Goal: Task Accomplishment & Management: Manage account settings

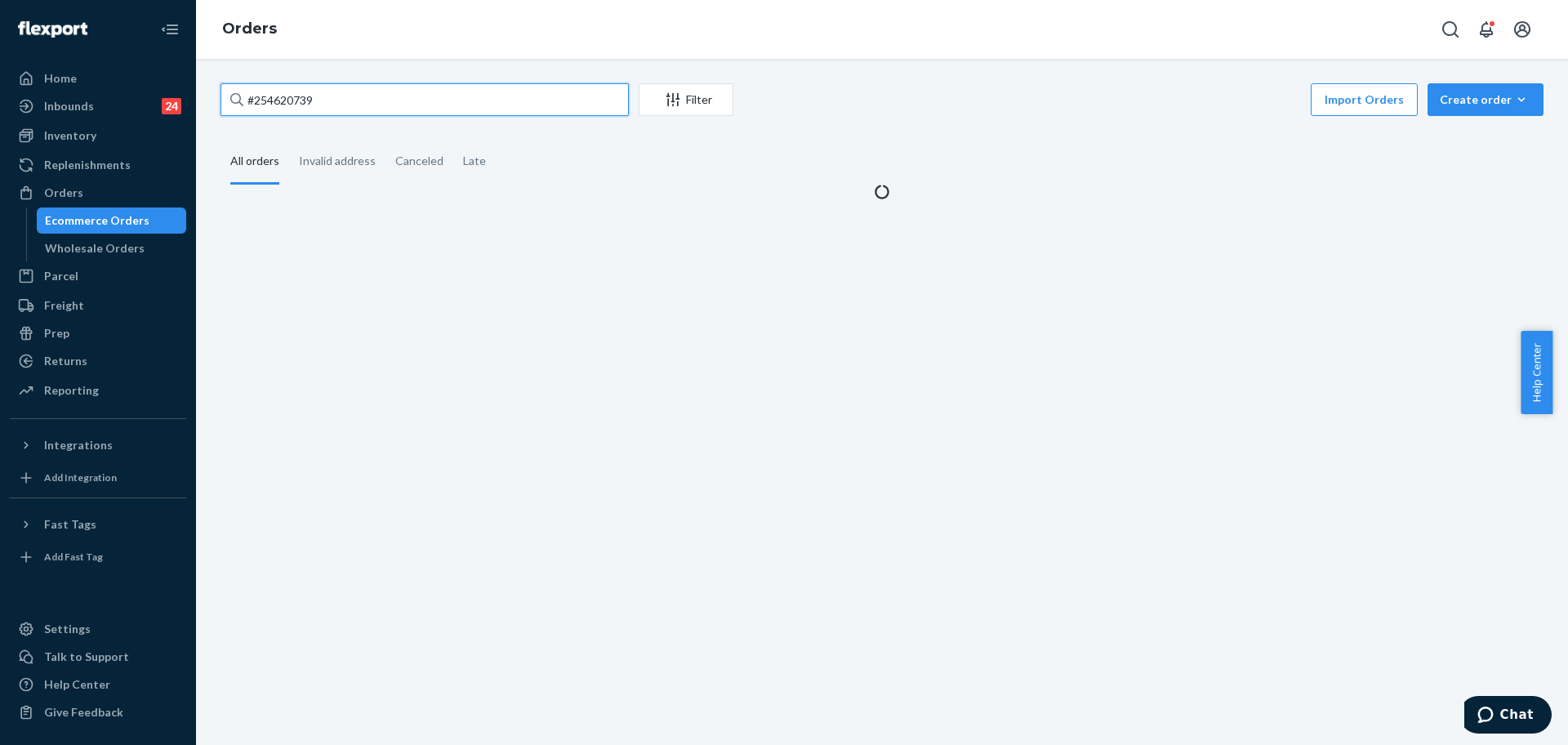
click at [421, 102] on input "#254620739" at bounding box center [425, 99] width 408 height 32
click at [421, 103] on input "#254620739" at bounding box center [425, 99] width 408 height 32
paste input "255127364"
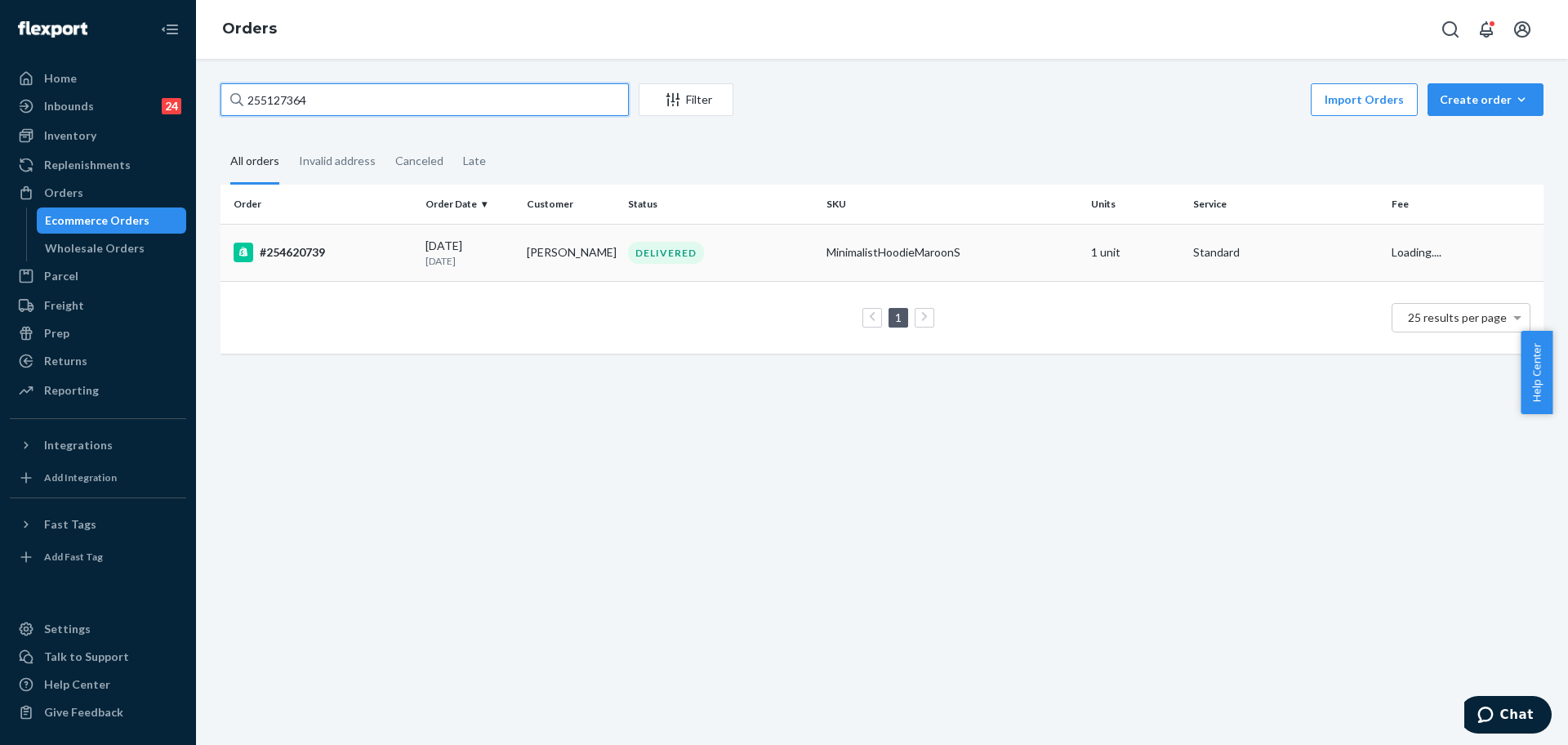
type input "255127364"
click at [1085, 260] on td "3 units" at bounding box center [1135, 252] width 101 height 57
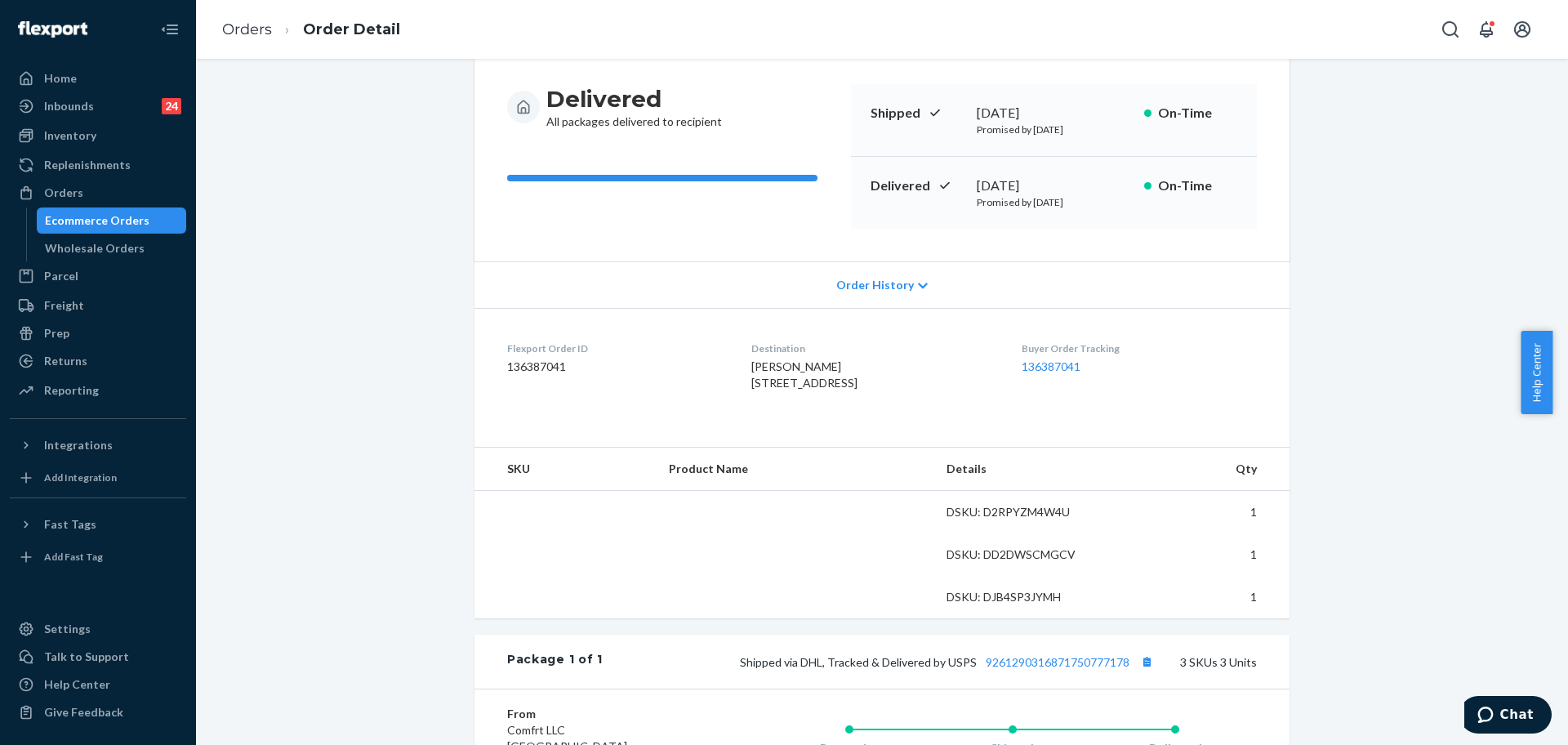
scroll to position [204, 0]
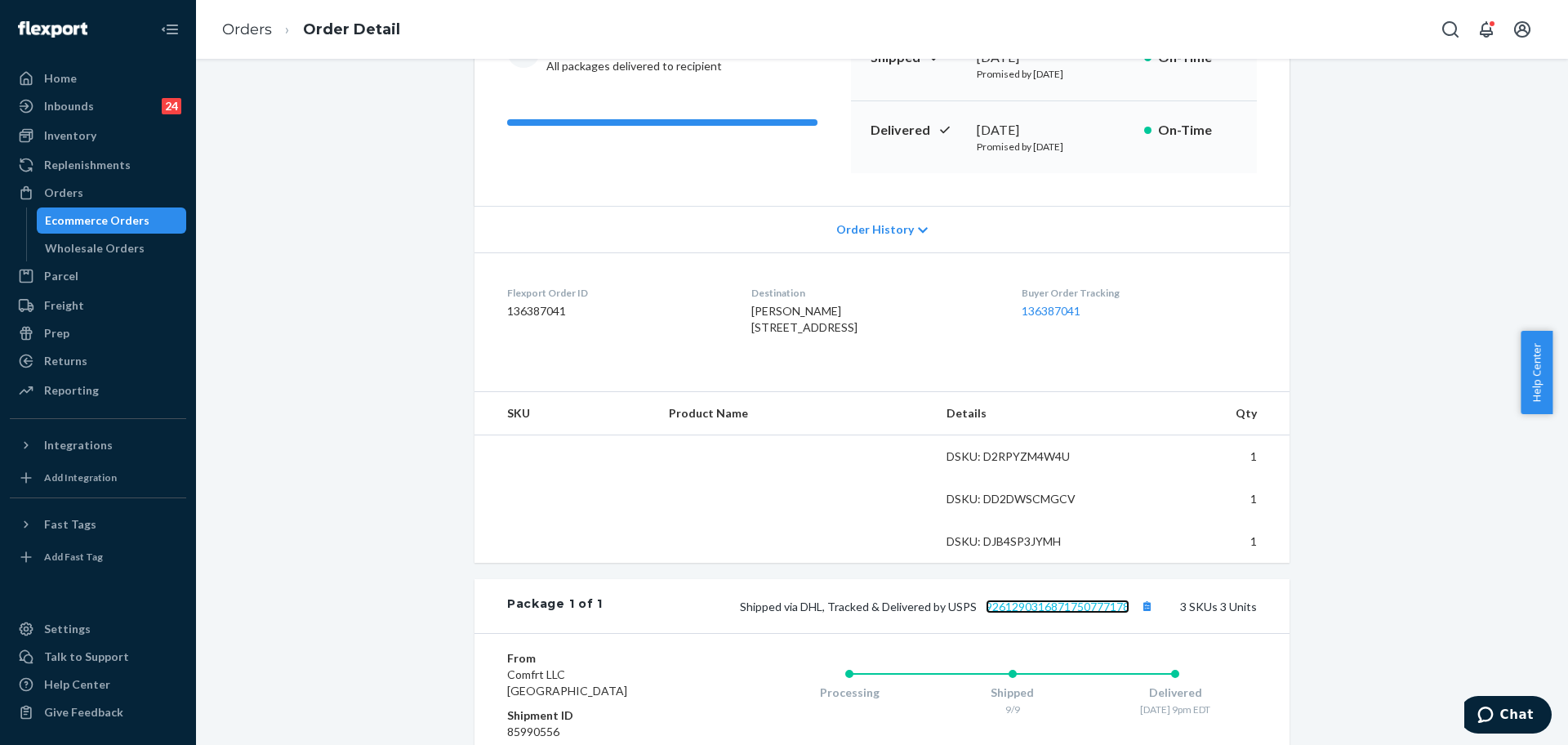
click at [1048, 614] on link "9261290316871750777178" at bounding box center [1057, 606] width 143 height 14
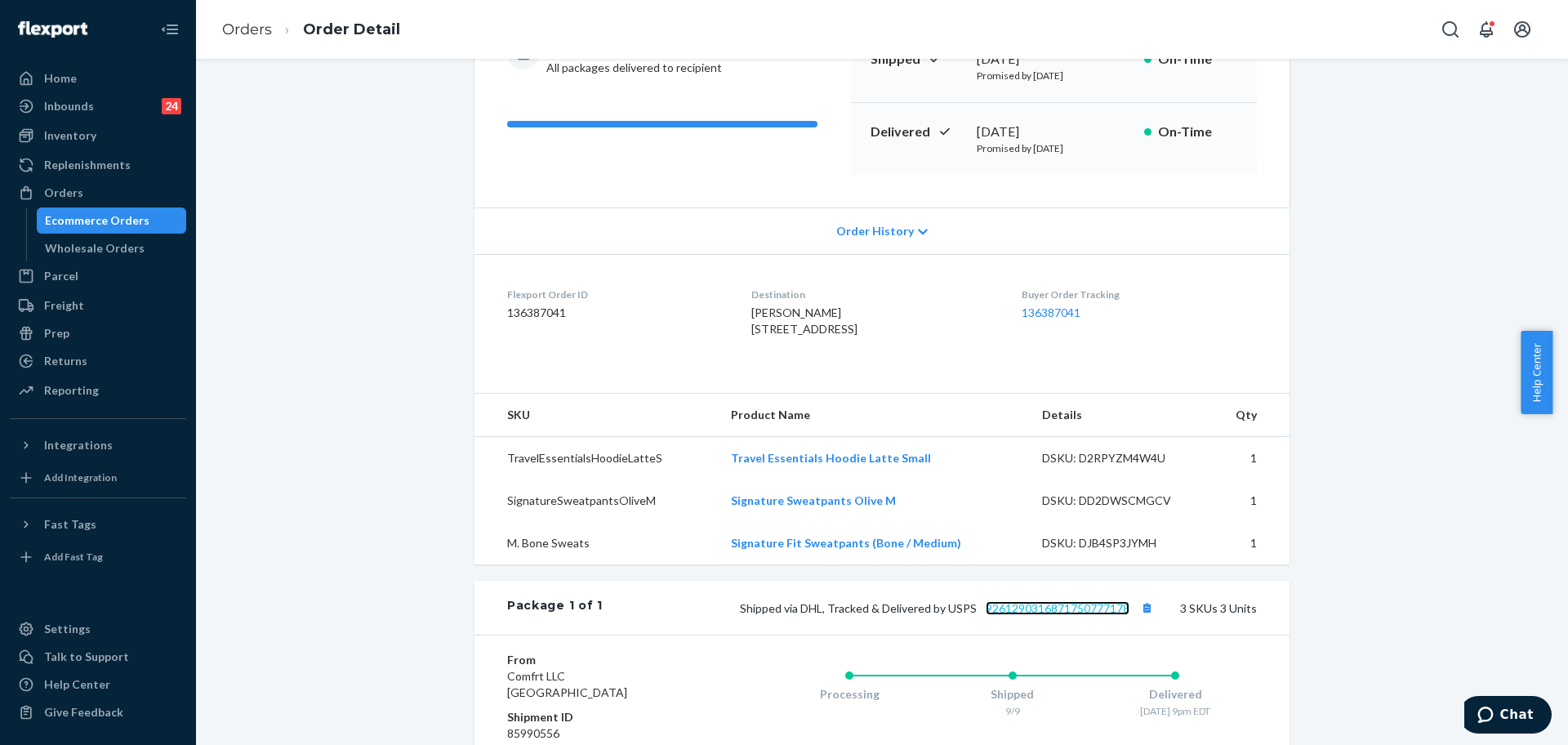
scroll to position [306, 0]
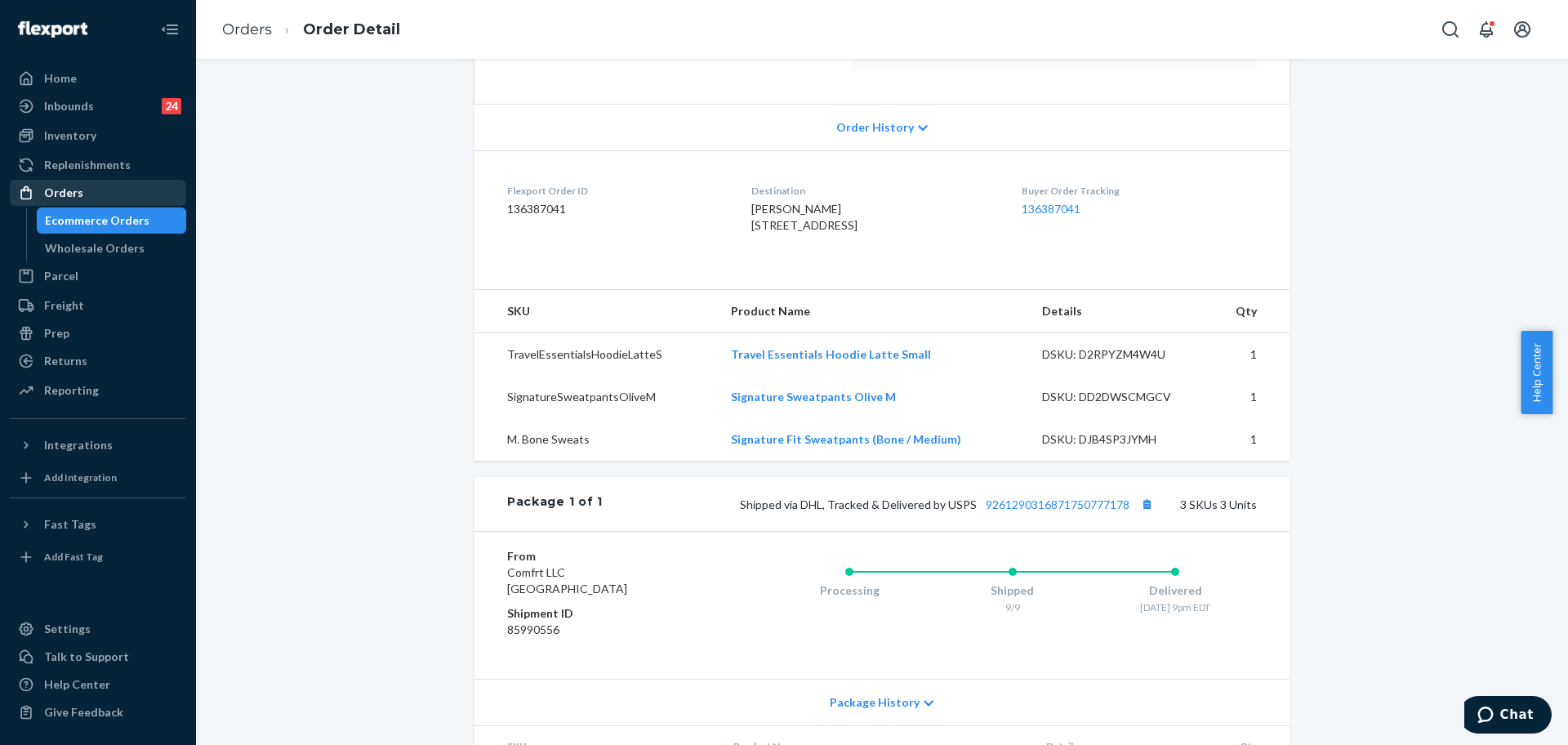
click at [100, 188] on div "Orders" at bounding box center [98, 193] width 173 height 23
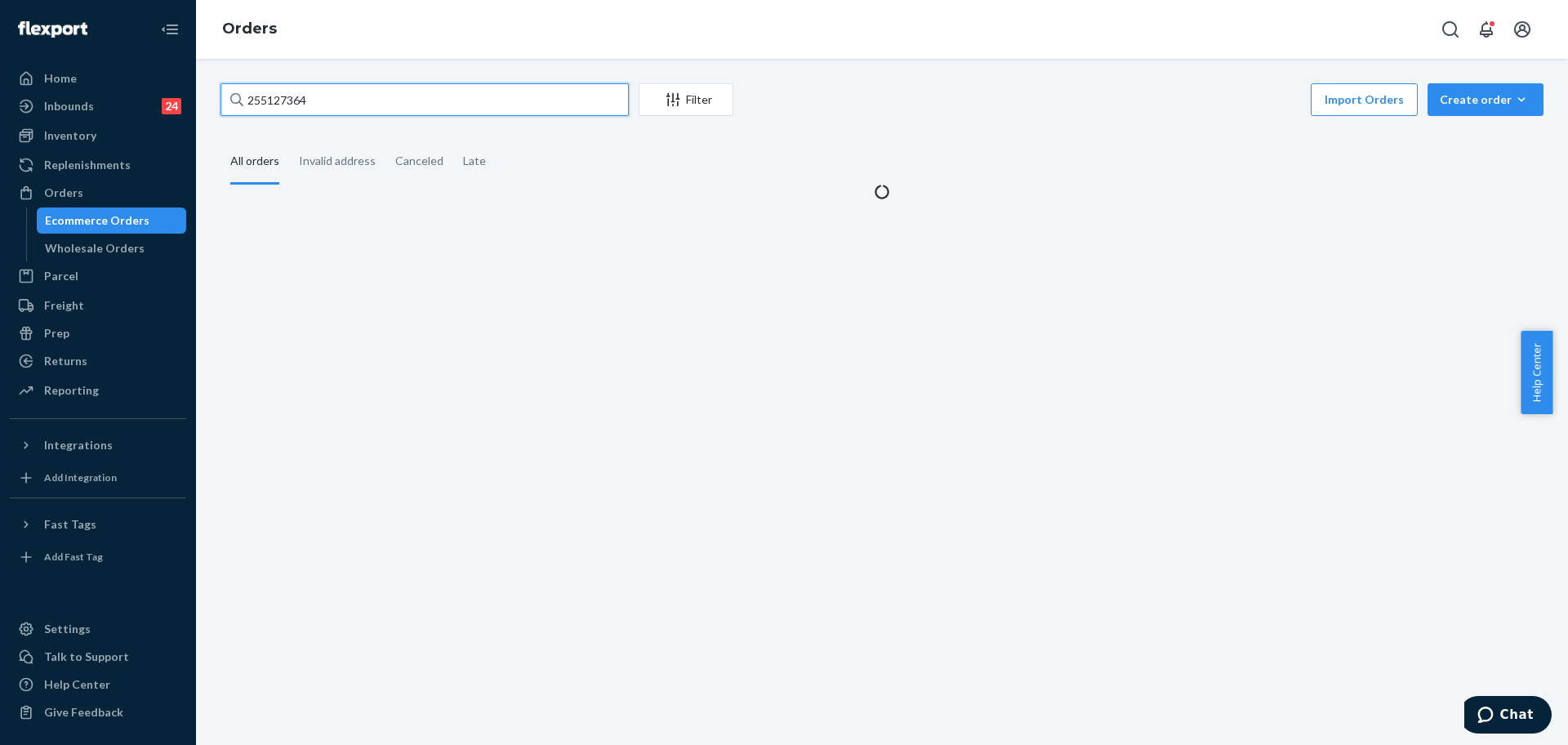
click at [362, 103] on input "255127364" at bounding box center [425, 99] width 408 height 32
click at [364, 105] on input "255127364" at bounding box center [425, 99] width 408 height 32
paste input "#254664746"
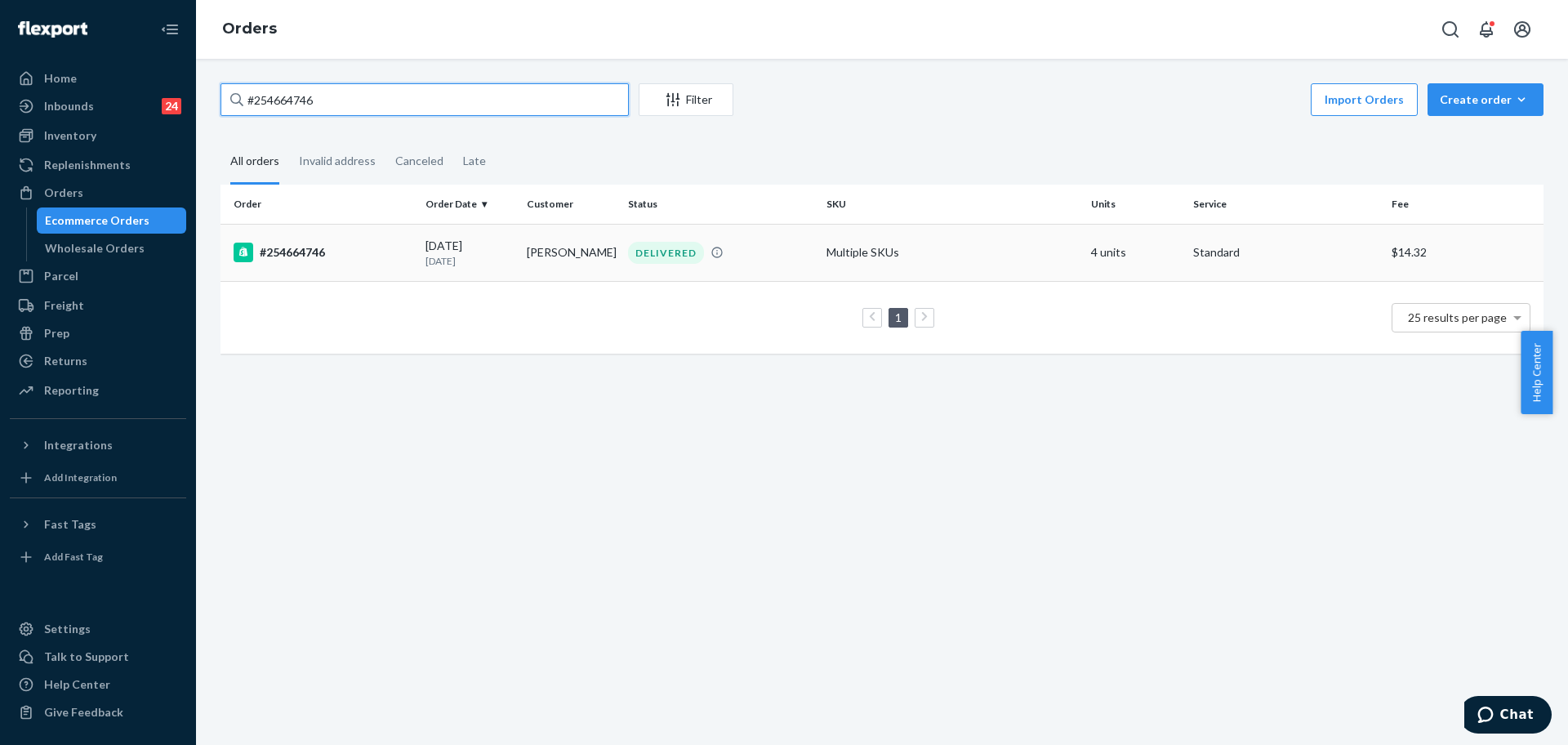
type input "#254664746"
click at [604, 233] on td "Erika Stroik" at bounding box center [570, 252] width 101 height 57
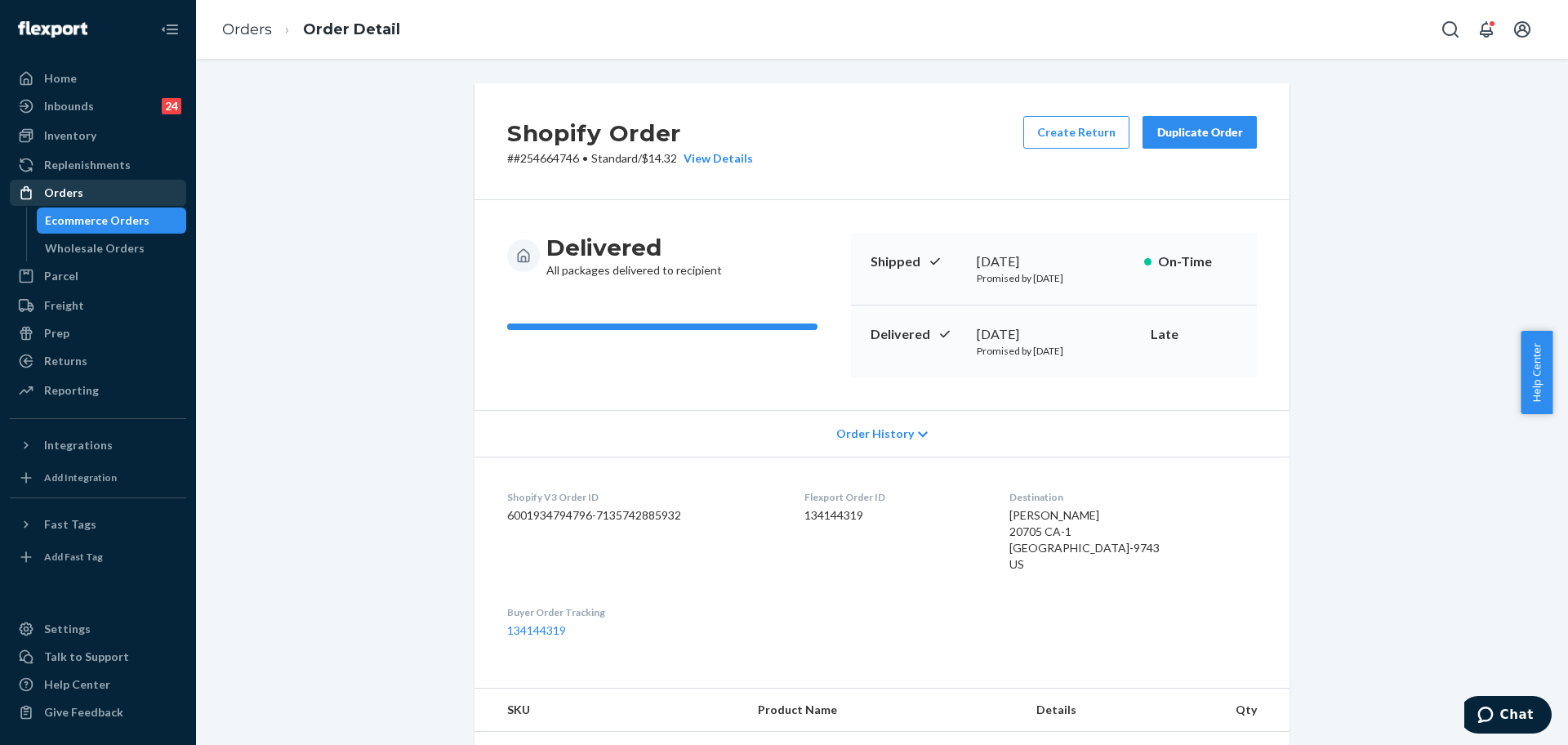
click at [33, 185] on icon at bounding box center [27, 193] width 17 height 17
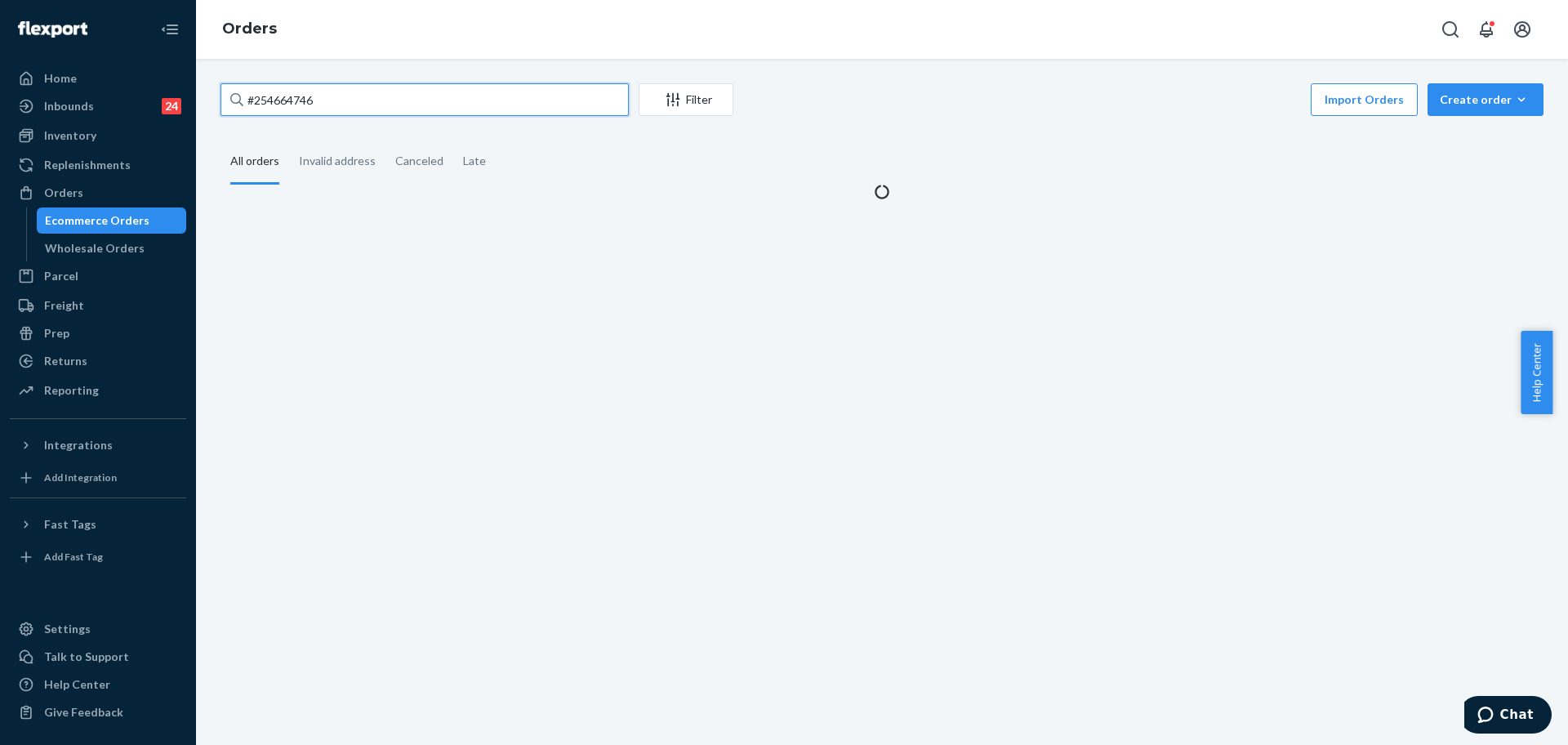
click at [454, 112] on input "#254664746" at bounding box center [425, 99] width 408 height 32
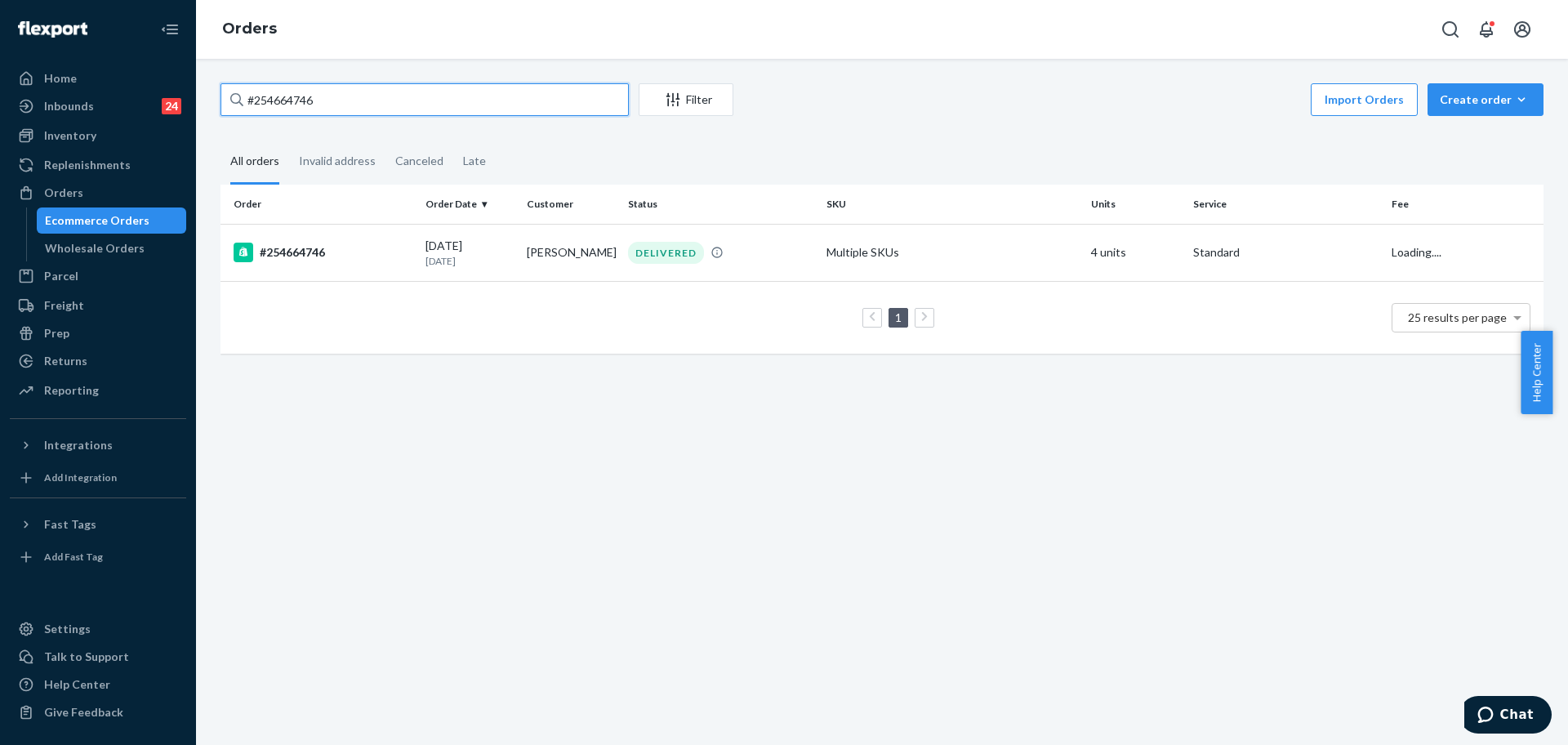
click at [454, 112] on input "#254664746" at bounding box center [425, 99] width 408 height 32
drag, startPoint x: 454, startPoint y: 112, endPoint x: 461, endPoint y: 114, distance: 7.3
click at [454, 112] on input "#254664746" at bounding box center [425, 99] width 408 height 32
paste input "255215393"
type input "255215393"
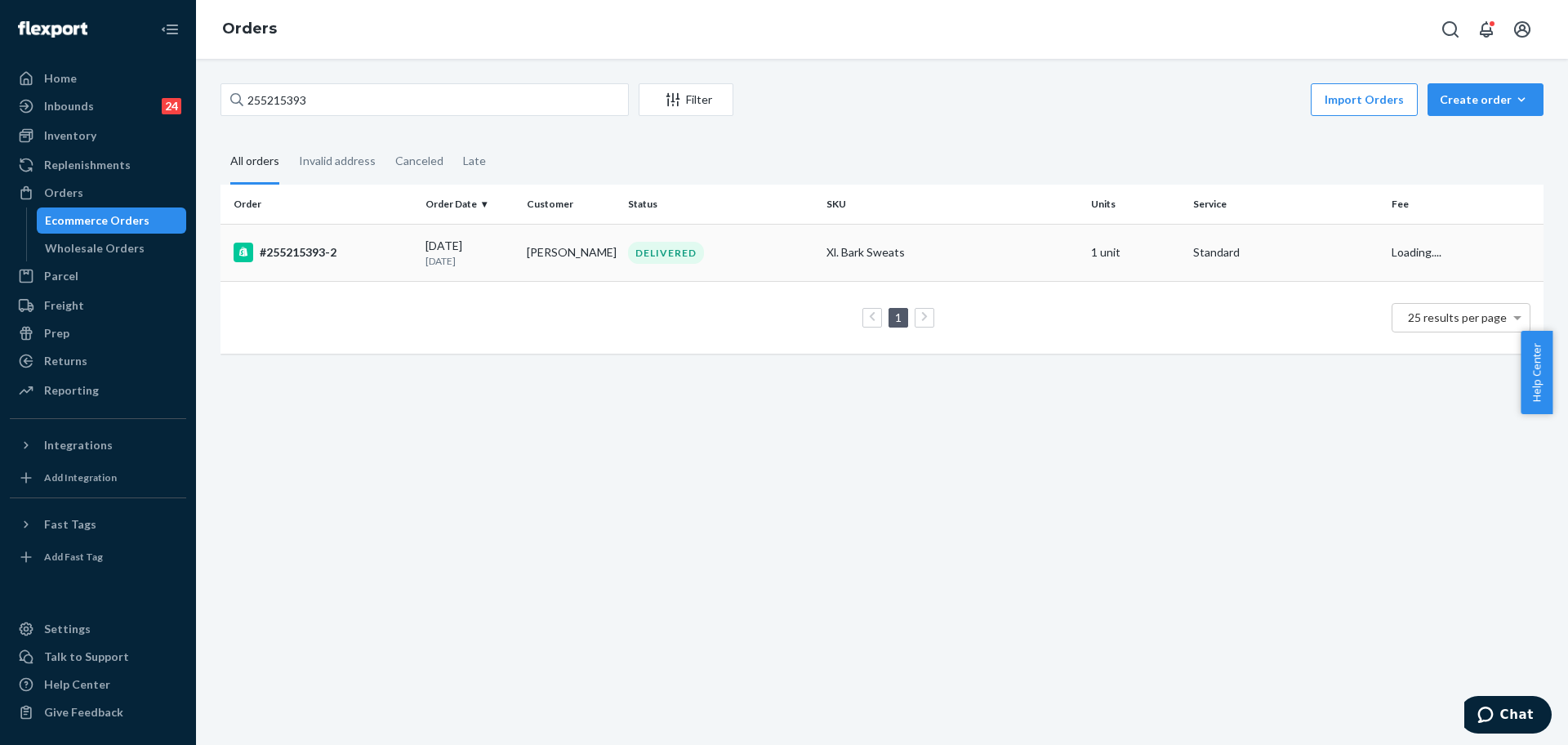
click at [783, 240] on td "DELIVERED" at bounding box center [721, 252] width 198 height 57
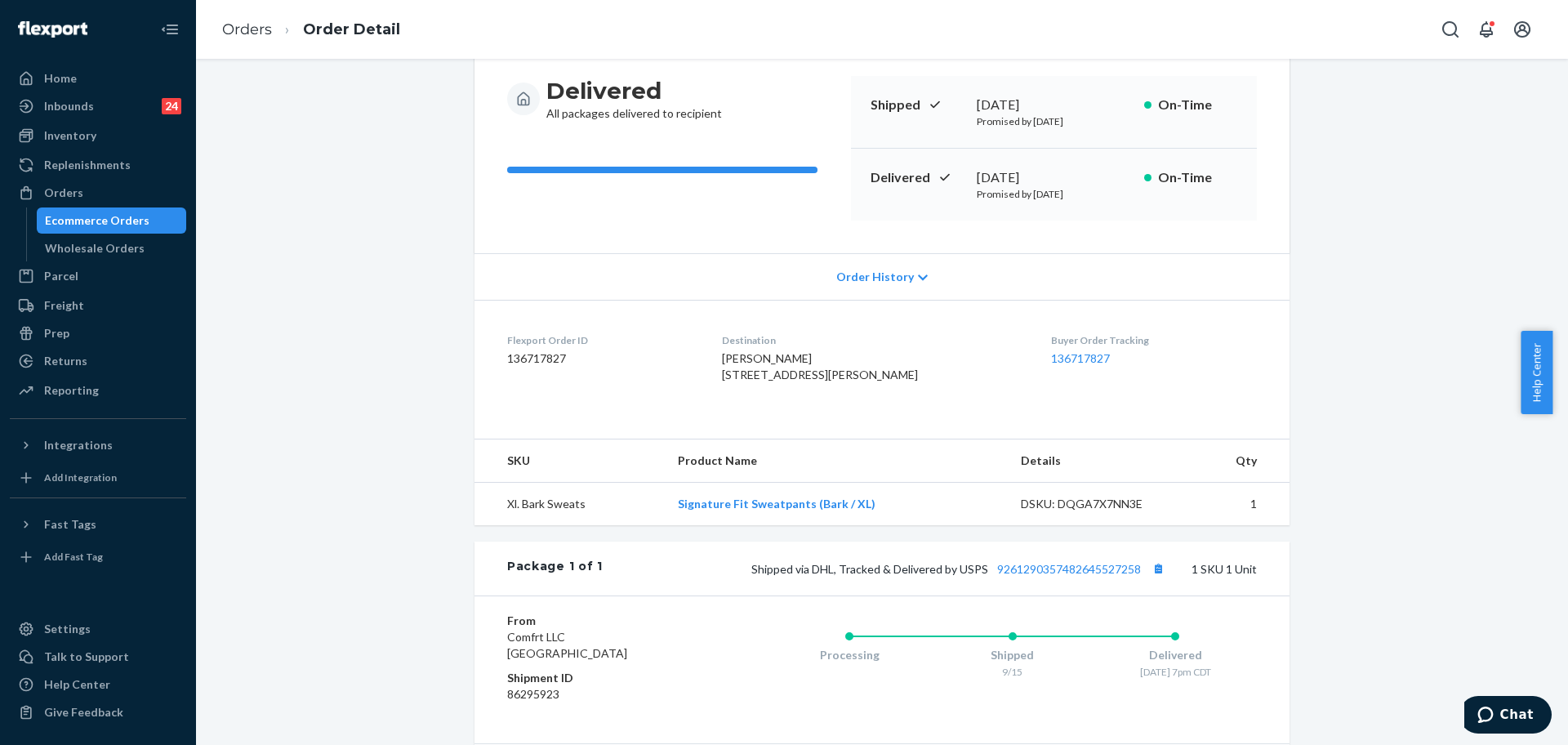
scroll to position [32, 0]
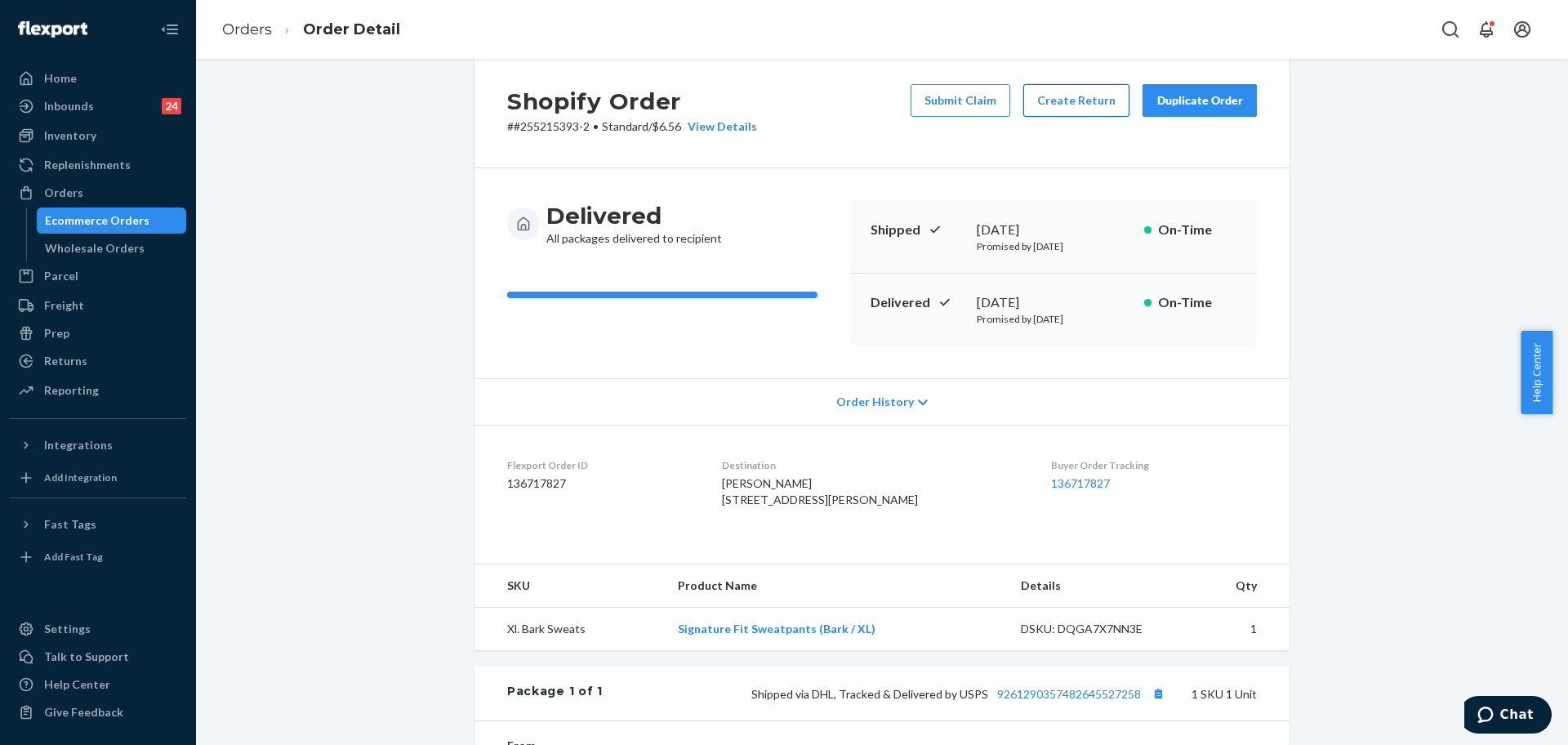
click at [1104, 95] on button "Create Return" at bounding box center [1076, 100] width 106 height 32
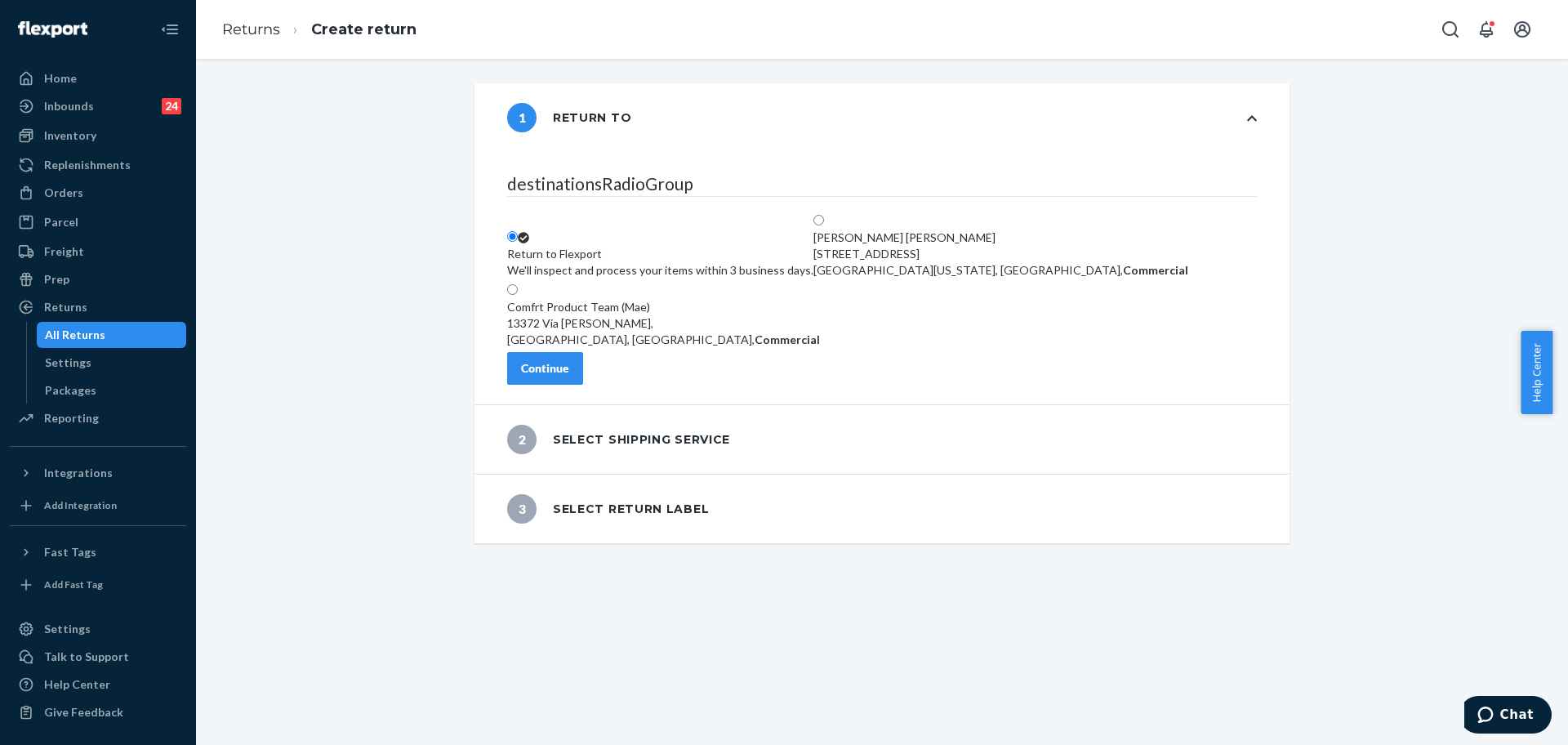
click at [583, 360] on button "Continue" at bounding box center [546, 368] width 76 height 32
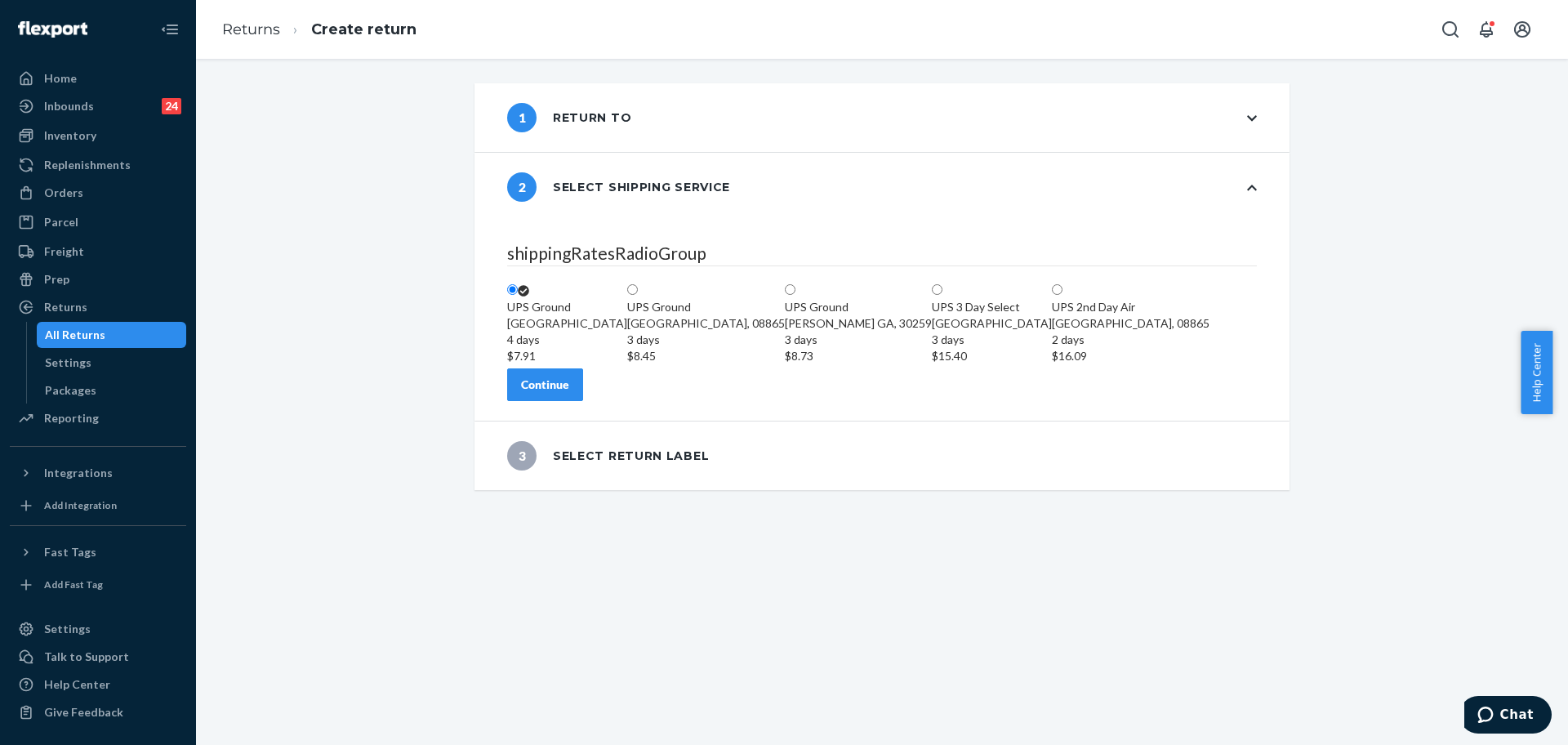
click at [569, 393] on div "Continue" at bounding box center [545, 385] width 48 height 17
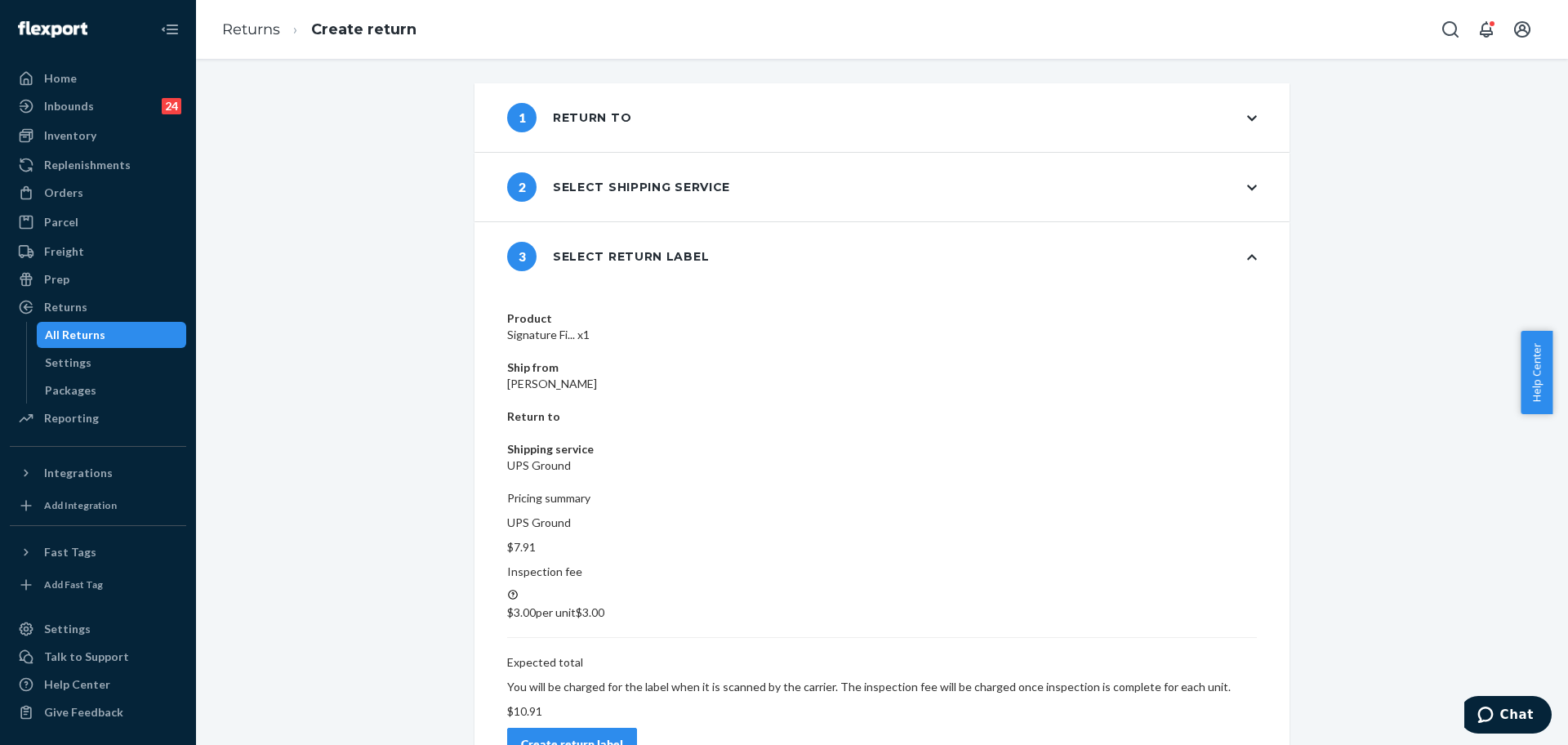
click at [623, 736] on div "Create return label" at bounding box center [571, 744] width 102 height 17
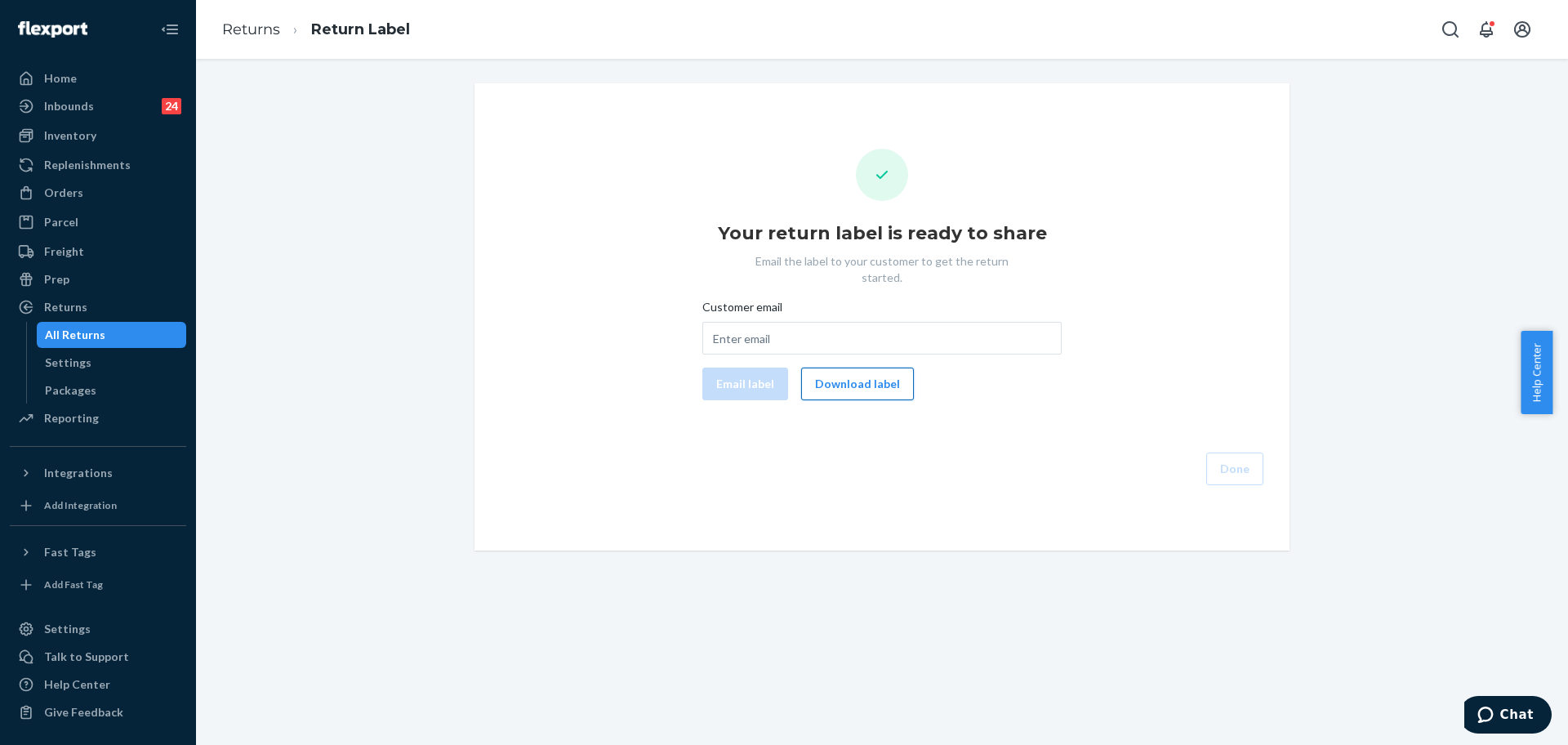
click at [801, 375] on button "Download label" at bounding box center [857, 383] width 113 height 32
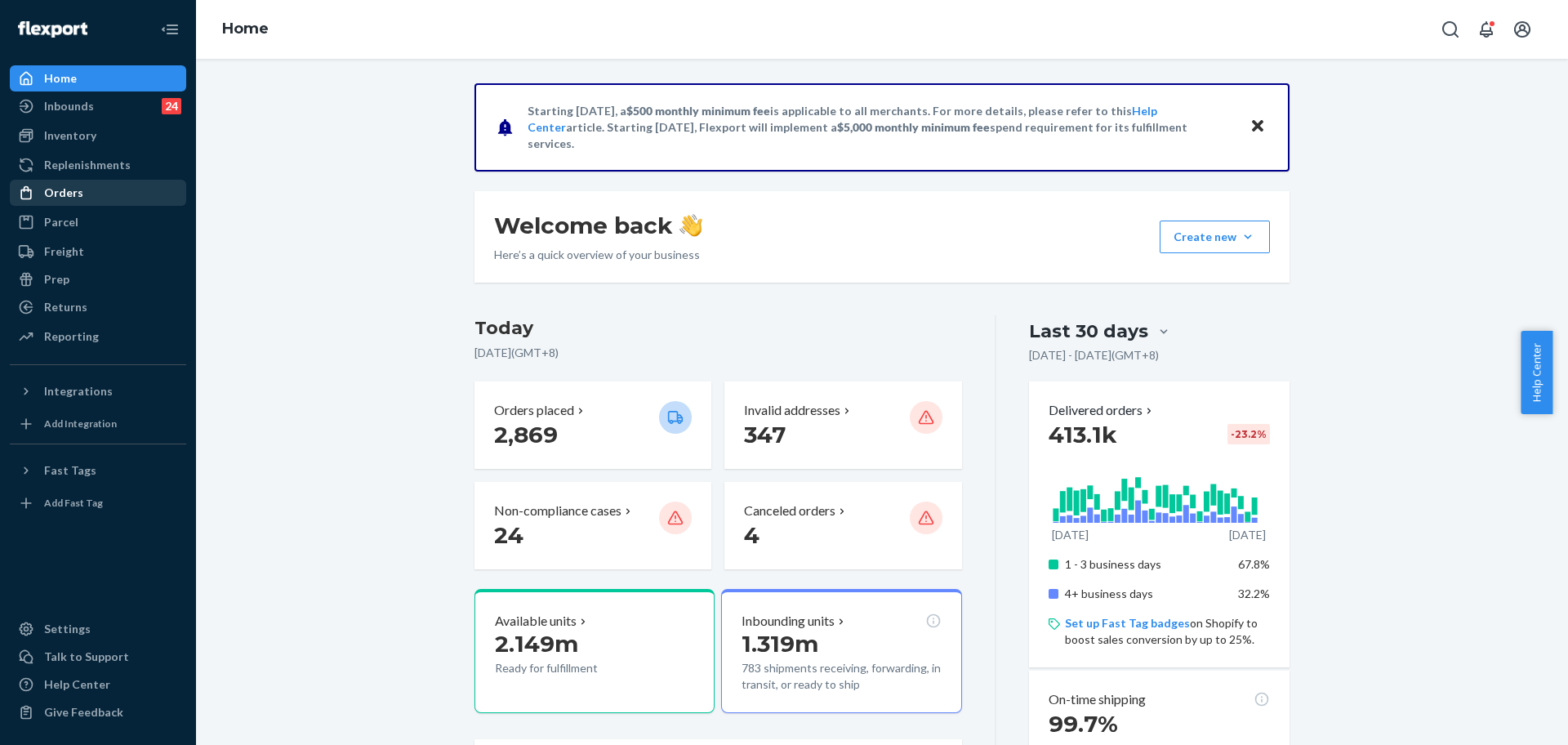
click at [90, 199] on div "Orders" at bounding box center [98, 193] width 173 height 23
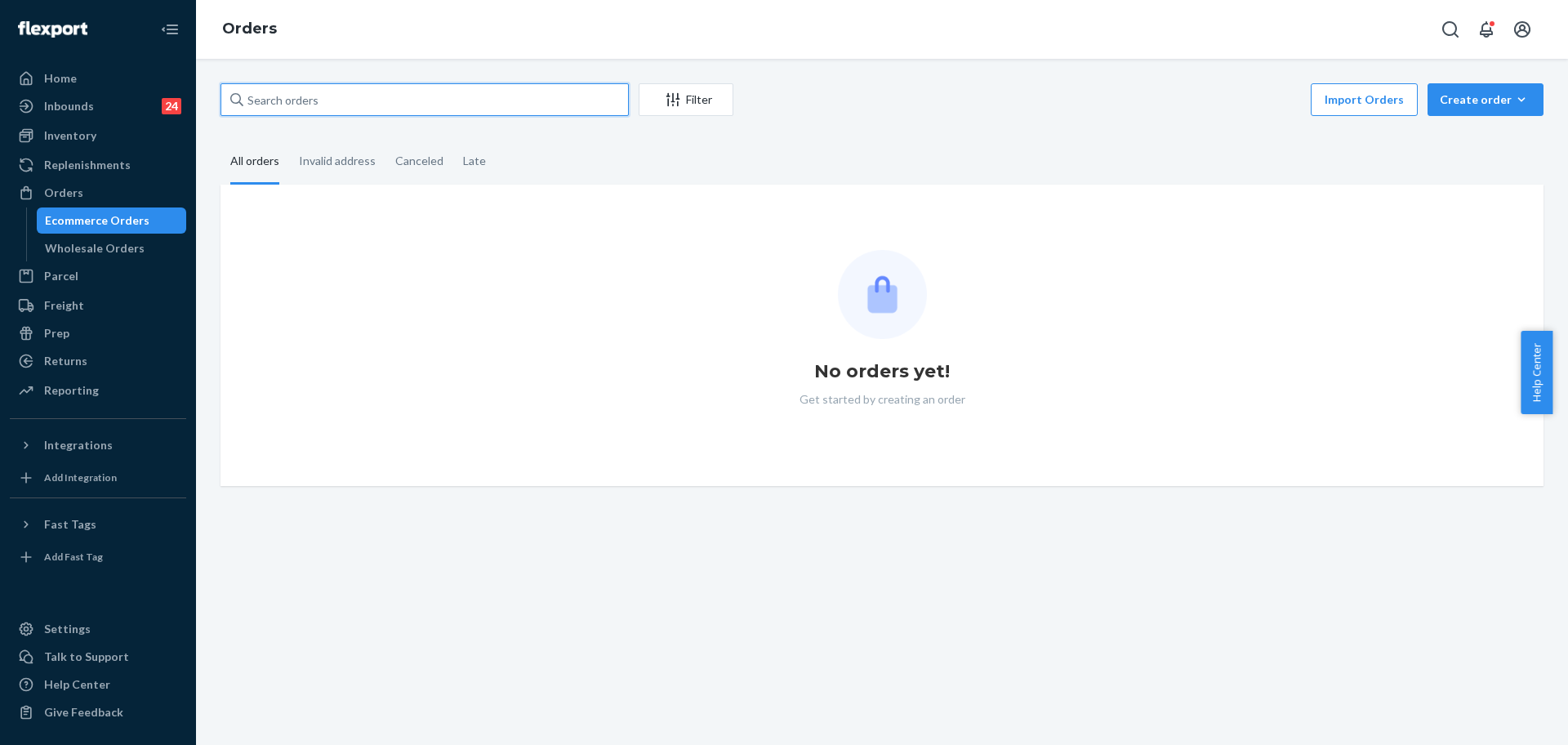
click at [453, 113] on input "text" at bounding box center [425, 99] width 408 height 32
paste input "255253171"
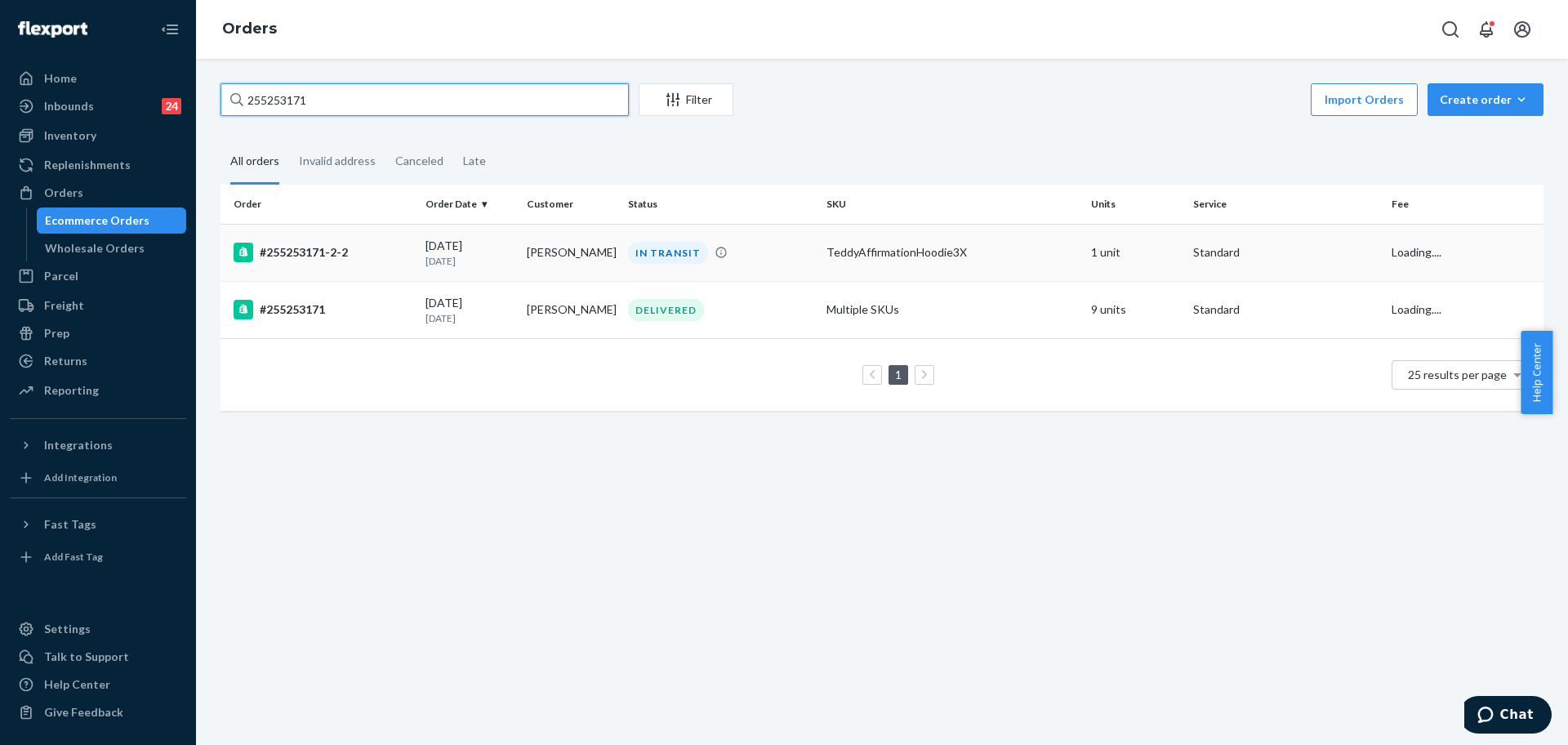
type input "255253171"
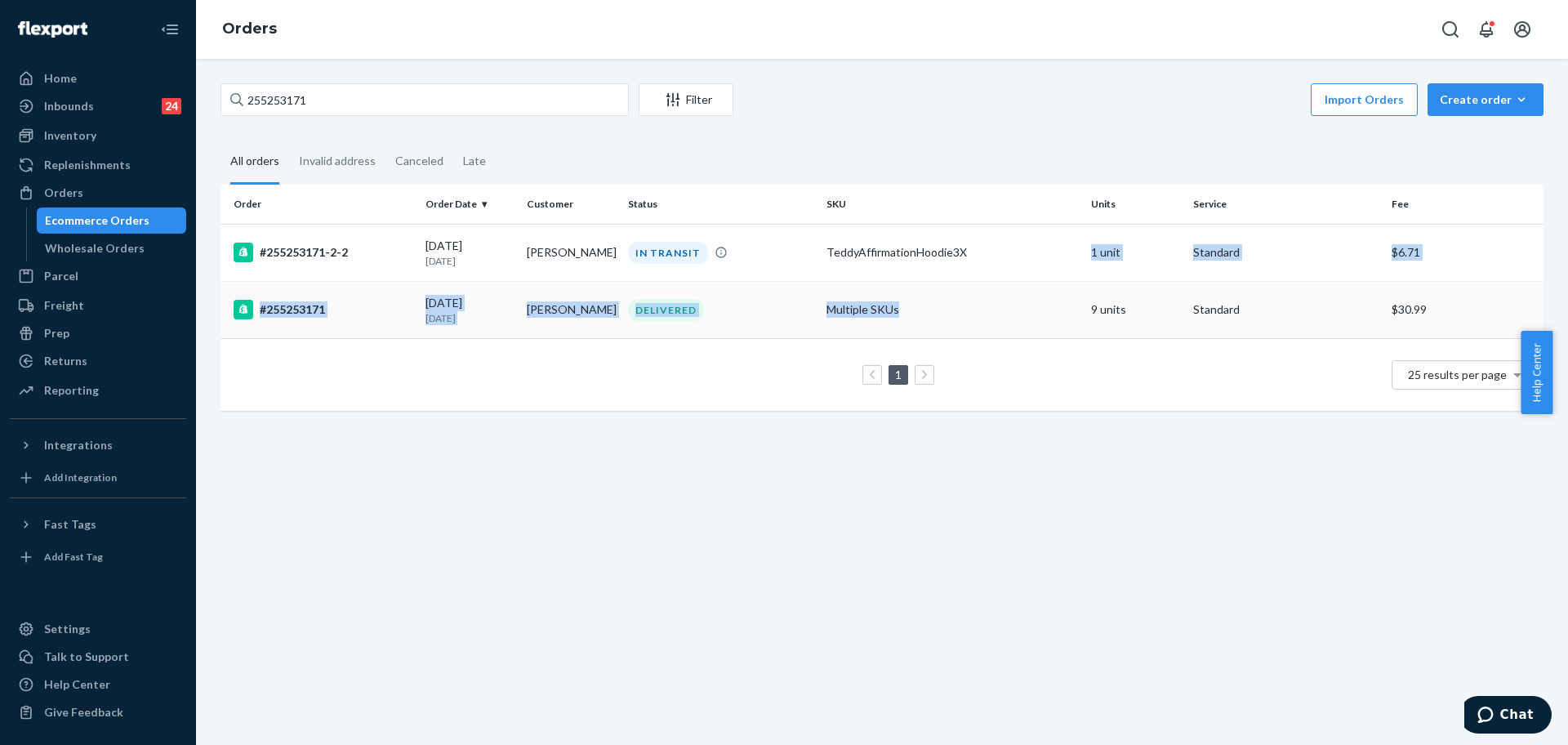
drag, startPoint x: 964, startPoint y: 253, endPoint x: 999, endPoint y: 300, distance: 58.6
click at [999, 300] on tbody "#255253171-2-2 09/22/2025 2 days ago Shana Singleton IN TRANSIT TeddyAffirmatio…" at bounding box center [882, 281] width 1323 height 114
click at [999, 300] on td "Multiple SKUs" at bounding box center [952, 309] width 265 height 57
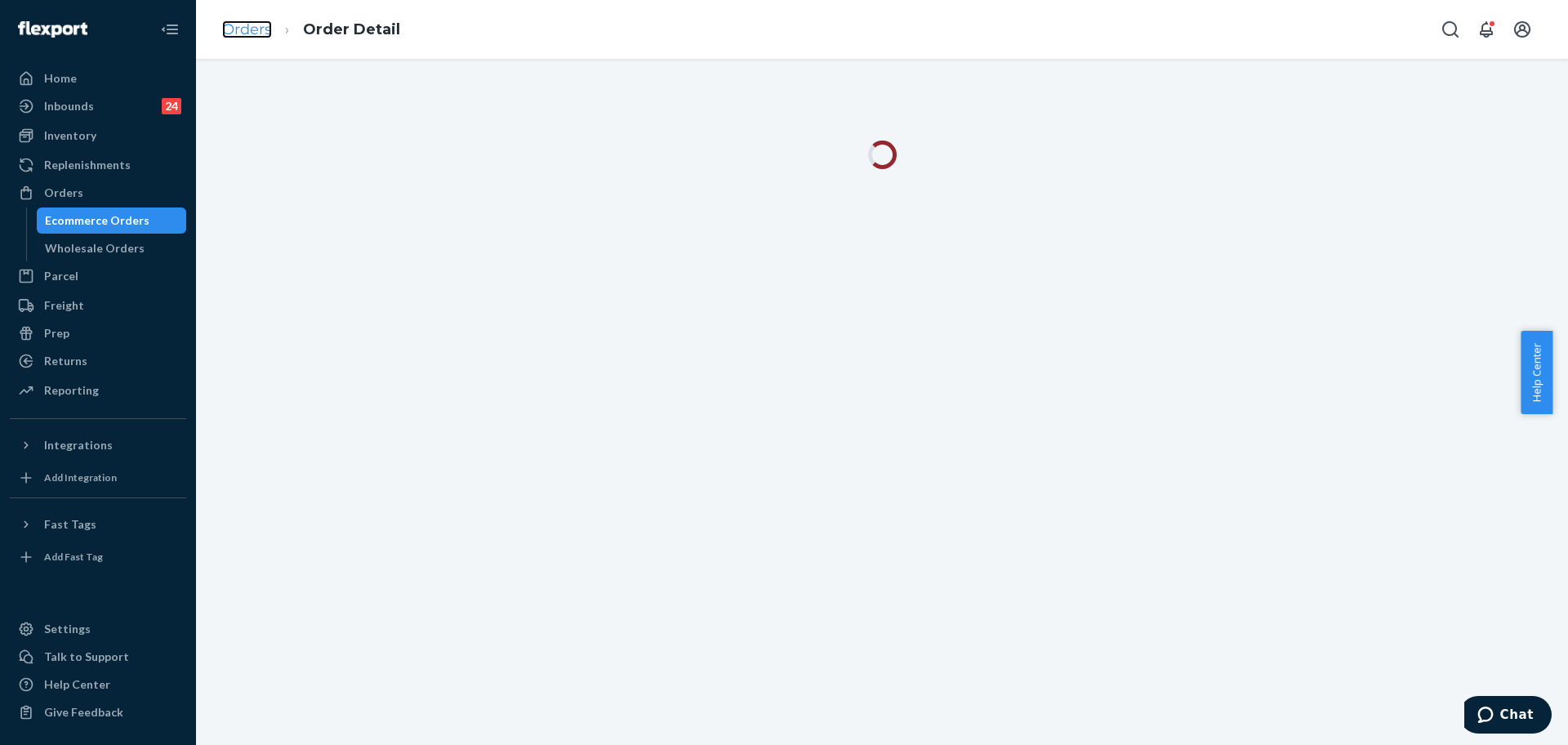
click at [244, 37] on link "Orders" at bounding box center [247, 30] width 50 height 18
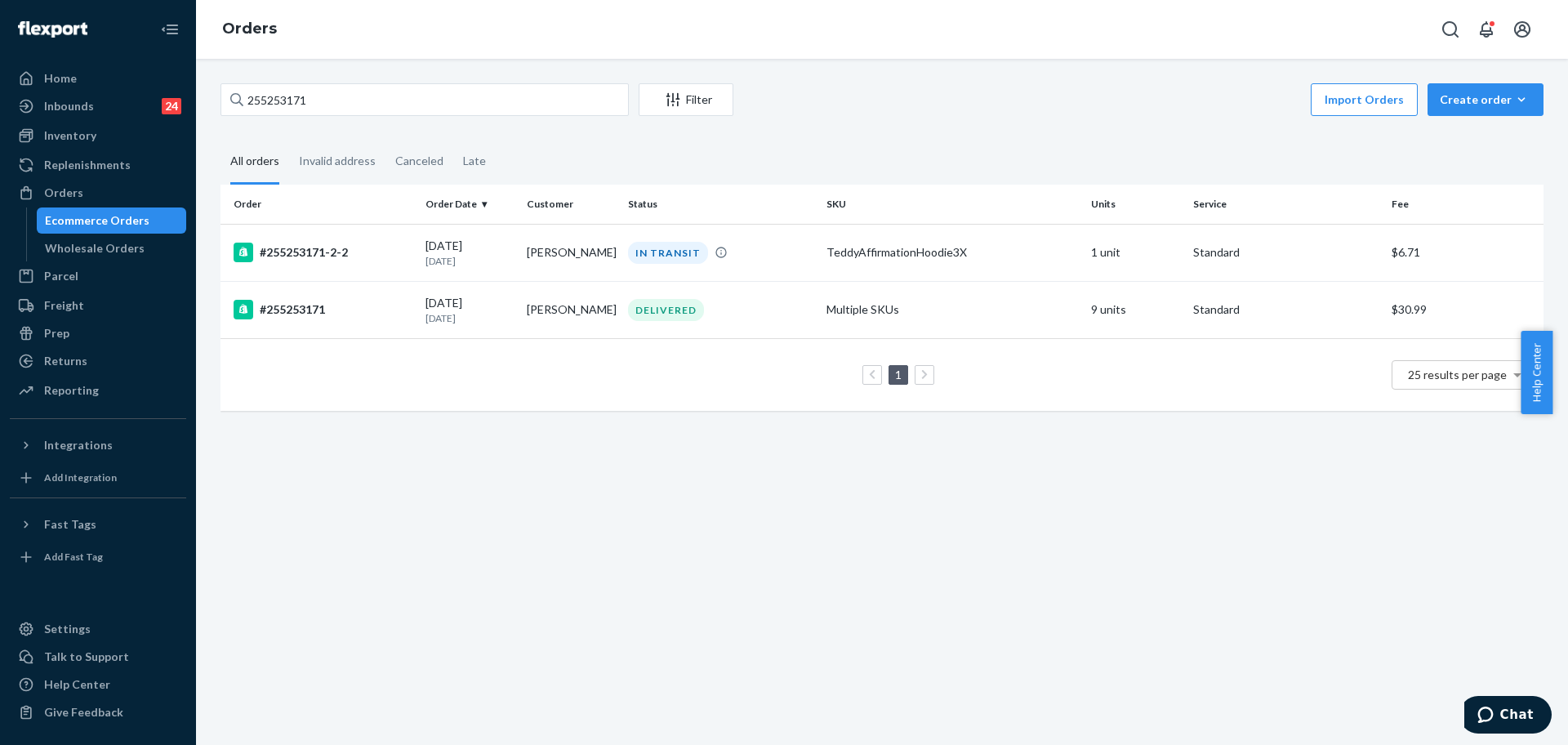
click at [633, 106] on div "255253171 Filter Import Orders Create order Ecommerce order Removal order" at bounding box center [882, 101] width 1323 height 37
click at [756, 258] on div "IN TRANSIT" at bounding box center [720, 253] width 192 height 22
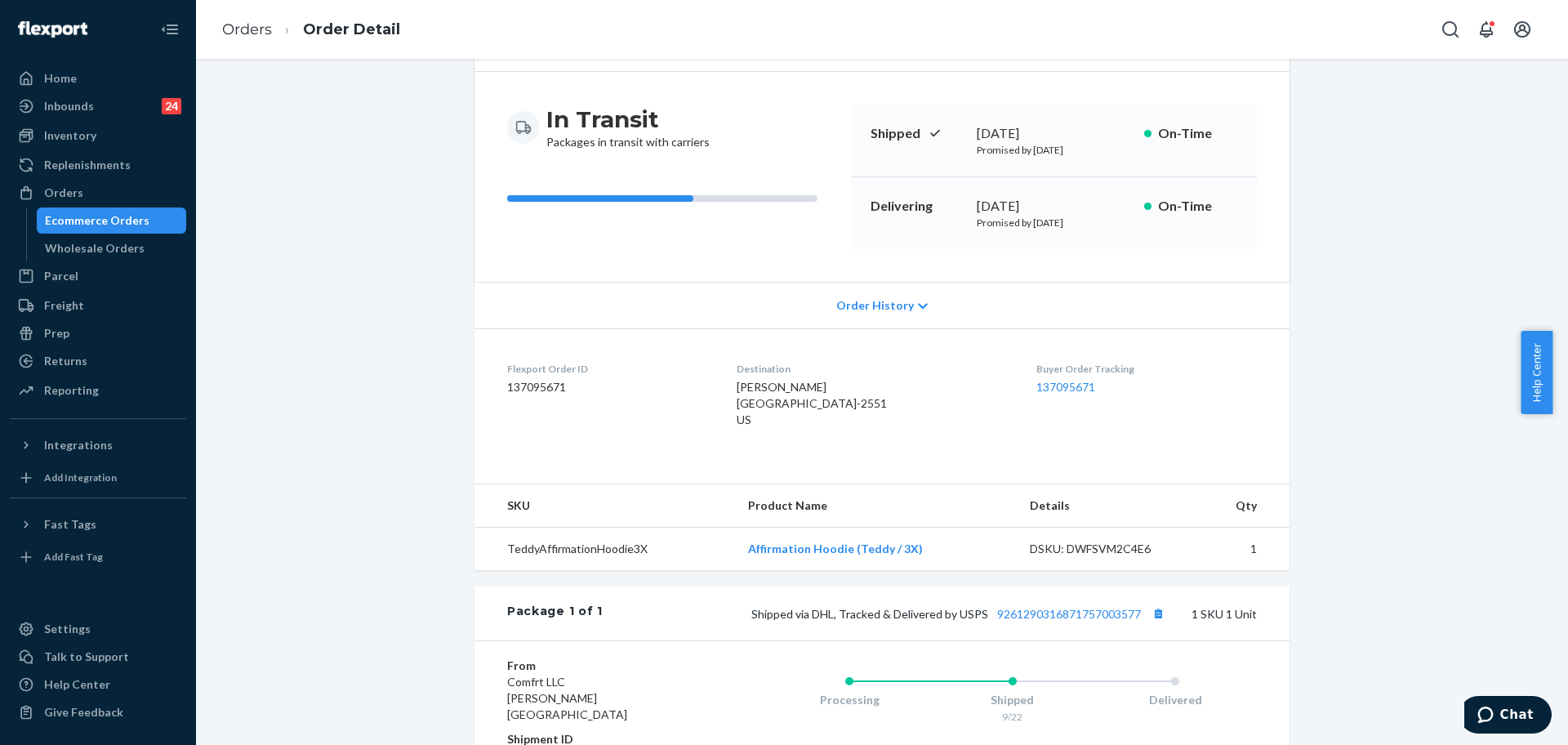
scroll to position [204, 0]
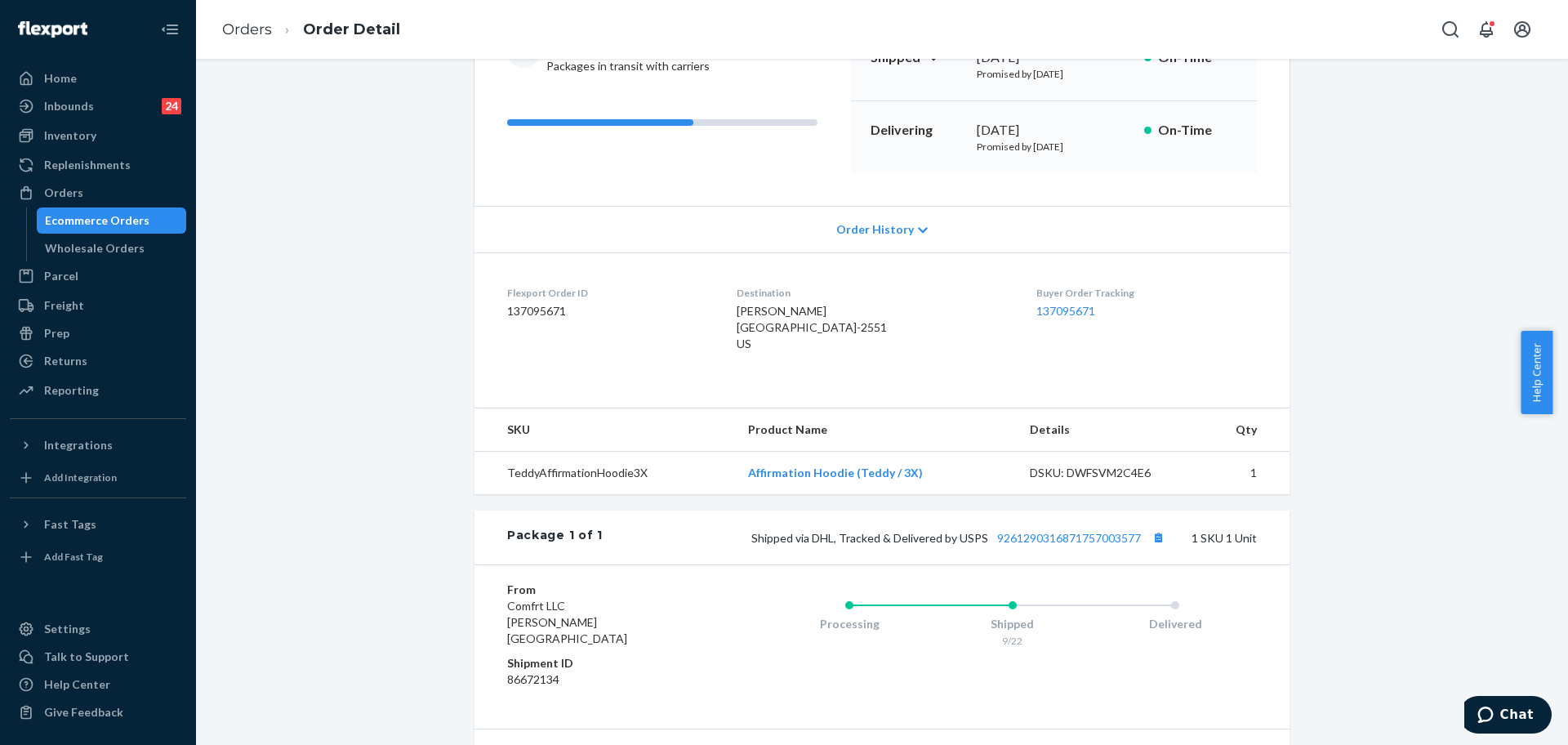
click at [260, 41] on ol "Orders Order Detail" at bounding box center [311, 30] width 204 height 48
click at [235, 18] on ol "Orders Order Detail" at bounding box center [311, 30] width 204 height 48
click at [230, 14] on ol "Orders Order Detail" at bounding box center [311, 30] width 204 height 48
click at [245, 27] on link "Orders" at bounding box center [247, 30] width 50 height 18
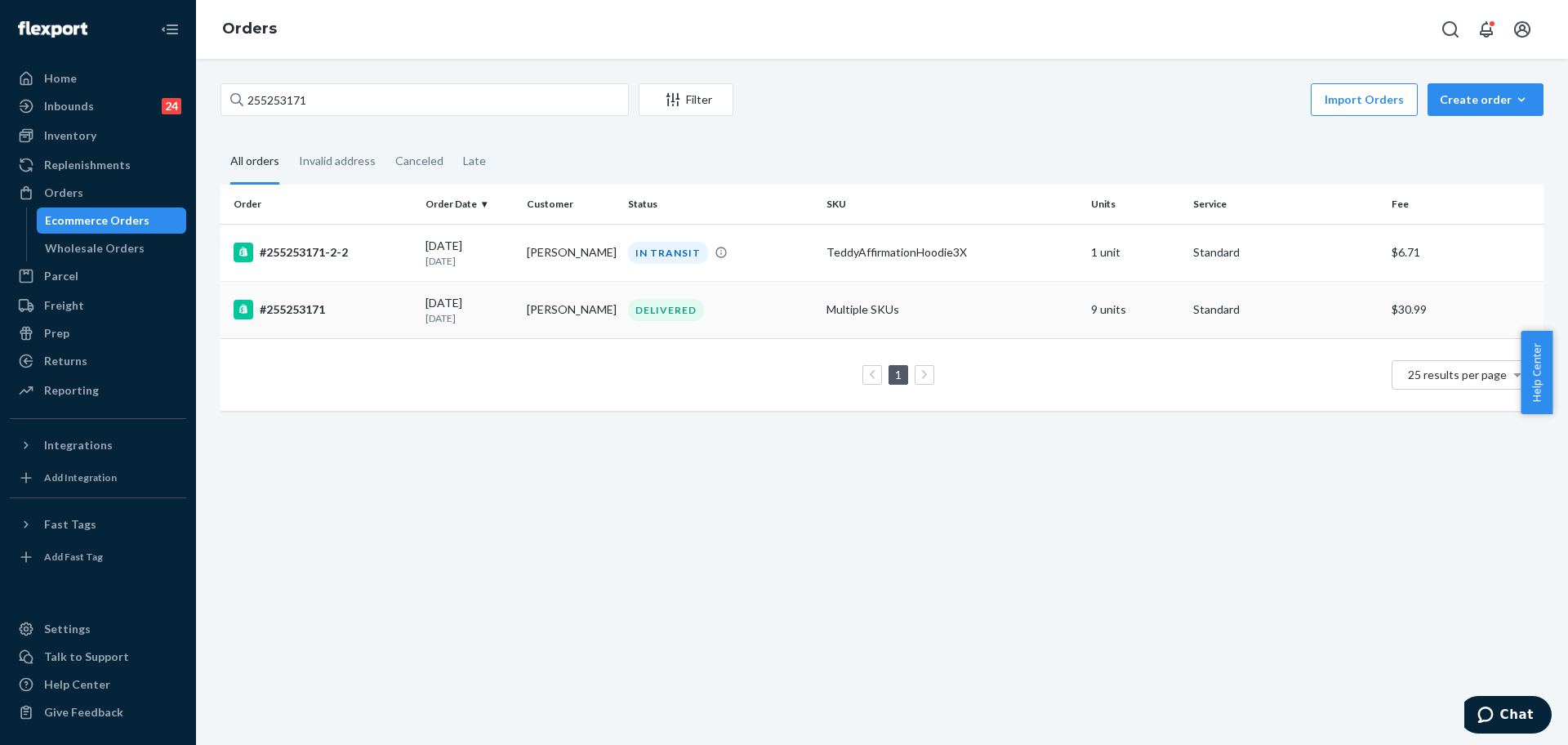
click at [506, 295] on div "09/17/2025 7 days ago" at bounding box center [469, 310] width 88 height 30
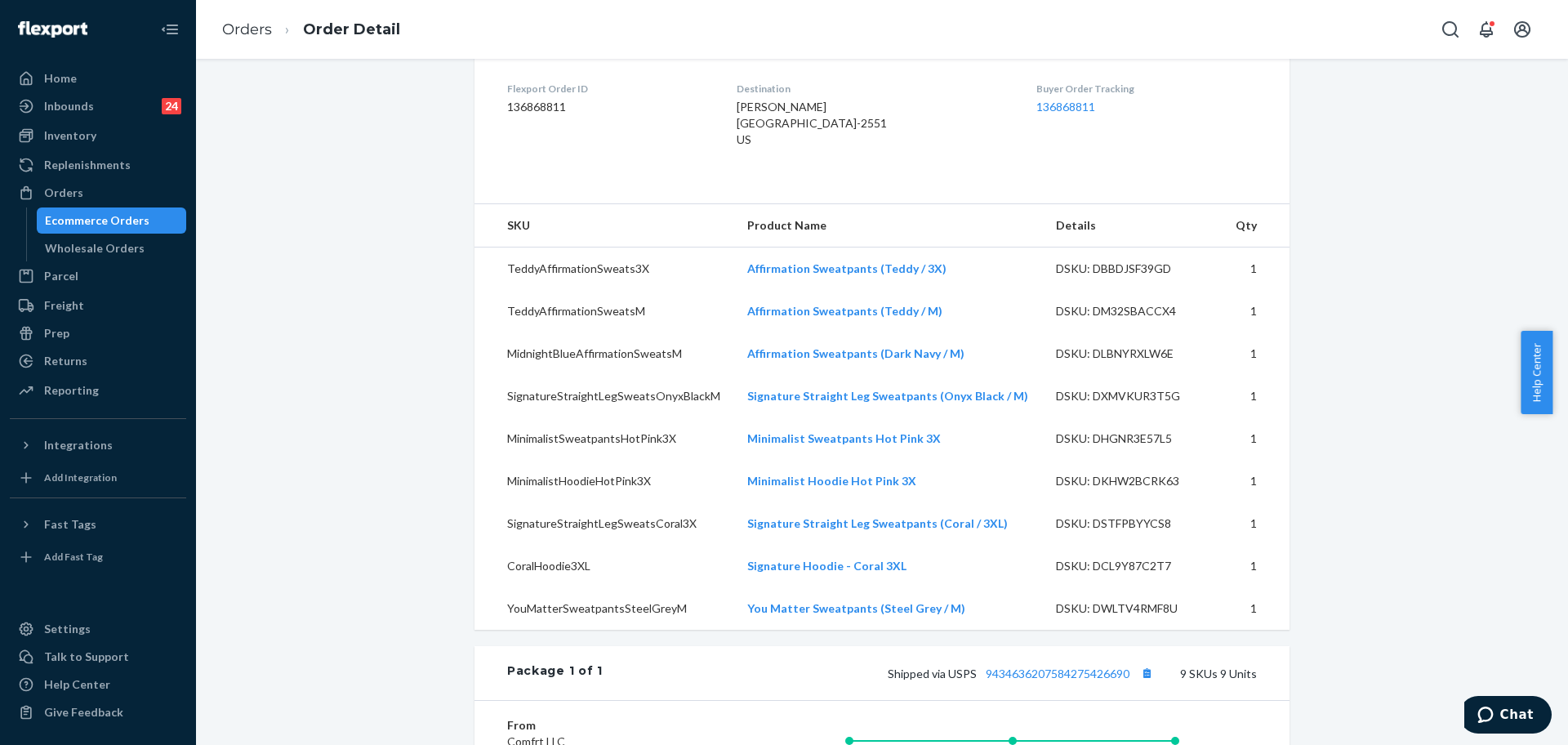
scroll to position [715, 0]
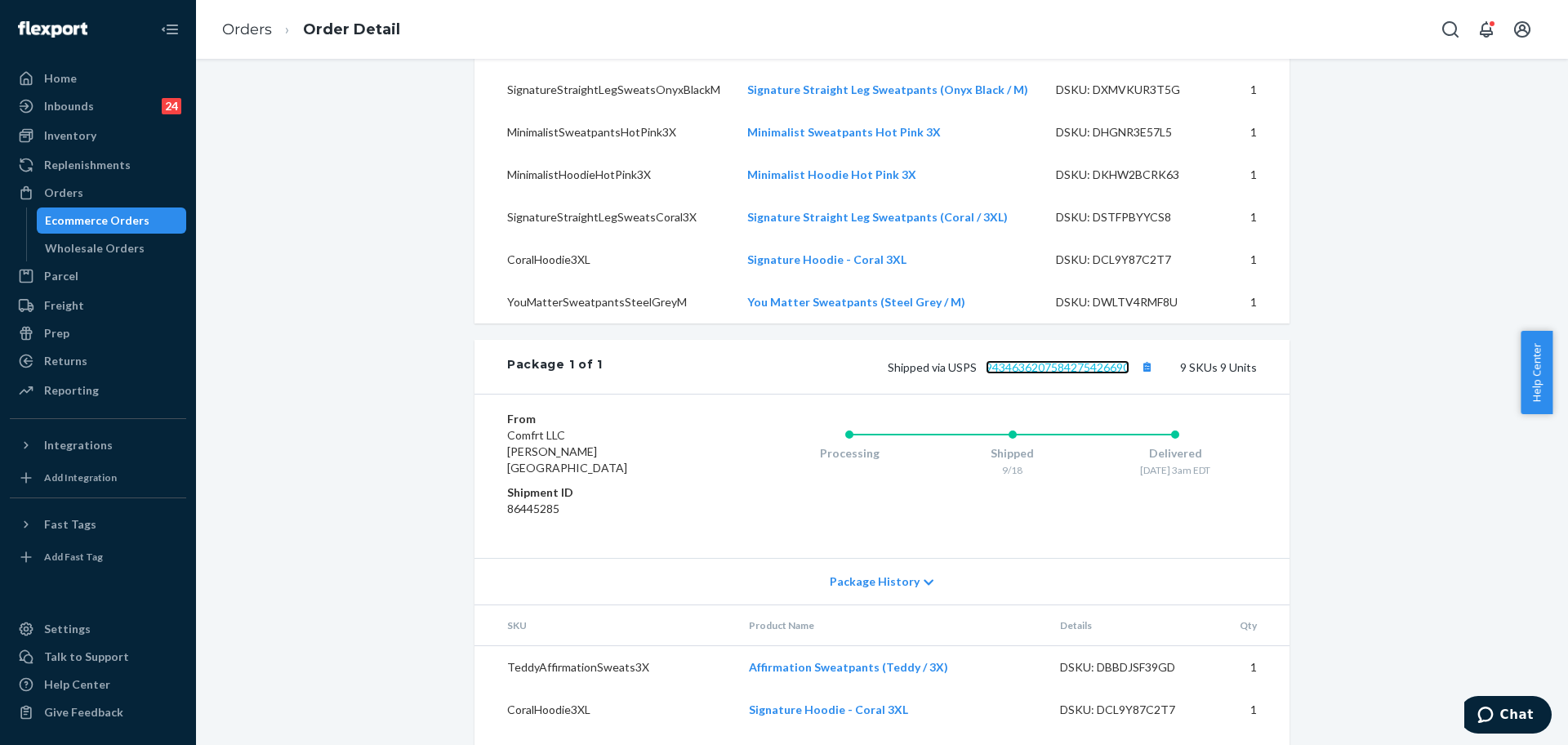
click at [1097, 374] on link "9434636207584275426690" at bounding box center [1057, 367] width 143 height 14
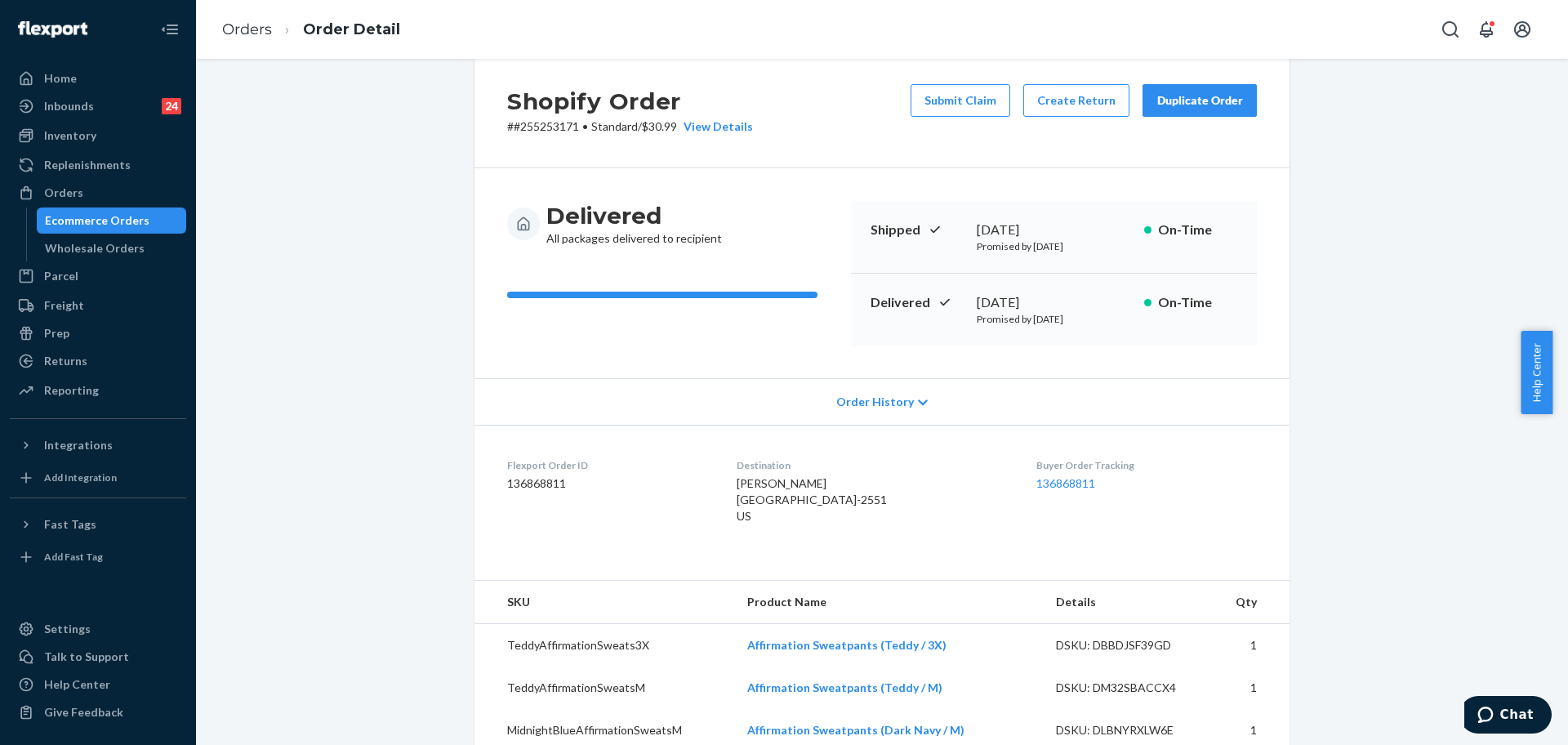
scroll to position [0, 0]
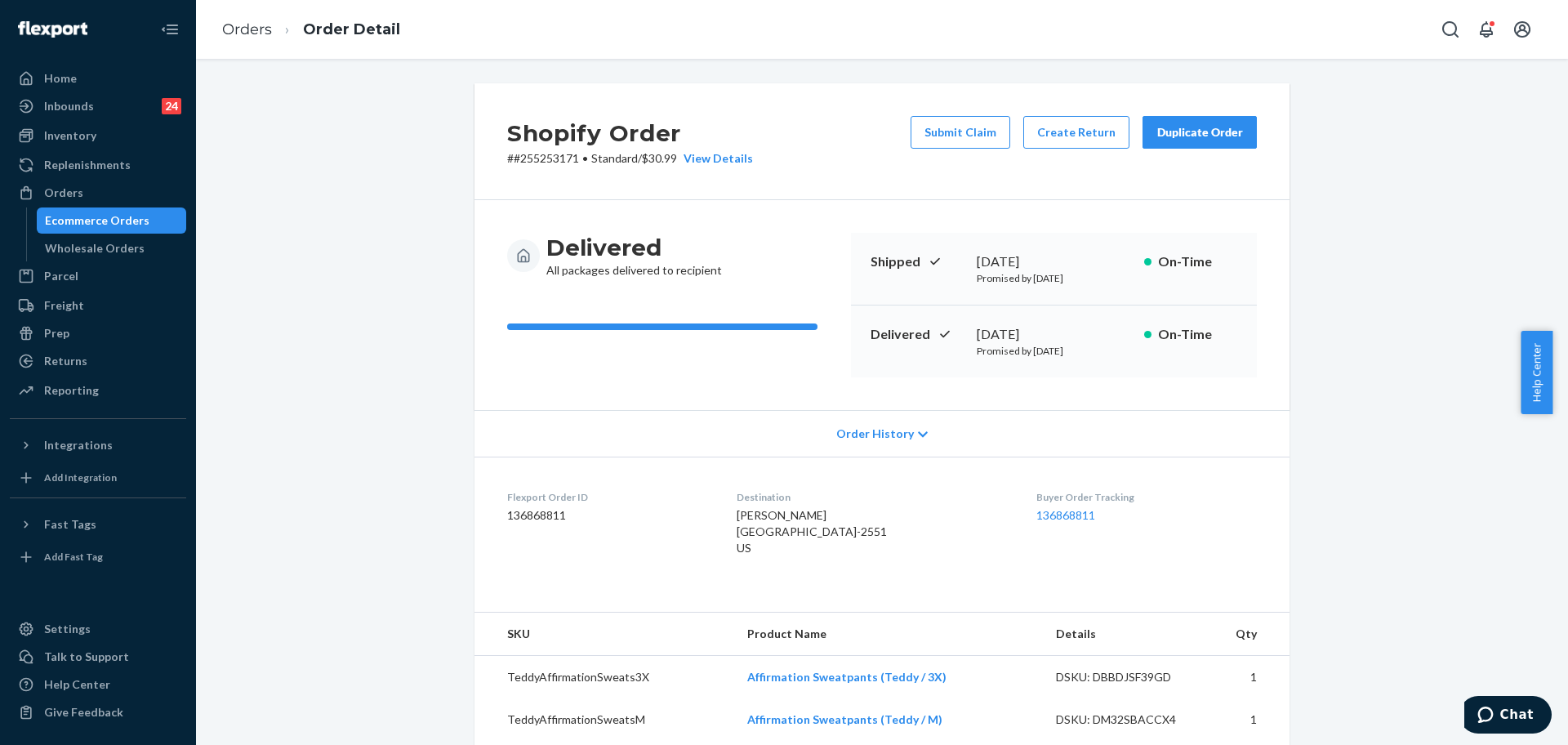
click at [1177, 120] on button "Duplicate Order" at bounding box center [1200, 132] width 114 height 32
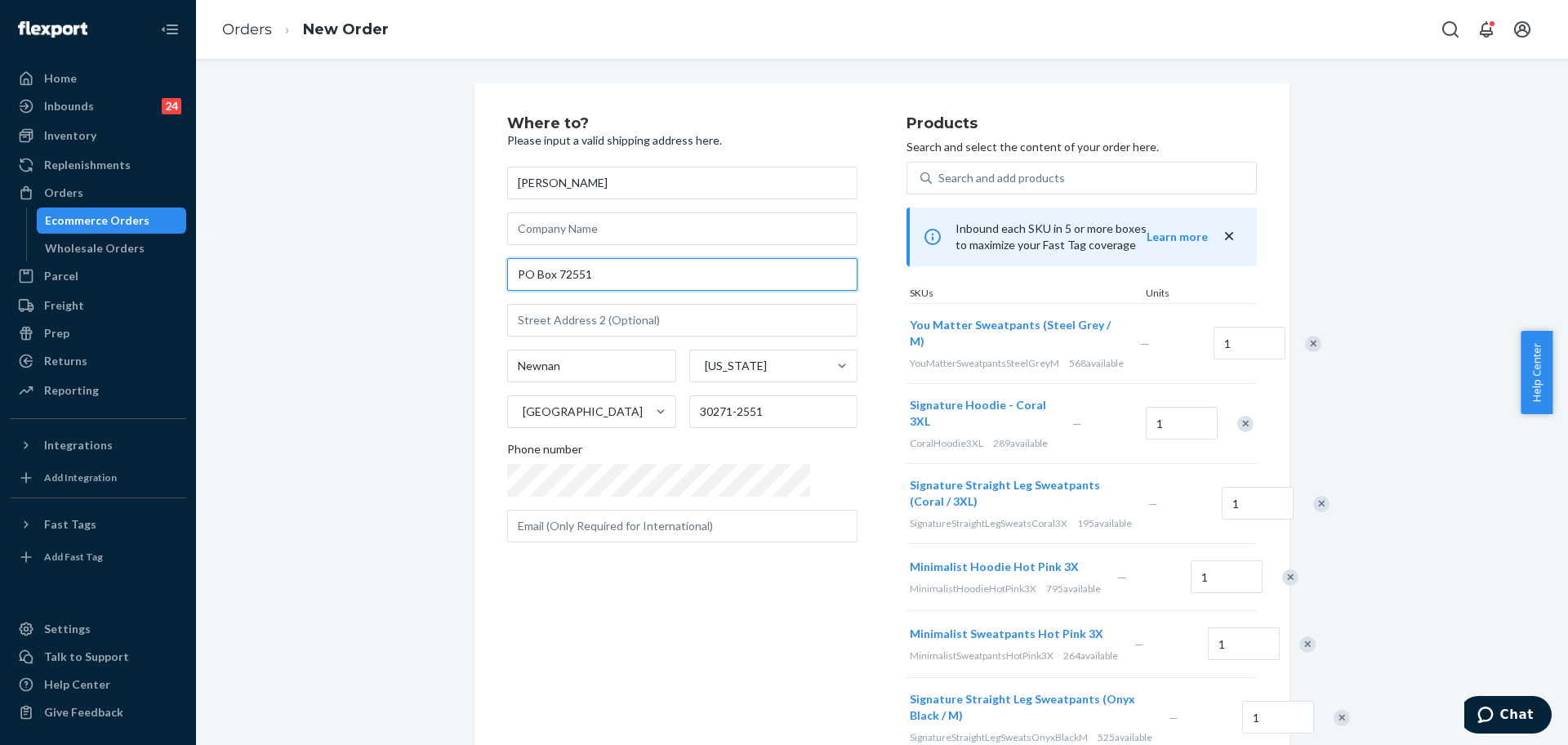
click at [741, 268] on input "PO Box 72551" at bounding box center [682, 274] width 351 height 32
paste input "1200 Newnan Crossing Blvd E, Apt 1417, Newnan, GA 30265"
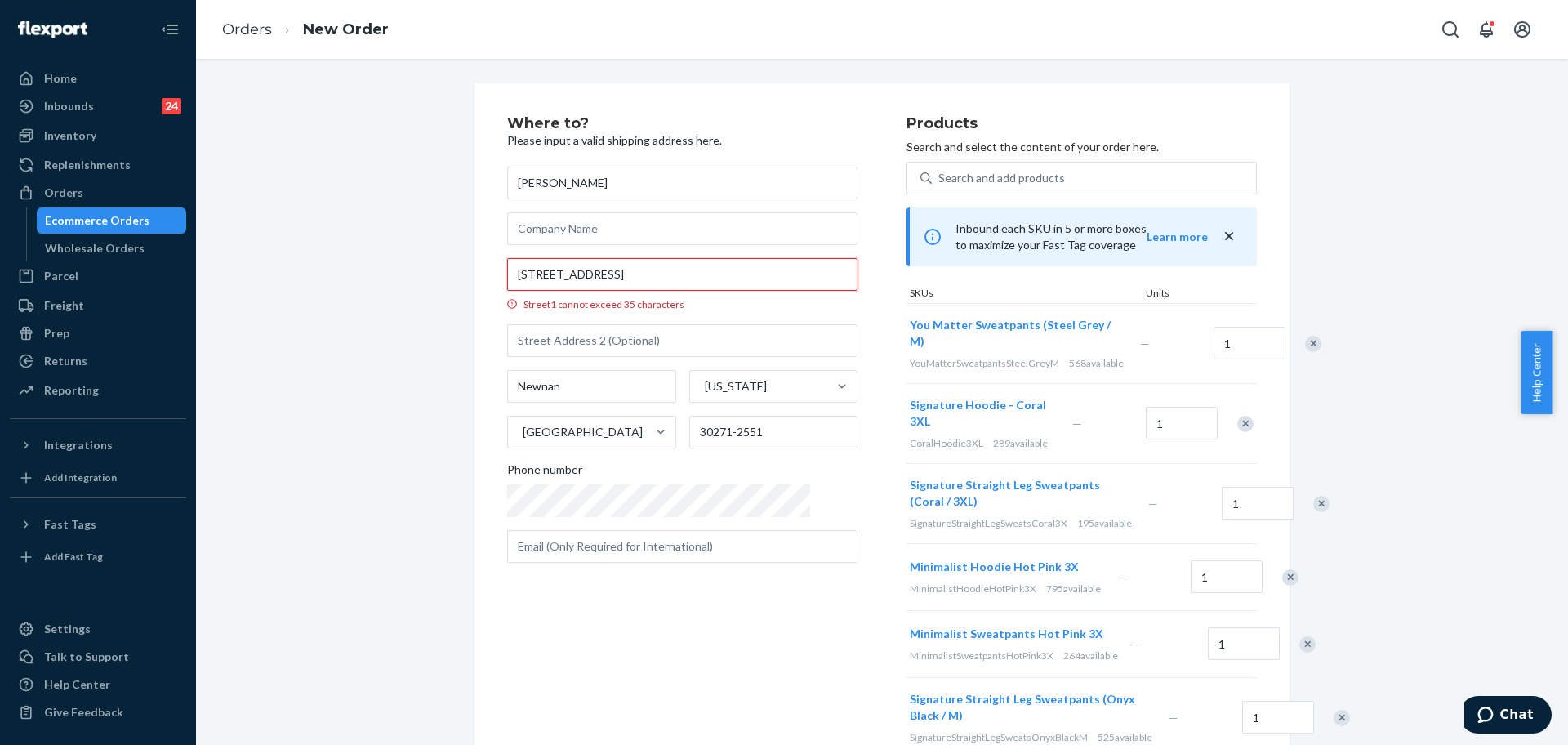
scroll to position [0, 46]
type input "1200 Newnan Crossing Blvd E, Apt 1417, Newnan, GA 30265"
type input "1417"
type input "30265"
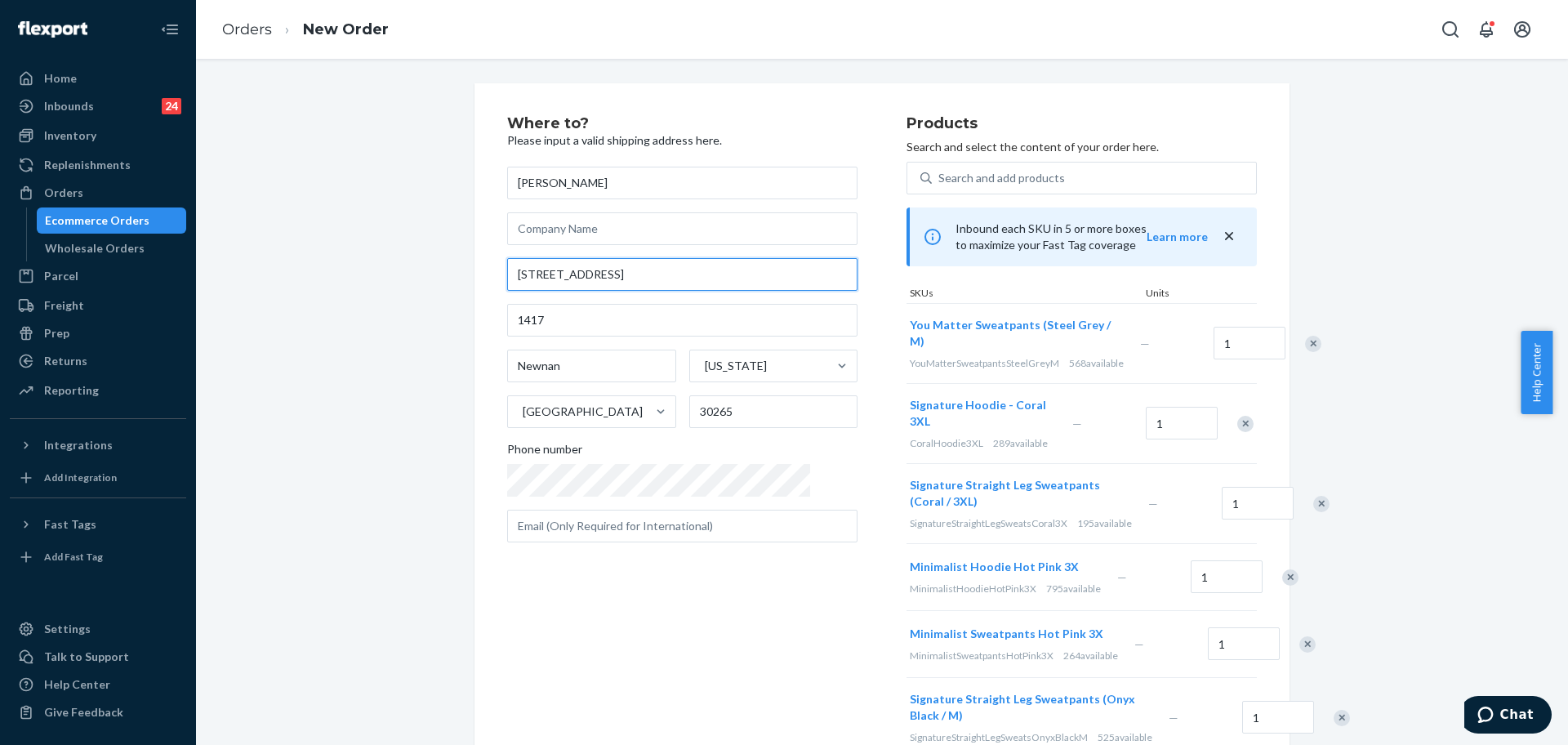
click at [683, 288] on input "1200 Newnan Crossing Blvd" at bounding box center [682, 274] width 351 height 32
click at [682, 288] on input "1200 Newnan Crossing Blvd" at bounding box center [682, 274] width 351 height 32
click at [681, 286] on input "1200 Newnan Crossing Blvd" at bounding box center [682, 274] width 351 height 32
click at [680, 286] on input "1200 Newnan Crossing Blvd" at bounding box center [682, 274] width 351 height 32
click at [678, 286] on input "1200 Newnan Crossing Blvd" at bounding box center [682, 274] width 351 height 32
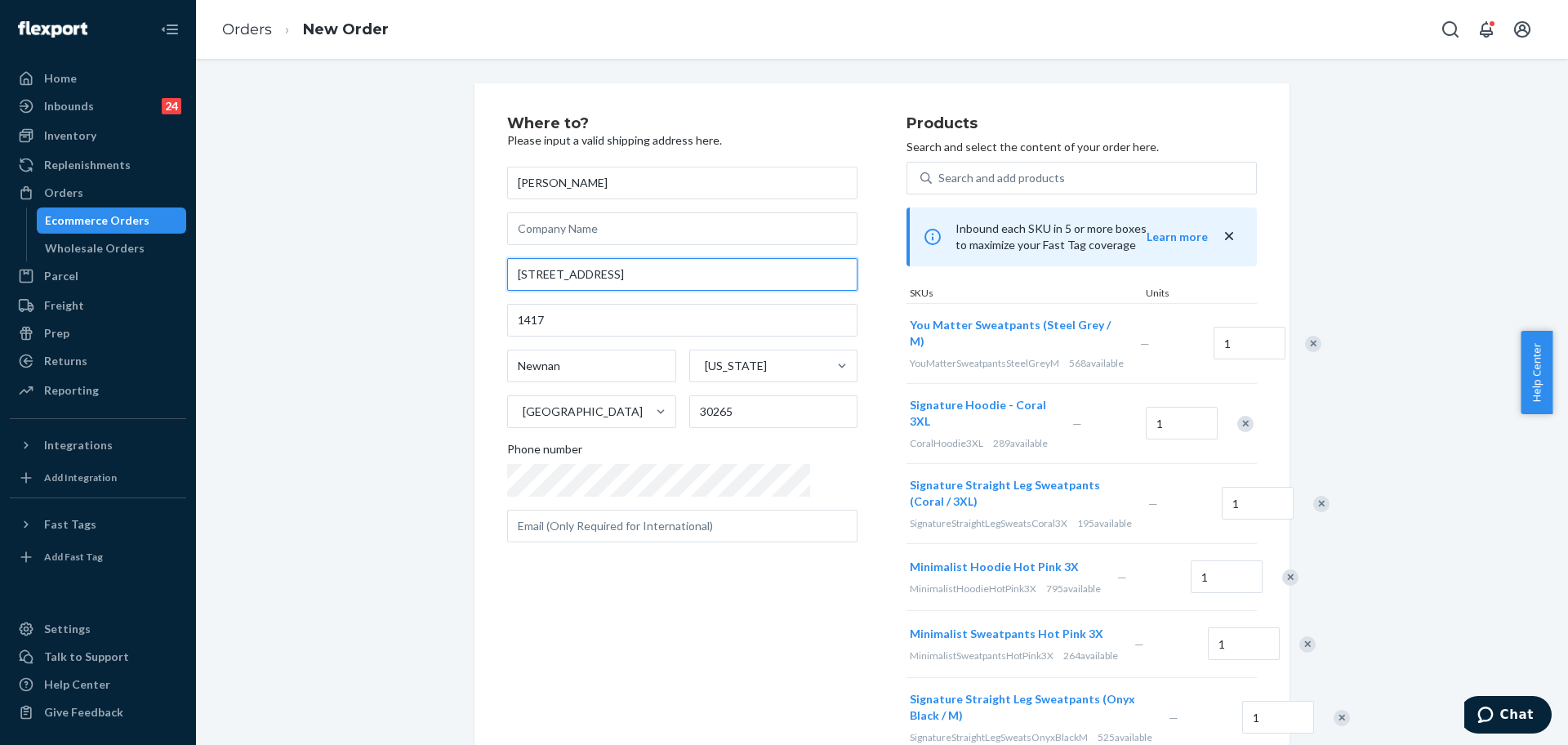
paste input "#255253171 Complete"
click at [676, 280] on input "1200 Newnan Crossing Blvd" at bounding box center [682, 274] width 351 height 32
click at [677, 280] on input "1200 Newnan Crossing Blvd" at bounding box center [682, 274] width 351 height 32
drag, startPoint x: 677, startPoint y: 280, endPoint x: 678, endPoint y: 291, distance: 11.0
click at [679, 279] on input "1200 Newnan Crossing Blvd" at bounding box center [682, 274] width 351 height 32
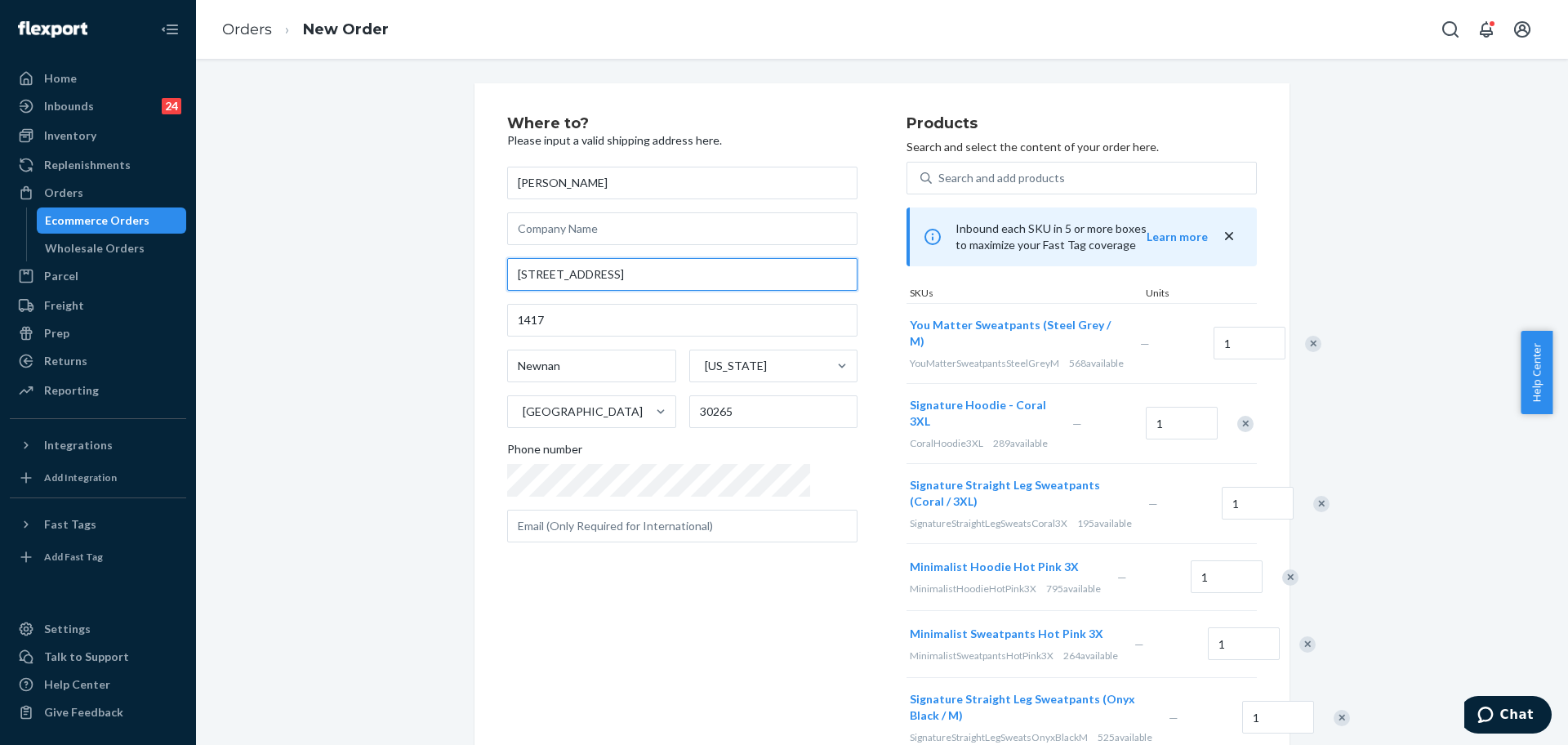
paste input "E, Apt 1417, Newnan, GA 30265"
click at [692, 274] on input "1200 Newnan Crossing Blvd" at bounding box center [682, 274] width 351 height 32
type input "1200 Newnan Crossing Blvd E"
click at [465, 327] on div "Where to? Please input a valid shipping address here. Shana Singleton 1200 Newn…" at bounding box center [881, 675] width 839 height 1186
click at [507, 319] on input "1417" at bounding box center [682, 319] width 351 height 32
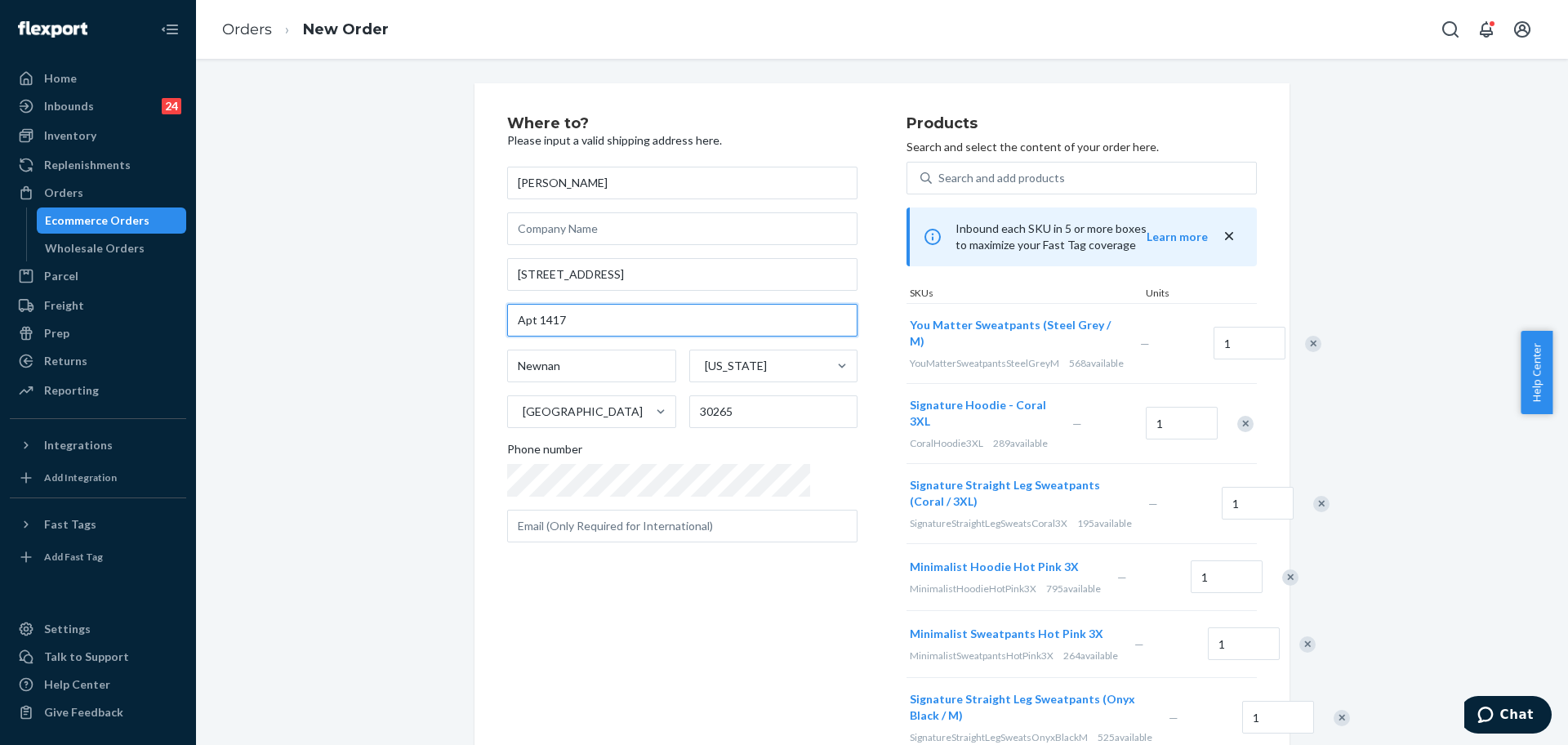
type input "Apt 1417"
click at [463, 499] on div "Where to? Please input a valid shipping address here. Shana Singleton 1200 Newn…" at bounding box center [881, 675] width 839 height 1186
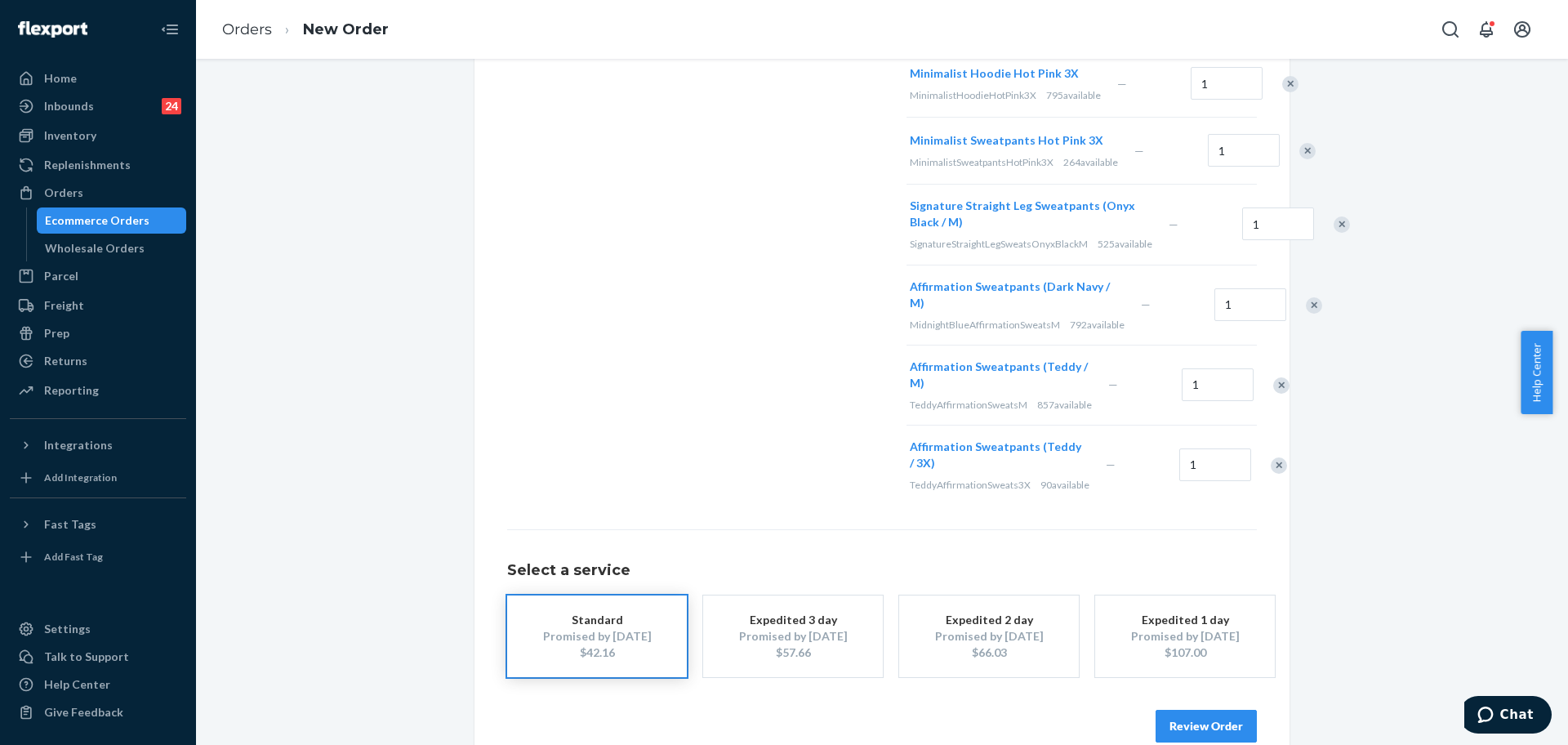
scroll to position [551, 0]
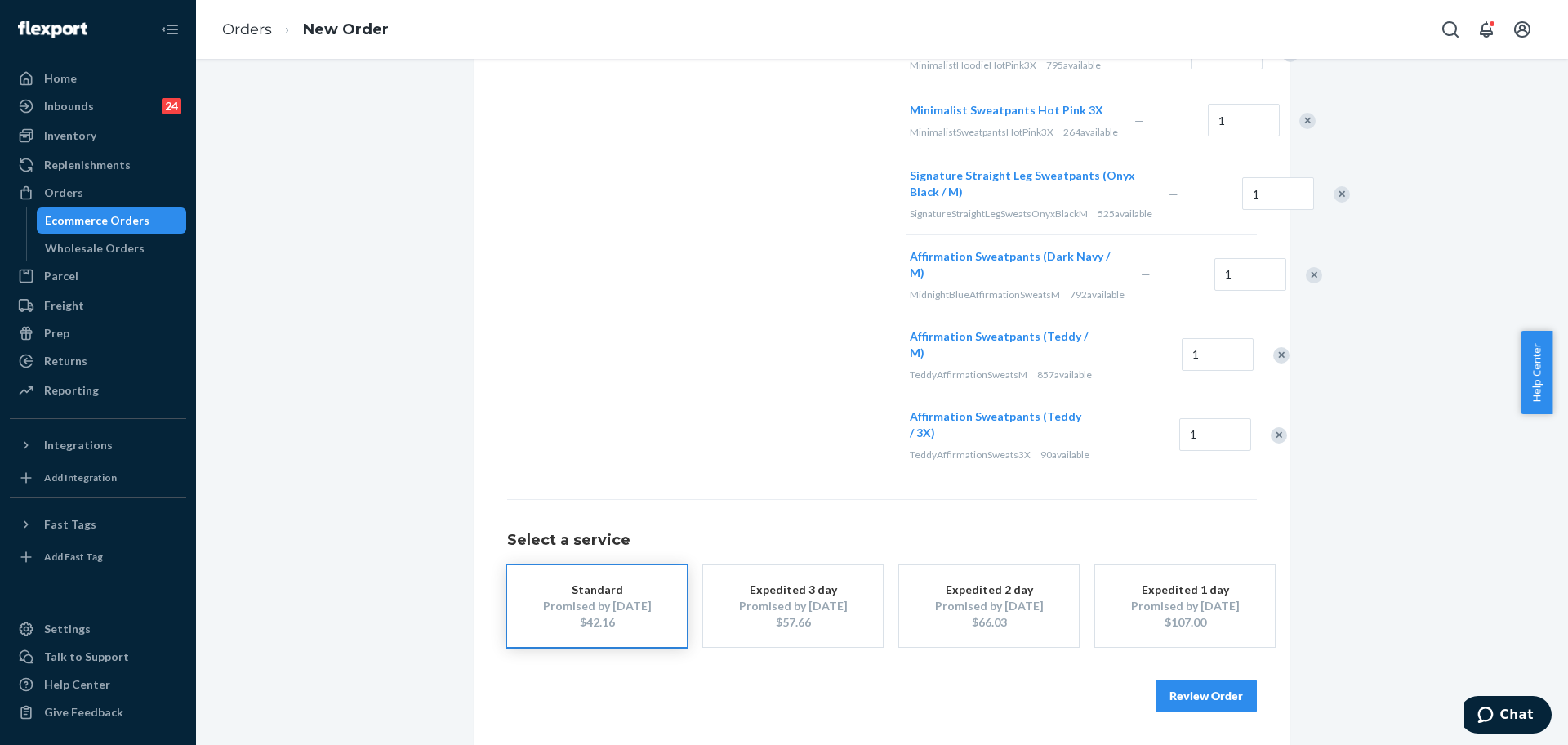
click at [1180, 695] on button "Review Order" at bounding box center [1206, 695] width 101 height 32
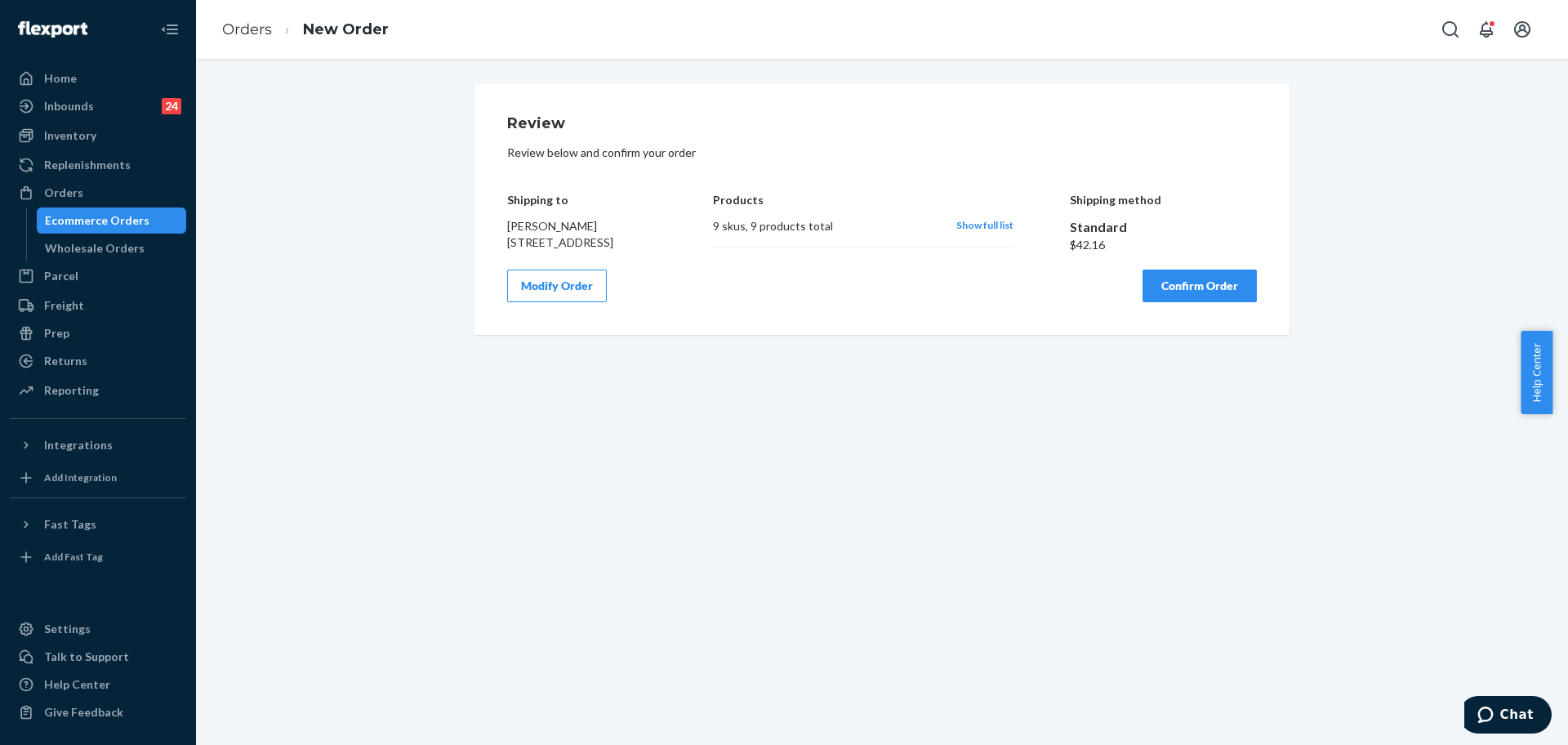
scroll to position [0, 0]
click at [1177, 302] on button "Confirm Order" at bounding box center [1200, 285] width 114 height 32
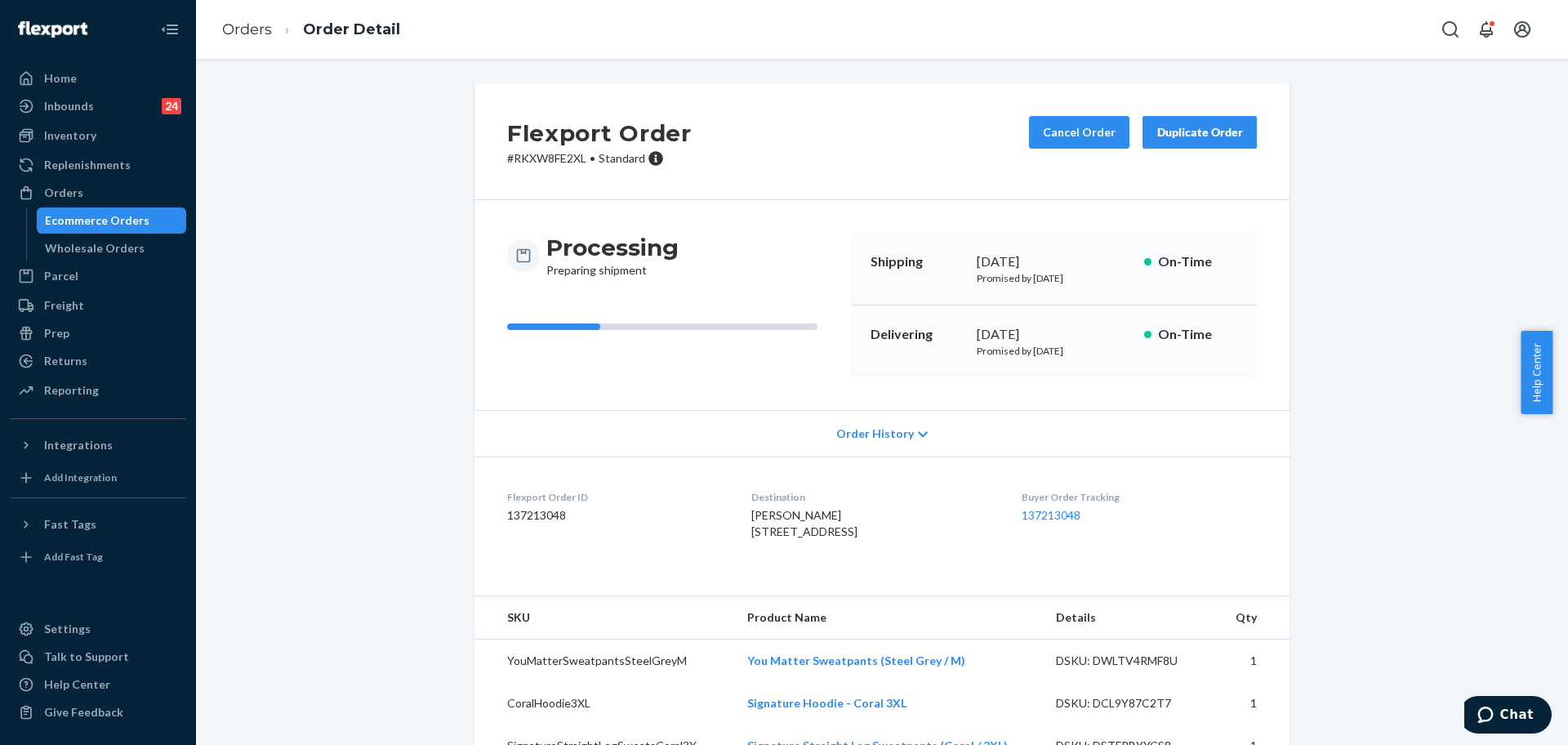
click at [230, 17] on ol "Orders Order Detail" at bounding box center [311, 30] width 204 height 48
click at [240, 27] on link "Orders" at bounding box center [247, 30] width 50 height 18
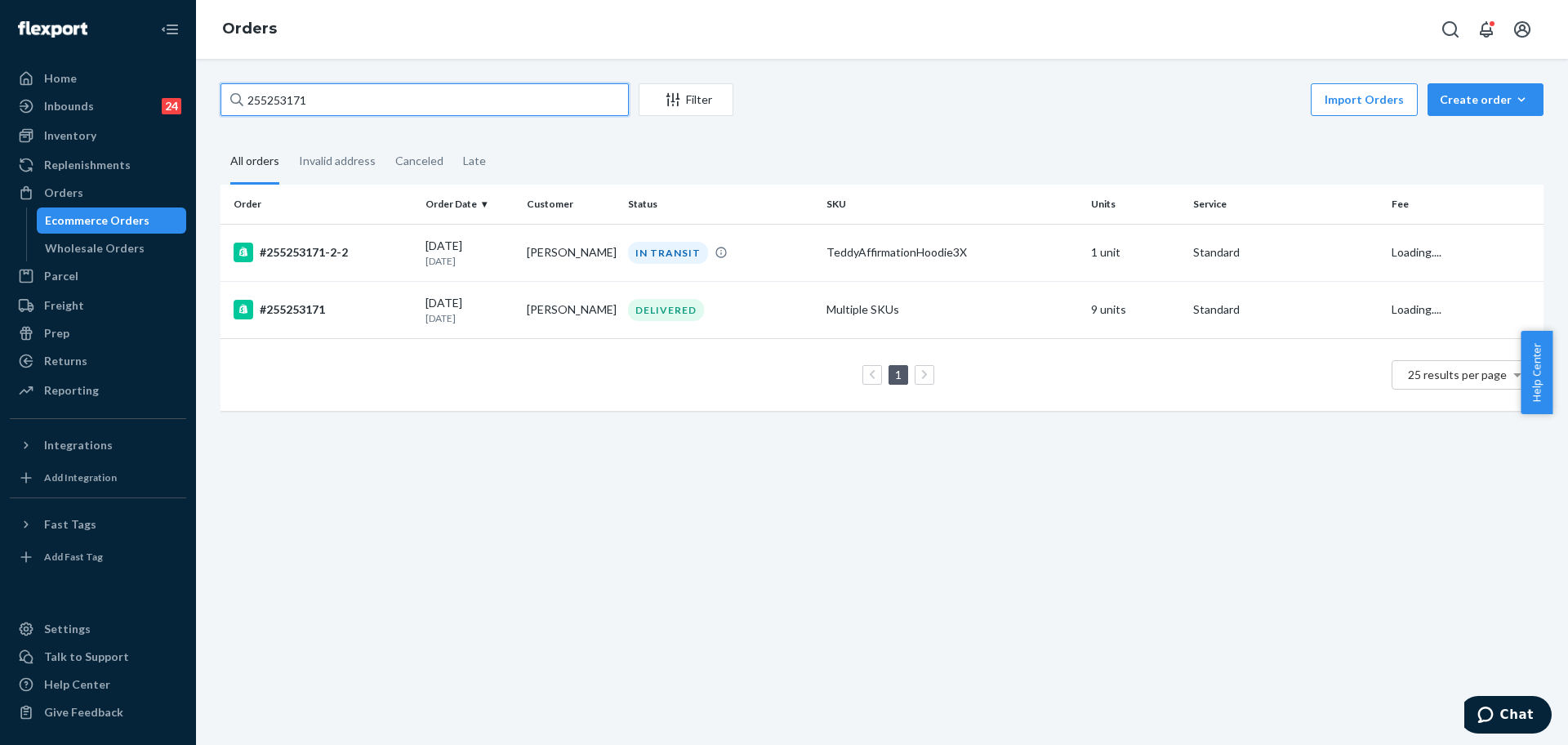
click at [367, 94] on input "255253171" at bounding box center [425, 99] width 408 height 32
click at [366, 94] on input "255253171" at bounding box center [425, 99] width 408 height 32
click at [362, 90] on input "255253171" at bounding box center [425, 99] width 408 height 32
click at [585, 101] on input "255253171" at bounding box center [425, 99] width 408 height 32
click at [586, 98] on input "255253171" at bounding box center [425, 99] width 408 height 32
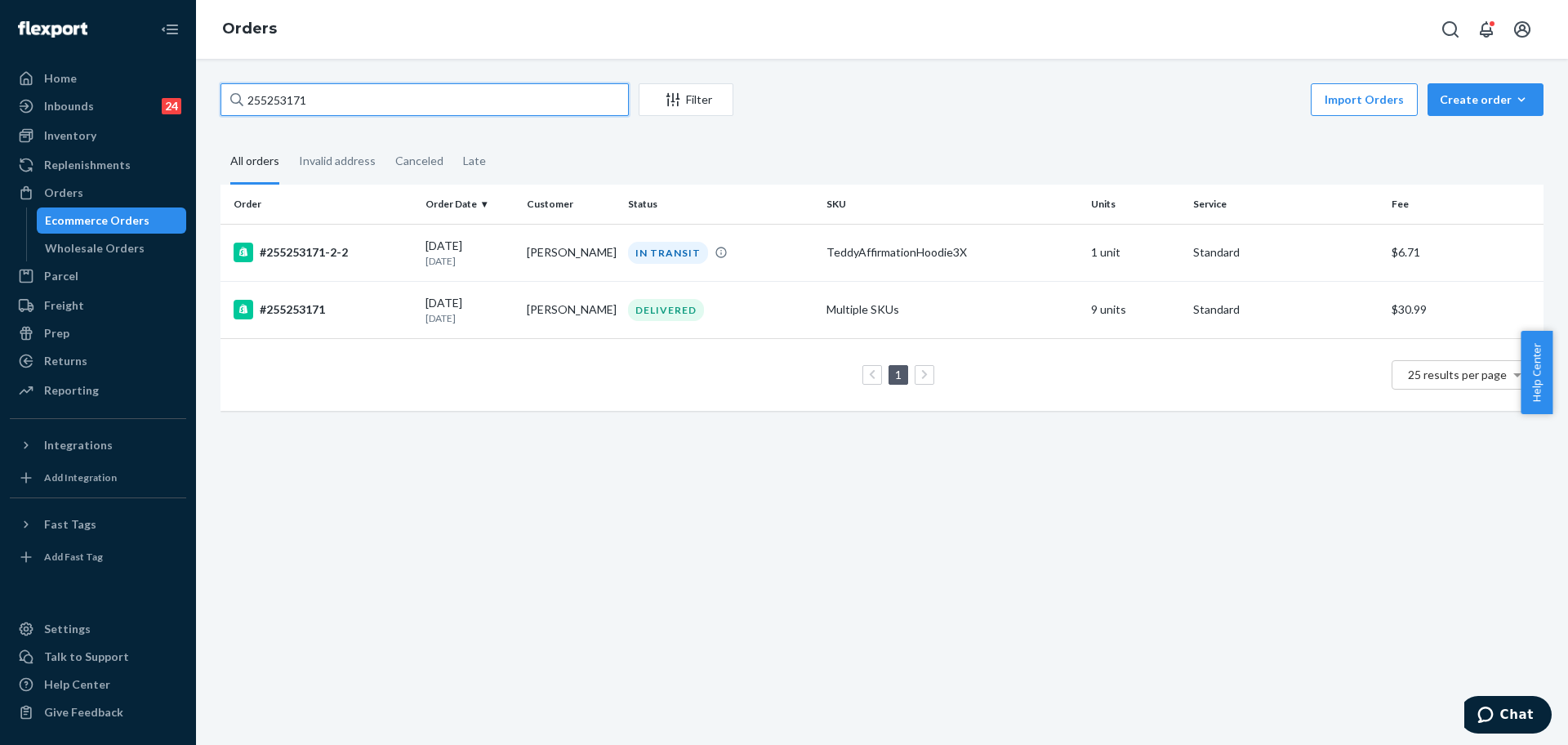
click at [586, 98] on input "255253171" at bounding box center [425, 99] width 408 height 32
paste input "109256"
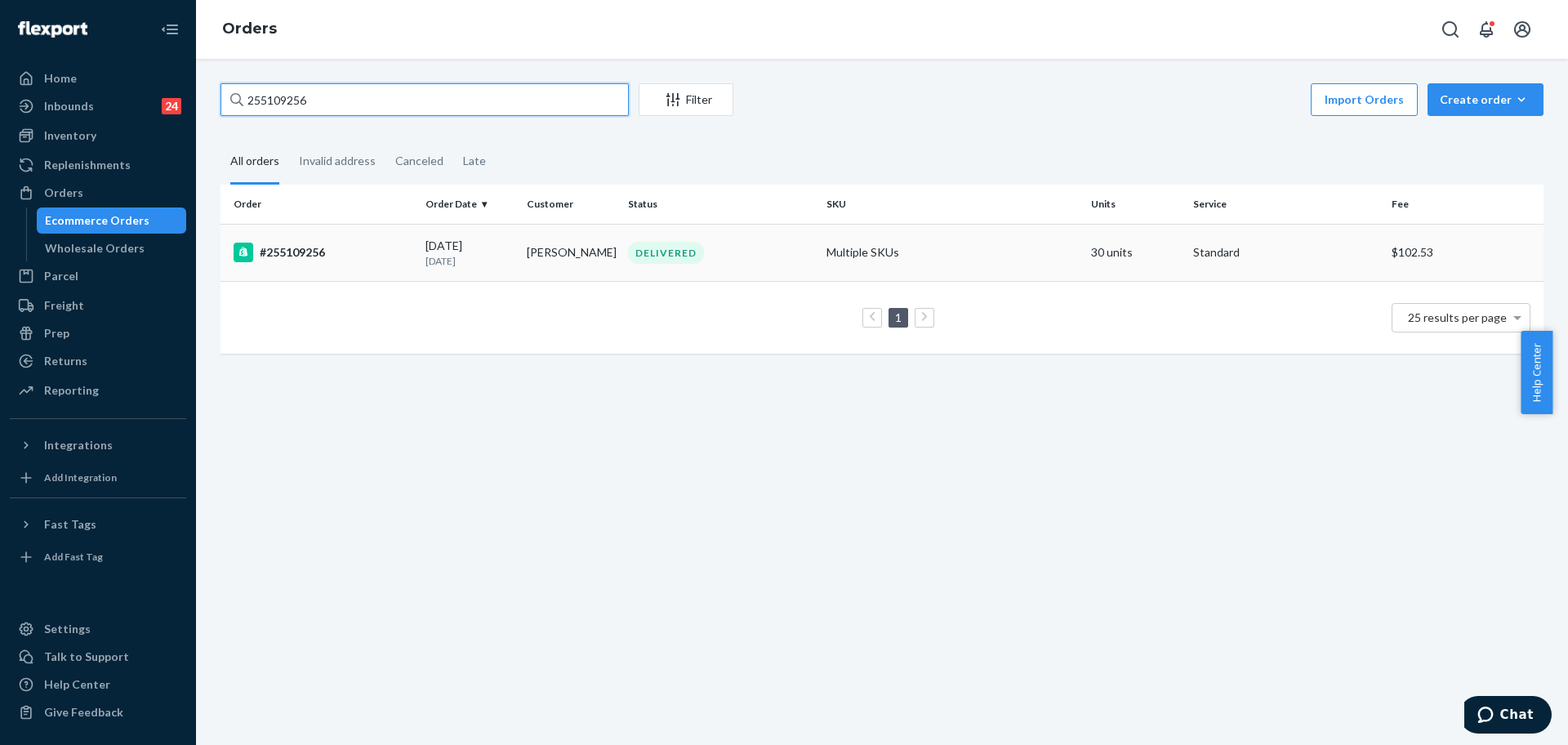
type input "255109256"
click at [754, 242] on div "DELIVERED" at bounding box center [720, 253] width 192 height 22
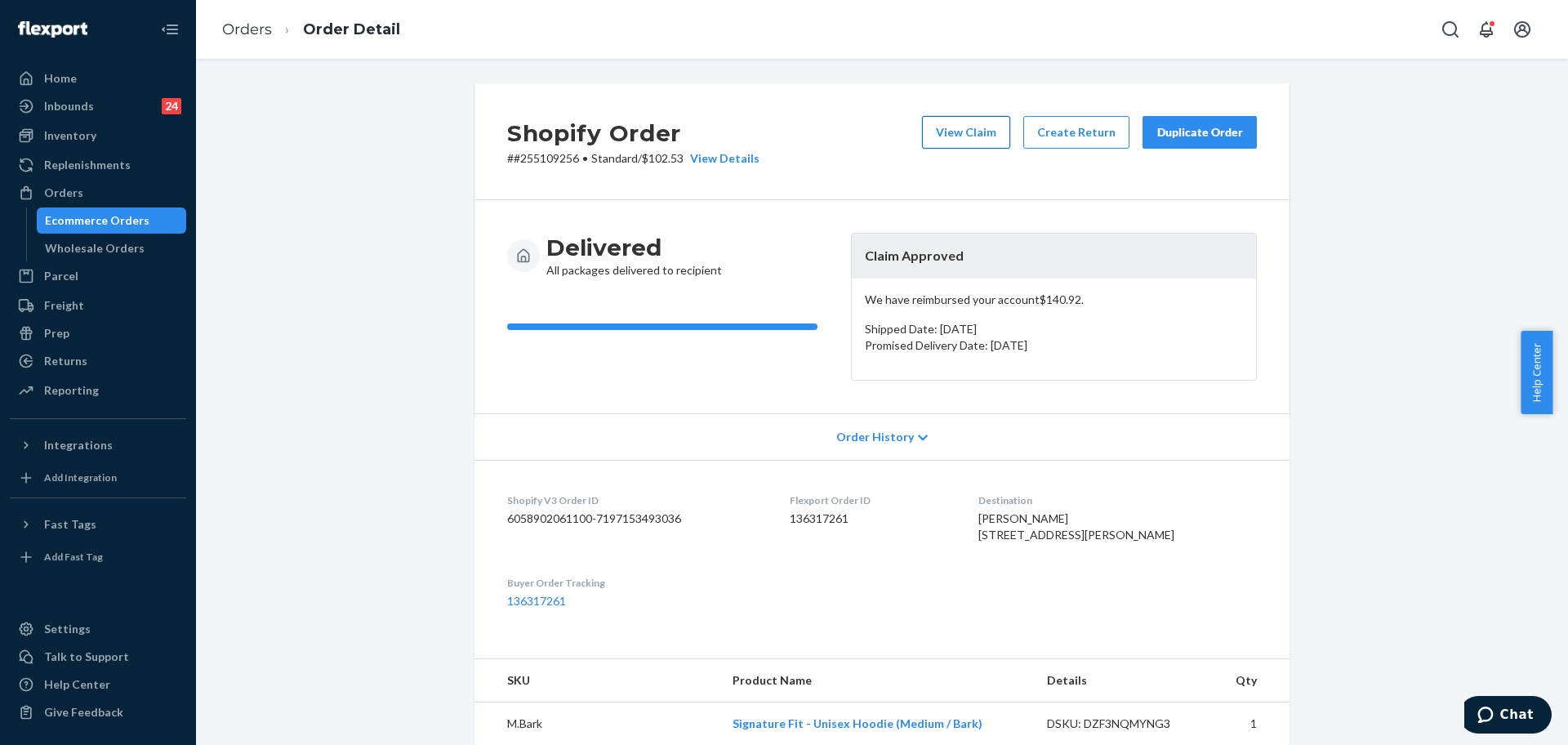
click at [979, 126] on button "View Claim" at bounding box center [966, 132] width 88 height 32
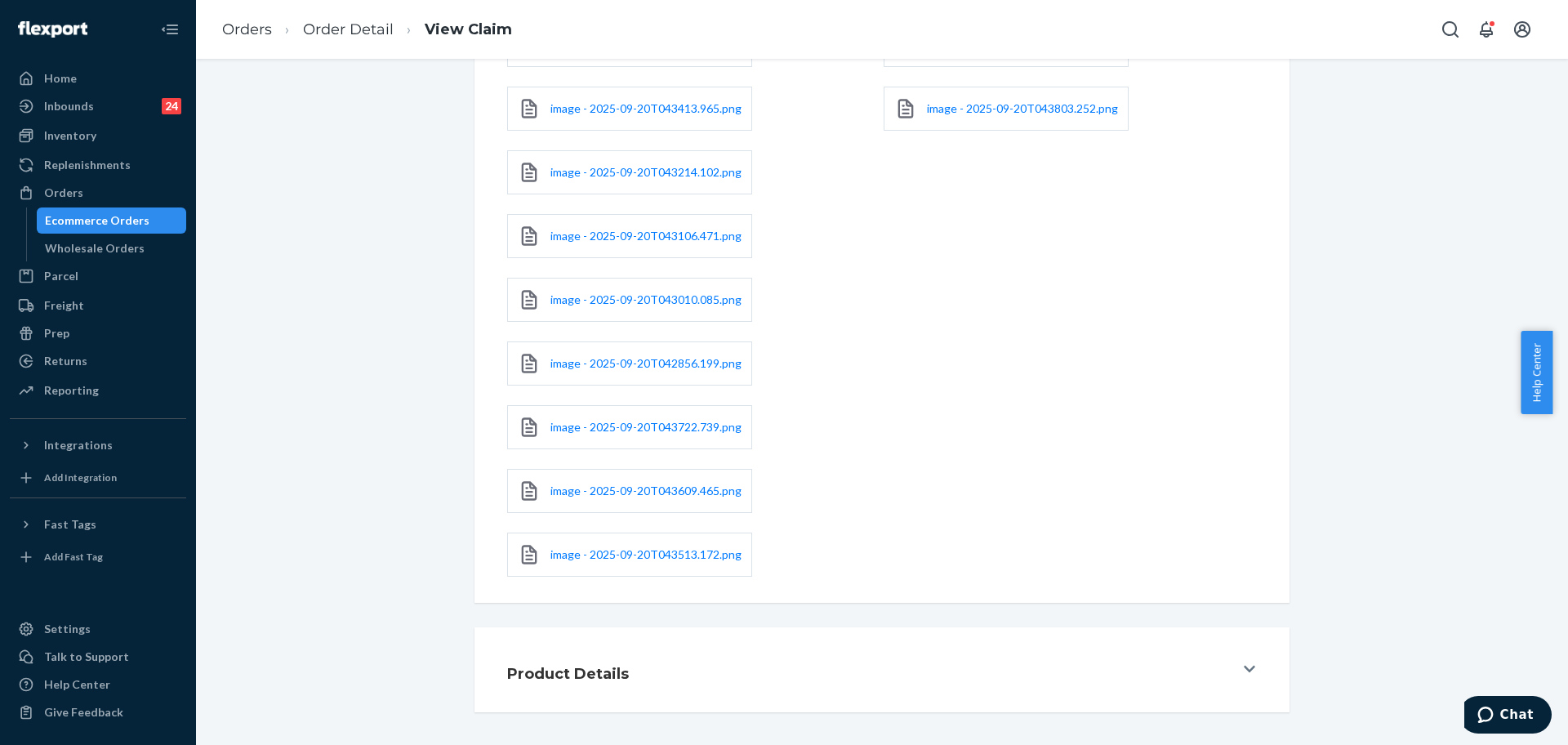
scroll to position [468, 0]
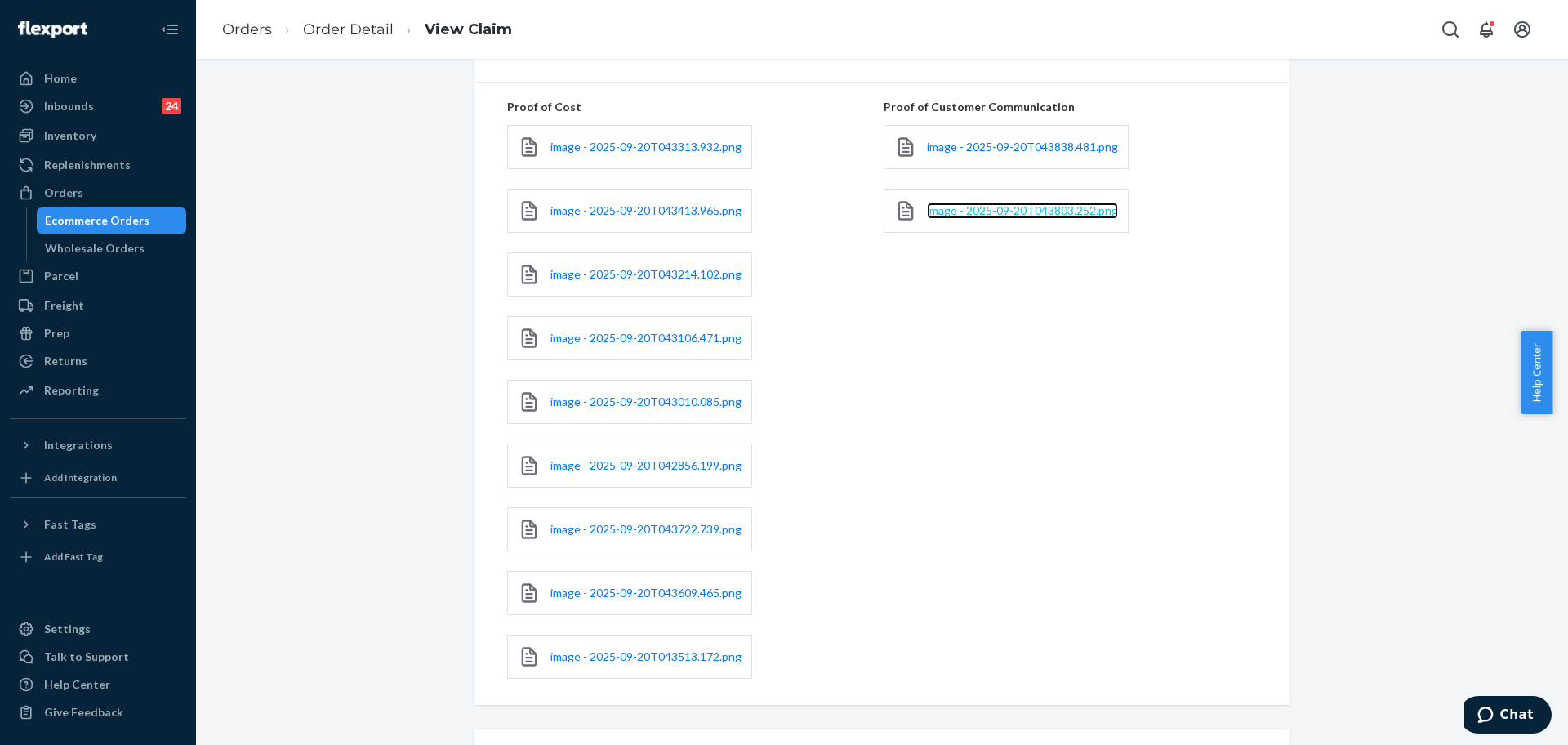
click at [977, 212] on span "image - 2025-09-20T043803.252.png" at bounding box center [1022, 210] width 191 height 14
click at [60, 363] on div "Returns" at bounding box center [66, 361] width 43 height 17
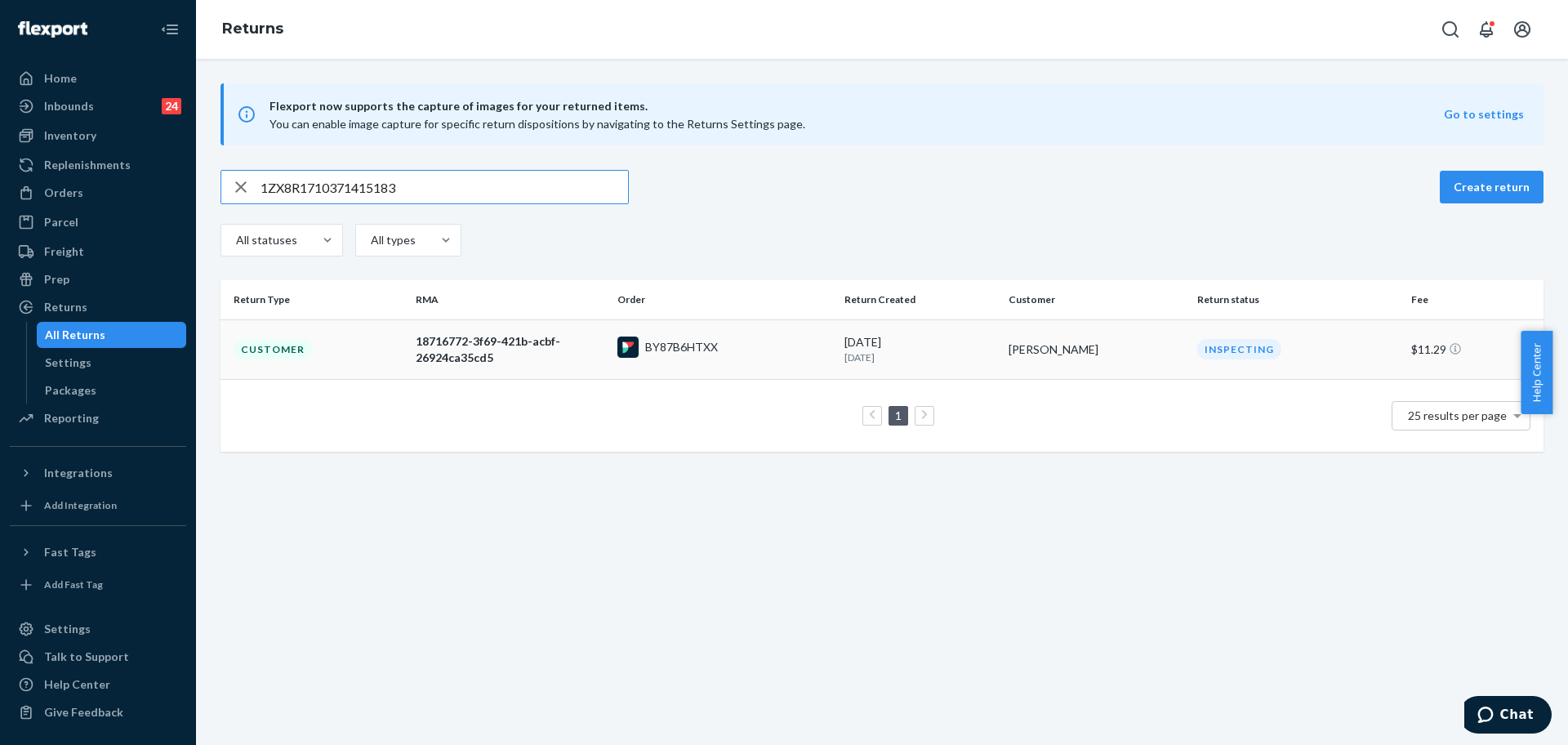
type input "1ZX8R1710371415183"
click at [740, 362] on td "BY87B6HTXX" at bounding box center [725, 349] width 227 height 60
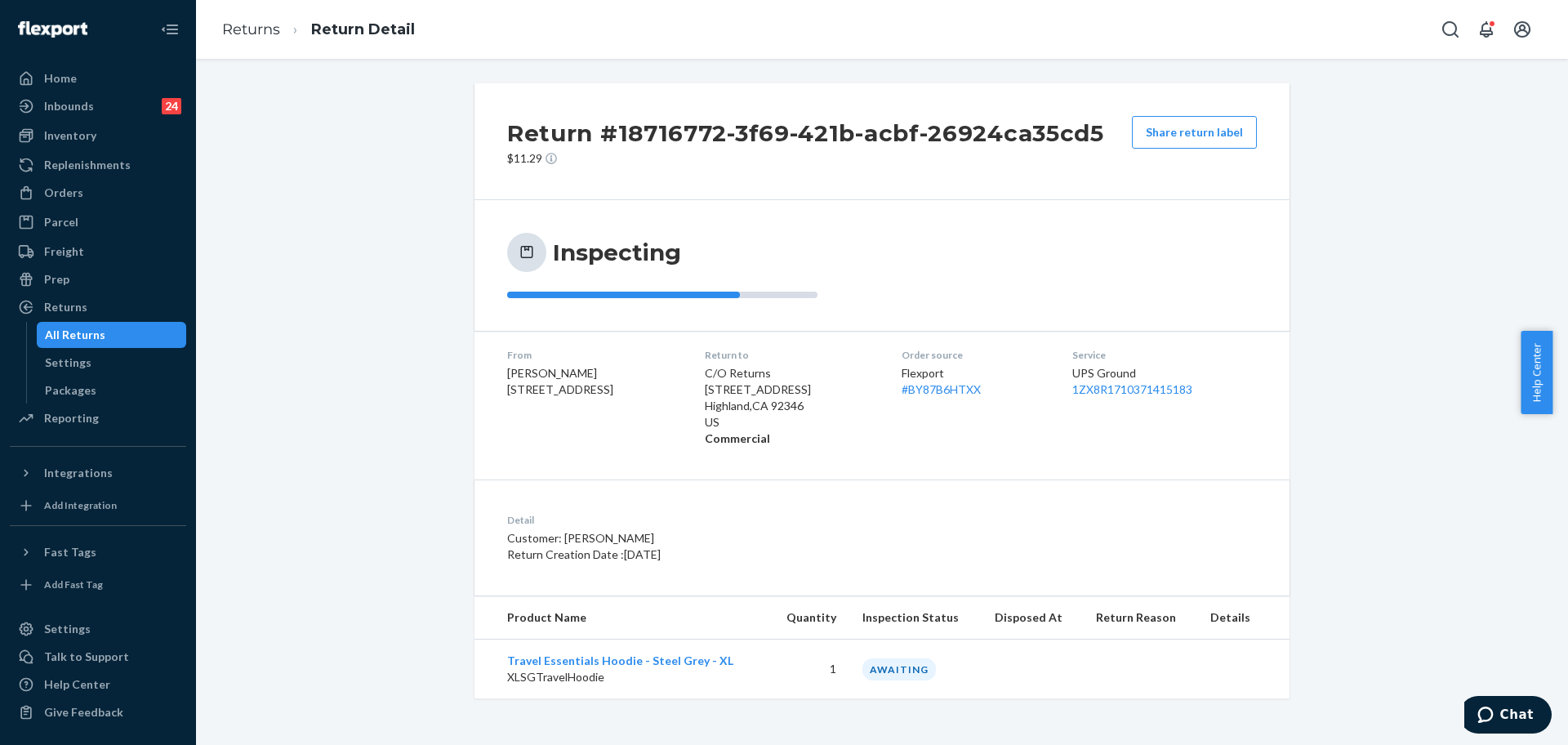
click at [1405, 627] on div "Return #18716772-3f69-421b-acbf-26924ca35cd5 $11.29 Share return label Inspecti…" at bounding box center [881, 391] width 1347 height 616
click at [954, 390] on link "# BY87B6HTXX" at bounding box center [941, 389] width 80 height 14
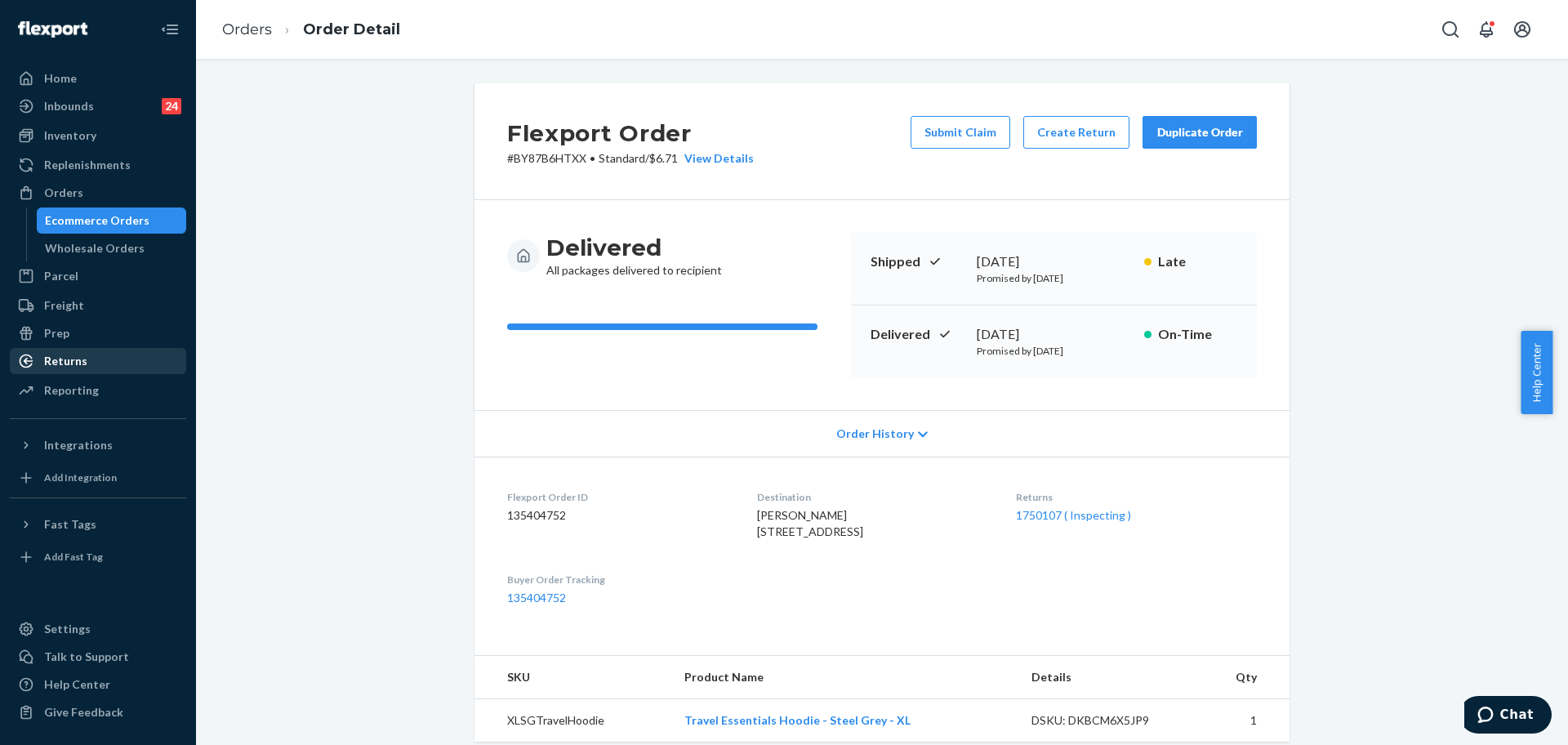
click at [75, 362] on div "Returns" at bounding box center [66, 361] width 43 height 17
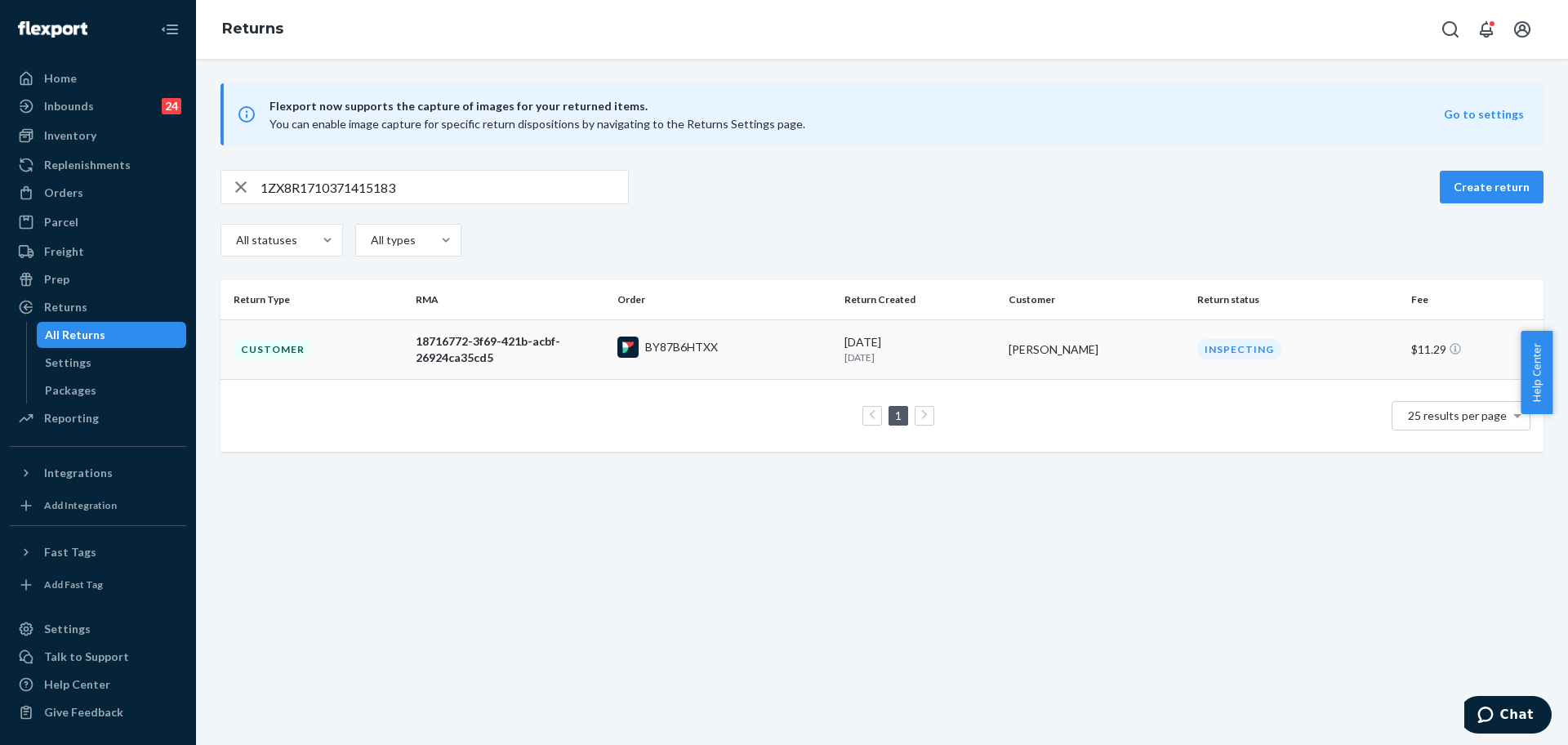
click at [761, 348] on div "BY87B6HTXX" at bounding box center [725, 349] width 214 height 26
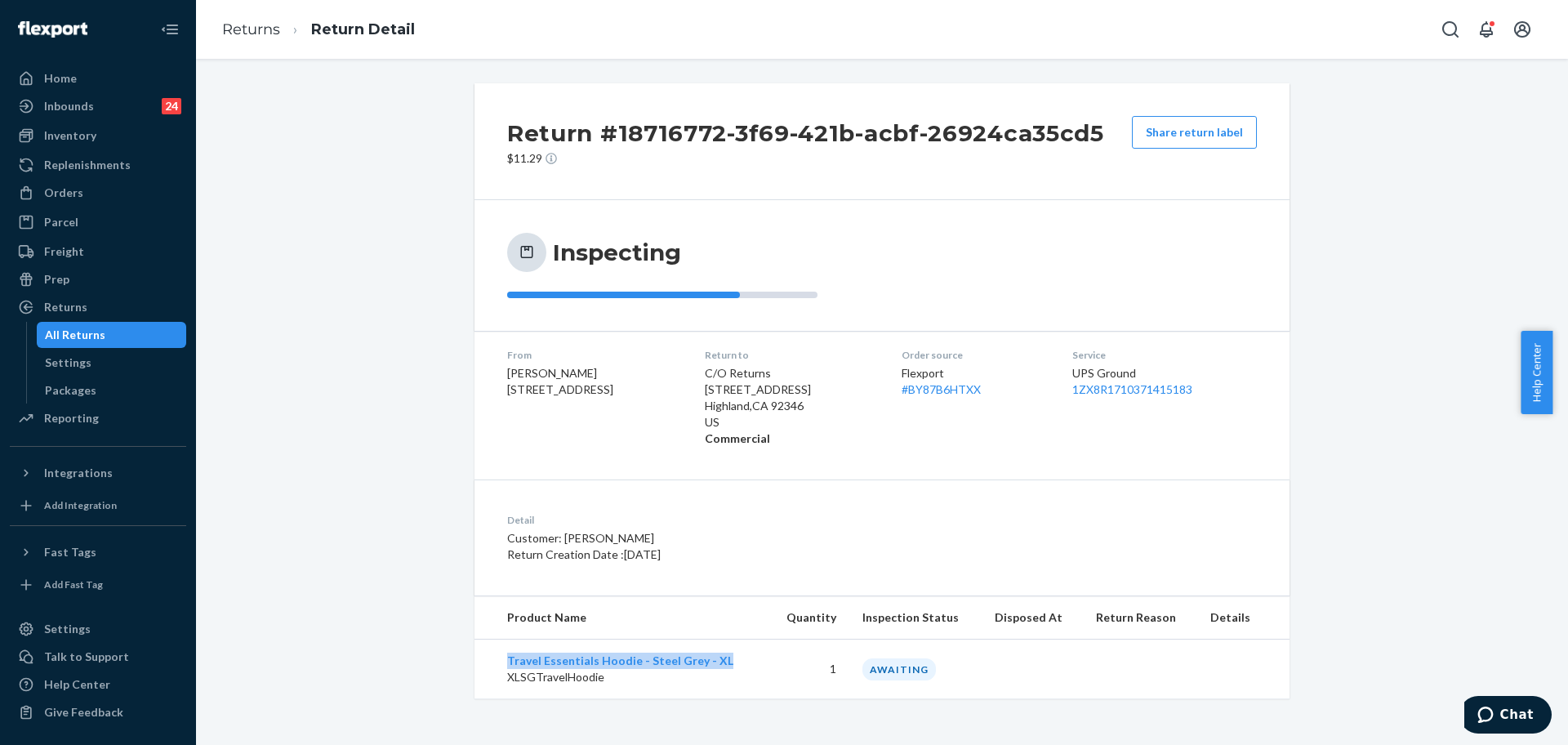
drag, startPoint x: 695, startPoint y: 660, endPoint x: 299, endPoint y: 320, distance: 521.9
click at [483, 656] on td "Travel Essentials Hoodie - Steel Grey - XL XLSGTravelHoodie" at bounding box center [621, 670] width 294 height 60
copy link "Travel Essentials Hoodie - Steel Grey - XL"
click at [84, 221] on div "Parcel" at bounding box center [98, 222] width 173 height 23
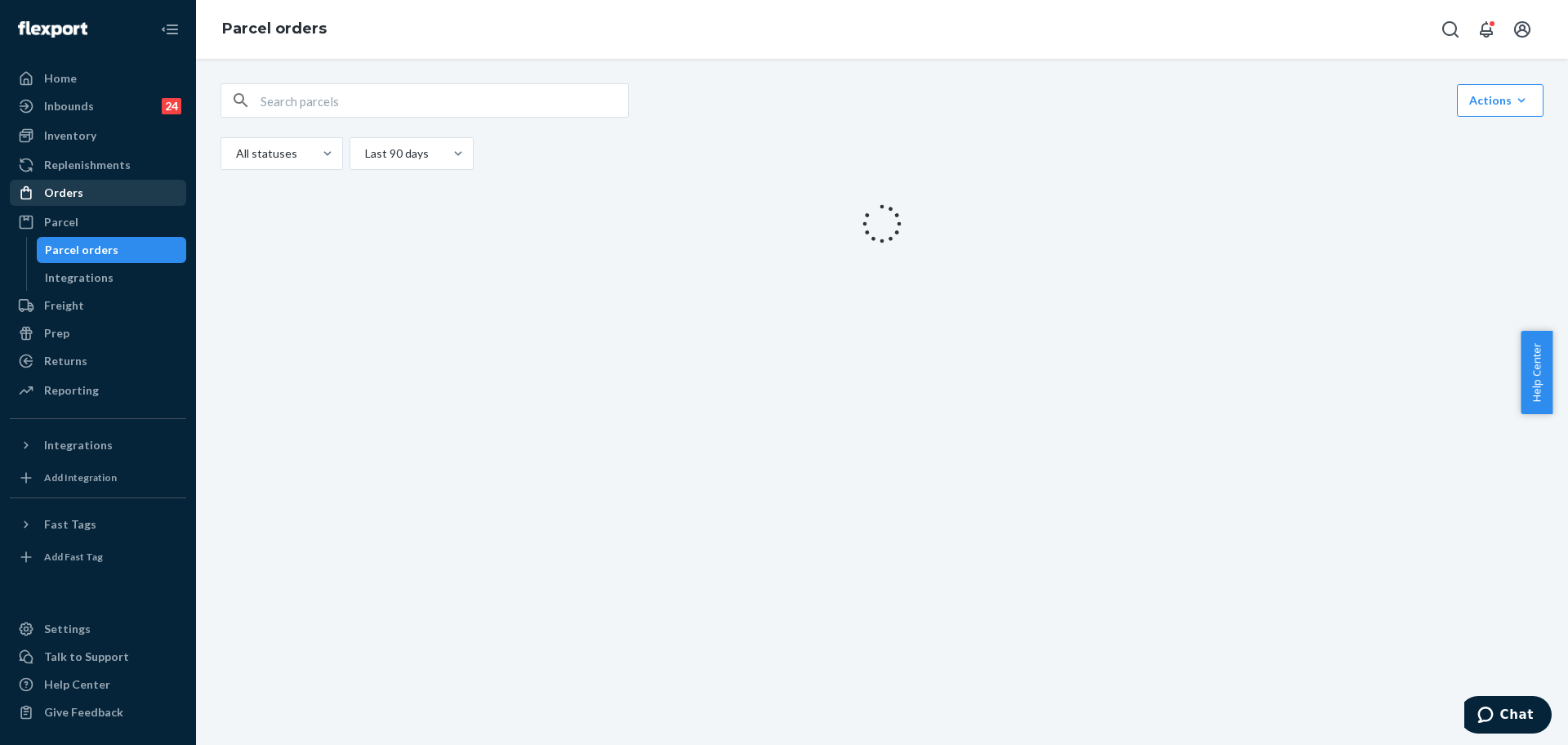
click at [92, 197] on div "Orders" at bounding box center [98, 193] width 173 height 23
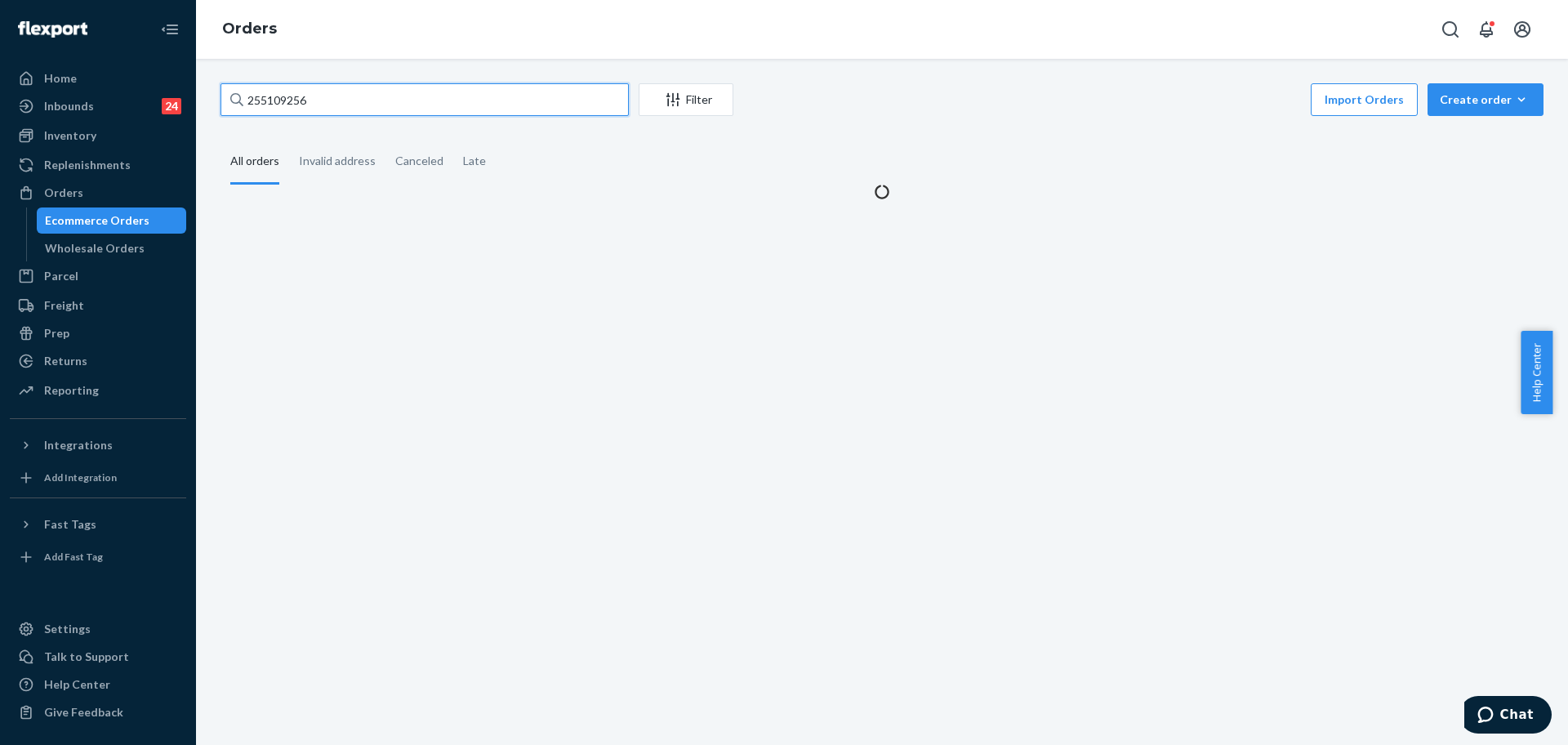
click at [347, 104] on input "255109256" at bounding box center [425, 99] width 408 height 32
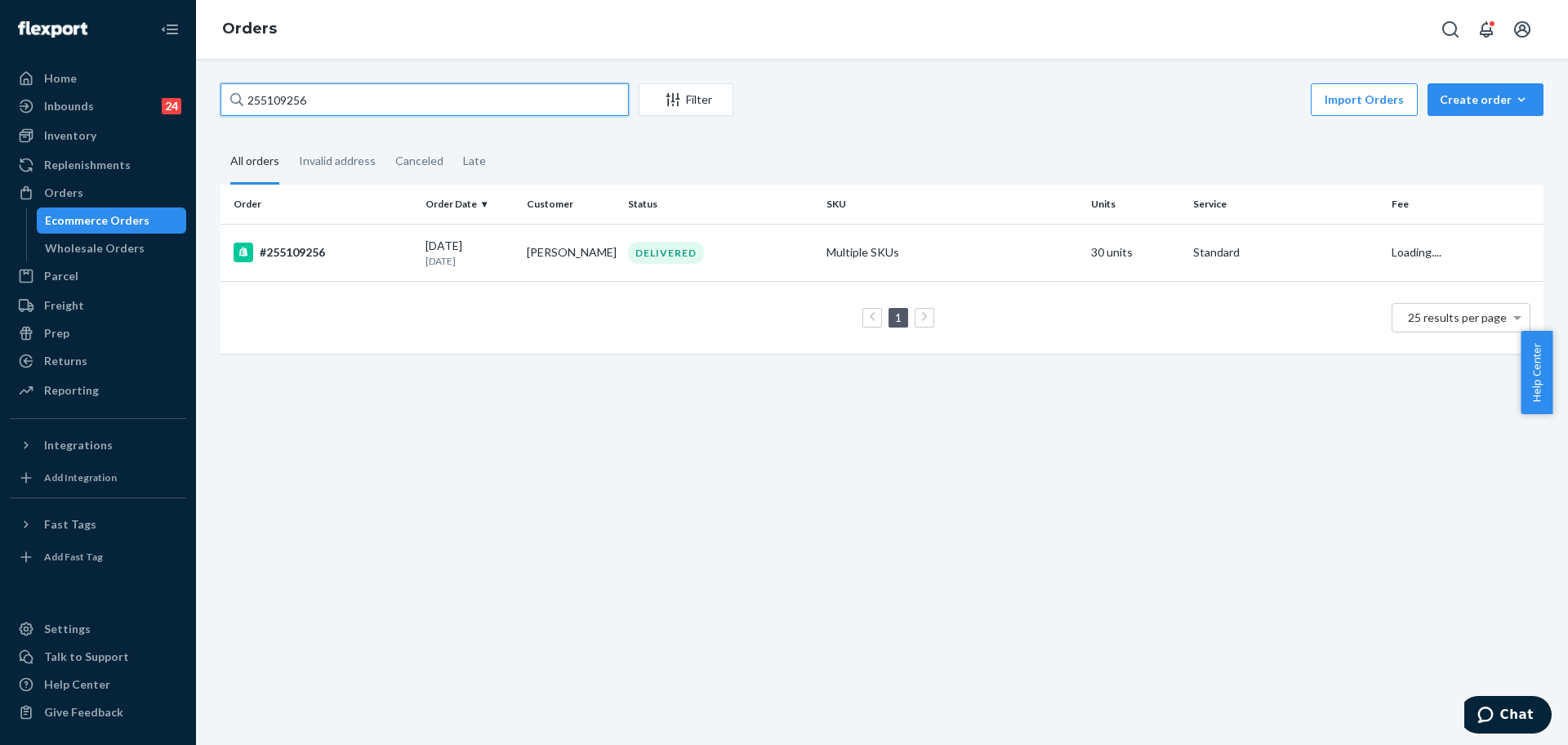
click at [347, 104] on input "255109256" at bounding box center [425, 99] width 408 height 32
paste input "219567"
click at [485, 102] on input "255219567" at bounding box center [425, 99] width 408 height 32
drag, startPoint x: 485, startPoint y: 102, endPoint x: 903, endPoint y: 348, distance: 485.0
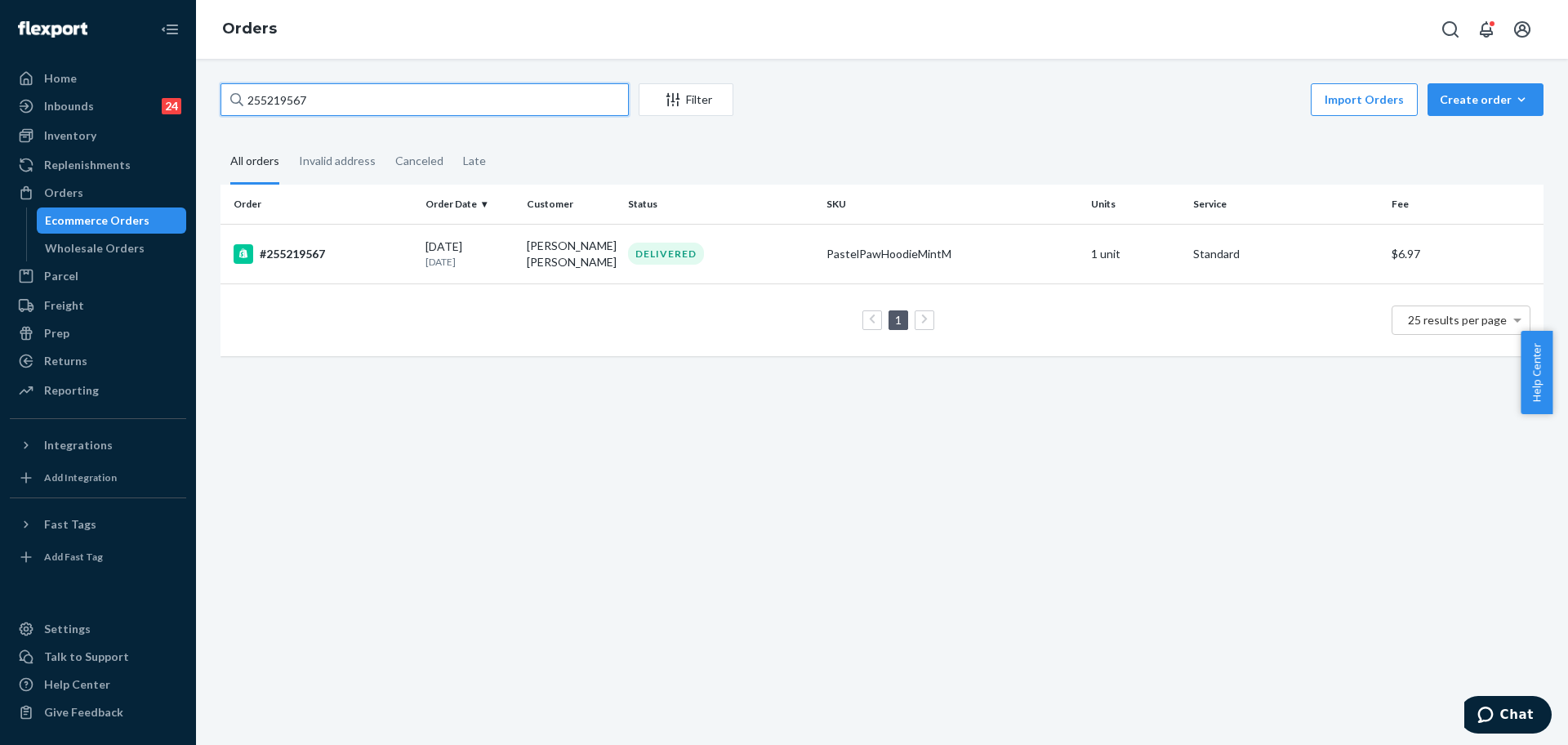
click at [486, 102] on input "255219567" at bounding box center [425, 99] width 408 height 32
paste input "#252537494"
type input "#252537494"
click at [1018, 267] on td "Multiple SKUs" at bounding box center [952, 252] width 265 height 57
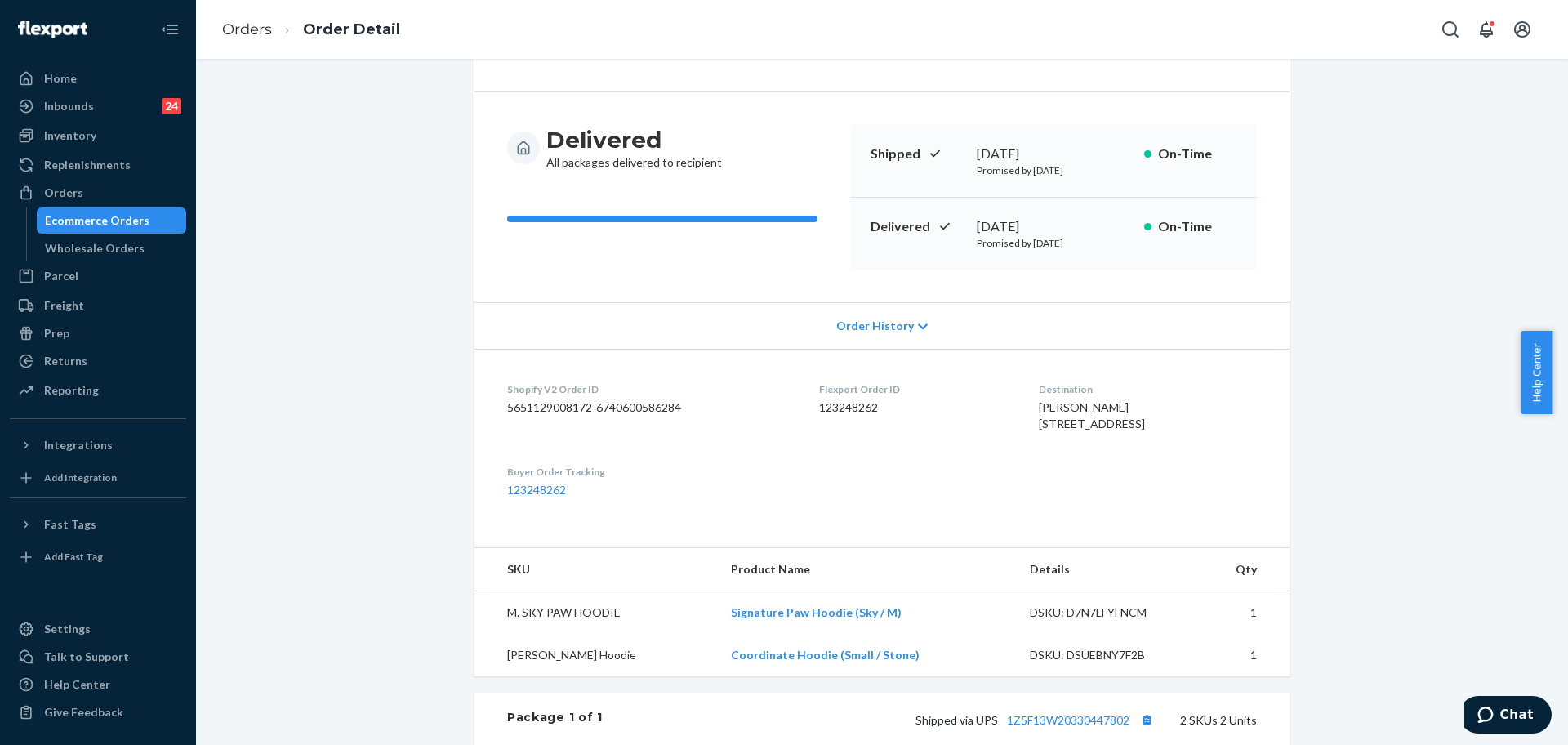
scroll to position [27, 0]
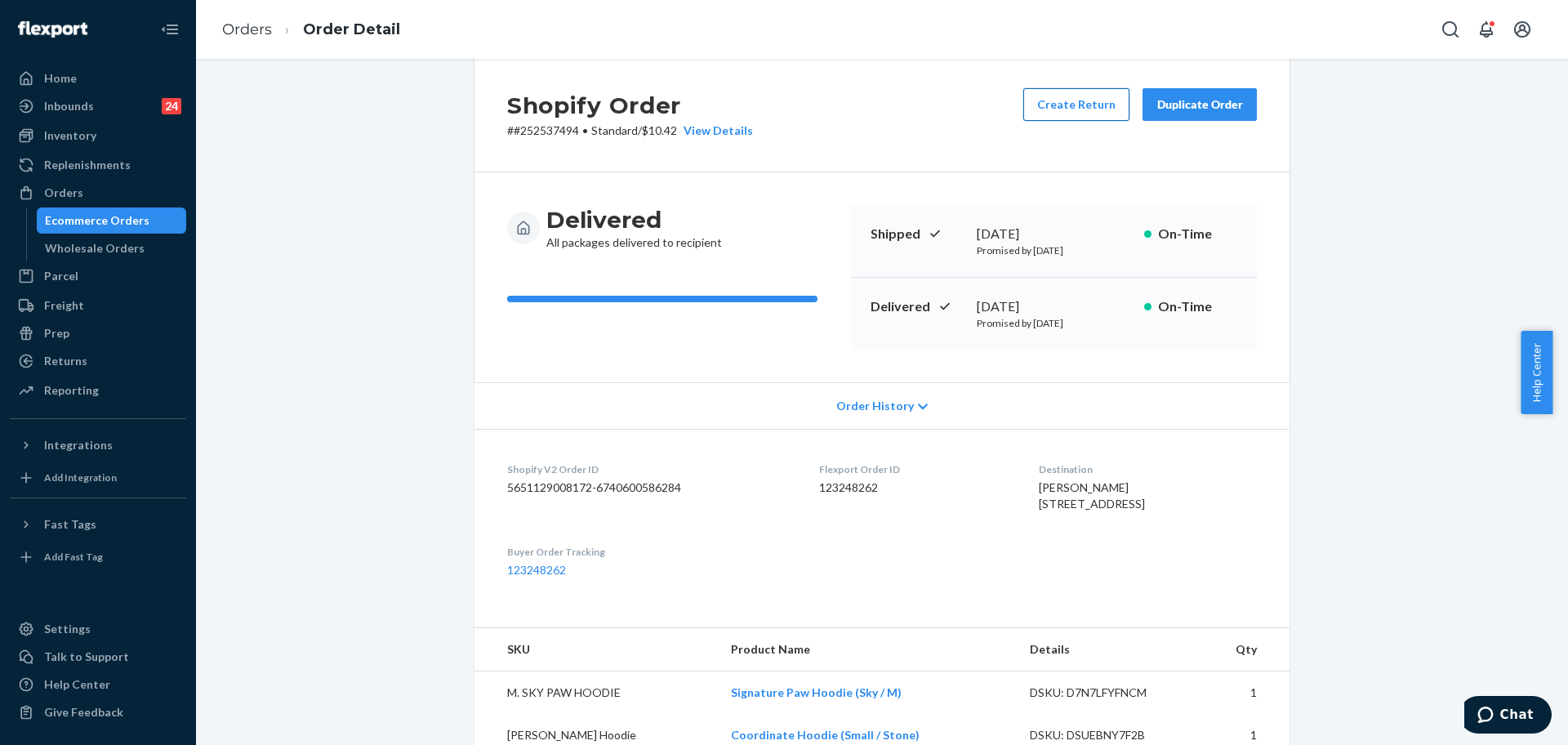
click at [1089, 107] on button "Create Return" at bounding box center [1076, 104] width 106 height 32
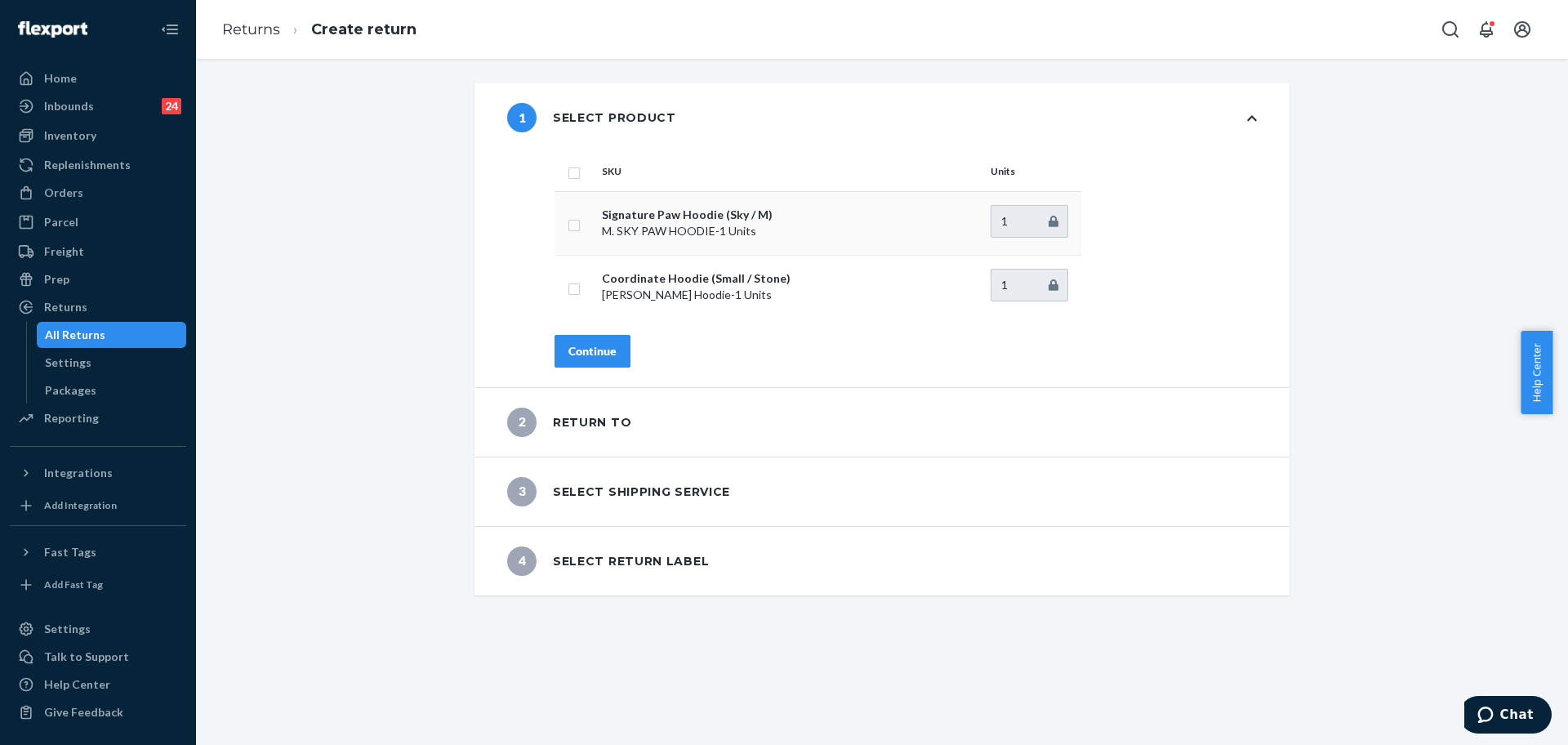
click at [564, 234] on td at bounding box center [575, 222] width 41 height 64
drag, startPoint x: 66, startPoint y: 200, endPoint x: 298, endPoint y: 81, distance: 260.7
click at [65, 200] on div "Orders" at bounding box center [63, 193] width 39 height 17
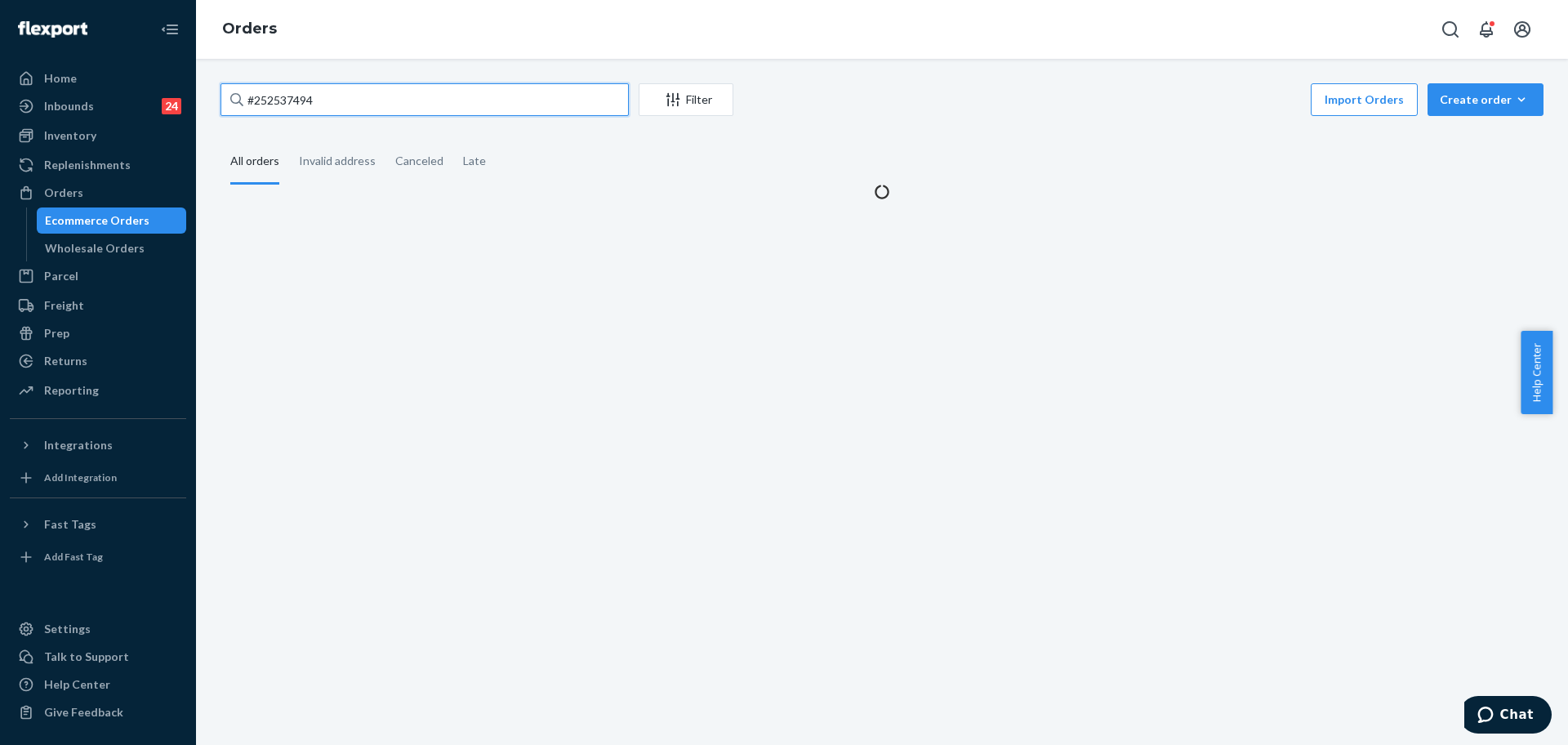
click at [409, 110] on input "#252537494" at bounding box center [425, 99] width 408 height 32
click at [407, 110] on input "#252537494" at bounding box center [425, 99] width 408 height 32
paste input "255219567"
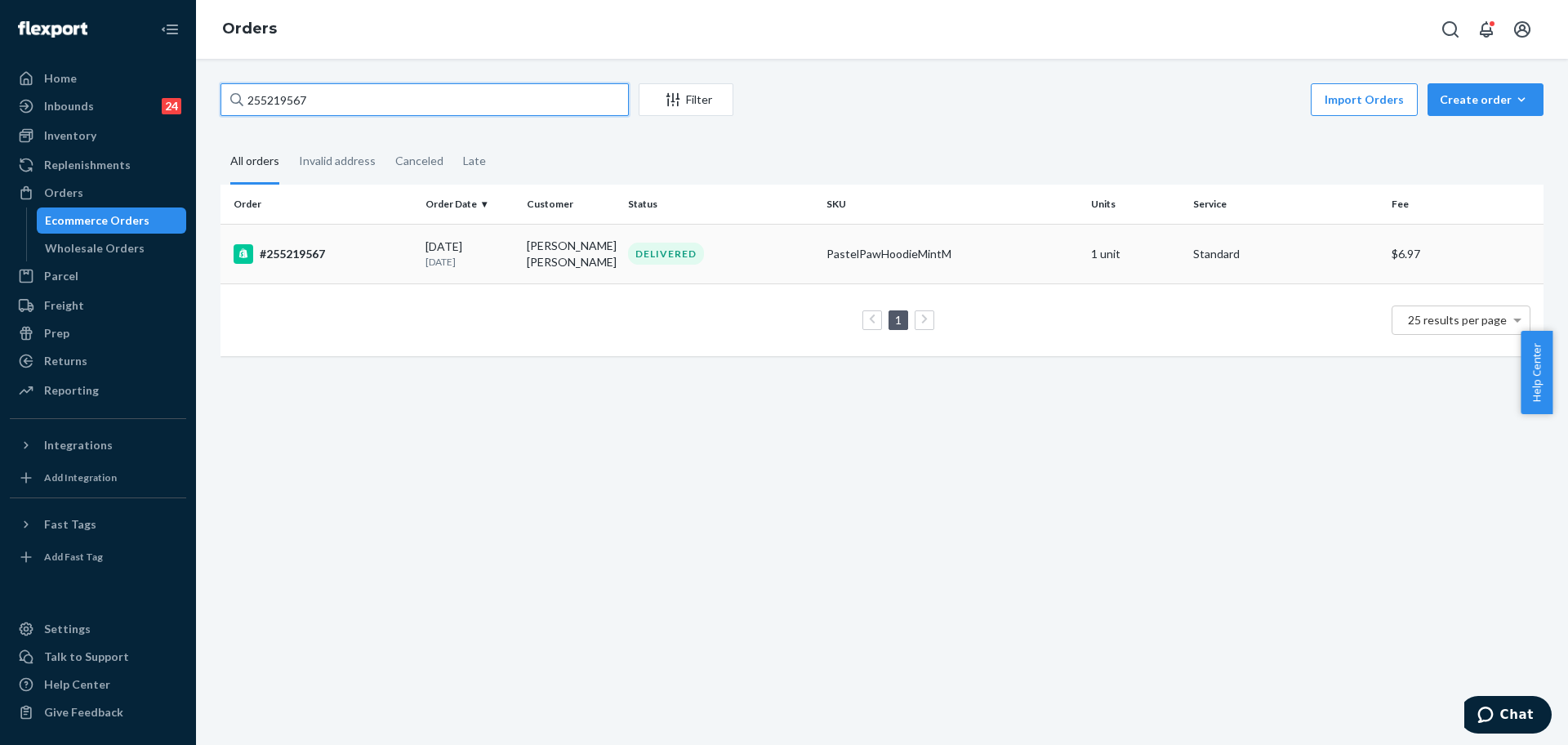
type input "255219567"
click at [1001, 261] on td "PastelPawHoodieMintM" at bounding box center [952, 254] width 265 height 60
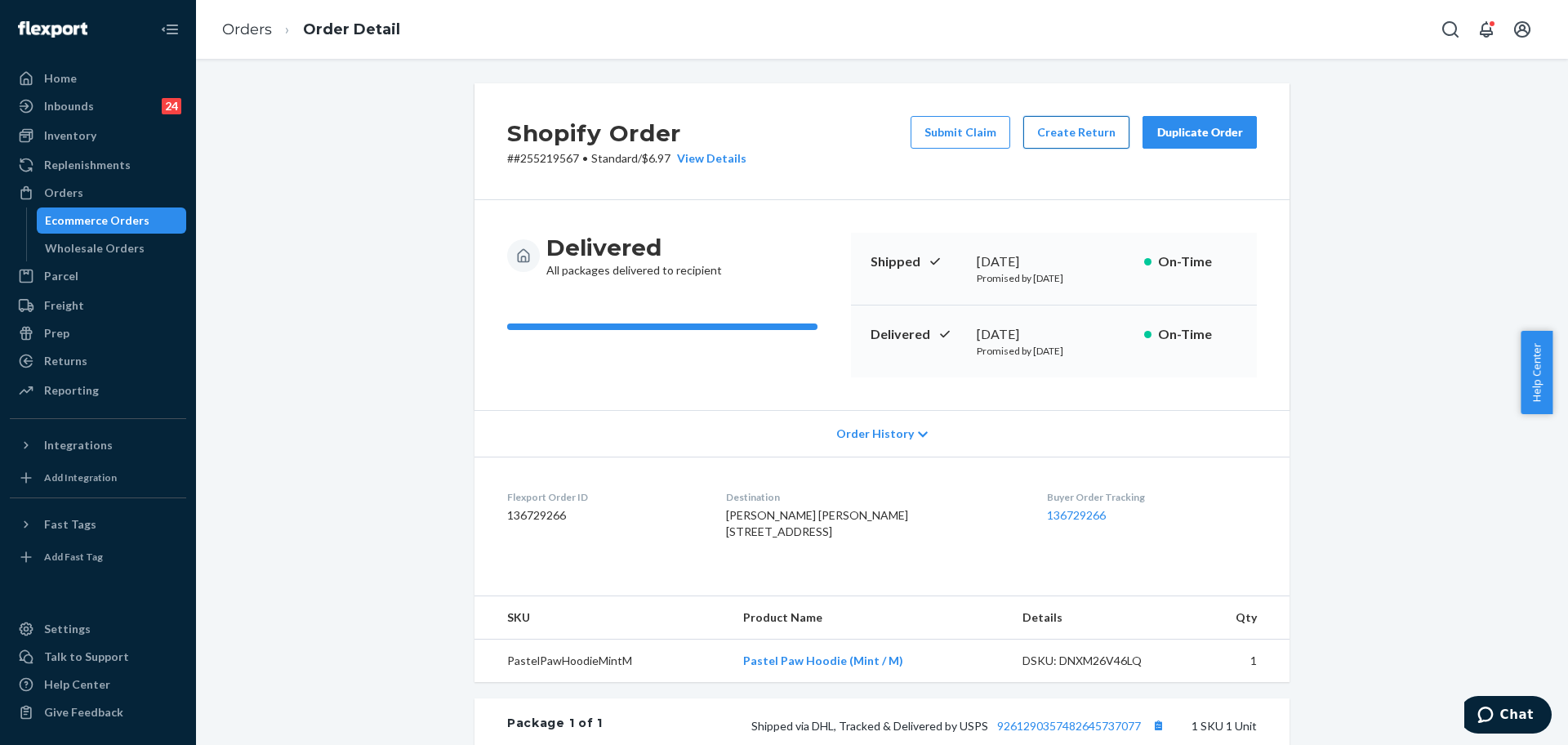
click at [1048, 135] on button "Create Return" at bounding box center [1076, 132] width 106 height 32
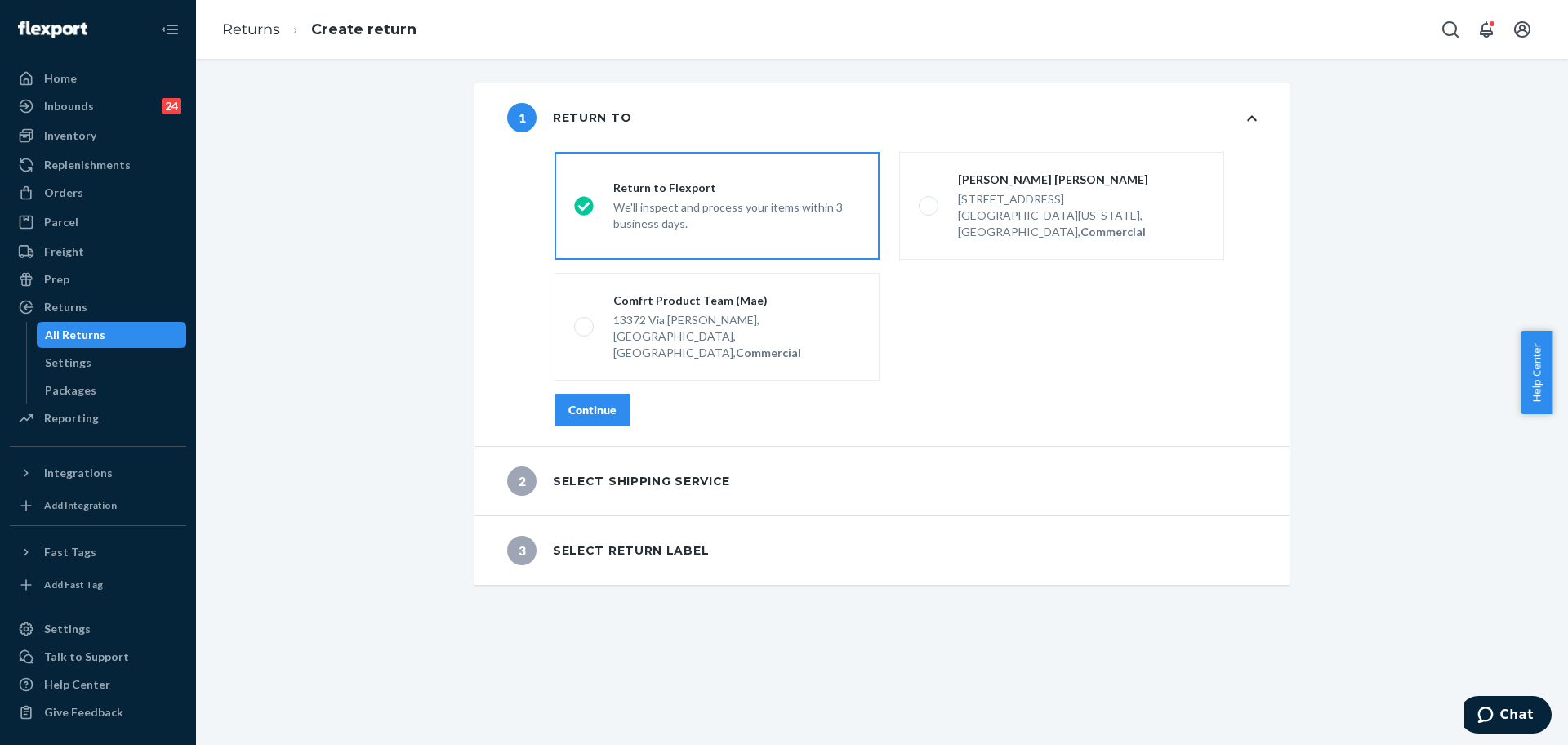
click at [599, 402] on div "Continue" at bounding box center [592, 411] width 48 height 17
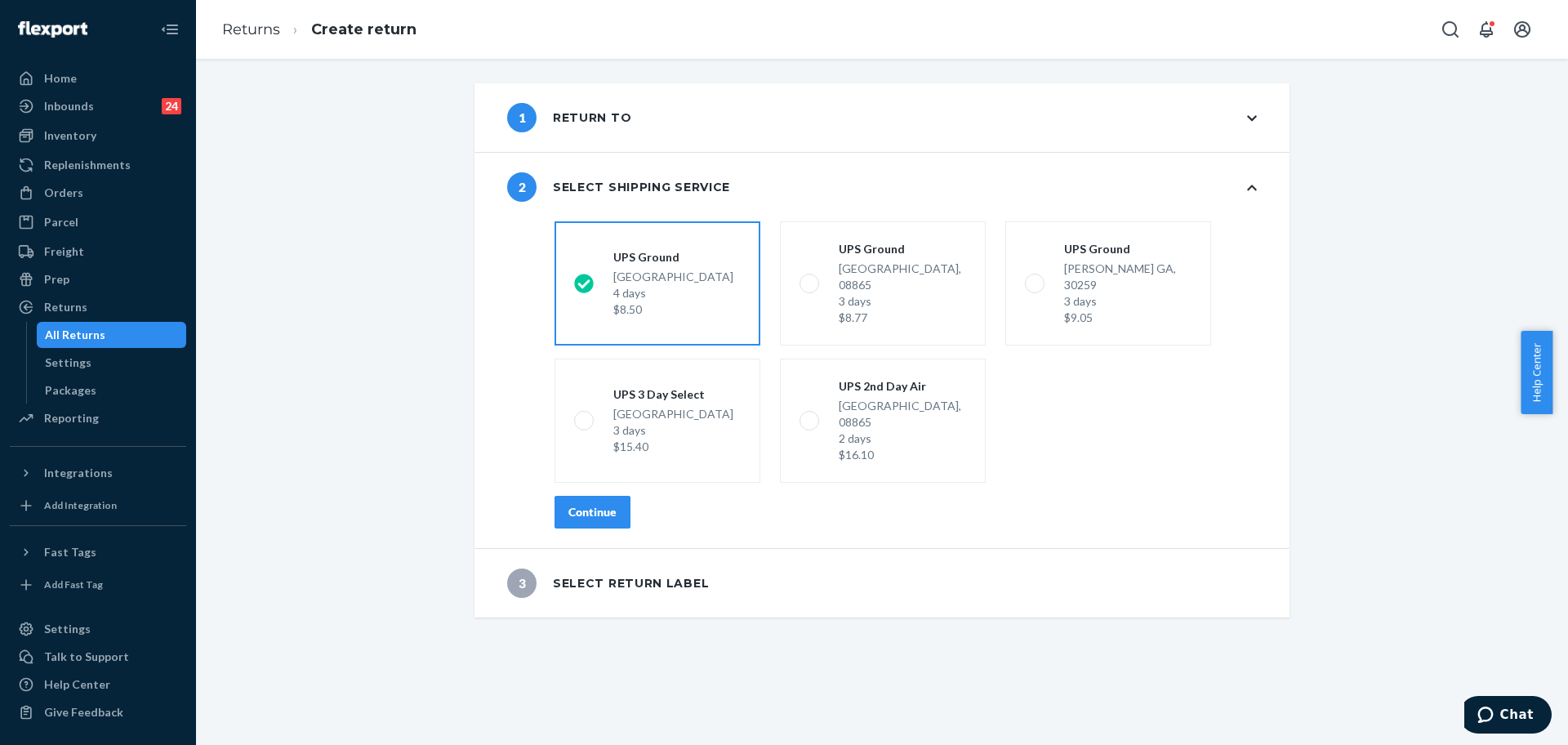
click at [558, 496] on button "Continue" at bounding box center [593, 512] width 76 height 32
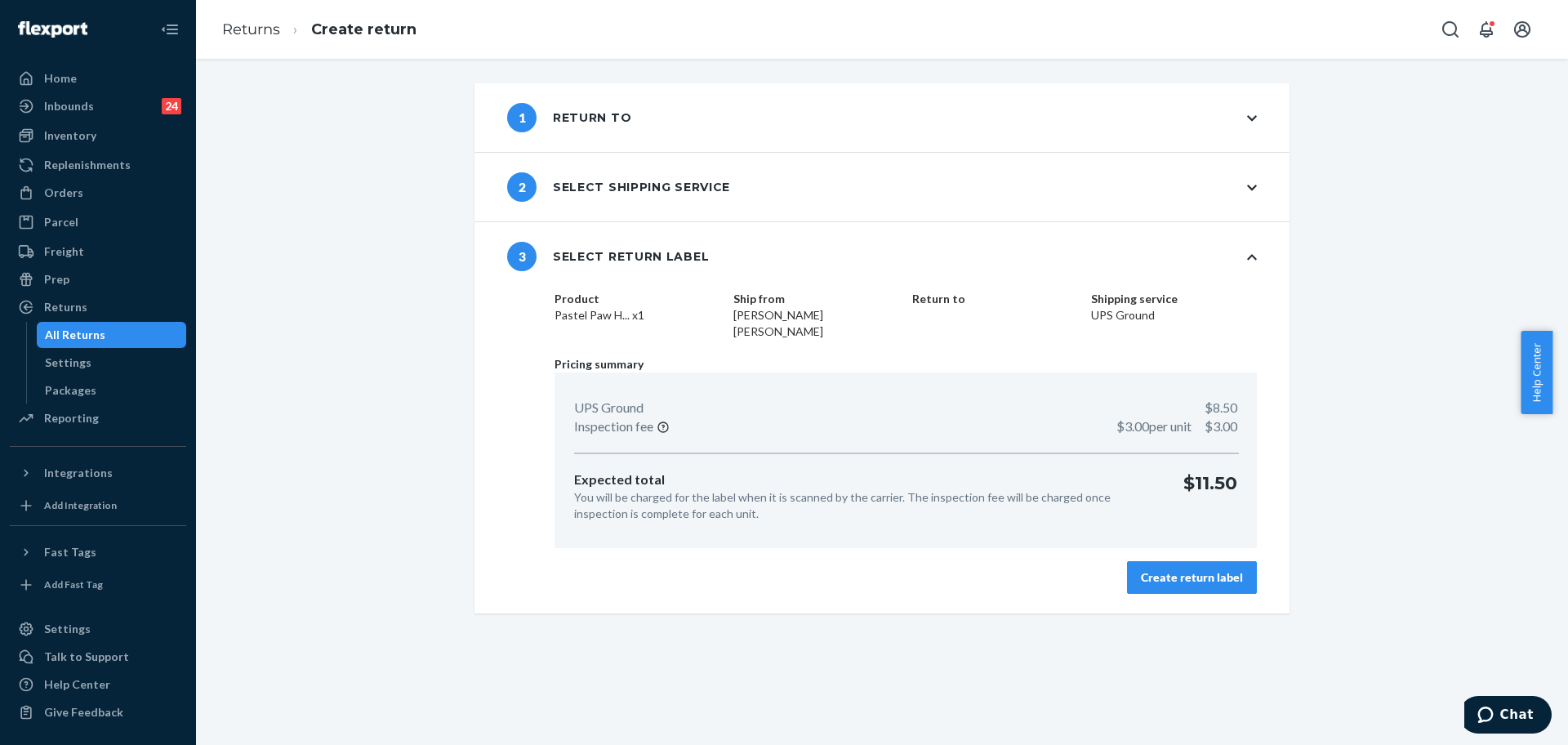
click at [1145, 562] on button "Create return label" at bounding box center [1192, 577] width 130 height 32
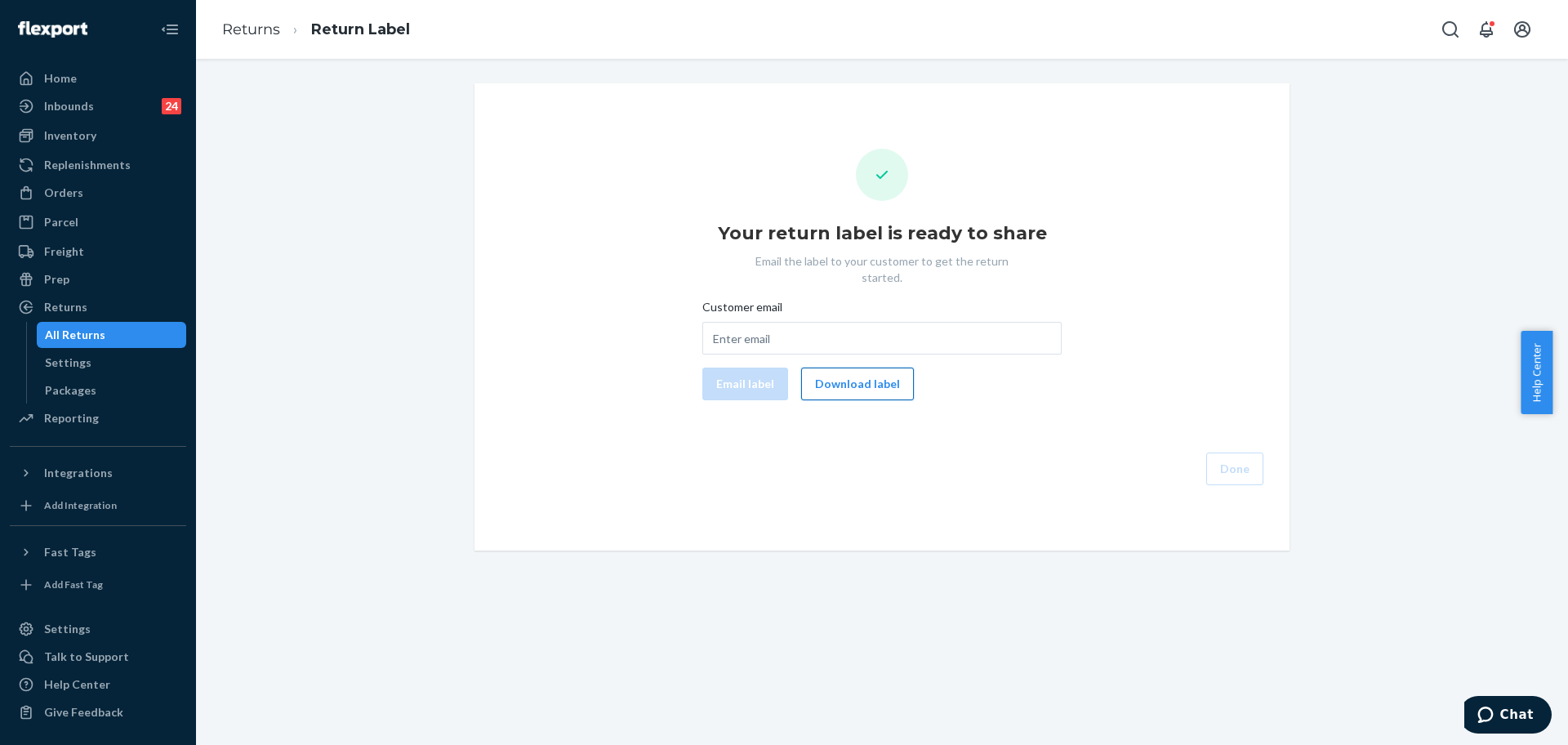
click at [837, 368] on button "Download label" at bounding box center [857, 383] width 113 height 32
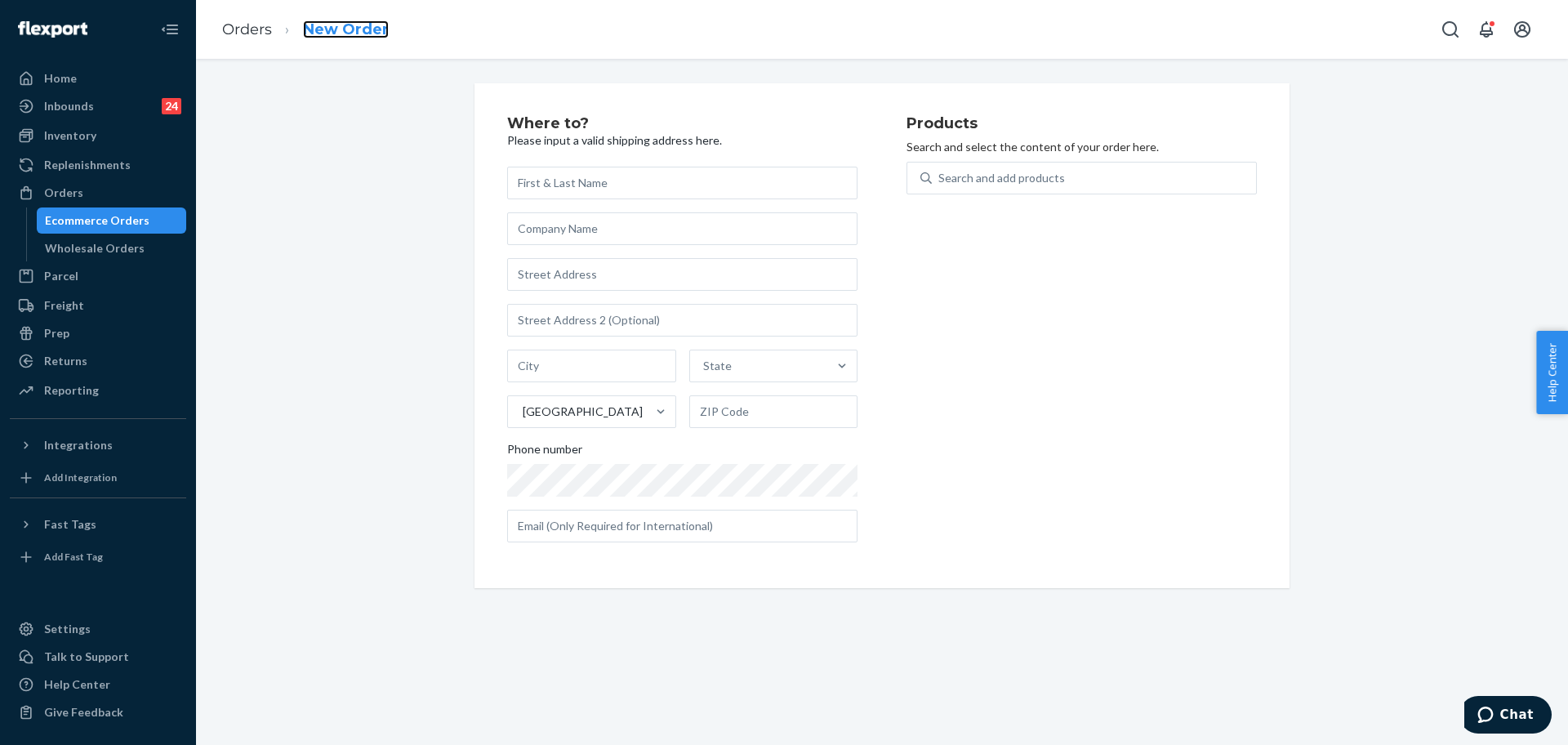
click at [313, 23] on link "New Order" at bounding box center [345, 30] width 85 height 18
click at [256, 22] on link "Orders" at bounding box center [247, 30] width 50 height 18
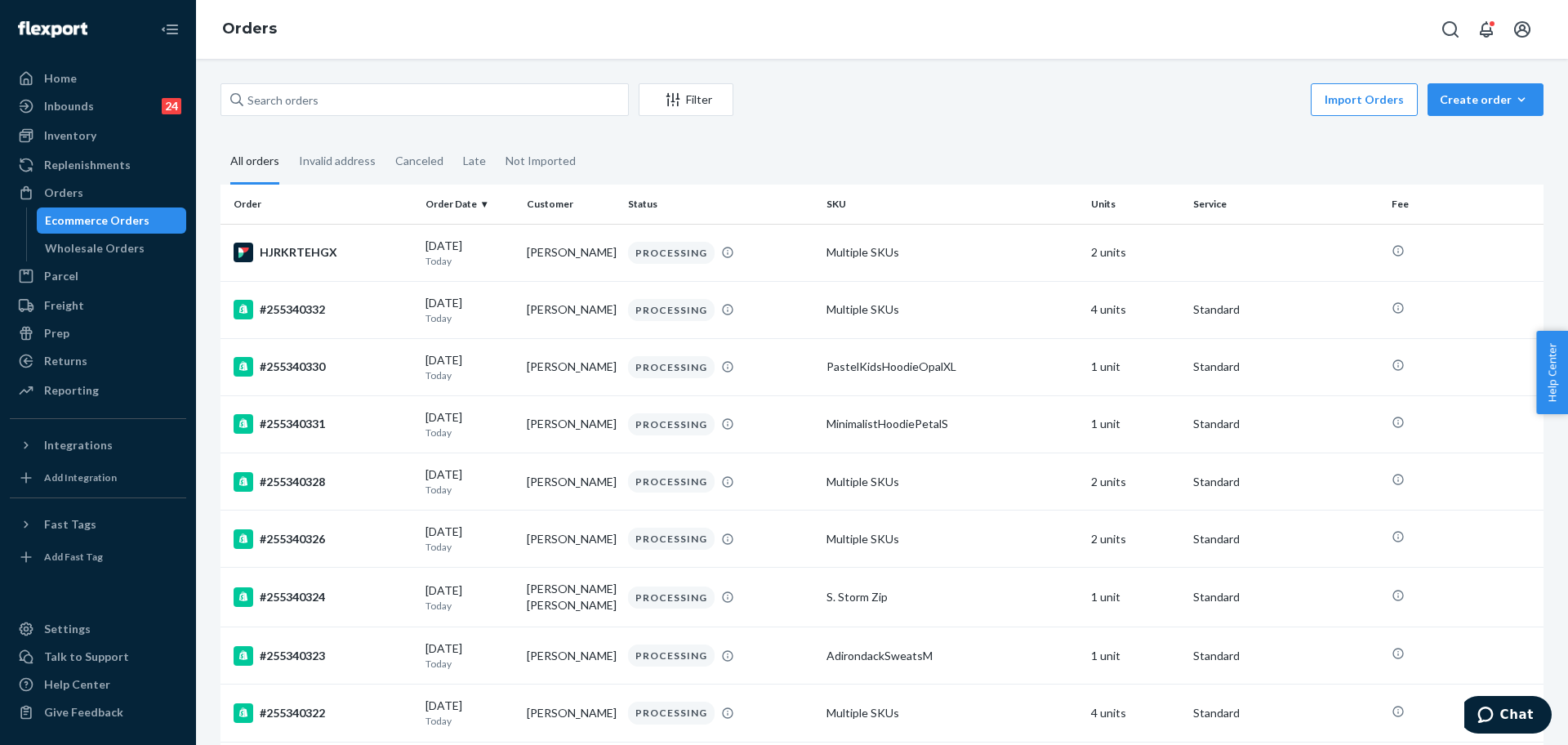
click at [540, 116] on div "Filter Import Orders Create order Ecommerce order Removal order" at bounding box center [882, 101] width 1323 height 37
click at [534, 115] on input "text" at bounding box center [425, 99] width 408 height 32
paste input "#255253171 Complete"
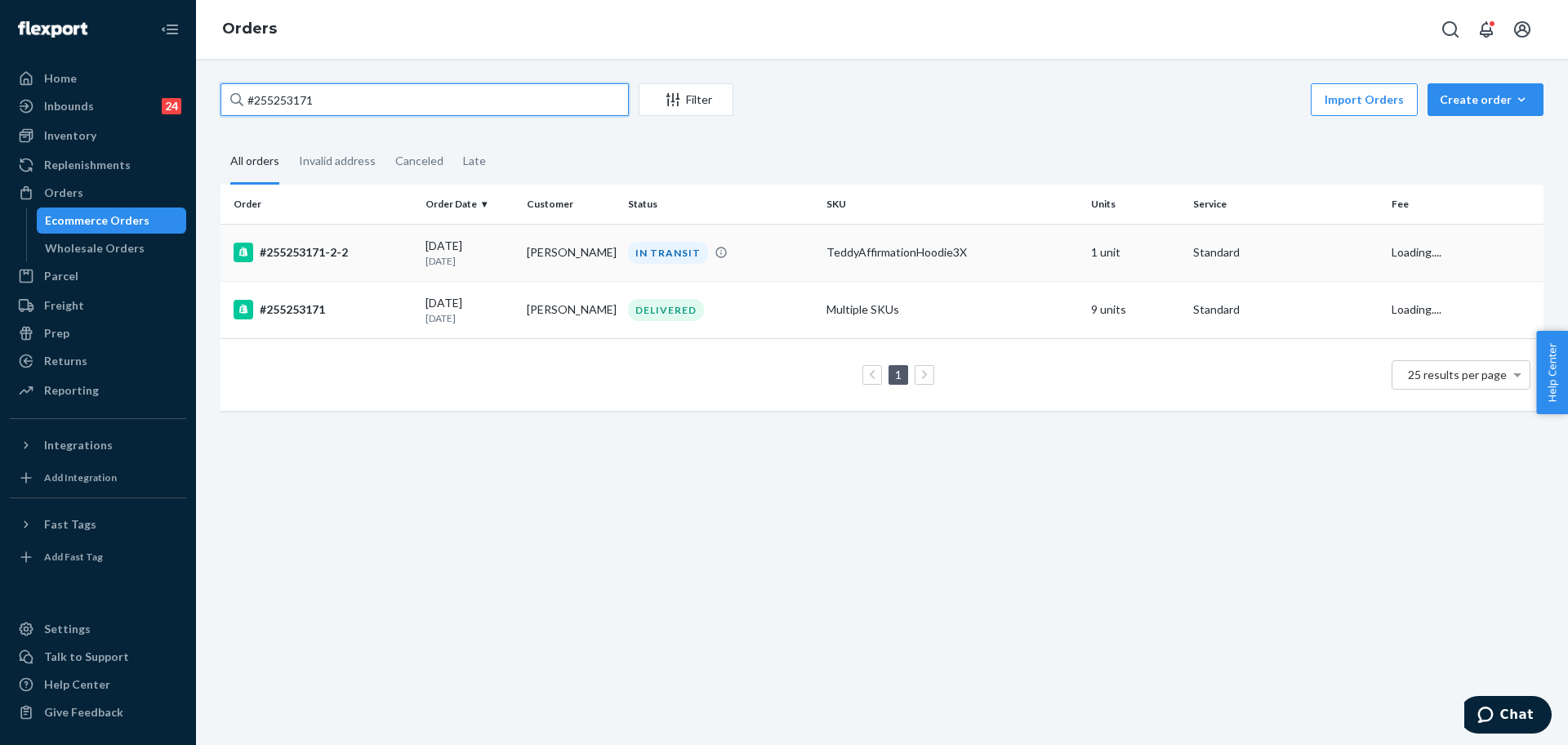
type input "#255253171"
click at [871, 246] on div "TeddyAffirmationHoodie3X" at bounding box center [952, 252] width 251 height 17
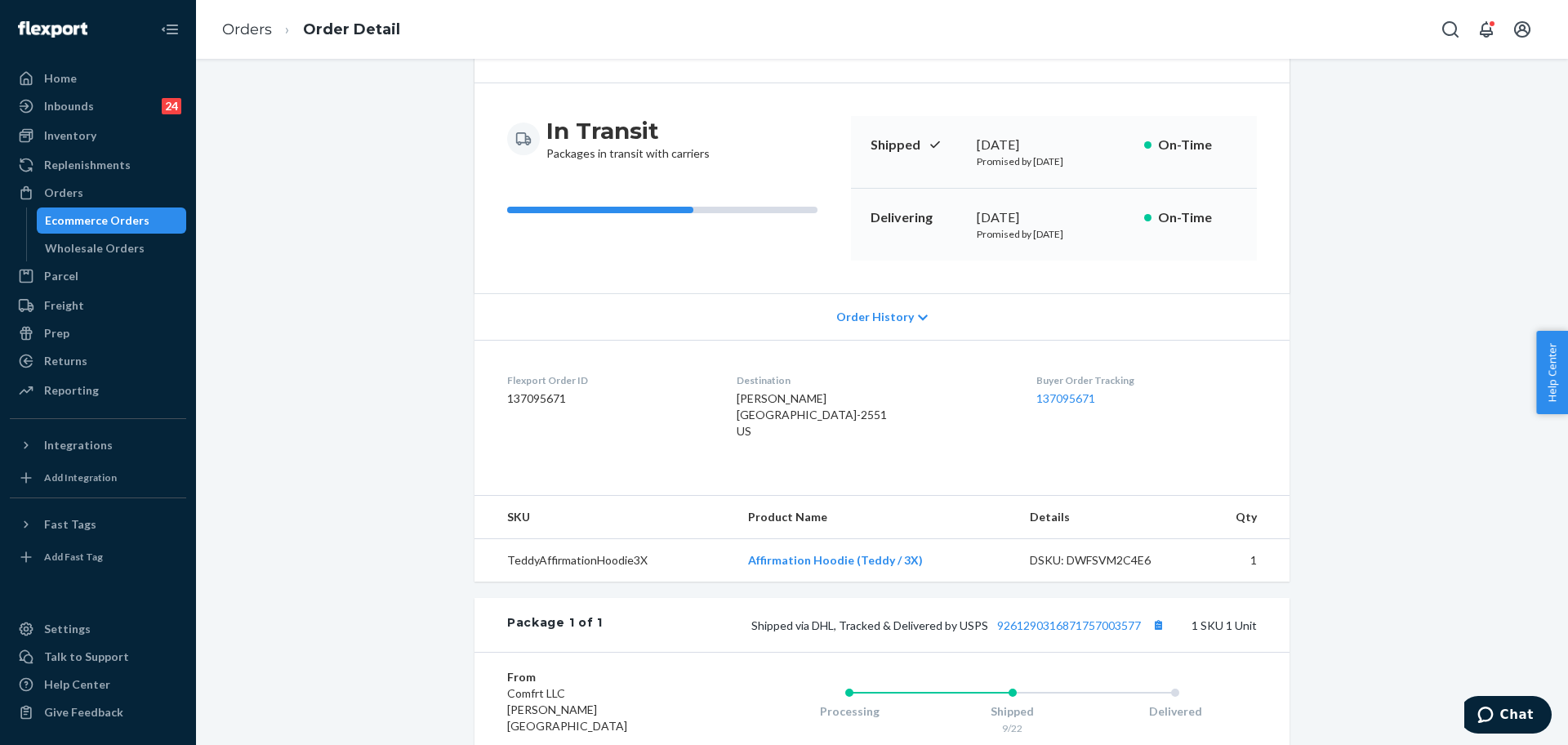
scroll to position [204, 0]
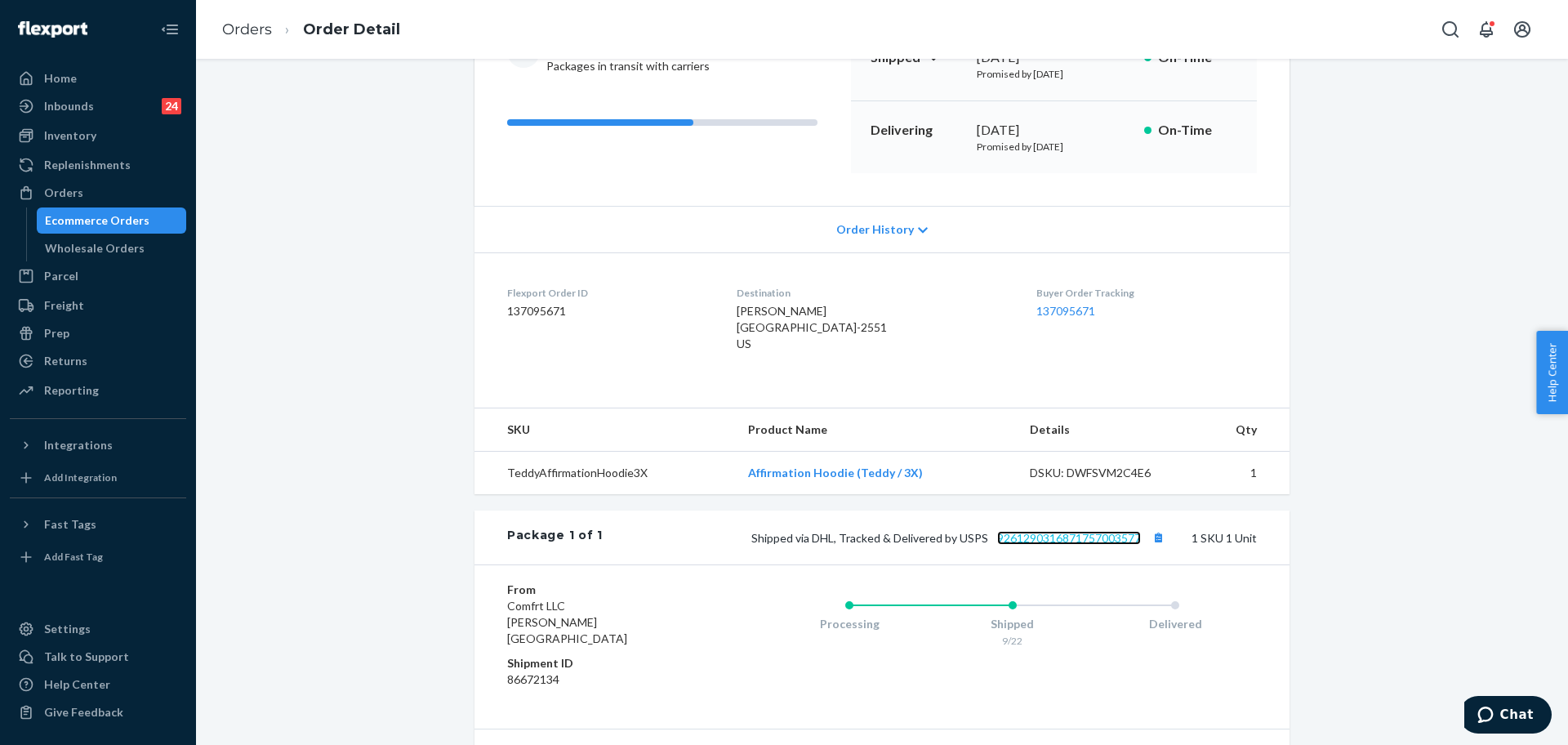
click at [1048, 545] on link "9261290316871757003577" at bounding box center [1069, 538] width 143 height 14
drag, startPoint x: 114, startPoint y: 187, endPoint x: 196, endPoint y: 143, distance: 93.1
click at [116, 187] on div "Orders" at bounding box center [98, 193] width 173 height 23
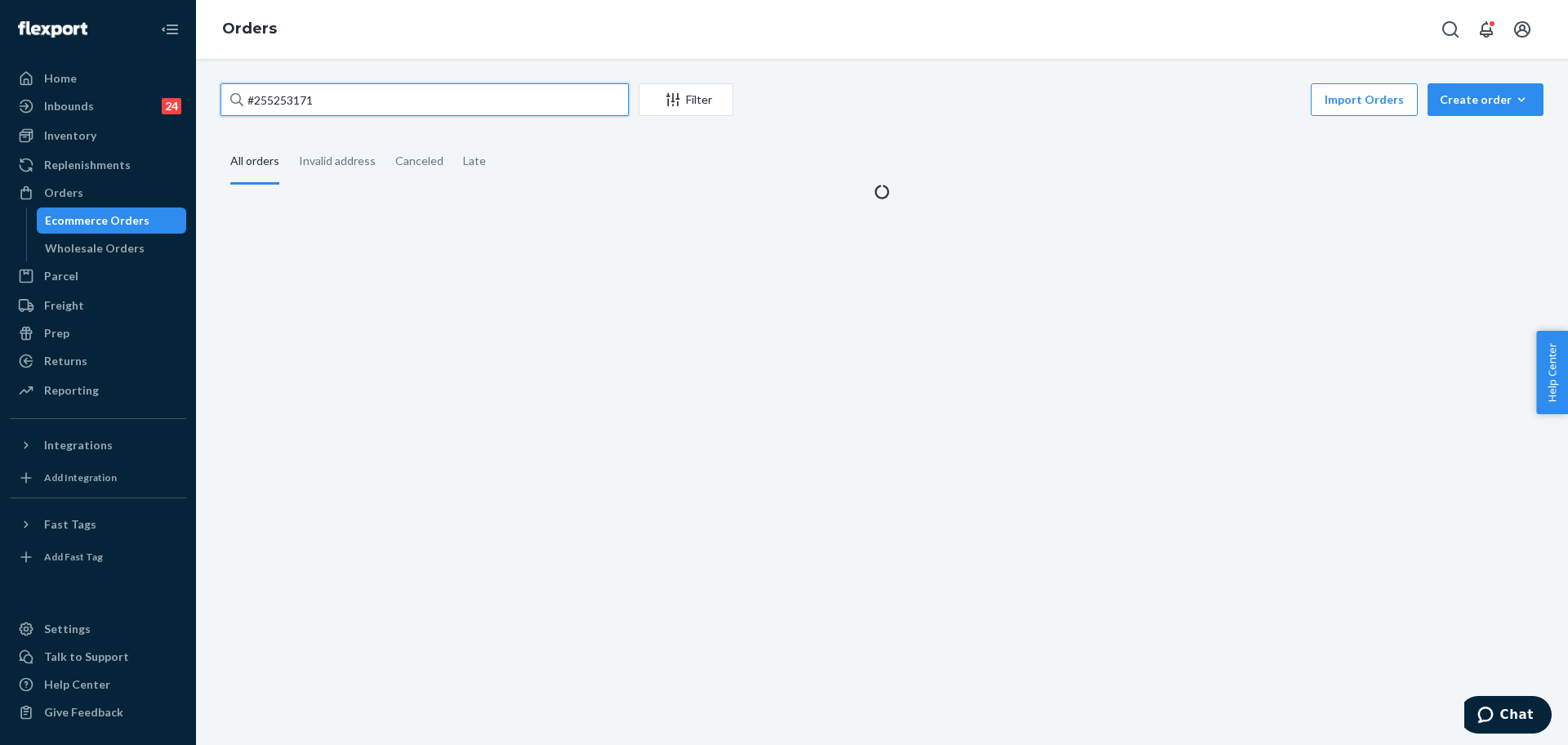
click at [400, 93] on input "#255253171" at bounding box center [425, 99] width 408 height 32
drag, startPoint x: 400, startPoint y: 93, endPoint x: 594, endPoint y: 137, distance: 198.9
click at [401, 95] on input "#255253171" at bounding box center [425, 99] width 408 height 32
paste input "109256"
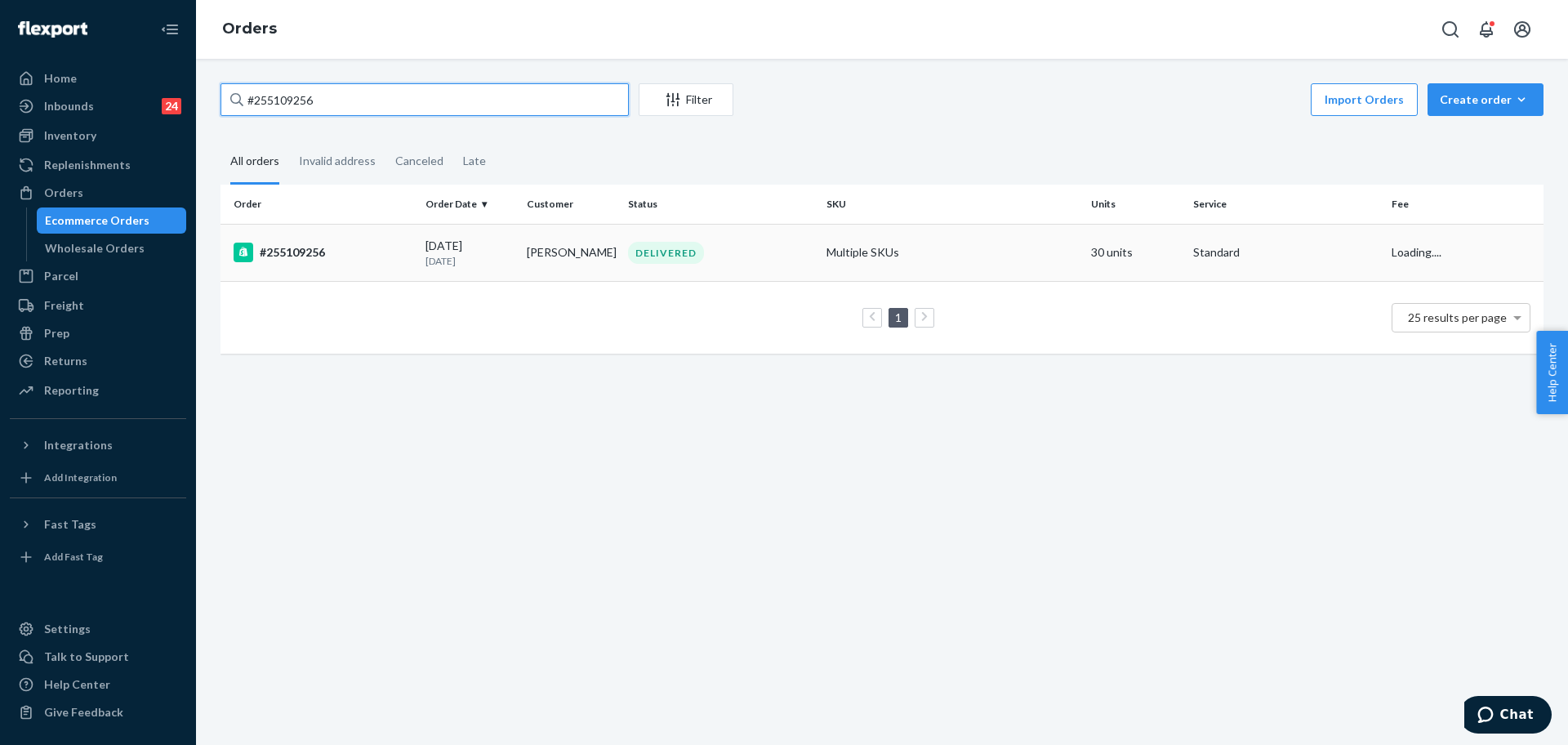
type input "#255109256"
click at [957, 251] on td "Multiple SKUs" at bounding box center [952, 252] width 265 height 57
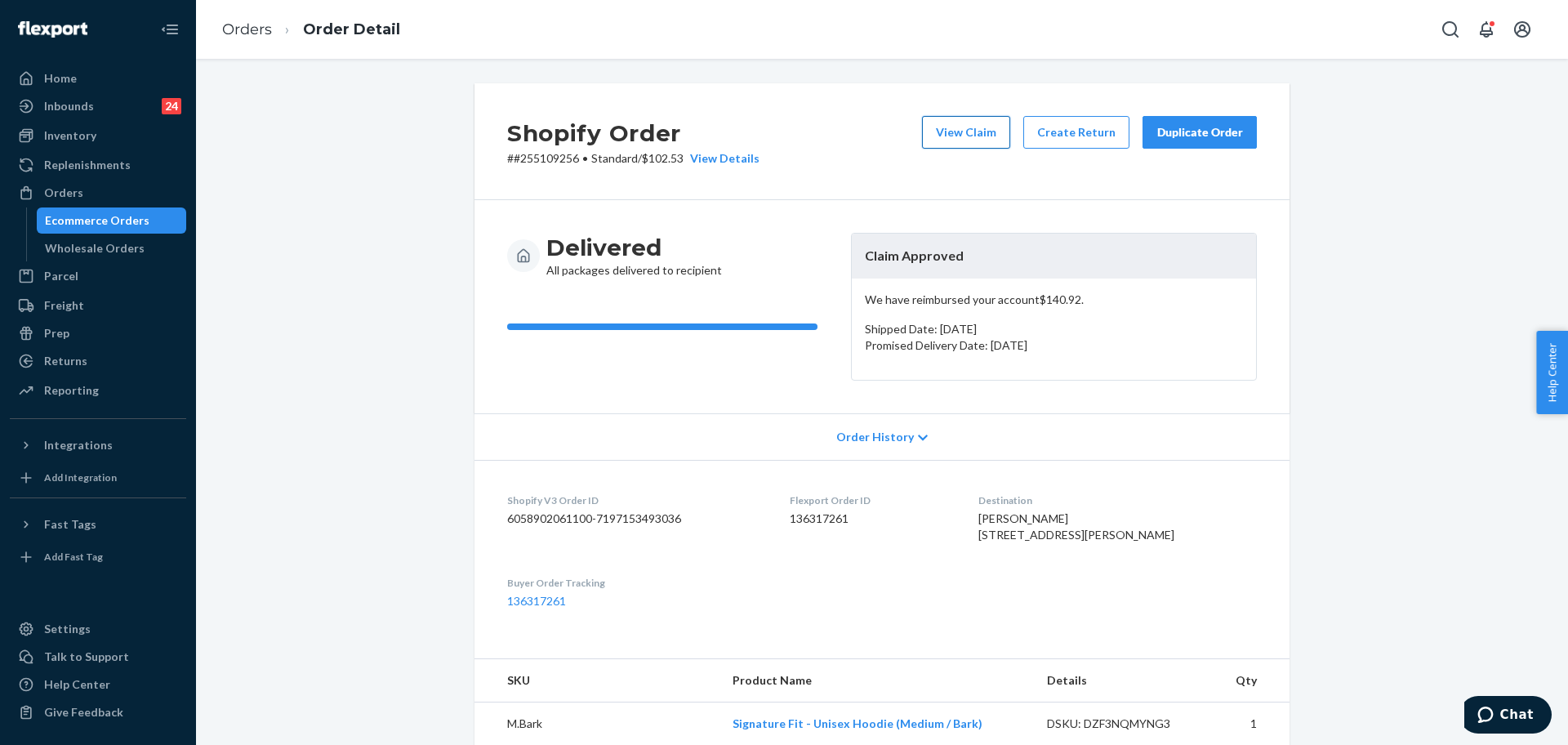
click at [944, 136] on button "View Claim" at bounding box center [966, 132] width 88 height 32
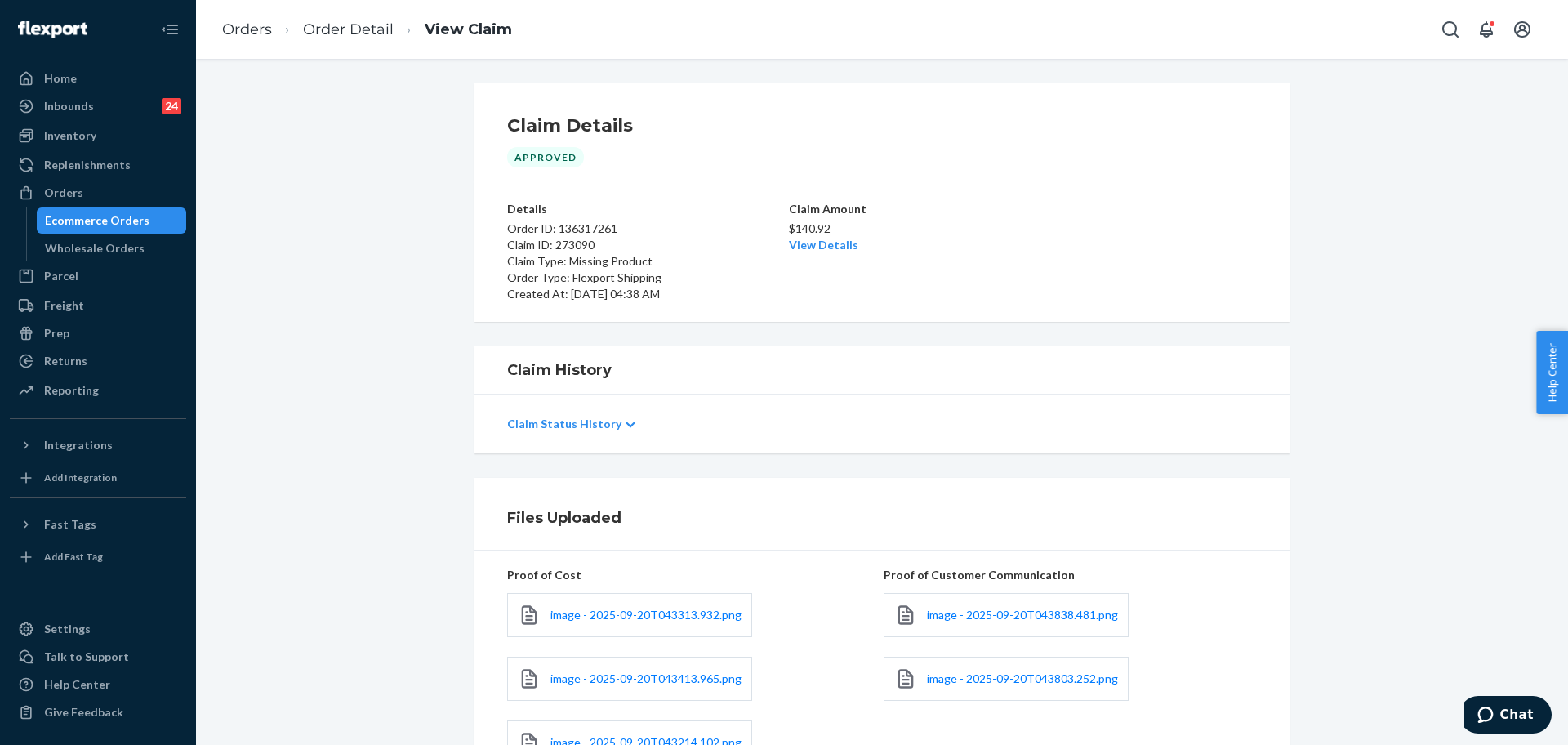
click at [342, 40] on li "Order Detail" at bounding box center [333, 30] width 122 height 22
click at [345, 32] on link "Order Detail" at bounding box center [347, 30] width 90 height 18
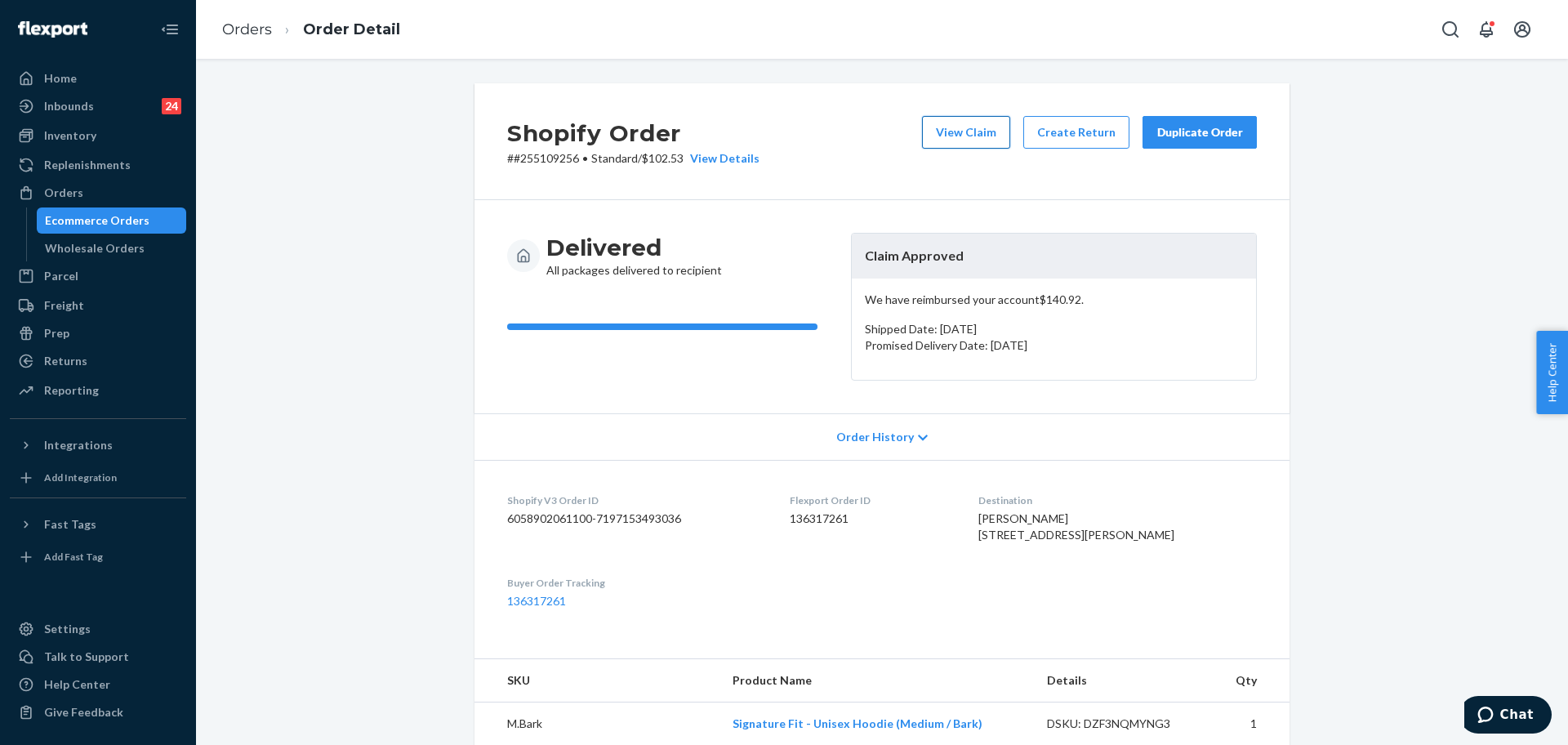
click at [953, 134] on button "View Claim" at bounding box center [966, 132] width 88 height 32
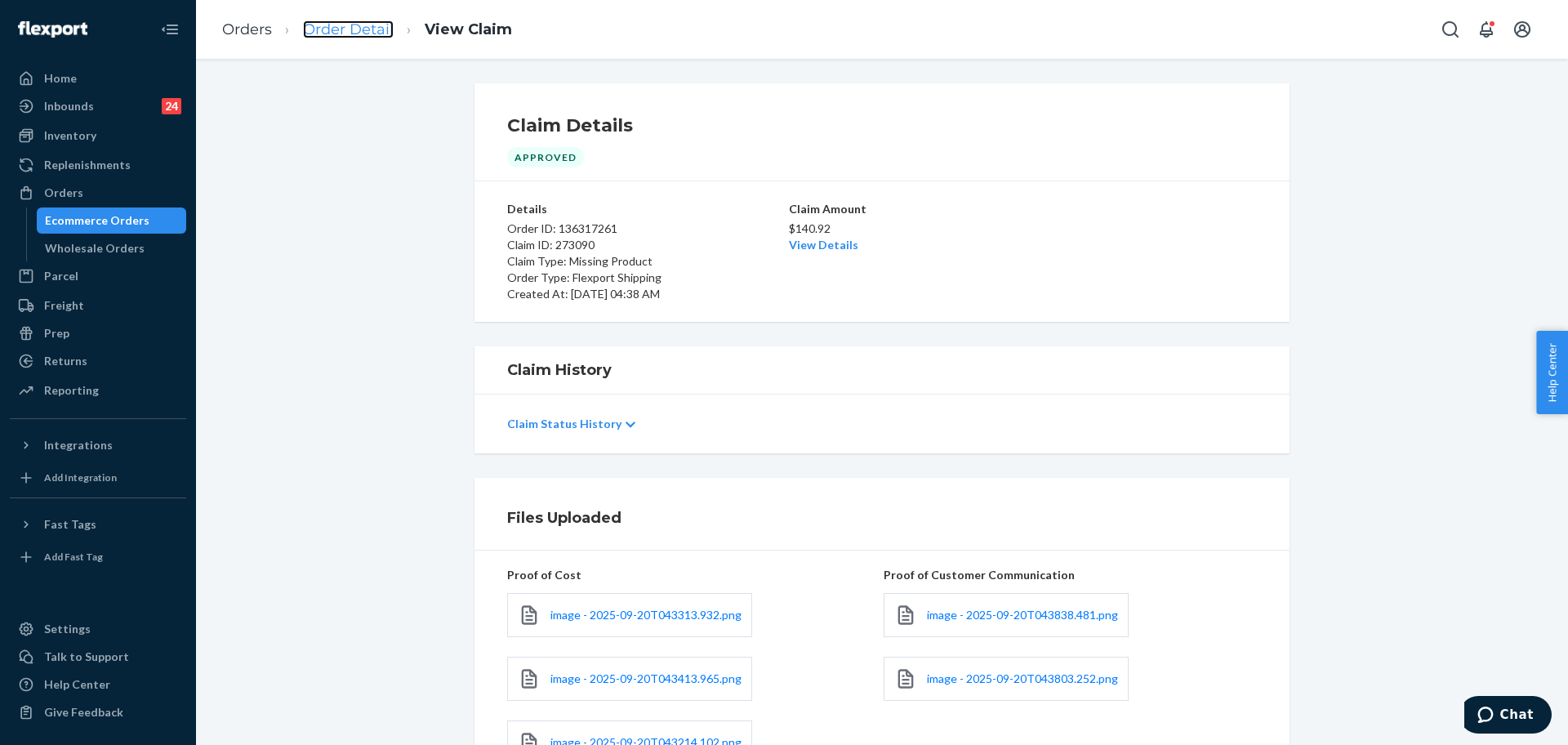
click at [313, 32] on link "Order Detail" at bounding box center [347, 30] width 90 height 18
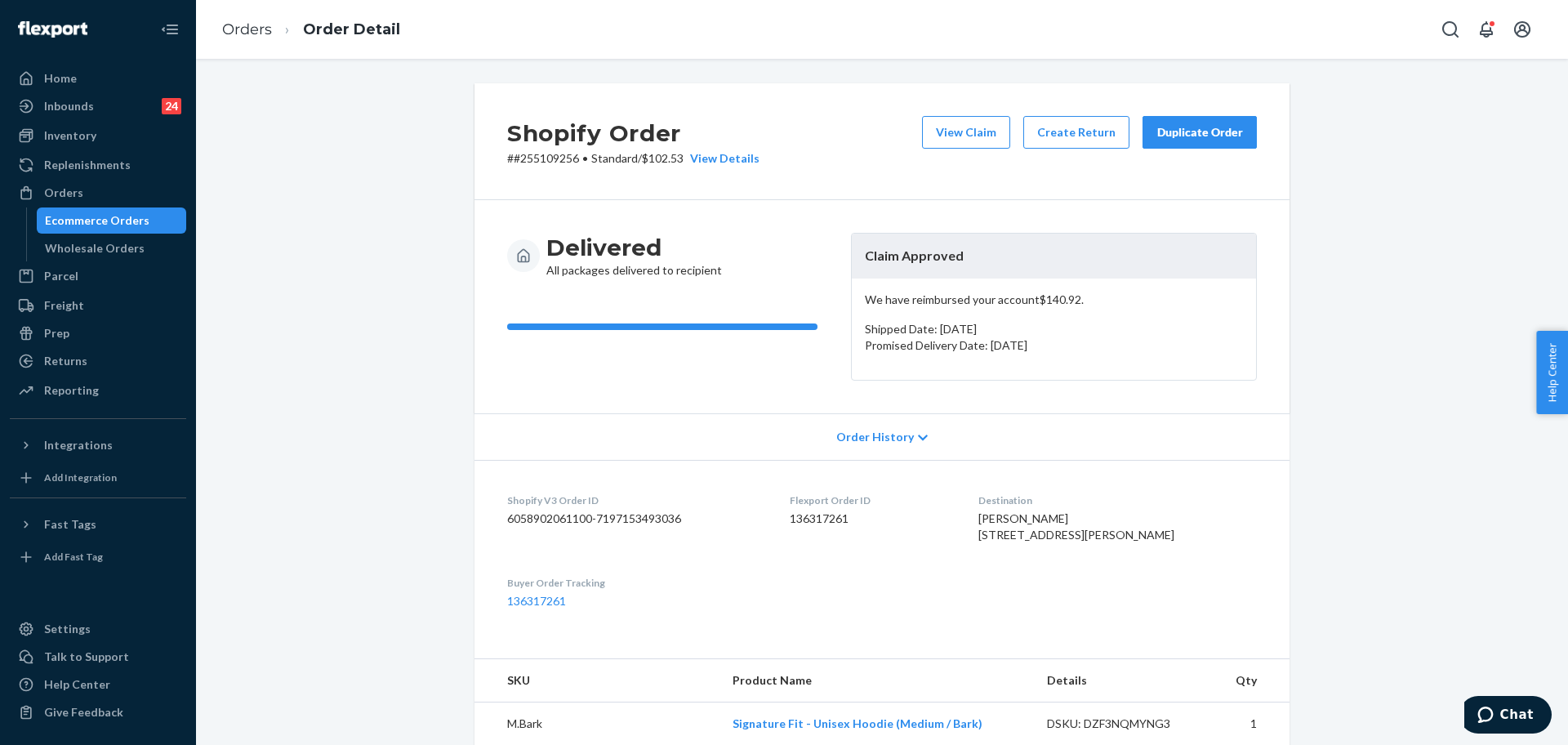
click at [1158, 124] on div "Duplicate Order" at bounding box center [1200, 133] width 86 height 17
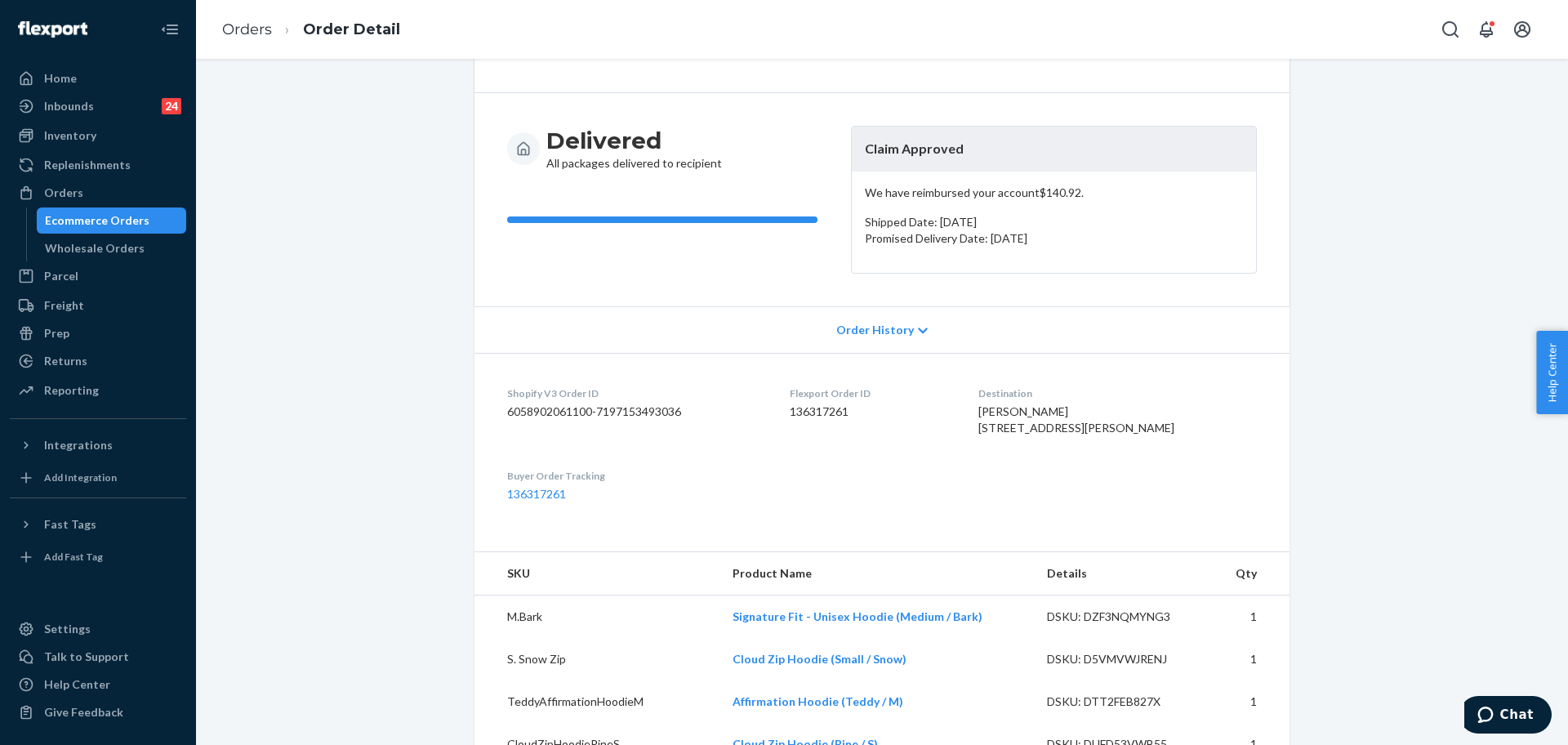
scroll to position [204, 0]
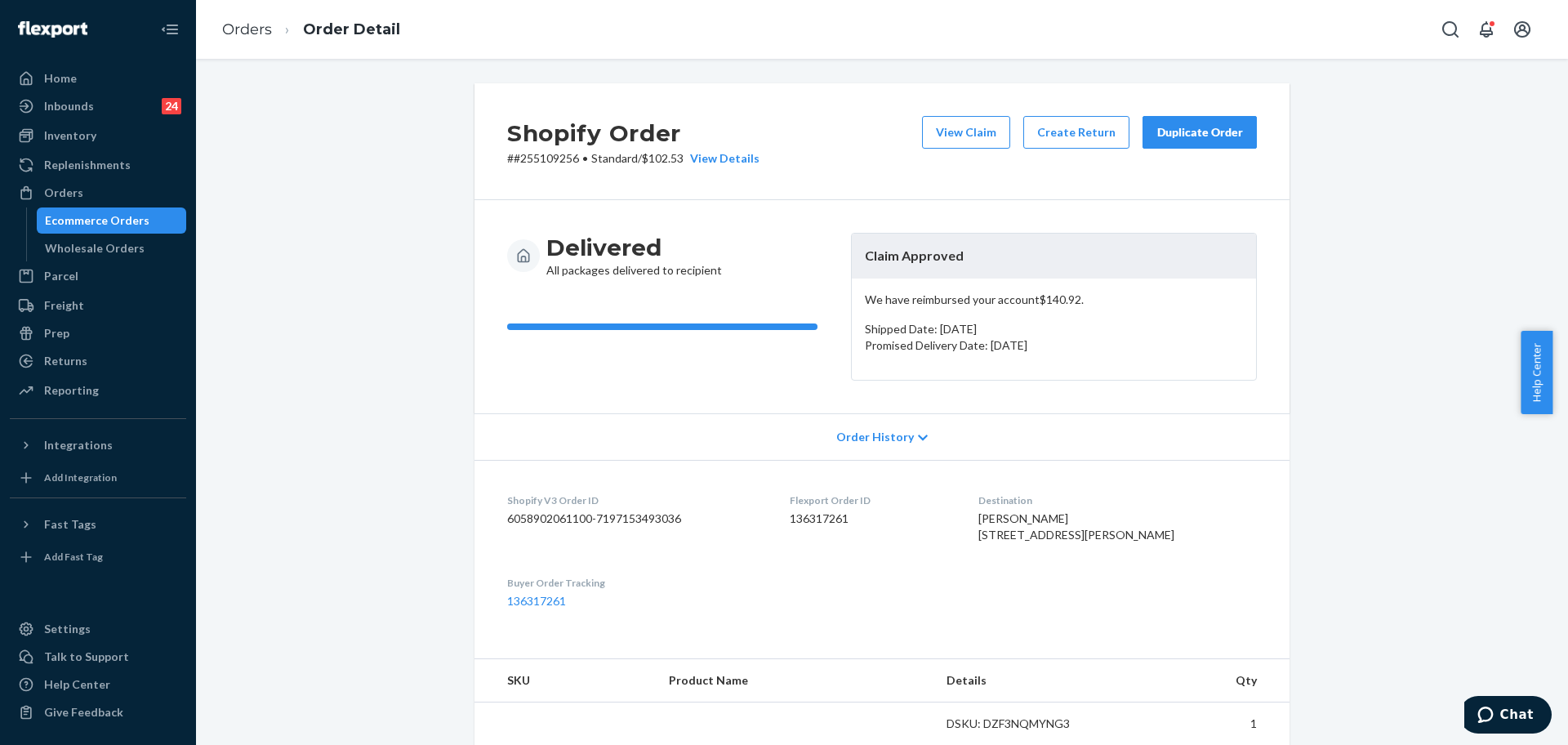
click at [1203, 123] on button "Duplicate Order" at bounding box center [1200, 132] width 114 height 32
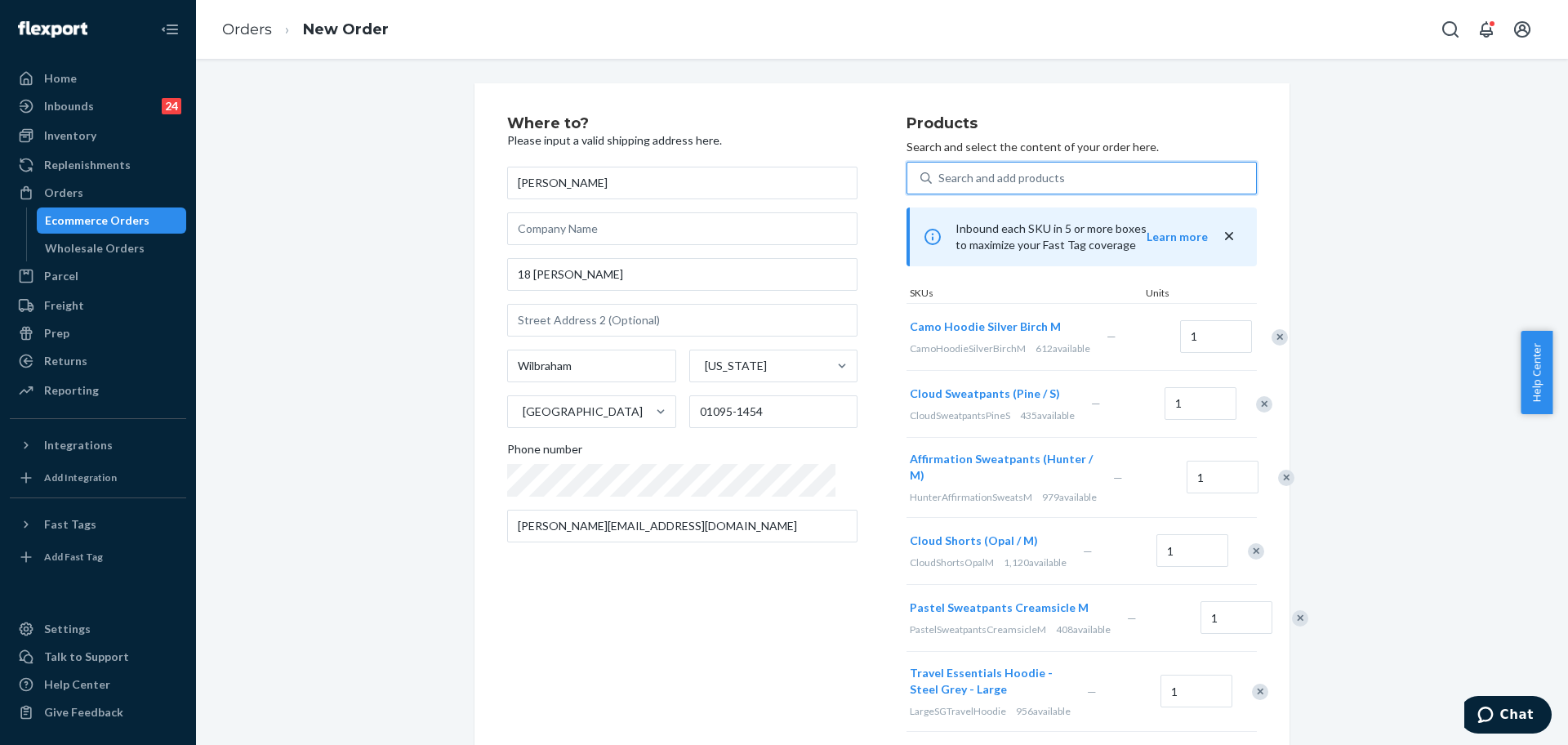
click at [1033, 178] on div "Search and add products" at bounding box center [1094, 178] width 324 height 29
click at [940, 178] on input "0 results available. Use Up and Down to choose options, press Enter to select t…" at bounding box center [939, 178] width 2 height 17
click at [1271, 343] on div "Remove Item" at bounding box center [1279, 338] width 17 height 17
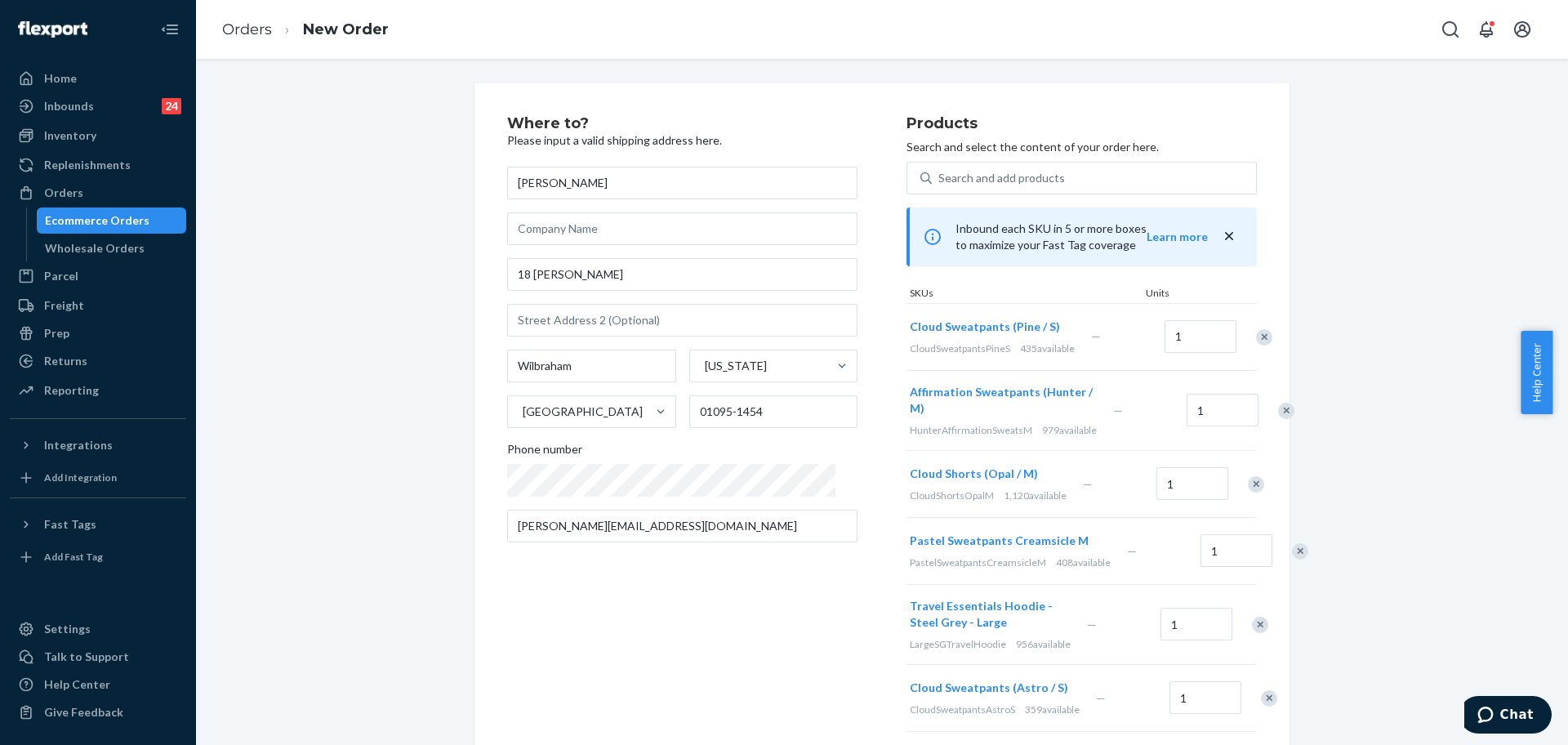
click at [1256, 343] on div "Remove Item" at bounding box center [1265, 338] width 17 height 17
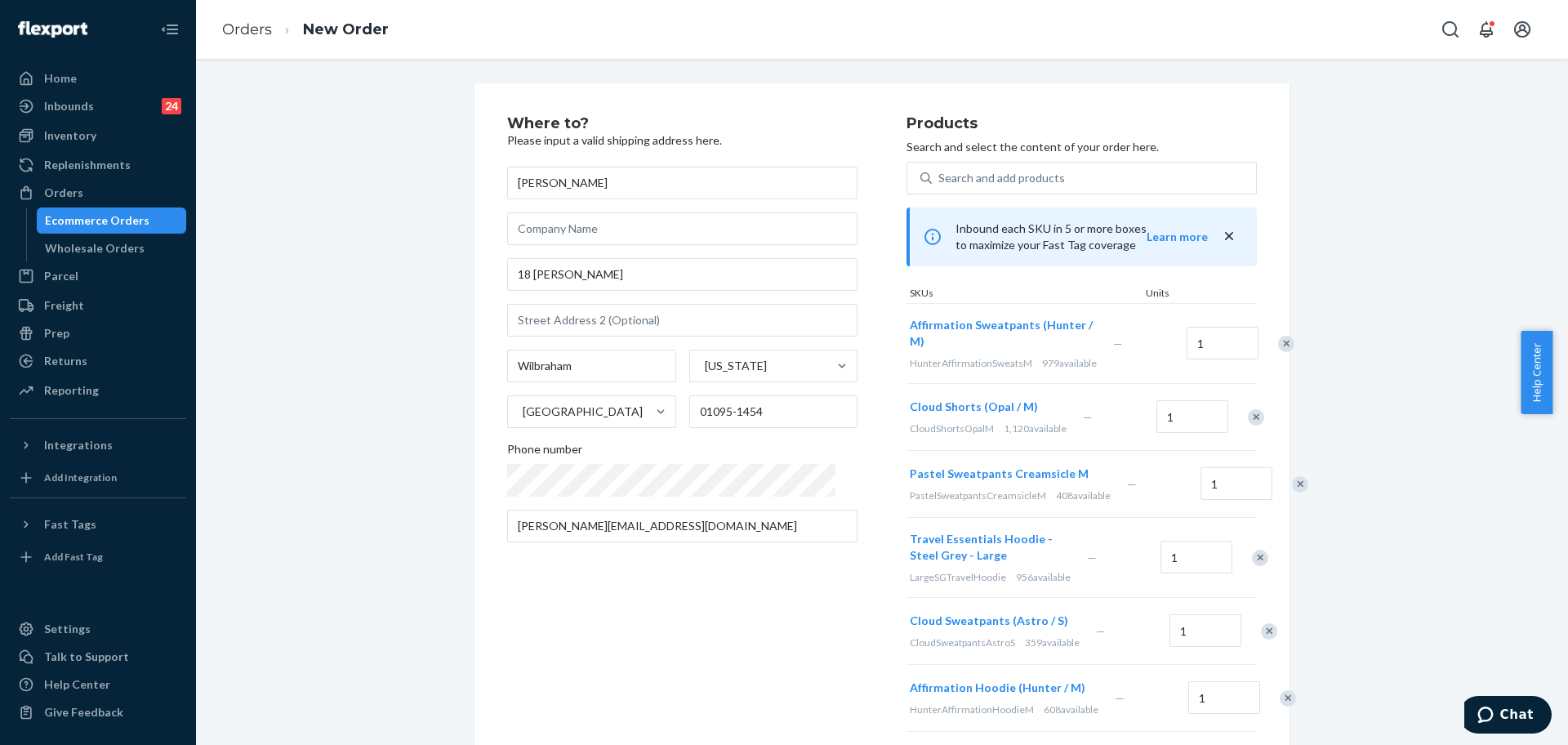
click at [1257, 335] on div at bounding box center [1277, 343] width 41 height 43
click at [1257, 341] on div at bounding box center [1277, 343] width 41 height 43
click at [1278, 348] on div "Remove Item" at bounding box center [1286, 344] width 17 height 17
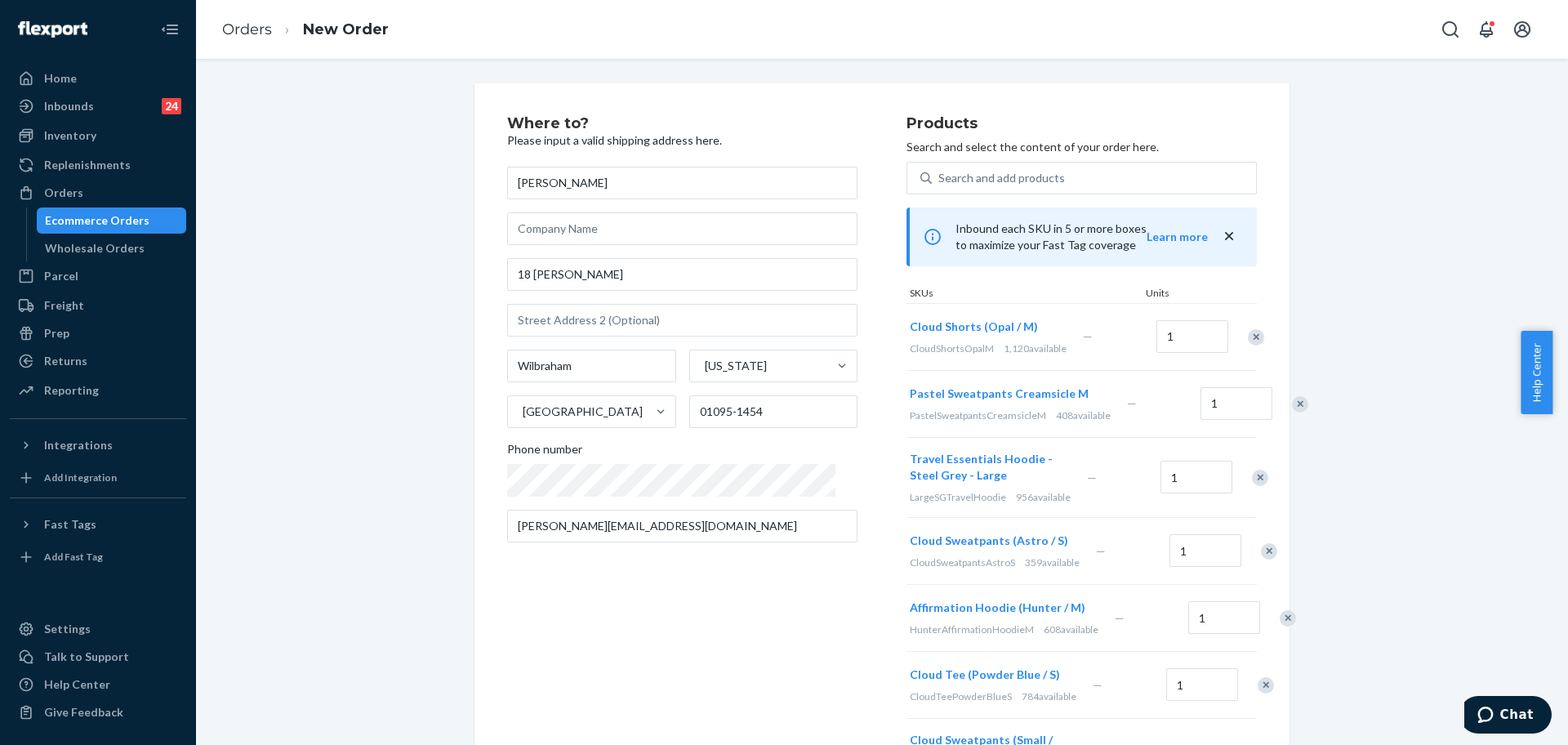
click at [1238, 353] on div at bounding box center [1246, 337] width 41 height 43
click at [1248, 343] on div "Remove Item" at bounding box center [1256, 338] width 17 height 17
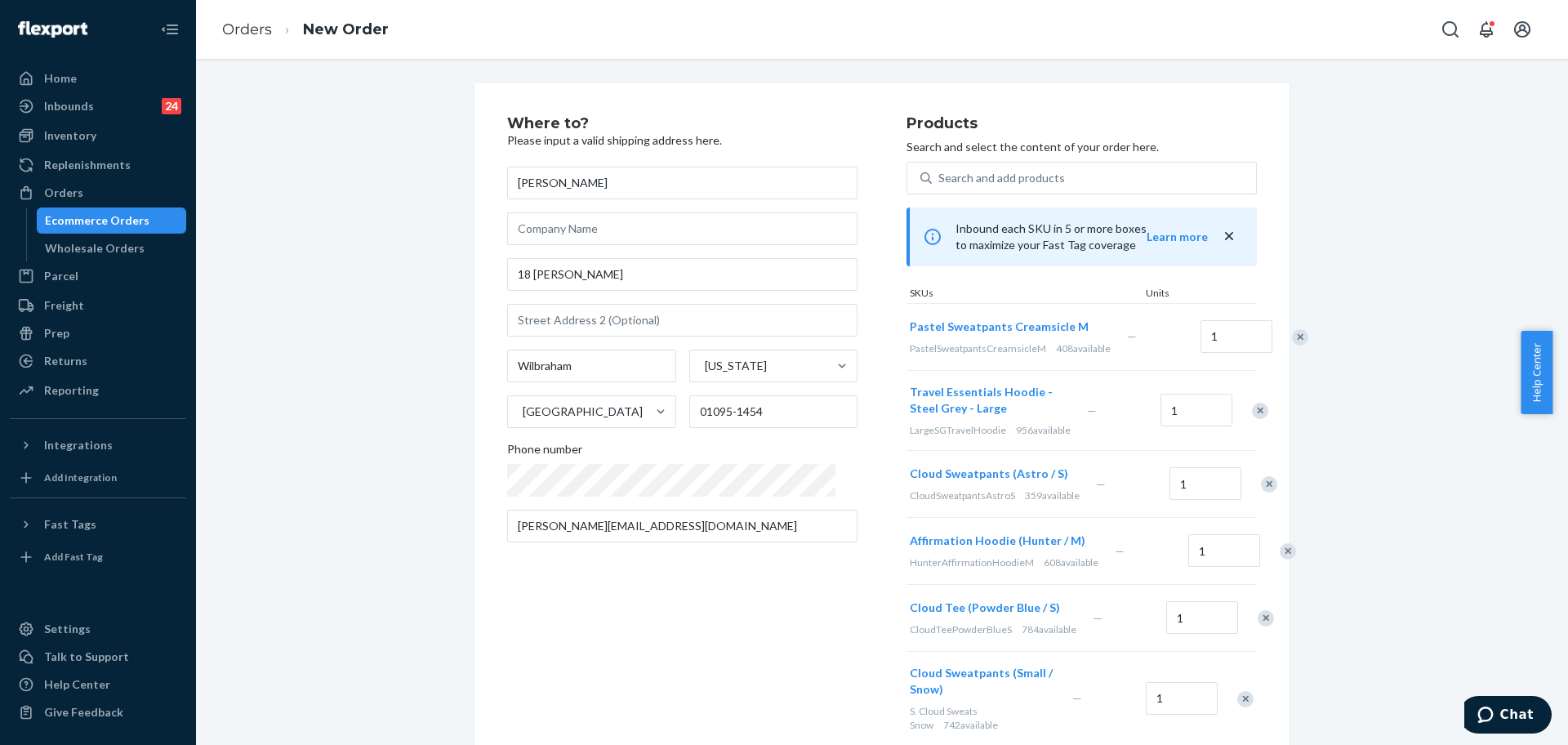
click at [1271, 343] on div at bounding box center [1291, 337] width 41 height 43
click at [1292, 345] on div "Remove Item" at bounding box center [1300, 338] width 17 height 17
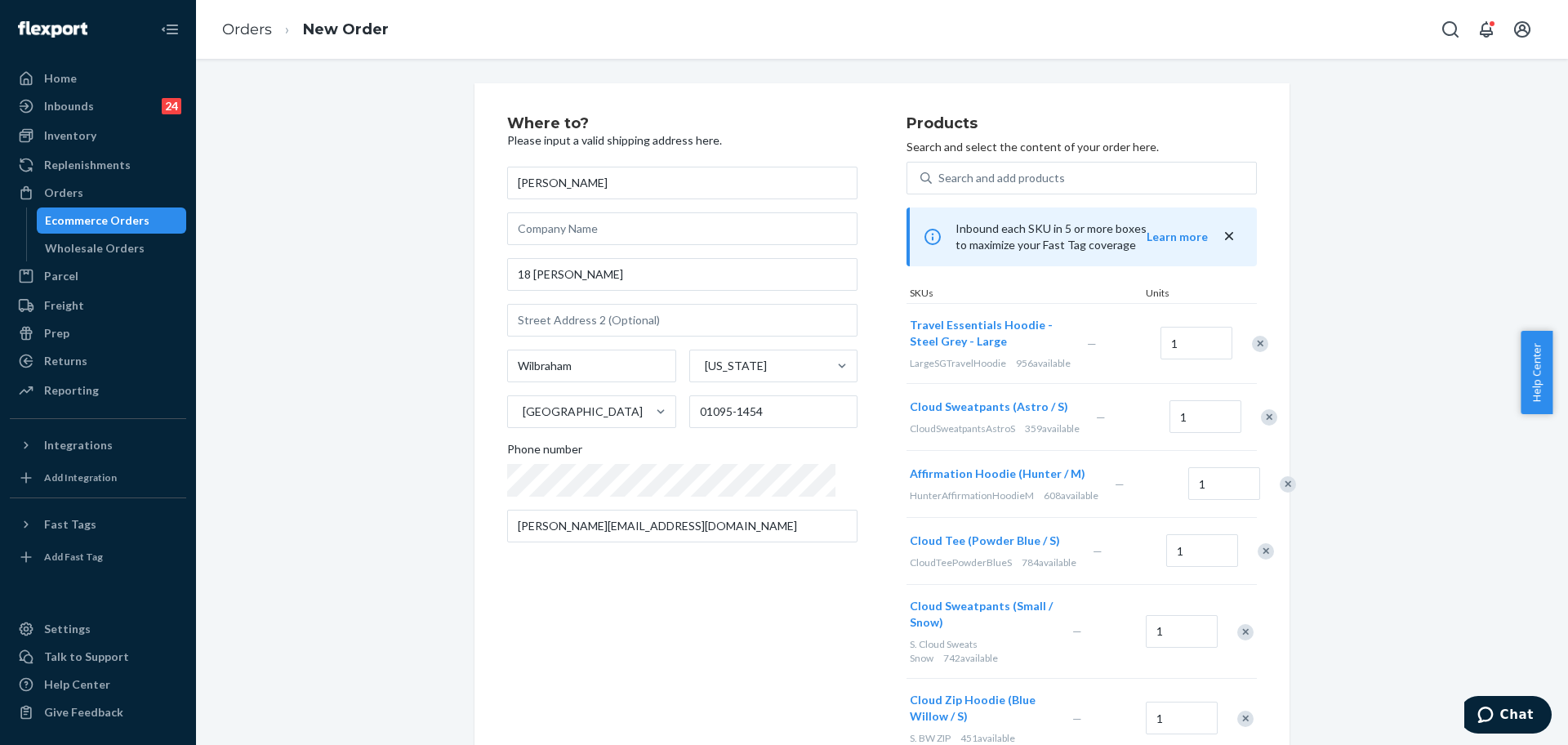
click at [1252, 347] on div "Remove Item" at bounding box center [1260, 344] width 17 height 17
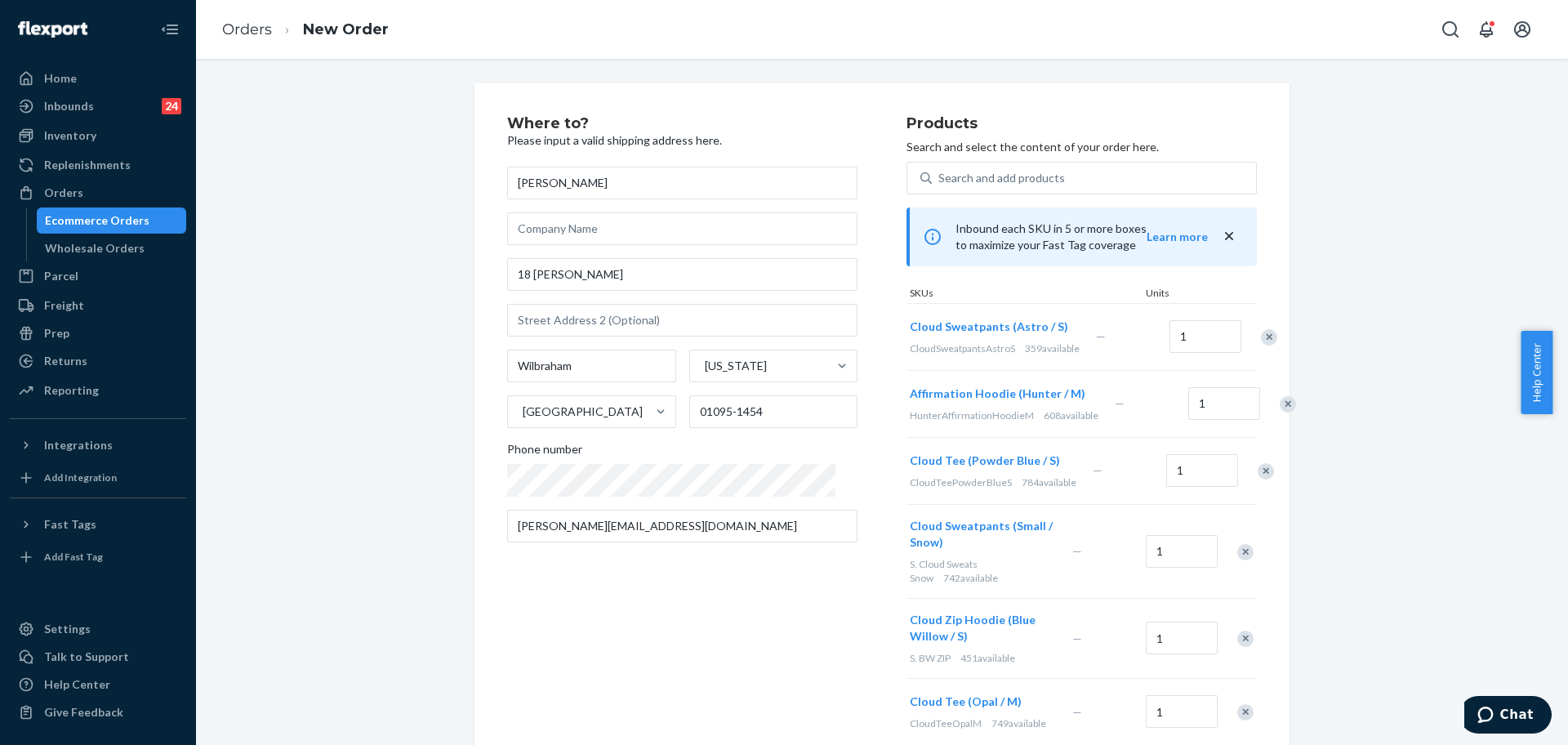
click at [1240, 352] on div at bounding box center [1260, 337] width 41 height 43
click at [1261, 345] on div "Remove Item" at bounding box center [1269, 338] width 17 height 17
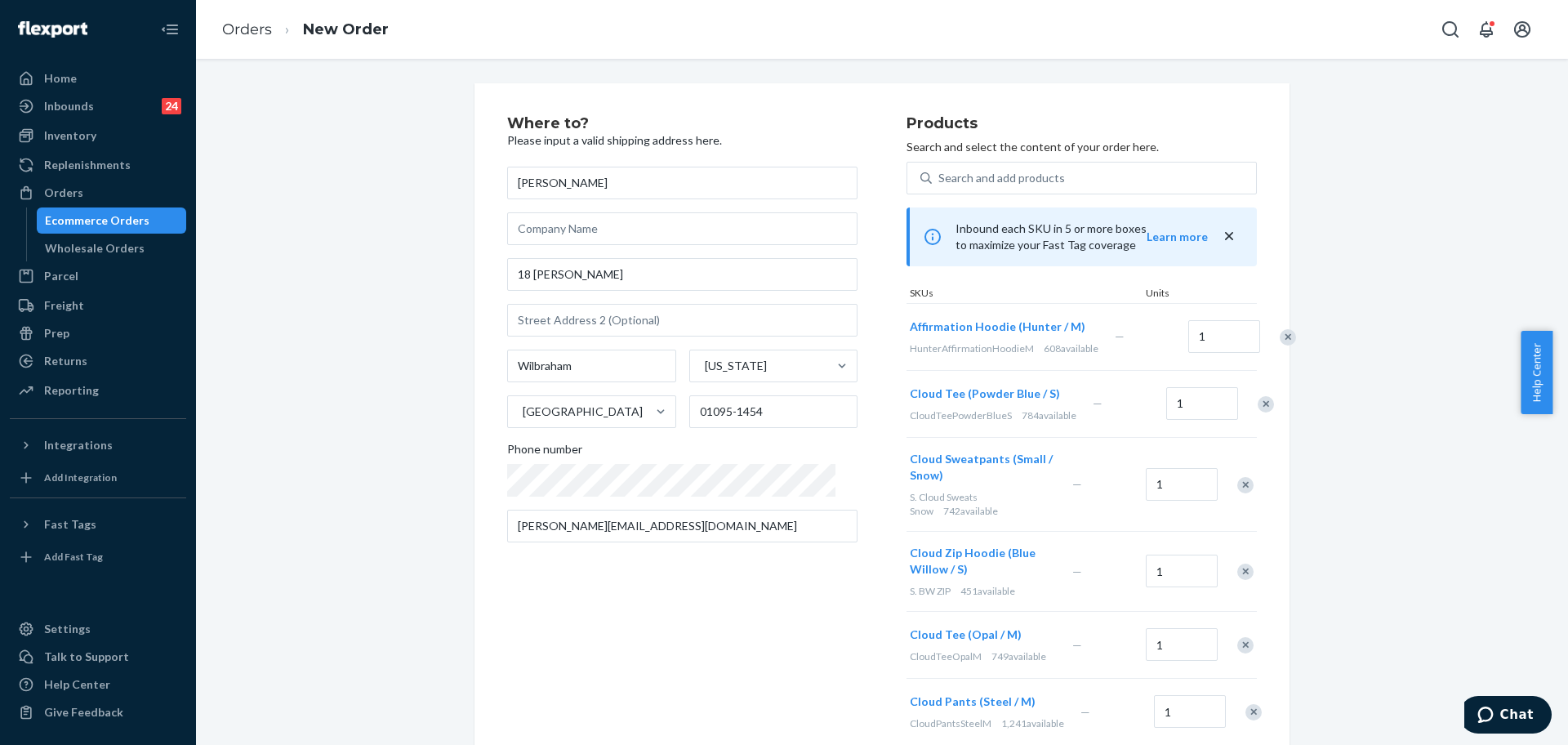
click at [1279, 345] on div "Remove Item" at bounding box center [1288, 338] width 17 height 17
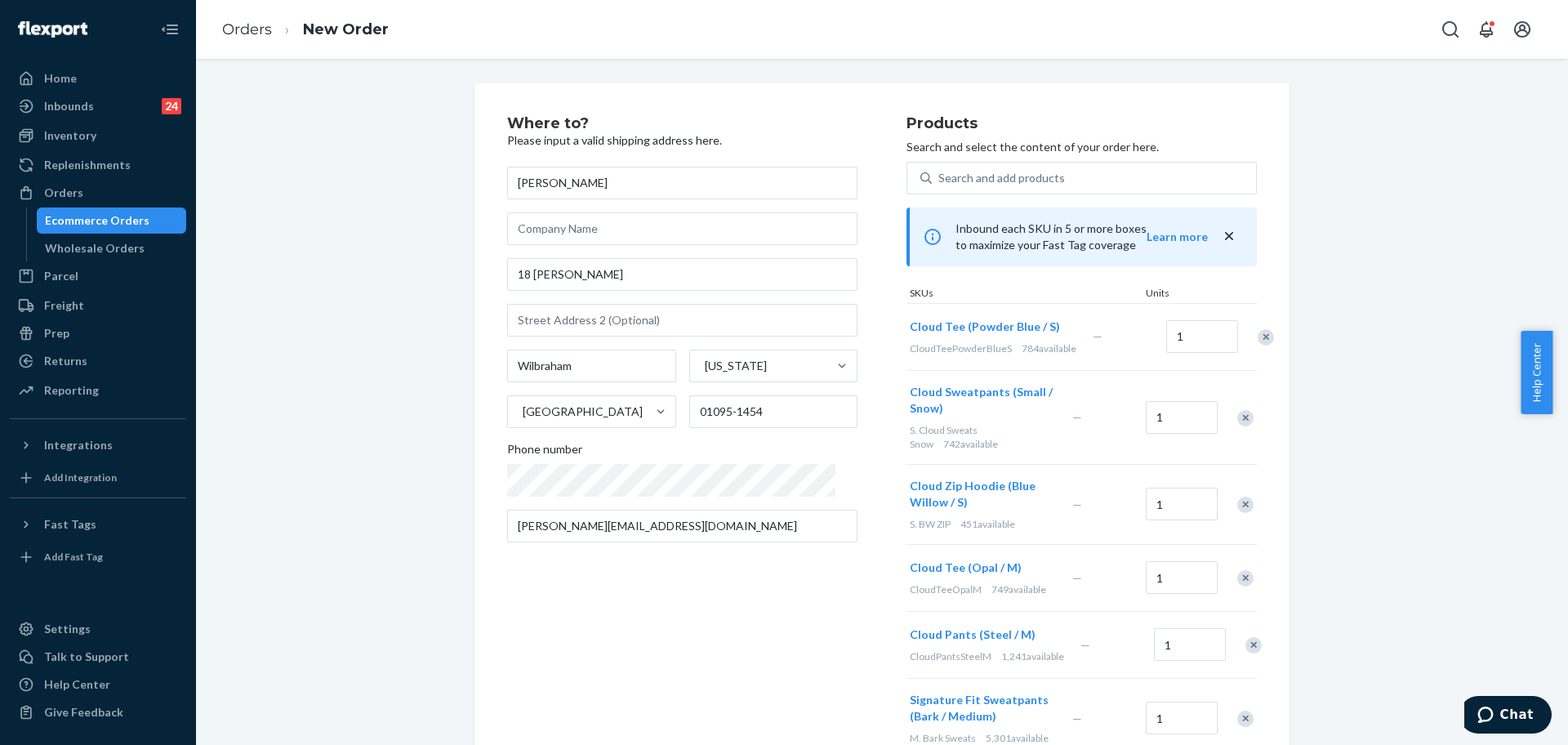
click at [1258, 344] on div "Remove Item" at bounding box center [1266, 338] width 17 height 17
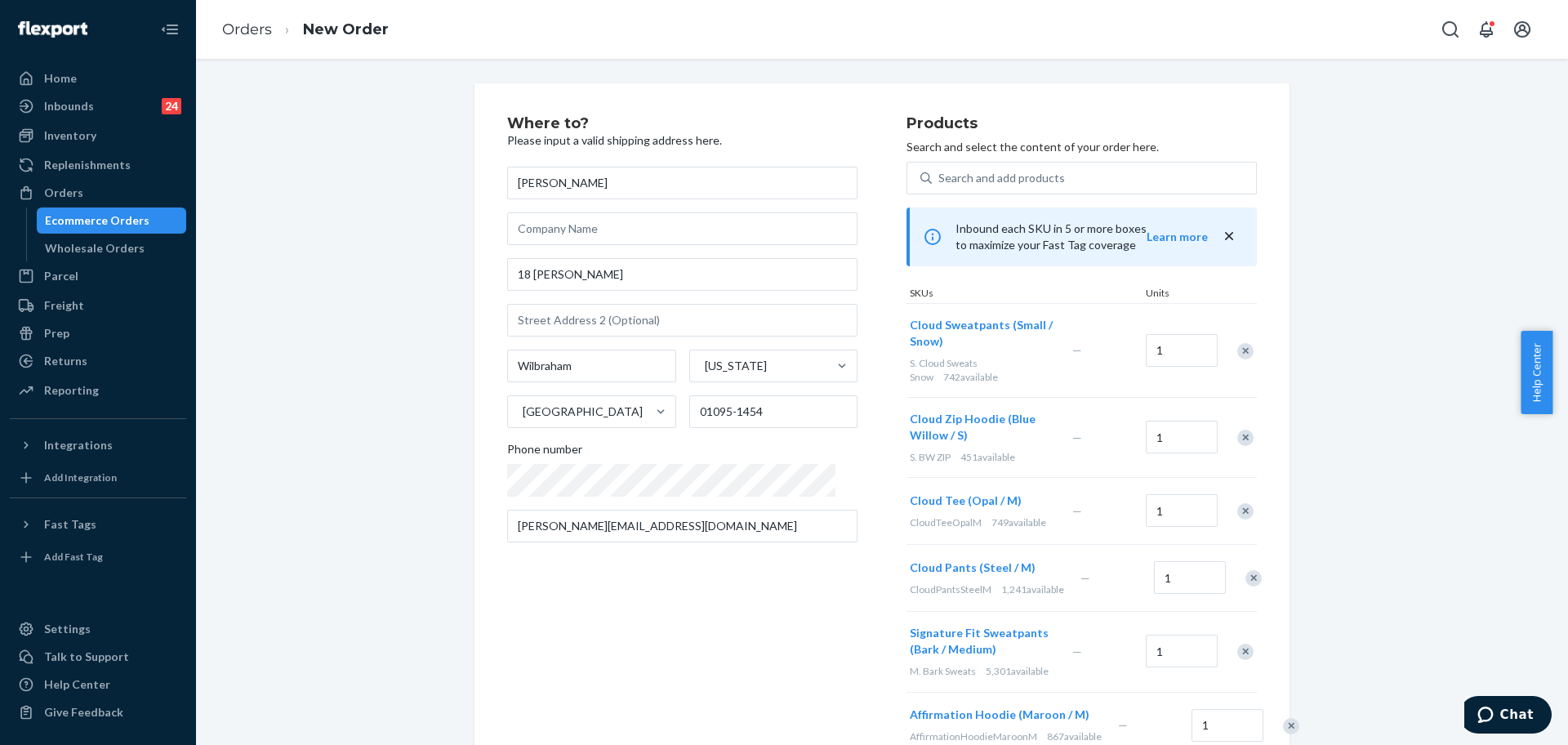
click at [1238, 344] on div "Remove Item" at bounding box center [1245, 352] width 17 height 17
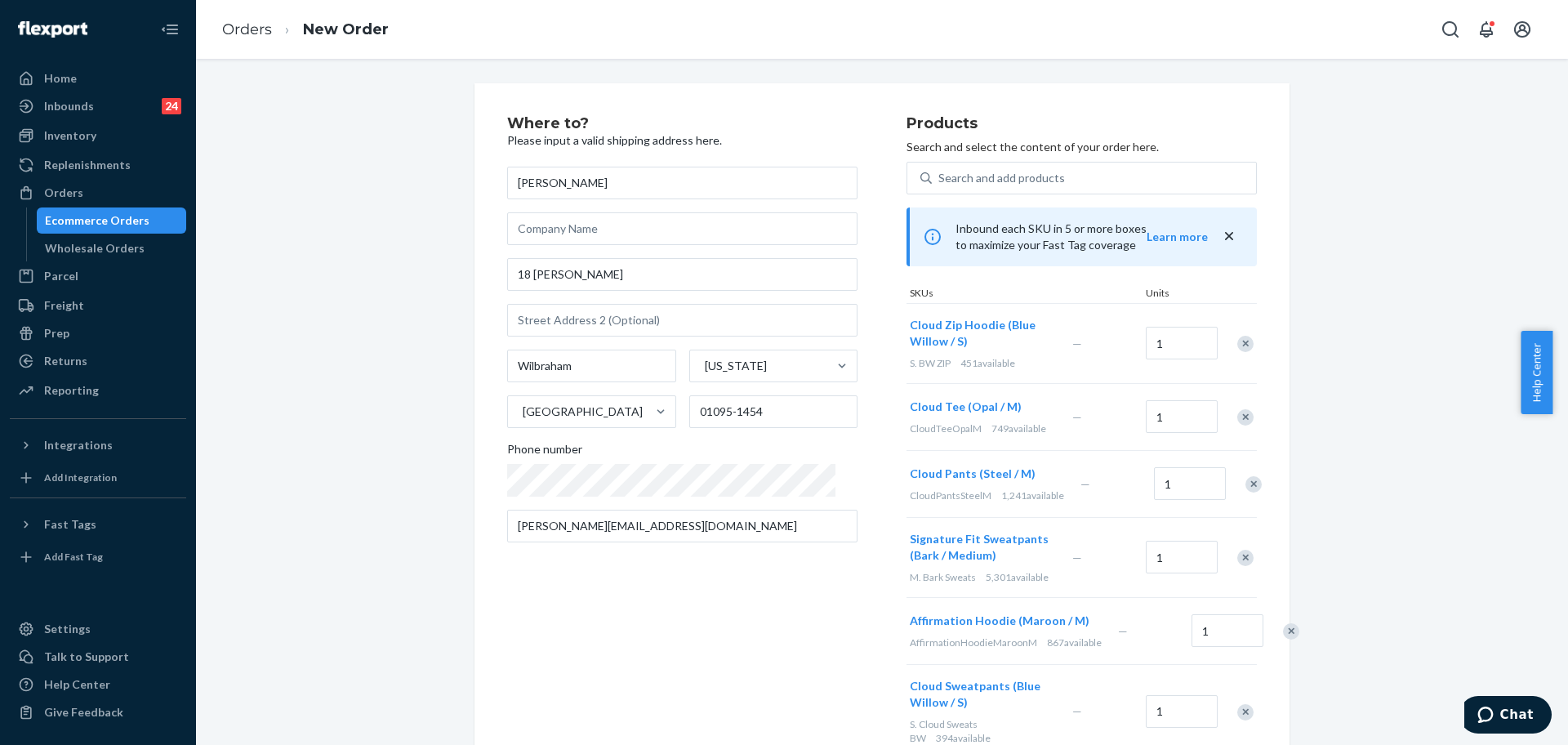
click at [1240, 344] on div "Remove Item" at bounding box center [1245, 344] width 17 height 17
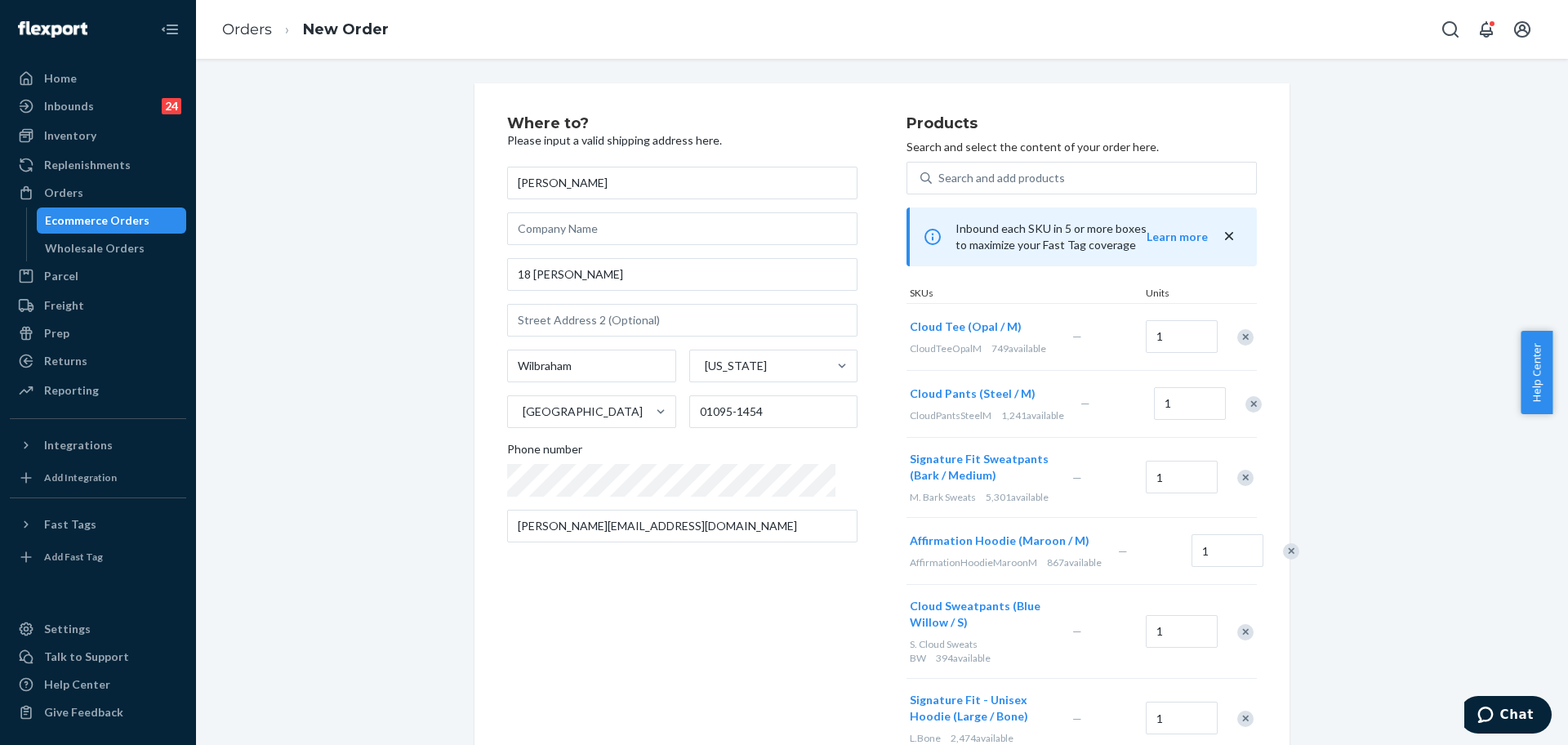
click at [1240, 343] on div "Remove Item" at bounding box center [1245, 338] width 17 height 17
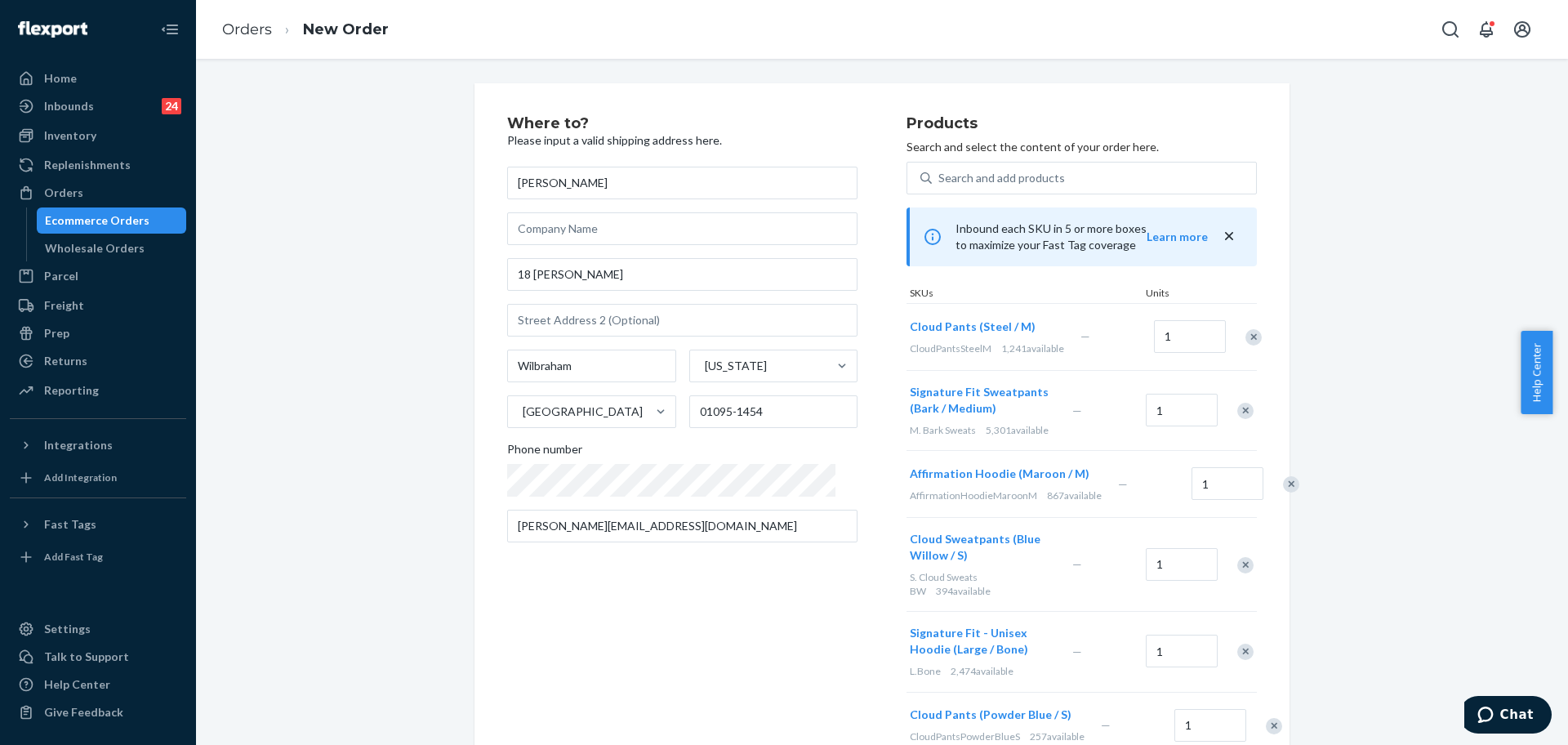
click at [1245, 343] on div "Remove Item" at bounding box center [1254, 338] width 17 height 17
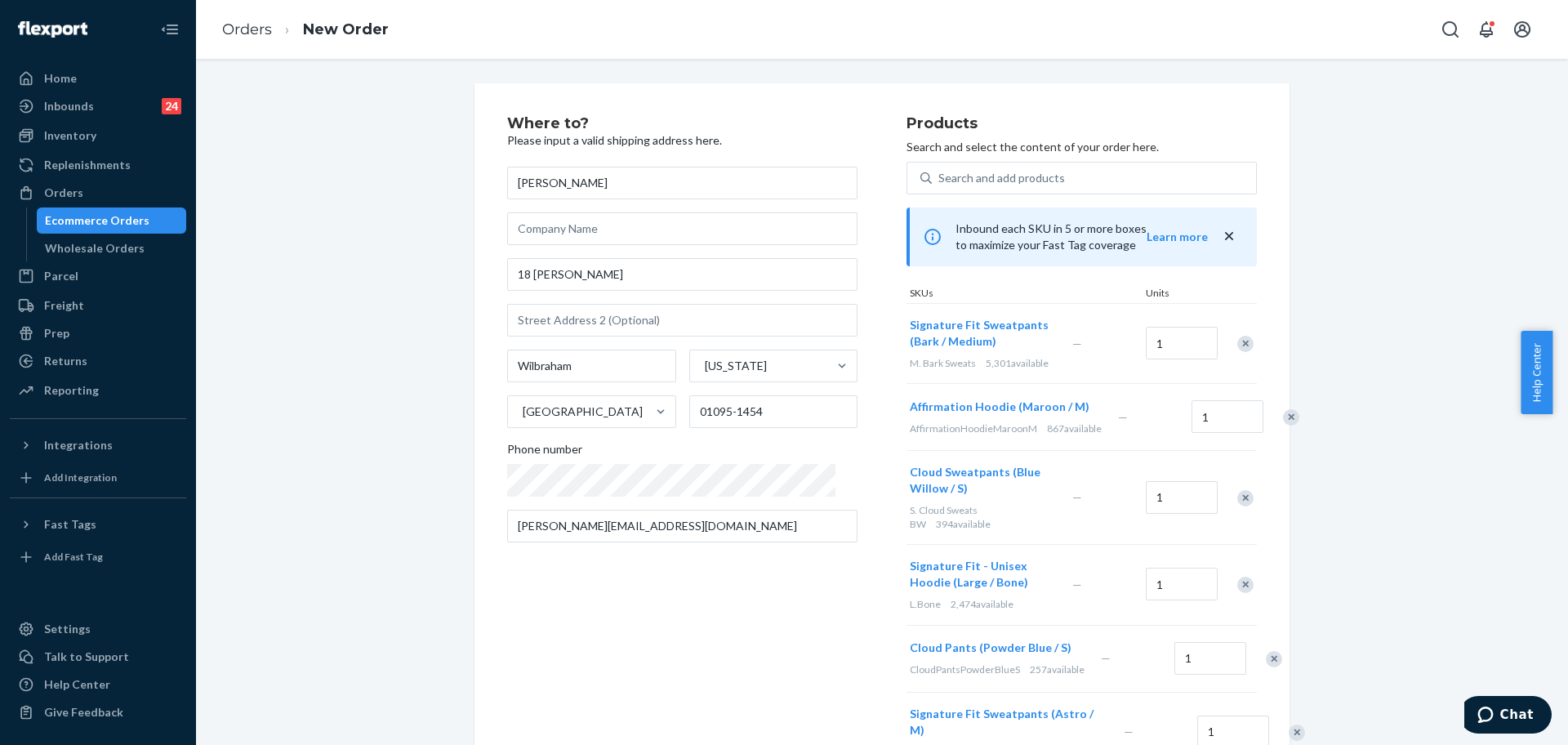
click at [1240, 343] on div "Remove Item" at bounding box center [1245, 344] width 17 height 17
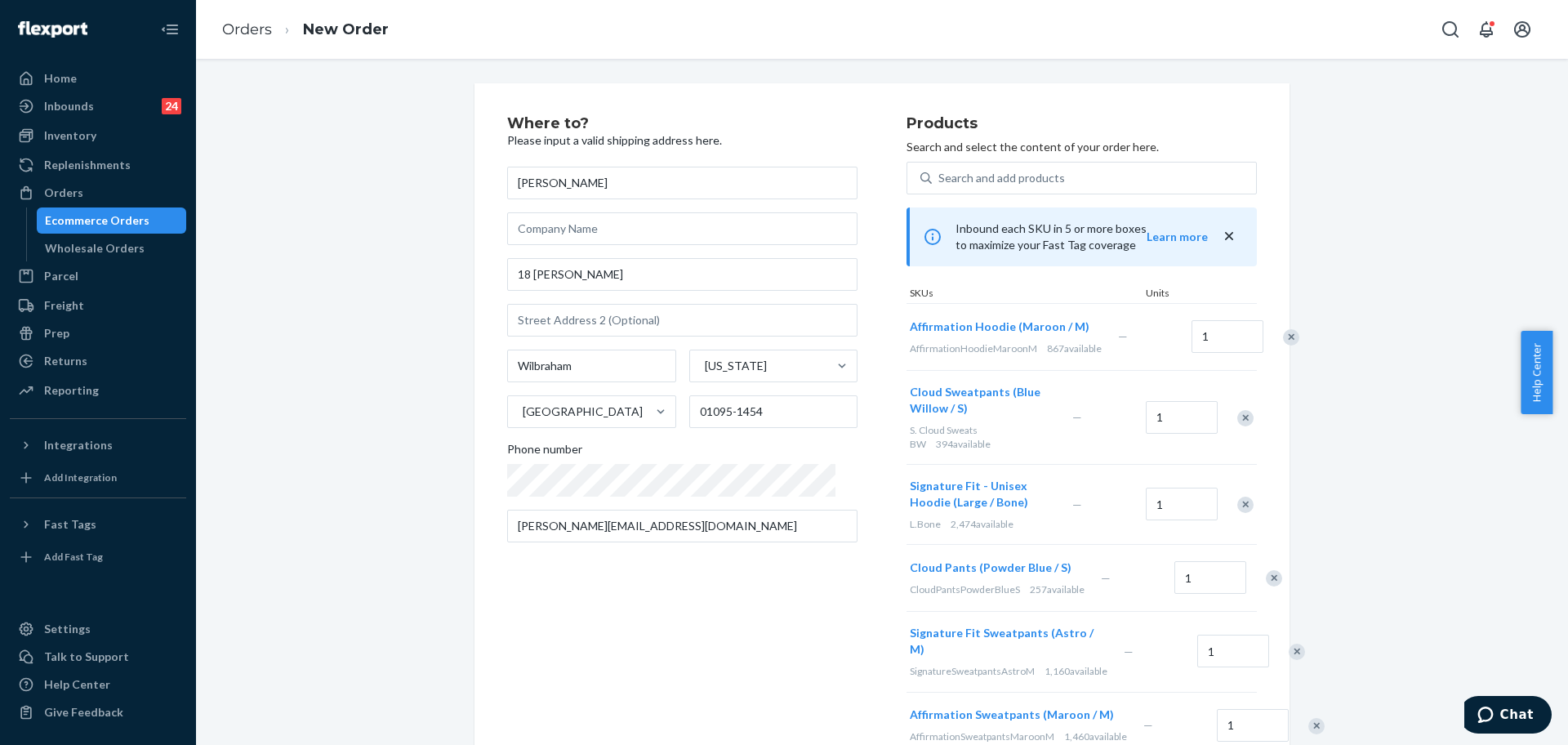
click at [1262, 343] on div at bounding box center [1282, 337] width 41 height 43
click at [1283, 345] on div "Remove Item" at bounding box center [1291, 338] width 17 height 17
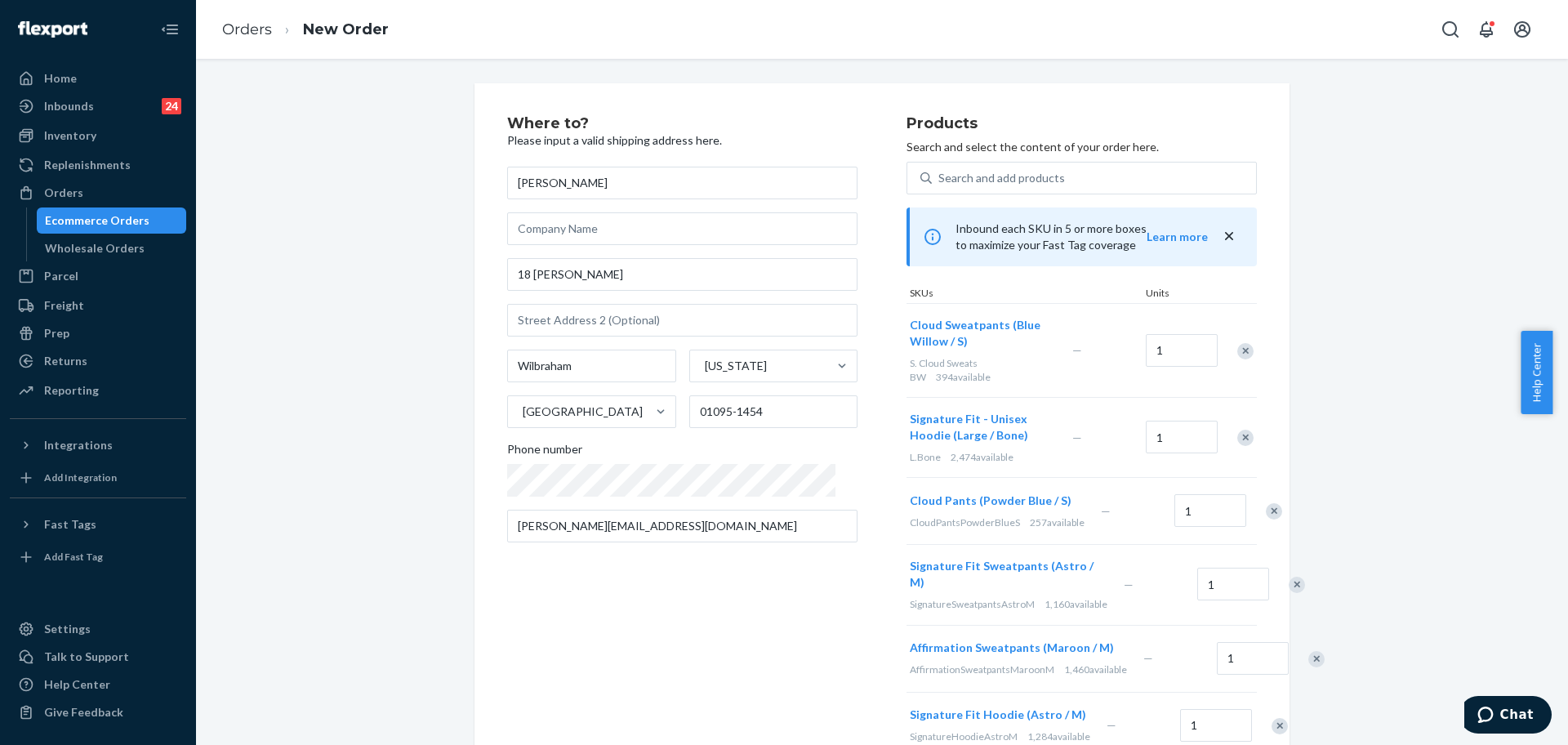
click at [1241, 346] on div "Remove Item" at bounding box center [1245, 352] width 17 height 17
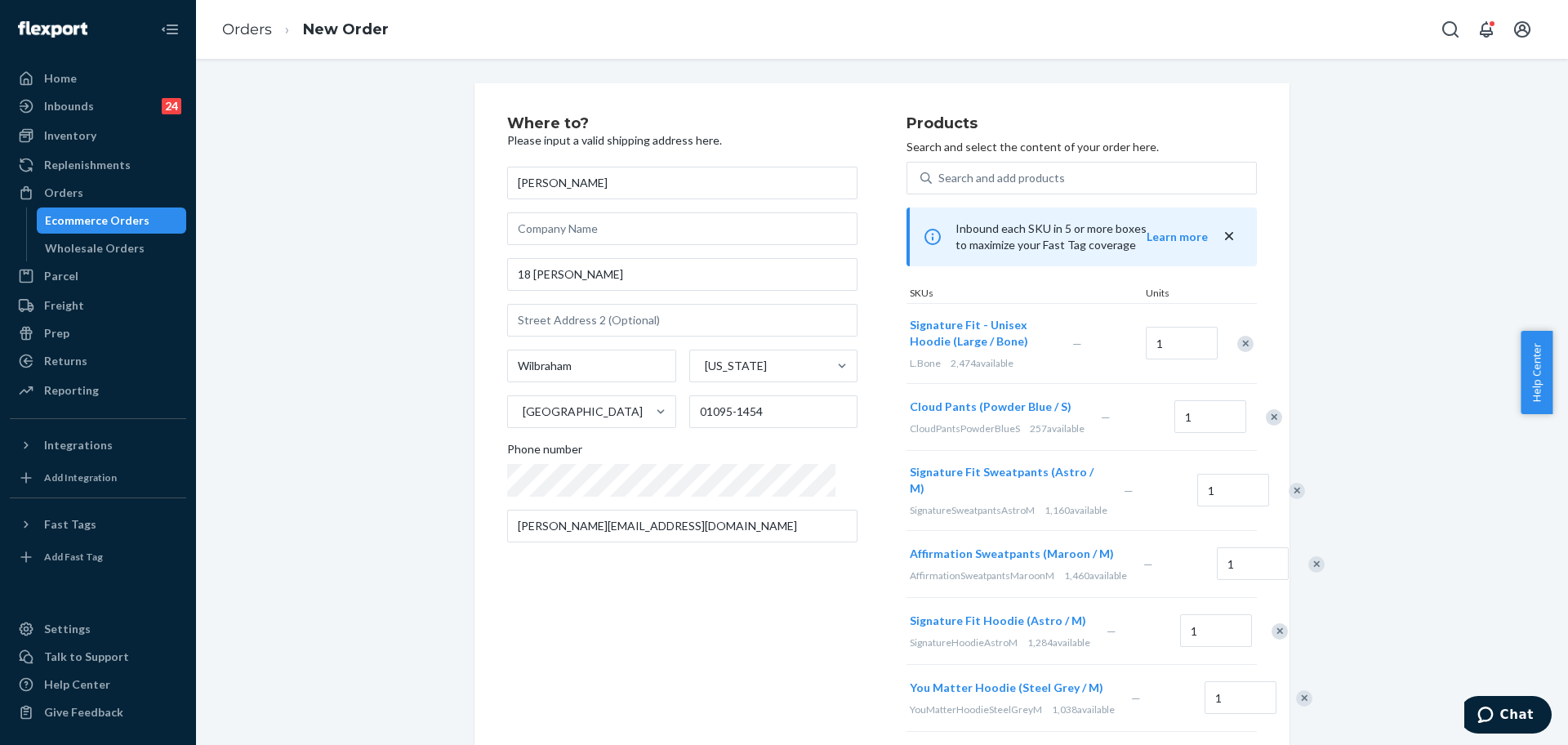
click at [1240, 346] on div "Remove Item" at bounding box center [1245, 344] width 17 height 17
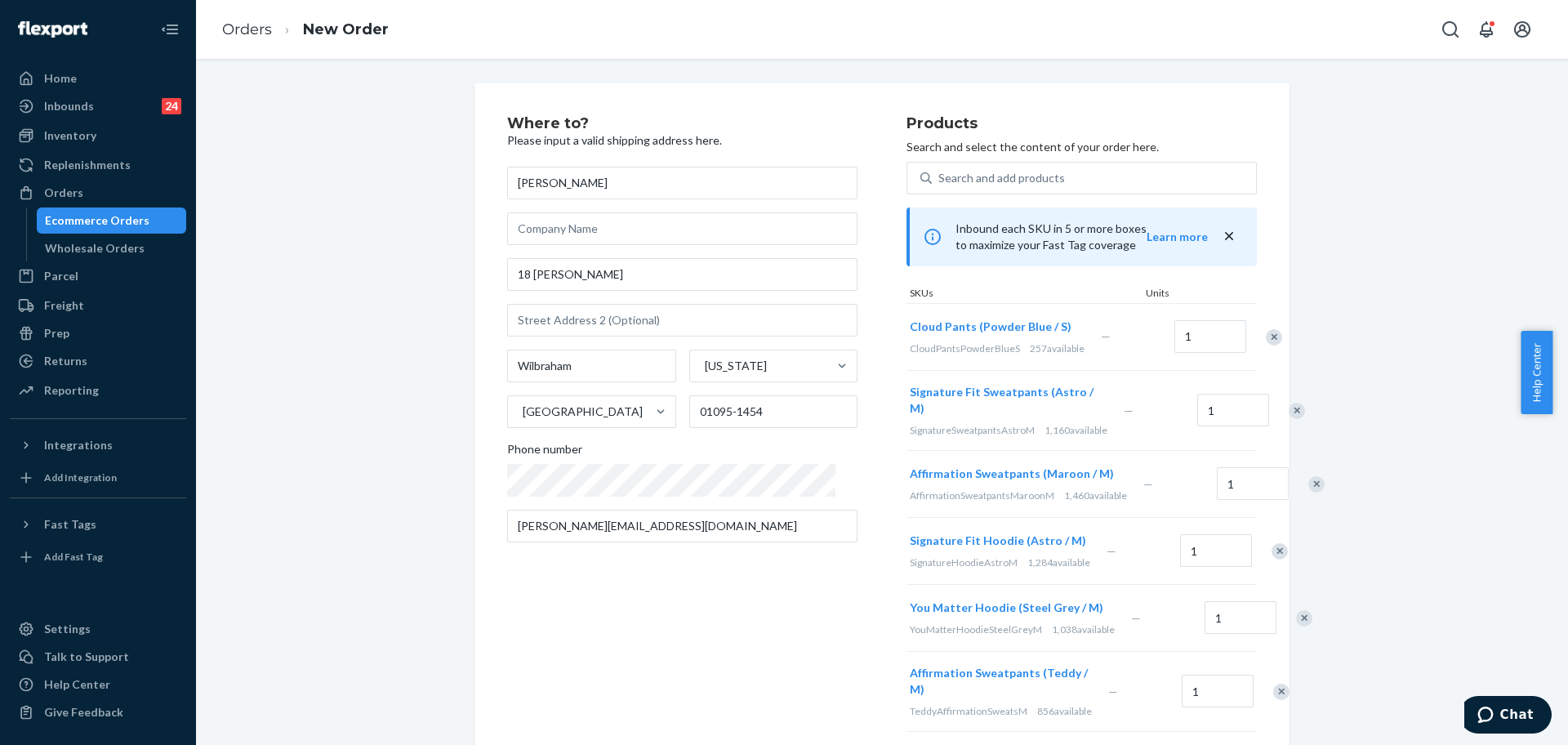
click at [1266, 342] on div "Remove Item" at bounding box center [1274, 338] width 17 height 17
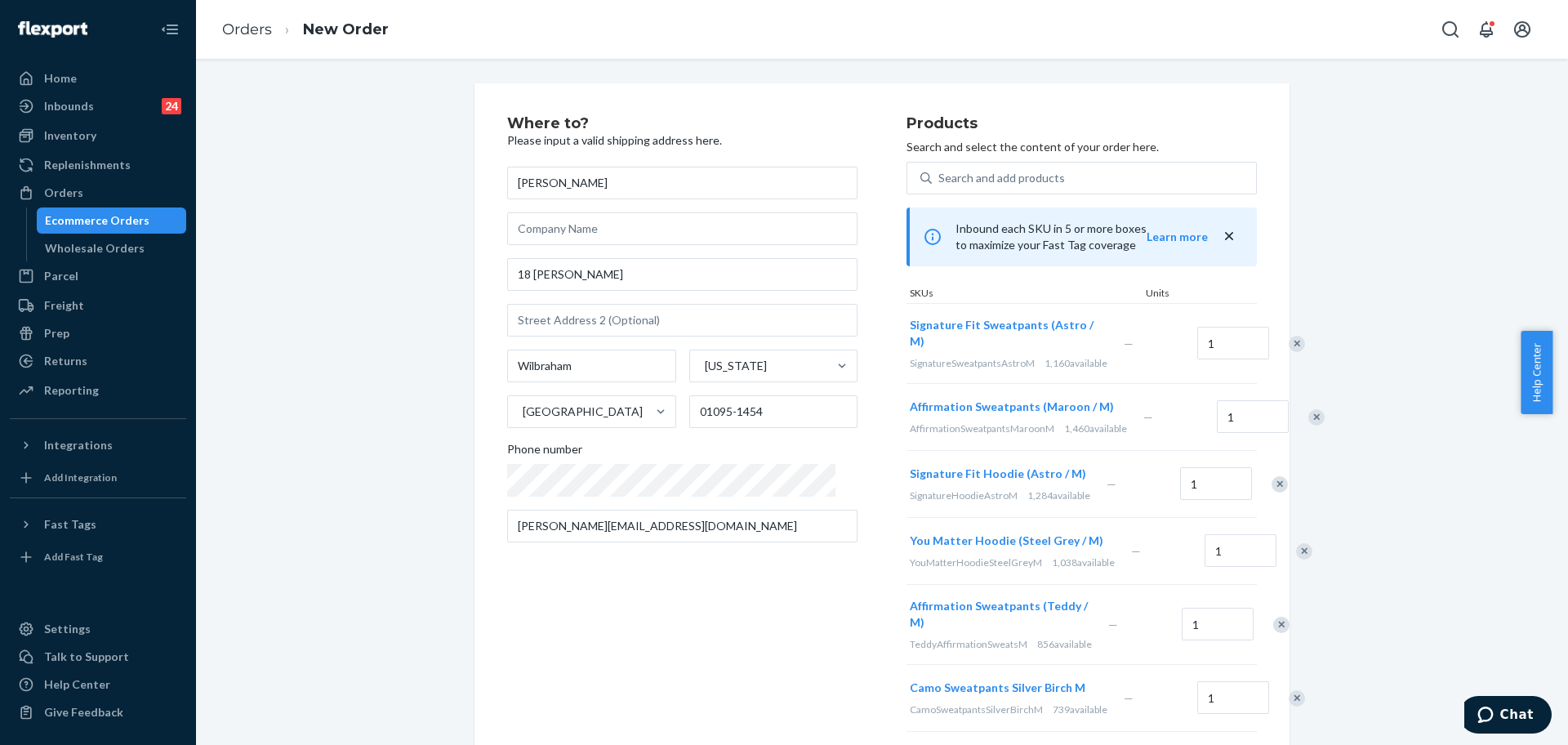
click at [1268, 342] on div at bounding box center [1288, 343] width 41 height 43
click at [1289, 346] on div "Remove Item" at bounding box center [1297, 344] width 17 height 17
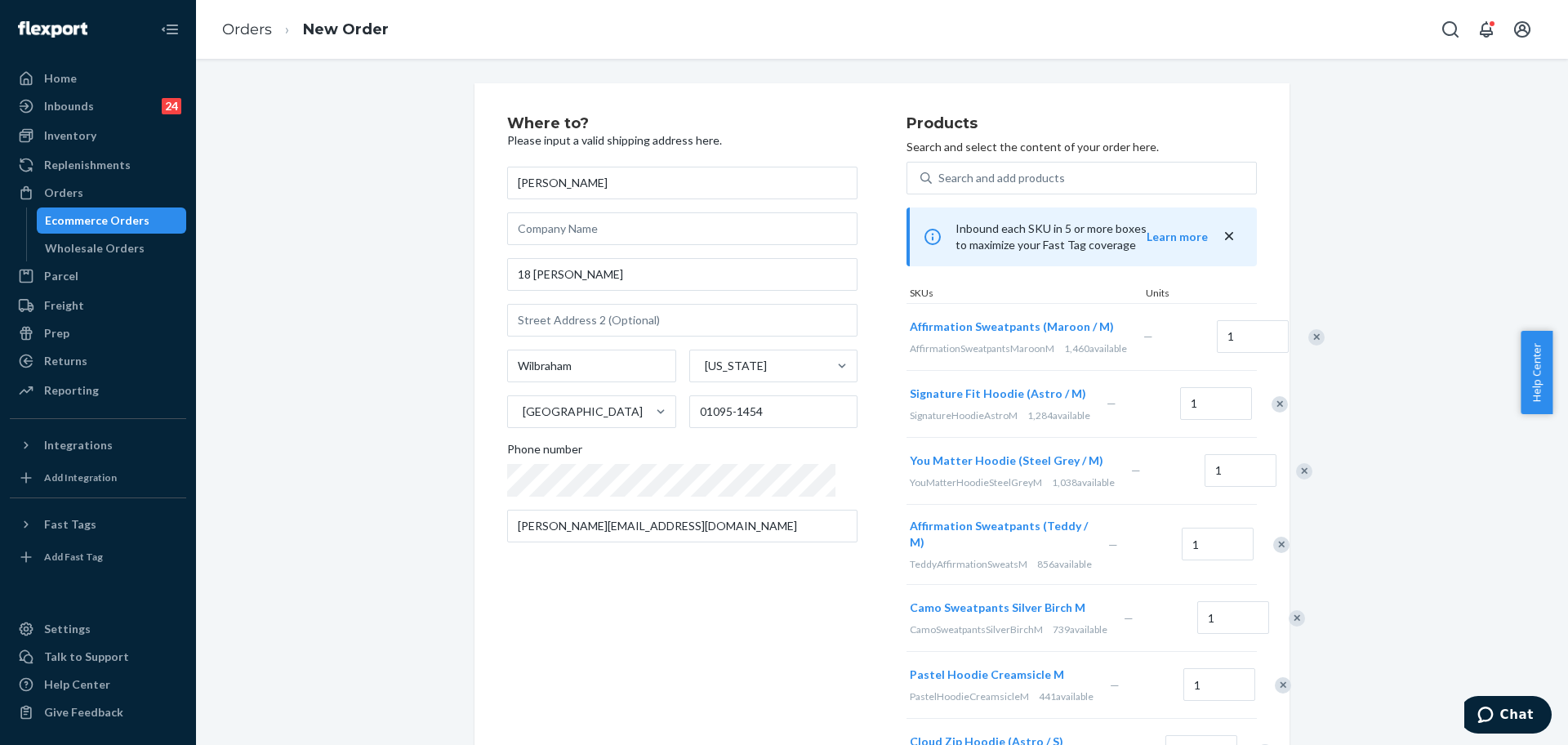
click at [1308, 346] on div "Remove Item" at bounding box center [1317, 338] width 17 height 17
click at [1271, 346] on div "Remove Item" at bounding box center [1279, 338] width 17 height 17
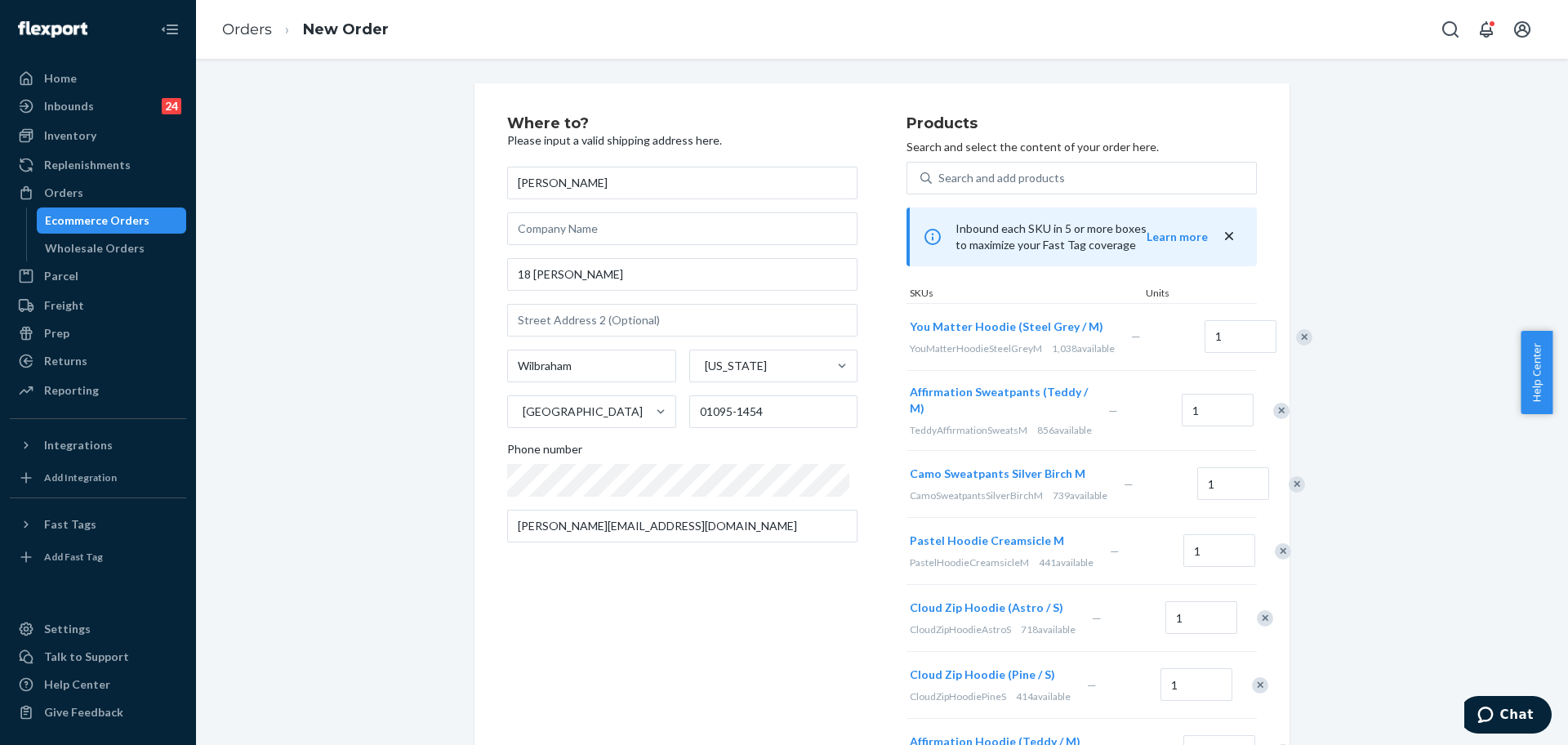
click at [1239, 346] on div "Signature Fit Hoodie (Astro / M) SignatureHoodieAstroM 1,284 available — 1 You …" at bounding box center [1081, 624] width 351 height 642
click at [1296, 346] on div "Remove Item" at bounding box center [1304, 338] width 17 height 17
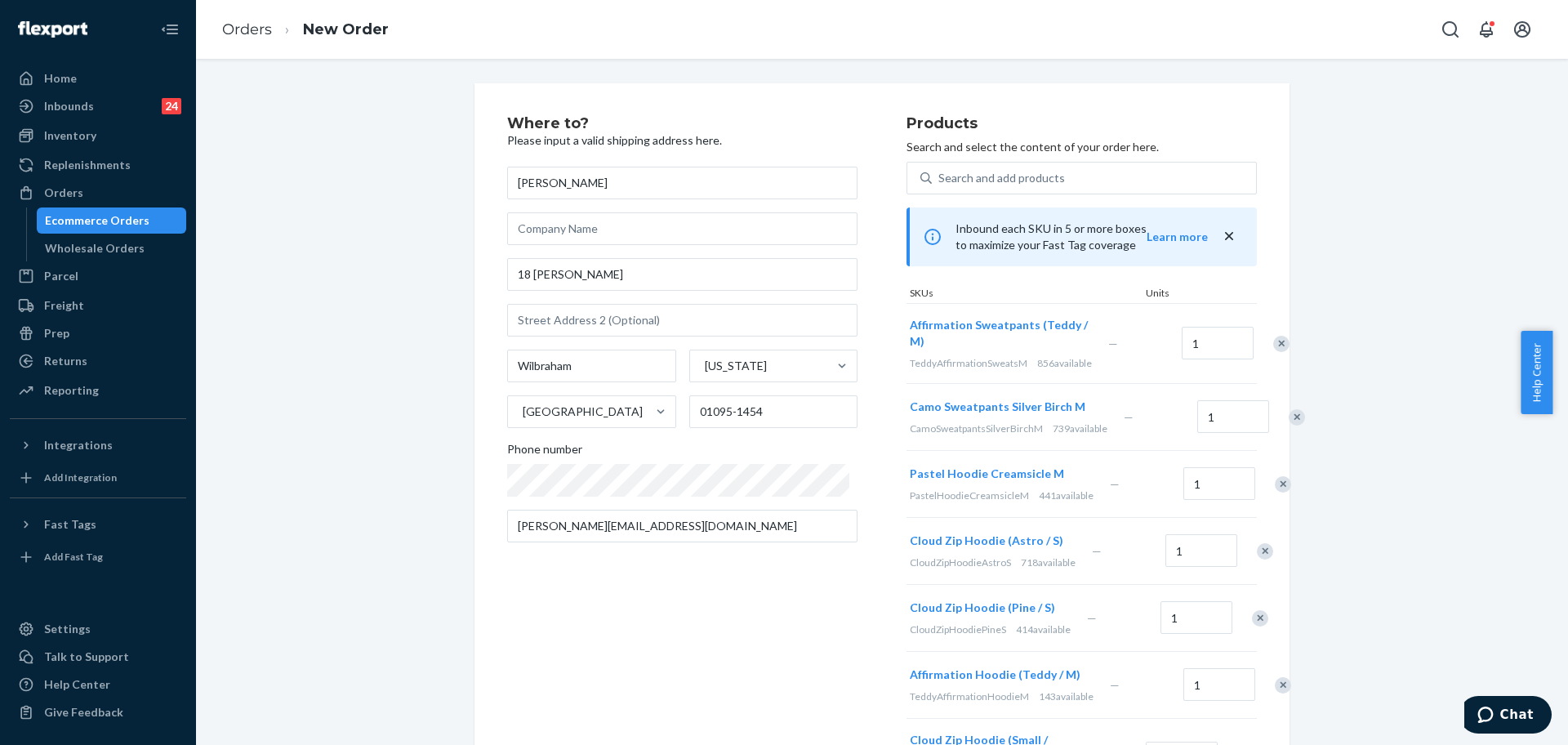
click at [1239, 346] on div "You Matter Hoodie (Steel Grey / M) YouMatterHoodieSteelGreyM 1,038 available — …" at bounding box center [1081, 590] width 351 height 575
click at [1273, 346] on div "Remove Item" at bounding box center [1281, 344] width 17 height 17
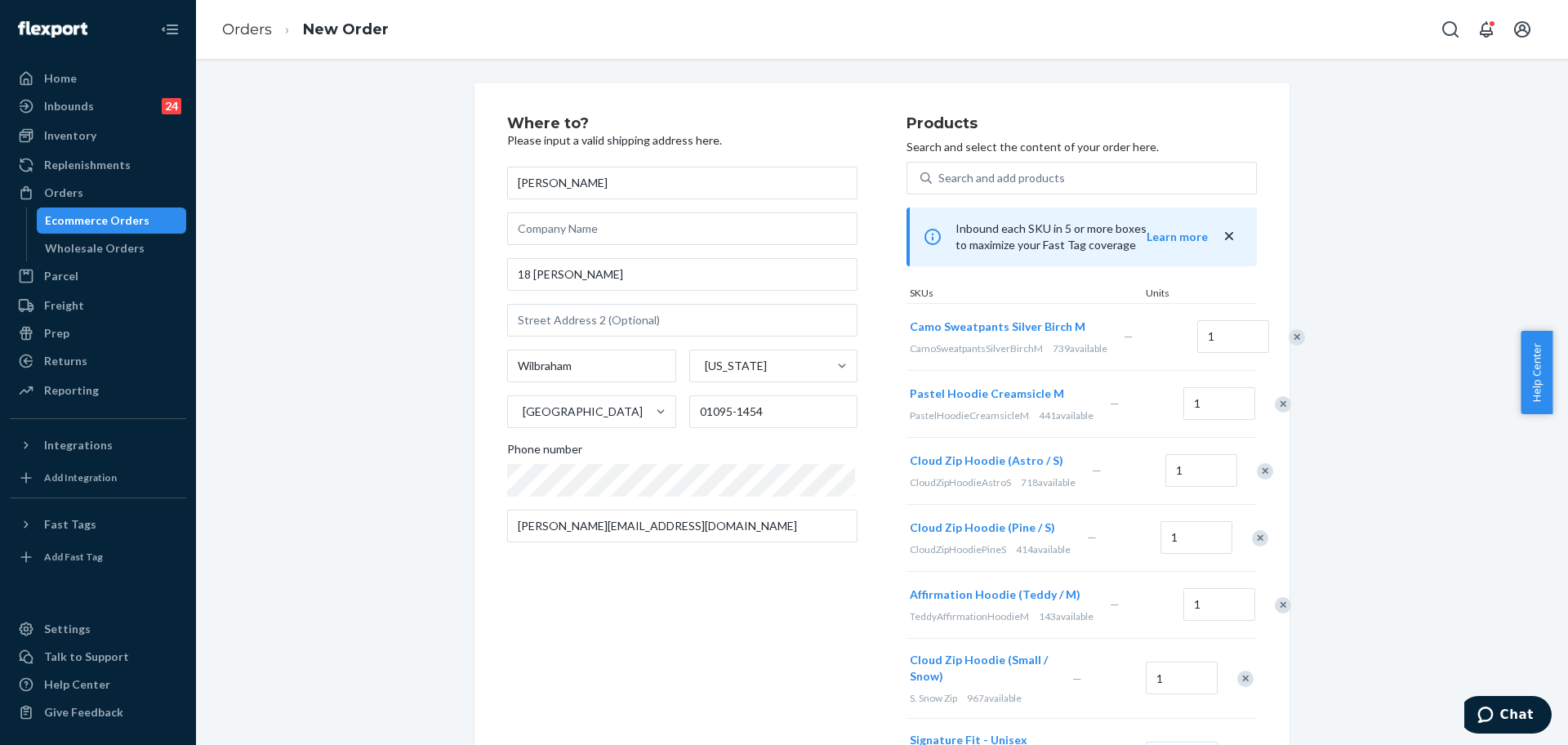
click at [1239, 346] on div "Camo Sweatpants Silver Birch M CamoSweatpantsSilverBirchM 739 available — 1" at bounding box center [1081, 336] width 351 height 67
click at [1289, 346] on div "Remove Item" at bounding box center [1297, 338] width 17 height 17
click at [1239, 346] on div "Camo Sweatpants Silver Birch M CamoSweatpantsSilverBirchM 739 available — 1 Pas…" at bounding box center [1081, 517] width 351 height 428
click at [1274, 346] on div "Remove Item" at bounding box center [1283, 338] width 17 height 17
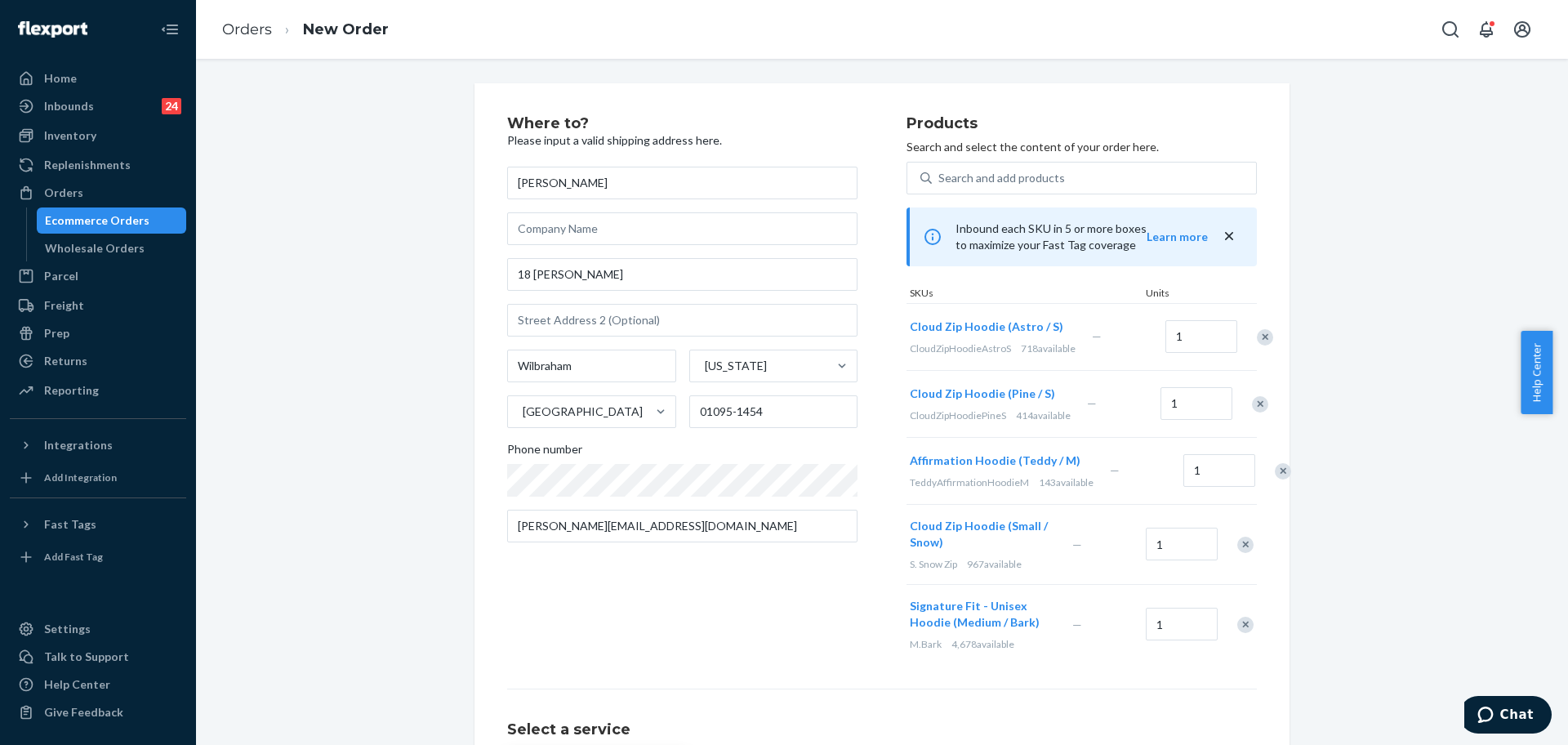
click at [1239, 346] on div "Pastel Hoodie Creamsicle M PastelHoodieCreamsicleM 441 available — 1 Cloud Zip …" at bounding box center [1081, 483] width 351 height 361
click at [1257, 346] on div "Remove Item" at bounding box center [1265, 338] width 17 height 17
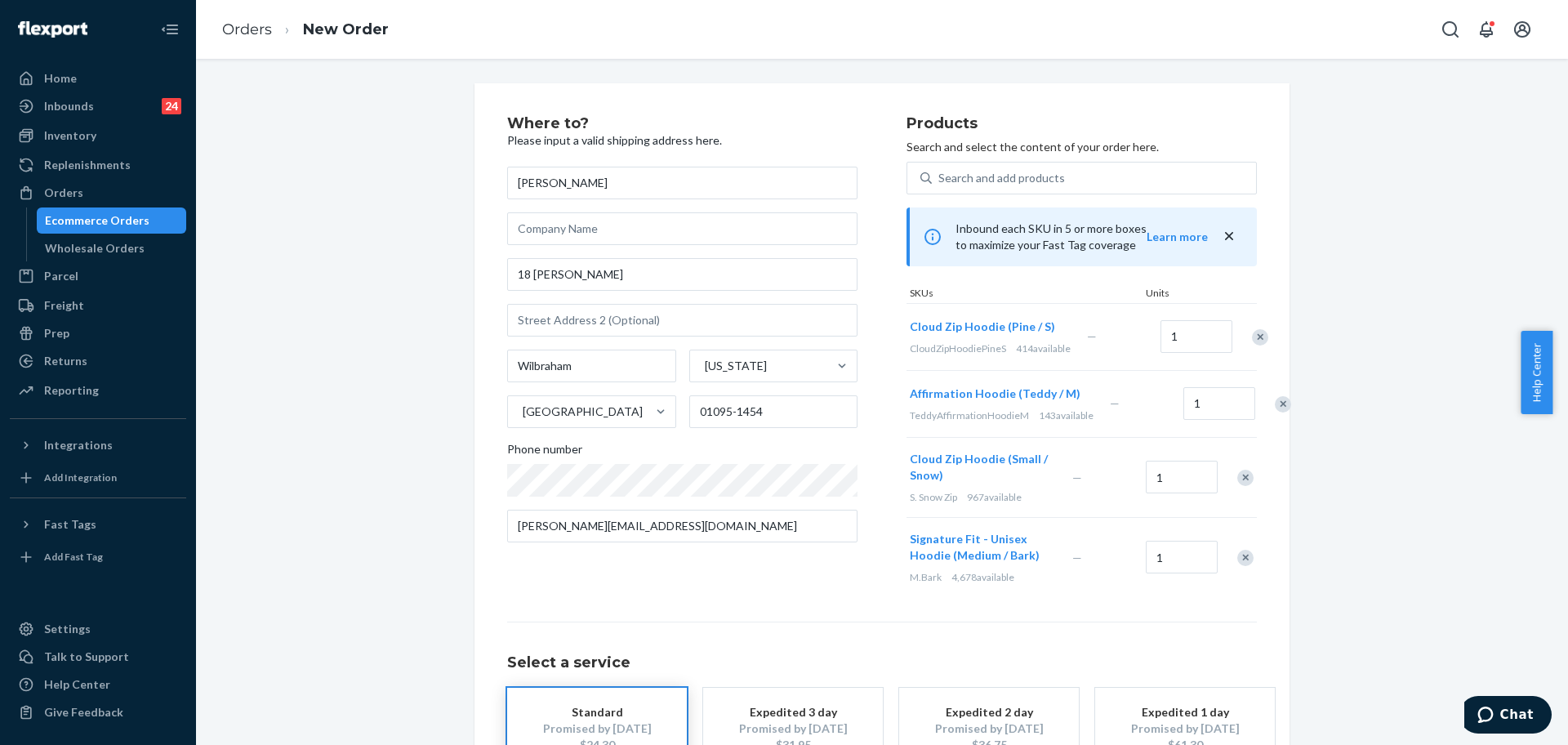
click at [1252, 346] on div "Remove Item" at bounding box center [1260, 338] width 17 height 17
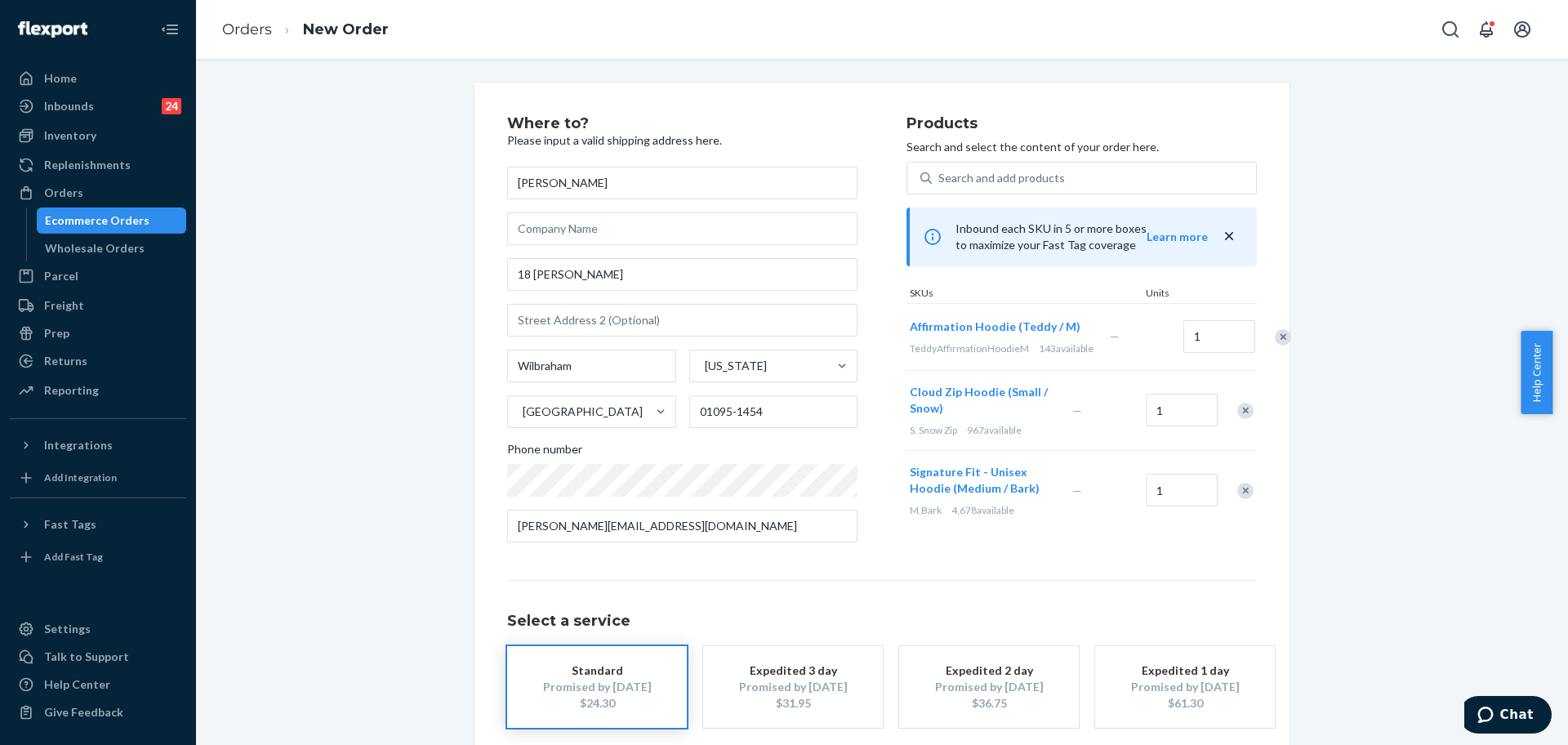
click at [1239, 346] on div "Cloud Zip Hoodie (Pine / S) CloudZipHoodiePineS 414 available — 1 Affirmation H…" at bounding box center [1081, 416] width 351 height 227
click at [1274, 346] on div "Remove Item" at bounding box center [1283, 338] width 17 height 17
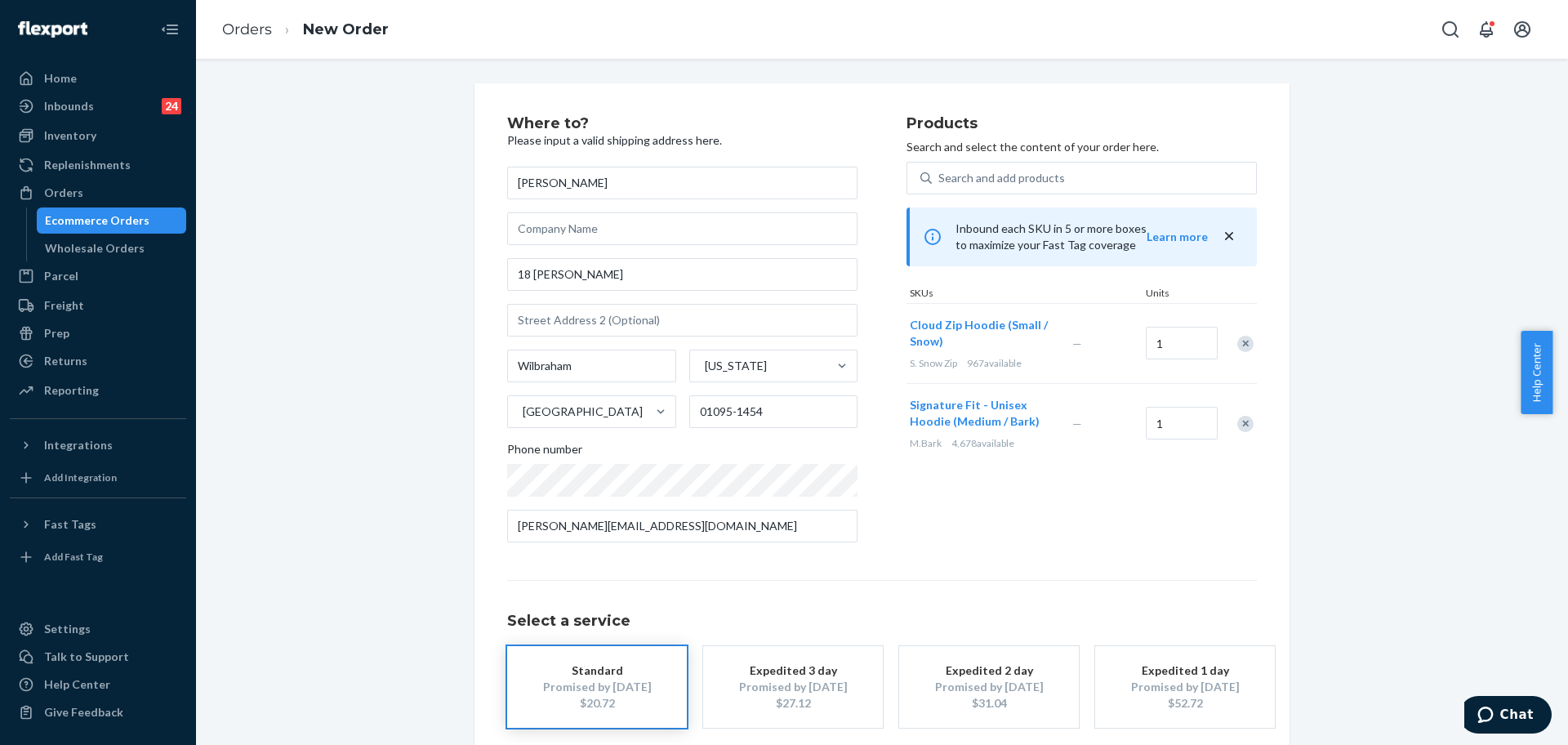
click at [1239, 346] on div "Remove Item" at bounding box center [1245, 344] width 17 height 17
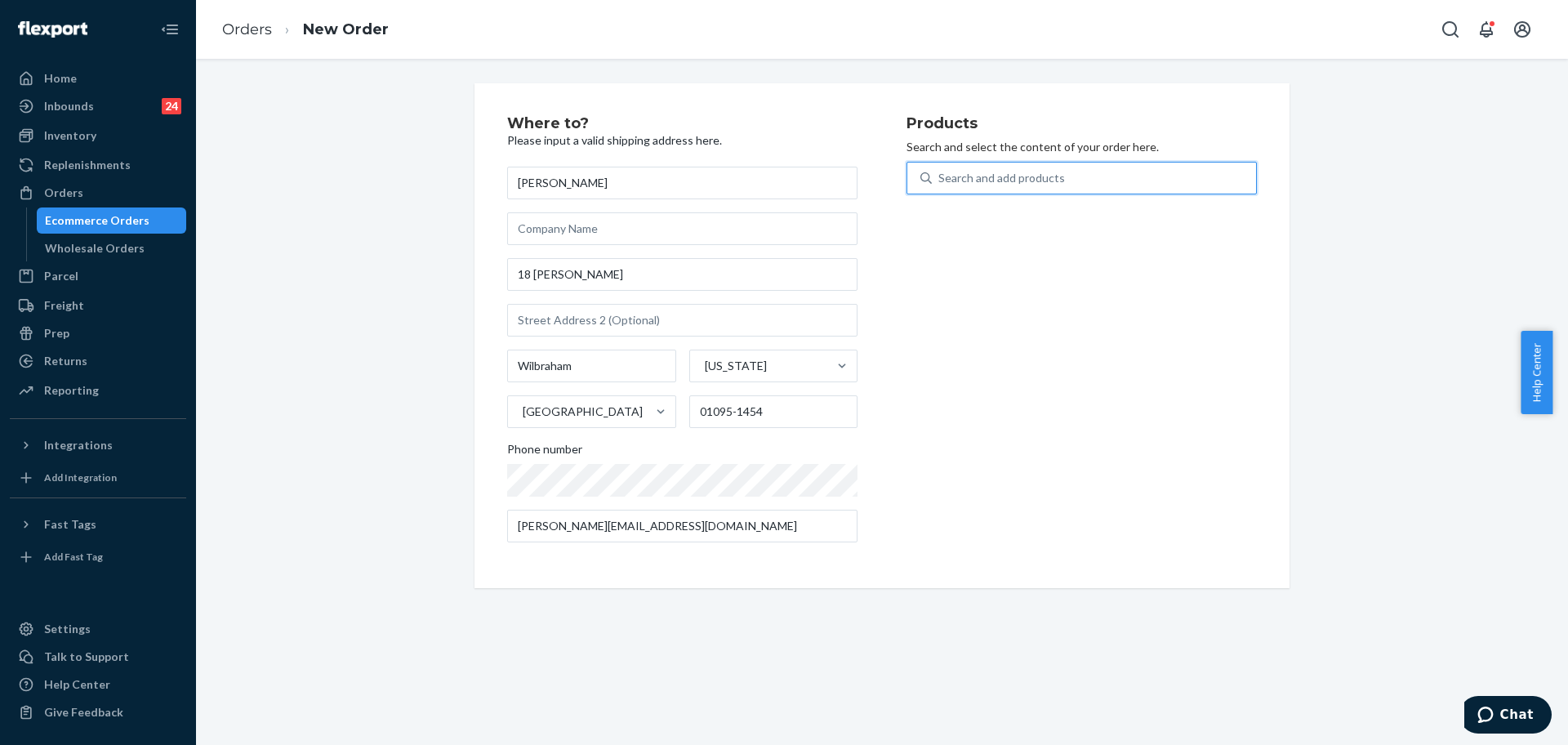
click at [1026, 170] on div "Search and add products" at bounding box center [1002, 178] width 127 height 17
click at [940, 170] on input "0 results available. Use Up and Down to choose options, press Enter to select t…" at bounding box center [939, 178] width 2 height 17
paste input "ignatureHoodieAstroM"
click at [939, 180] on input "ignatureHoodieAstroM" at bounding box center [998, 178] width 119 height 17
type input "signatureHoodieAstroM"
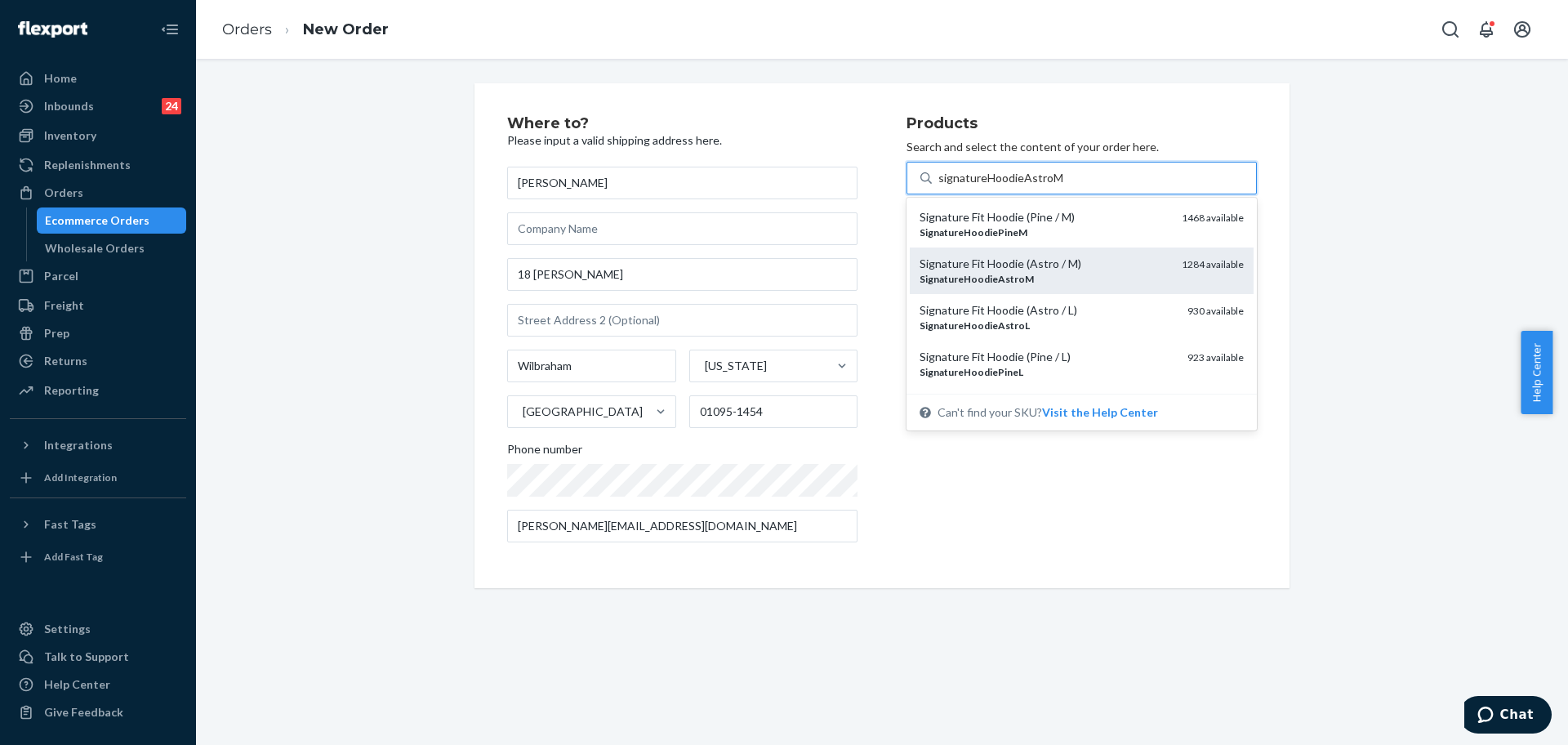
click at [1056, 269] on div "Signature Fit Hoodie (Astro / M)" at bounding box center [1044, 264] width 249 height 17
click at [1056, 187] on input "signatureHoodieAstroM" at bounding box center [1001, 178] width 124 height 17
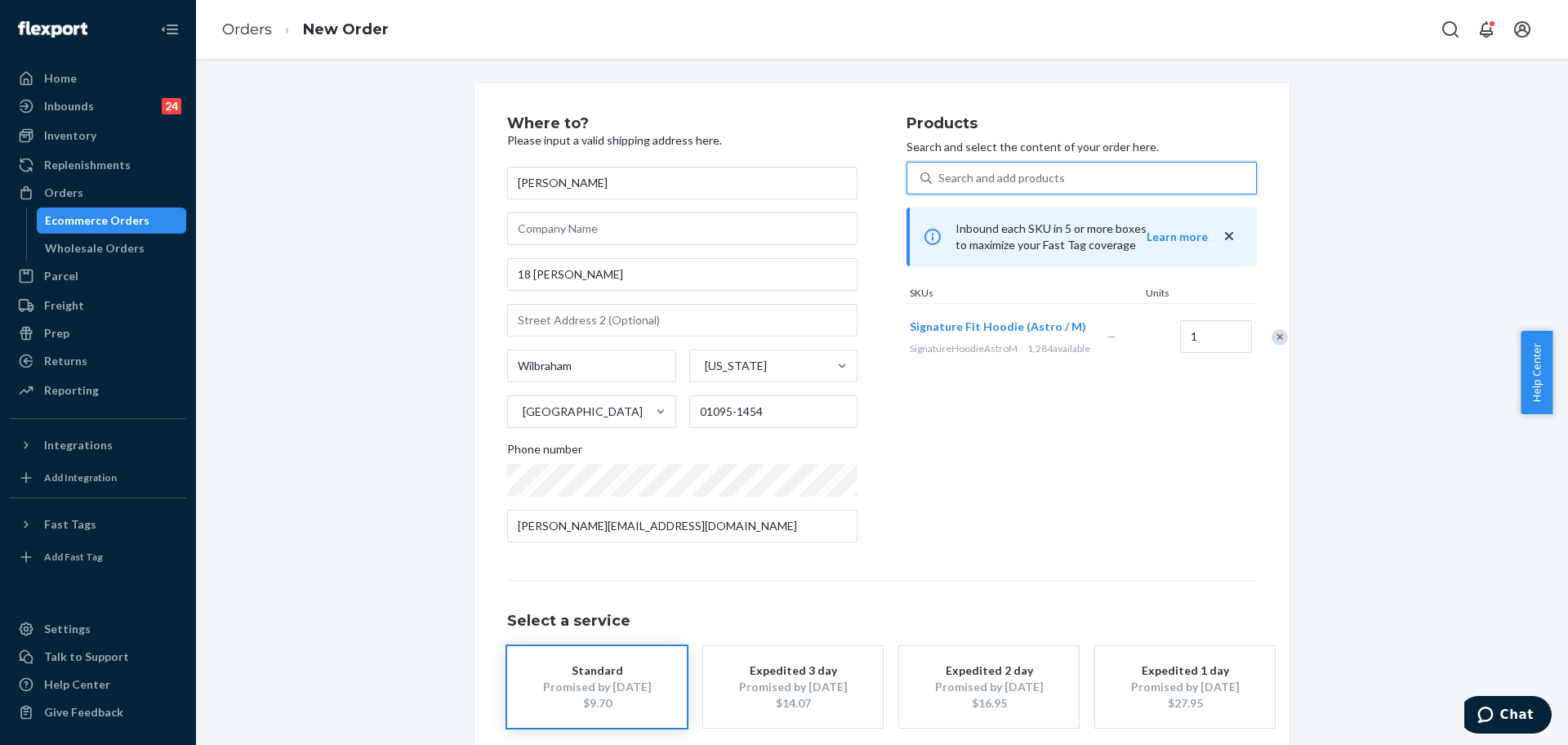
paste input "SKU S. Cloud Sweats"
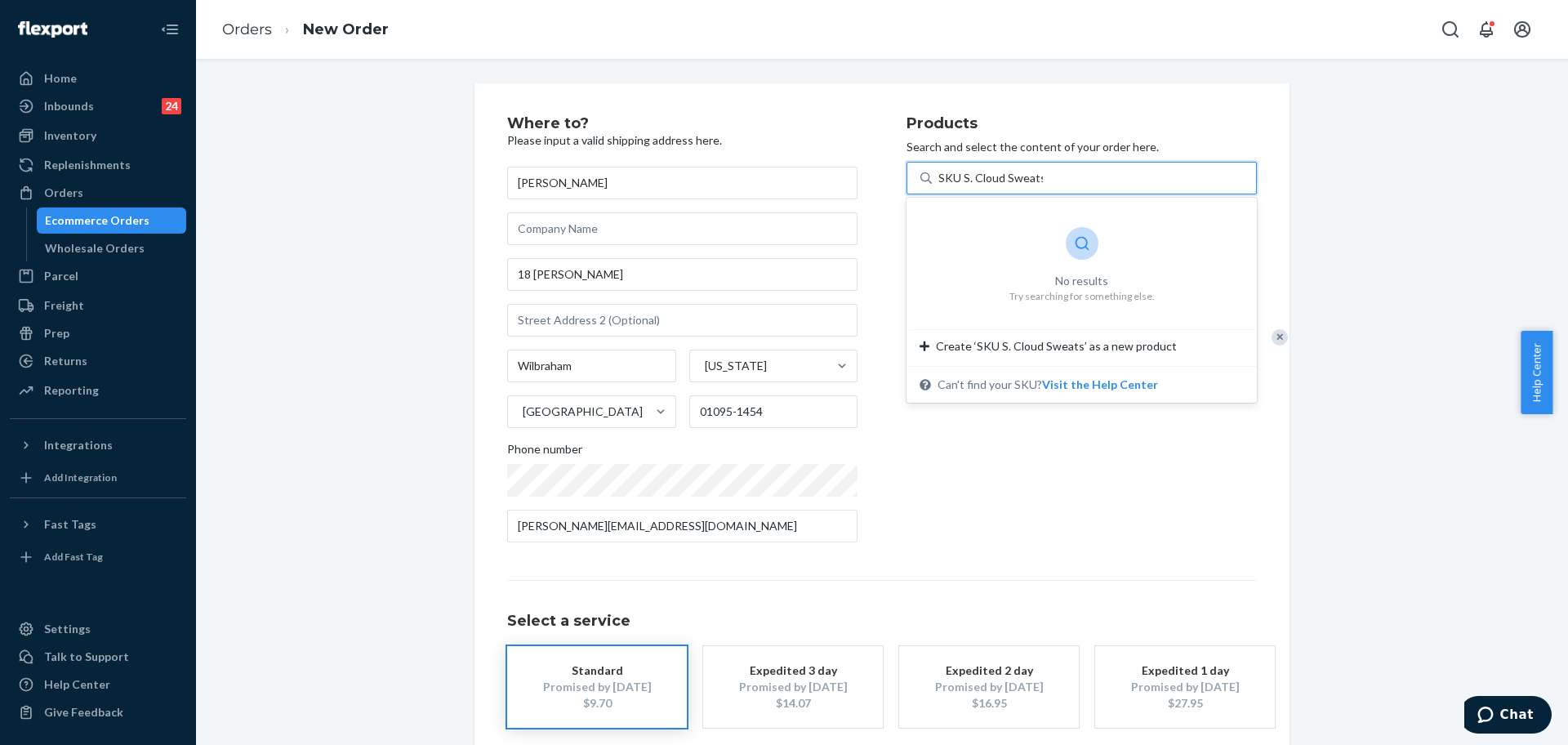
drag, startPoint x: 953, startPoint y: 181, endPoint x: 916, endPoint y: 182, distance: 37.0
click at [920, 182] on div "SKU S. Cloud Sweats SKU S. Cloud Sweats" at bounding box center [1081, 178] width 351 height 32
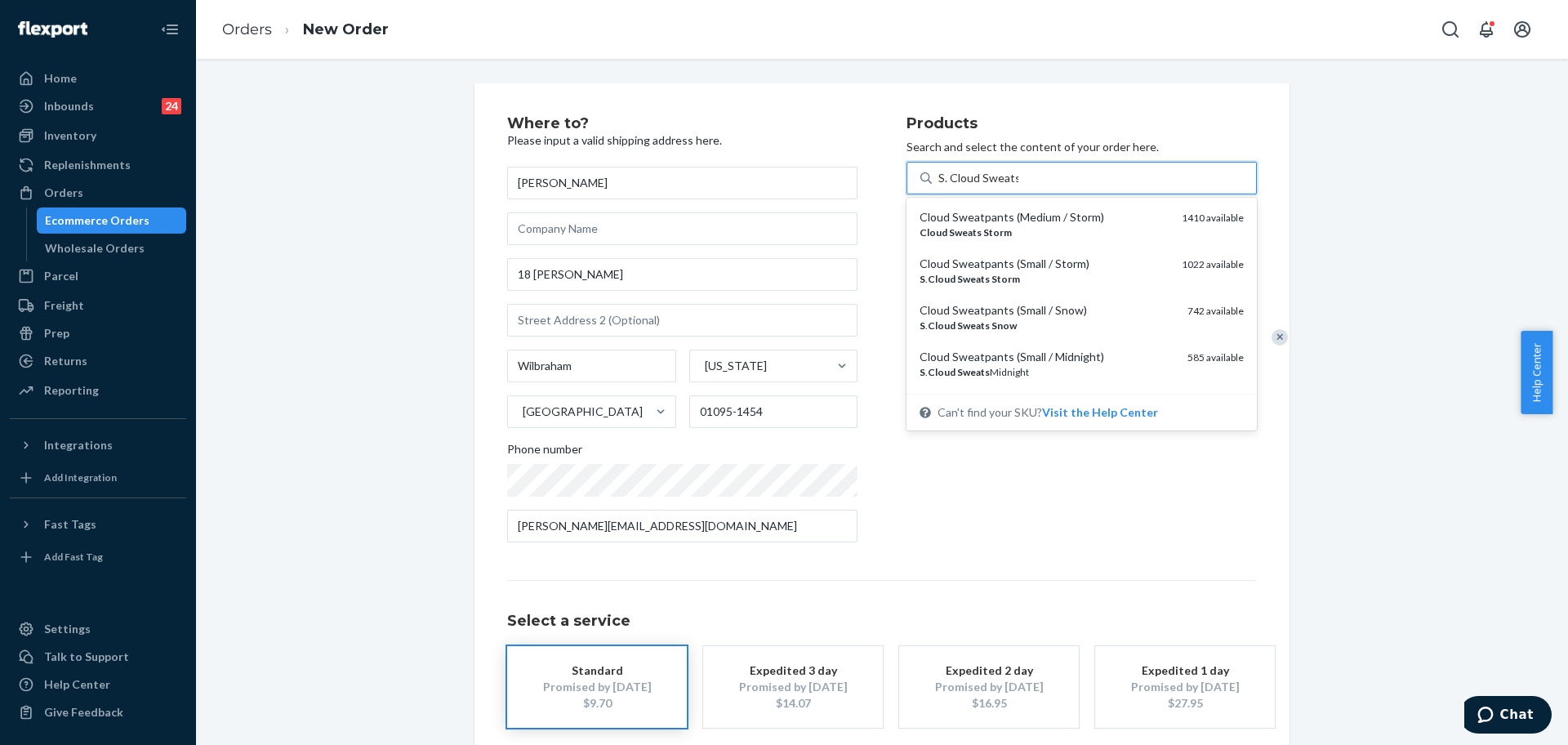
type input "S. Cloud Sweats"
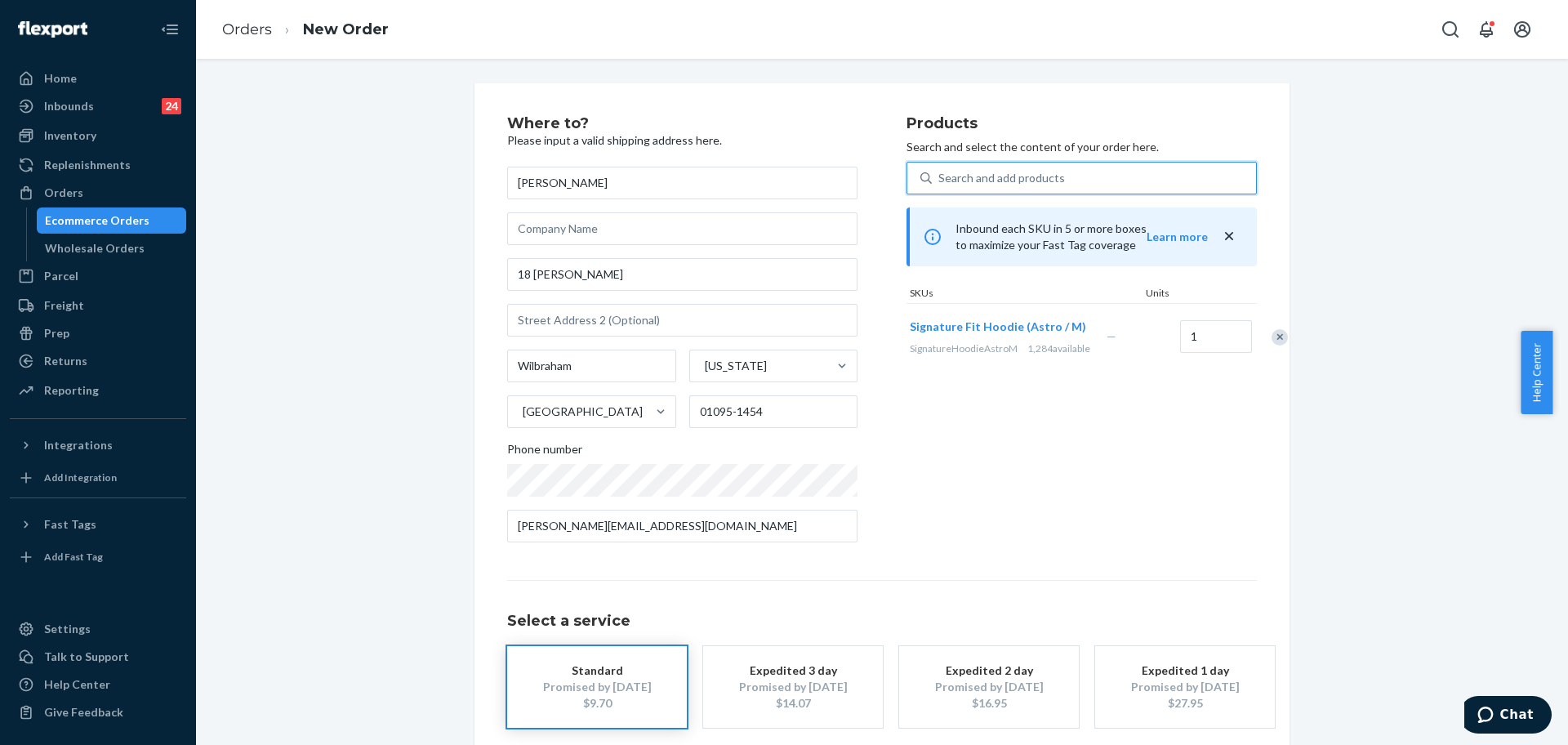
paste input "SKU S. Cloud Sweats"
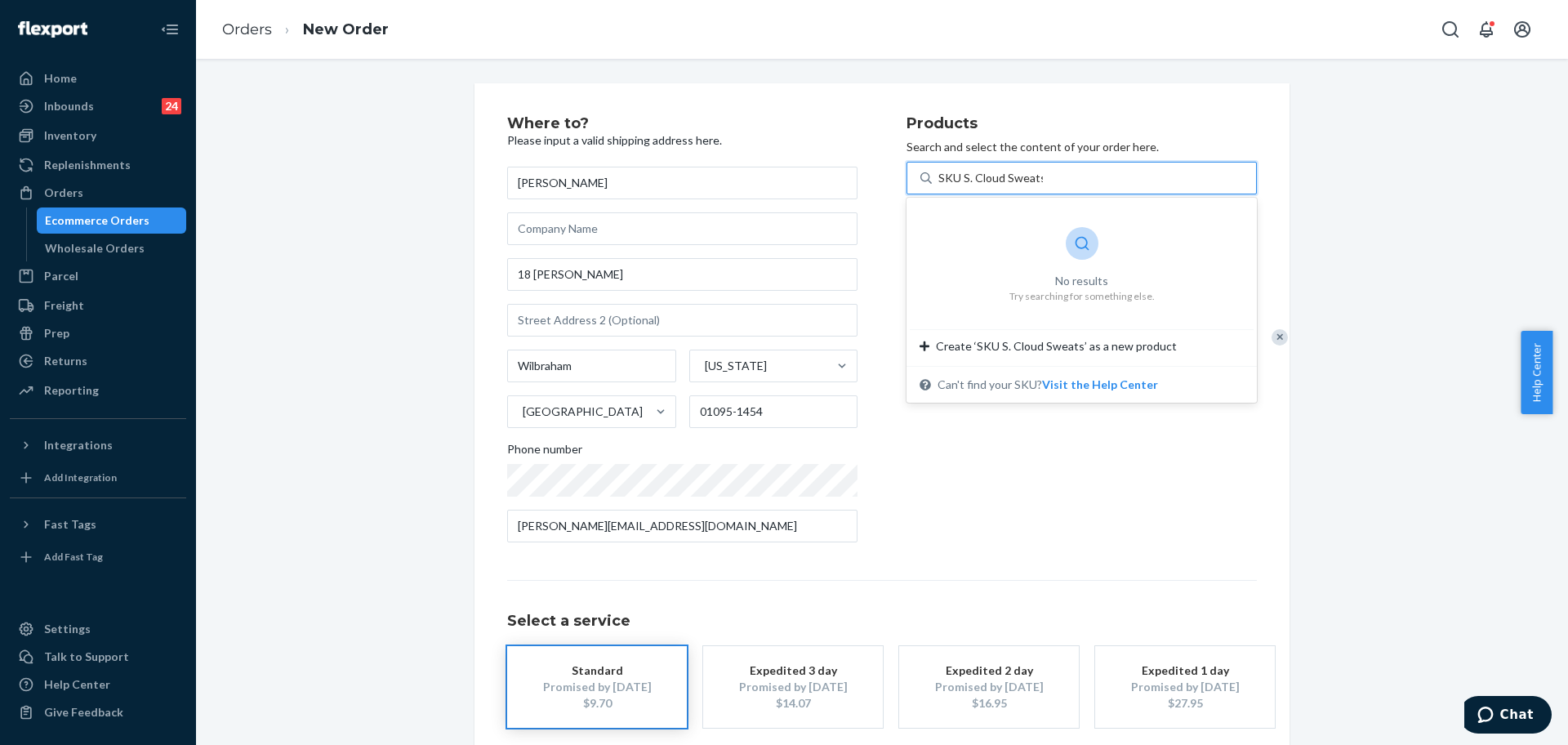
drag, startPoint x: 968, startPoint y: 174, endPoint x: 940, endPoint y: 169, distance: 28.4
click at [940, 170] on input "SKU S. Cloud Sweats" at bounding box center [991, 178] width 104 height 17
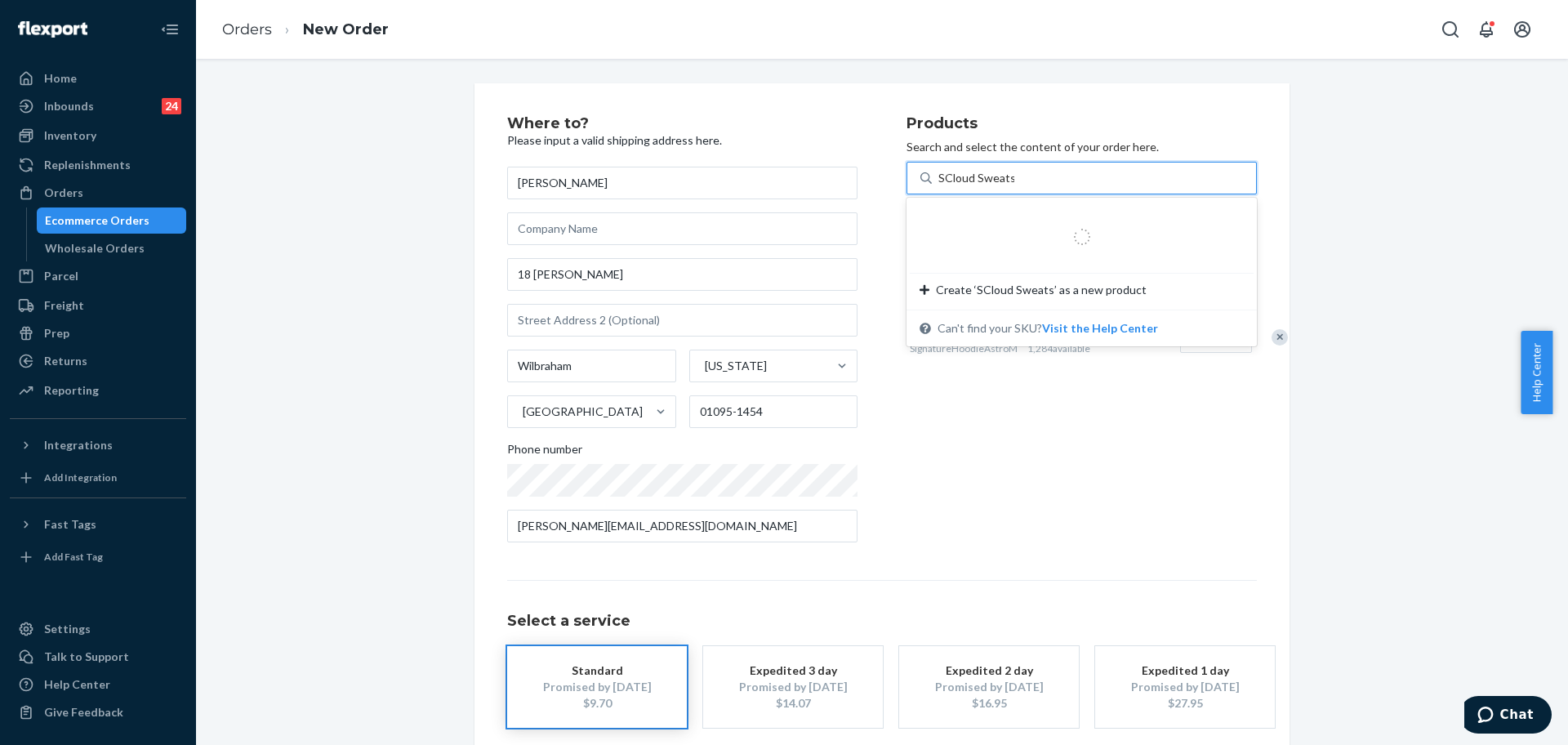
type input "Cloud Sweats"
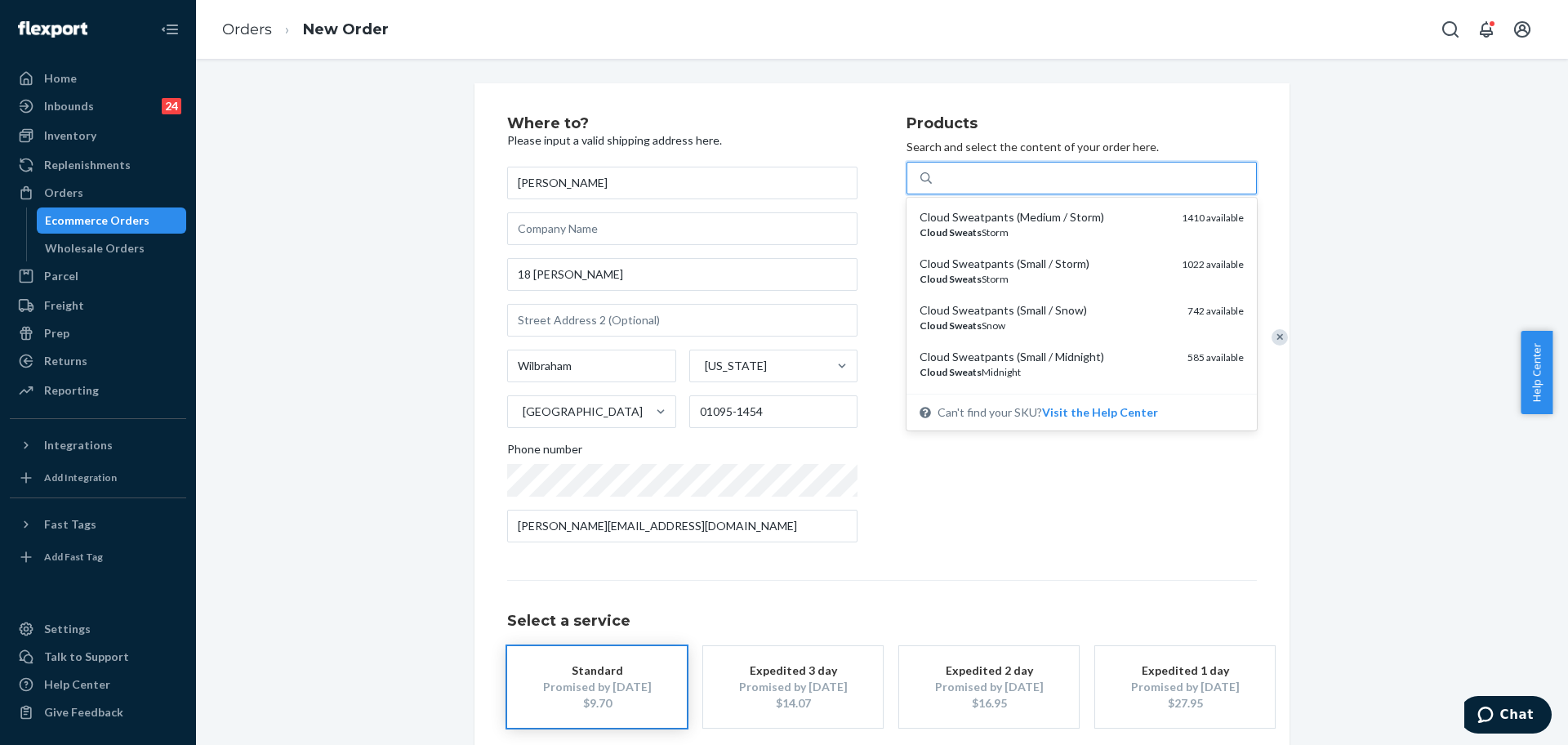
click at [1119, 180] on div "Cloud Sweats" at bounding box center [1094, 178] width 324 height 29
click at [1007, 180] on input "option undefined focused, 1 of 25. 25 results available for search term Cloud S…" at bounding box center [973, 178] width 70 height 17
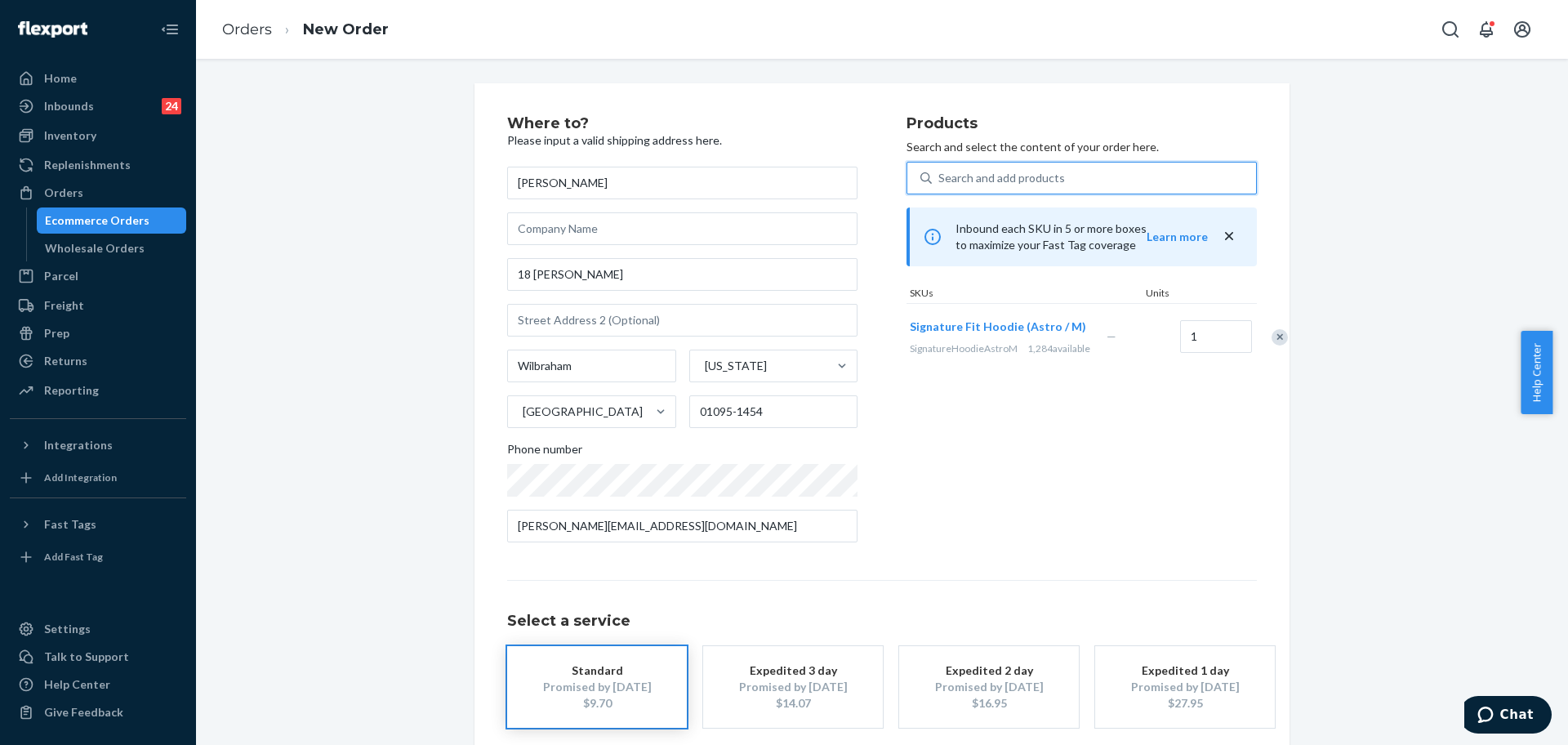
paste input "SKU S. Cloud Sweats"
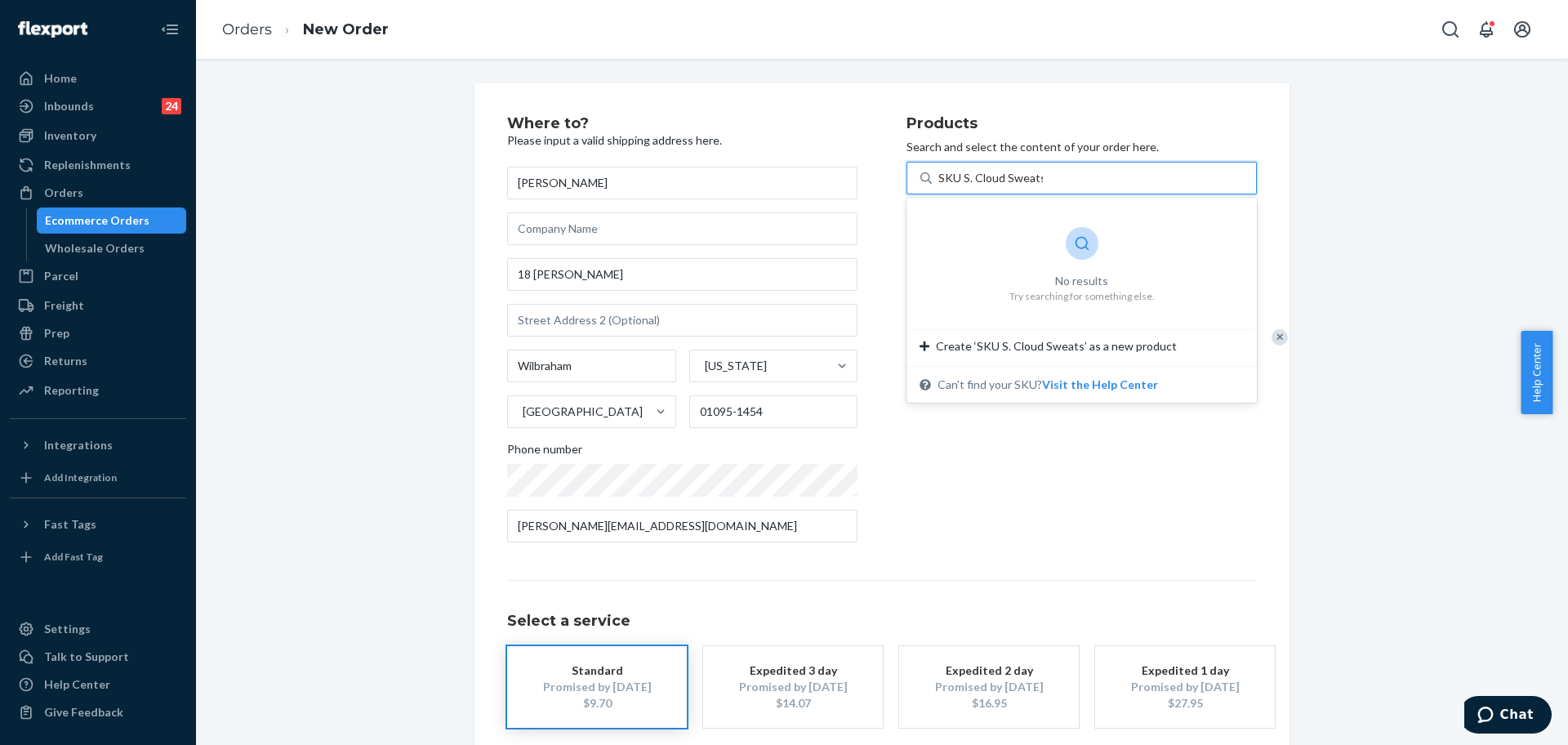
drag, startPoint x: 952, startPoint y: 175, endPoint x: 904, endPoint y: 176, distance: 48.0
click at [906, 176] on div "SKU S. Cloud Sweats SKU S. Cloud Sweats" at bounding box center [1081, 178] width 351 height 32
type input "S. Cloud Sweats"
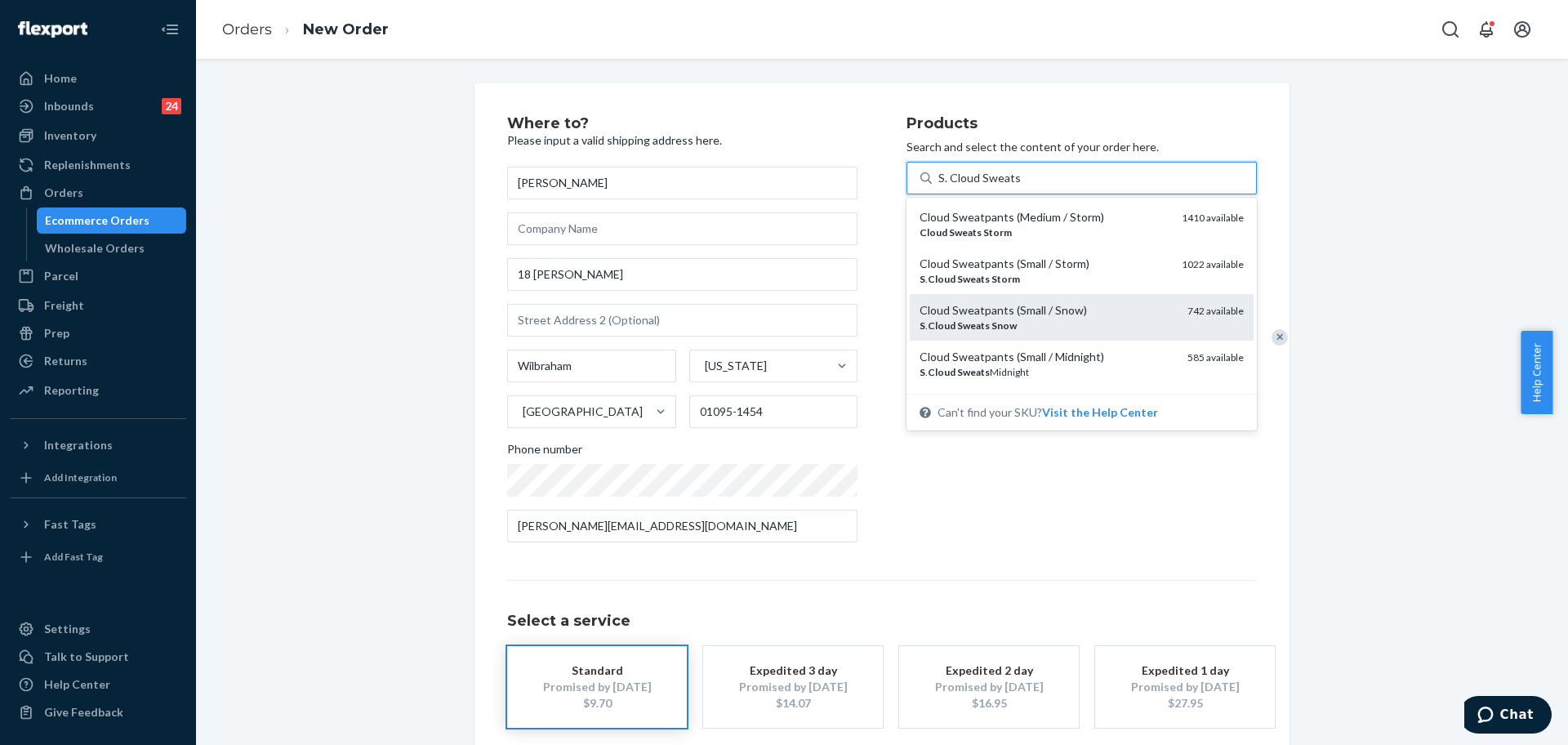
click at [1095, 313] on div "Cloud Sweatpants (Small / Snow)" at bounding box center [1046, 310] width 255 height 17
click at [1021, 187] on input "S. Cloud Sweats" at bounding box center [979, 178] width 82 height 17
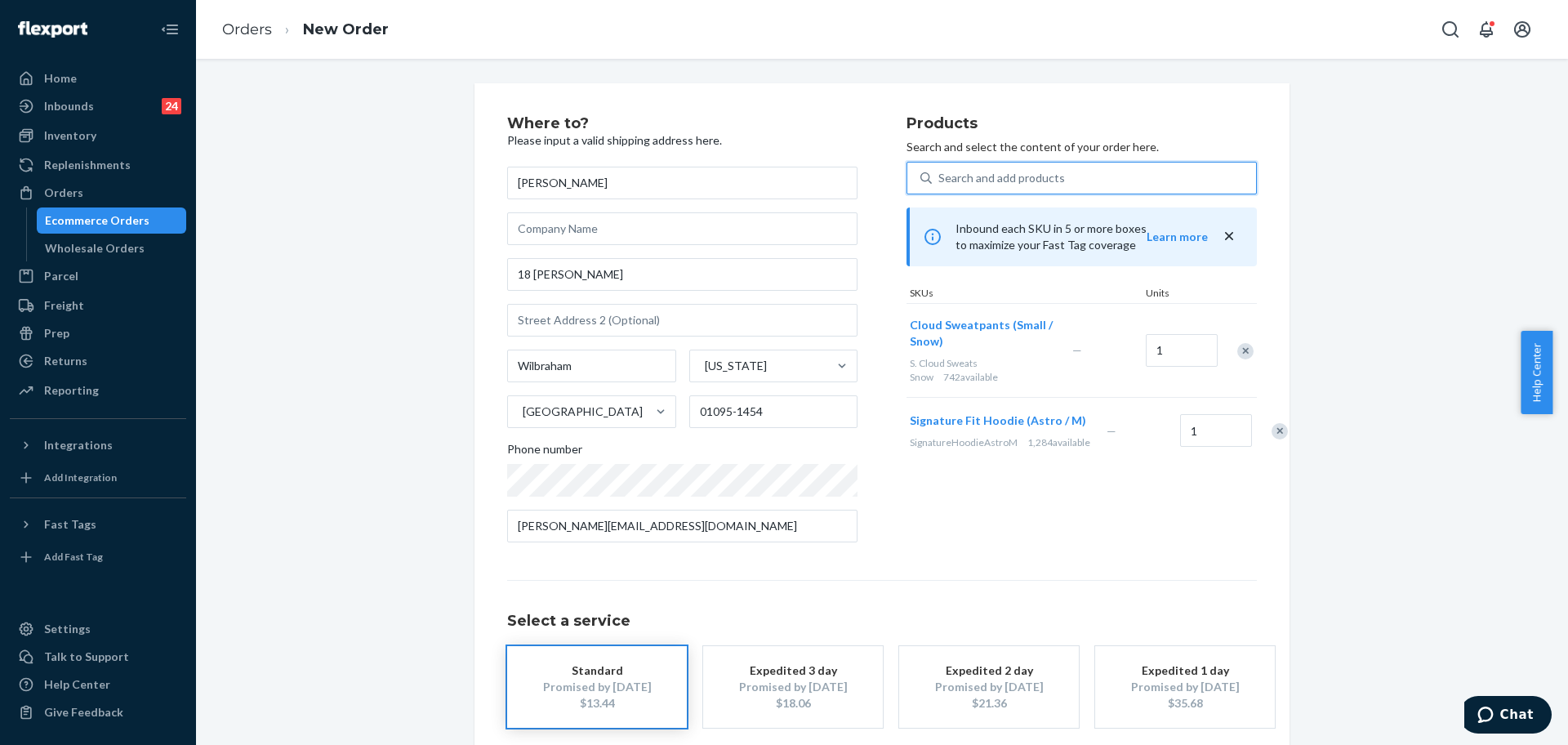
paste input "SKU LargeSGTravelHoodie"
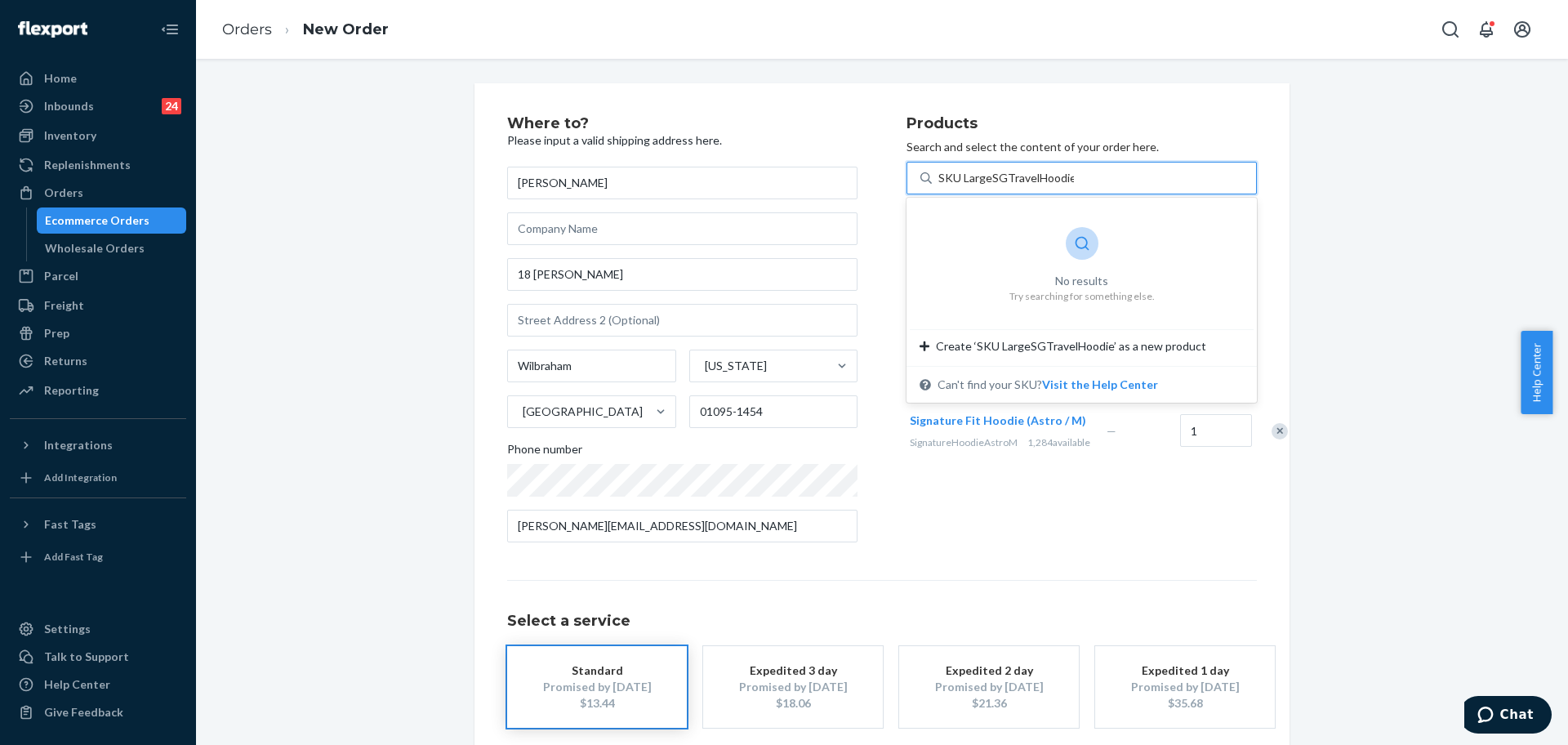
drag, startPoint x: 952, startPoint y: 179, endPoint x: 861, endPoint y: 179, distance: 91.0
click at [860, 179] on div "Where to? Please input a valid shipping address here. Sara Hulseberg 18 Carla L…" at bounding box center [882, 336] width 750 height 440
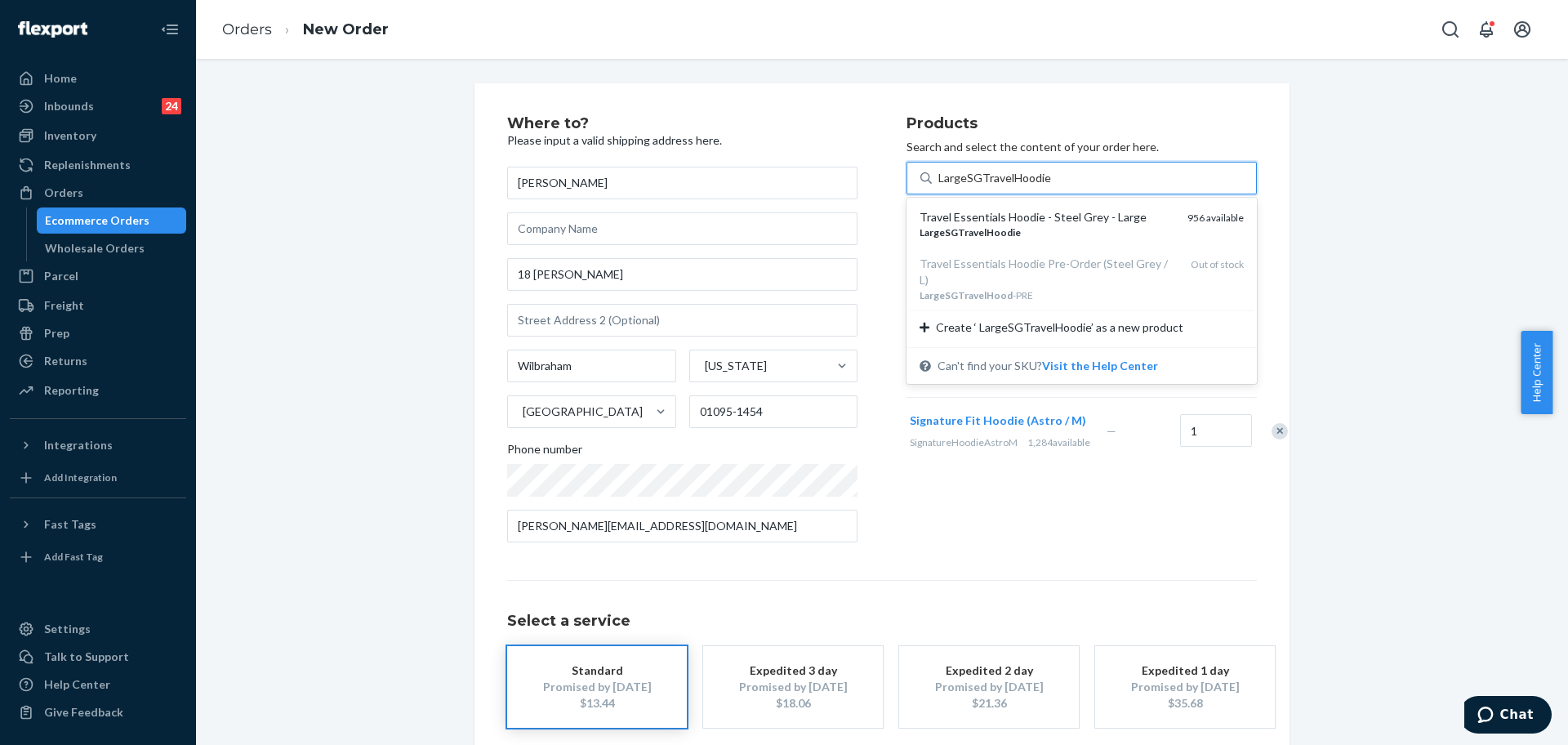
type input "LargeSGTravelHoodie"
click at [1001, 226] on em "LargeSGTravelHoodie" at bounding box center [970, 232] width 101 height 12
click at [1001, 187] on input "LargeSGTravelHoodie" at bounding box center [994, 178] width 111 height 17
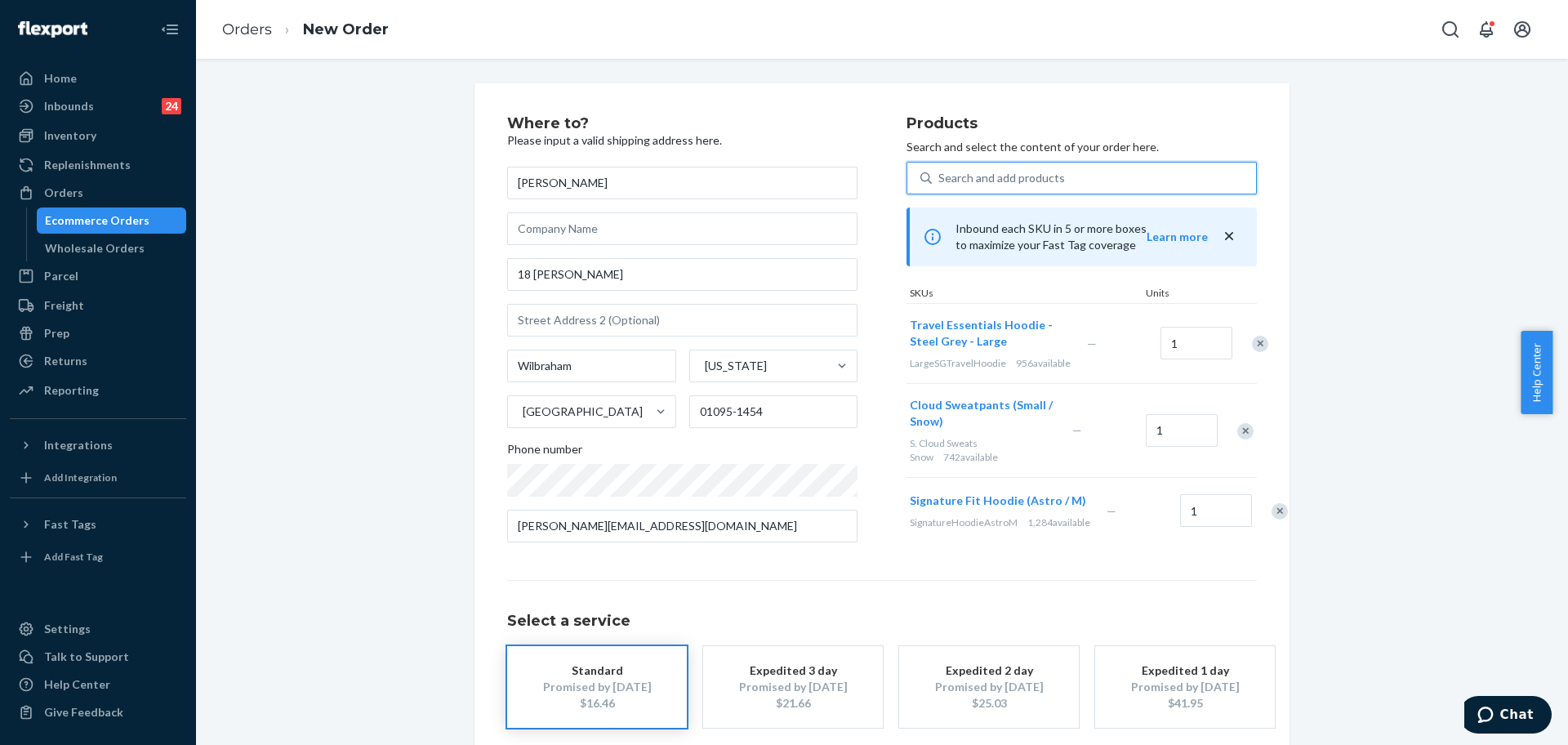
click at [1041, 176] on div "Search and add products" at bounding box center [1002, 178] width 127 height 17
click at [940, 176] on input "0 results available. Select is focused ,type to refine list, press Down to open…" at bounding box center [939, 178] width 2 height 17
paste input "SKU L.Bone"
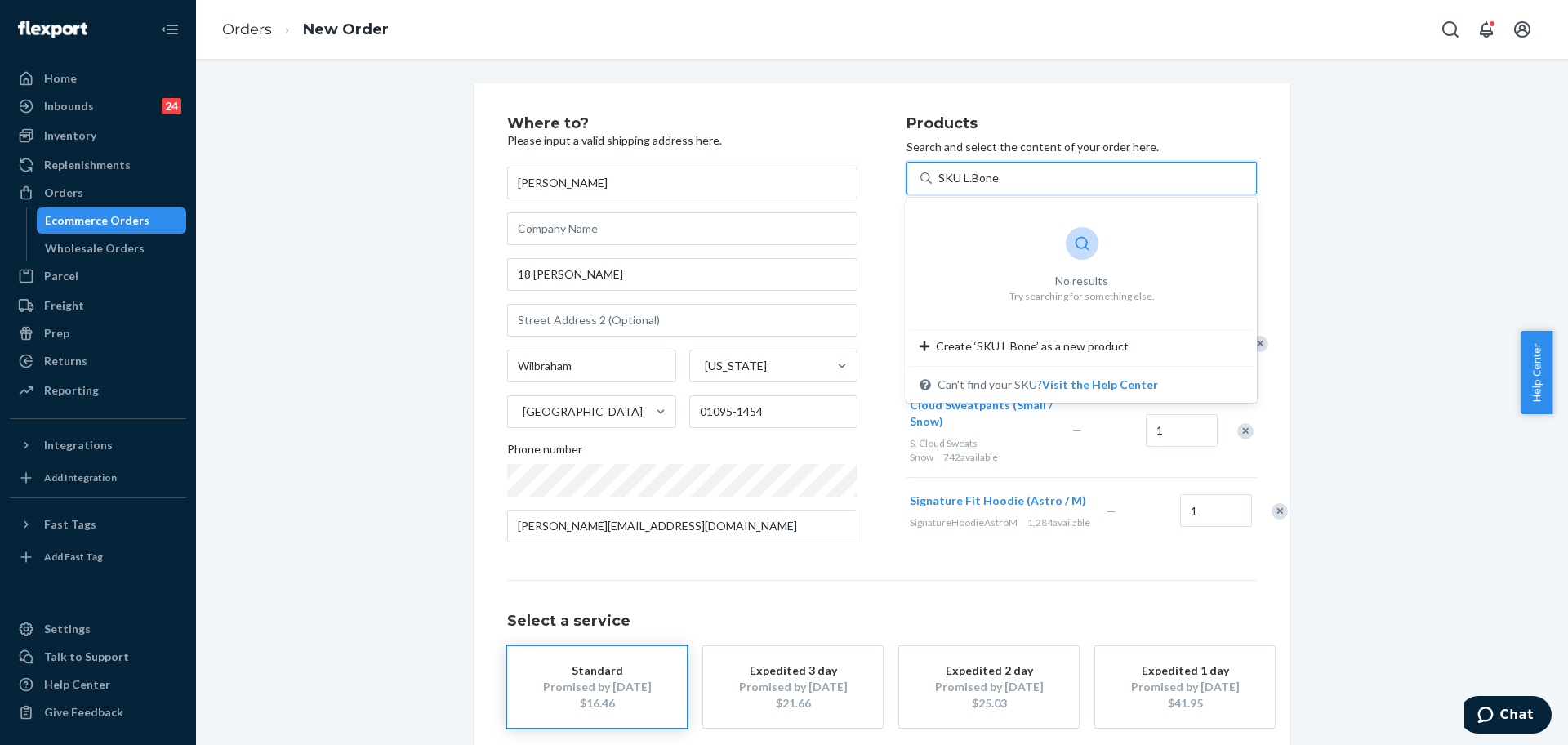
drag, startPoint x: 949, startPoint y: 177, endPoint x: 920, endPoint y: 179, distance: 29.1
click at [932, 178] on div "SKU L.Bone SKU L.Bone" at bounding box center [1094, 178] width 324 height 29
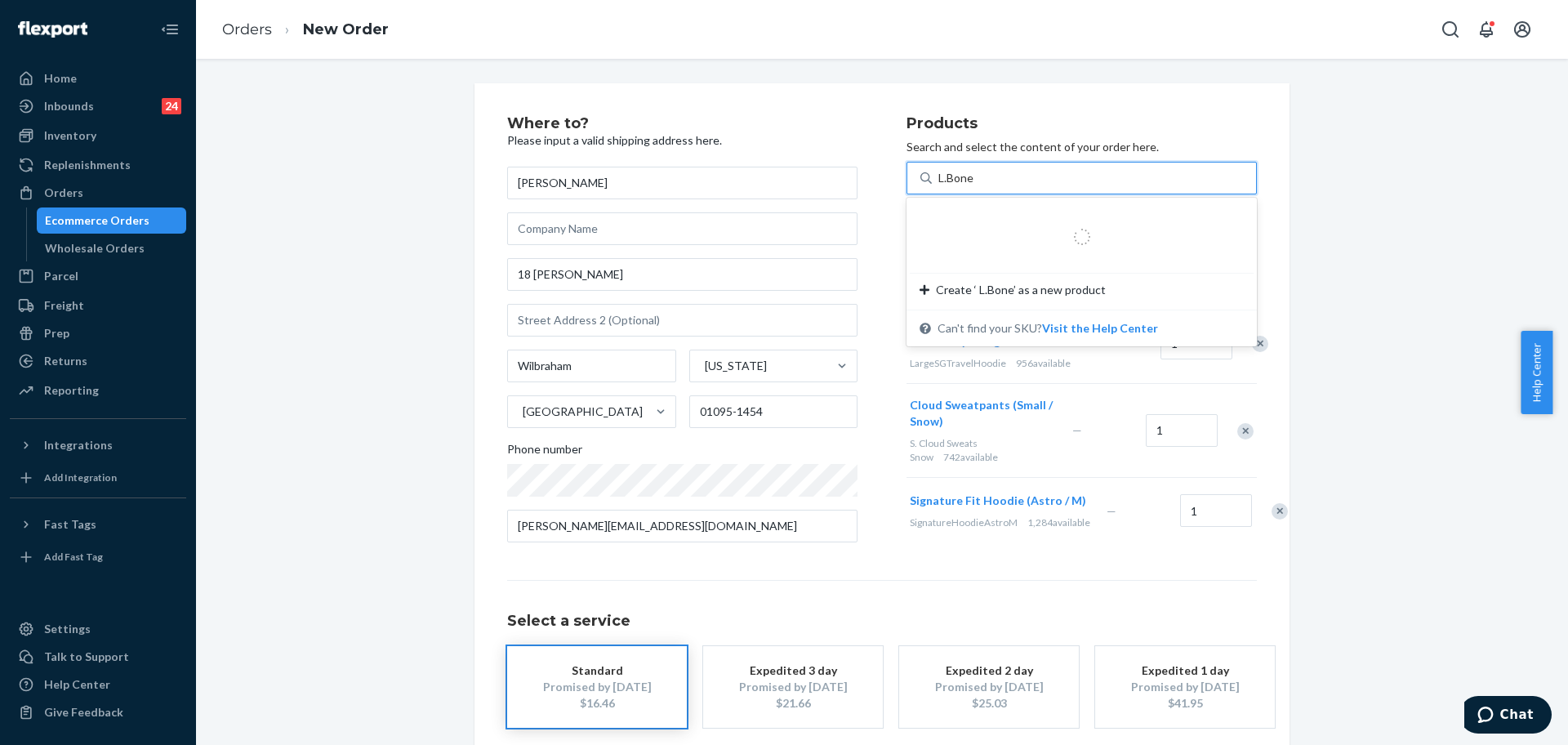
type input "L.Bone"
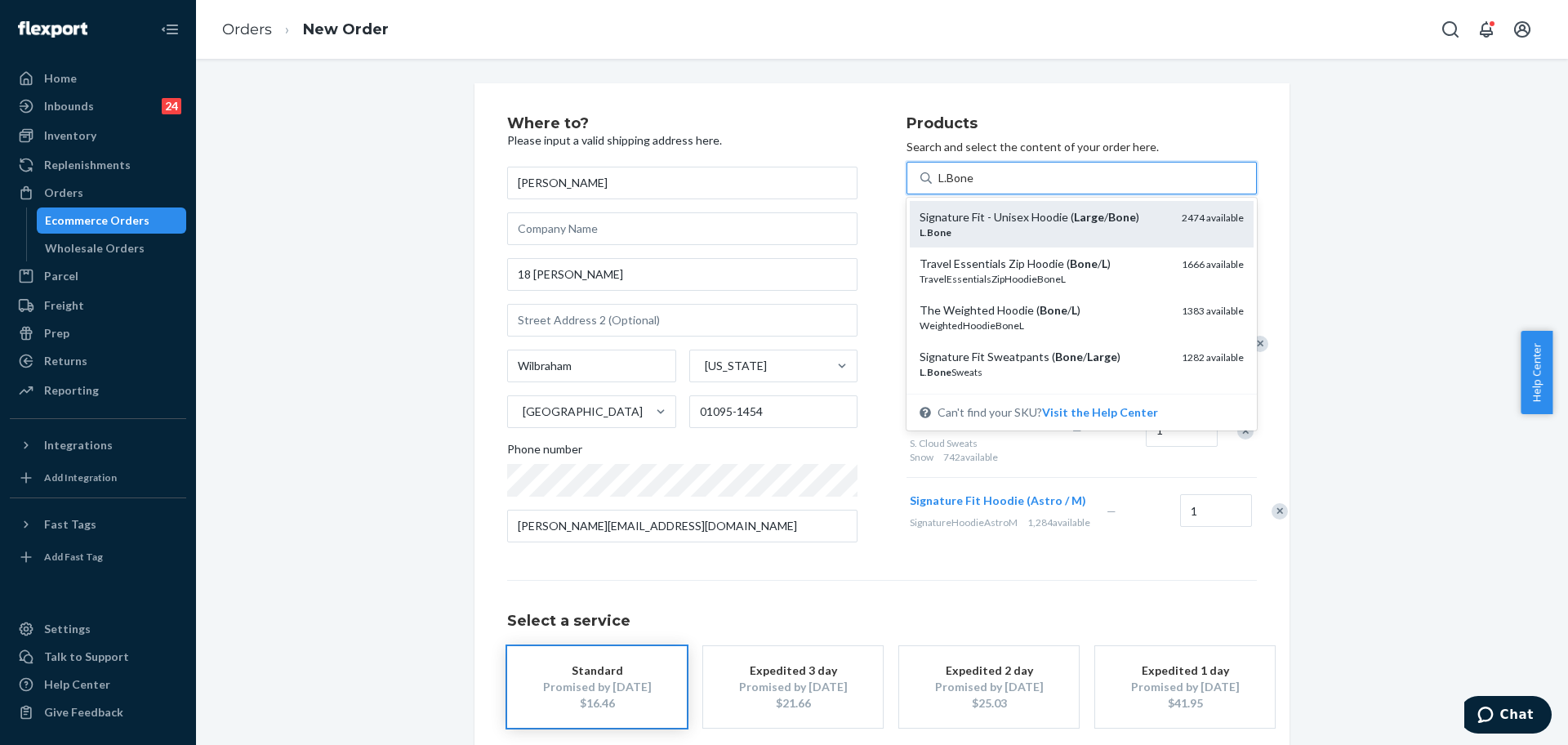
click at [1048, 230] on div "L . Bone" at bounding box center [1044, 232] width 249 height 14
click at [975, 187] on input "L.Bone" at bounding box center [957, 178] width 36 height 17
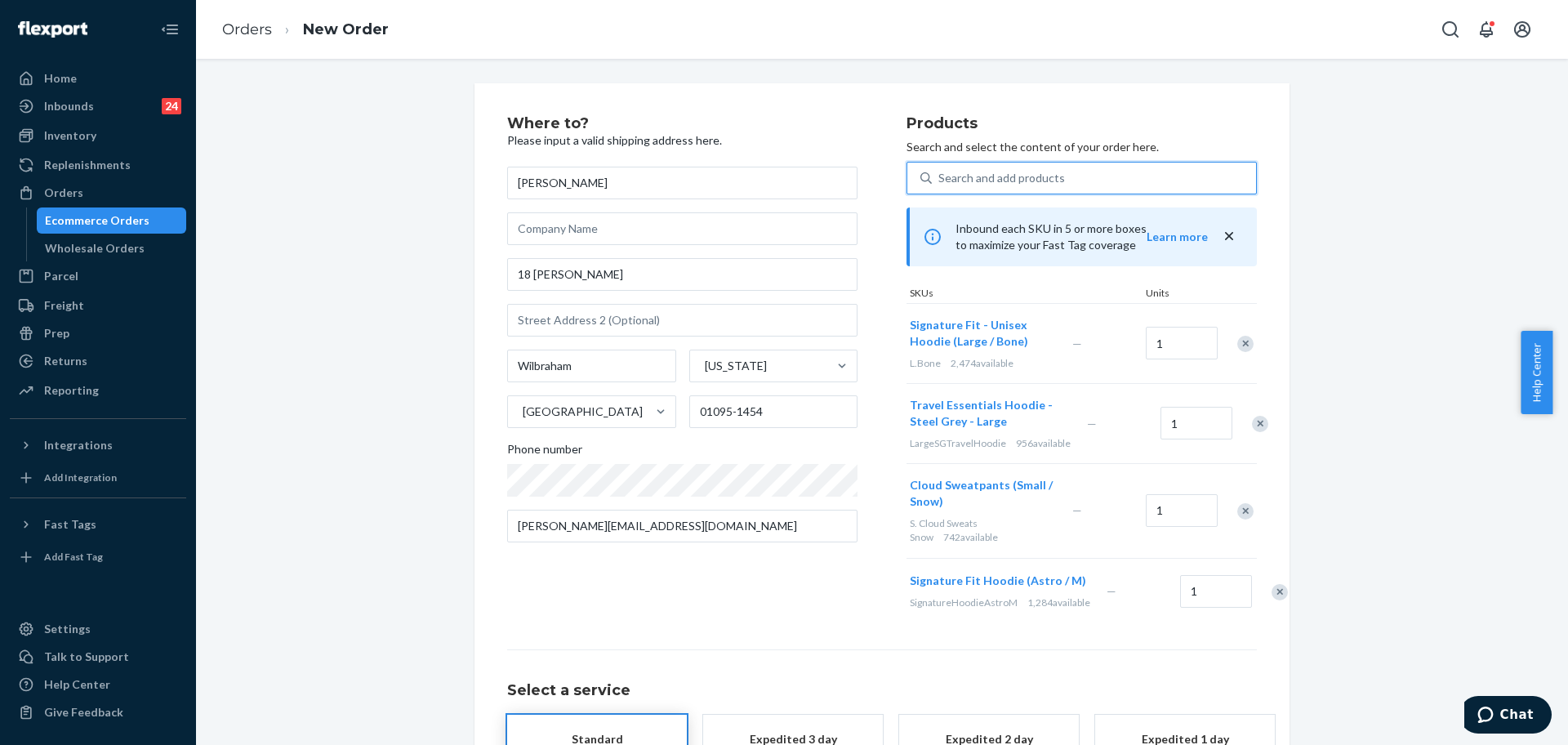
paste input "PastelHoodieCreamsicleM"
type input "PastelHoodieCreamsicleM"
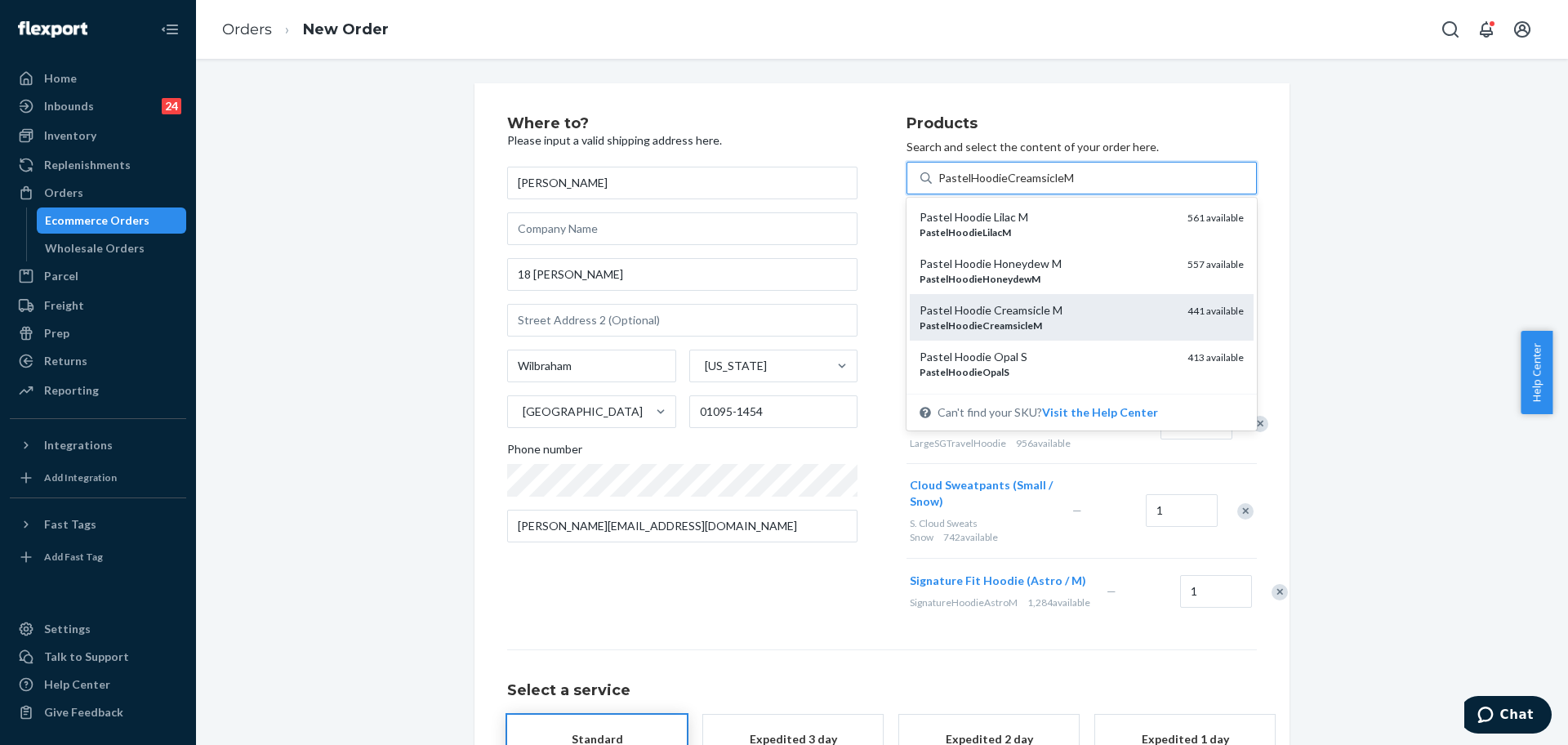
click at [1072, 311] on div "Pastel Hoodie Creamsicle M" at bounding box center [1046, 310] width 255 height 17
click at [1072, 187] on input "PastelHoodieCreamsicleM" at bounding box center [1006, 178] width 135 height 17
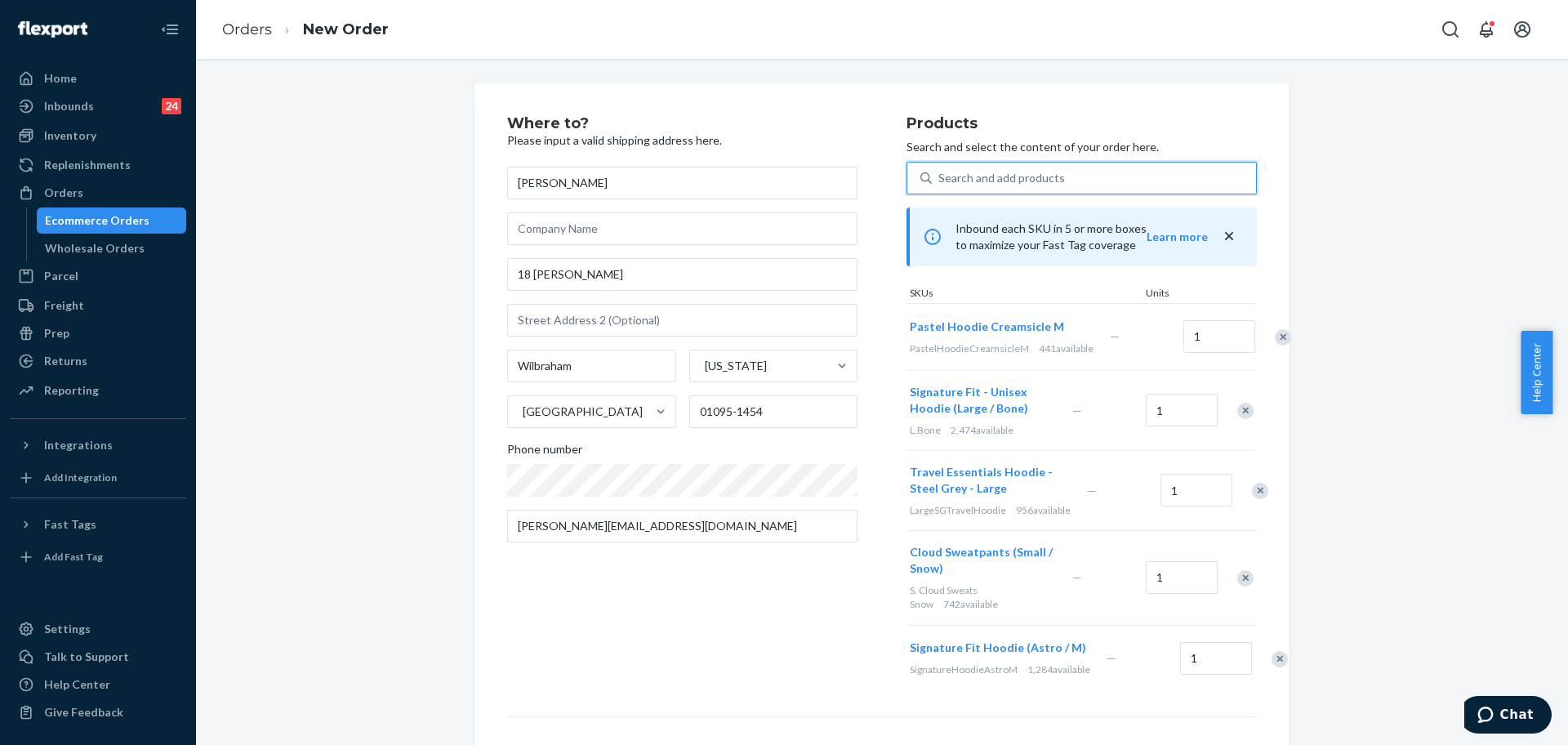
click at [1044, 164] on div "Search and add products" at bounding box center [1094, 178] width 324 height 29
click at [940, 170] on input "0 results available. Select is focused ,type to refine list, press Down to open…" at bounding box center [939, 178] width 2 height 17
paste input "S. Cloud Sweats BW"
type input "S. Cloud Sweats BW"
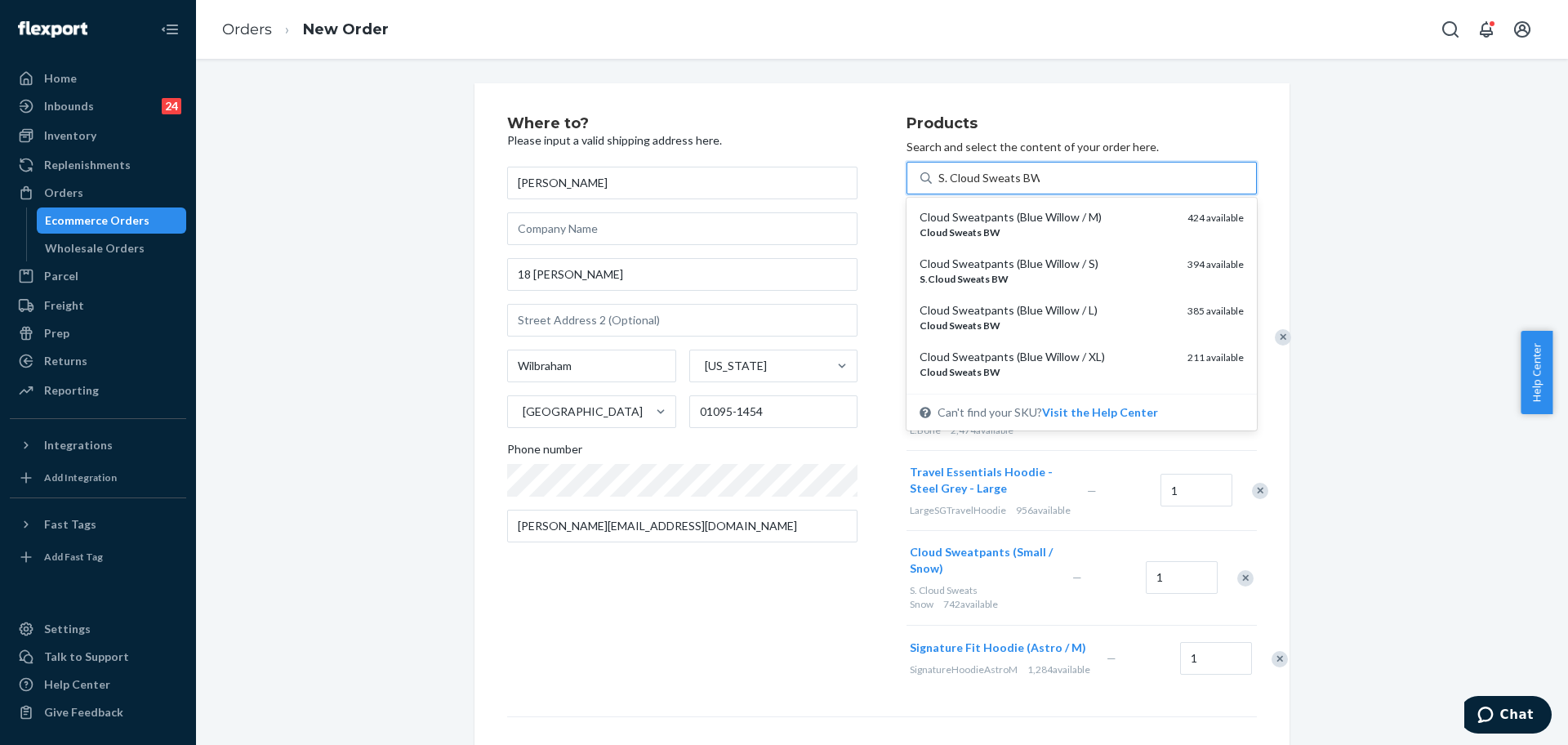
click at [1080, 279] on div "S . Cloud Sweats BW" at bounding box center [1046, 279] width 255 height 14
click at [1040, 187] on input "S. Cloud Sweats BW" at bounding box center [989, 178] width 101 height 17
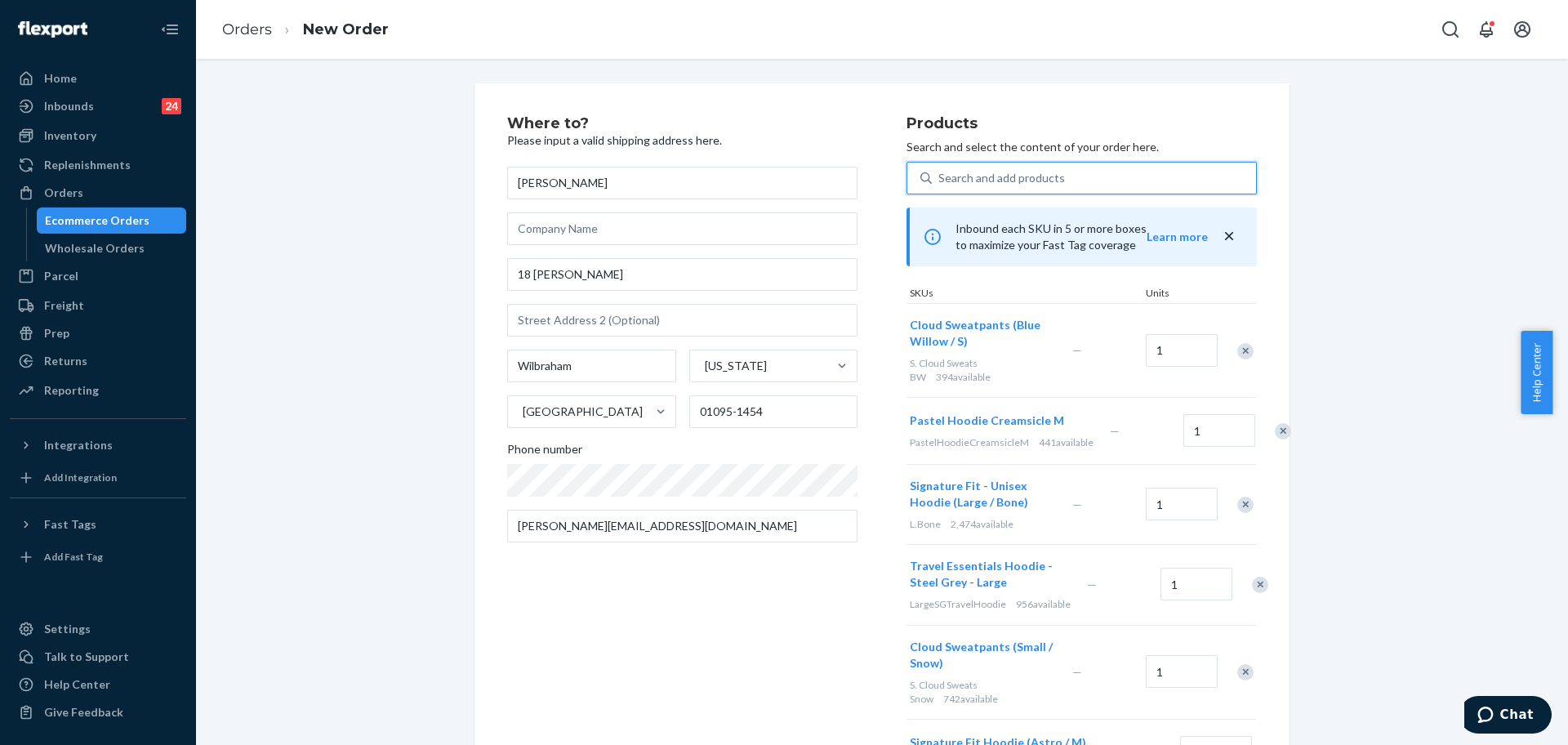
click at [1056, 171] on div "Search and add products" at bounding box center [1094, 178] width 324 height 29
click at [940, 171] on input "0 results available. Select is focused ,type to refine list, press Down to open…" at bounding box center [939, 178] width 2 height 17
paste input "CloudPantsSteelM"
type input "CloudPantsSteelM"
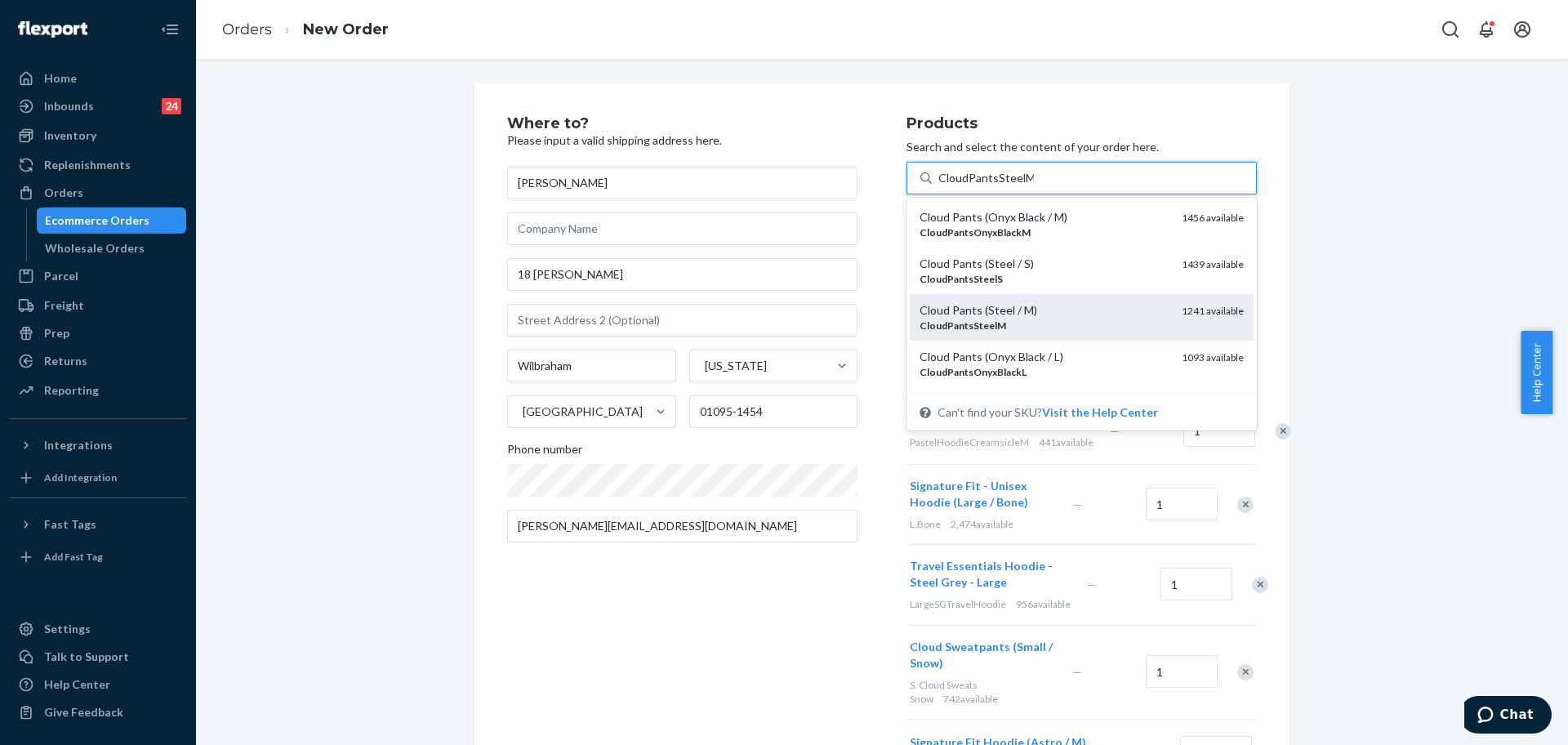
click at [1073, 311] on div "Cloud Pants (Steel / M)" at bounding box center [1044, 310] width 249 height 17
click at [1034, 187] on input "CloudPantsSteelM" at bounding box center [986, 178] width 95 height 17
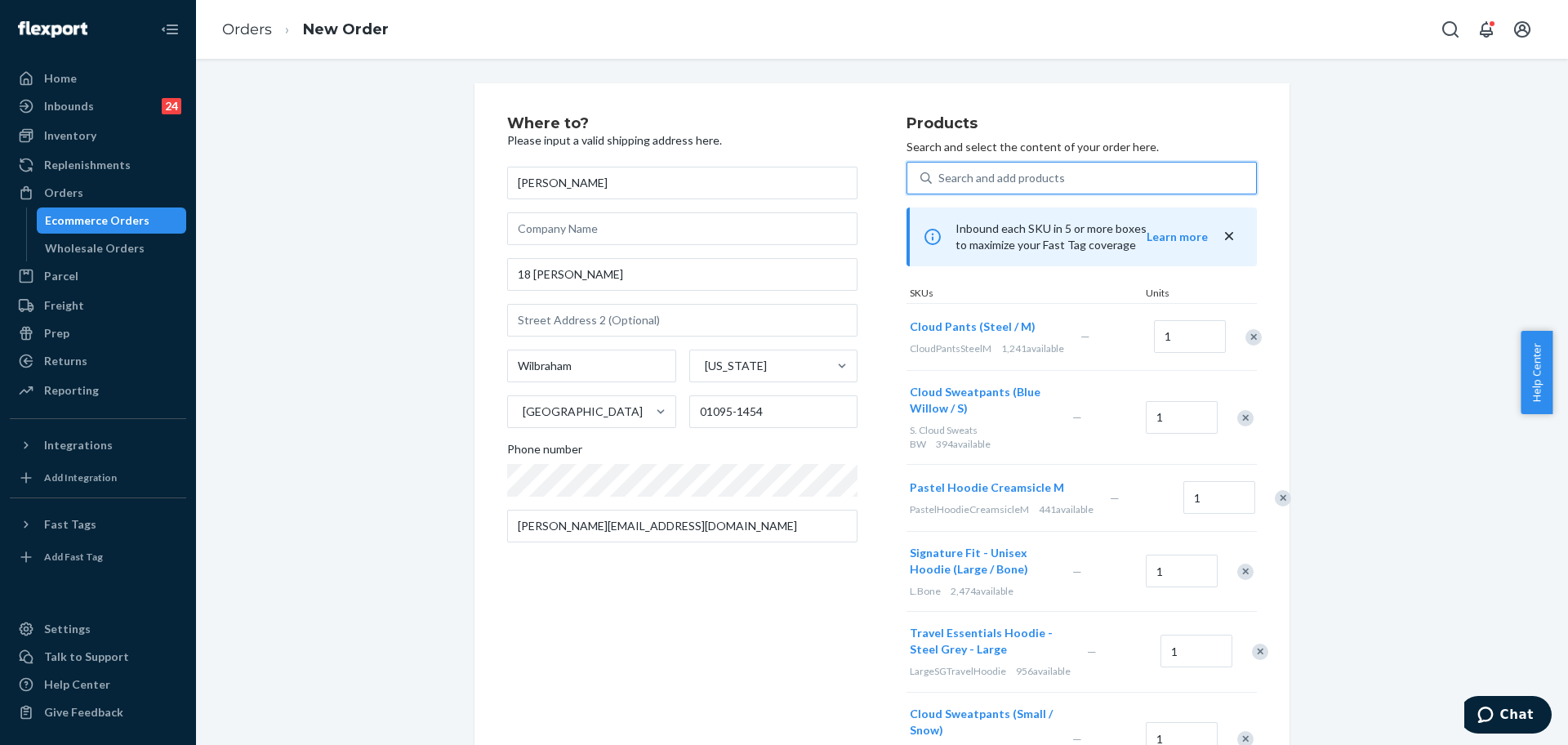
click at [959, 167] on div "Search and add products" at bounding box center [1094, 178] width 324 height 29
click at [940, 170] on input "0 results available. Select is focused ,type to refine list, press Down to open…" at bounding box center [939, 178] width 2 height 17
paste input "TeddyAffirmationHoodieM"
type input "TeddyAffirmationHoodieM"
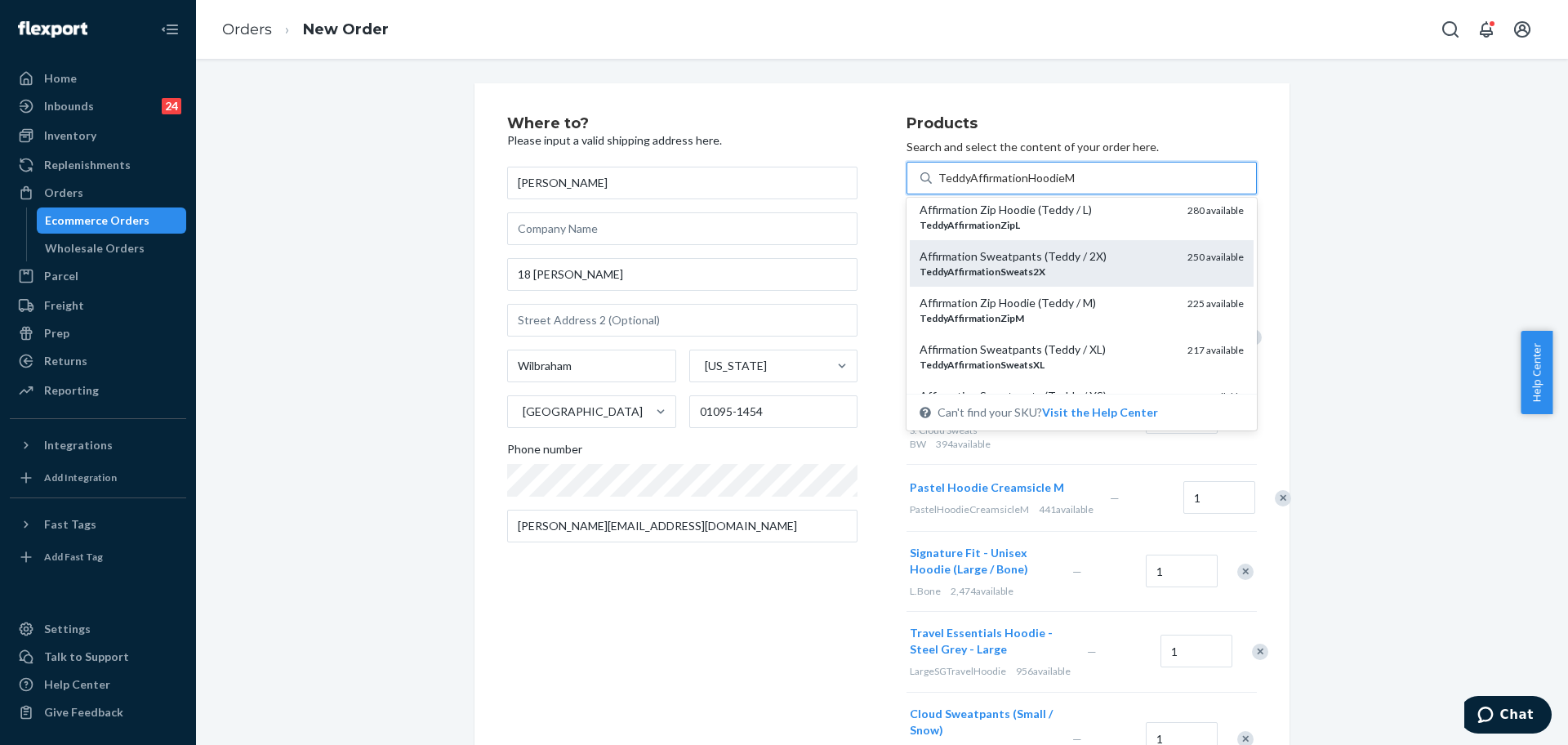
scroll to position [306, 0]
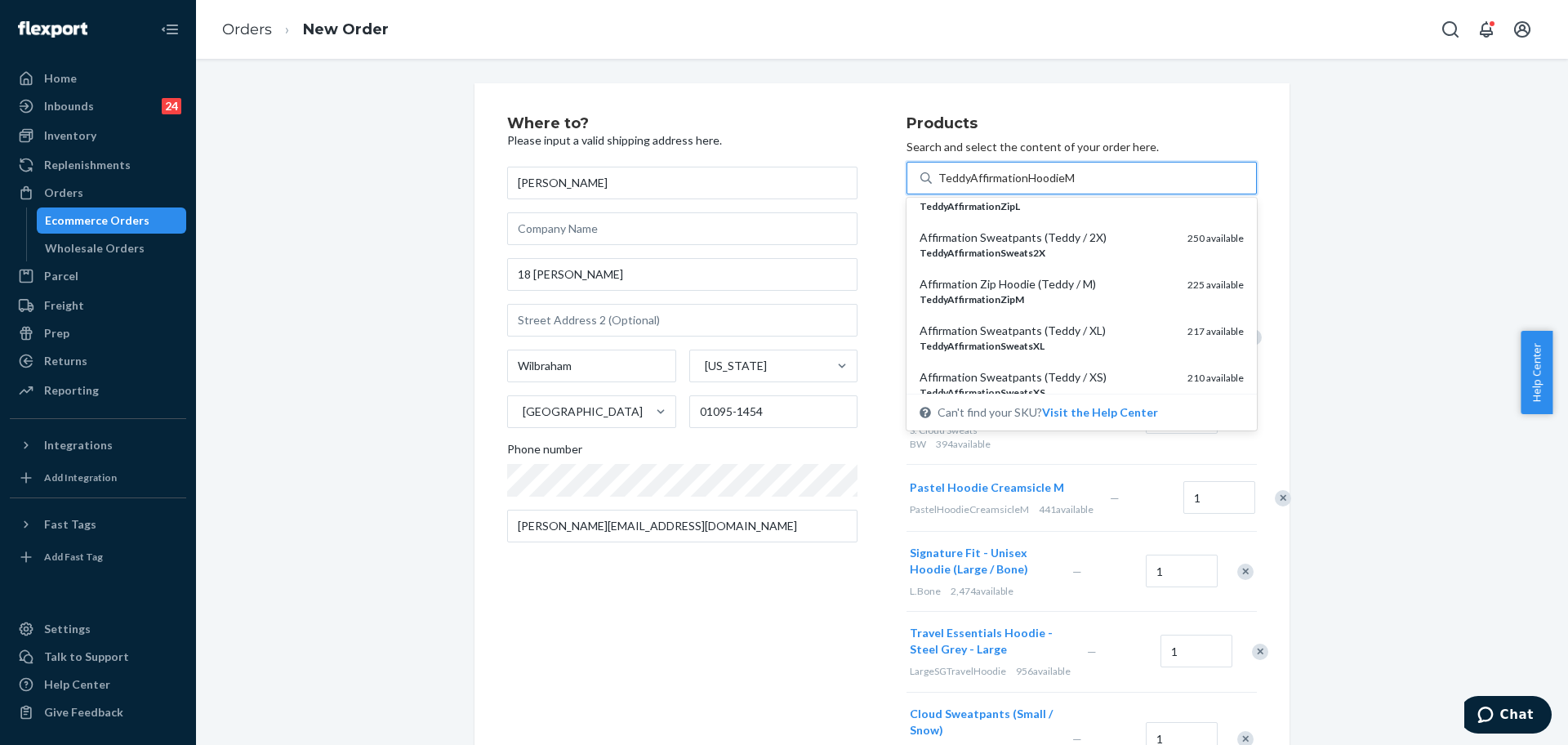
click at [1117, 303] on div "TeddyAffirmationZipM" at bounding box center [1046, 299] width 255 height 14
click at [1075, 187] on input "TeddyAffirmationHoodieM" at bounding box center [1007, 178] width 136 height 17
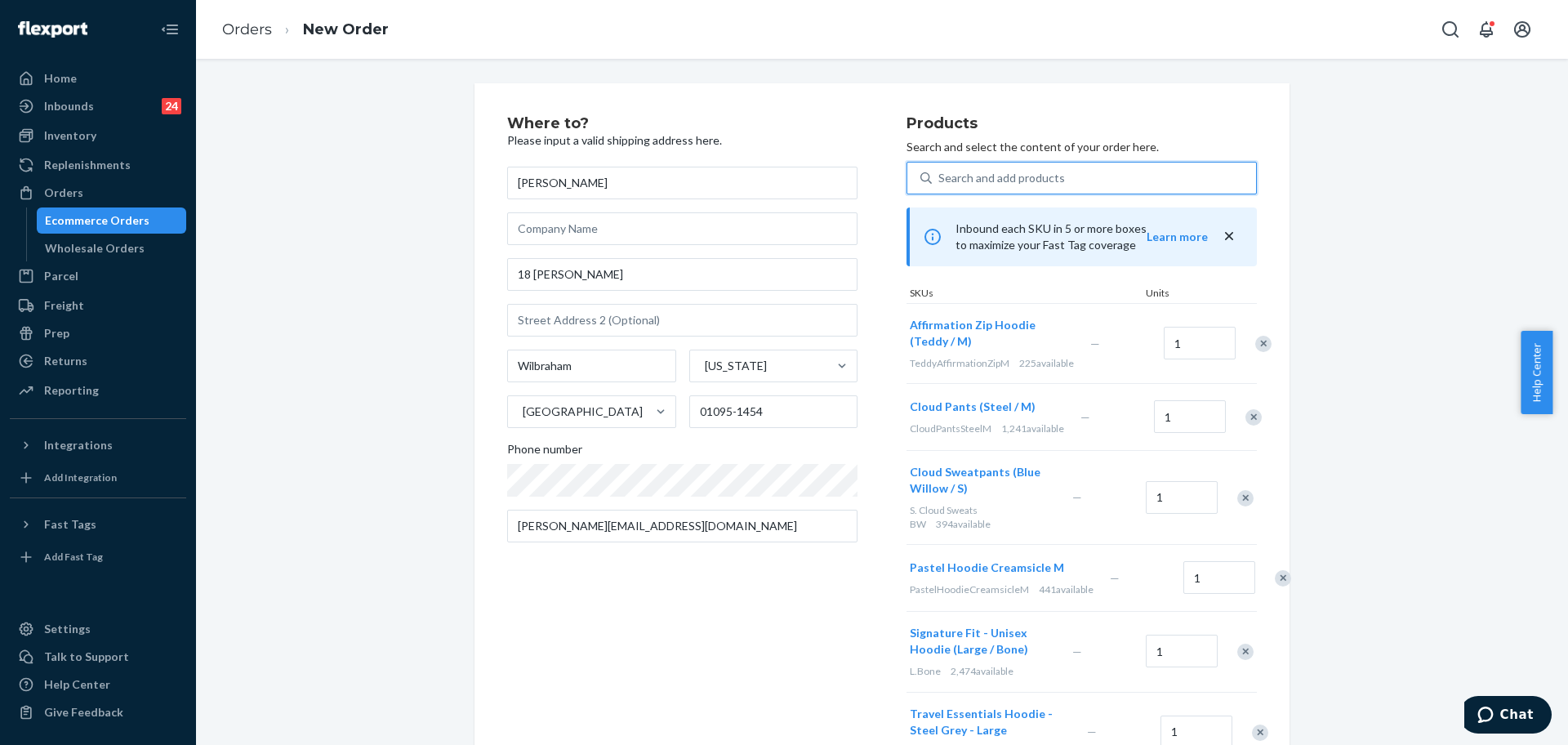
click at [1255, 352] on div "Remove Item" at bounding box center [1264, 344] width 17 height 17
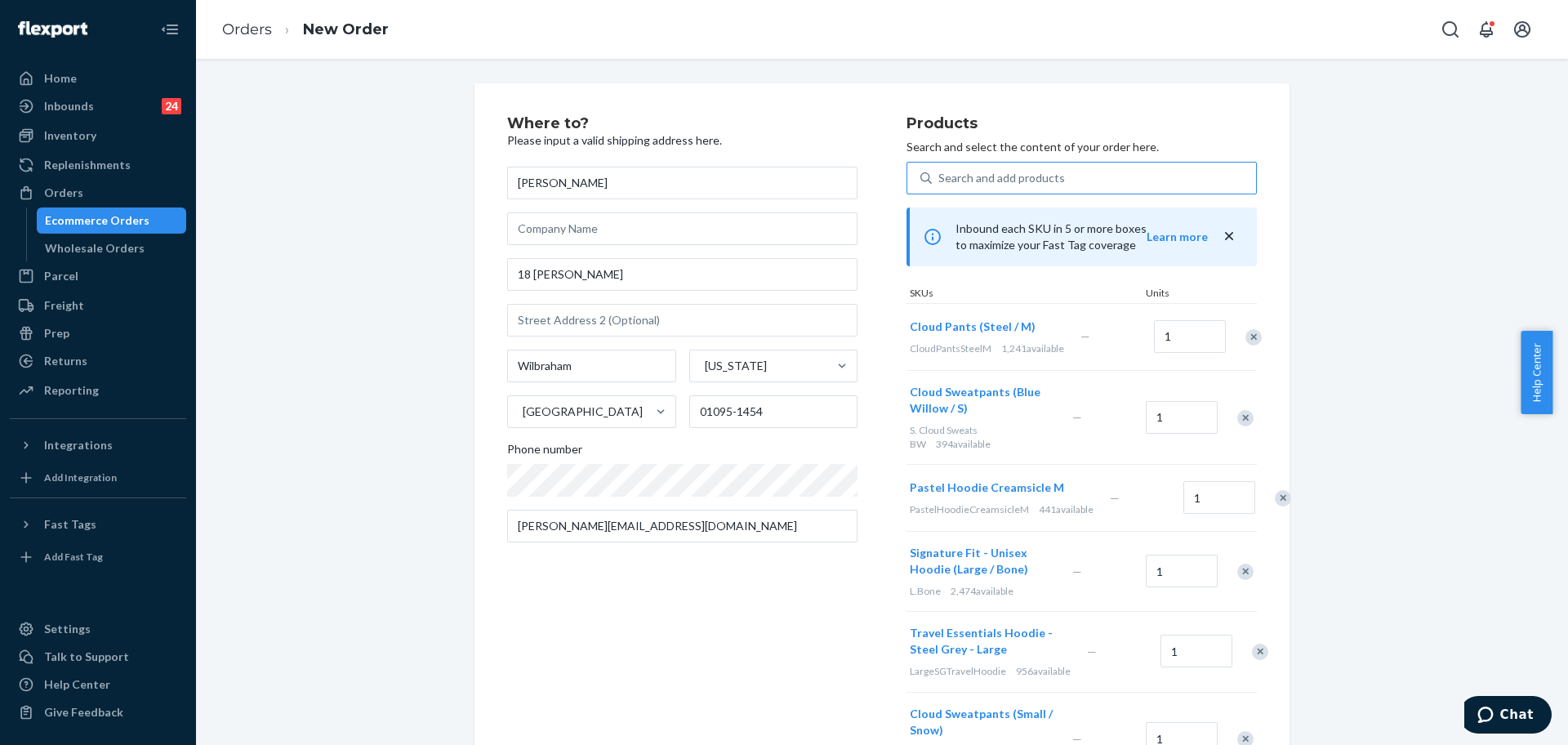
click at [1102, 174] on div "Search and add products" at bounding box center [1094, 178] width 324 height 29
click at [940, 174] on input "Search and add products" at bounding box center [939, 178] width 2 height 17
paste input "TeddyAffirmationHoodieM"
type input "TeddyAffirmationHoodieM"
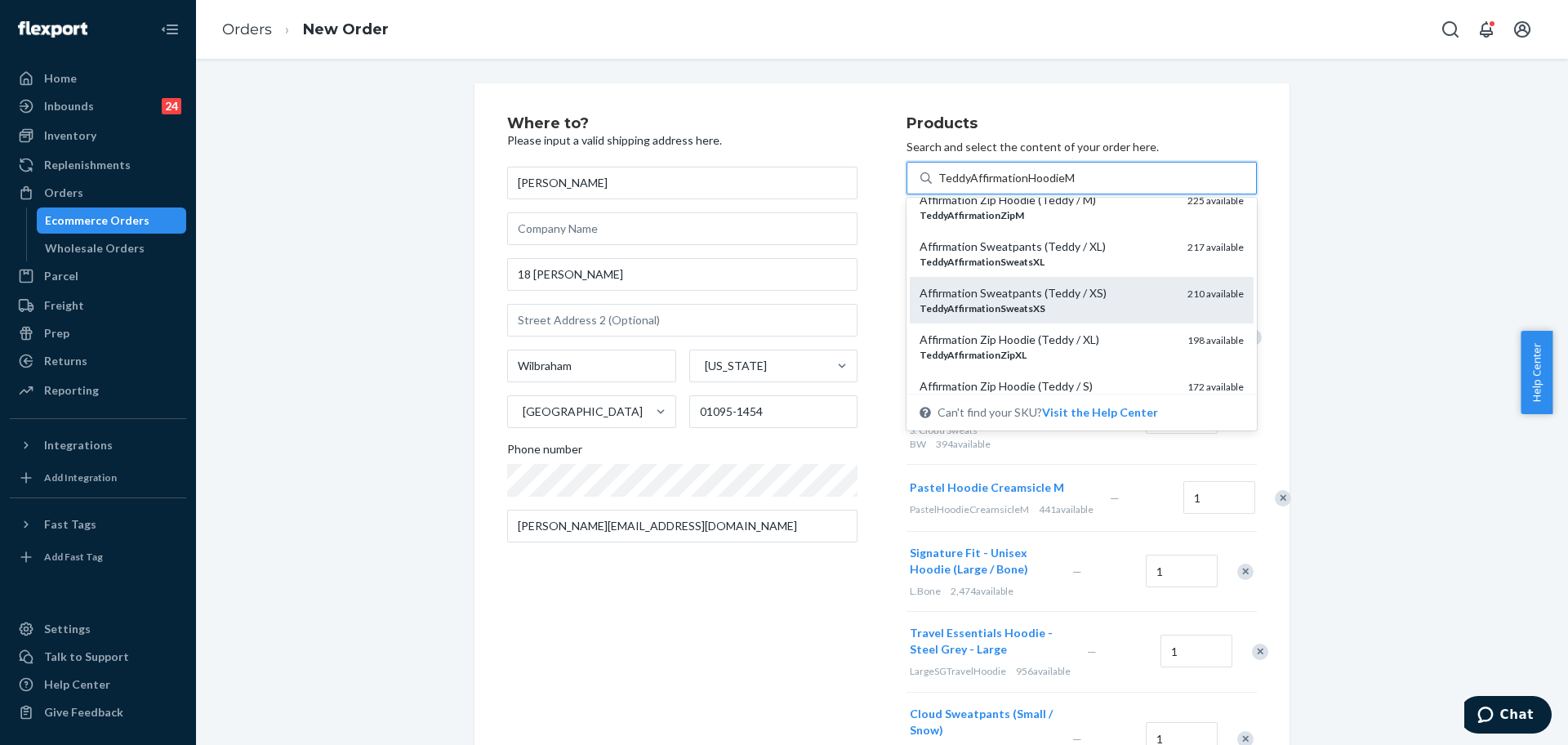
scroll to position [511, 0]
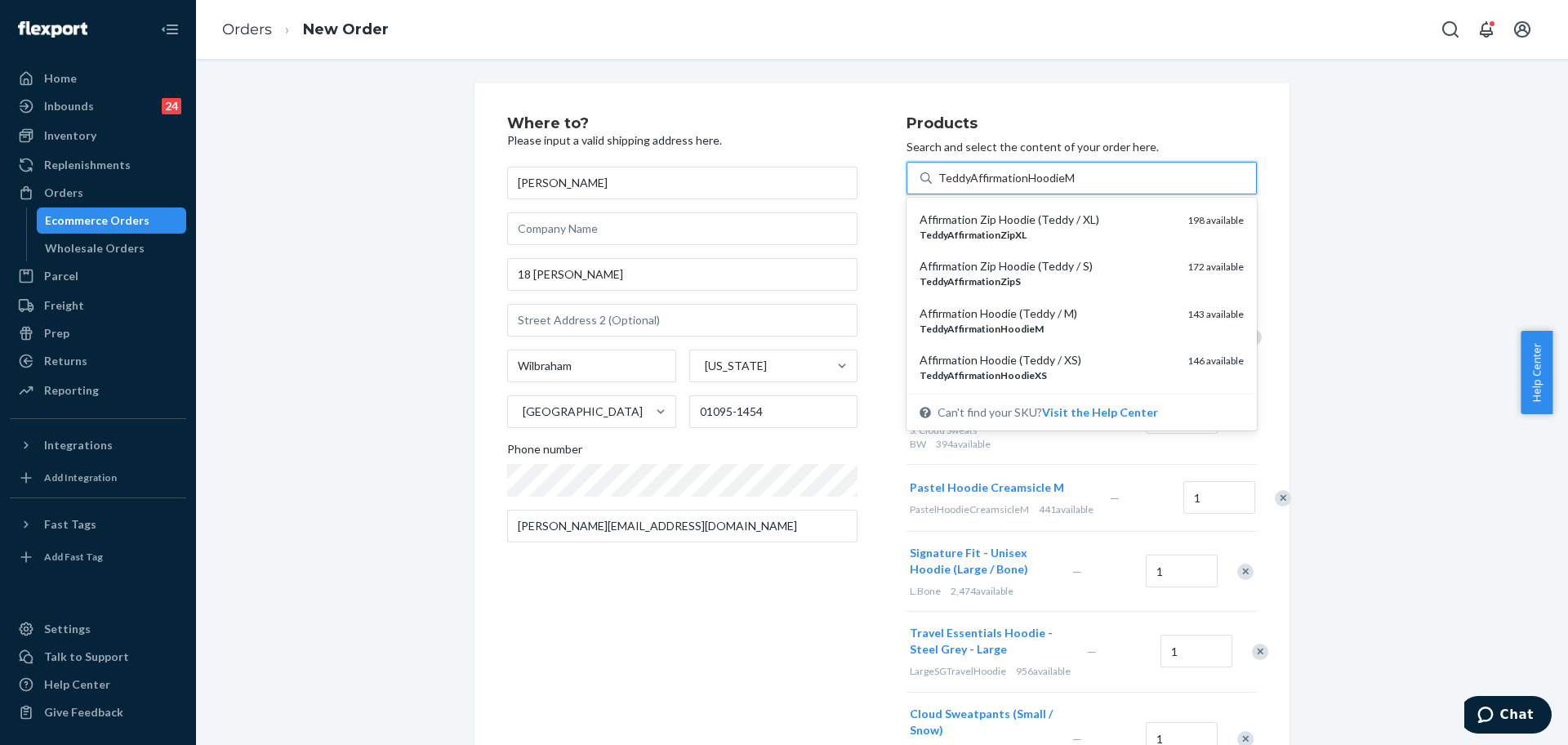
click at [1138, 329] on div "TeddyAffirmationHoodieM" at bounding box center [1046, 329] width 255 height 14
click at [1075, 187] on input "TeddyAffirmationHoodieM" at bounding box center [1007, 178] width 136 height 17
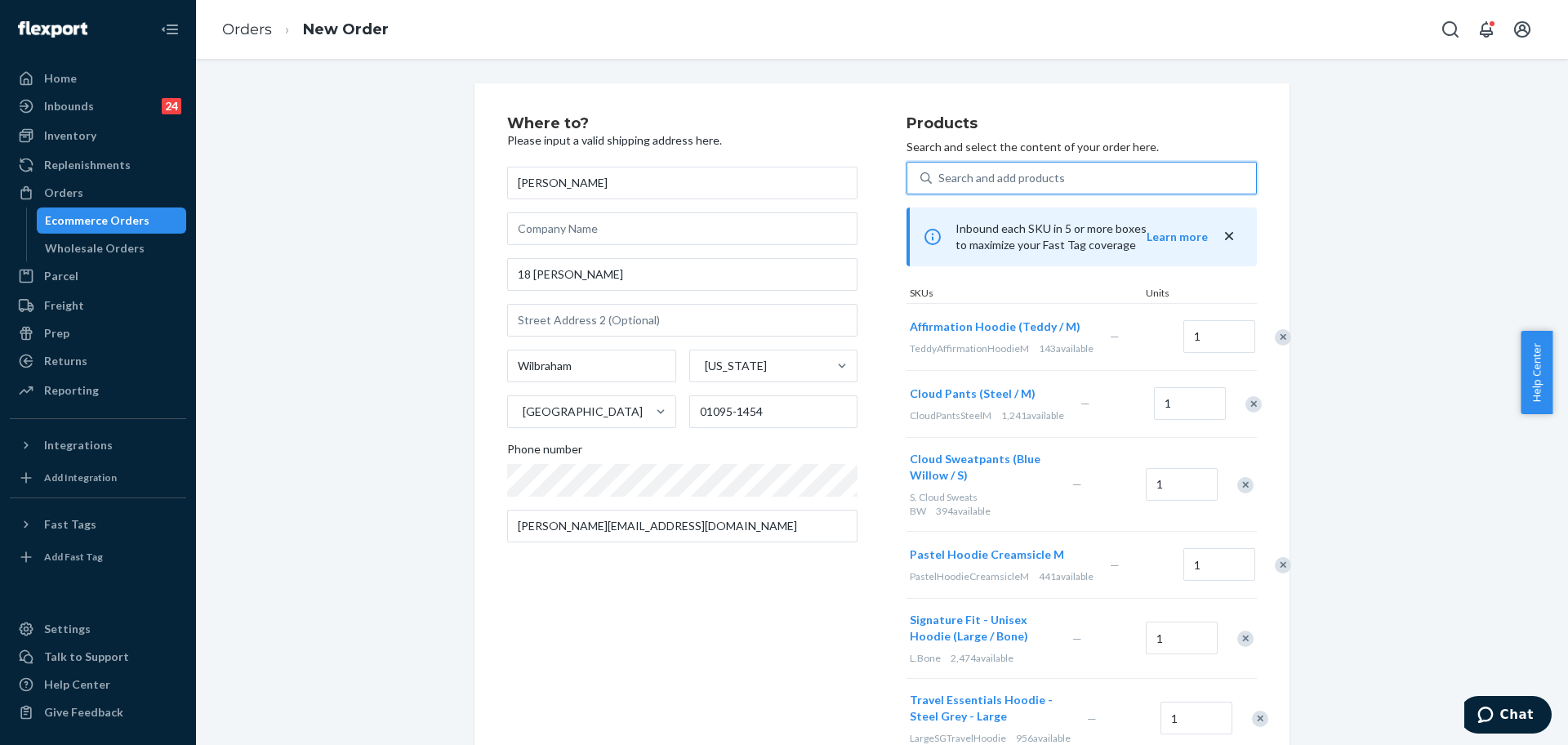
paste input "AffirmationHoodieMaroonM"
type input "AffirmationHoodieMaroonM"
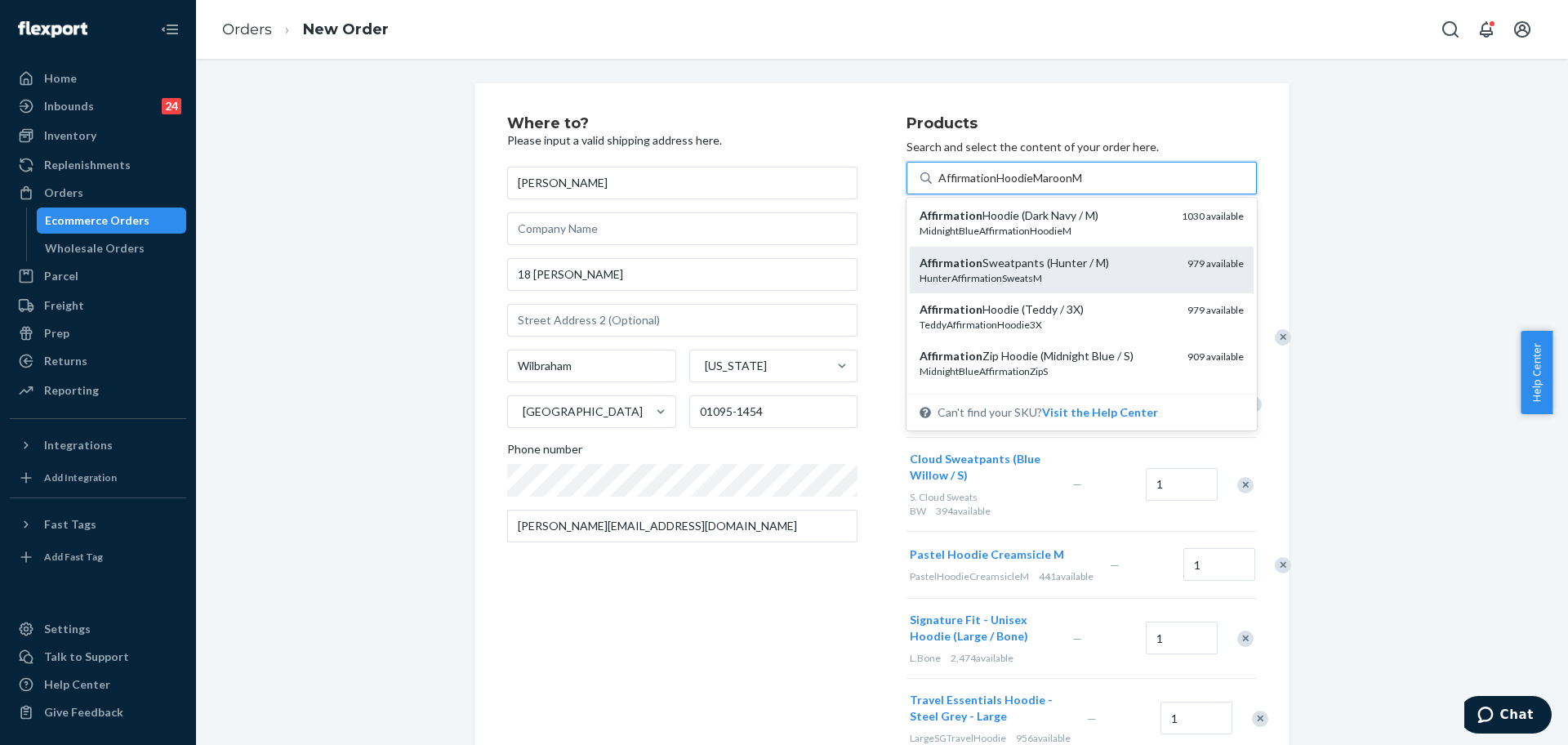
scroll to position [306, 0]
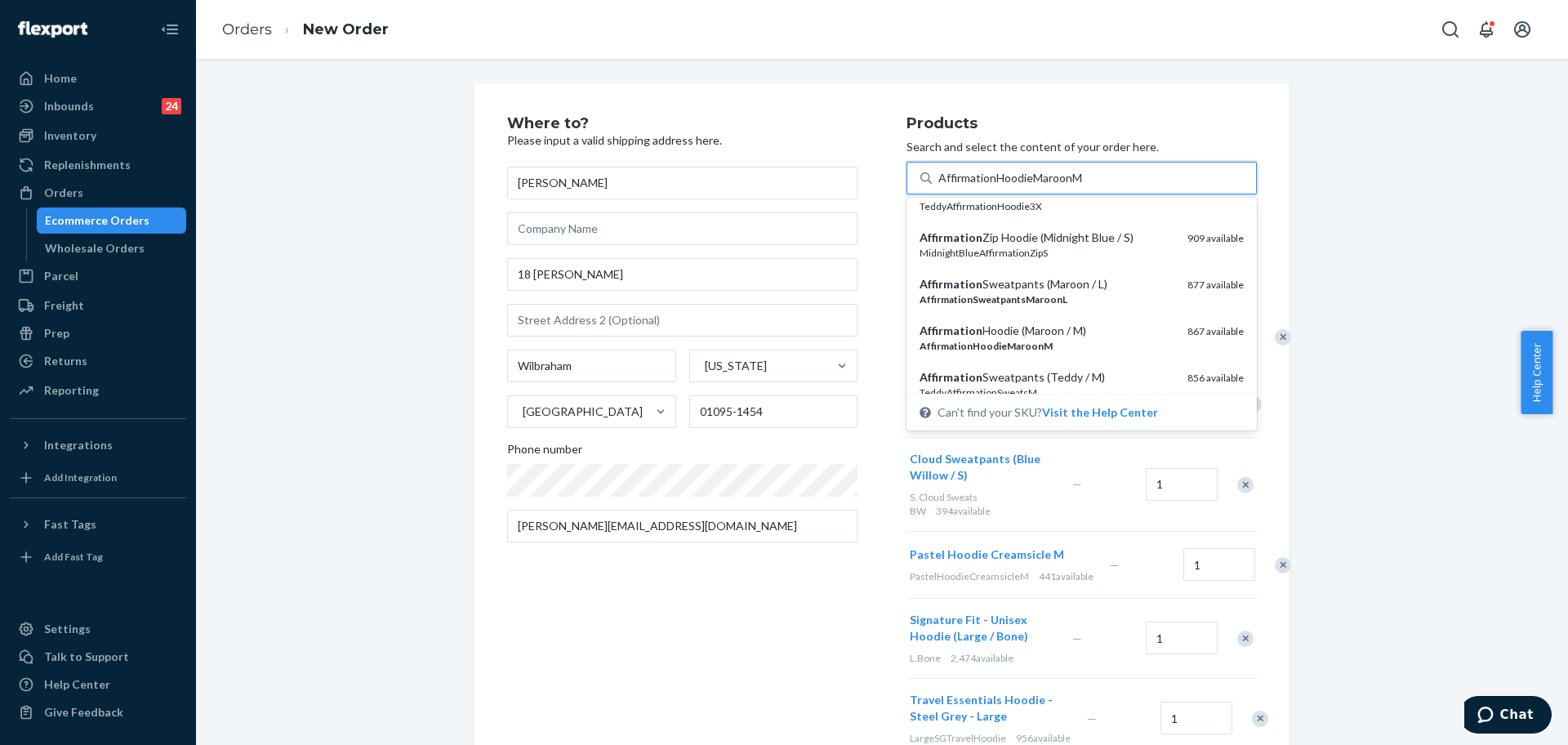
click at [1096, 326] on div "Affirmation Hoodie (Maroon / M)" at bounding box center [1046, 331] width 255 height 17
click at [1085, 187] on input "AffirmationHoodieMaroonM" at bounding box center [1012, 178] width 147 height 17
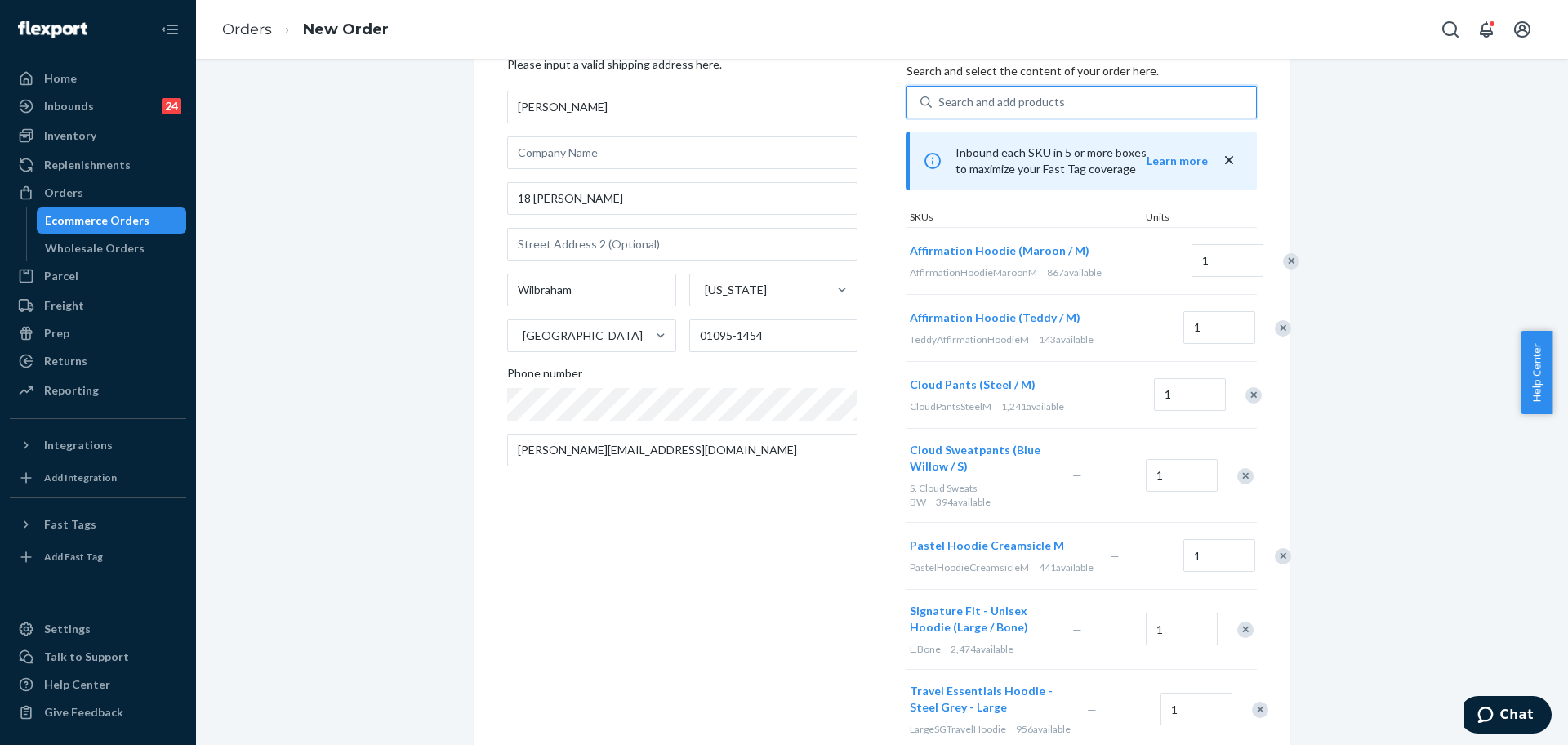
scroll to position [0, 0]
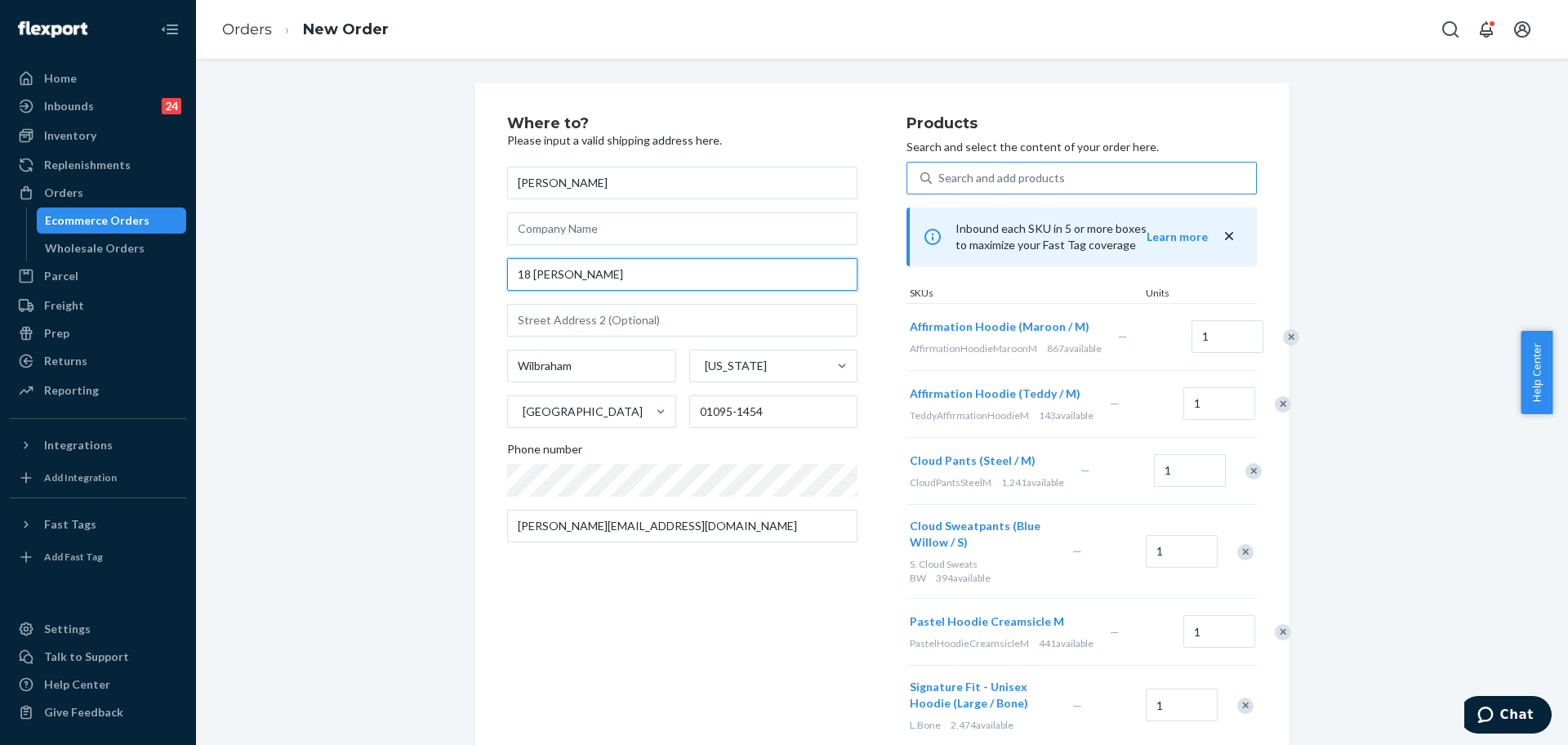
click at [643, 274] on input "18 Carla Ln" at bounding box center [682, 274] width 351 height 32
click at [643, 274] on input "18 Carla Ln" at bounding box center [682, 274] width 351 height 32
paste input ", Wilbraham, MA 01095"
type input "18 Carla Ln, Wilbraham, MA 01095"
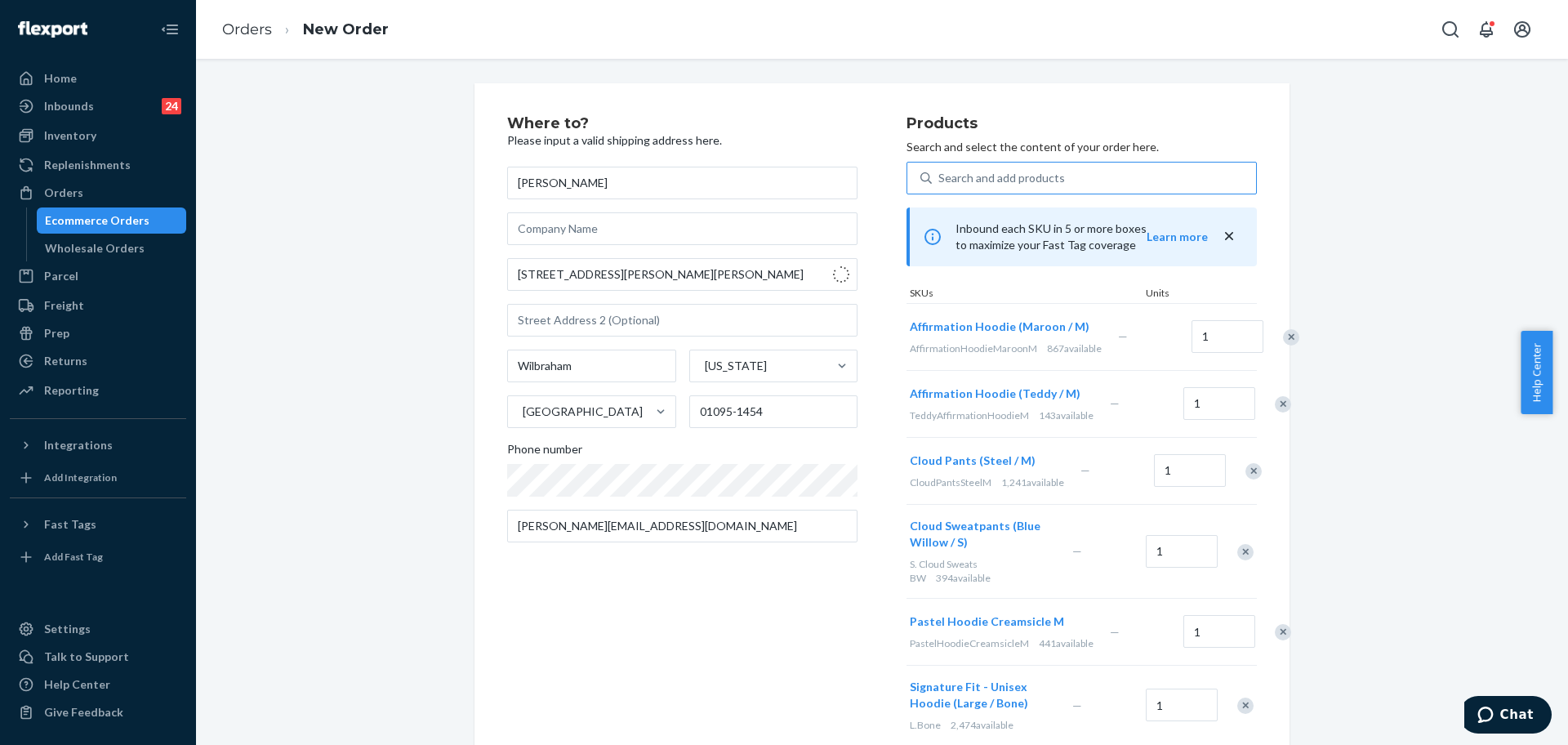
type input "01095"
type input "18 Carla Ln"
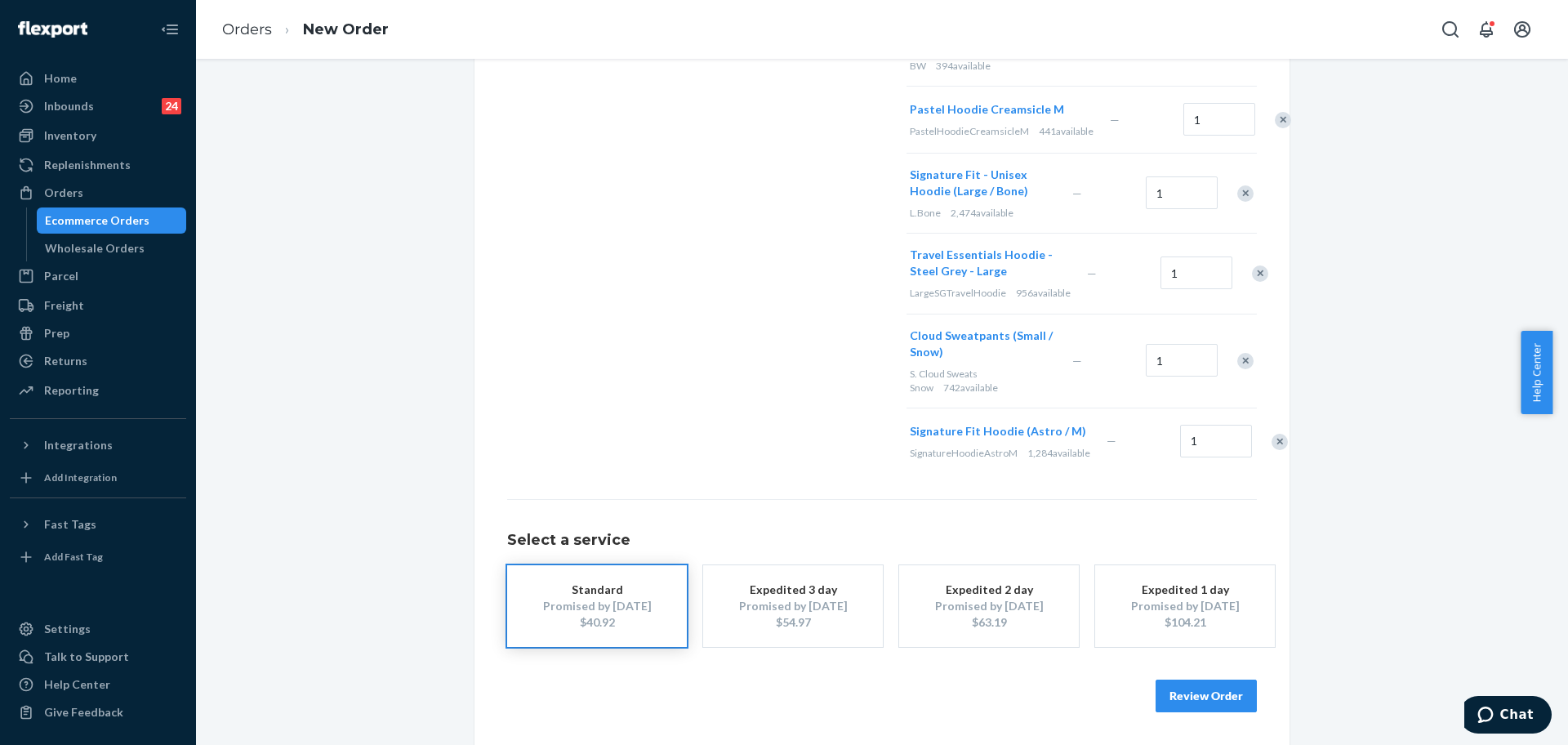
scroll to position [613, 0]
click at [1221, 713] on button "Review Order" at bounding box center [1206, 695] width 101 height 32
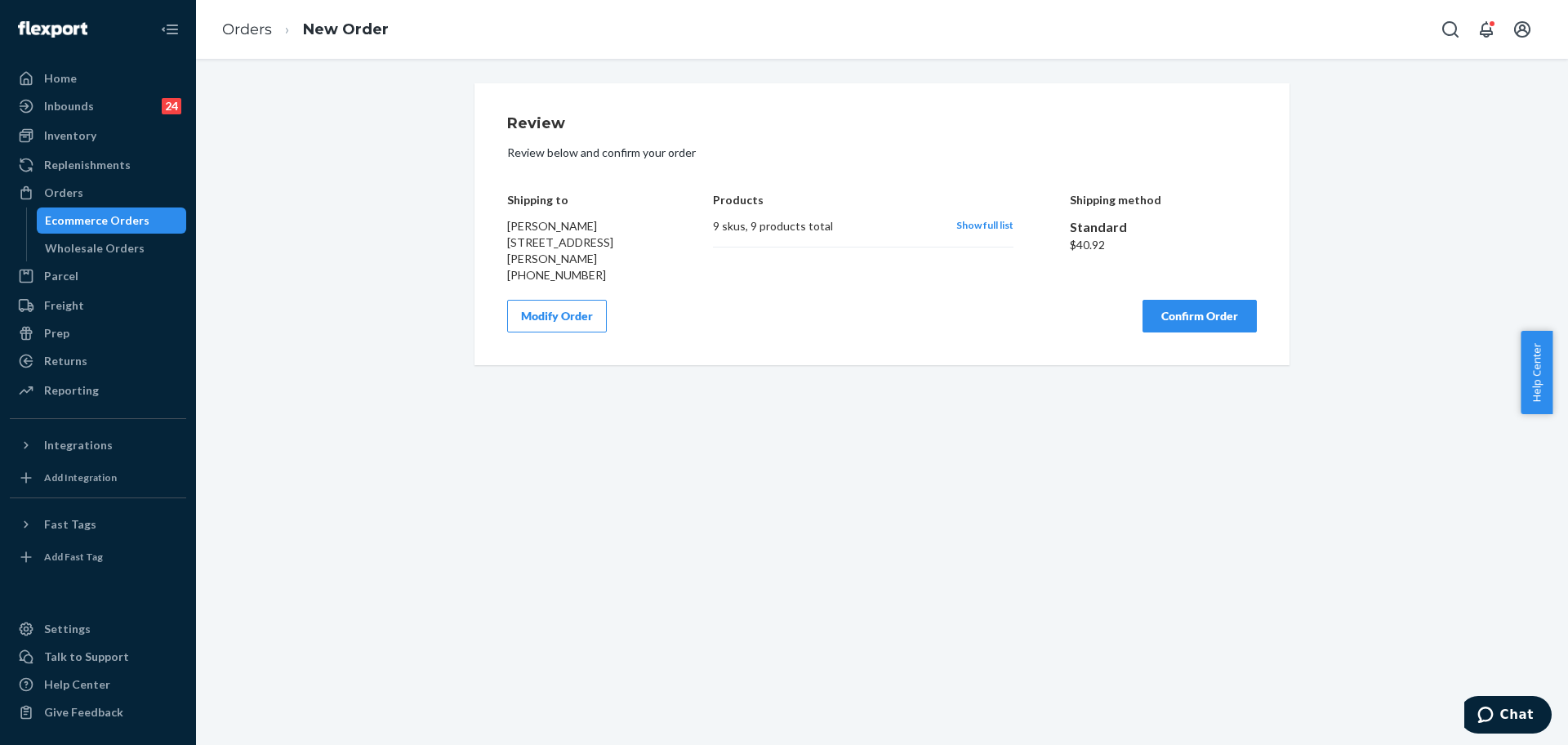
scroll to position [0, 0]
click at [1213, 324] on button "Confirm Order" at bounding box center [1200, 315] width 114 height 32
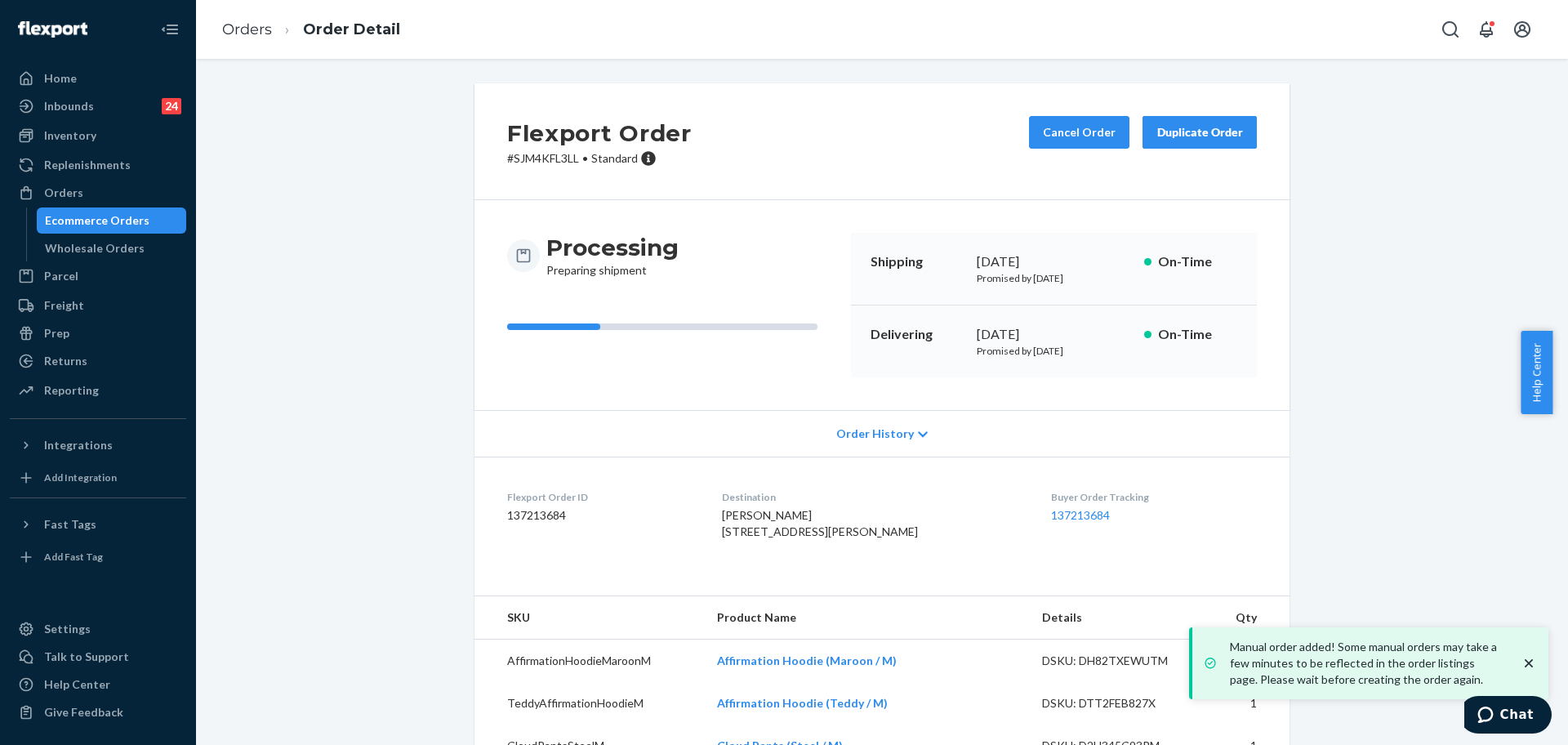
scroll to position [329, 0]
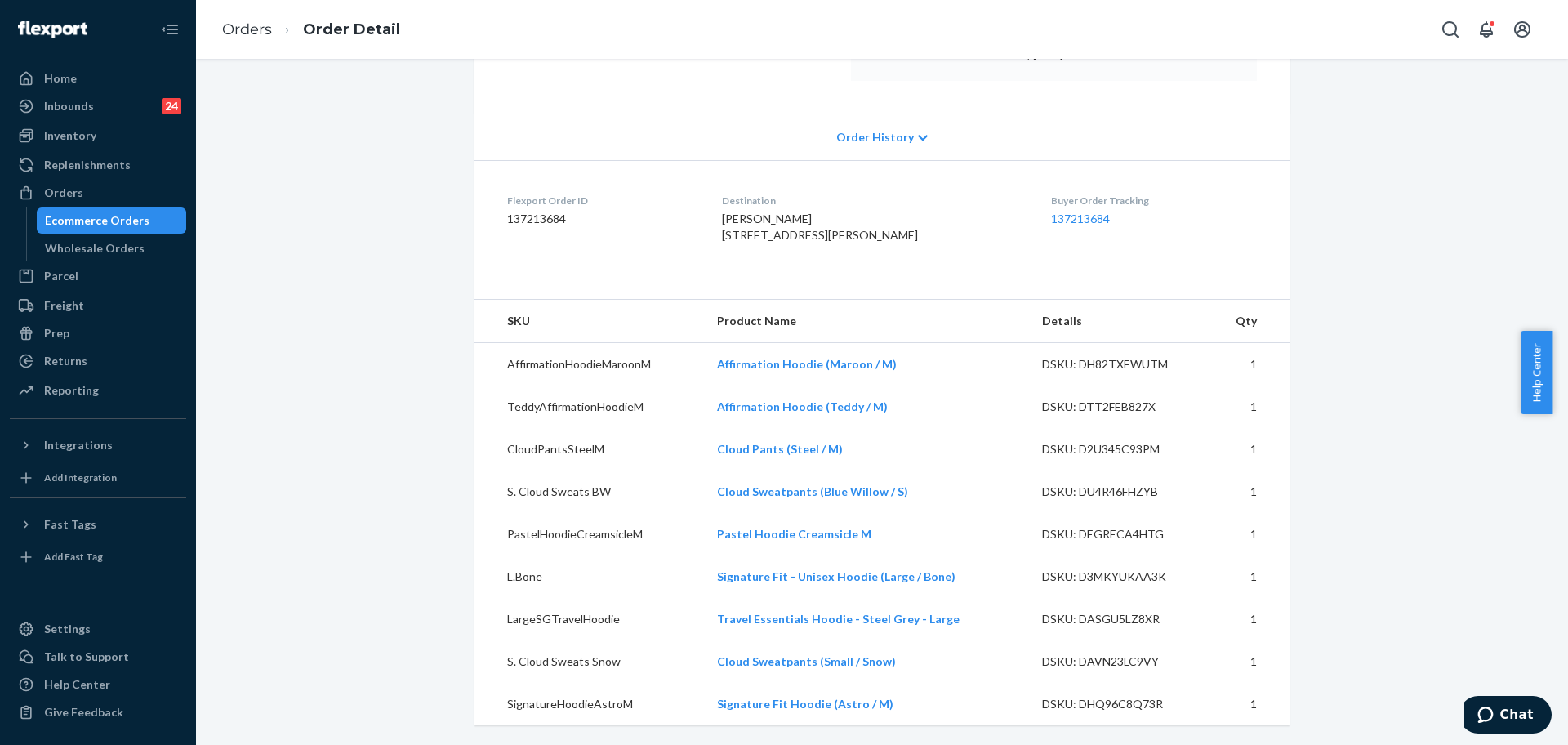
click at [373, 196] on div "Flexport Order # SJM4KFL3LL • Standard Cancel Order Duplicate Order Processing …" at bounding box center [881, 265] width 1347 height 958
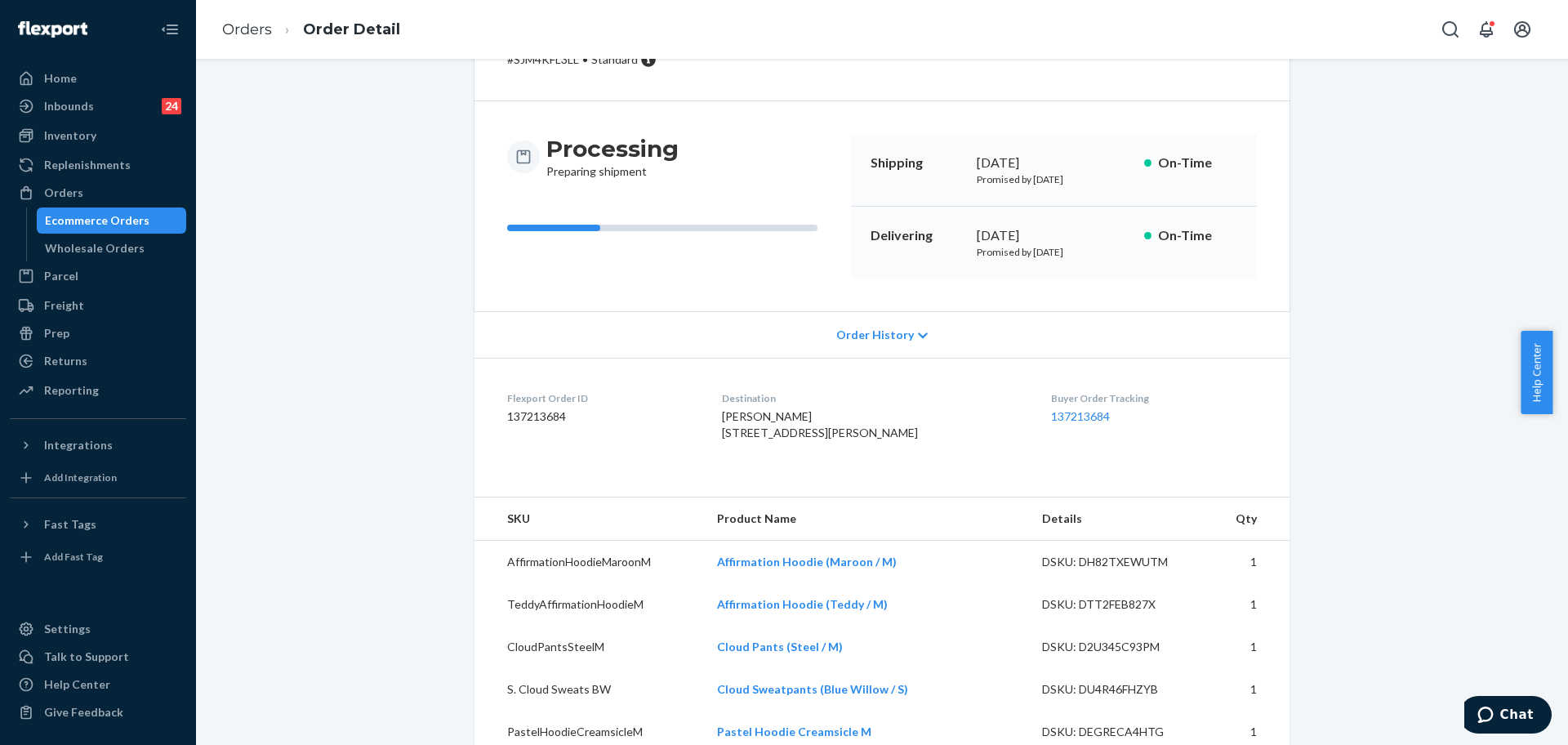
scroll to position [0, 0]
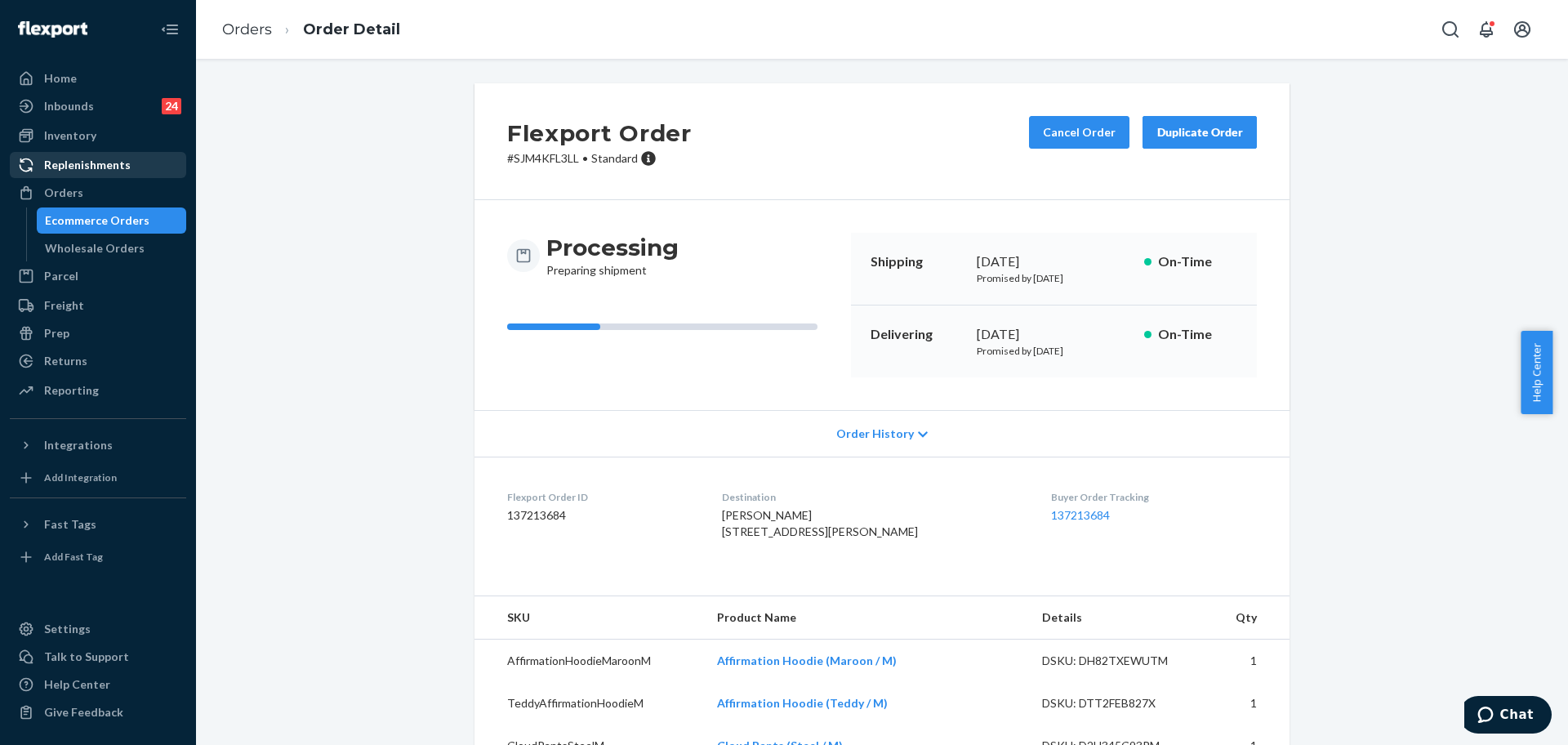
drag, startPoint x: 89, startPoint y: 184, endPoint x: 96, endPoint y: 176, distance: 10.6
click at [89, 184] on div "Orders" at bounding box center [98, 193] width 173 height 23
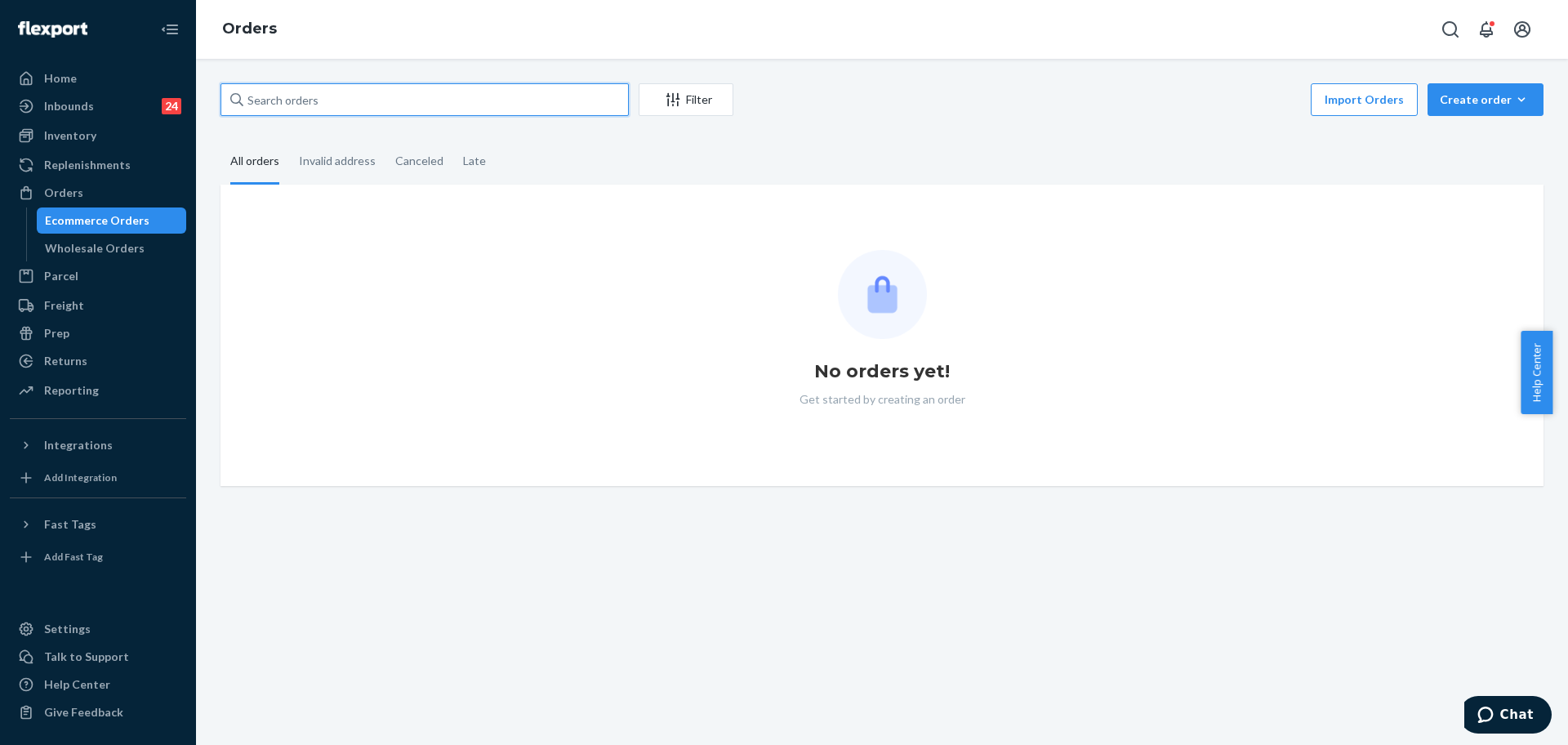
drag, startPoint x: 388, startPoint y: 102, endPoint x: 596, endPoint y: 159, distance: 215.7
click at [389, 102] on input "text" at bounding box center [425, 99] width 408 height 32
paste input "#253454281"
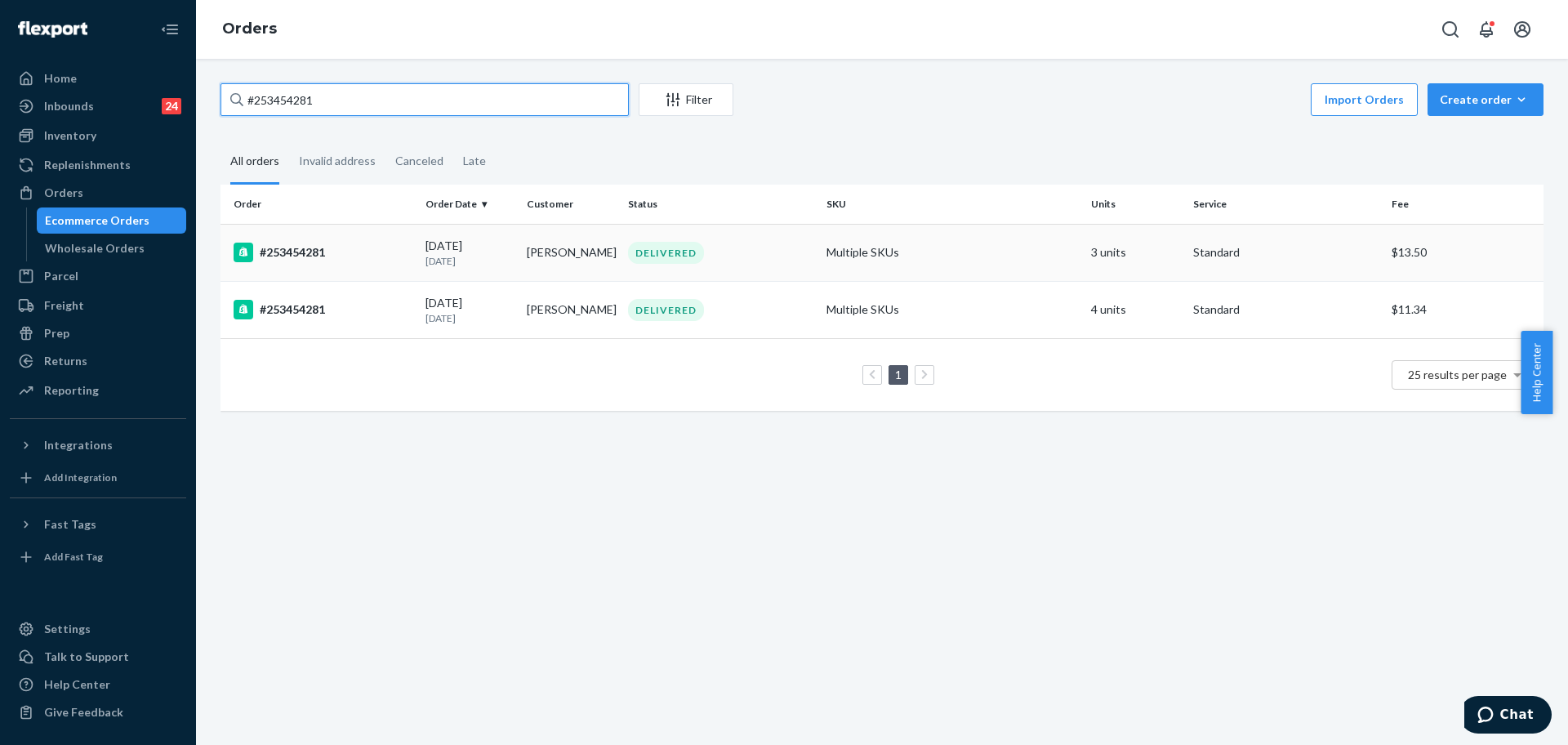
type input "#253454281"
click at [978, 251] on td "Multiple SKUs" at bounding box center [952, 252] width 265 height 57
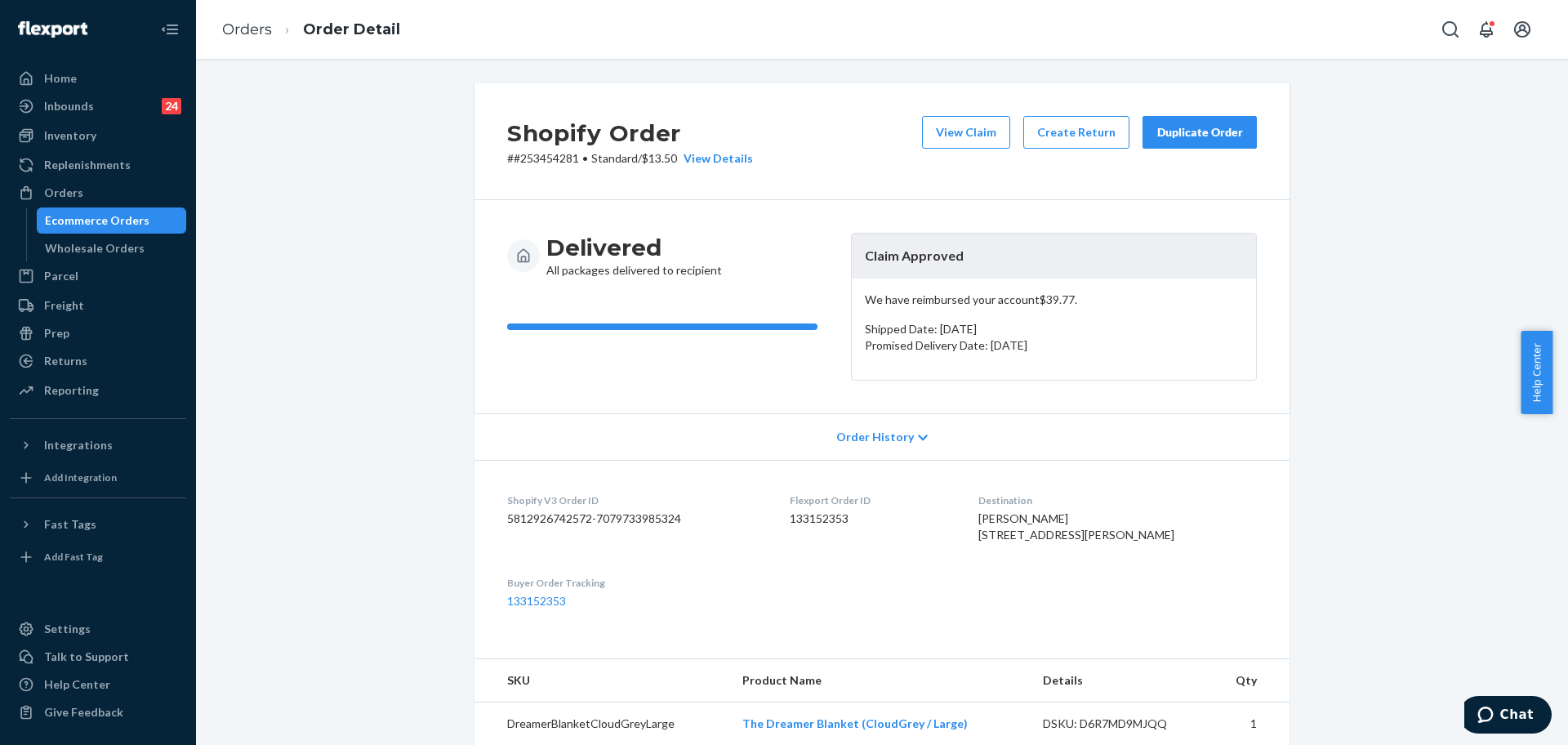
click at [1203, 133] on div "Duplicate Order" at bounding box center [1200, 133] width 86 height 17
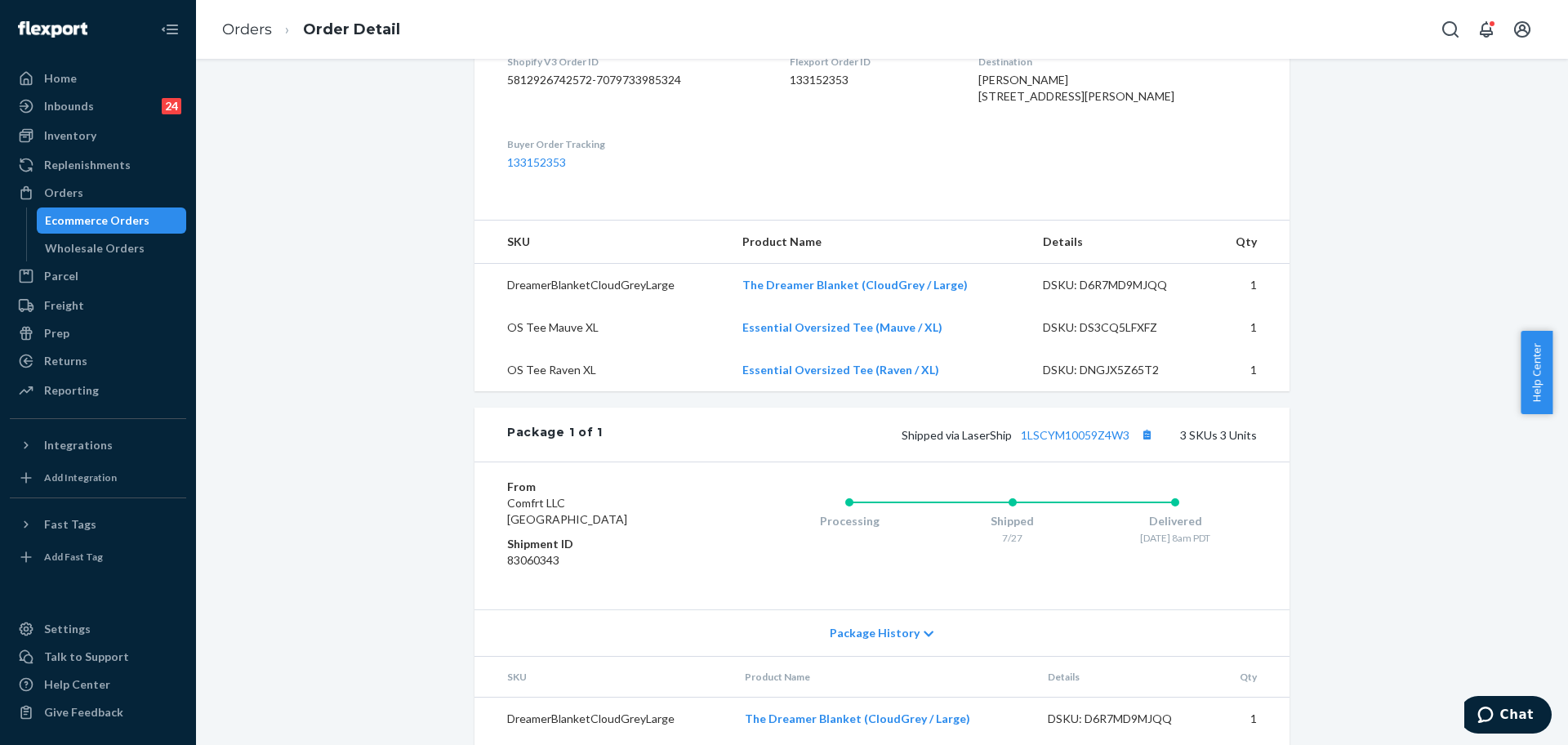
scroll to position [571, 0]
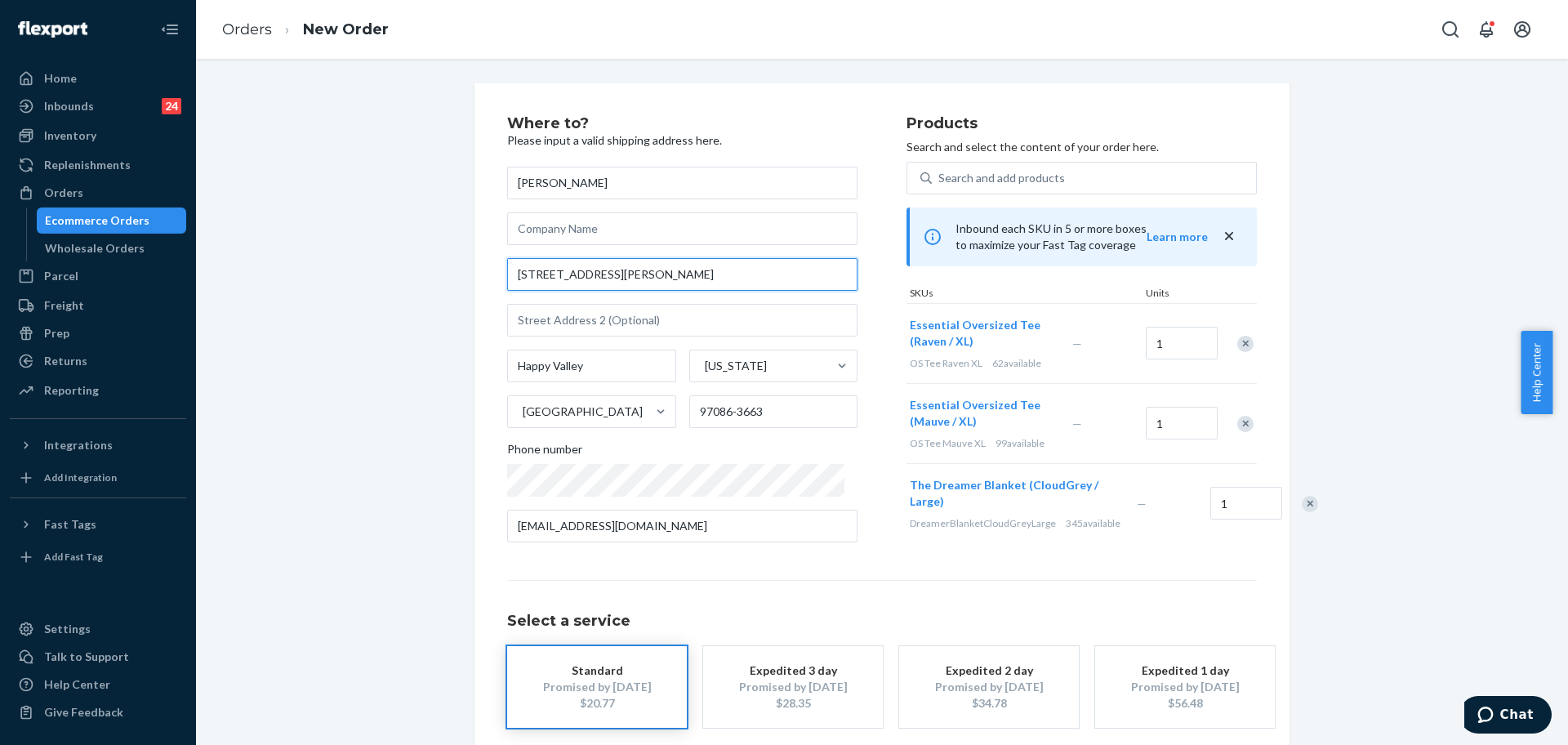
click at [723, 278] on input "9701 SE Johnson Creek Blvd Apt D102" at bounding box center [682, 274] width 351 height 32
click at [723, 277] on input "9701 SE Johnson Creek Blvd Apt D102" at bounding box center [682, 274] width 351 height 32
paste input "Happy Valley OR 97086"
type input "9701 SE Johnson Creek Blvd"
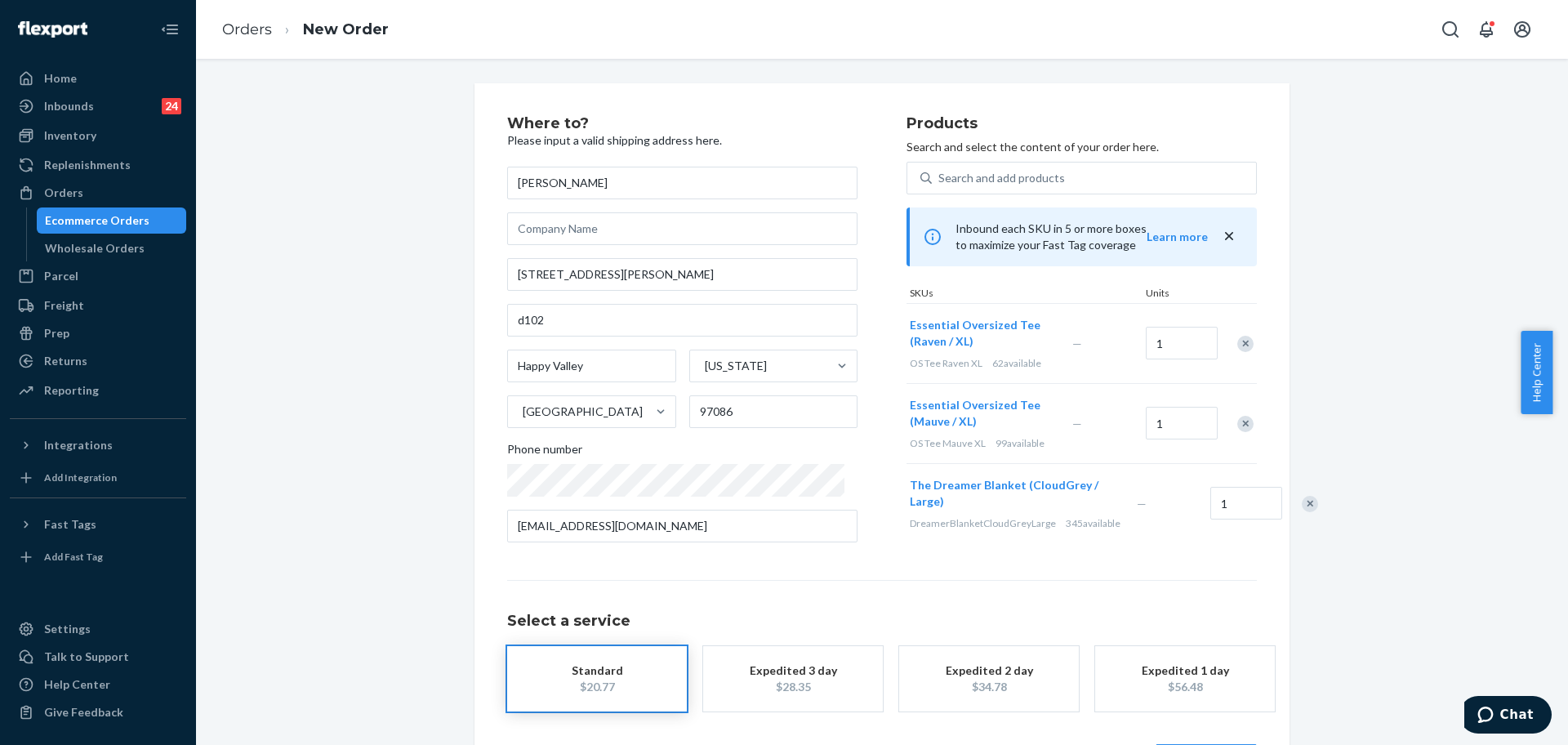
type input "d102"
type input "97086"
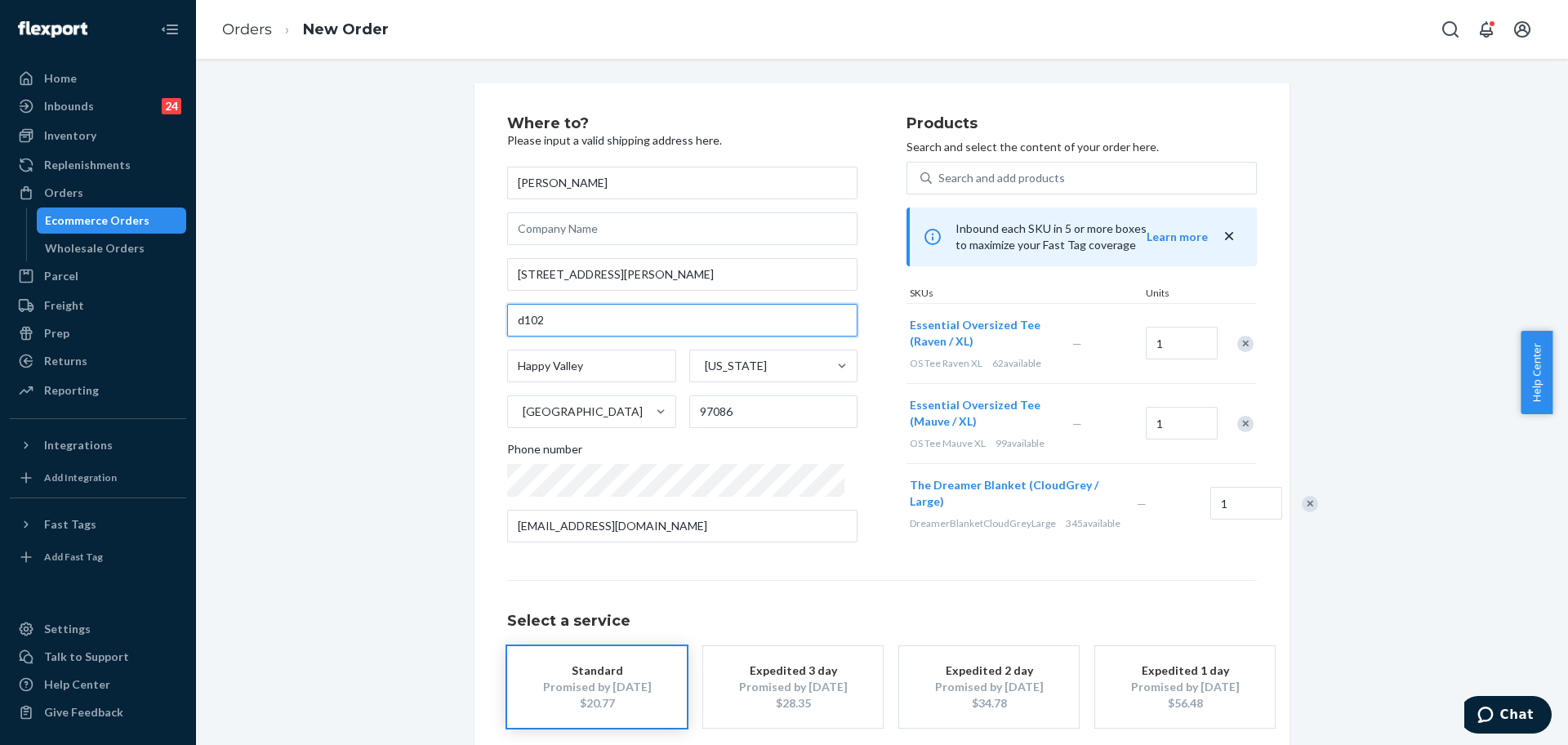
click at [507, 321] on input "d102" at bounding box center [682, 319] width 351 height 32
type input "Apt d102"
drag, startPoint x: 352, startPoint y: 485, endPoint x: 860, endPoint y: 430, distance: 511.0
click at [352, 485] on div "Where to? Please input a valid shipping address here. Shondell Diaz 9701 SE Joh…" at bounding box center [881, 454] width 1347 height 743
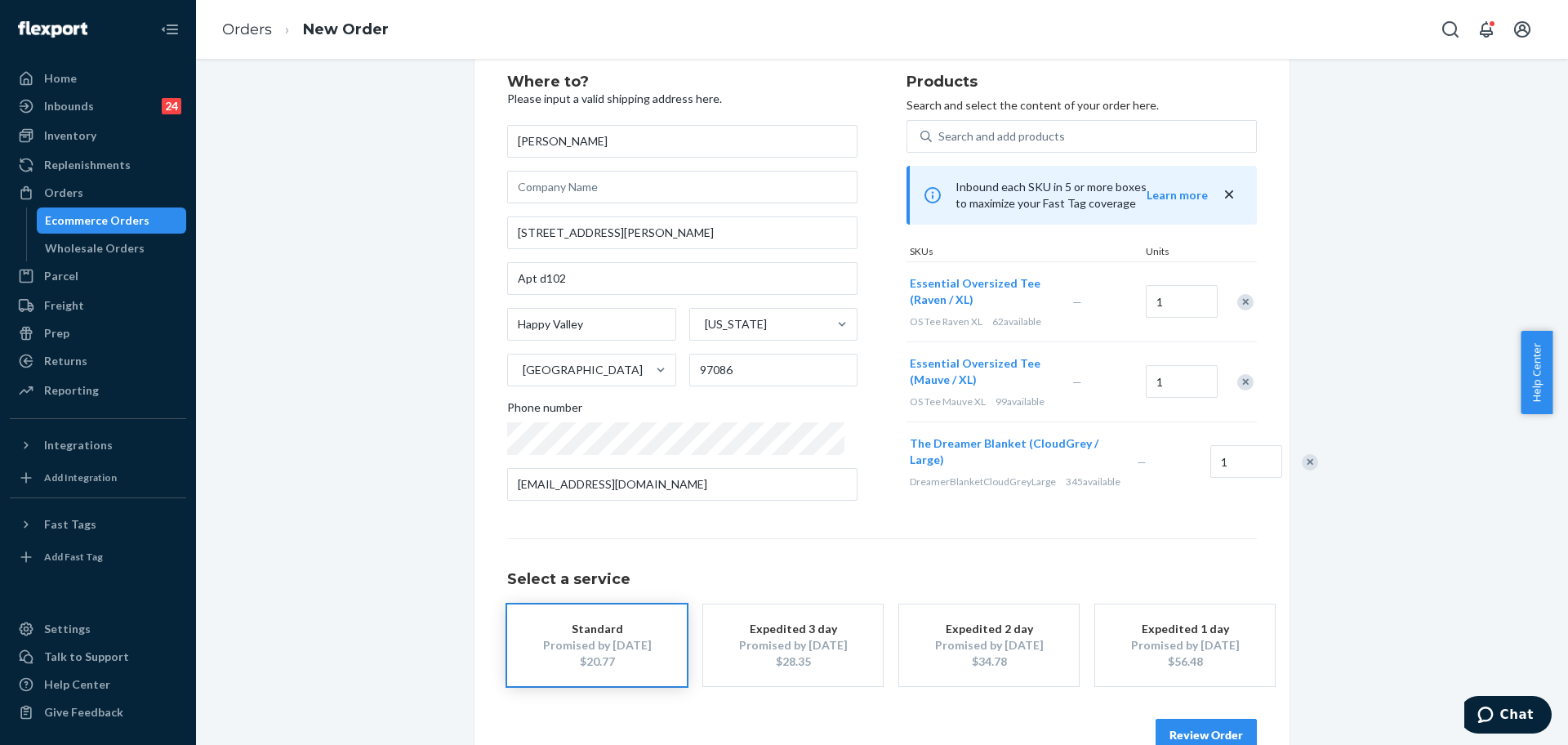
scroll to position [82, 0]
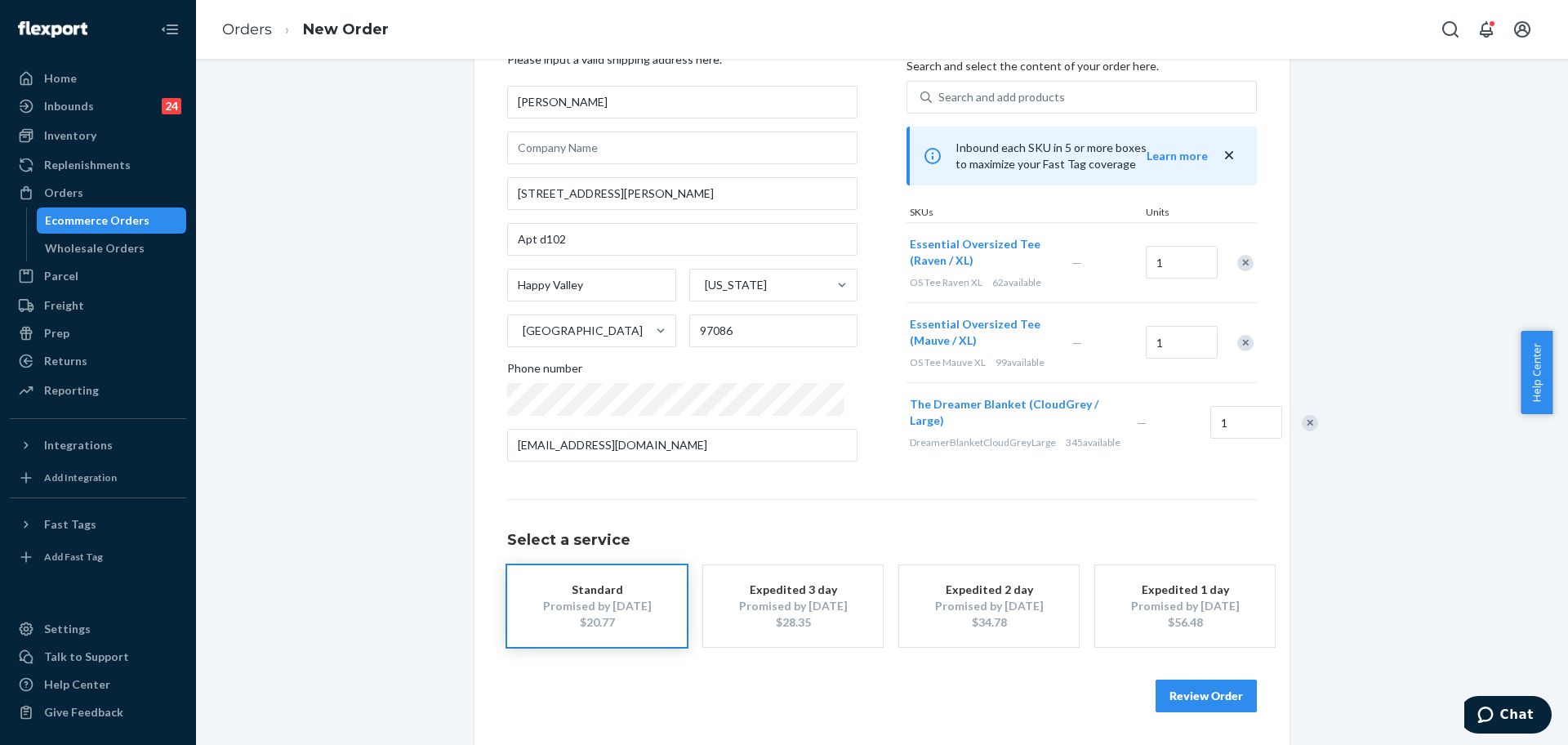
drag, startPoint x: 1240, startPoint y: 338, endPoint x: 1243, endPoint y: 285, distance: 53.1
click at [1239, 338] on div "Remove Item" at bounding box center [1245, 343] width 17 height 17
click at [1243, 270] on div at bounding box center [1236, 263] width 41 height 43
click at [1240, 268] on div "Remove Item" at bounding box center [1245, 263] width 17 height 17
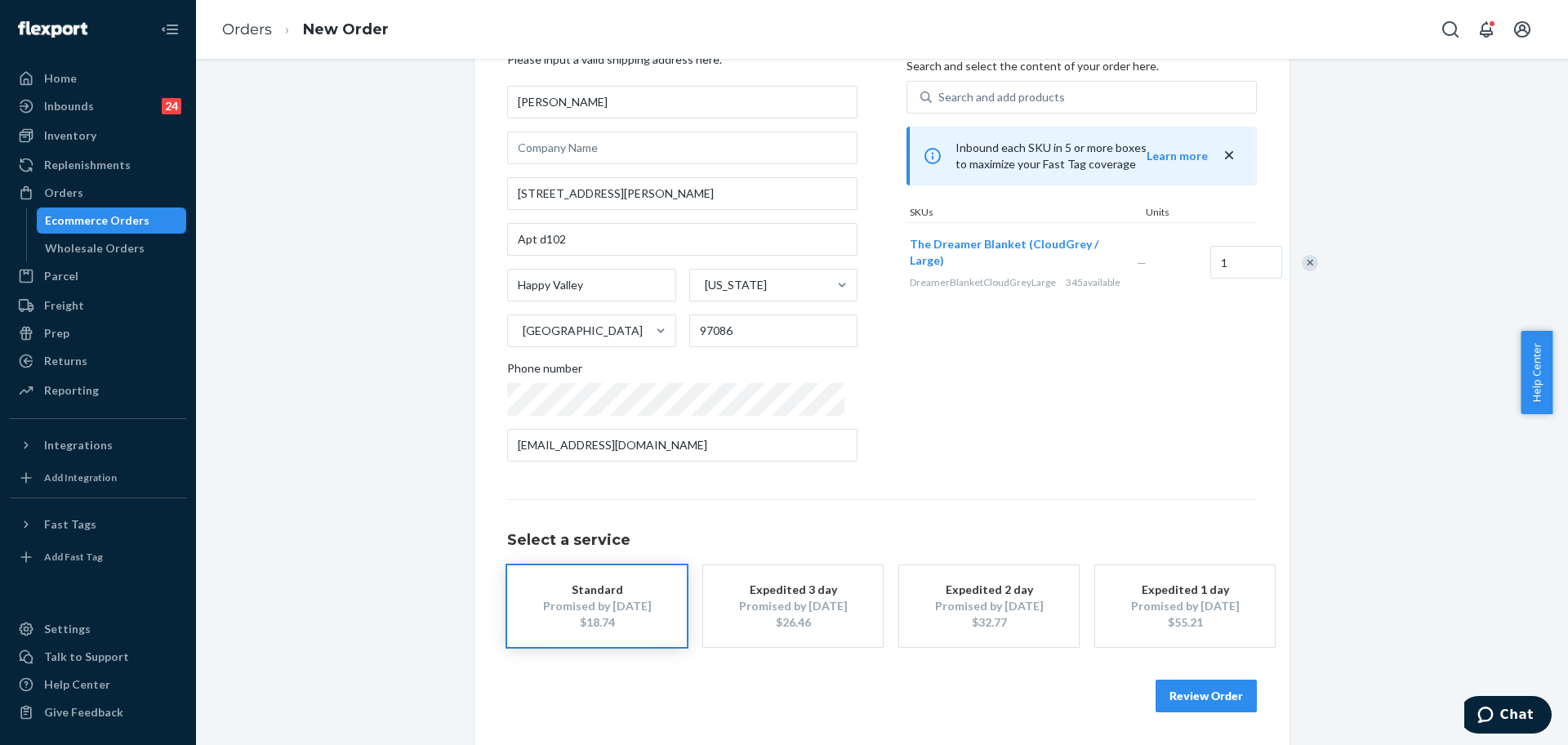
click at [1226, 677] on div "Review Order" at bounding box center [882, 688] width 750 height 49
click at [1226, 689] on button "Review Order" at bounding box center [1206, 695] width 101 height 32
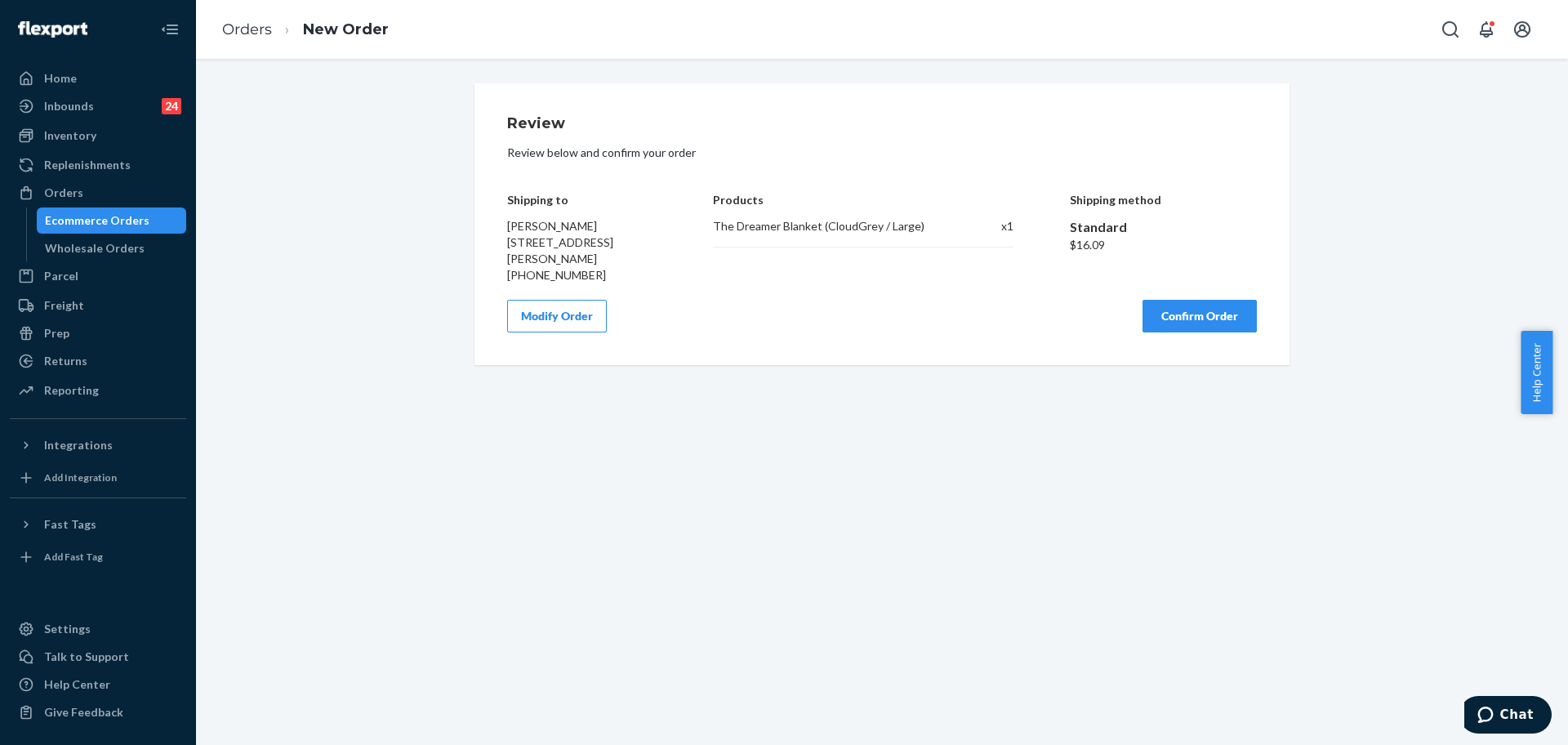
scroll to position [0, 0]
click at [1224, 333] on button "Confirm Order" at bounding box center [1200, 315] width 114 height 32
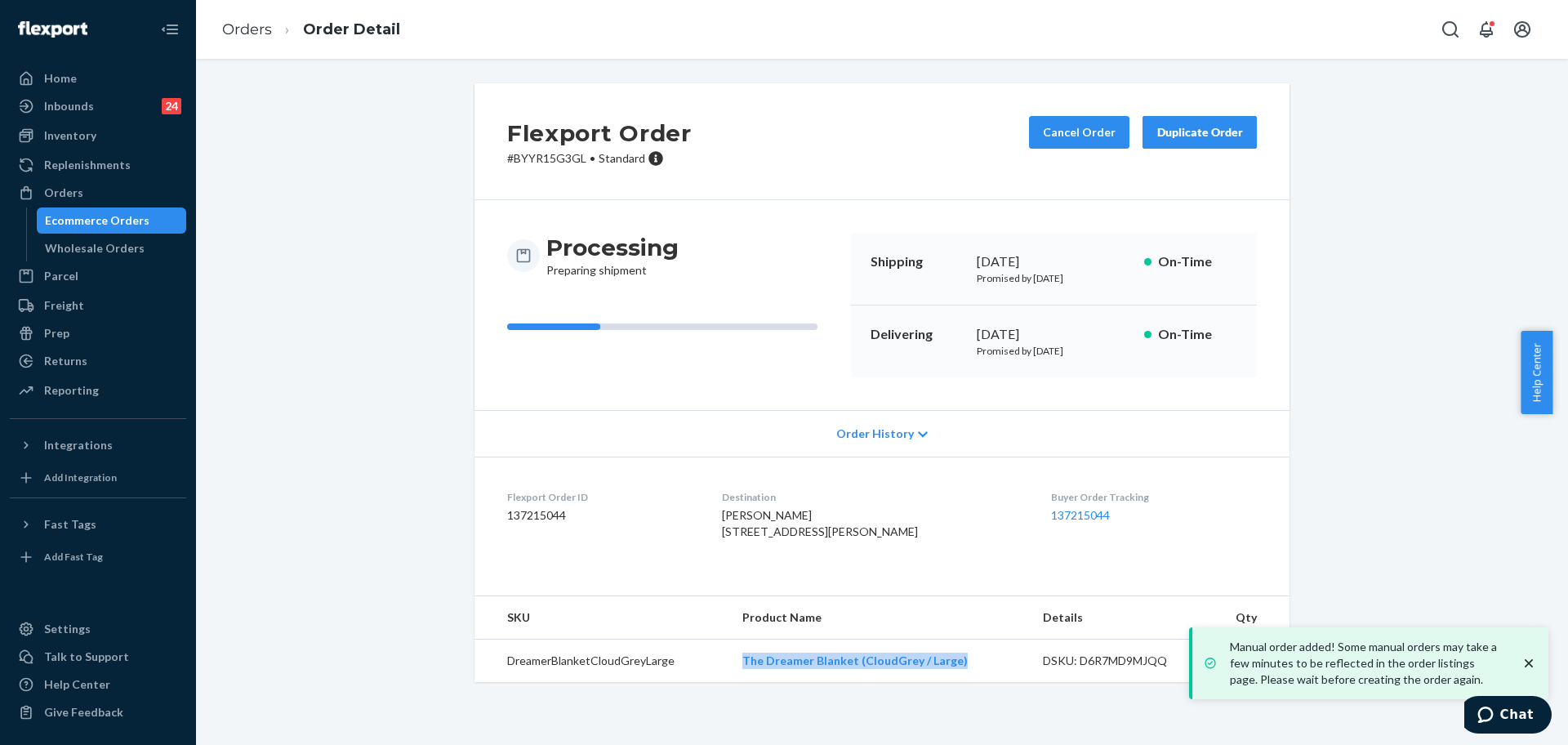
drag, startPoint x: 954, startPoint y: 697, endPoint x: 713, endPoint y: 642, distance: 247.2
click at [721, 683] on tr "DreamerBlanketCloudGreyLarge The Dreamer Blanket (CloudGrey / Large) DSKU: D6R7…" at bounding box center [881, 661] width 815 height 43
copy tr "The Dreamer Blanket (CloudGrey / Large)"
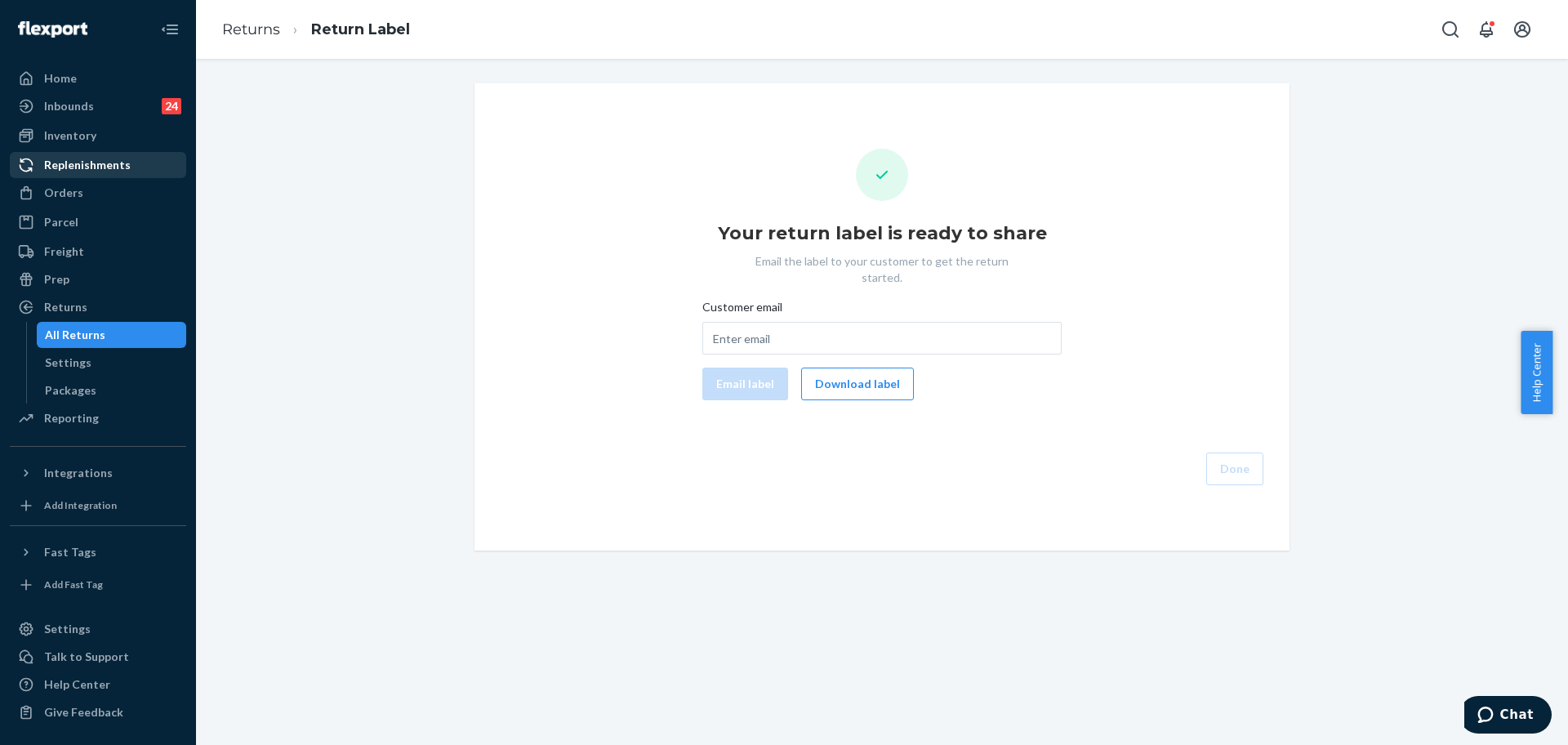
drag, startPoint x: 56, startPoint y: 190, endPoint x: 180, endPoint y: 175, distance: 124.9
click at [57, 191] on div "Orders" at bounding box center [63, 193] width 39 height 17
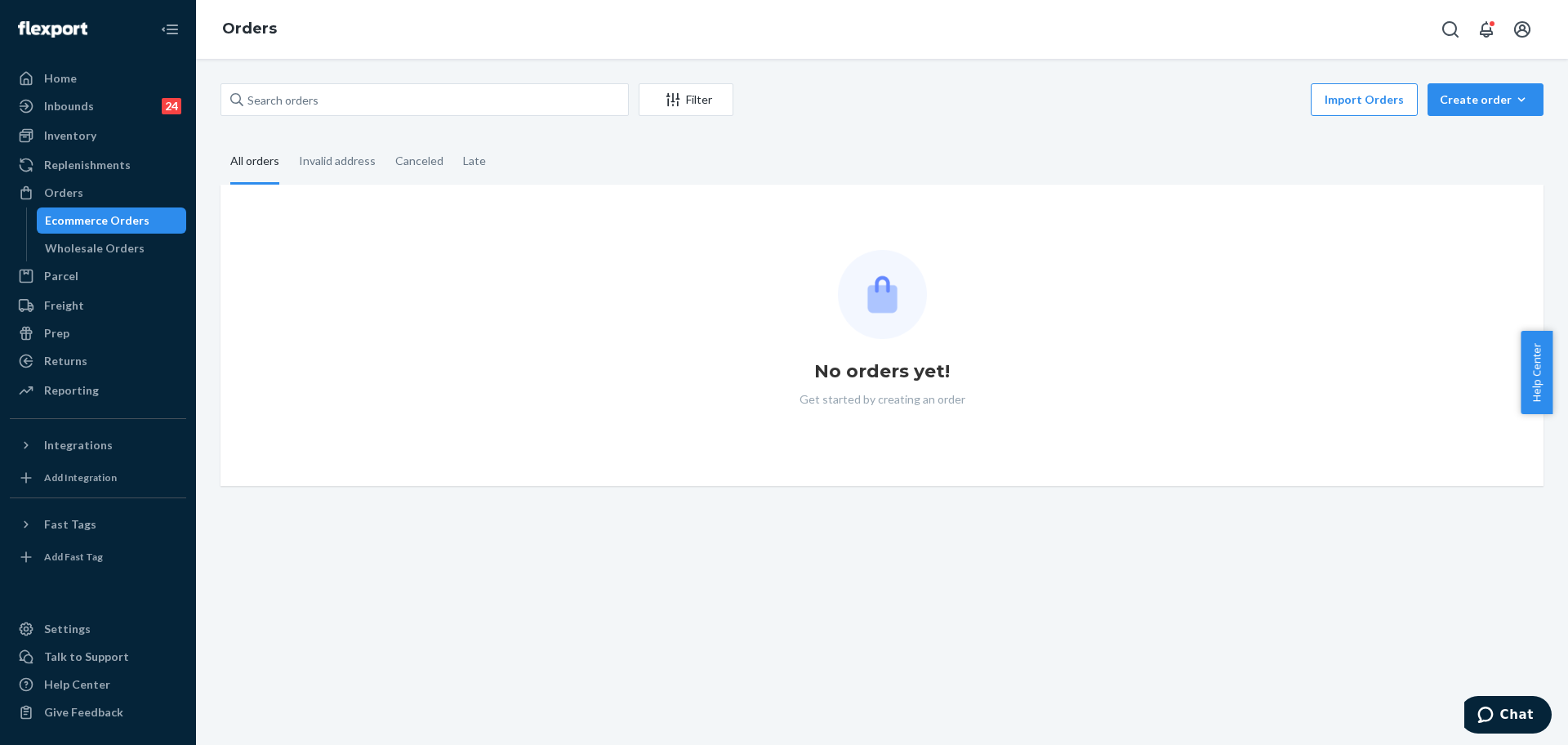
click at [376, 117] on div "Filter Import Orders Create order Ecommerce order Removal order" at bounding box center [882, 101] width 1323 height 37
click at [388, 101] on input "text" at bounding box center [425, 99] width 408 height 32
type input "v"
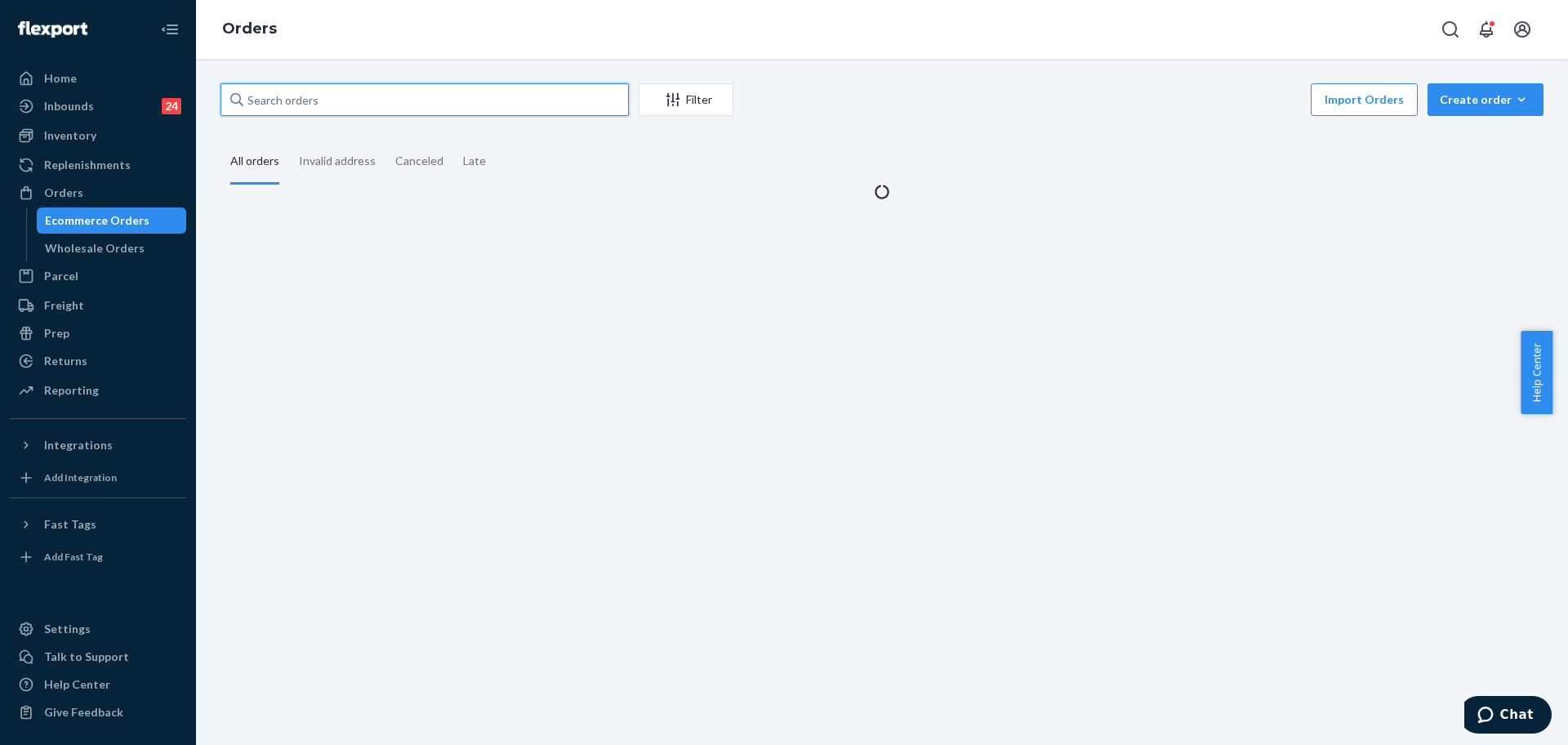
paste input "255219567"
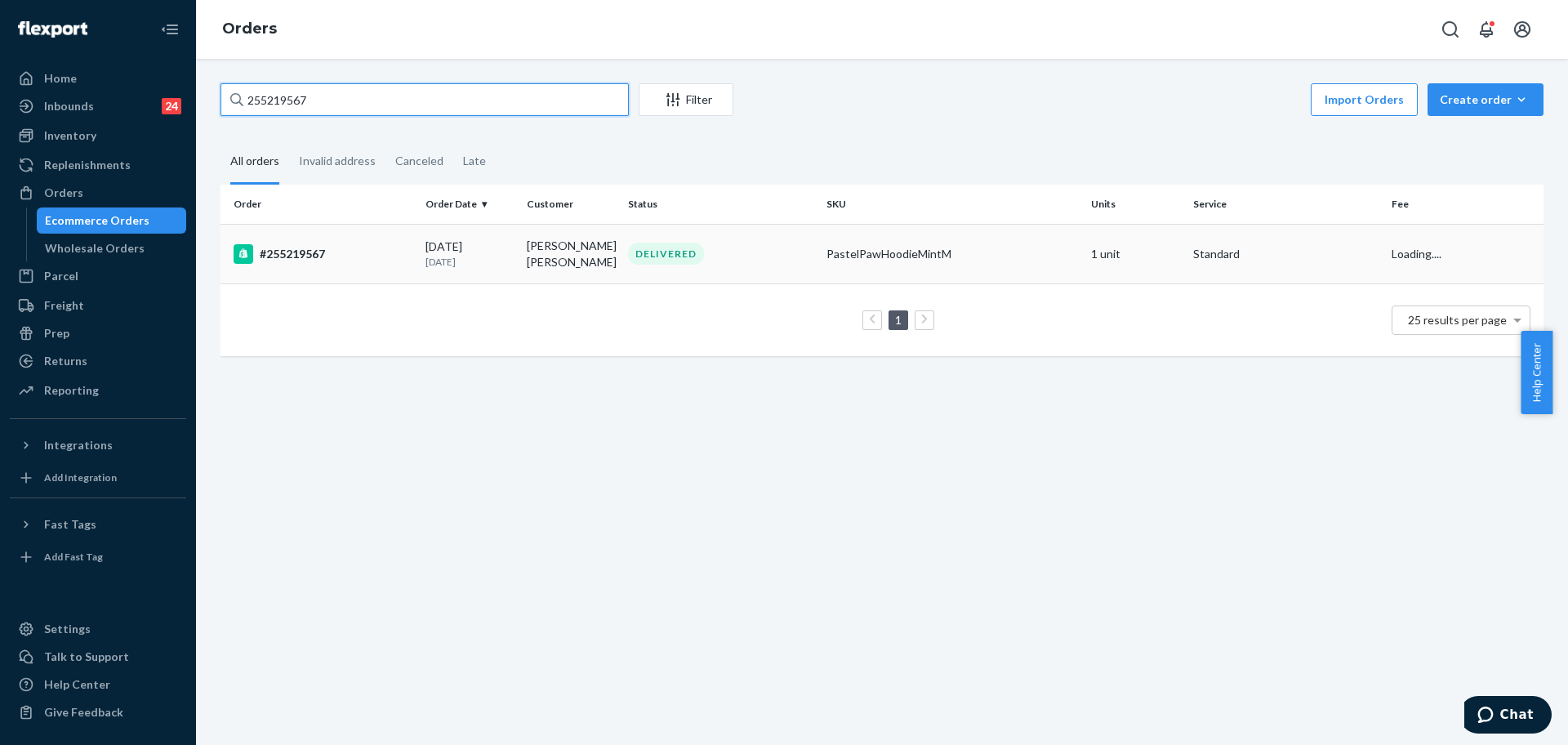
type input "255219567"
click at [911, 247] on div "PastelPawHoodieMintM" at bounding box center [952, 254] width 251 height 17
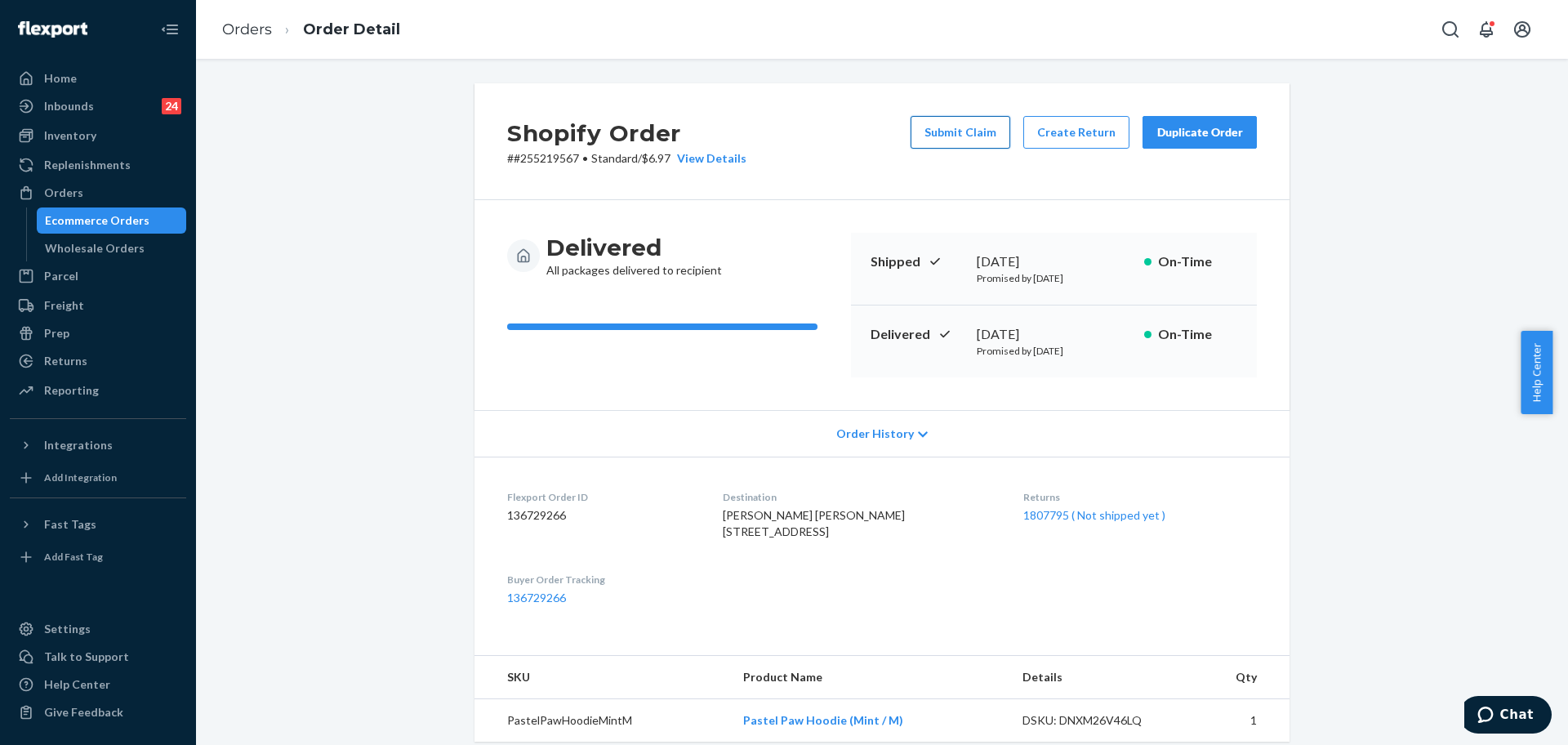
click at [925, 132] on button "Submit Claim" at bounding box center [960, 132] width 100 height 32
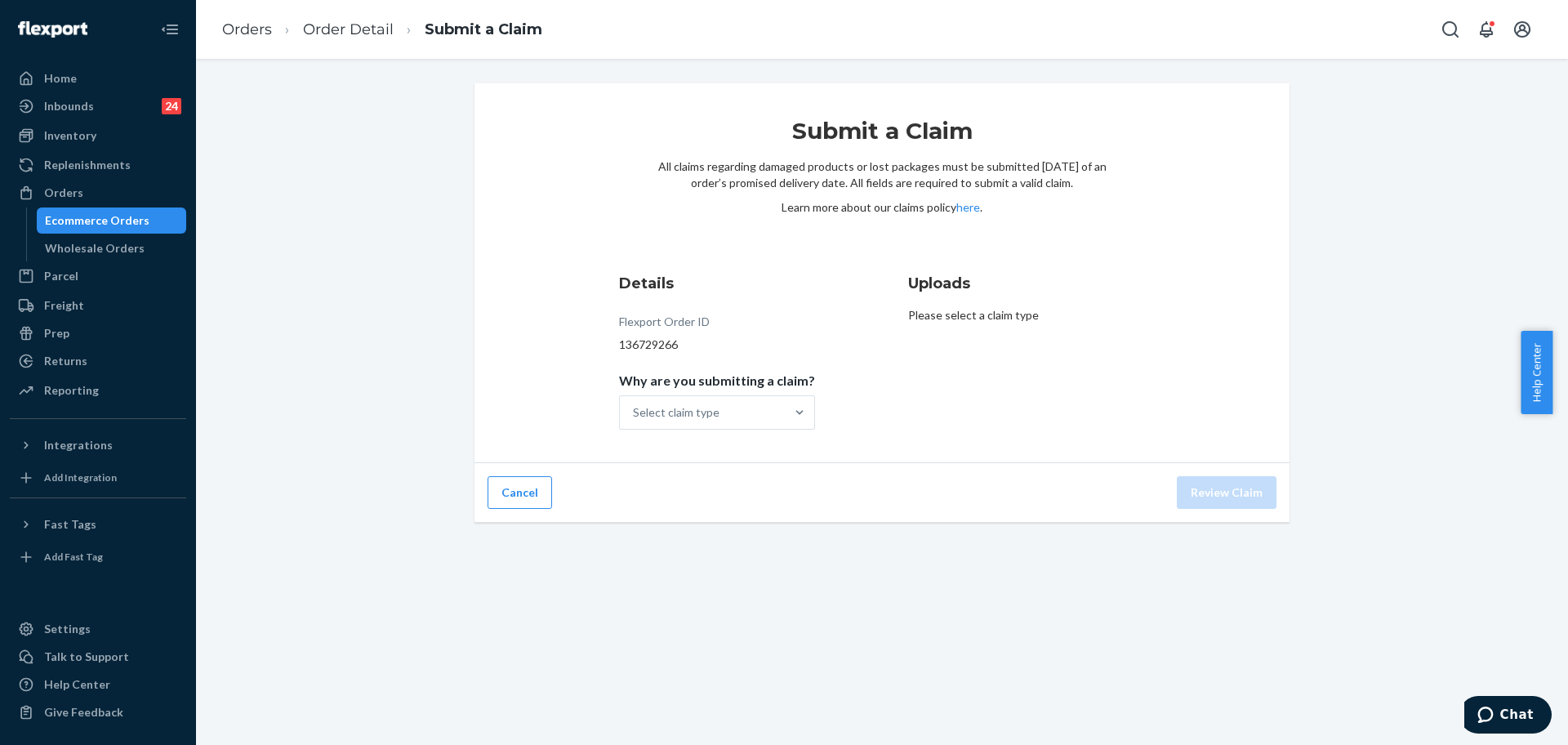
click at [784, 460] on div "Submit a Claim All claims regarding damaged products or lost packages must be s…" at bounding box center [881, 273] width 815 height 380
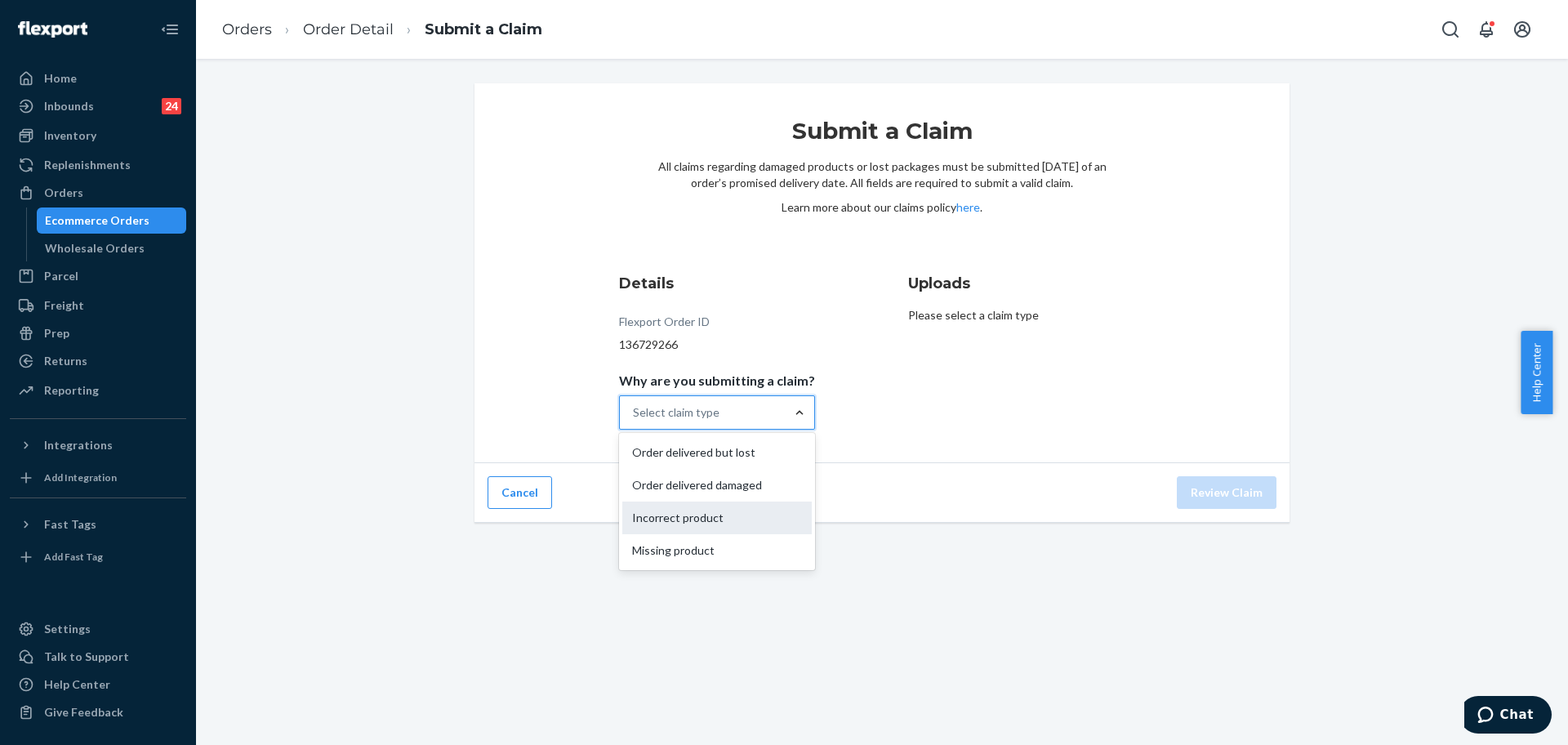
click at [752, 523] on div "Incorrect product" at bounding box center [716, 518] width 189 height 32
click at [634, 421] on input "Why are you submitting a claim? option Incorrect product focused, 3 of 4. 4 res…" at bounding box center [634, 413] width 2 height 17
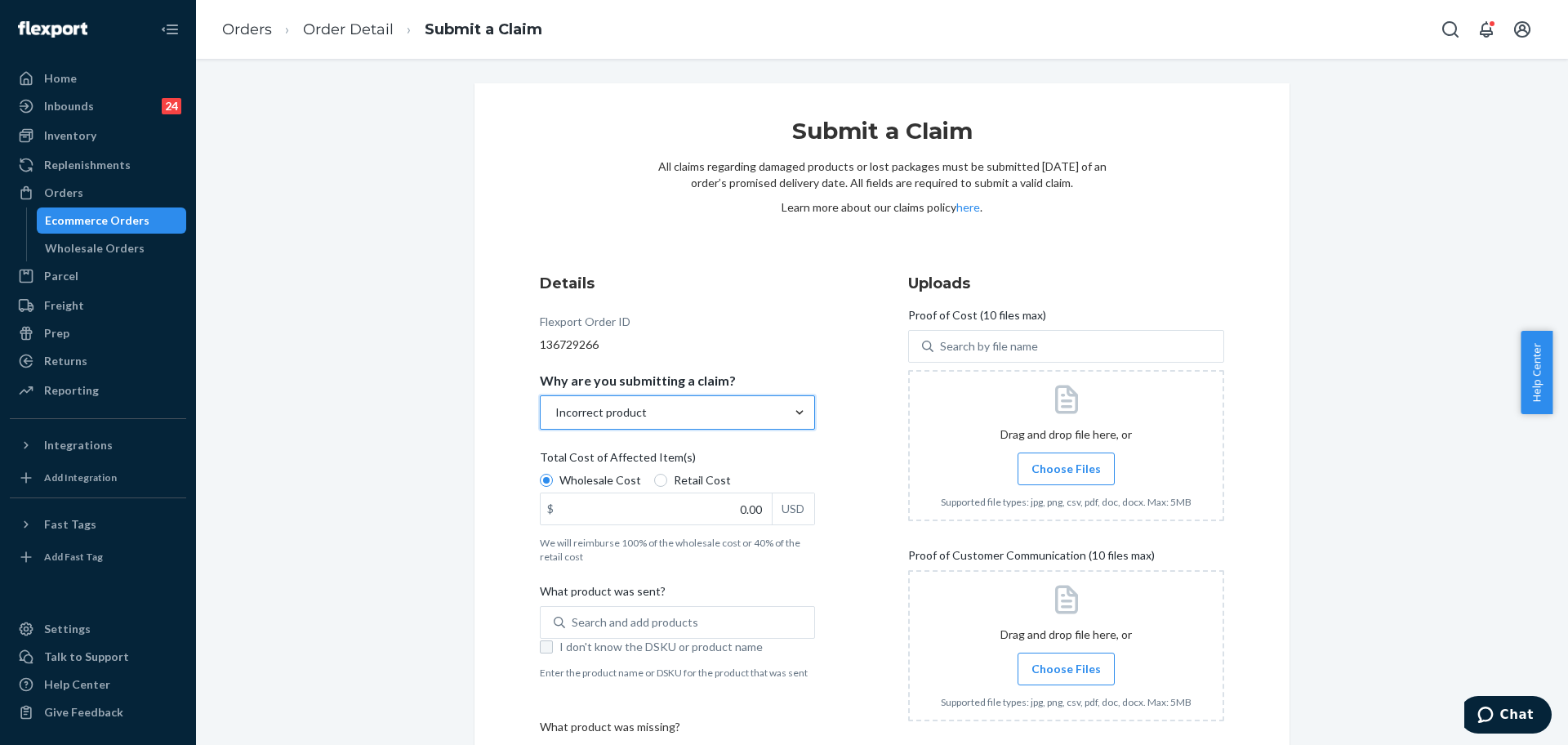
click at [540, 655] on label "I don't know the DSKU or product name" at bounding box center [677, 647] width 275 height 17
click at [540, 654] on input "I don't know the DSKU or product name" at bounding box center [546, 647] width 13 height 13
checkbox input "true"
click at [1402, 70] on div "Submit a Claim All claims regarding damaged products or lost packages must be s…" at bounding box center [881, 402] width 1372 height 686
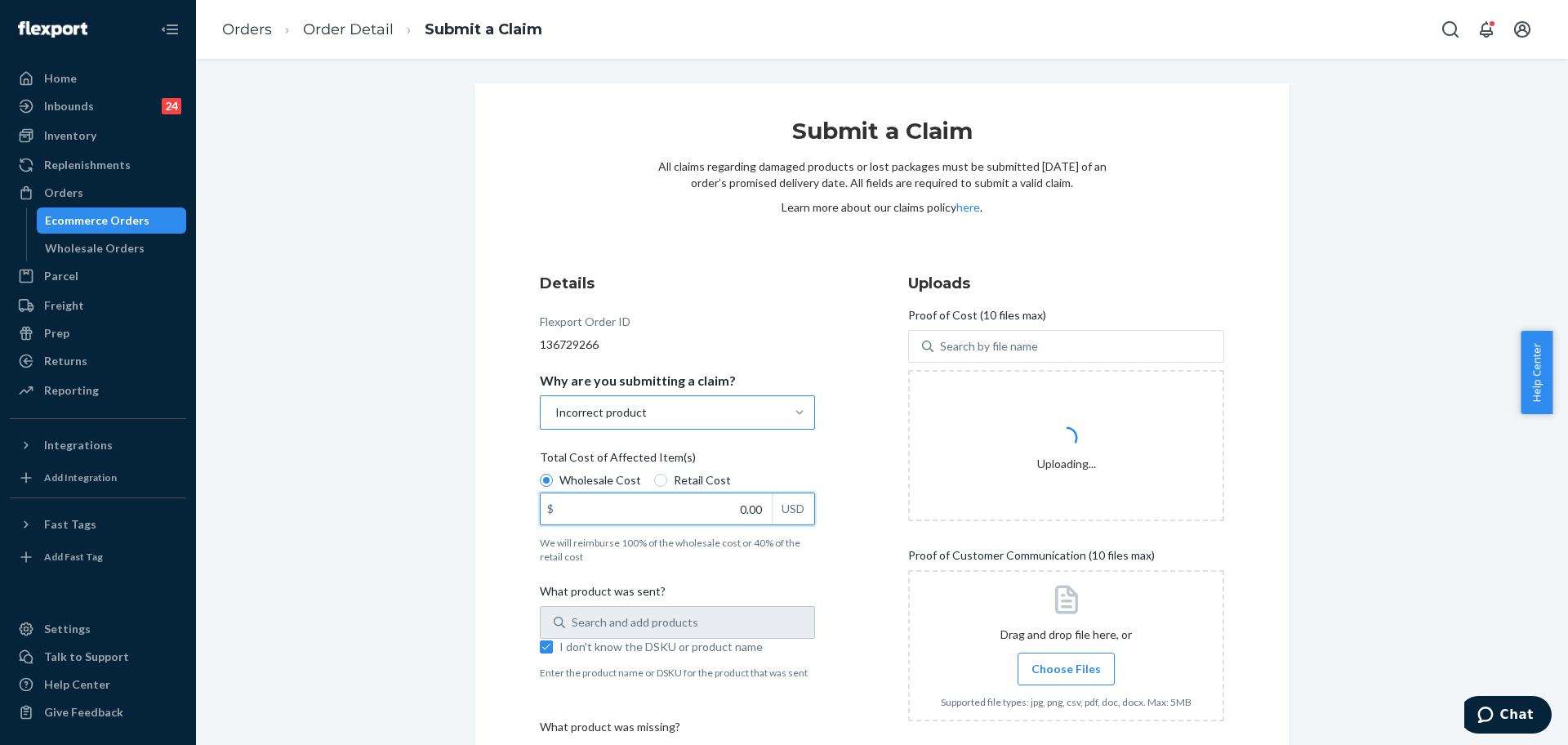
click at [731, 518] on input "0.00" at bounding box center [656, 509] width 231 height 31
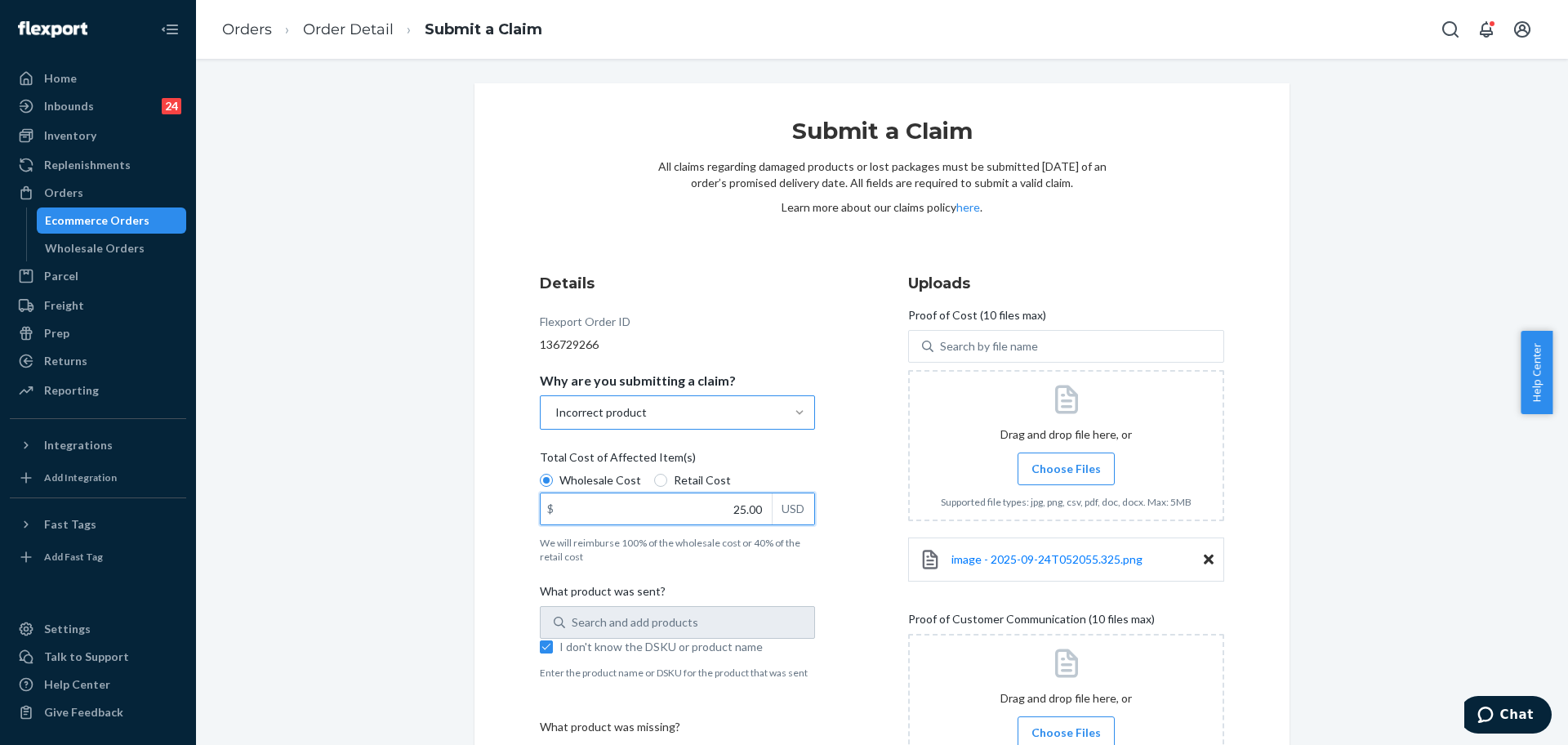
type input "25.00"
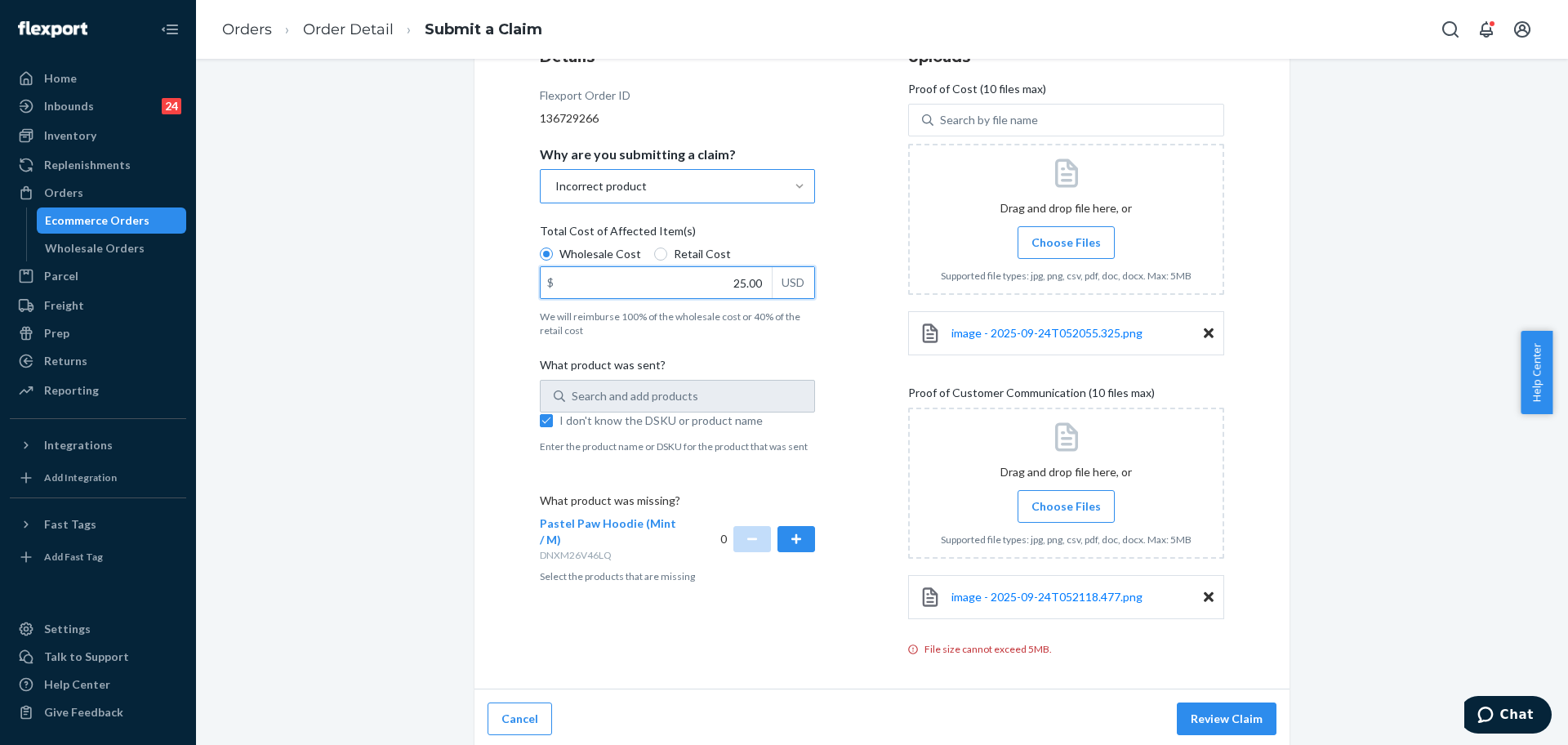
scroll to position [231, 0]
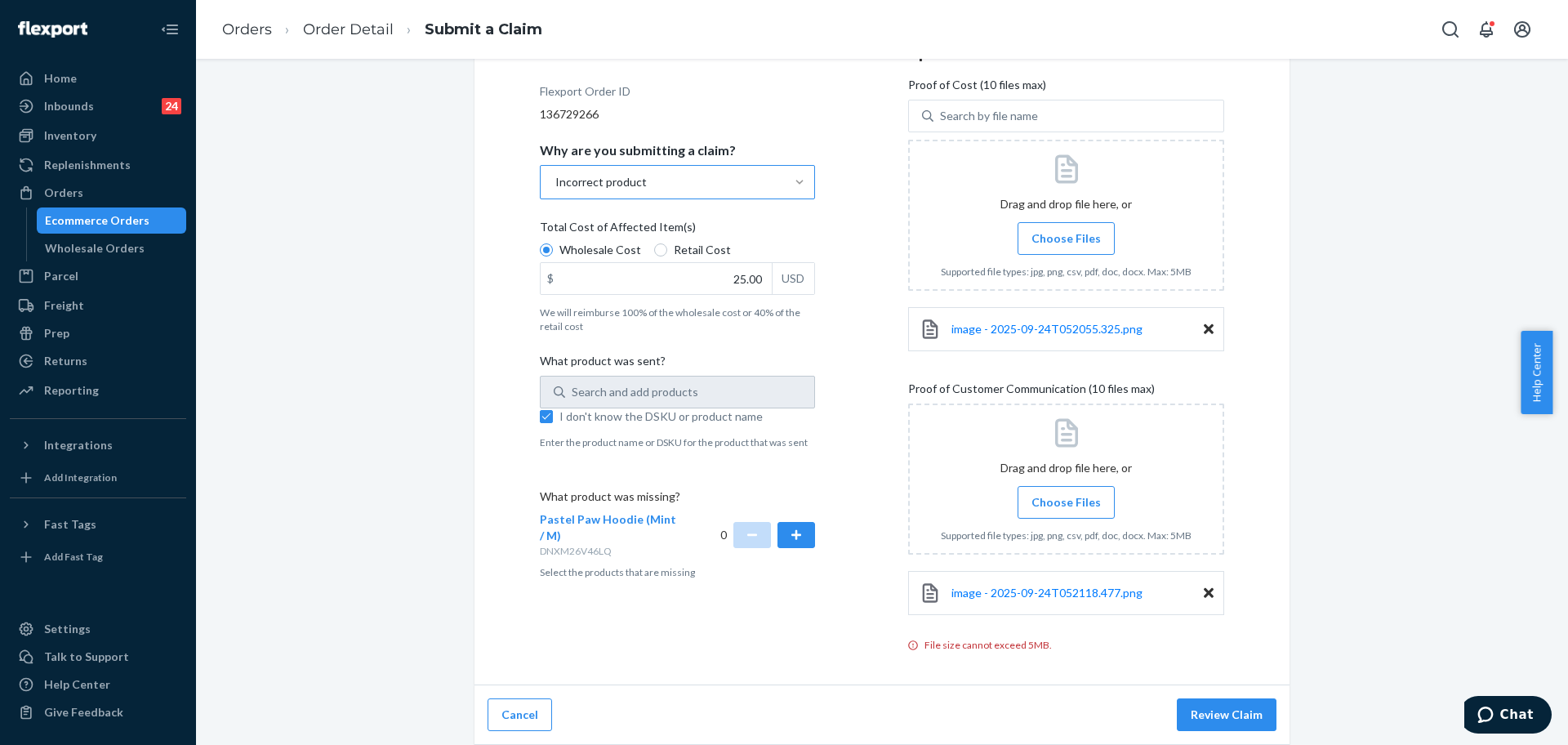
click at [1220, 712] on button "Review Claim" at bounding box center [1226, 714] width 100 height 32
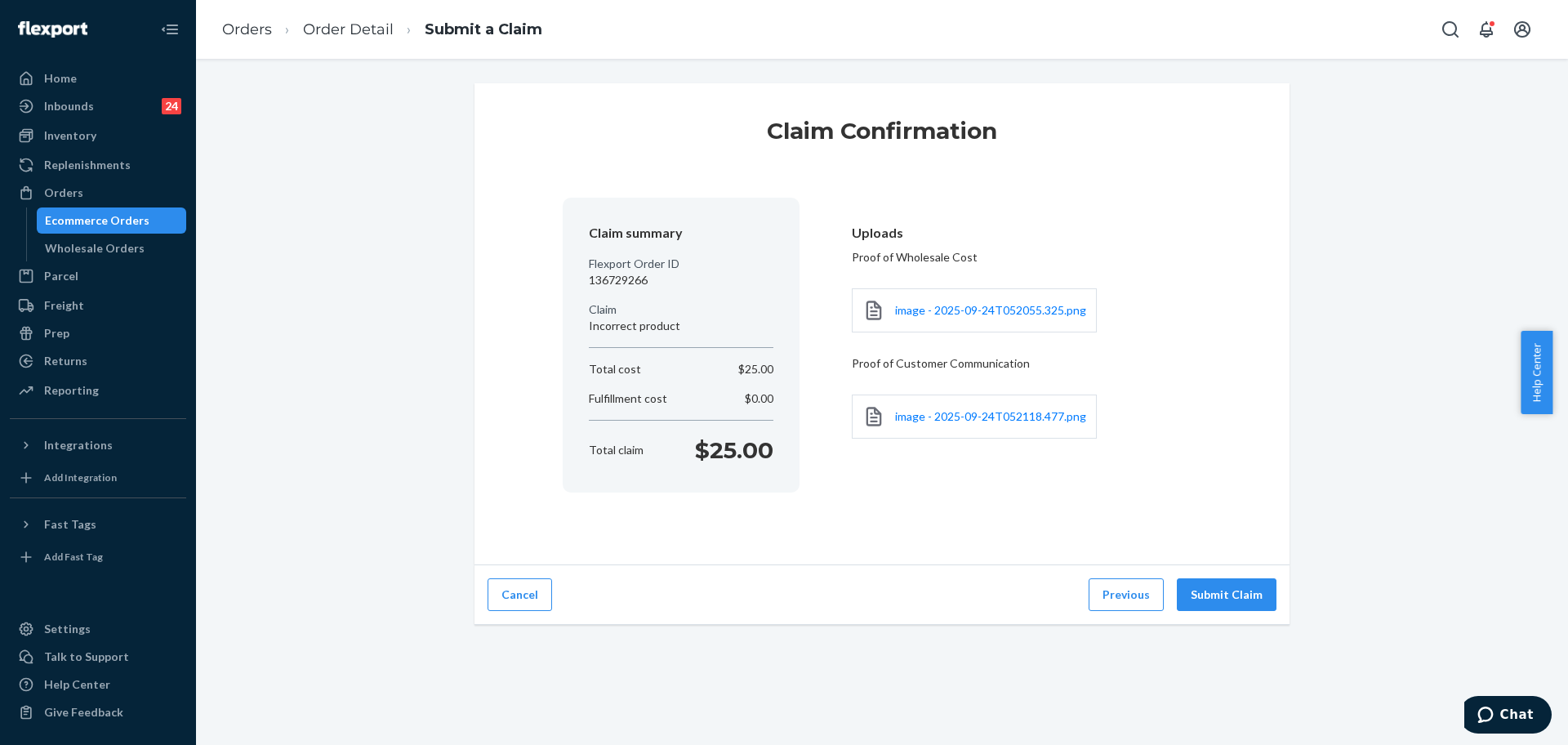
scroll to position [0, 0]
click at [1226, 718] on div "Claim Confirmation Claim summary Flexport Order ID 136729266 Claim Incorrect pr…" at bounding box center [881, 402] width 1372 height 686
click at [1216, 572] on div "Cancel Previous Submit Claim" at bounding box center [881, 596] width 815 height 60
click at [1228, 597] on button "Submit Claim" at bounding box center [1226, 594] width 100 height 32
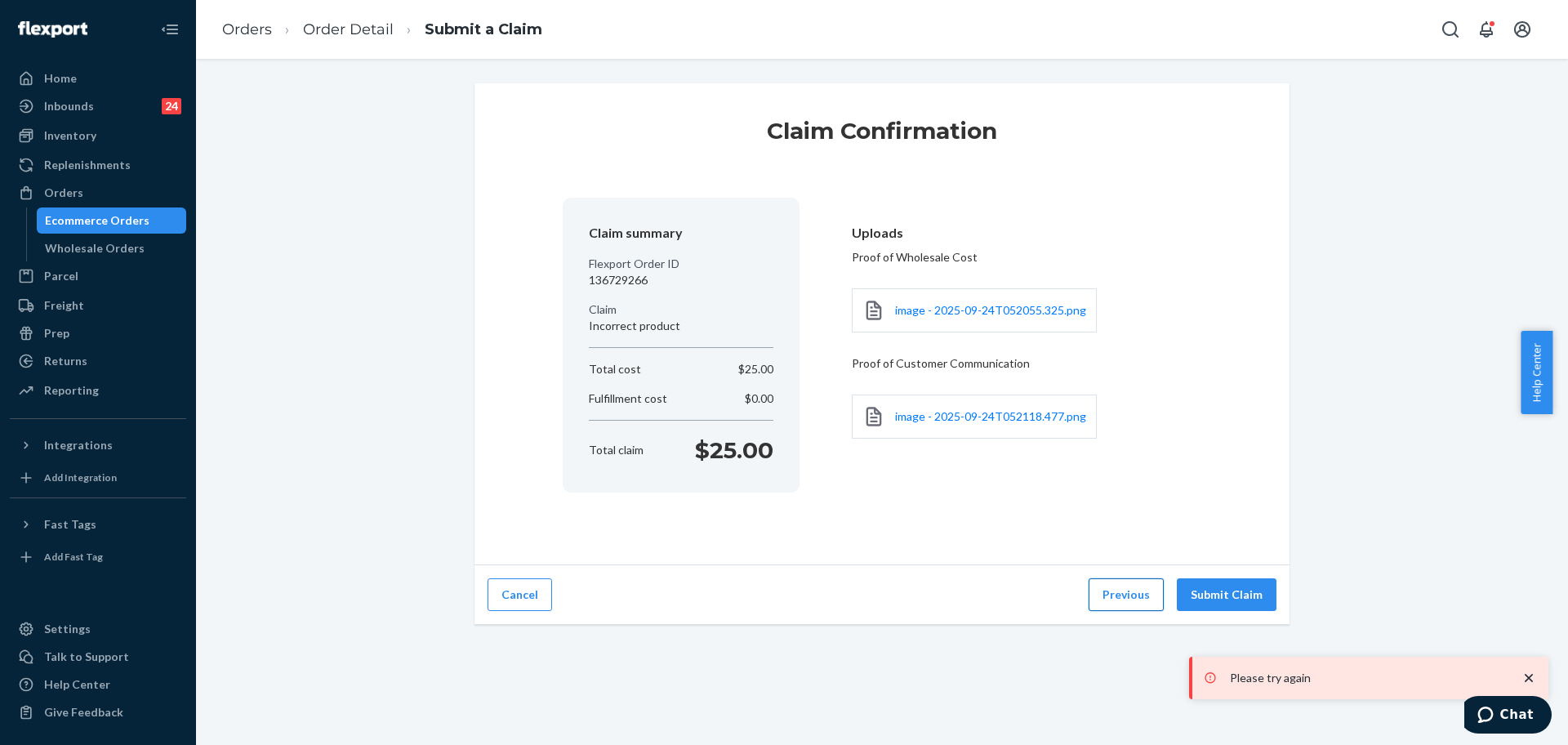
click at [1128, 590] on button "Previous" at bounding box center [1126, 594] width 75 height 32
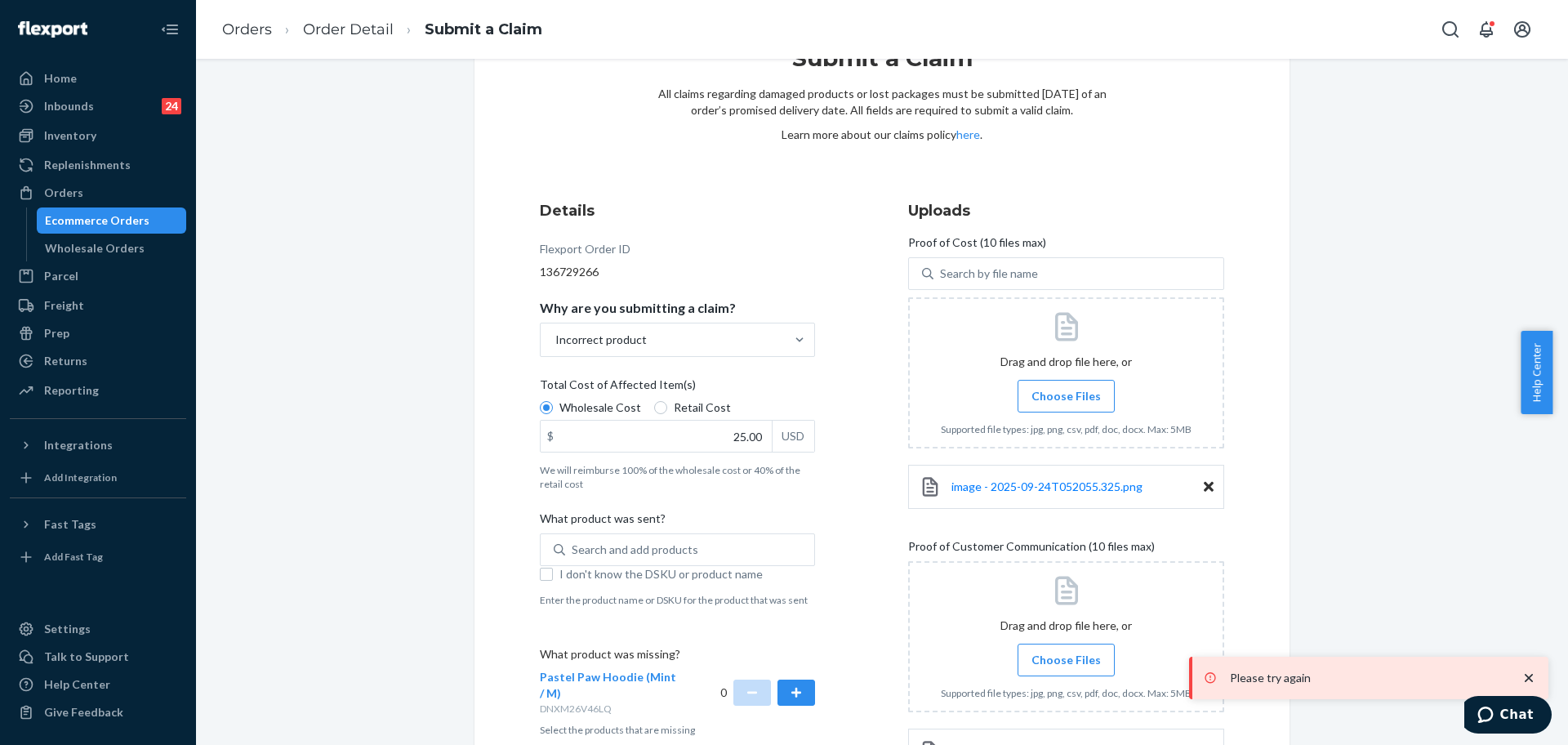
scroll to position [204, 0]
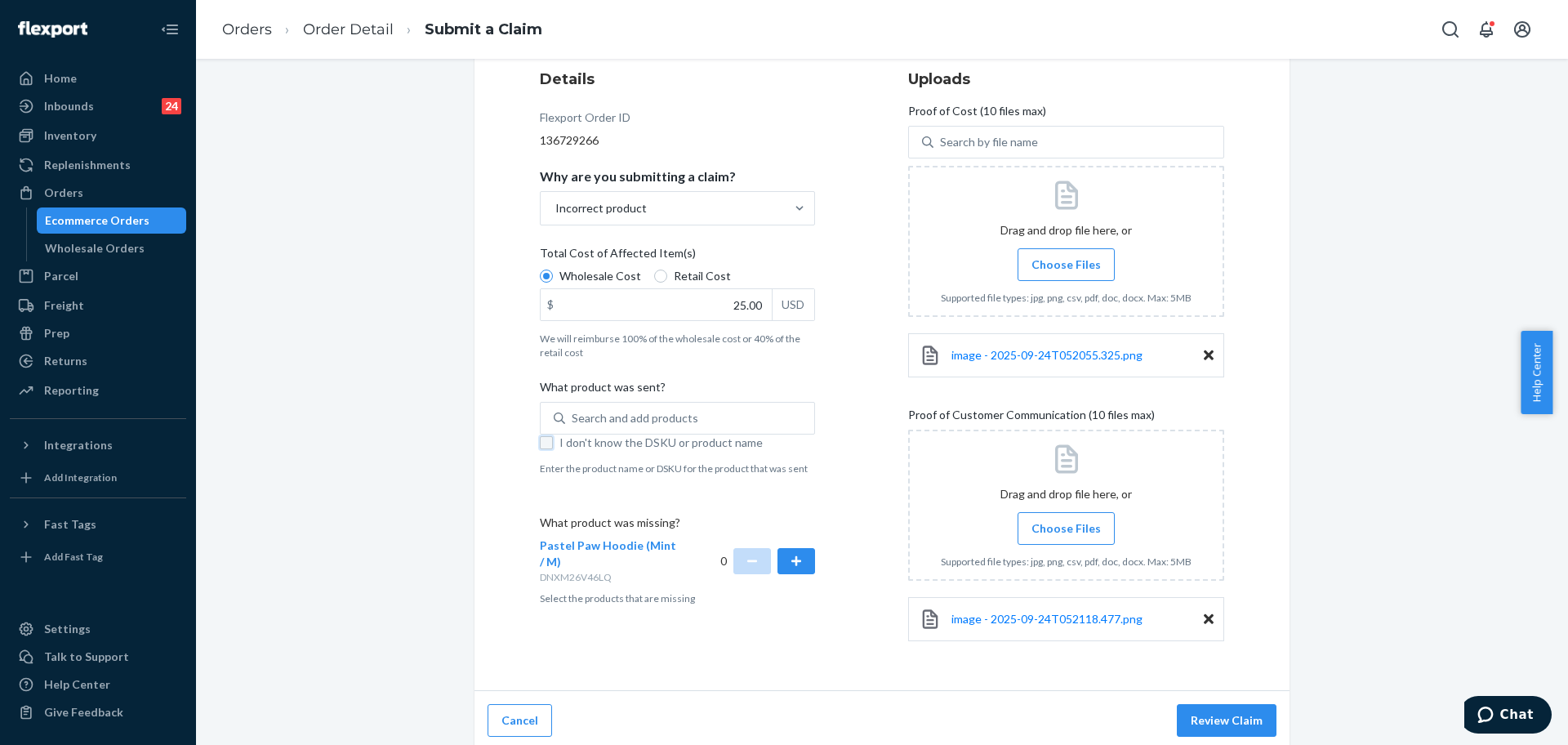
click at [541, 440] on input "I don't know the DSKU or product name" at bounding box center [546, 443] width 13 height 13
checkbox input "true"
click at [1268, 721] on button "Review Claim" at bounding box center [1226, 720] width 100 height 32
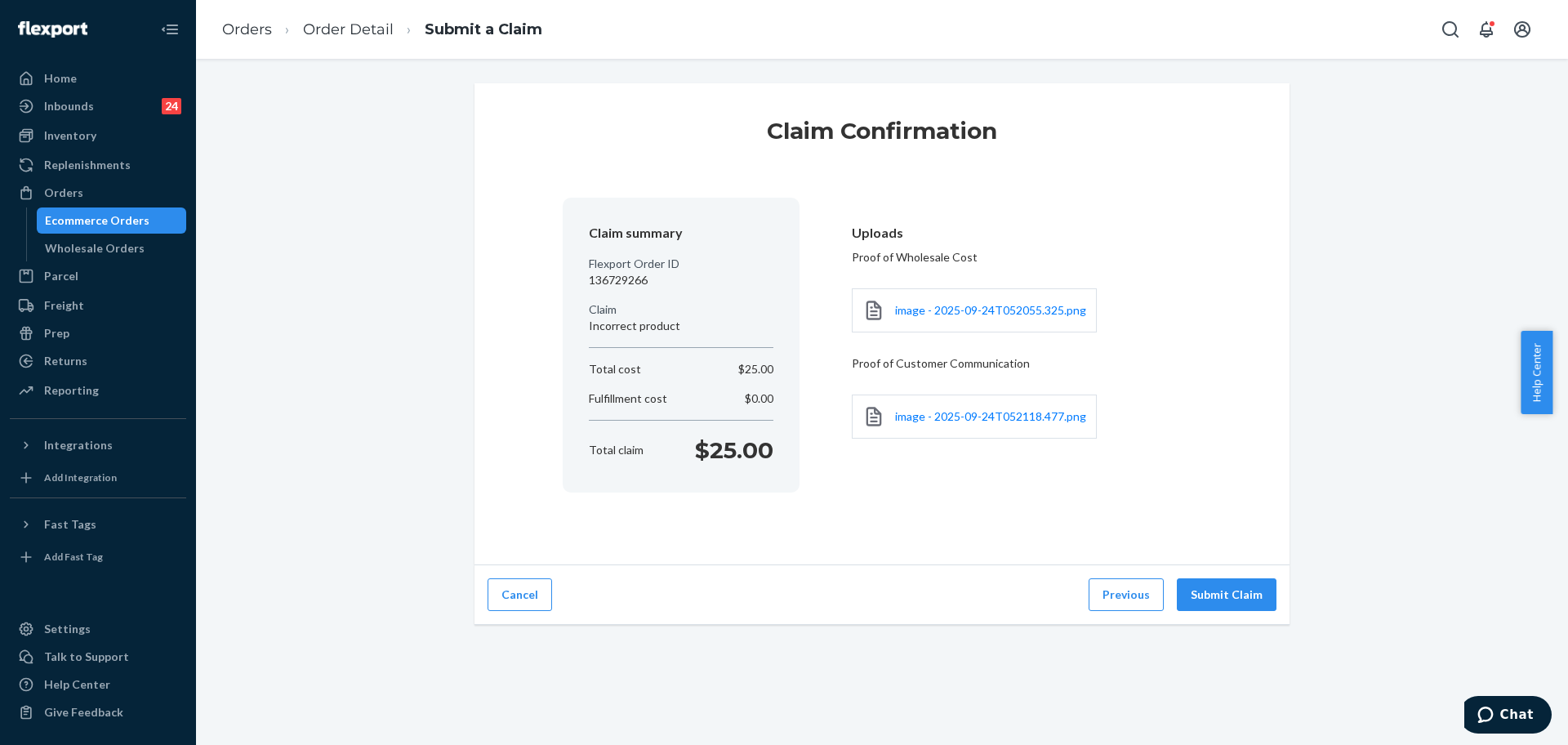
scroll to position [0, 0]
click at [1265, 600] on button "Submit Claim" at bounding box center [1226, 594] width 100 height 32
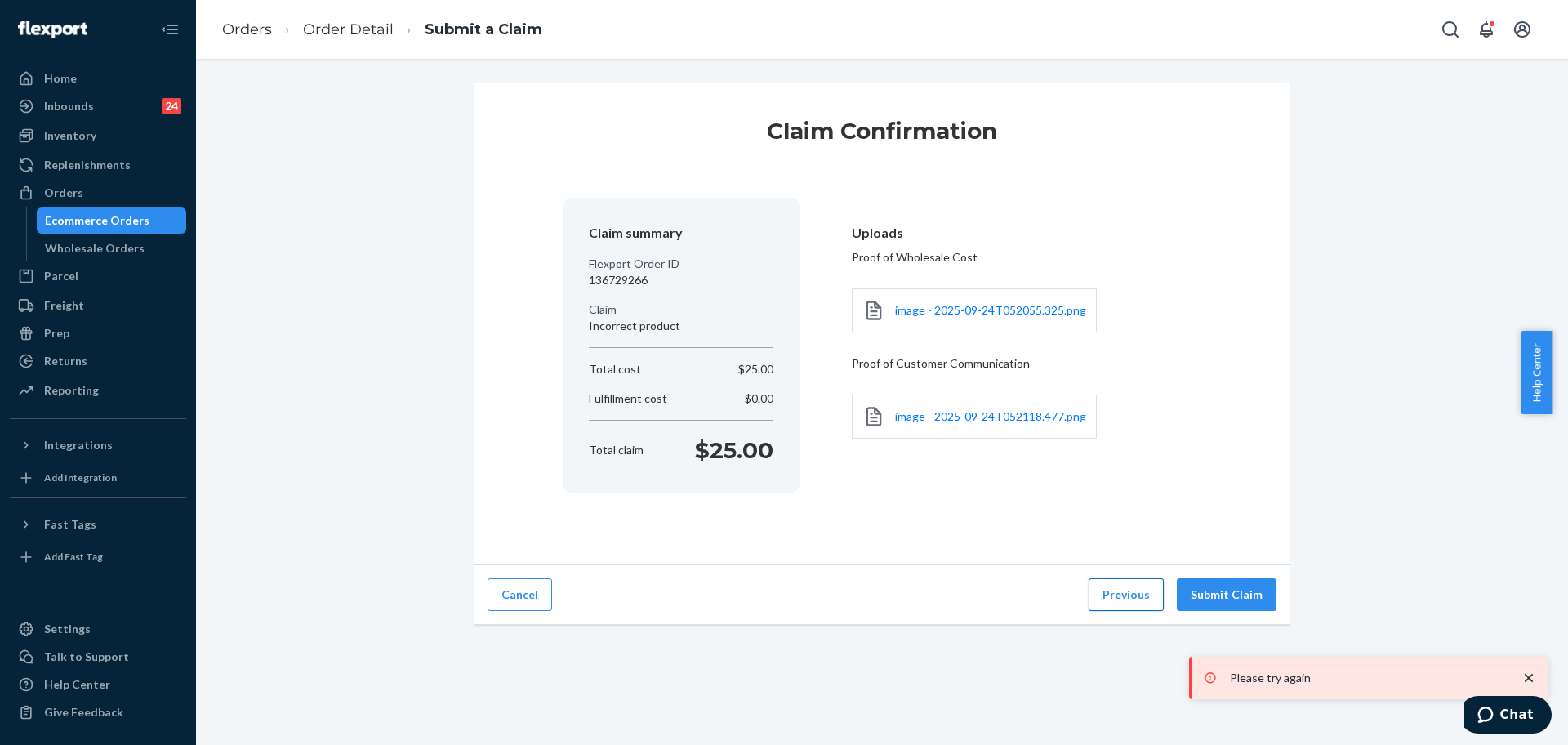
click at [1122, 601] on button "Previous" at bounding box center [1126, 594] width 75 height 32
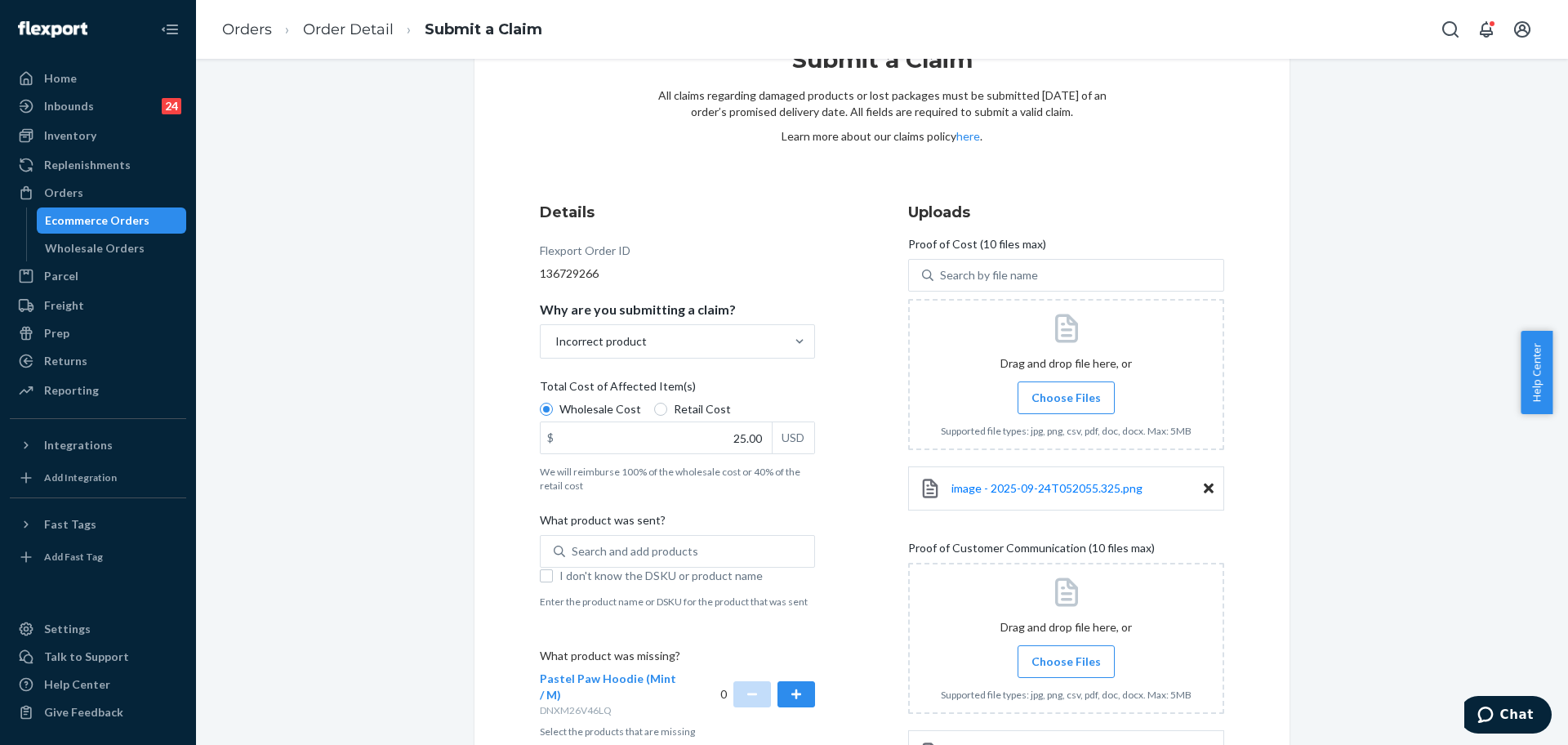
scroll to position [210, 0]
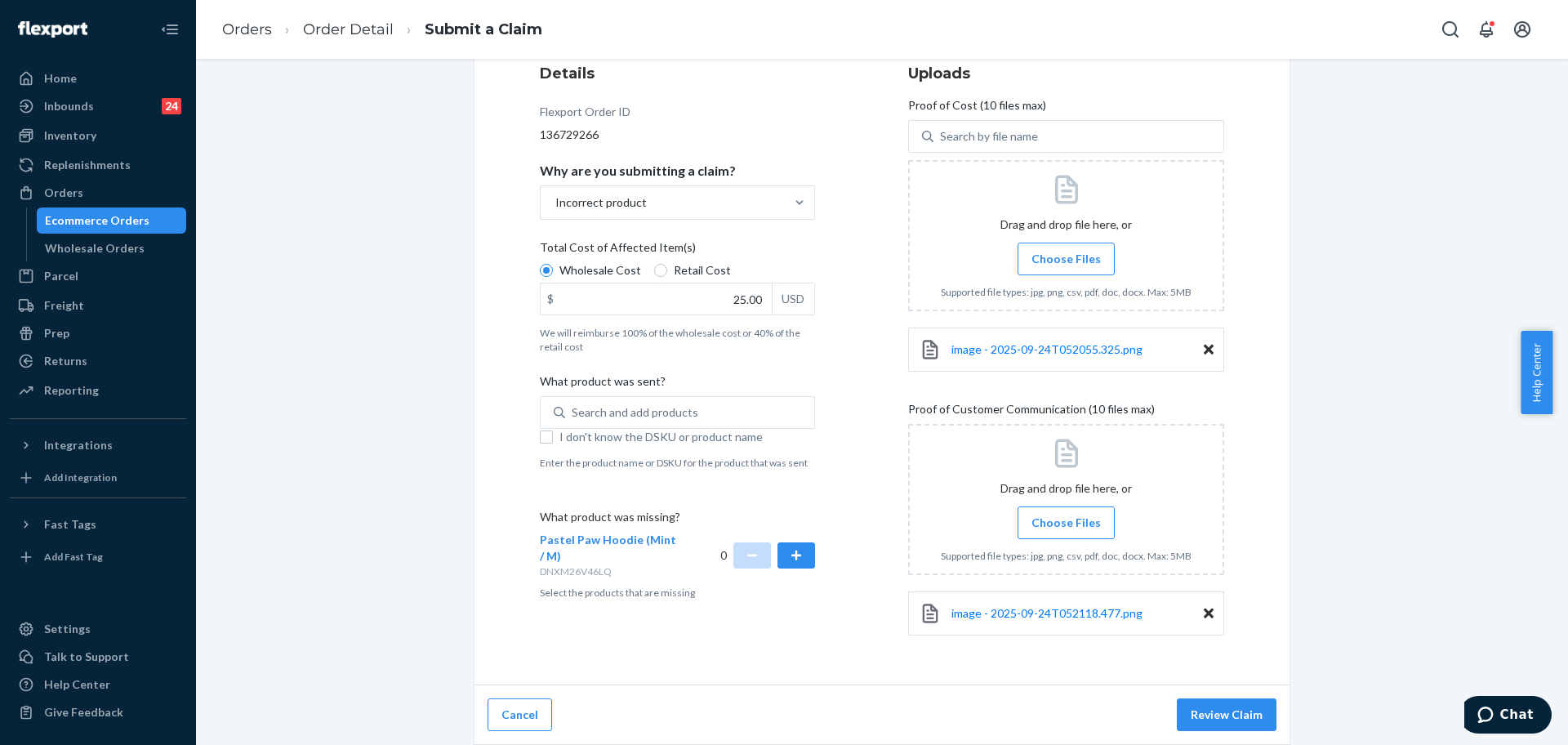
click at [528, 438] on div "Submit a Claim All claims regarding damaged products or lost packages must be s…" at bounding box center [881, 279] width 815 height 812
click at [540, 446] on div "Search and add products I don't know the DSKU or product name" at bounding box center [677, 423] width 275 height 53
click at [571, 421] on input "Search and add products" at bounding box center [572, 413] width 2 height 17
click at [548, 437] on label "I don't know the DSKU or product name" at bounding box center [677, 437] width 275 height 17
click at [548, 437] on input "I don't know the DSKU or product name" at bounding box center [546, 437] width 13 height 13
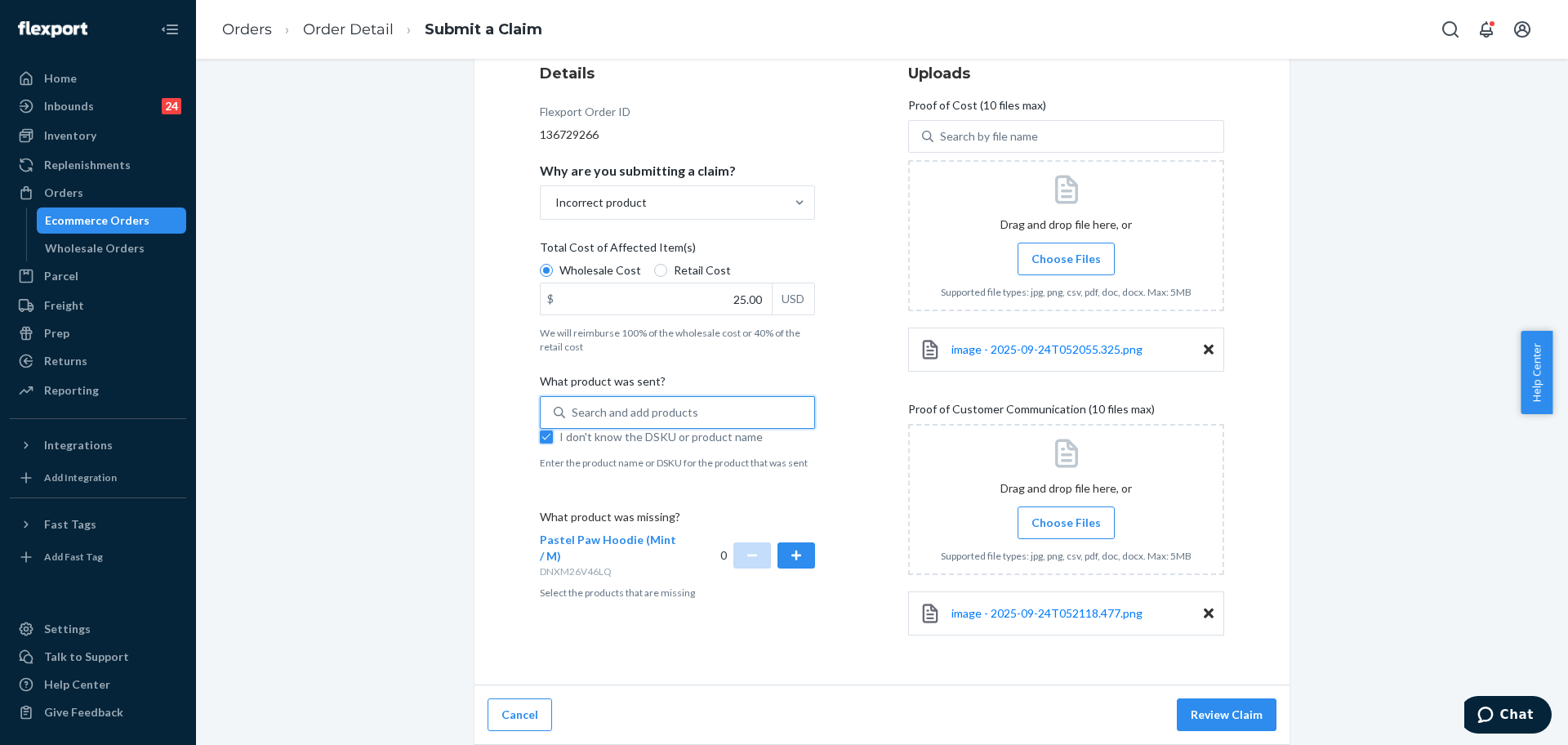
checkbox input "true"
click at [769, 532] on div "0" at bounding box center [768, 555] width 95 height 46
click at [785, 553] on button "button" at bounding box center [796, 556] width 37 height 27
click at [1186, 709] on button "Review Claim" at bounding box center [1226, 714] width 100 height 32
click at [1226, 709] on button "Review Claim" at bounding box center [1226, 714] width 100 height 32
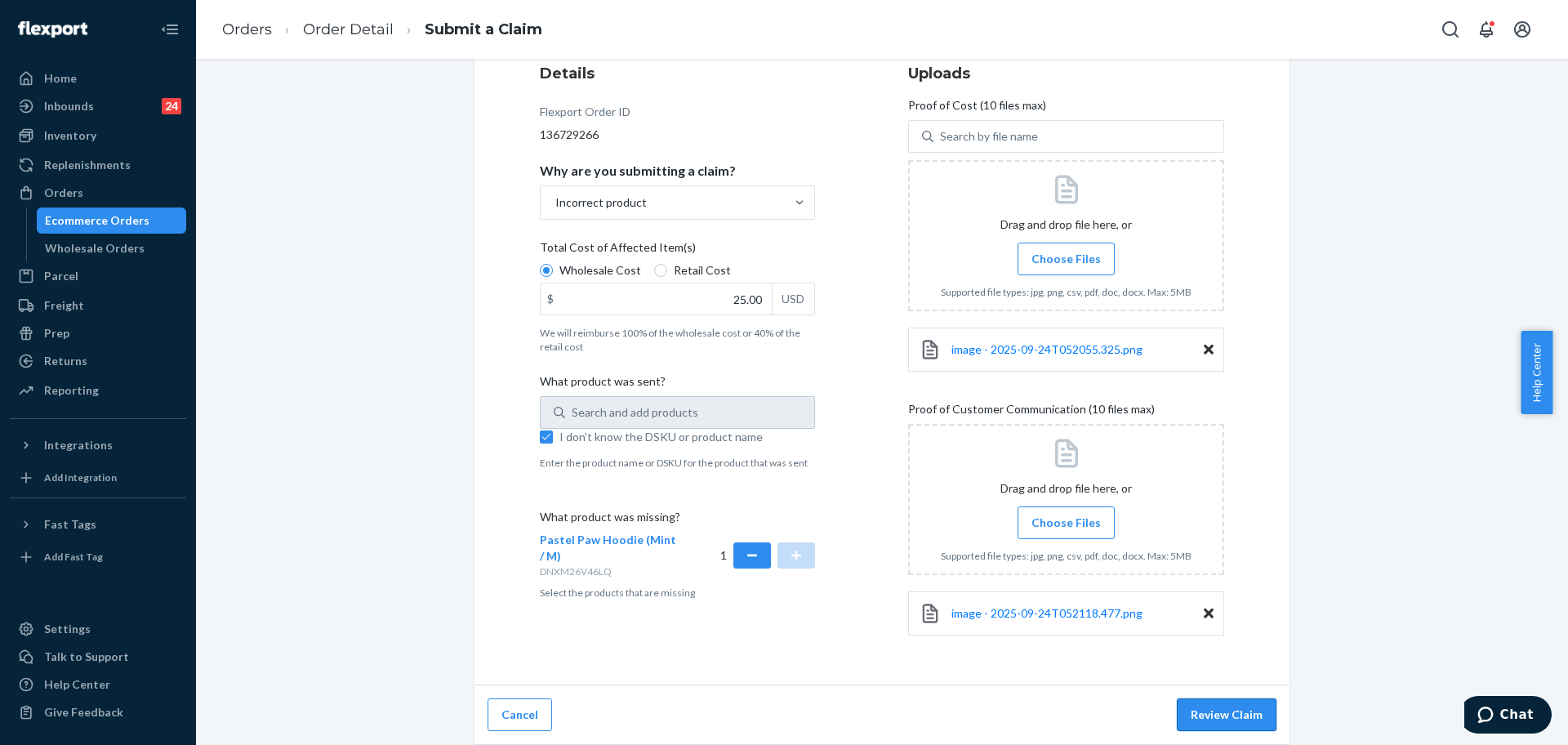
click at [1237, 714] on button "Review Claim" at bounding box center [1226, 714] width 100 height 32
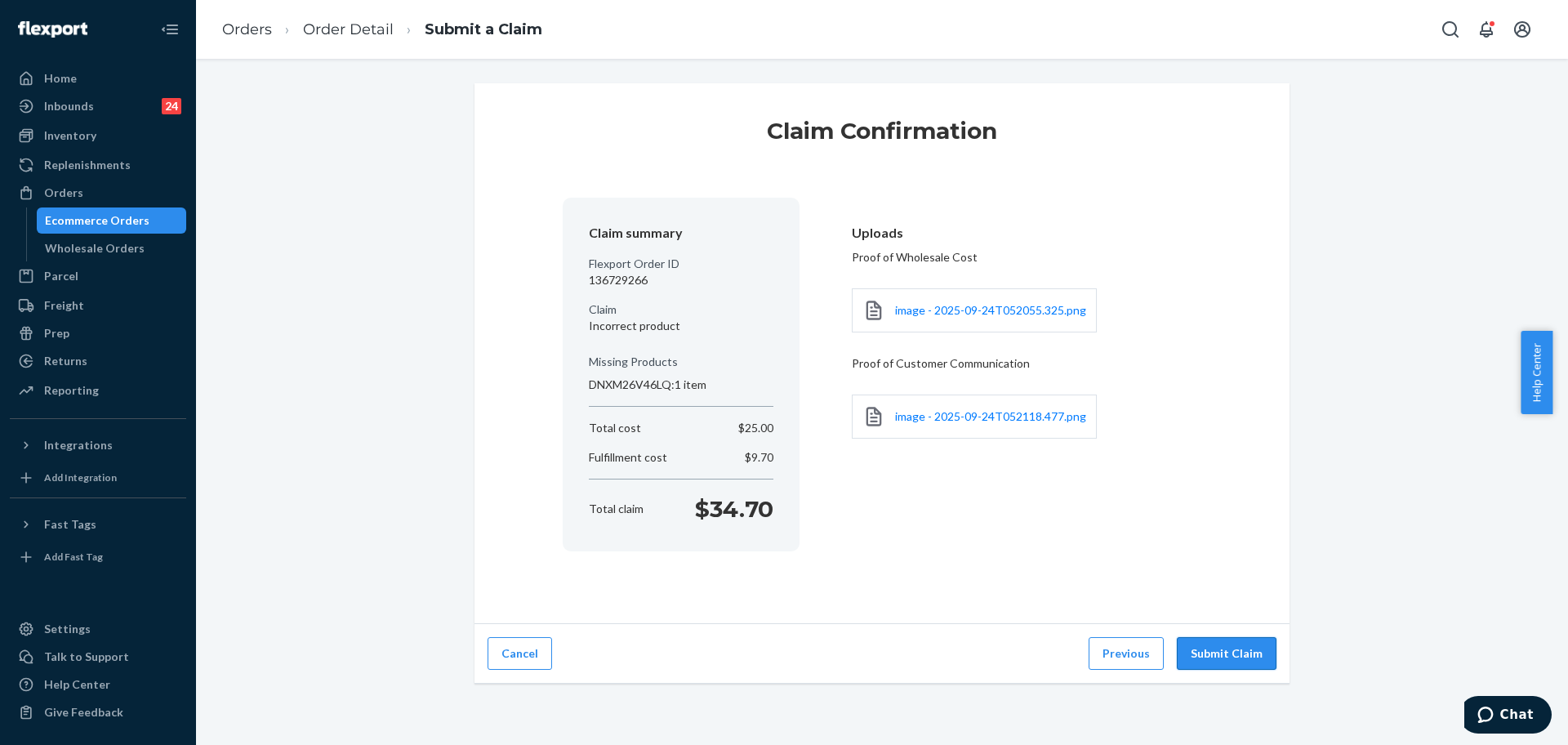
click at [1250, 654] on button "Submit Claim" at bounding box center [1226, 653] width 100 height 32
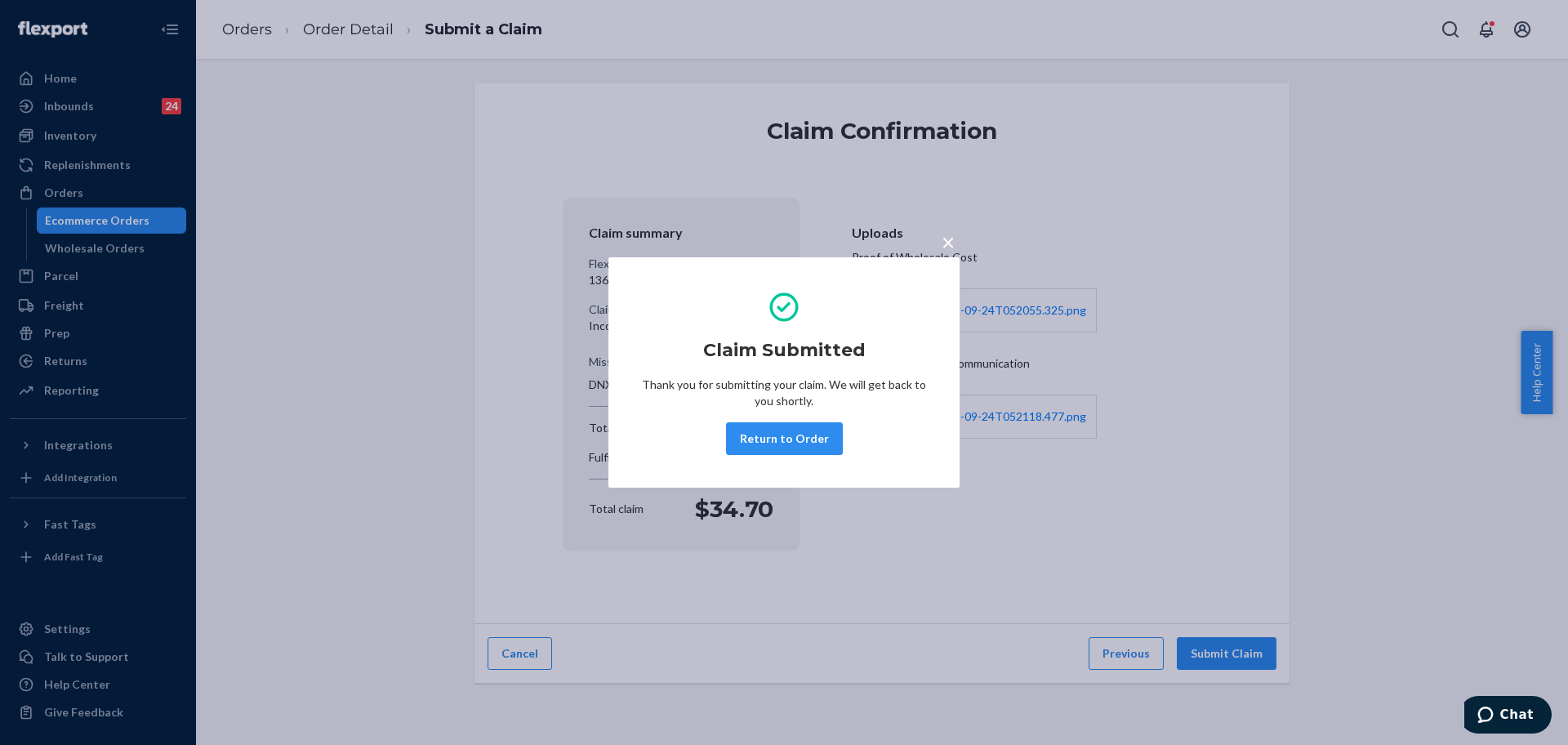
drag, startPoint x: 733, startPoint y: 450, endPoint x: 743, endPoint y: 438, distance: 15.6
click at [731, 451] on button "Return to Order" at bounding box center [784, 438] width 117 height 32
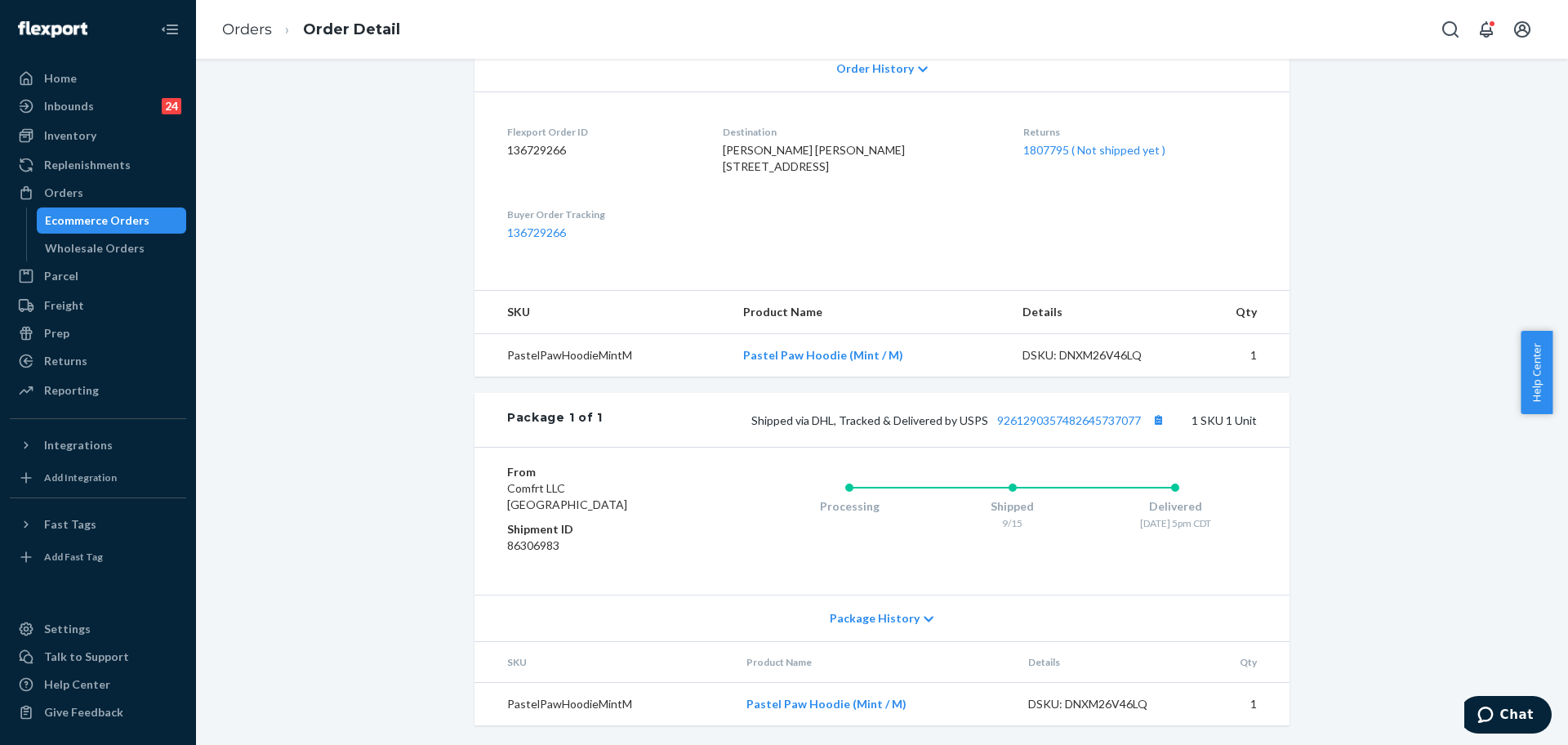
scroll to position [402, 0]
click at [137, 191] on div "Orders" at bounding box center [98, 193] width 173 height 23
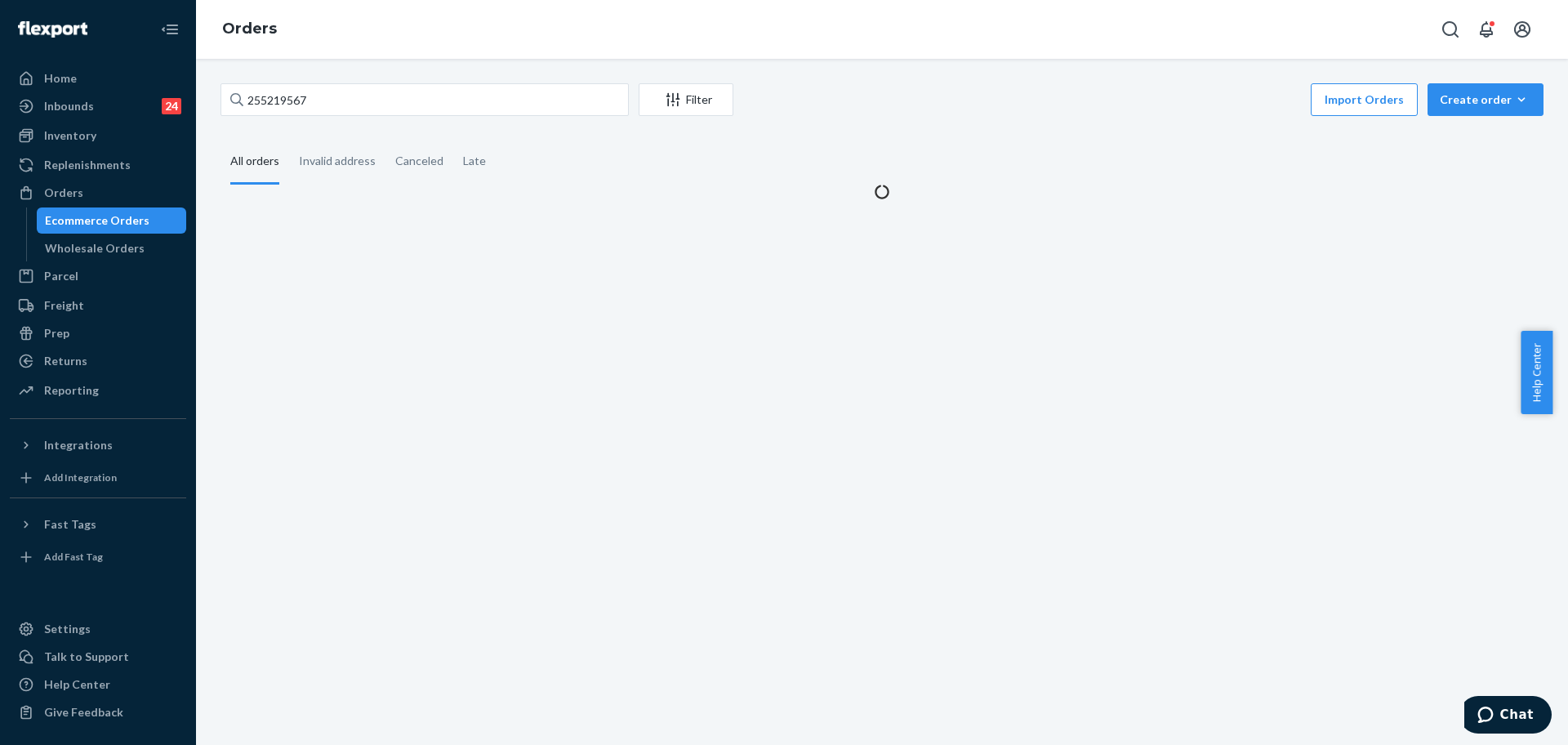
click at [410, 66] on div "255219567 Filter Import Orders Create order Ecommerce order Removal order All o…" at bounding box center [881, 402] width 1372 height 686
click at [410, 103] on input "255219567" at bounding box center [425, 99] width 408 height 32
click at [408, 102] on input "255219567" at bounding box center [425, 99] width 408 height 32
drag, startPoint x: 408, startPoint y: 102, endPoint x: 420, endPoint y: 100, distance: 12.2
click at [411, 102] on input "255219567" at bounding box center [425, 99] width 408 height 32
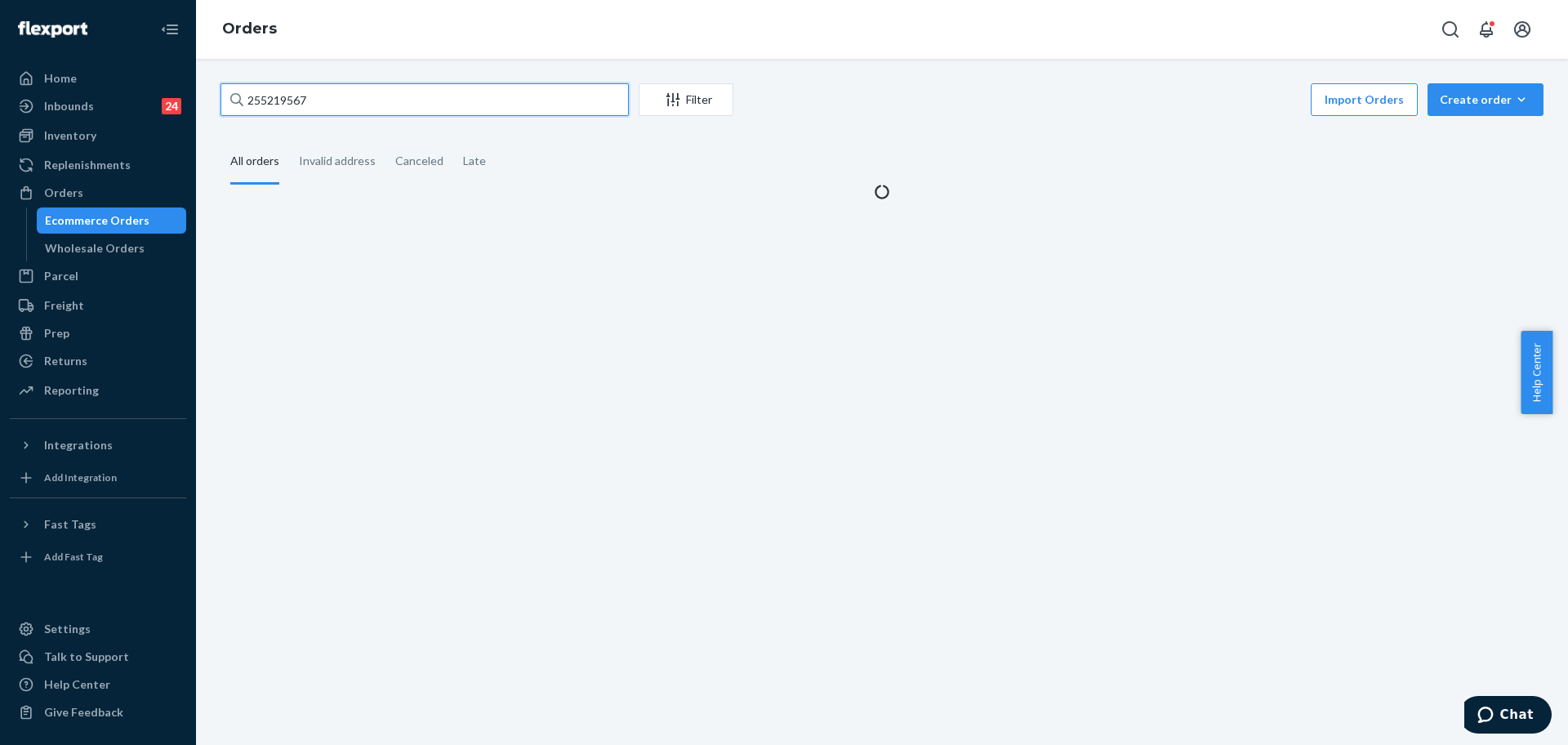
paste input "4970733"
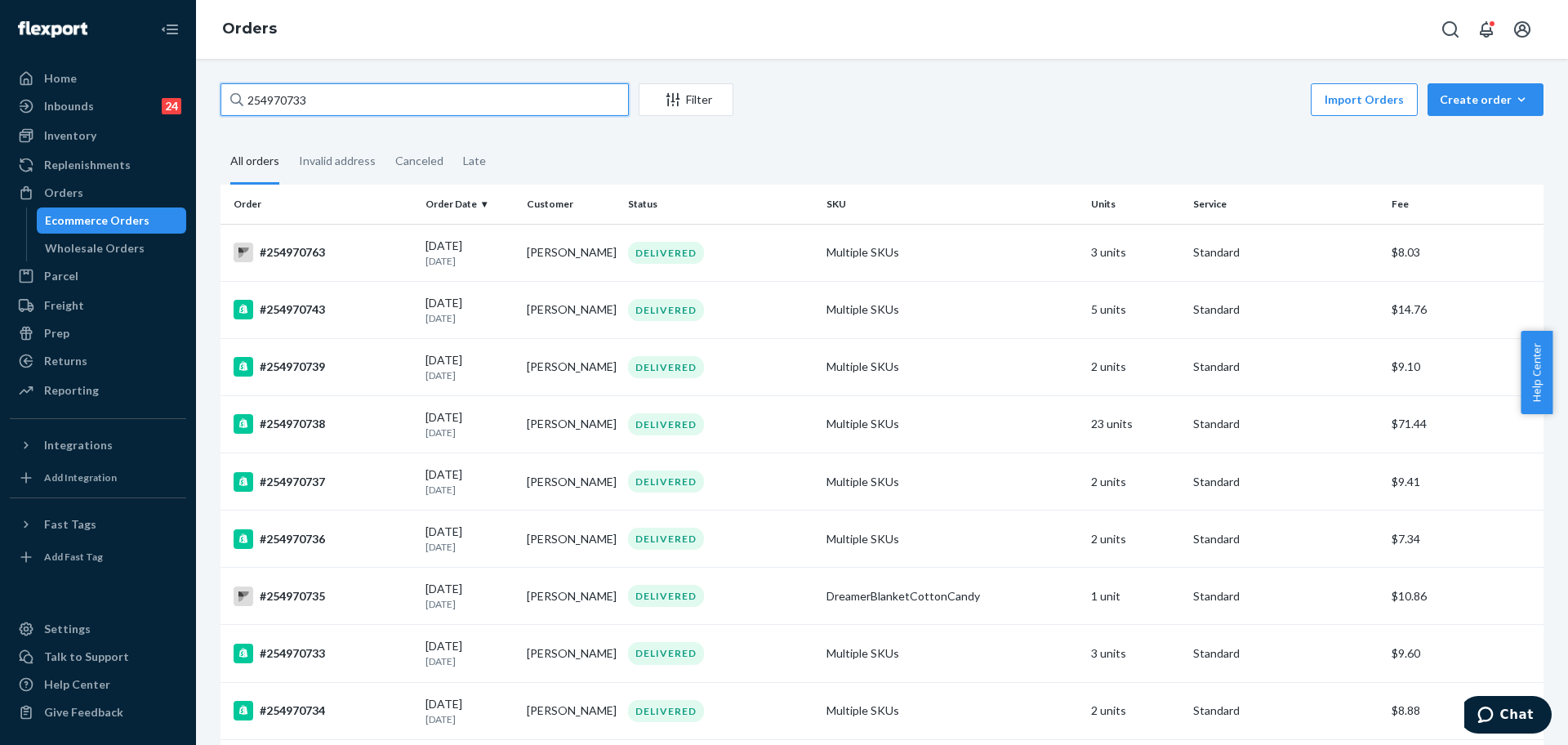
type input "254970733"
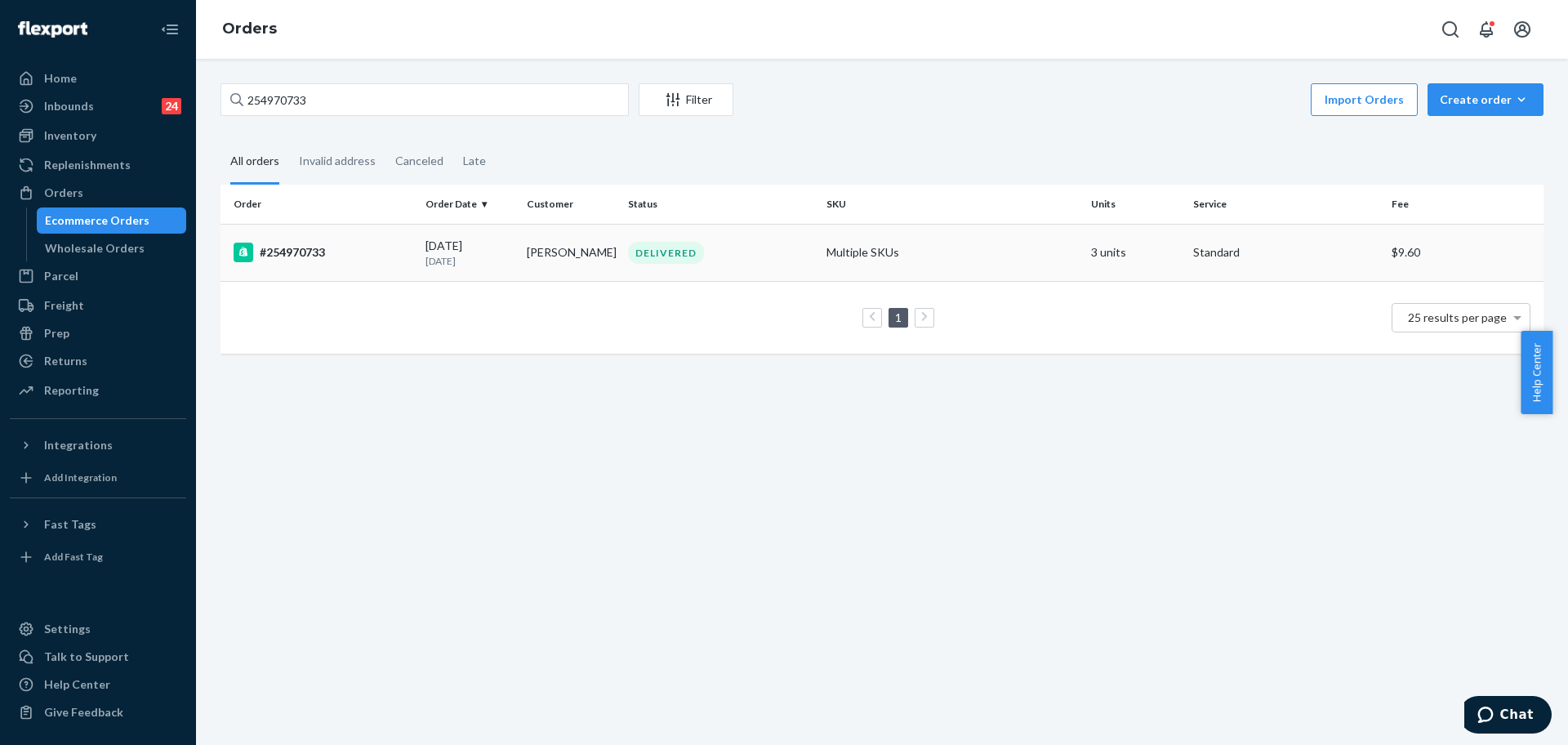
click at [976, 251] on td "Multiple SKUs" at bounding box center [952, 252] width 265 height 57
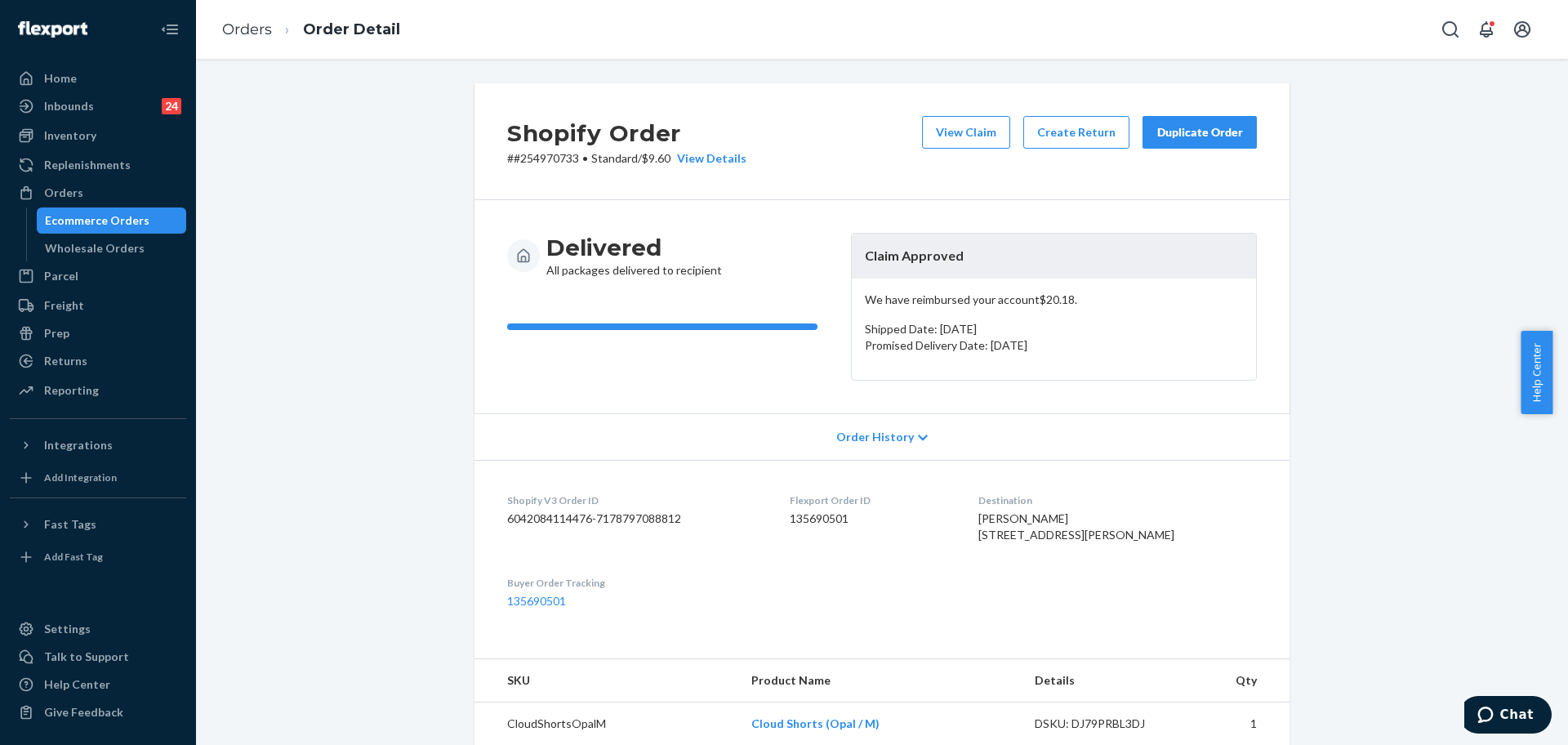
click at [1221, 129] on div "Duplicate Order" at bounding box center [1200, 133] width 86 height 17
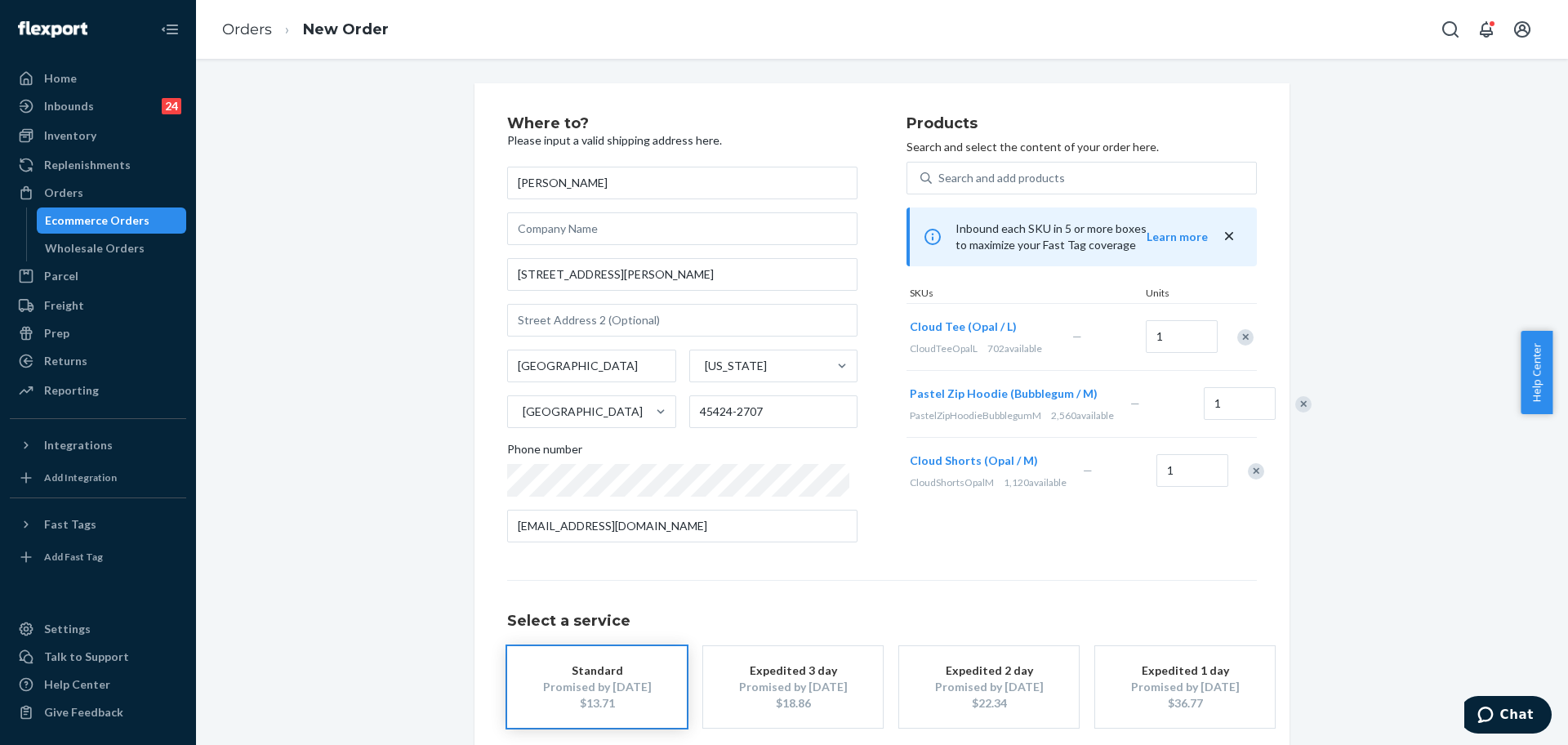
click at [1295, 412] on div "Remove Item" at bounding box center [1303, 405] width 17 height 17
click at [725, 283] on input "5120 Angelita Ave" at bounding box center [682, 274] width 351 height 32
click at [726, 275] on input "5120 Angelita Ave" at bounding box center [682, 274] width 351 height 32
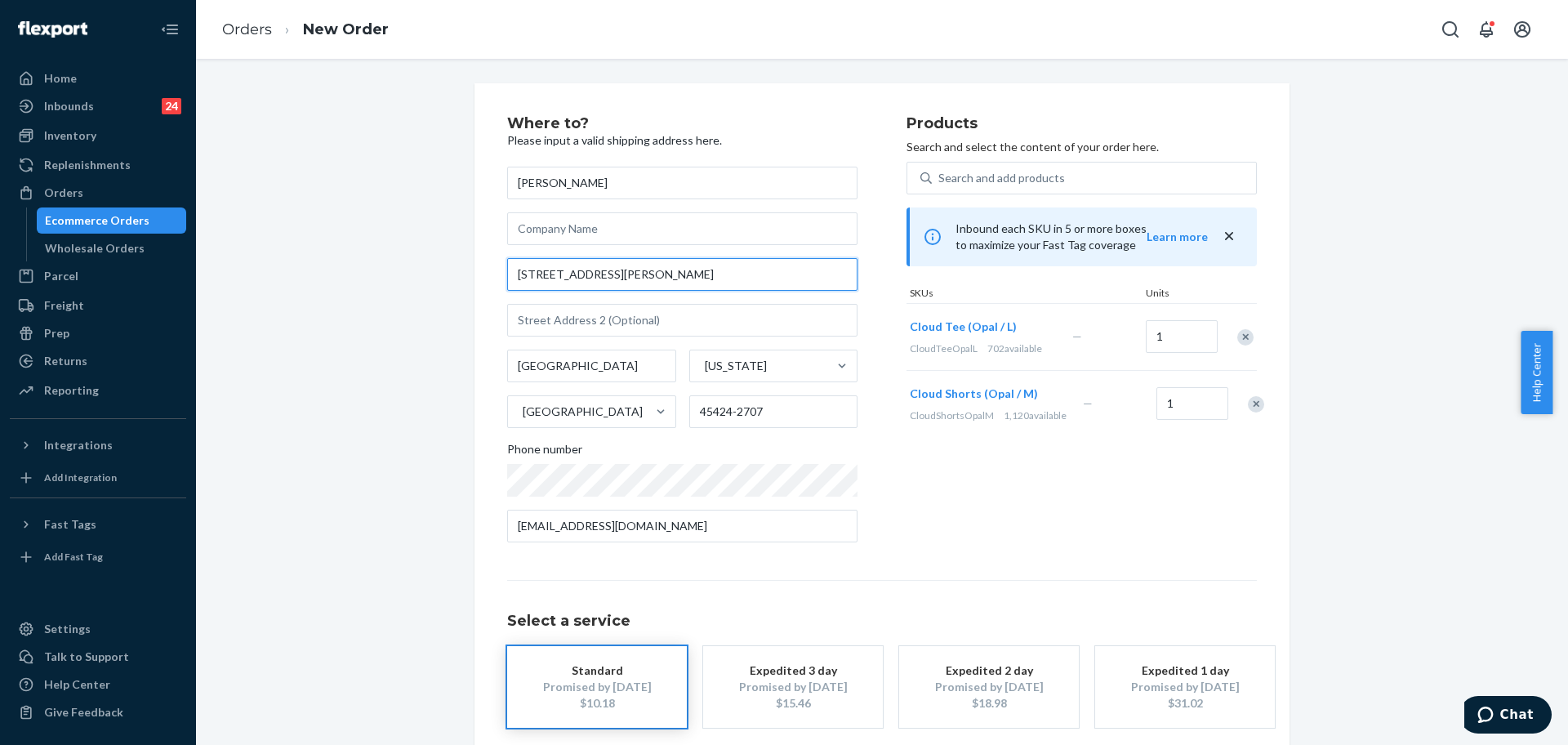
paste input "5120 Angelita Ave Dayton Ohio 45424"
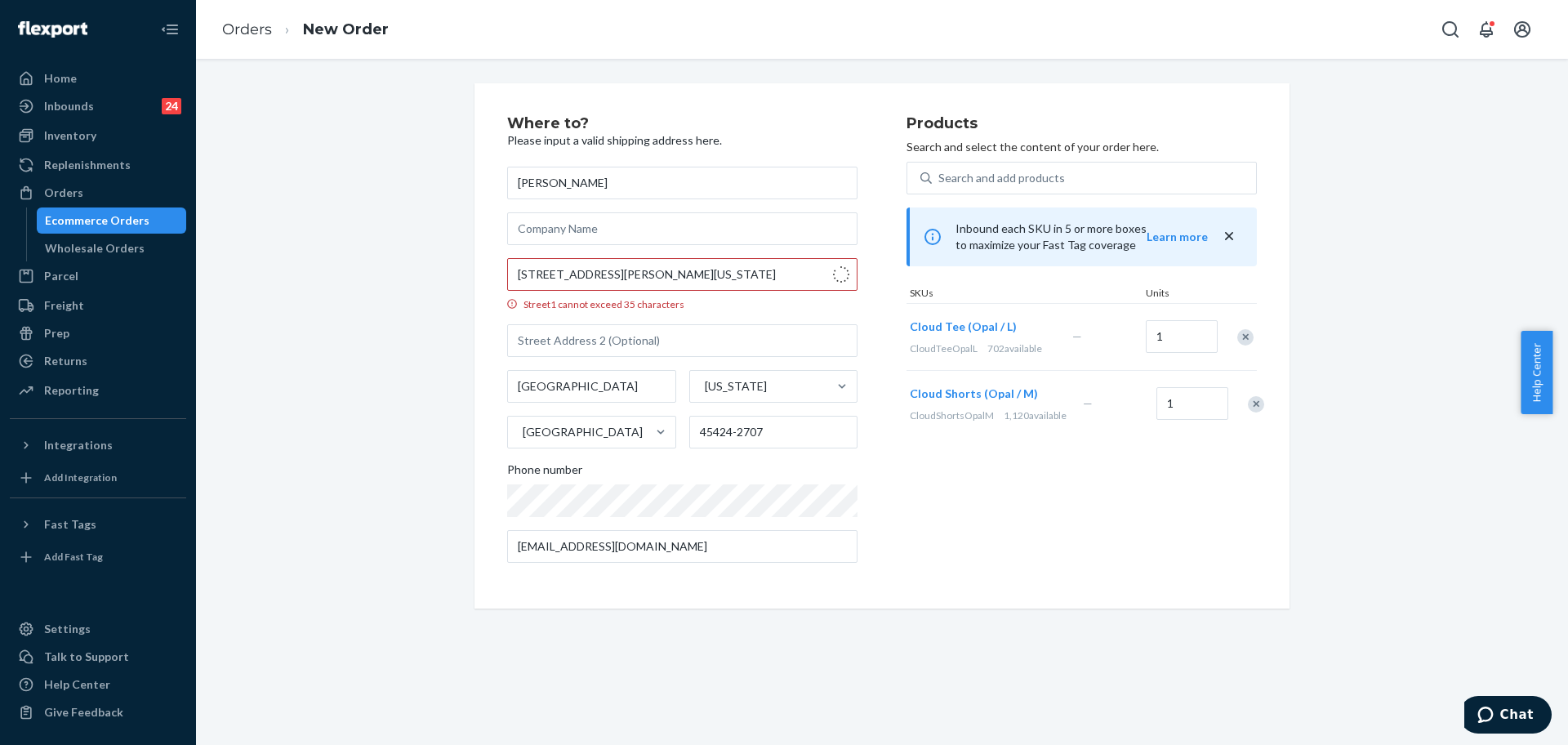
type input "5120 Angelita Ave"
type input "45424"
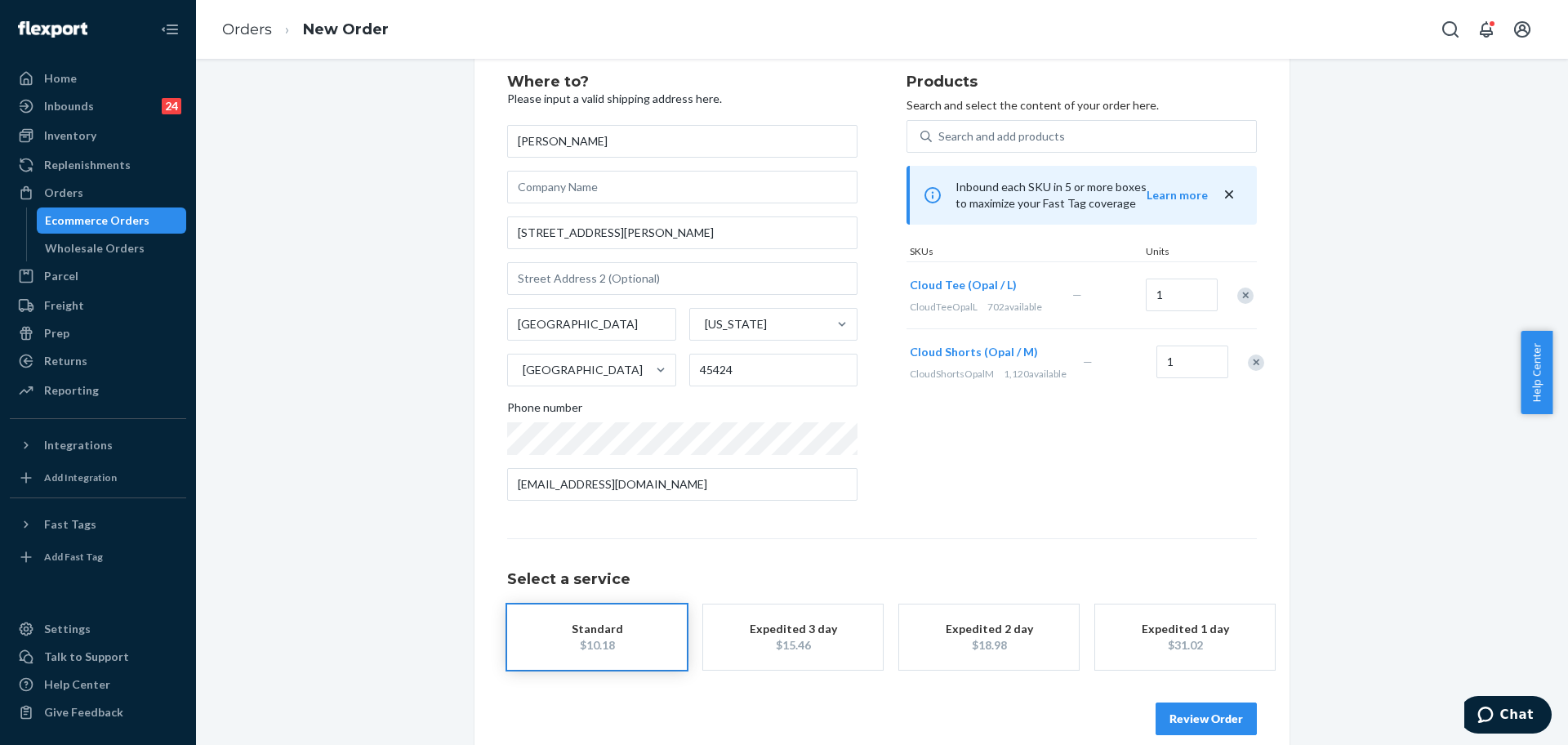
scroll to position [65, 0]
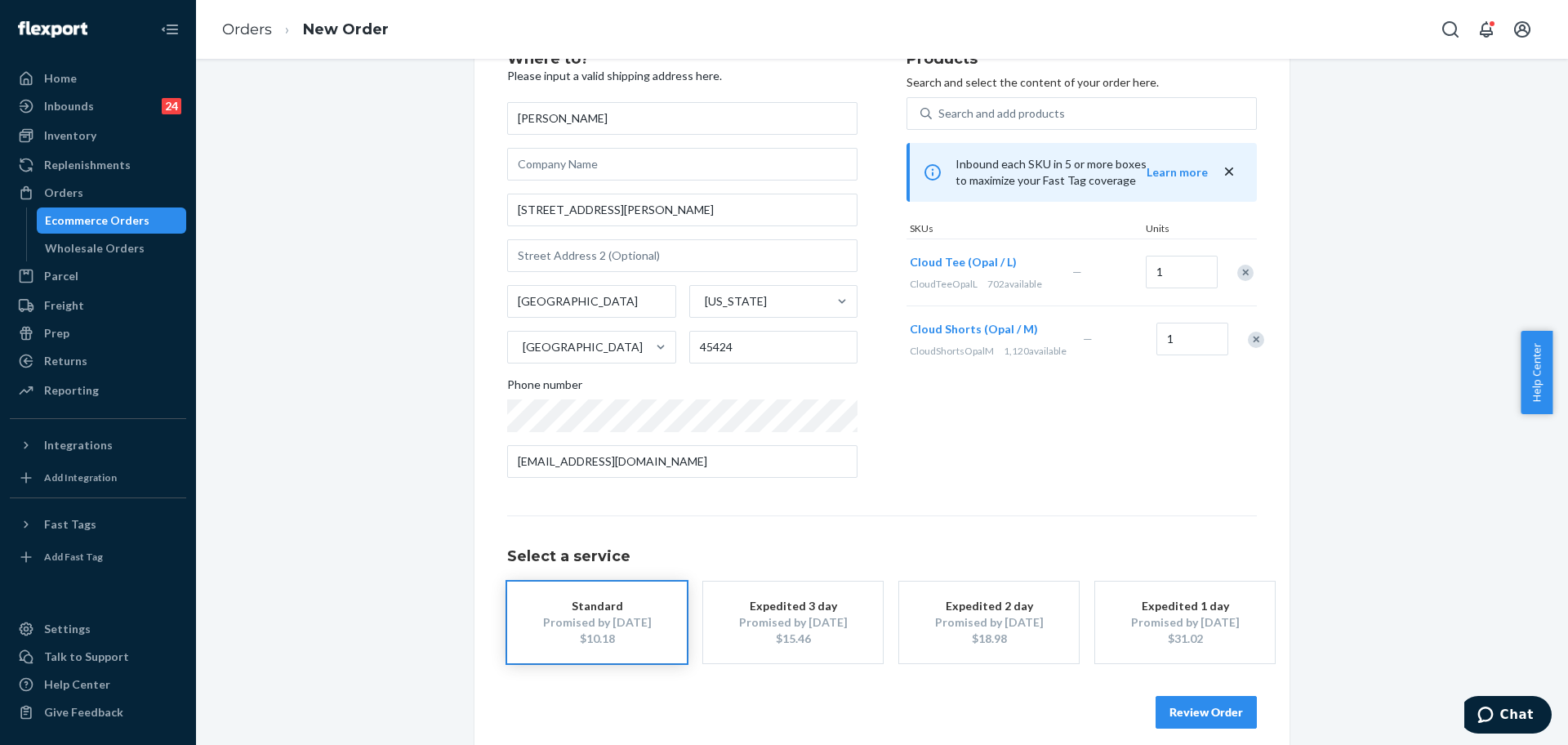
click at [1240, 715] on button "Review Order" at bounding box center [1206, 712] width 101 height 32
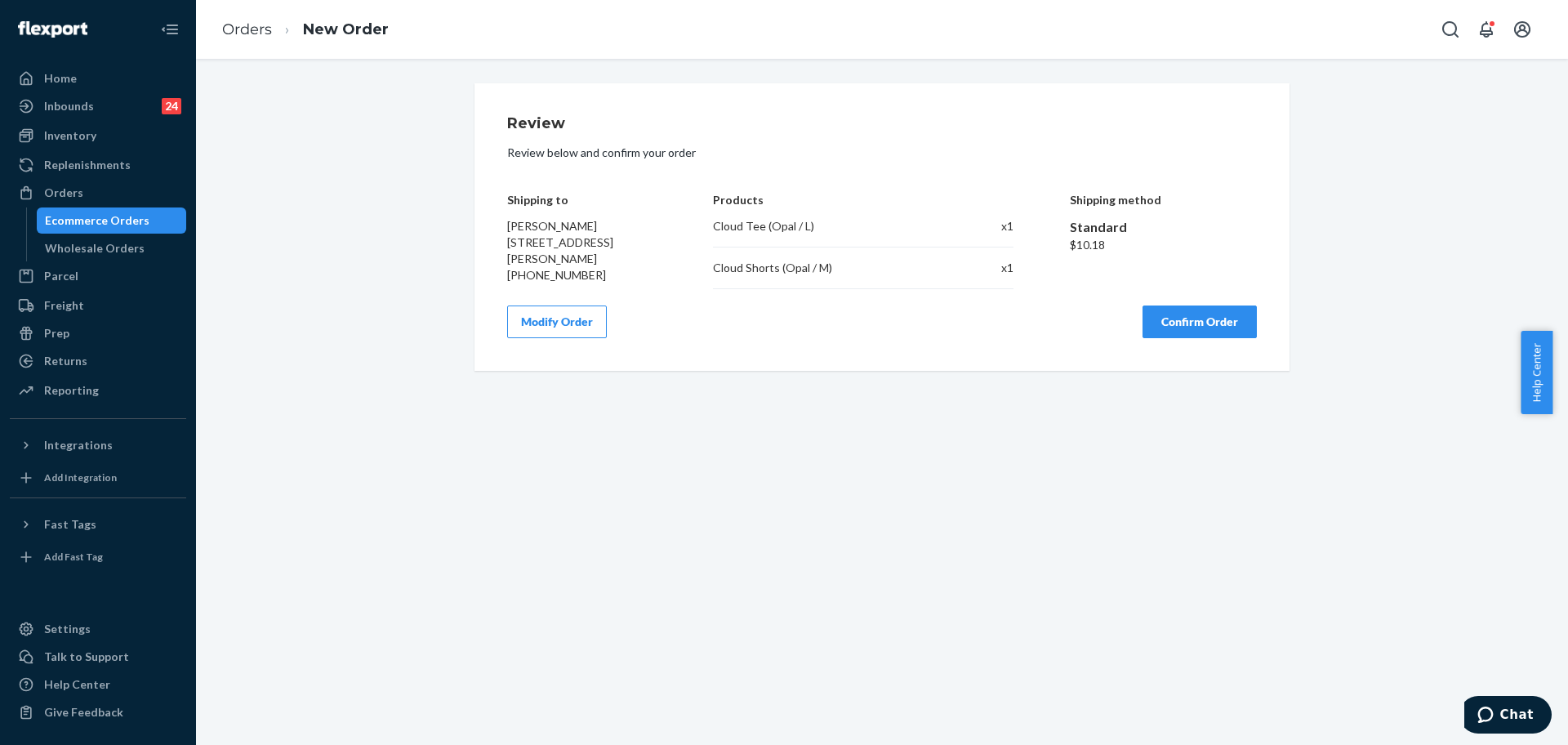
scroll to position [0, 0]
click at [1178, 314] on button "Confirm Order" at bounding box center [1200, 321] width 114 height 32
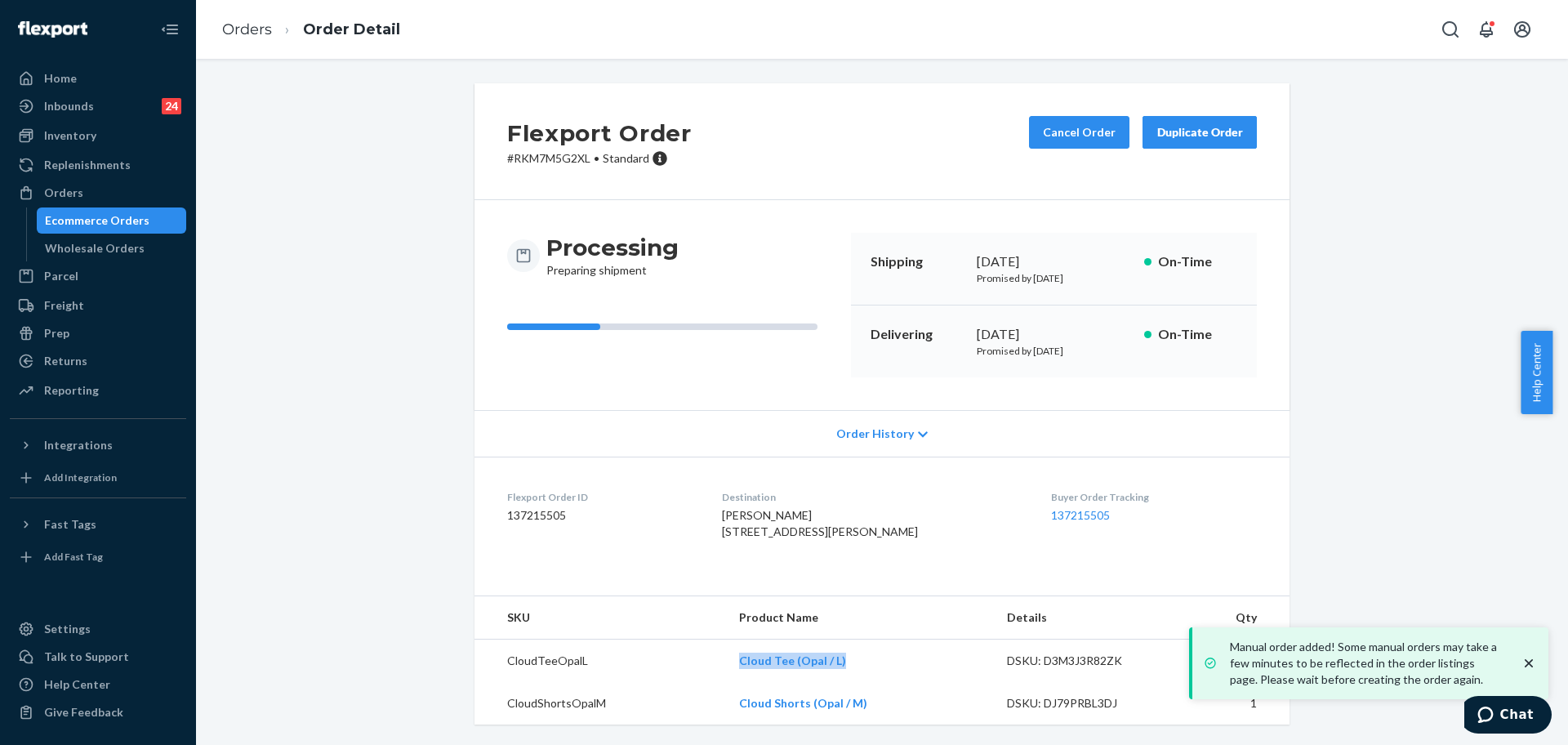
drag, startPoint x: 842, startPoint y: 701, endPoint x: 733, endPoint y: 683, distance: 110.5
click at [733, 683] on td "Cloud Tee (Opal / L)" at bounding box center [860, 661] width 268 height 43
copy link "Cloud Tee (Opal / L)"
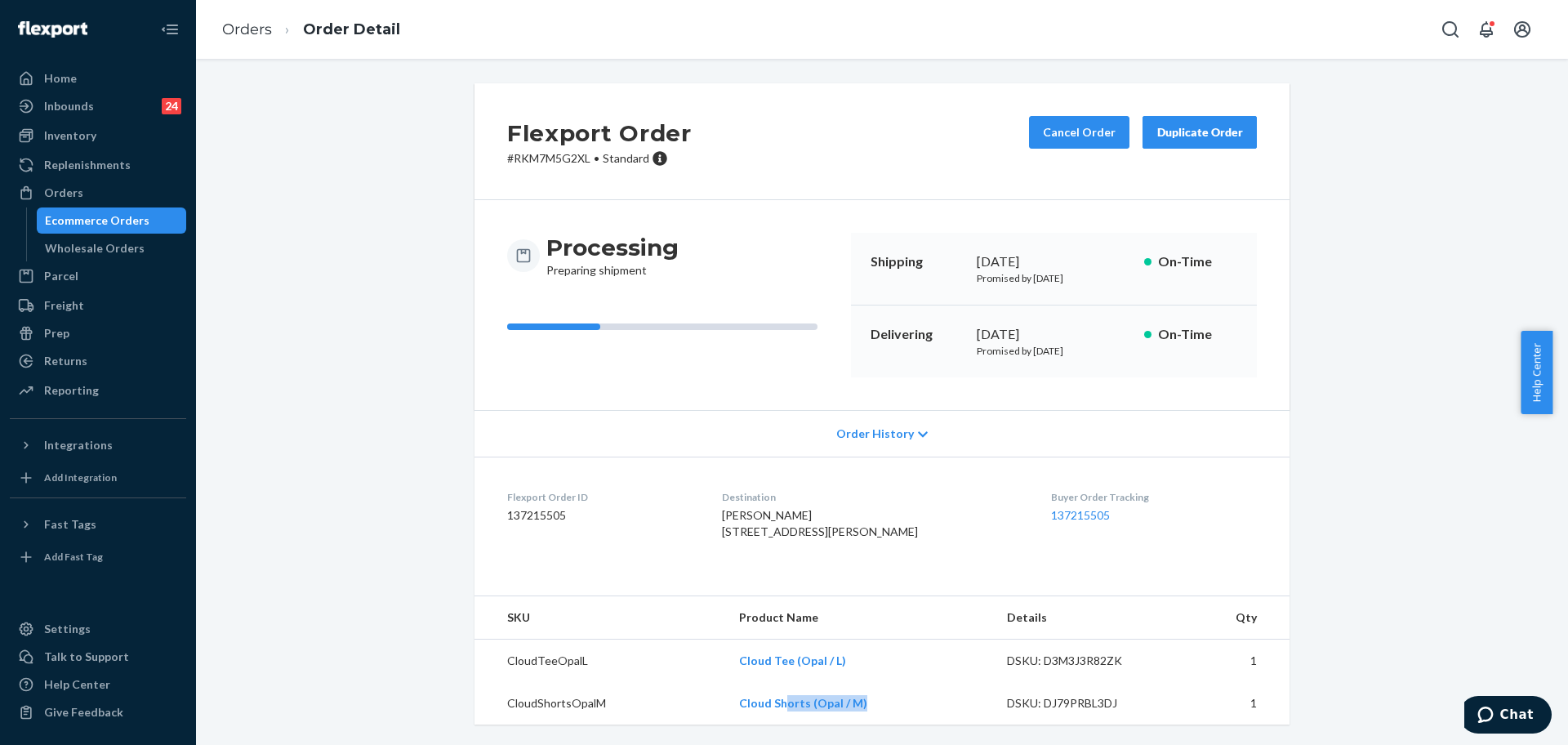
scroll to position [32, 0]
copy tr "Cloud Shorts (Opal / M)"
drag, startPoint x: 876, startPoint y: 735, endPoint x: 721, endPoint y: 695, distance: 160.1
click at [721, 695] on tr "CloudShortsOpalM Cloud Shorts (Opal / M) DSKU: DJ79PRBL3DJ 1" at bounding box center [881, 703] width 815 height 42
click at [60, 189] on div "Orders" at bounding box center [63, 193] width 39 height 17
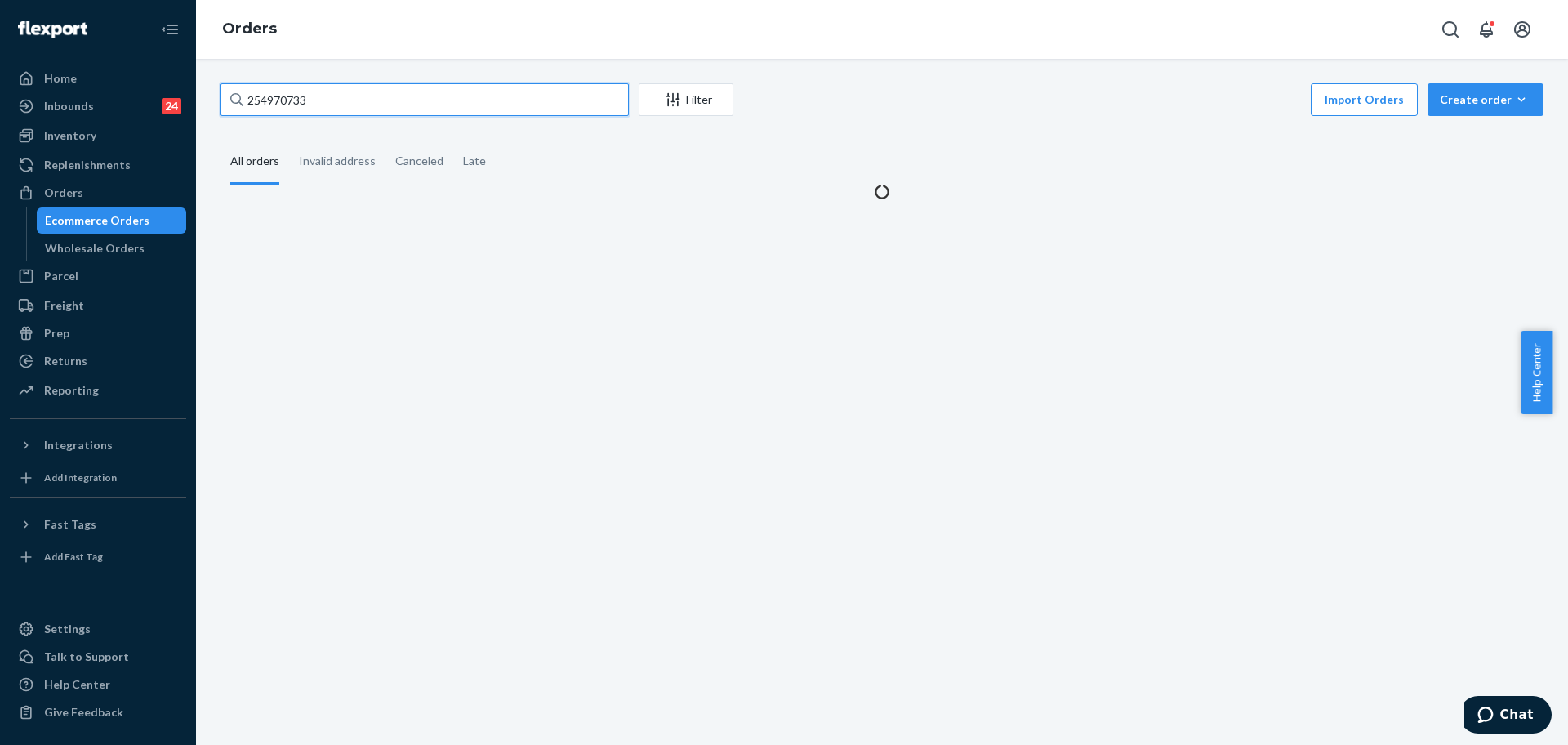
click at [386, 102] on input "254970733" at bounding box center [425, 99] width 408 height 32
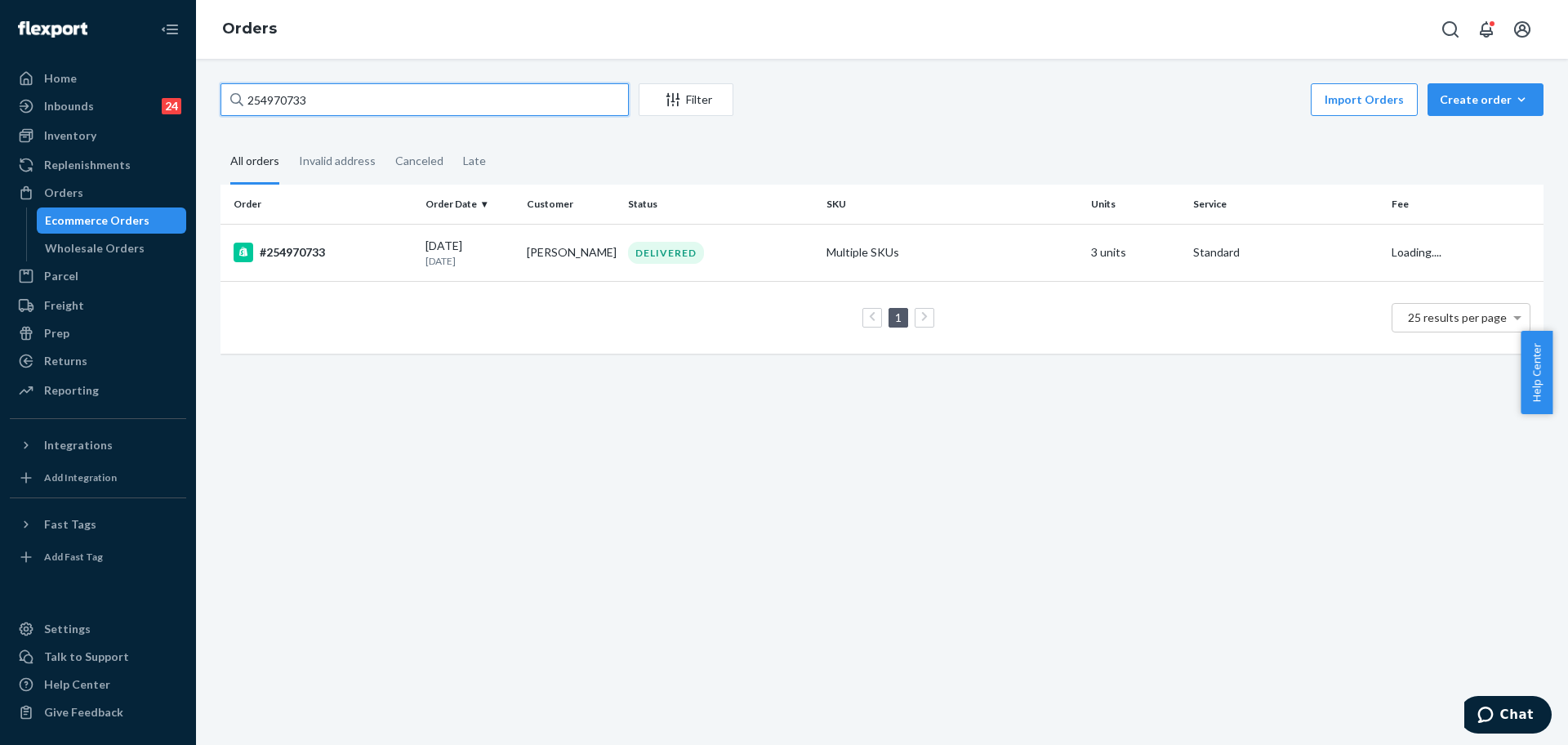
paste input "#253260501"
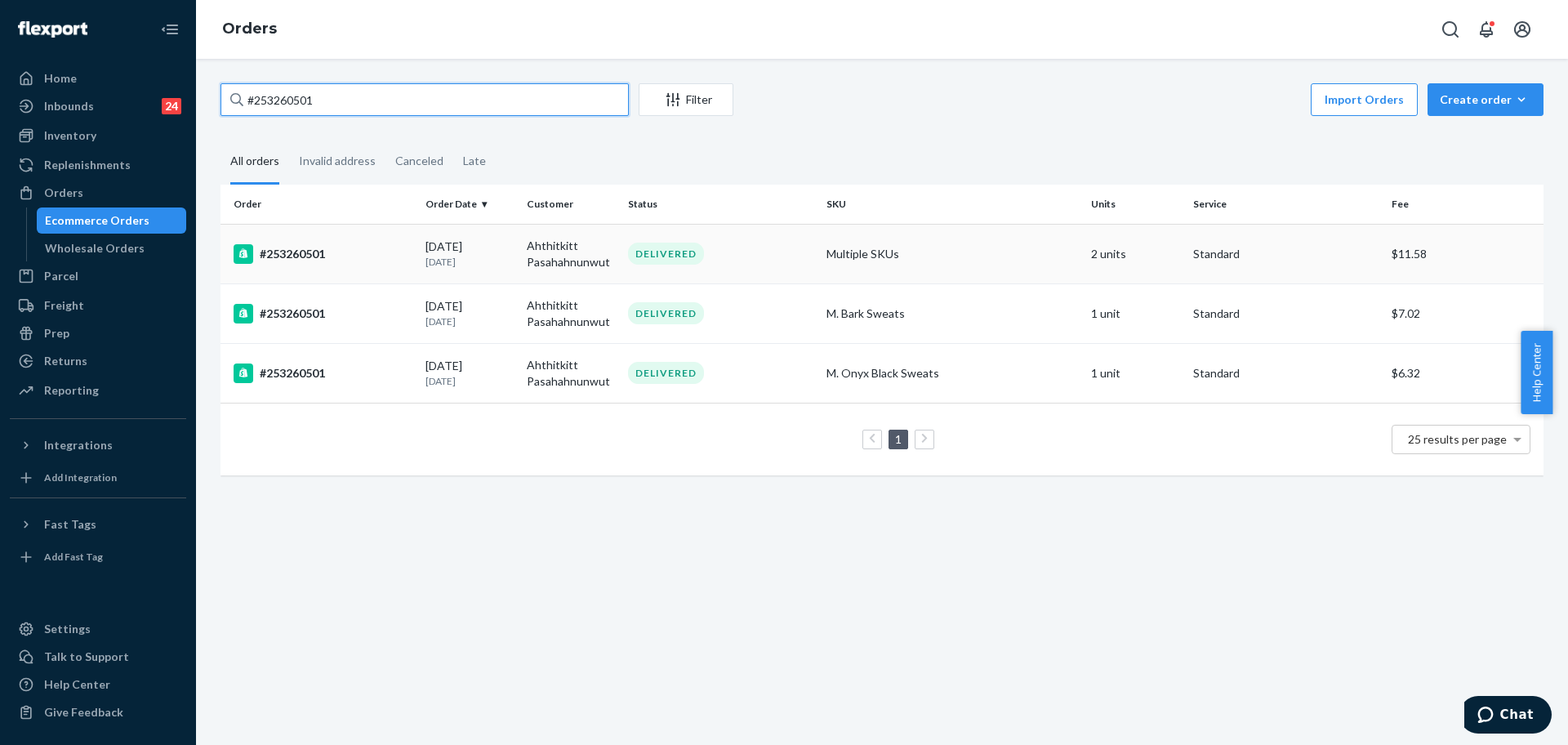
type input "#253260501"
click at [726, 243] on div "DELIVERED" at bounding box center [720, 254] width 192 height 22
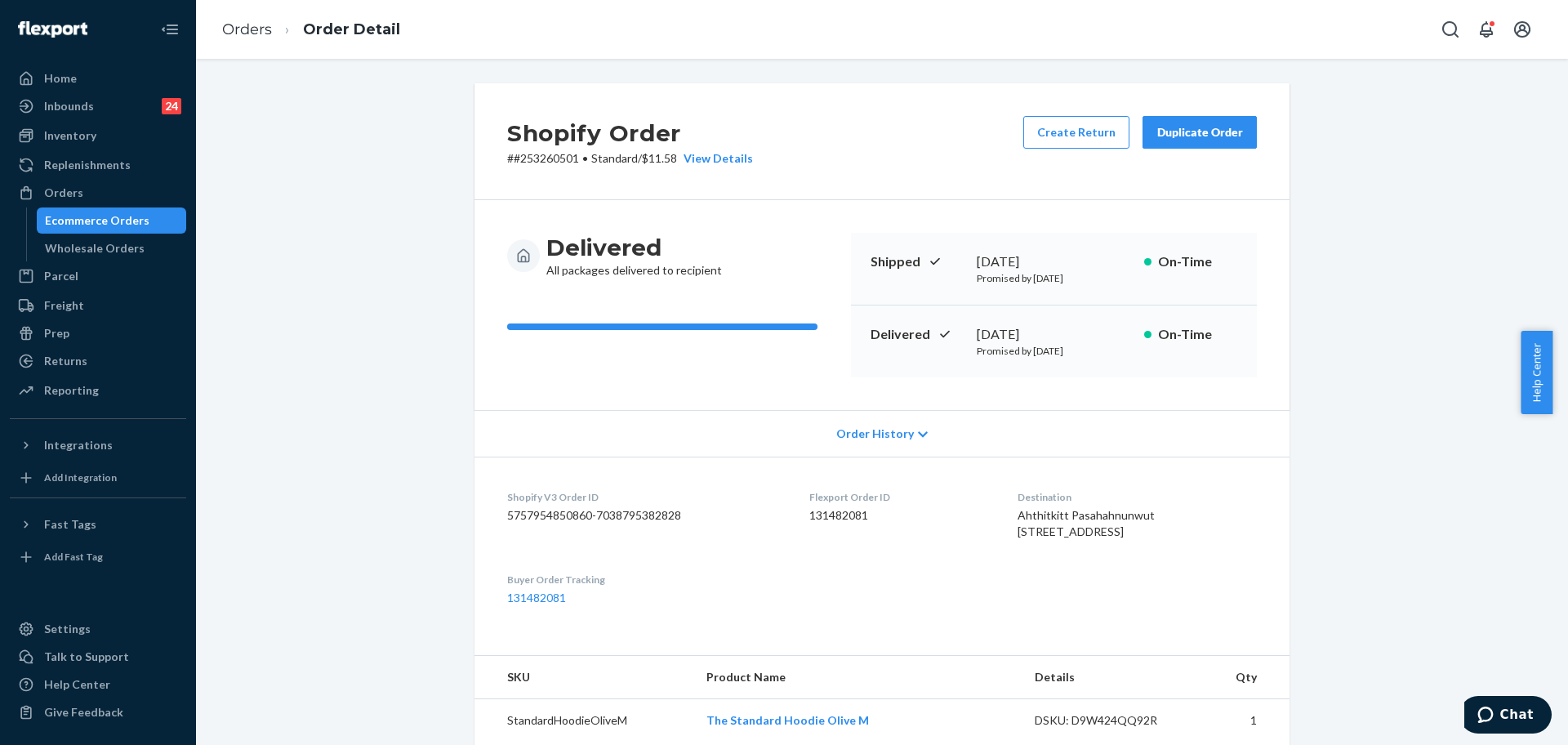
click at [1190, 122] on button "Duplicate Order" at bounding box center [1200, 132] width 114 height 32
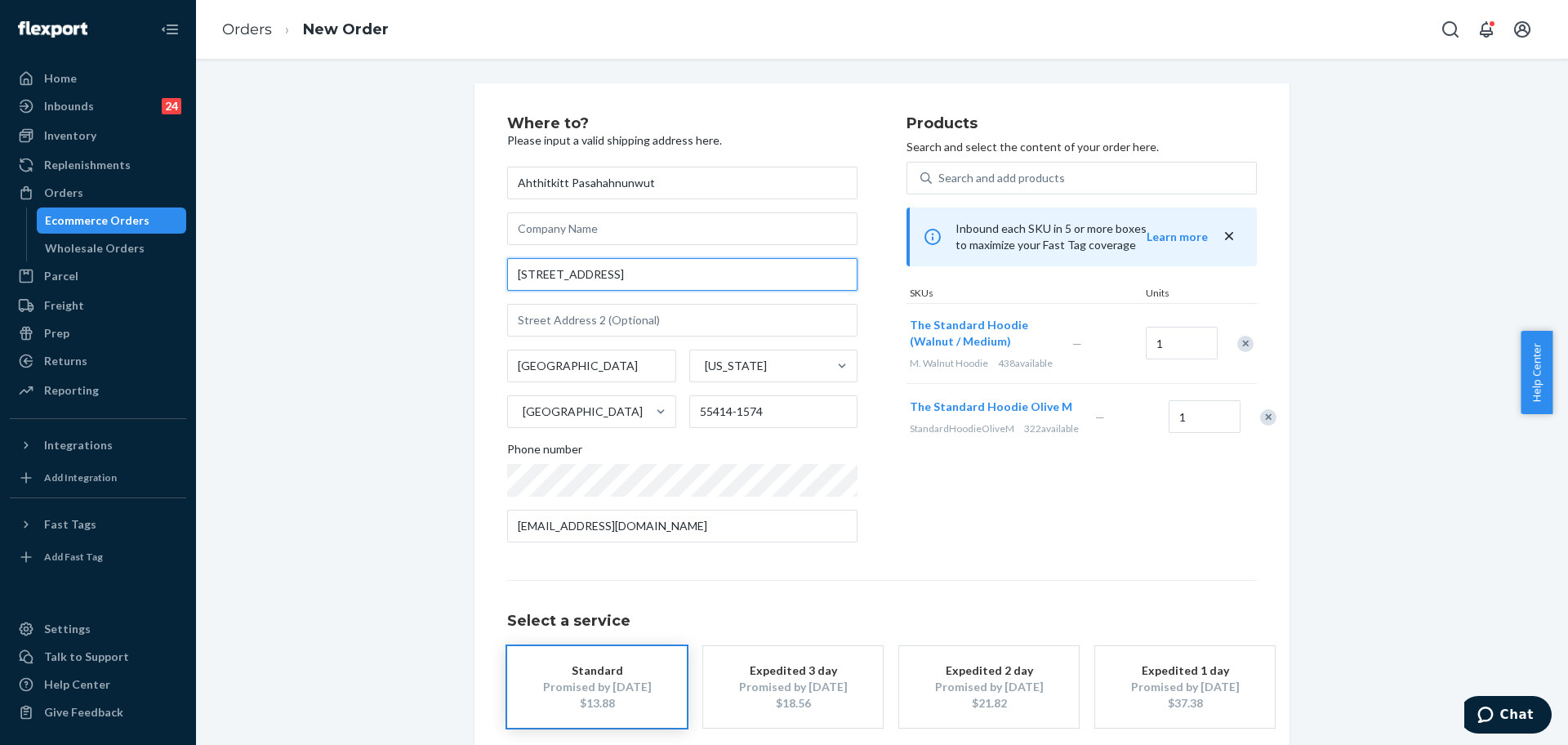
click at [672, 280] on input "1401 6th St SE" at bounding box center [682, 274] width 351 height 32
paste input "Minneapolis MN 55414"
type input "1401 6th St SE"
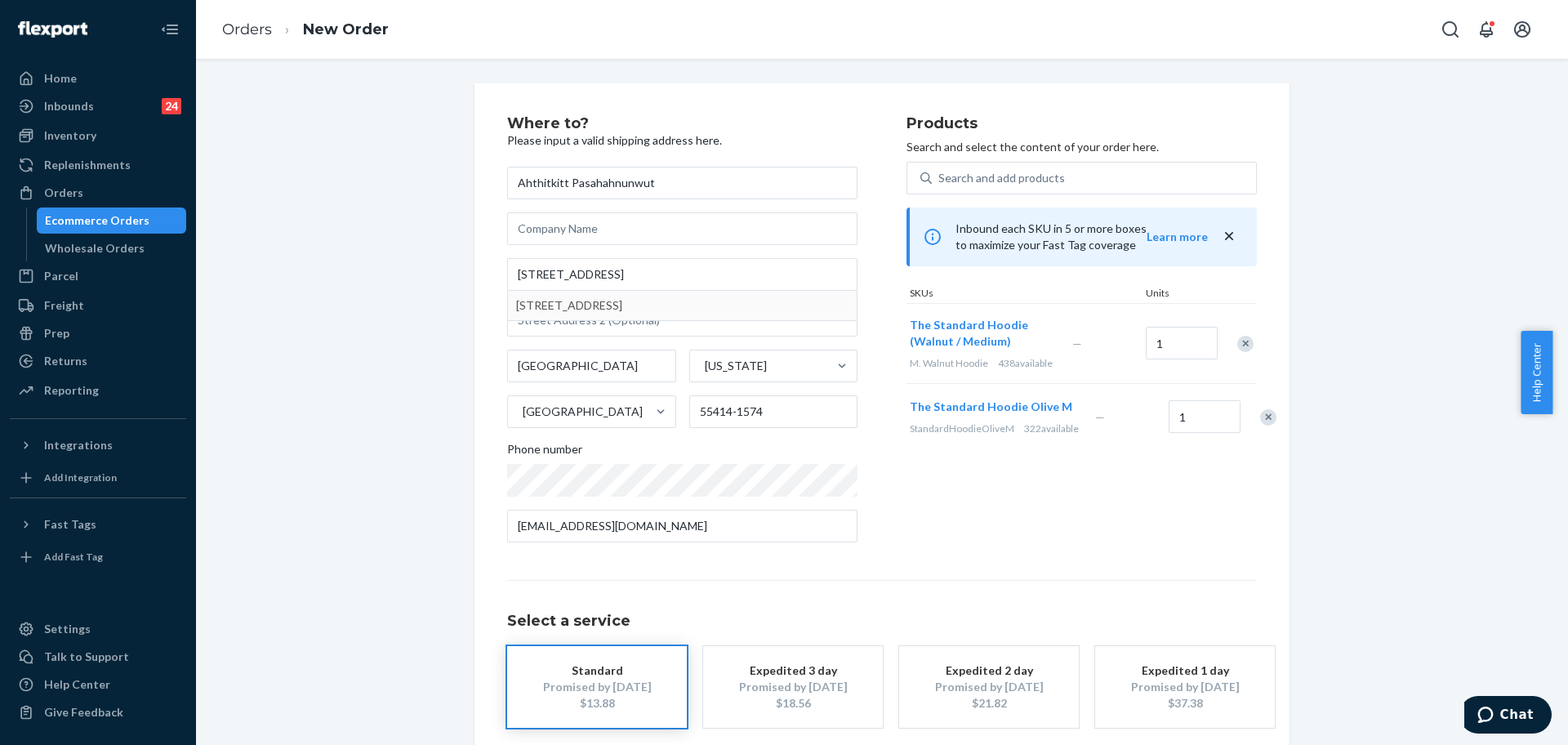
type input "55414"
click at [412, 400] on div "Where to? Please input a valid shipping address here. Ahthitkitt Pasahahnunwut …" at bounding box center [881, 454] width 1347 height 743
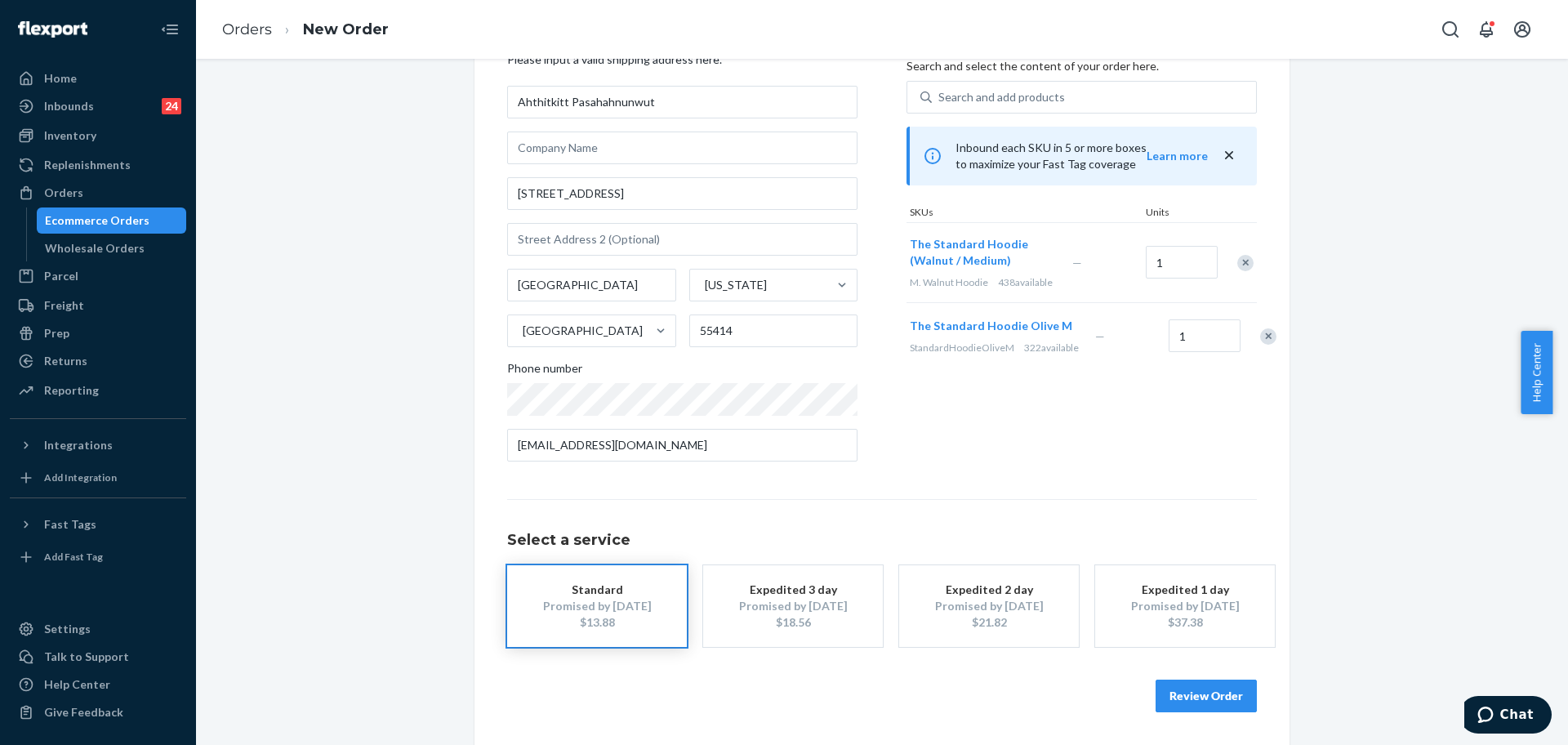
click at [1199, 686] on button "Review Order" at bounding box center [1206, 695] width 101 height 32
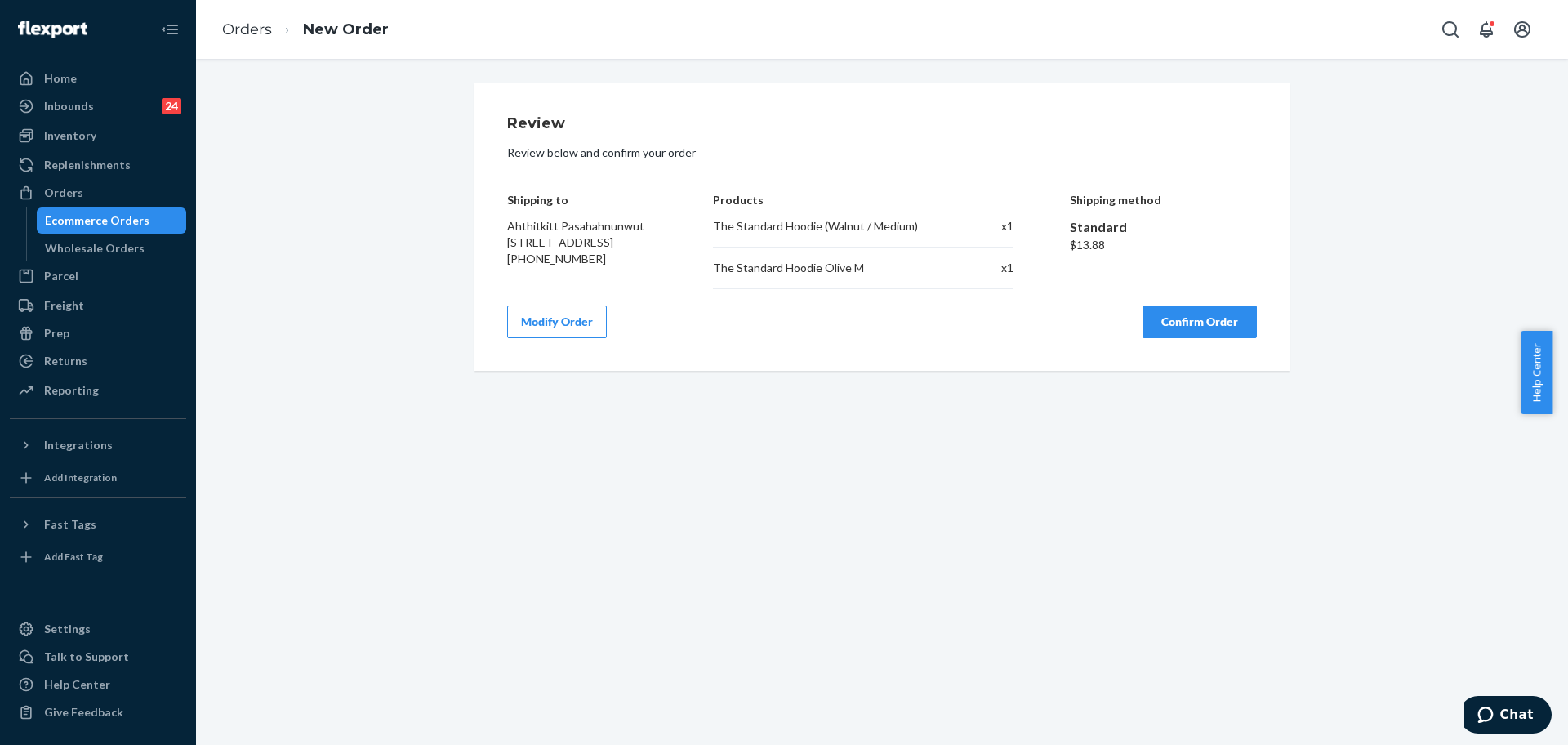
click at [1190, 318] on button "Confirm Order" at bounding box center [1200, 321] width 114 height 32
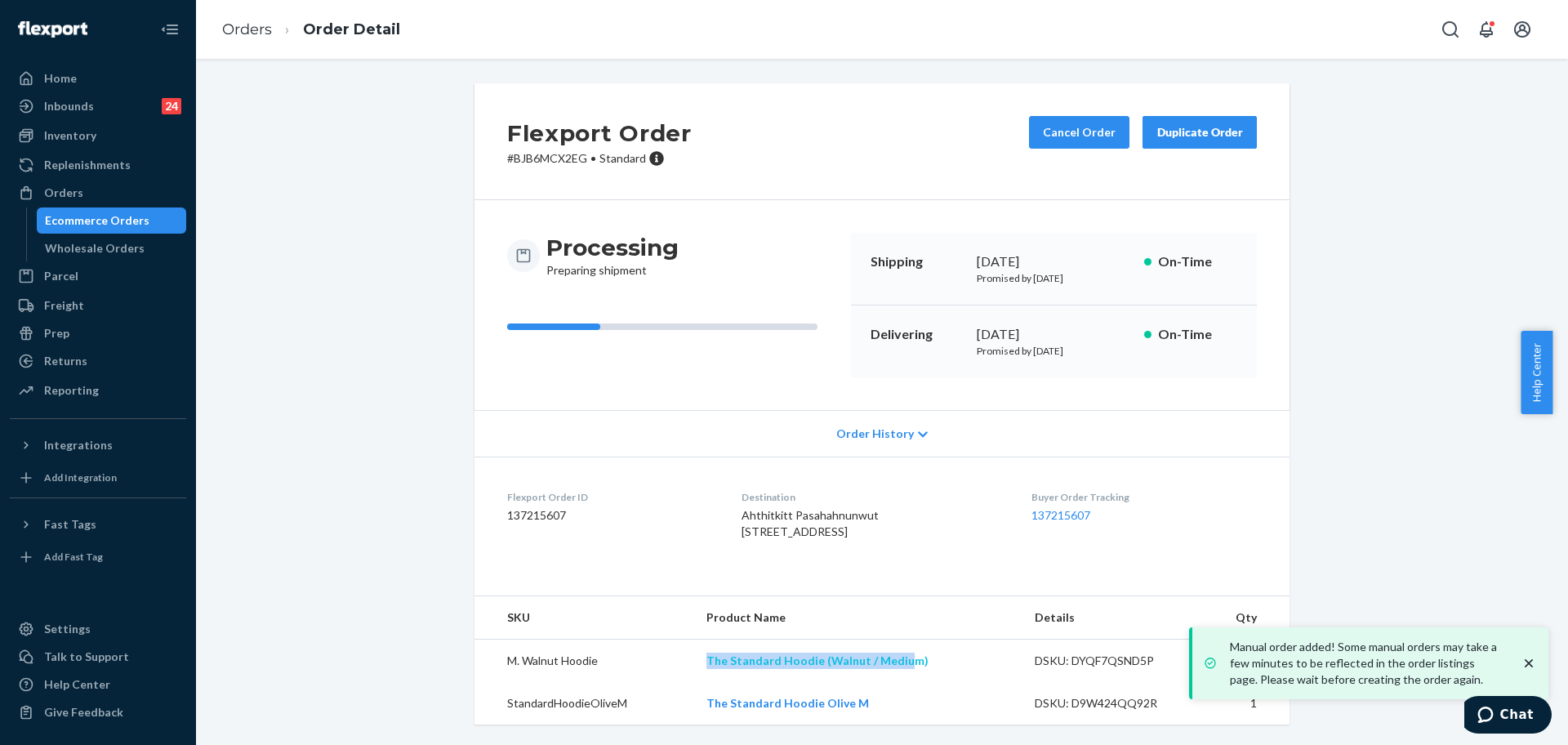
drag, startPoint x: 845, startPoint y: 703, endPoint x: 710, endPoint y: 699, distance: 135.1
click at [710, 683] on td "The Standard Hoodie (Walnut / Medium)" at bounding box center [857, 661] width 328 height 43
click at [988, 683] on td "The Standard Hoodie (Walnut / Medium)" at bounding box center [857, 661] width 328 height 43
copy link "The Standard Hoodie (Walnut / Medium)"
drag, startPoint x: 949, startPoint y: 705, endPoint x: 595, endPoint y: 511, distance: 403.7
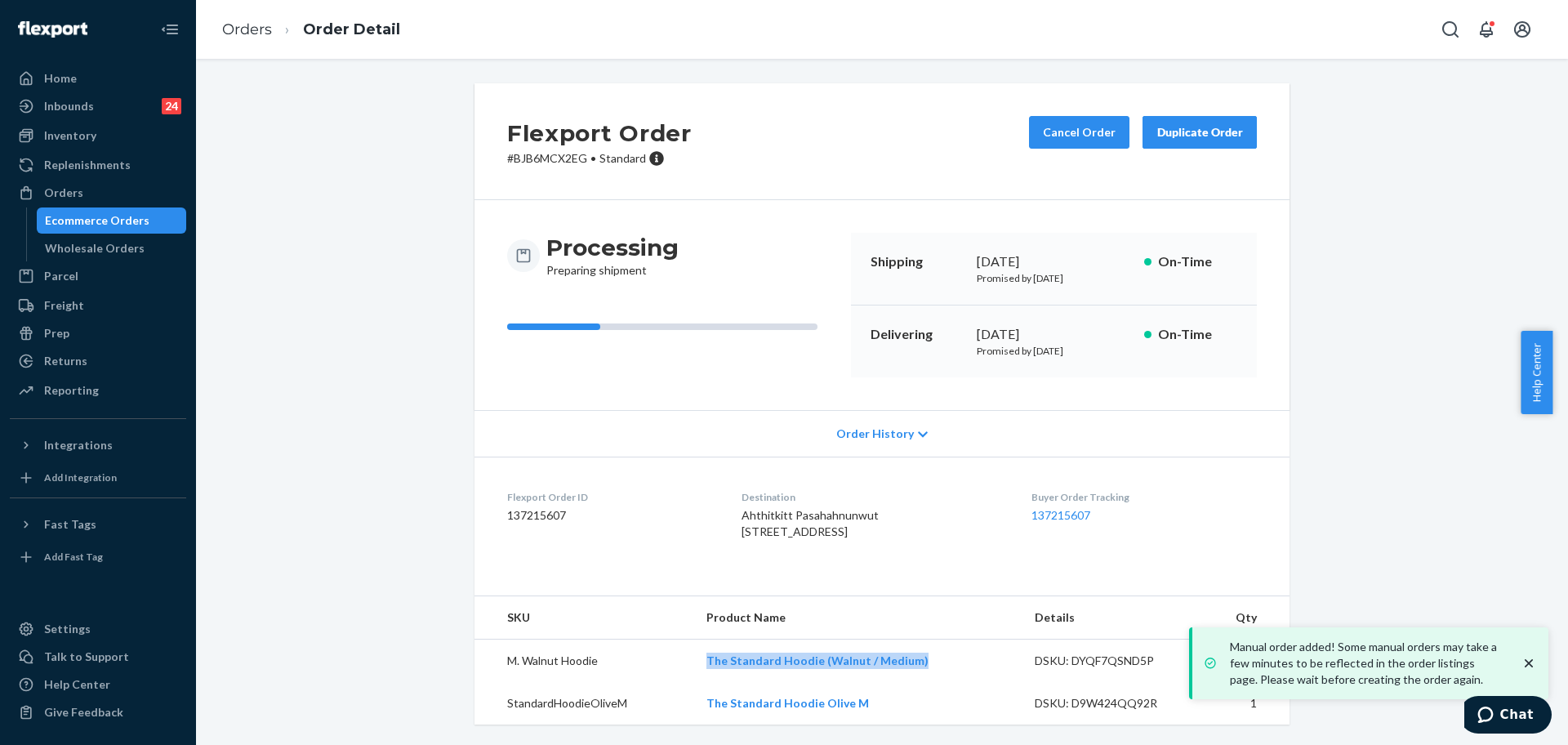
click at [705, 683] on td "The Standard Hoodie (Walnut / Medium)" at bounding box center [857, 661] width 328 height 43
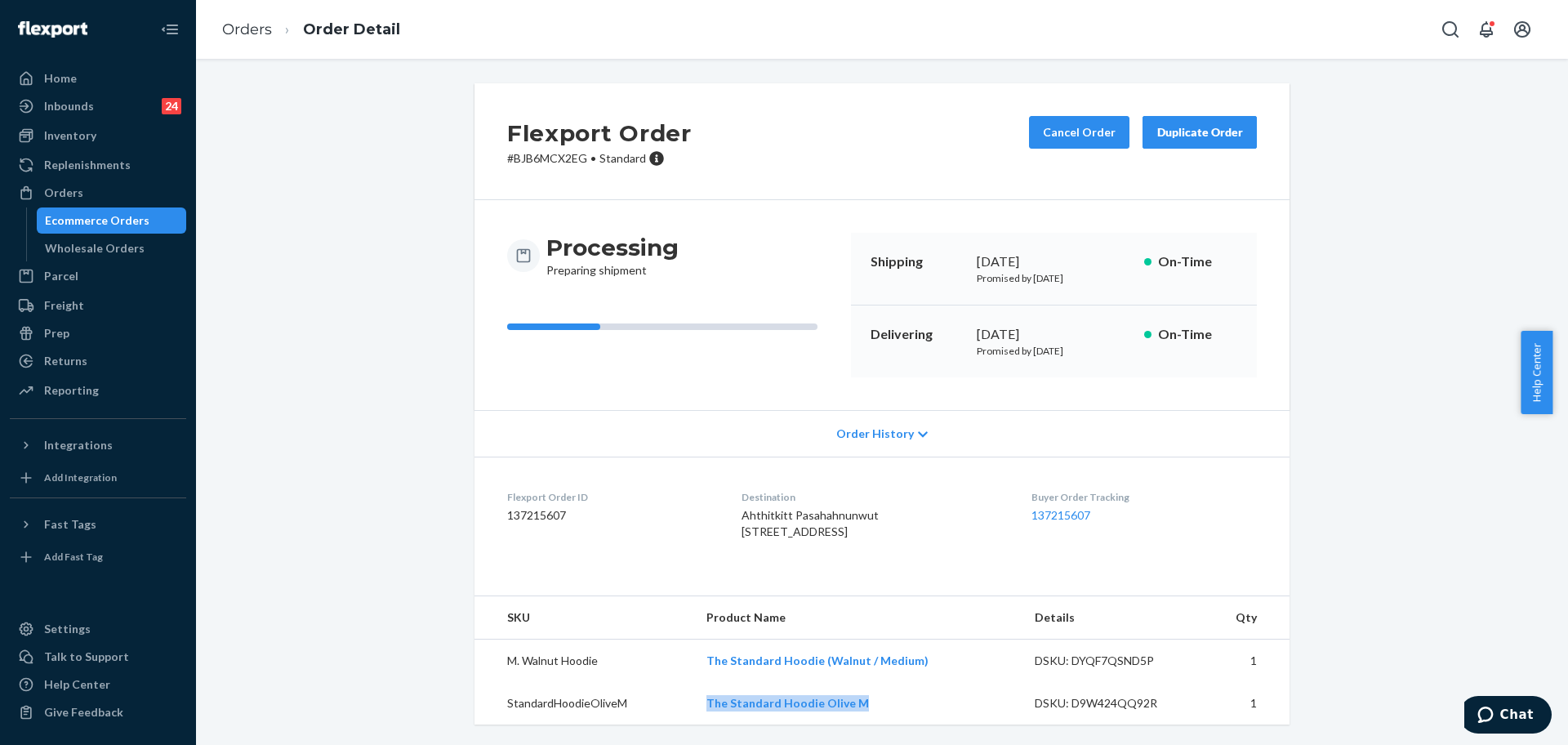
drag, startPoint x: 871, startPoint y: 704, endPoint x: 692, endPoint y: 698, distance: 179.1
click at [692, 700] on tr "StandardHoodieOliveM The Standard Hoodie Olive M DSKU: D9W424QQ92R 1" at bounding box center [881, 703] width 815 height 42
copy tr "The Standard Hoodie Olive M"
click at [173, 176] on div "Replenishments" at bounding box center [98, 165] width 173 height 23
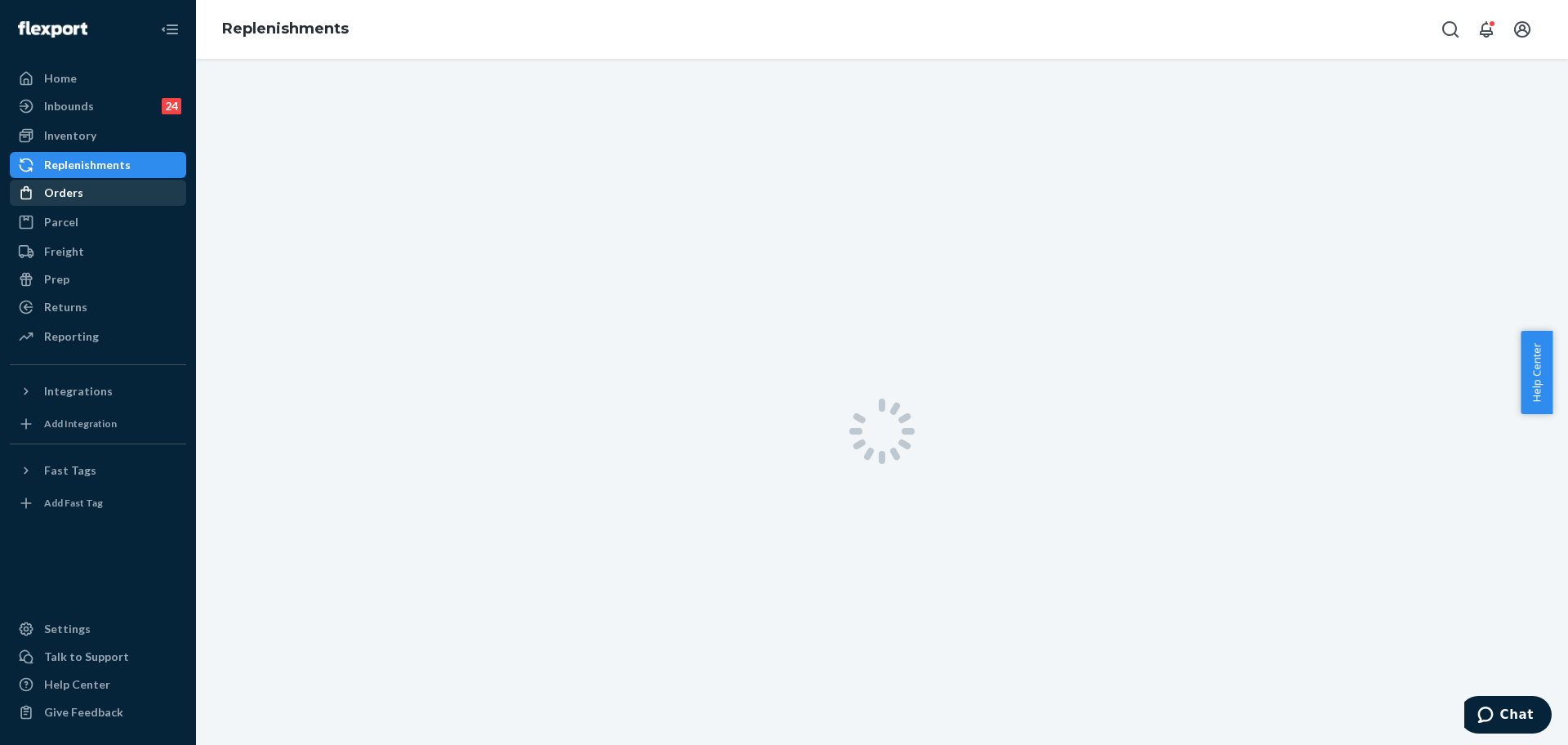
click at [160, 189] on div "Orders" at bounding box center [98, 193] width 173 height 23
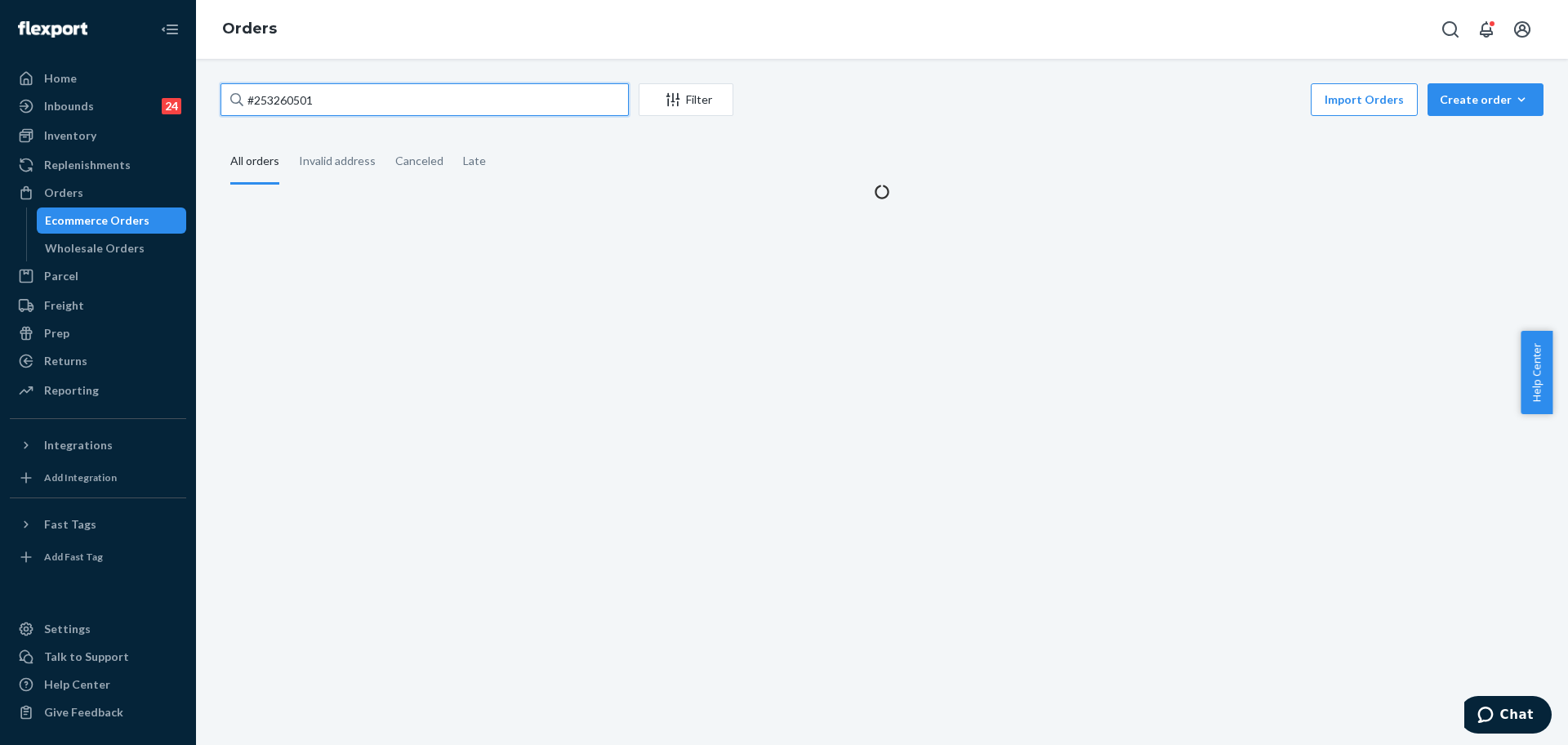
click at [339, 107] on input "#253260501" at bounding box center [425, 99] width 408 height 32
click at [341, 107] on input "#253260501" at bounding box center [425, 99] width 408 height 32
paste input "255112598"
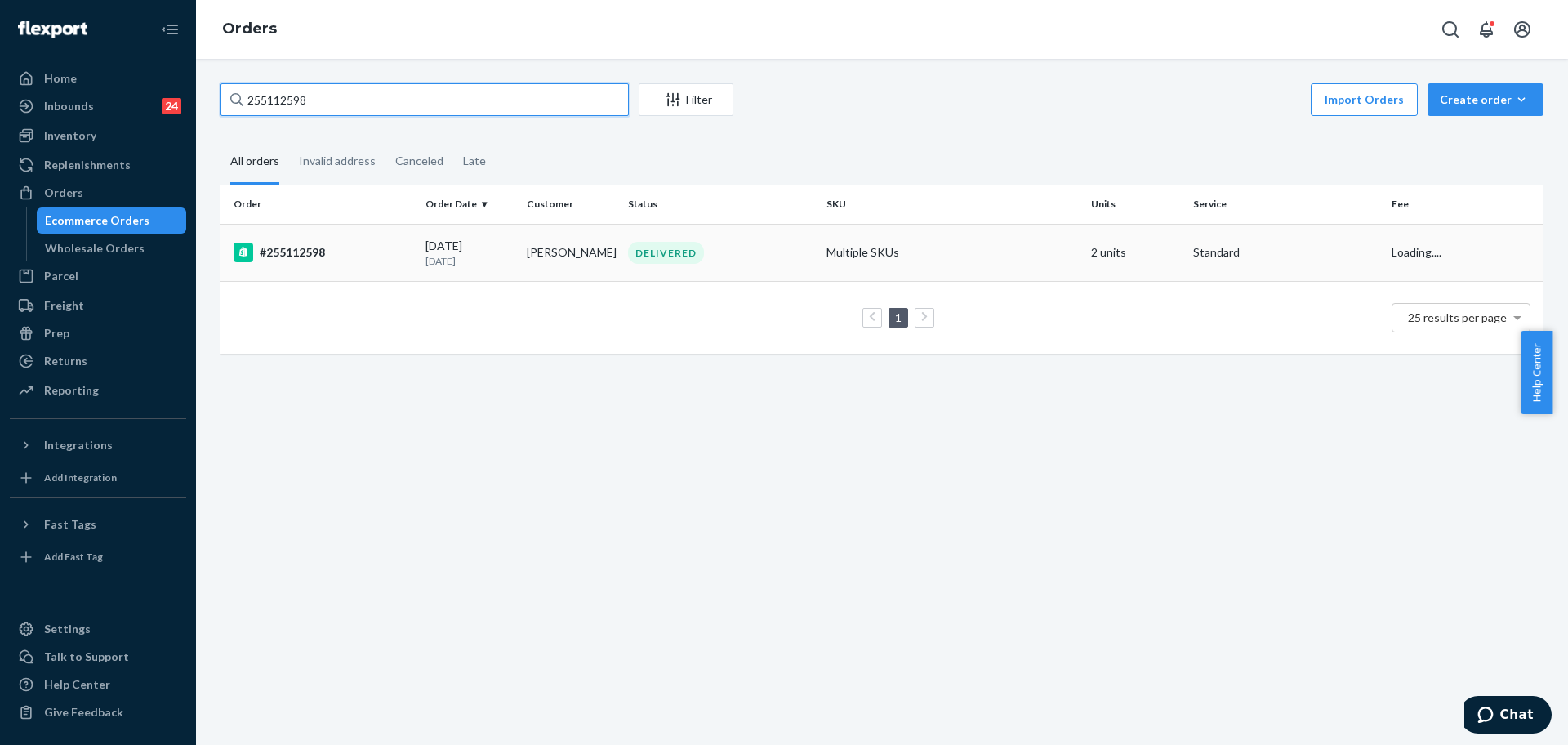
type input "255112598"
click at [985, 258] on td "Multiple SKUs" at bounding box center [952, 252] width 265 height 57
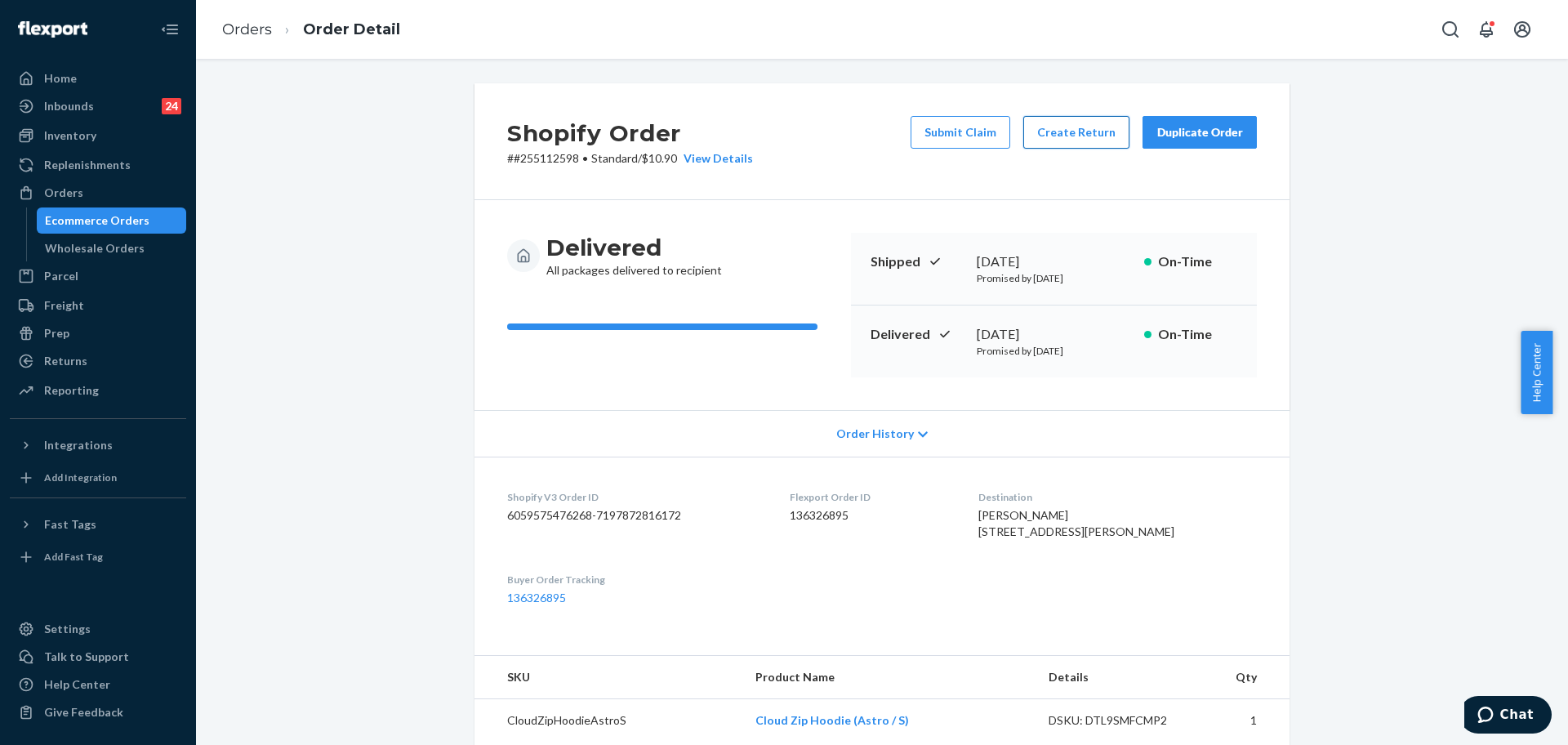
click at [1073, 128] on button "Create Return" at bounding box center [1076, 132] width 106 height 32
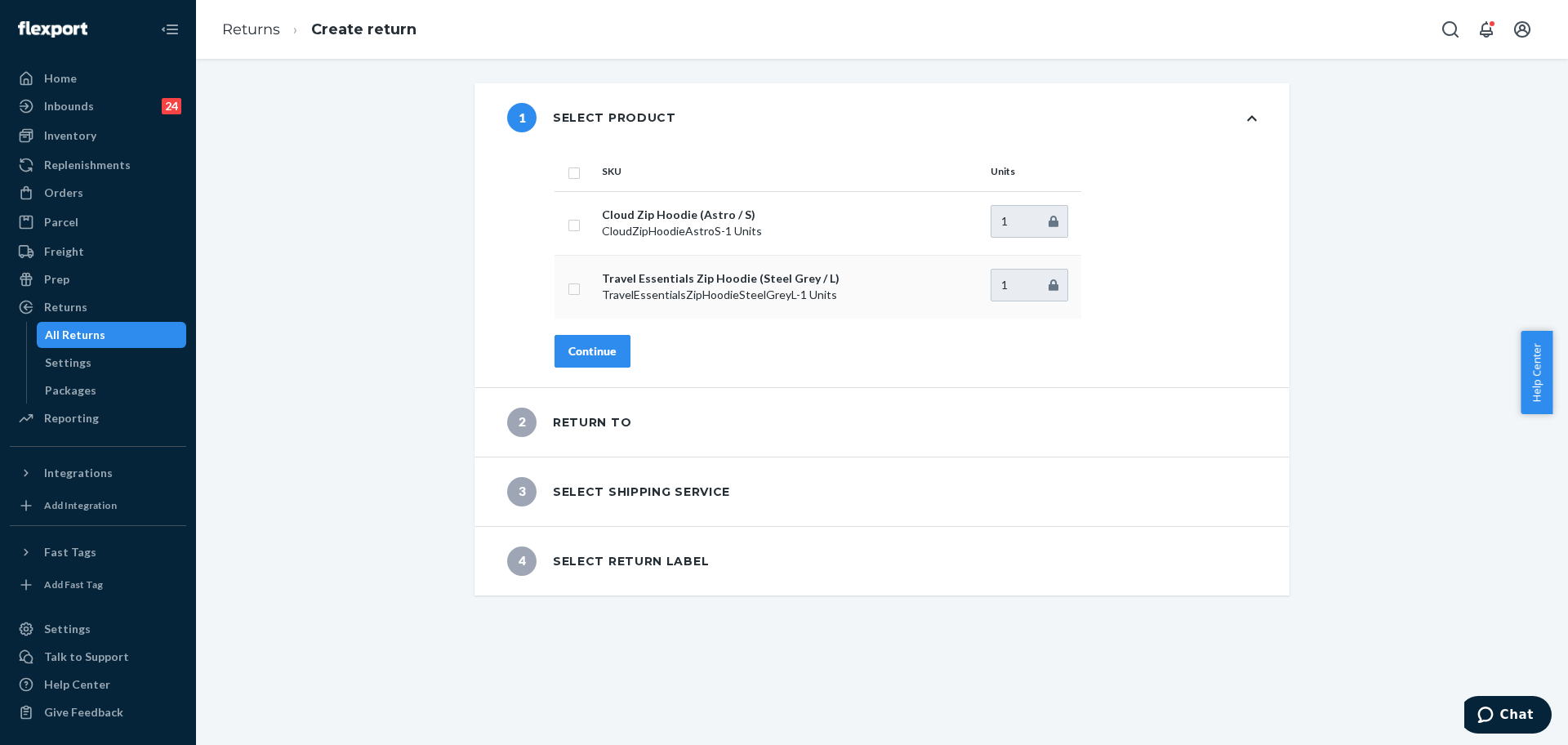
click at [574, 281] on td at bounding box center [575, 286] width 41 height 64
click at [568, 291] on input "checkbox" at bounding box center [575, 287] width 13 height 17
checkbox input "true"
click at [582, 365] on button "Continue" at bounding box center [593, 351] width 76 height 32
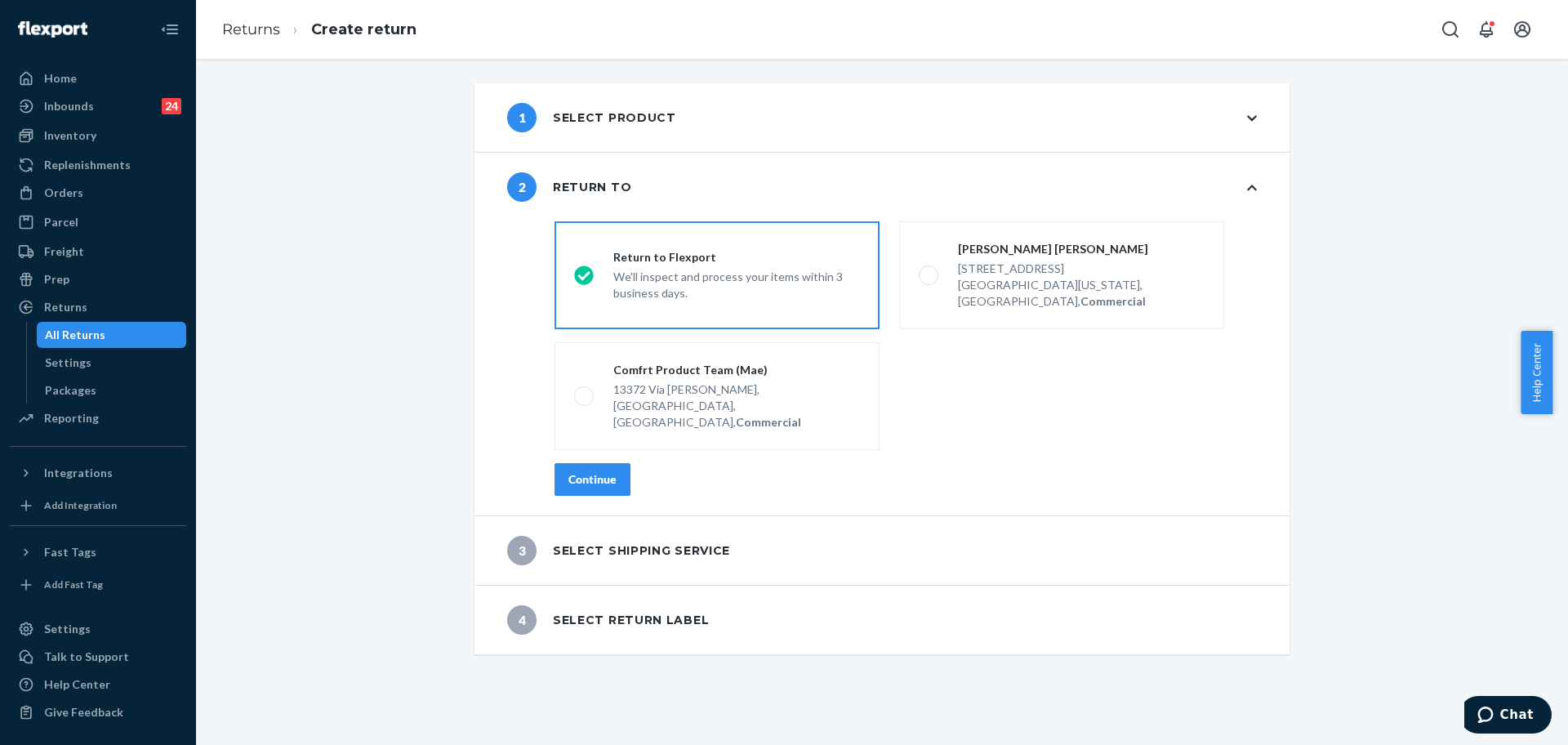
click at [594, 471] on div "Continue" at bounding box center [592, 480] width 48 height 17
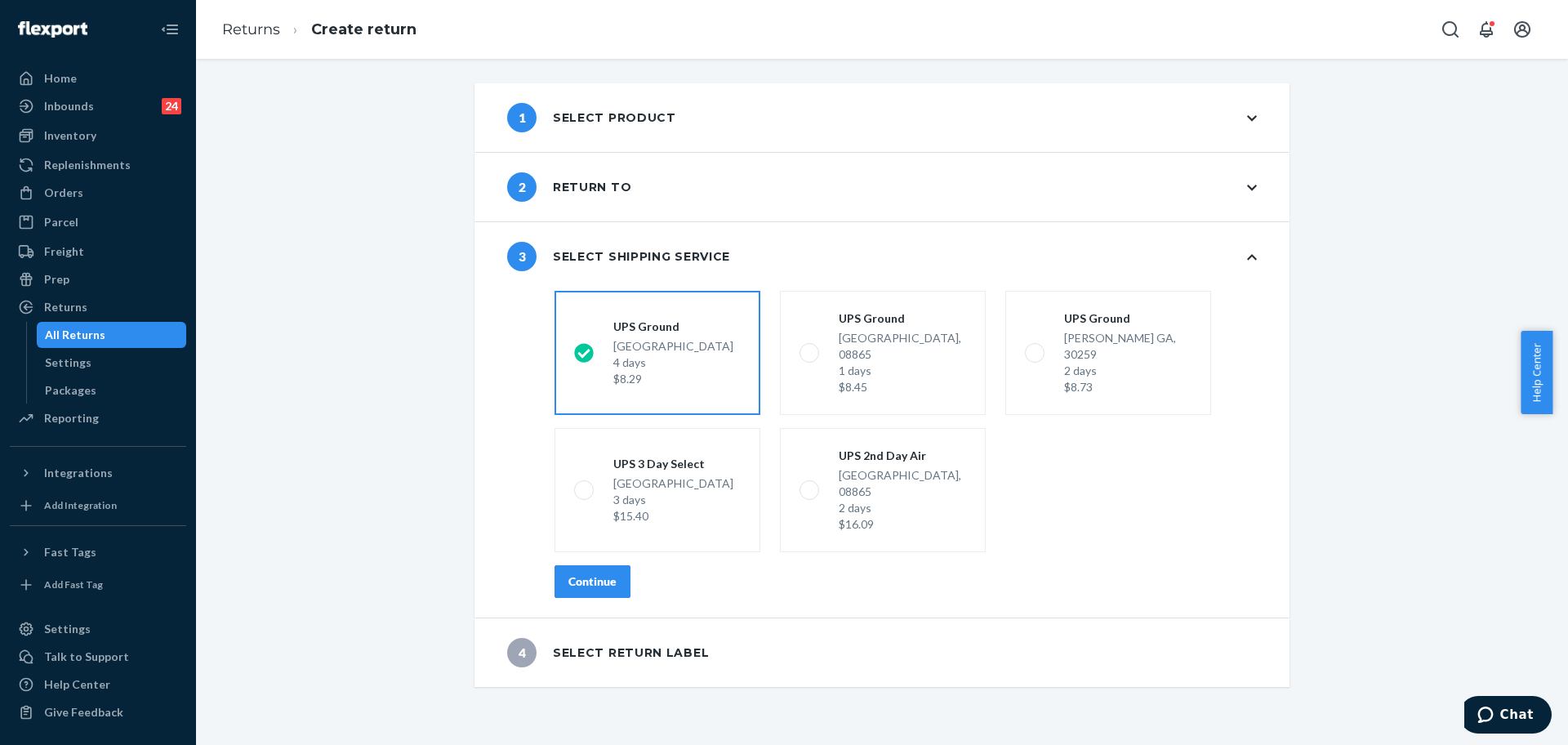
click at [570, 573] on div "Continue" at bounding box center [592, 582] width 48 height 17
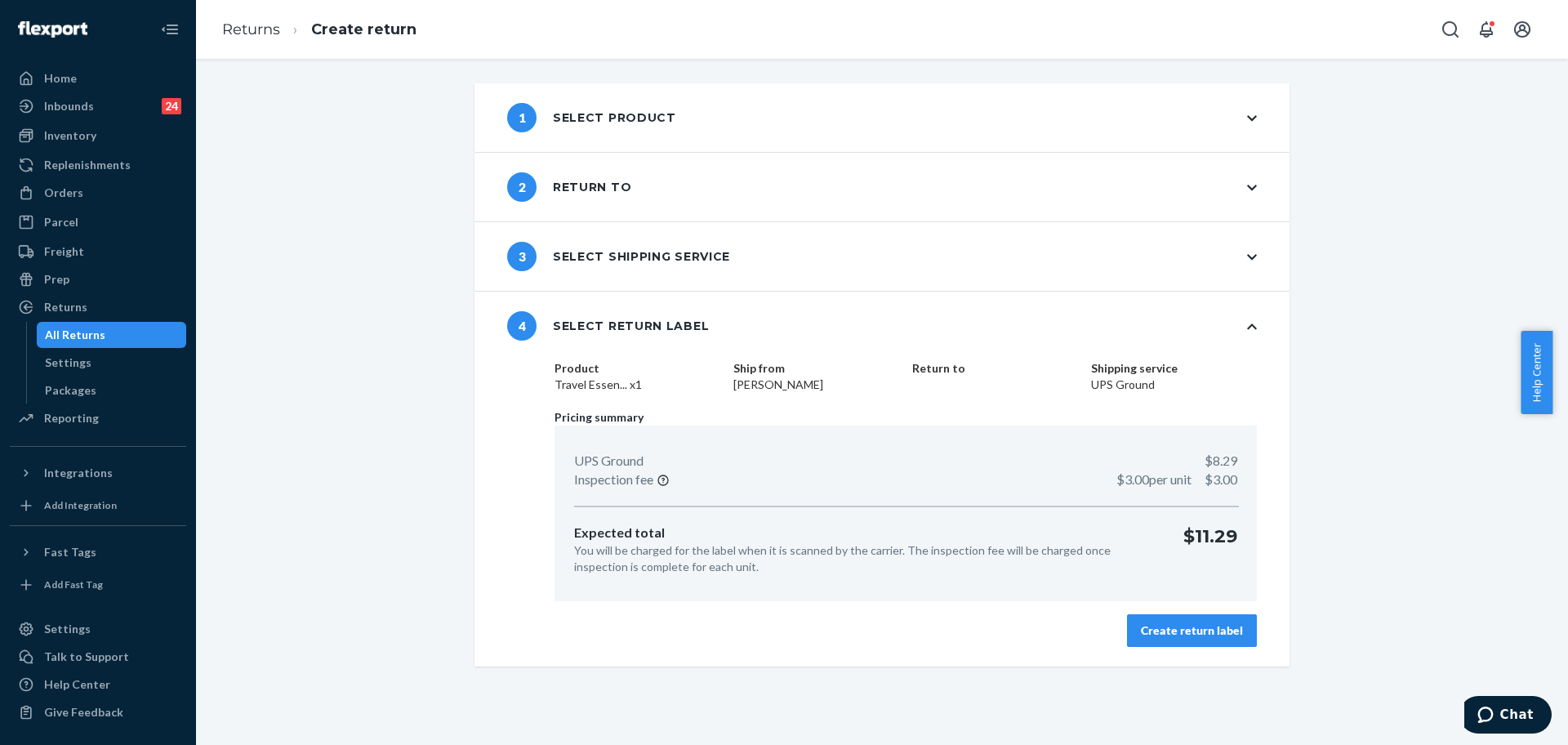
click at [1168, 617] on button "Create return label" at bounding box center [1192, 631] width 130 height 32
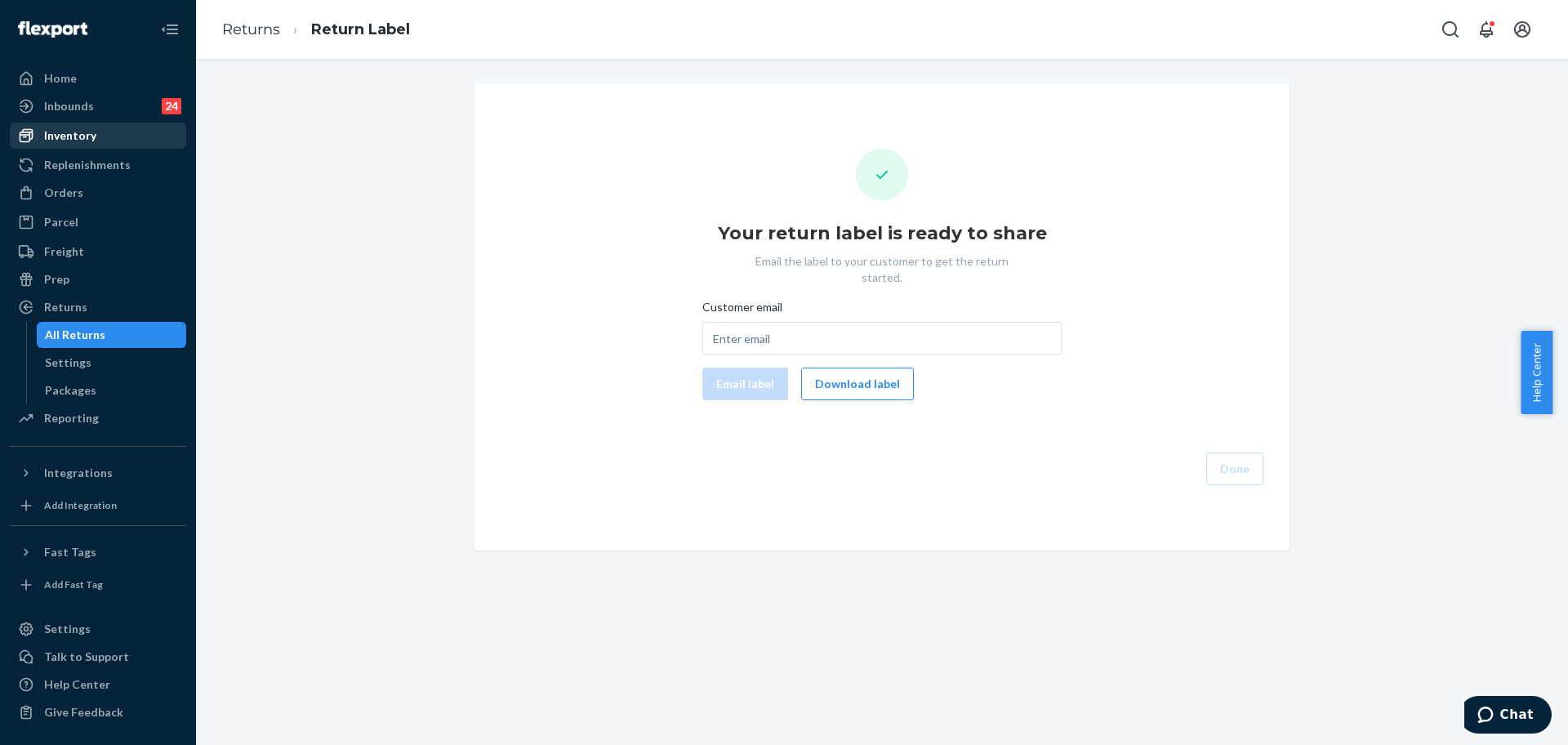
drag, startPoint x: 66, startPoint y: 179, endPoint x: 183, endPoint y: 128, distance: 127.6
click at [66, 180] on link "Orders" at bounding box center [98, 193] width 177 height 27
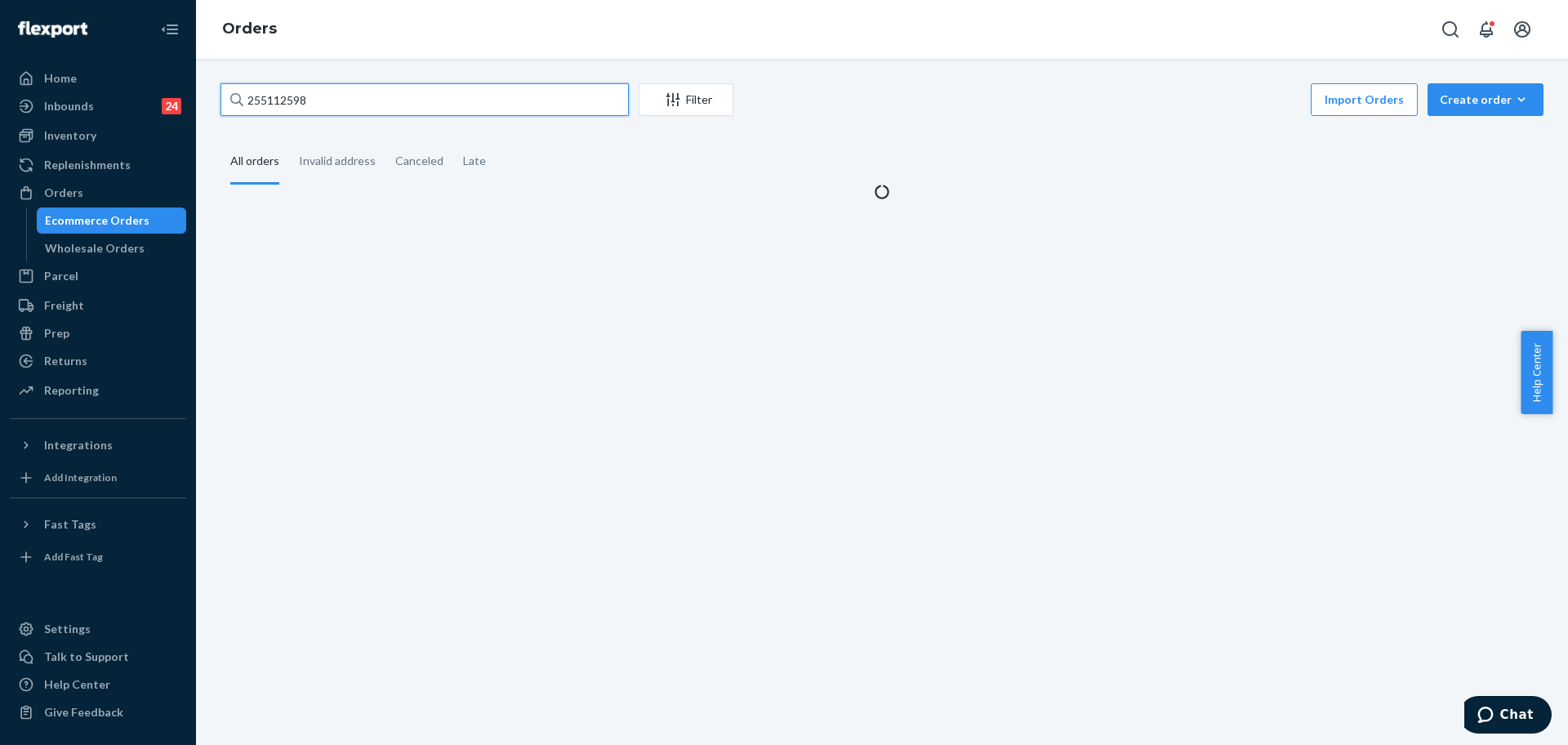
click at [319, 86] on input "255112598" at bounding box center [425, 99] width 408 height 32
click at [319, 88] on input "255112598" at bounding box center [425, 99] width 408 height 32
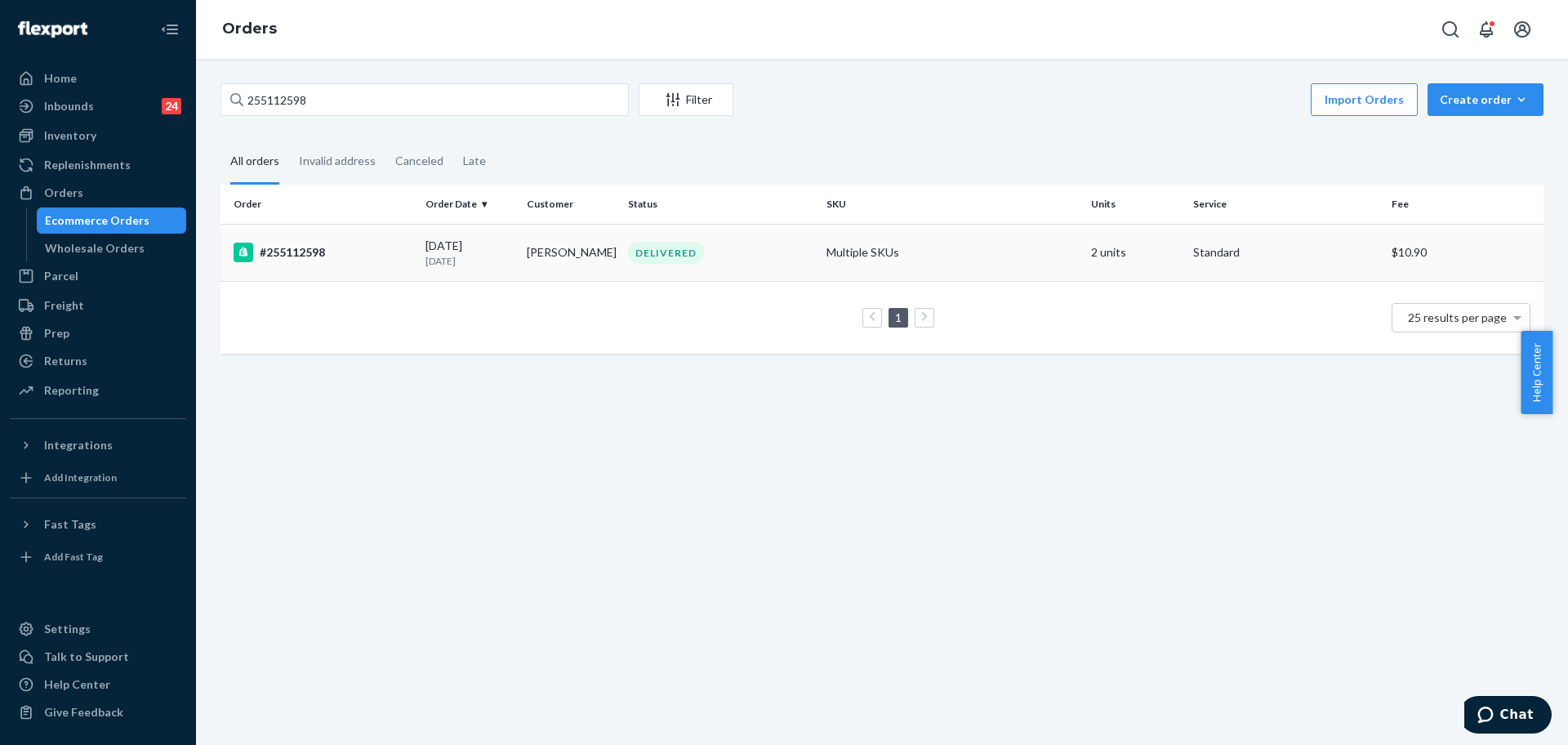
click at [907, 260] on td "Multiple SKUs" at bounding box center [952, 252] width 265 height 57
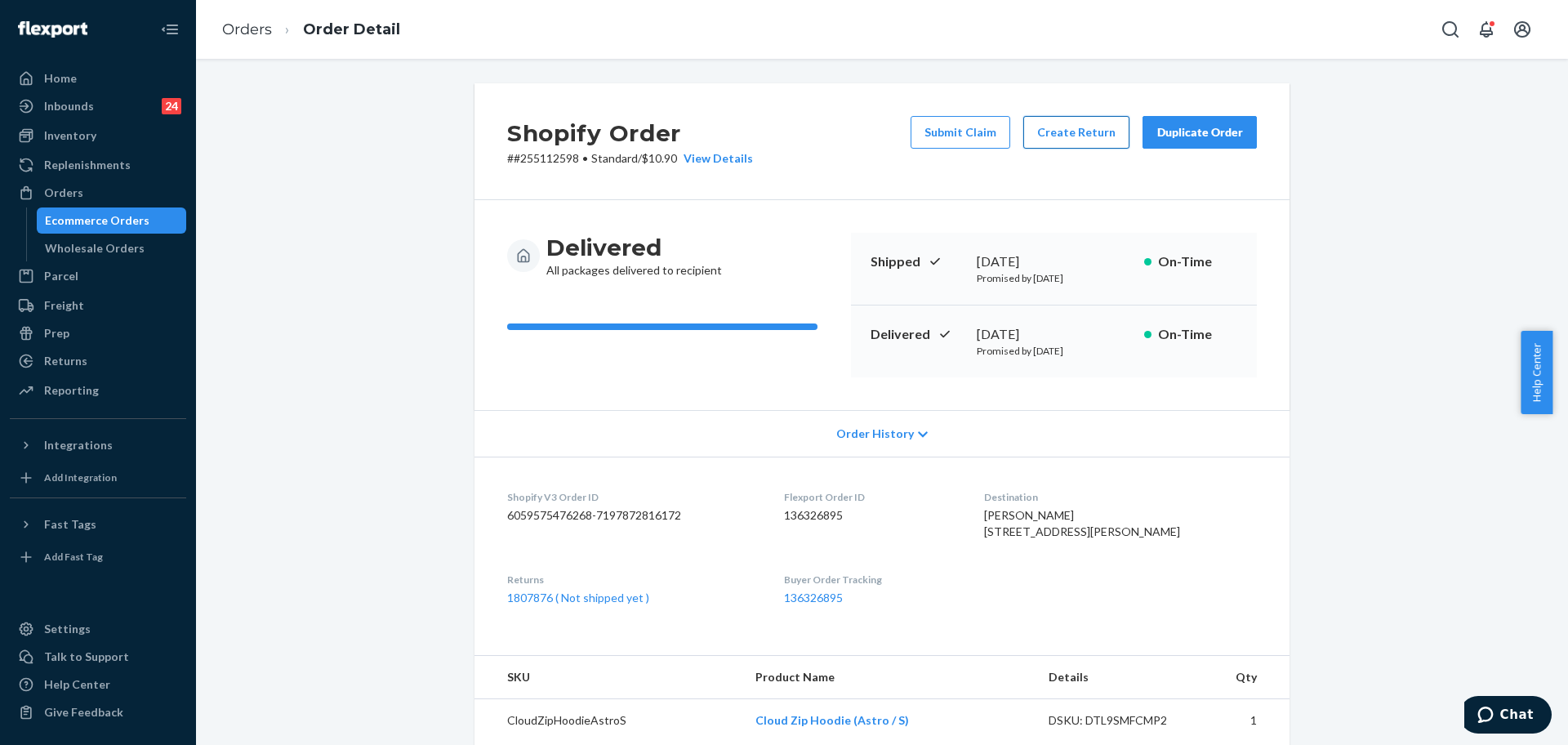
click at [1045, 140] on button "Create Return" at bounding box center [1076, 132] width 106 height 32
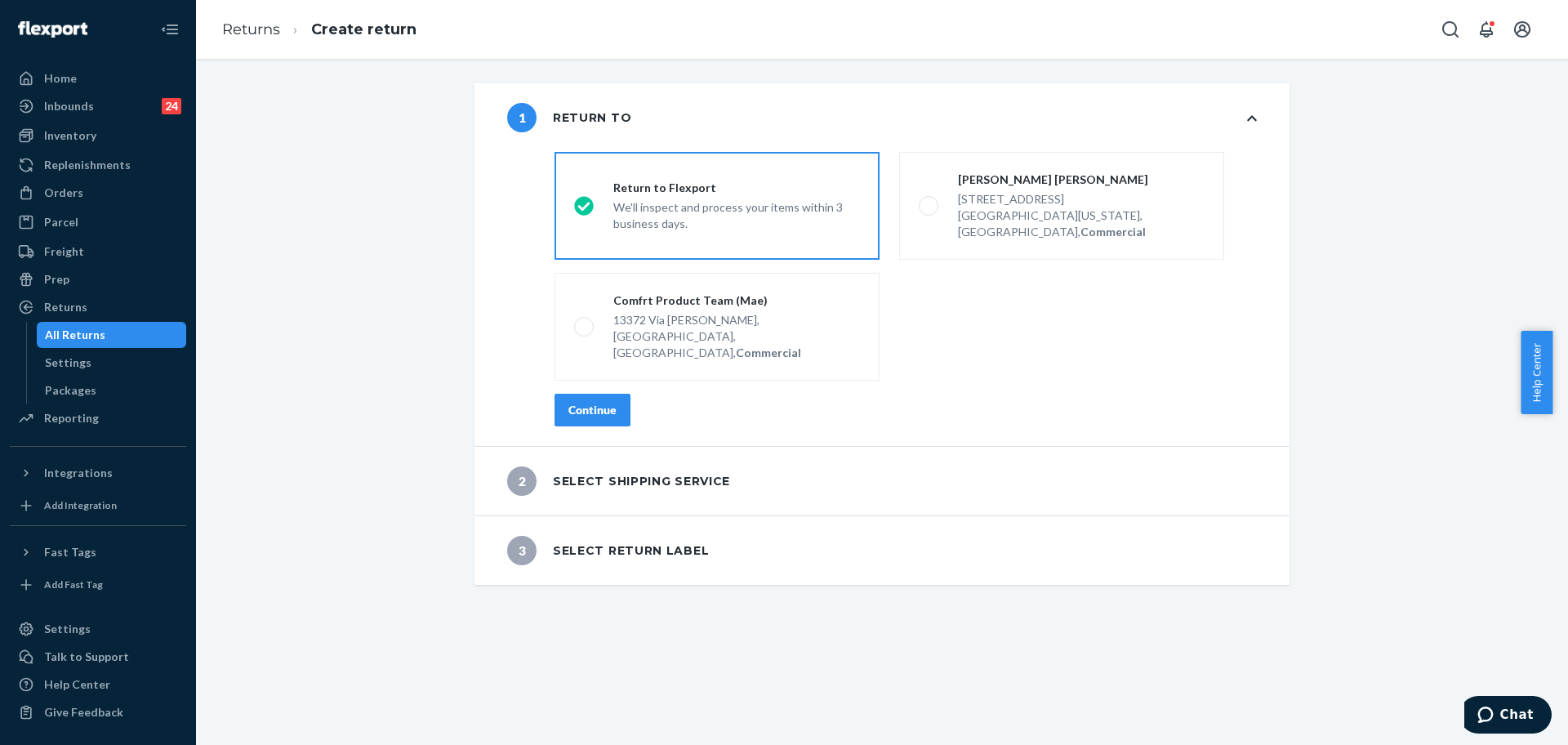
click at [605, 394] on div "destinationsRadioGroup Return to Flexport We'll inspect and process your items …" at bounding box center [905, 295] width 768 height 300
click at [599, 402] on div "Continue" at bounding box center [592, 411] width 48 height 17
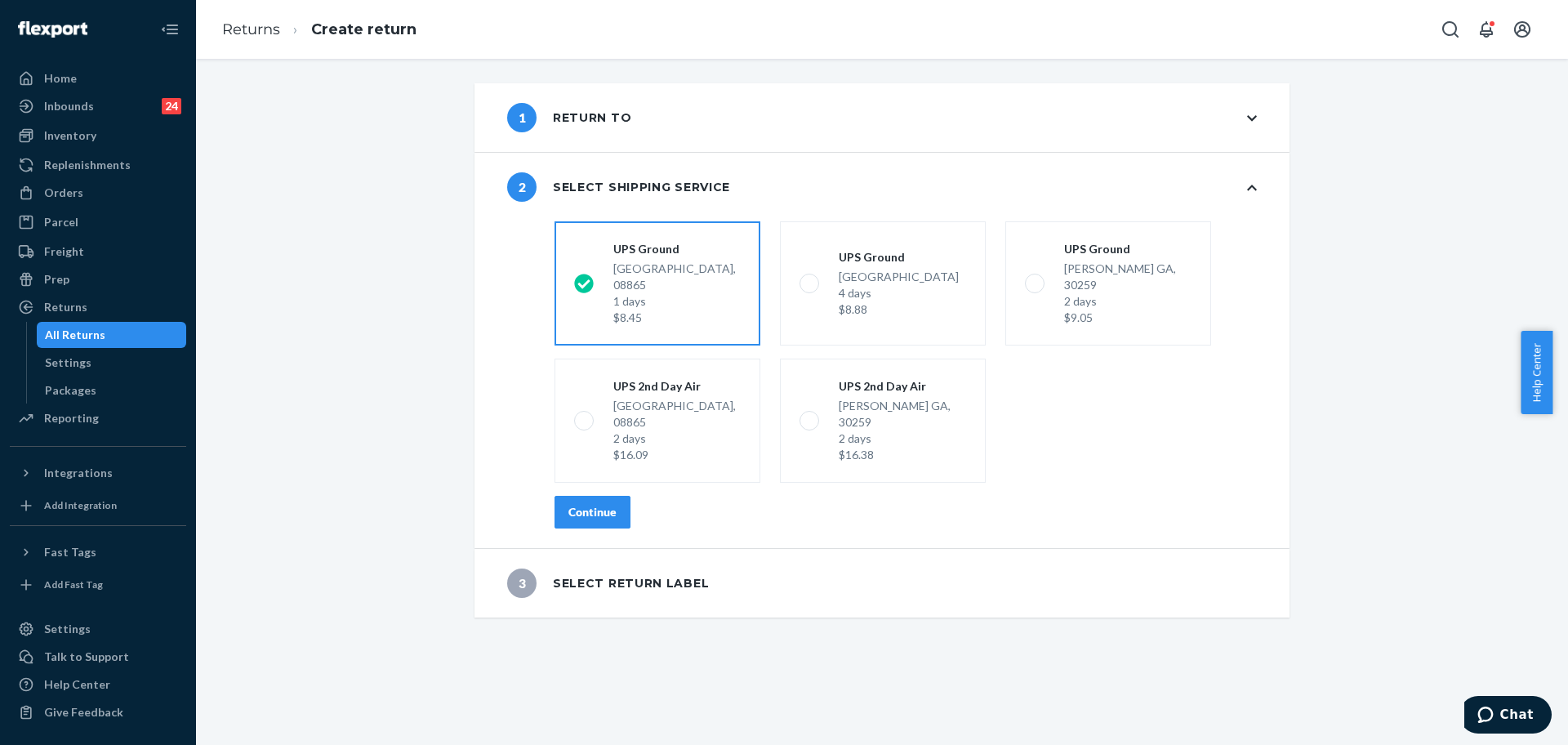
click at [575, 504] on div "Continue" at bounding box center [592, 513] width 48 height 17
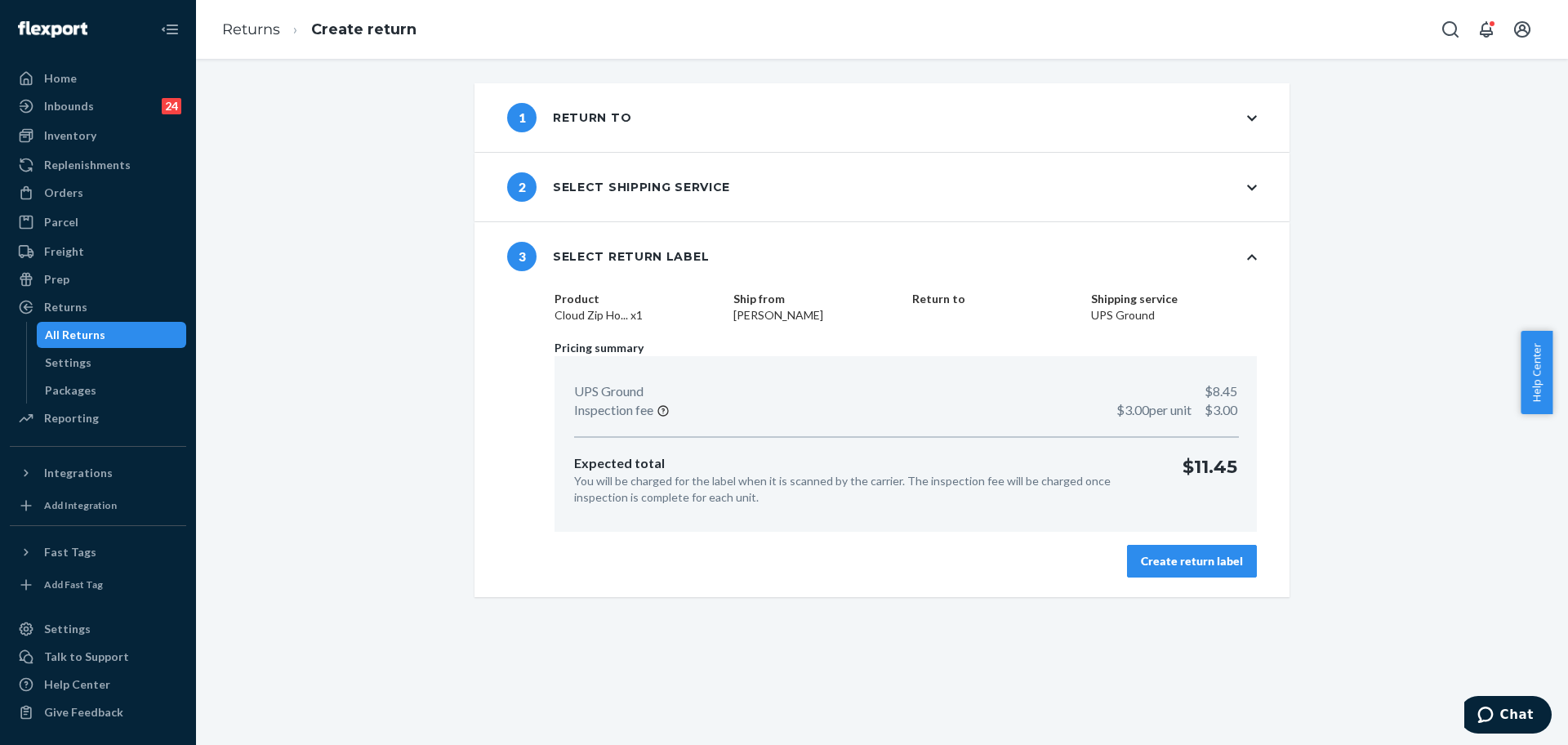
click at [555, 118] on div "1 Return to" at bounding box center [570, 117] width 124 height 29
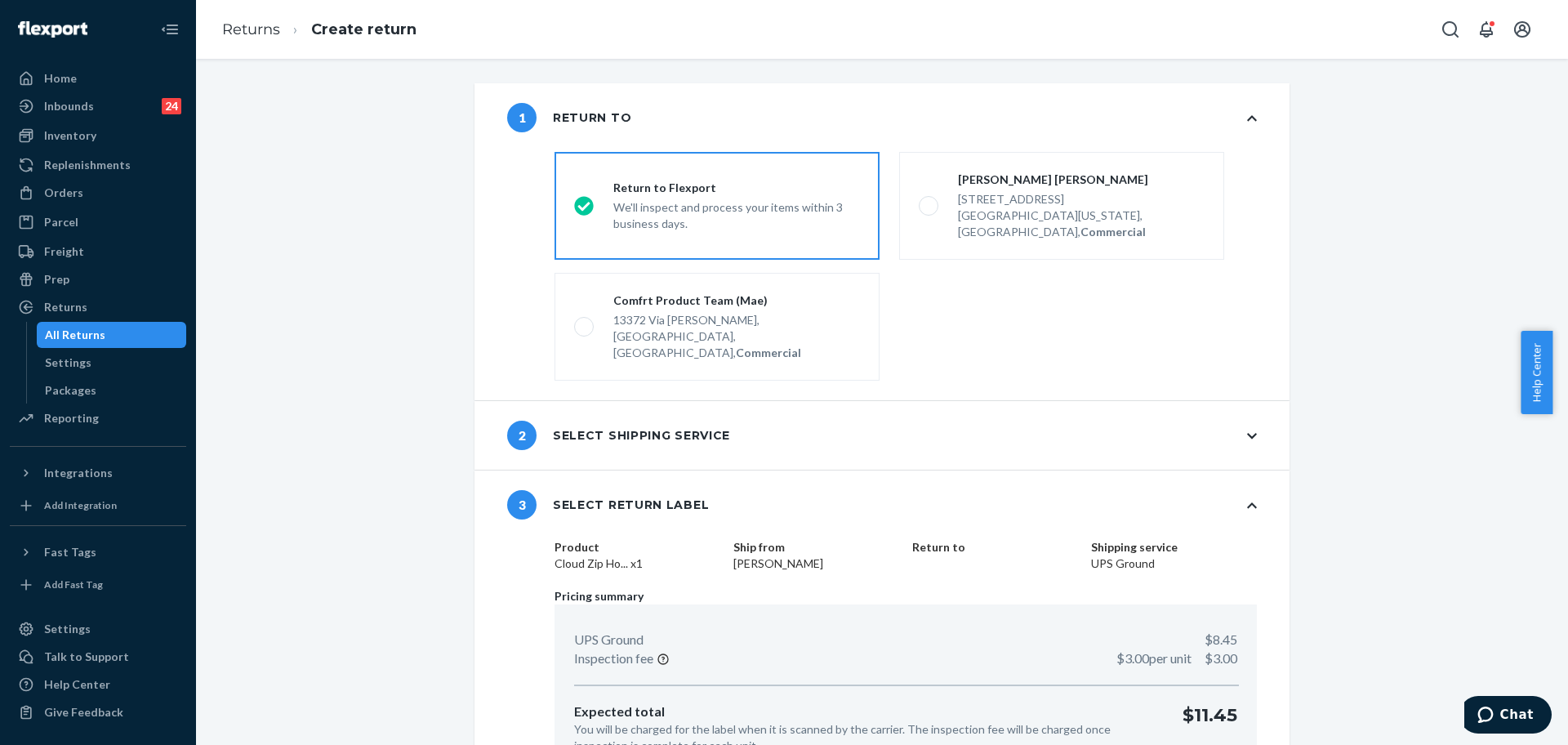
click at [552, 117] on div "1 Return to" at bounding box center [570, 117] width 124 height 29
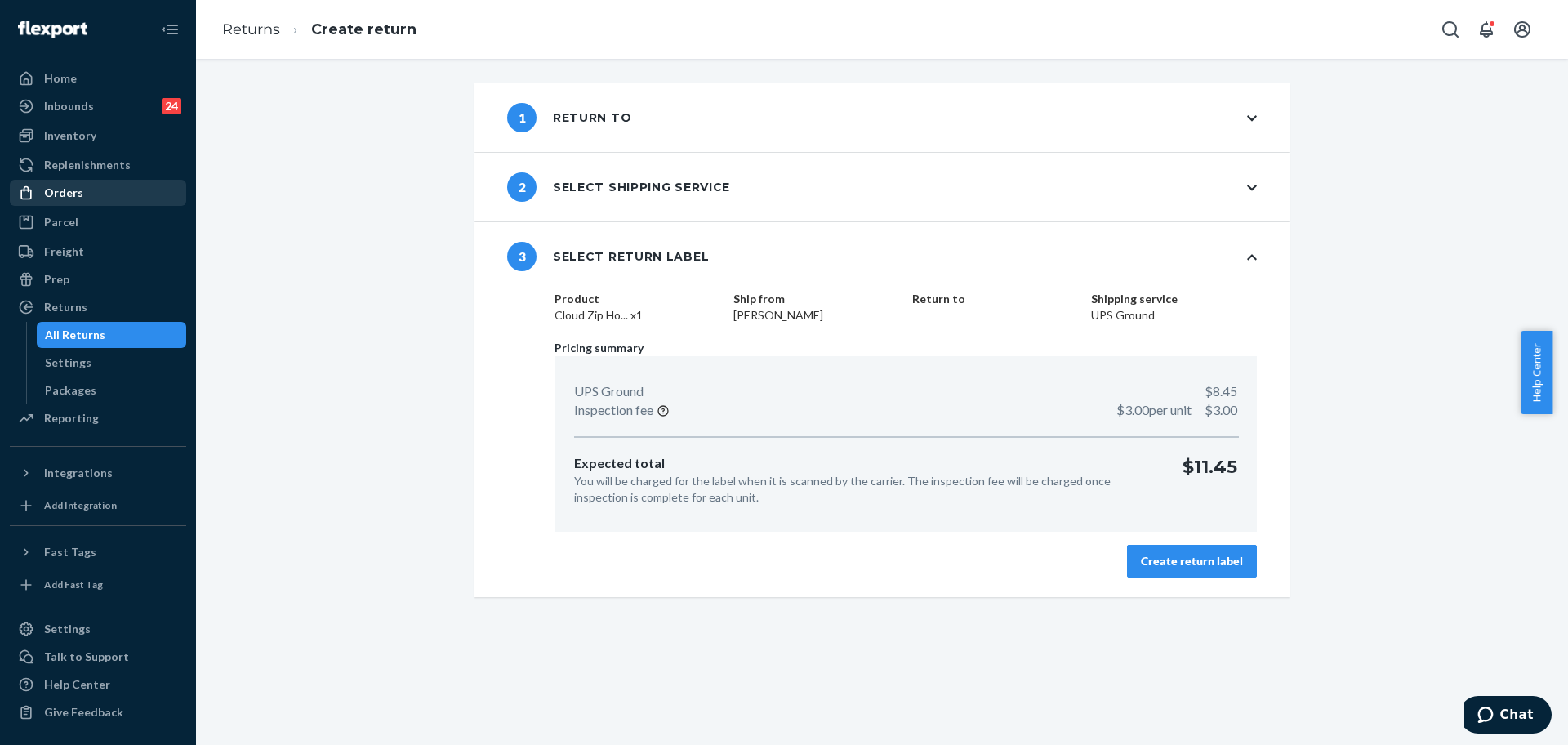
click at [141, 201] on div "Orders" at bounding box center [98, 193] width 173 height 23
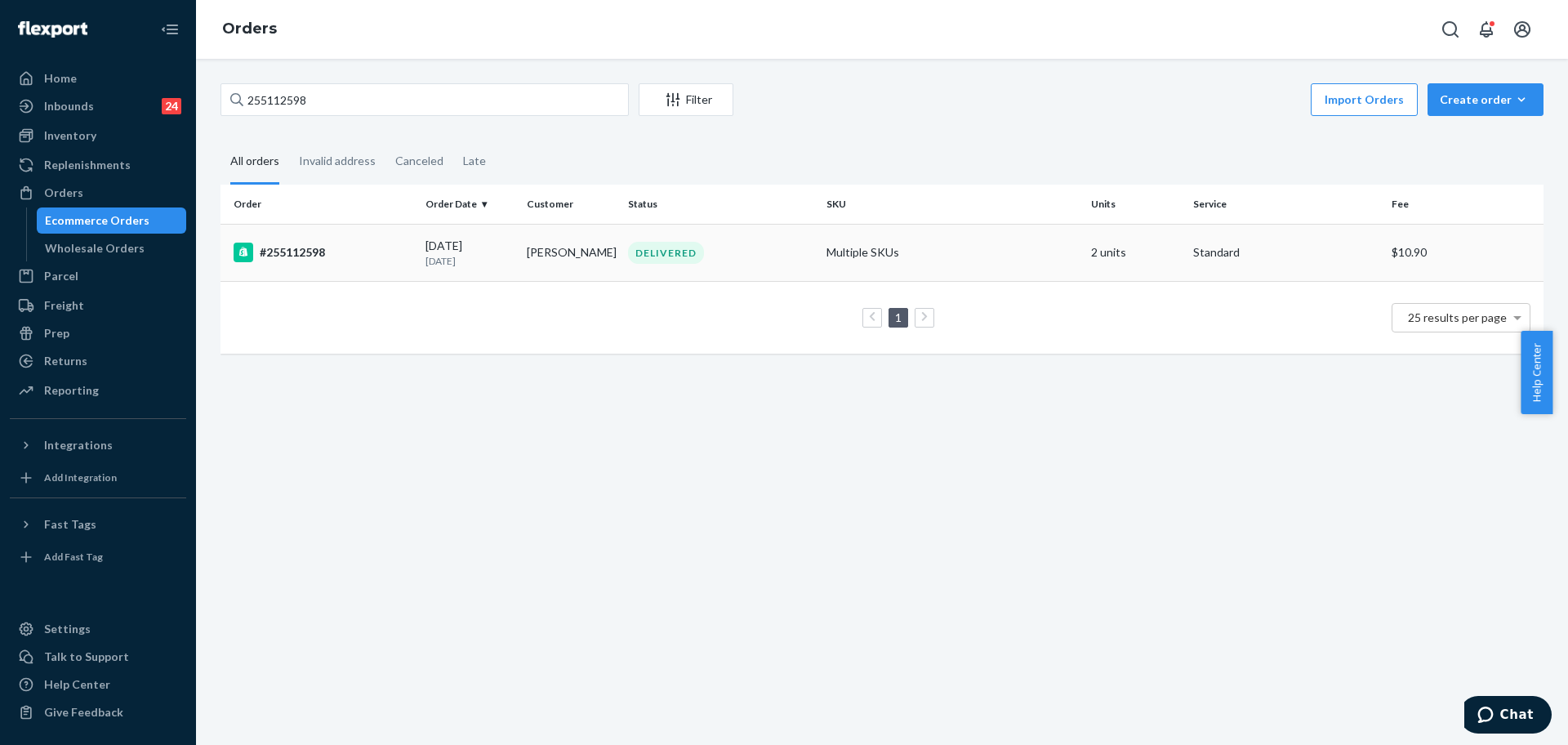
click at [1010, 272] on td "Multiple SKUs" at bounding box center [952, 252] width 265 height 57
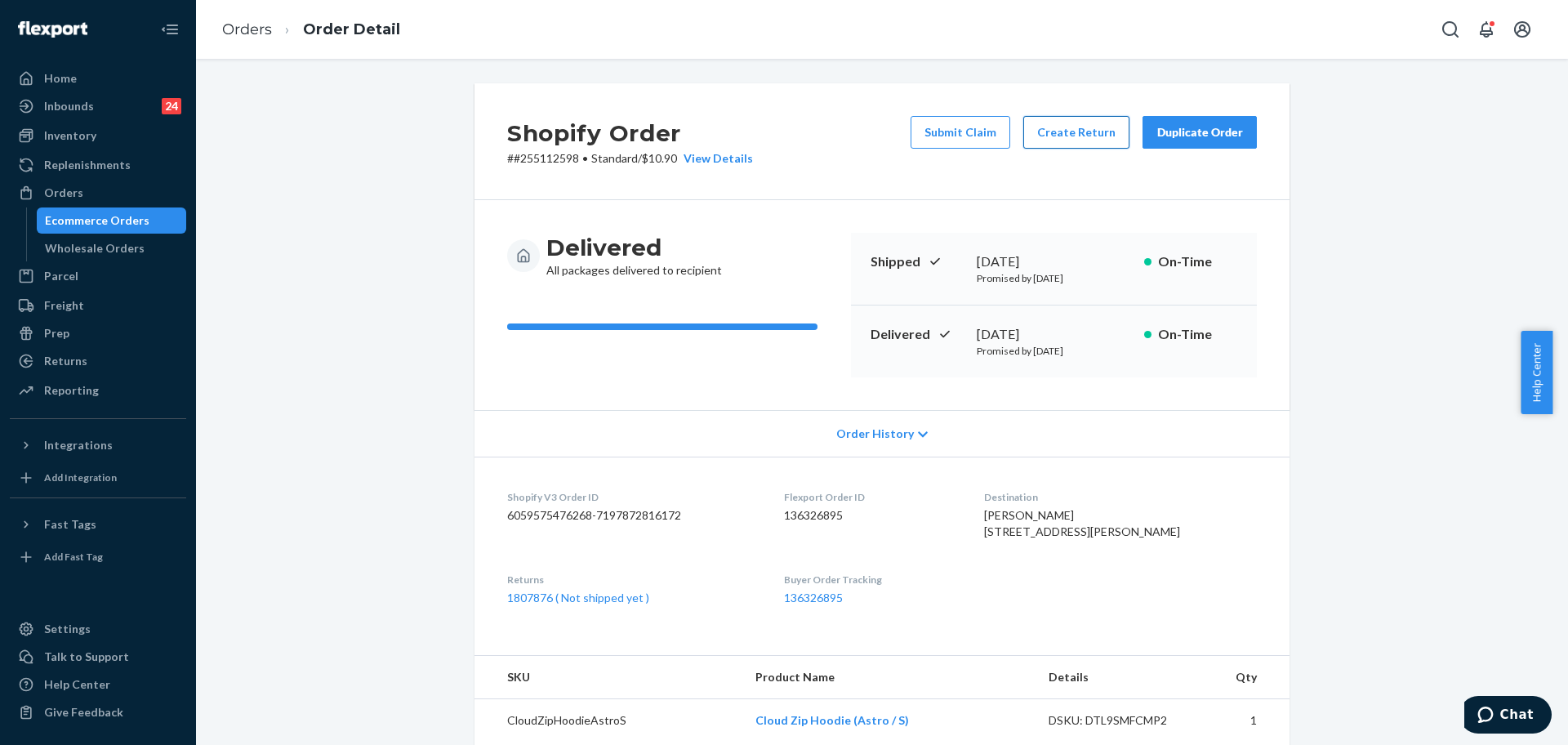
click at [1078, 132] on button "Create Return" at bounding box center [1076, 132] width 106 height 32
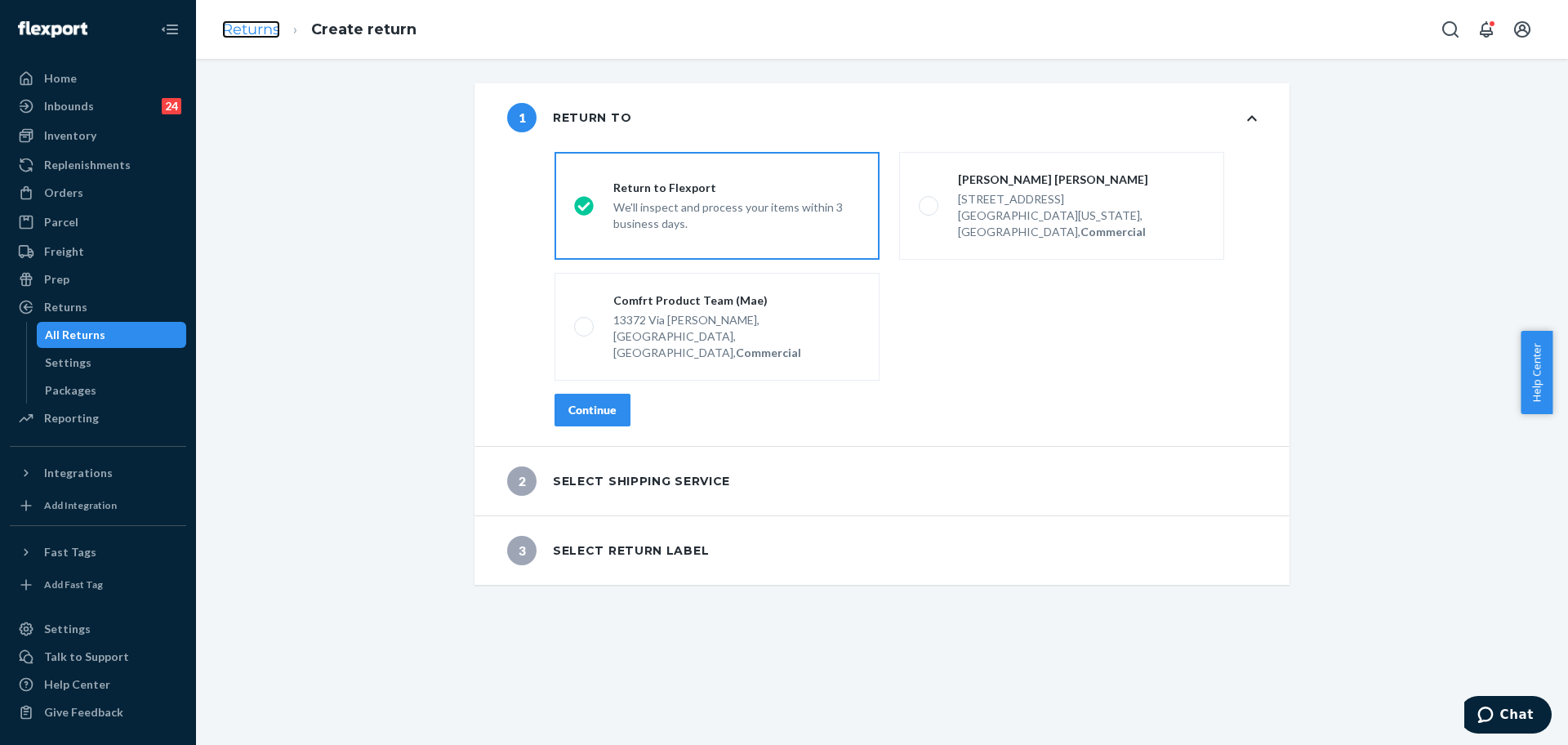
click at [271, 24] on link "Returns" at bounding box center [251, 30] width 58 height 18
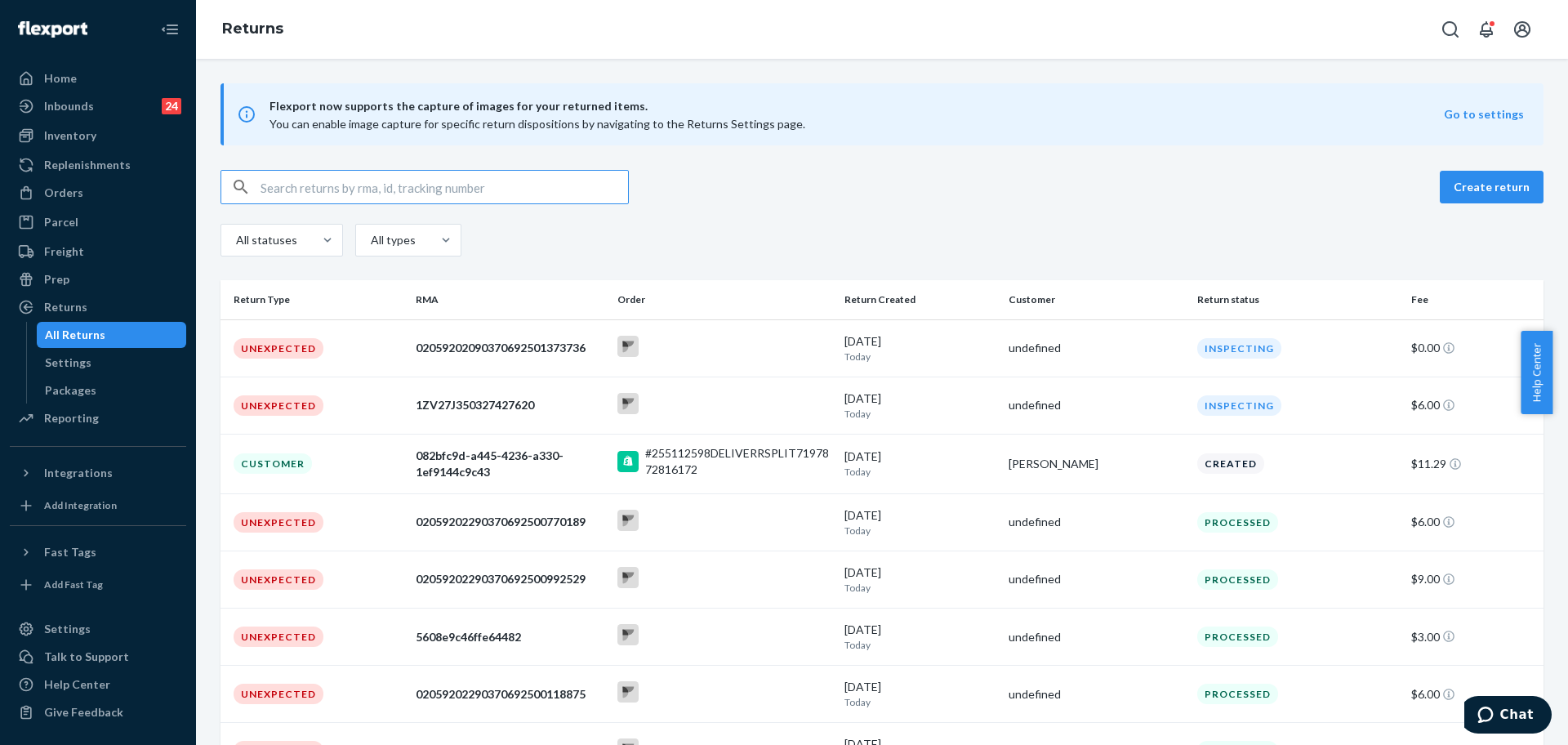
paste input "[PERSON_NAME]"
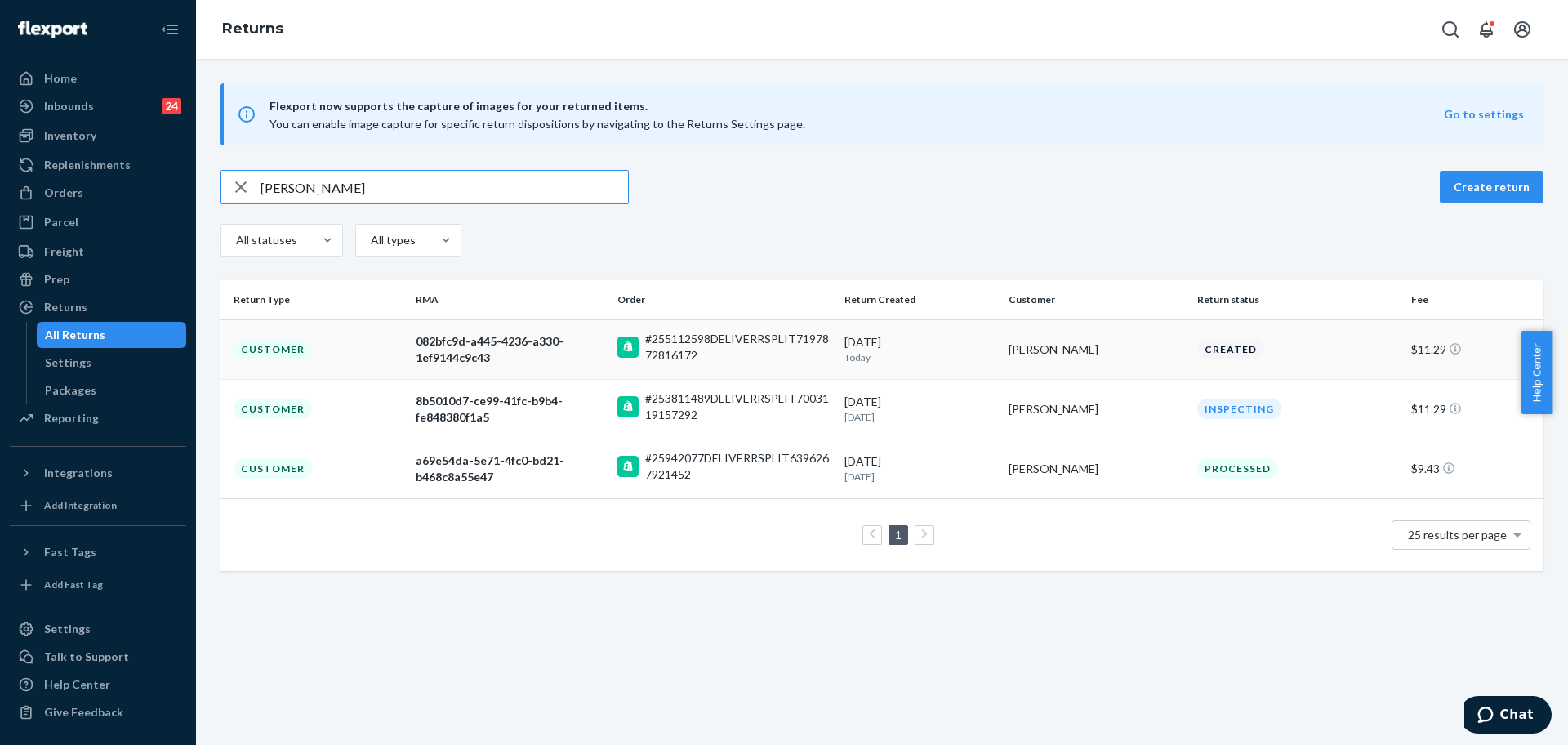
type input "[PERSON_NAME]"
click at [943, 347] on div "9/24/2025 Today" at bounding box center [920, 349] width 151 height 30
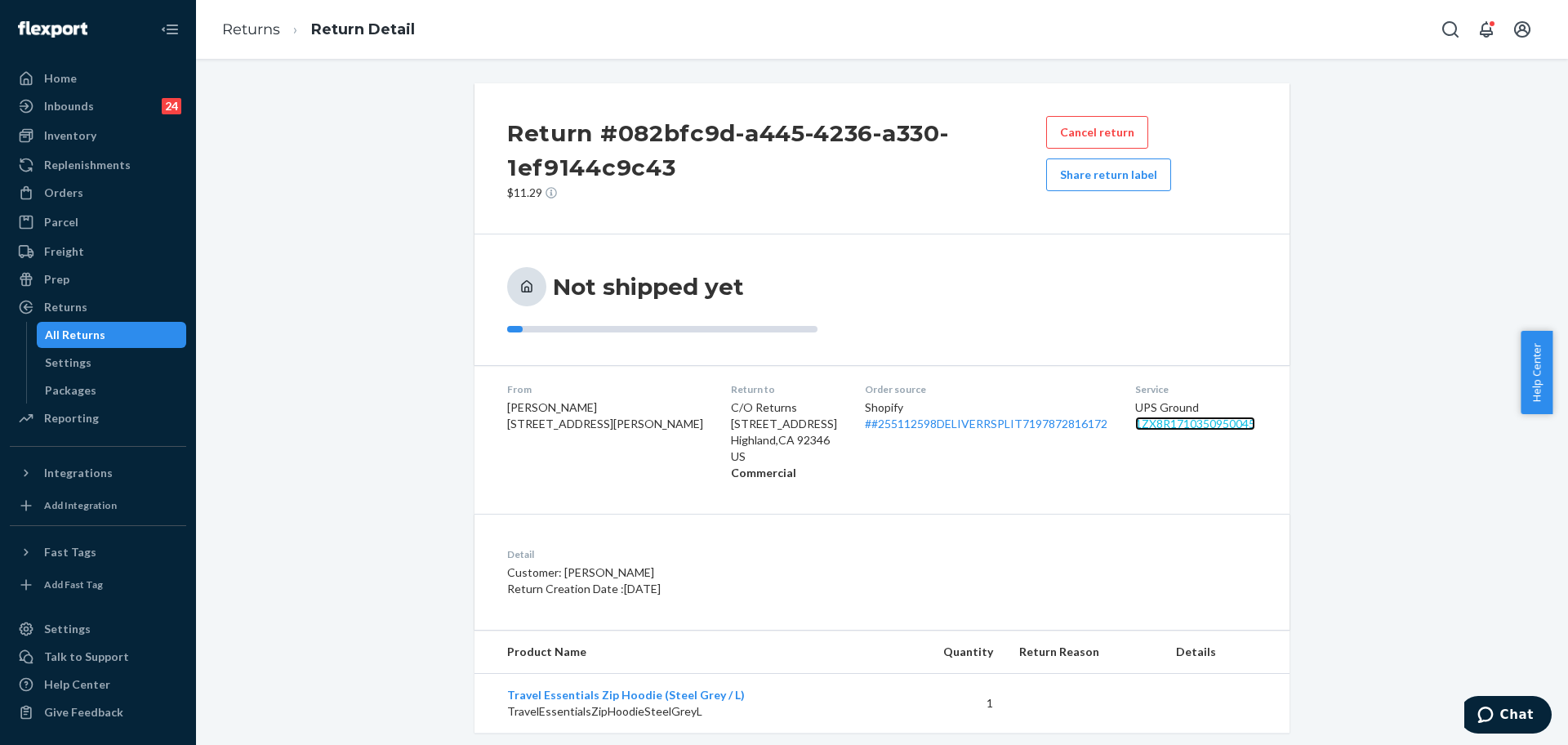
click at [1135, 426] on link "1ZX8R1710350950045" at bounding box center [1195, 423] width 120 height 14
click at [1064, 165] on button "Share return label" at bounding box center [1109, 174] width 125 height 32
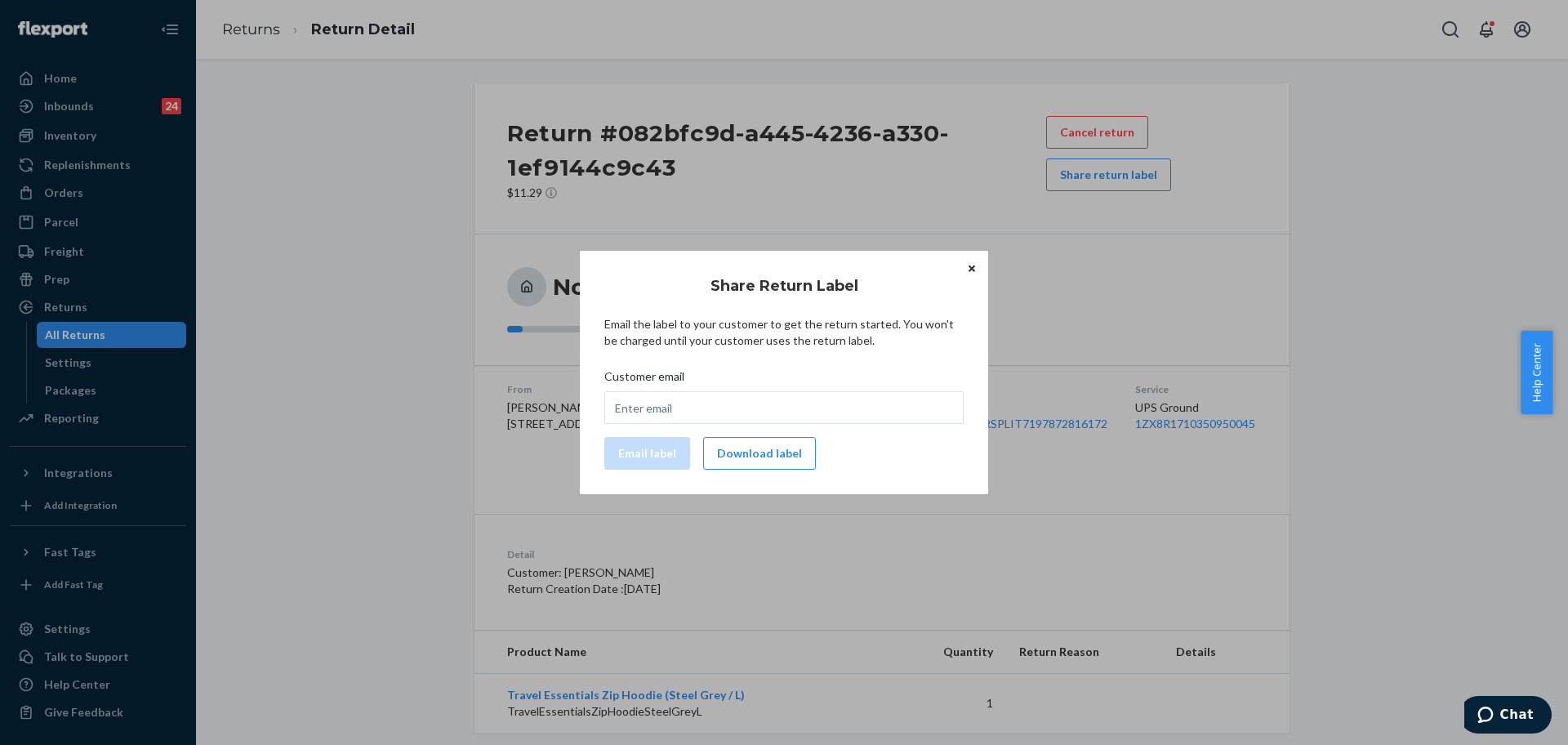
click at [762, 451] on button "Download label" at bounding box center [760, 453] width 113 height 32
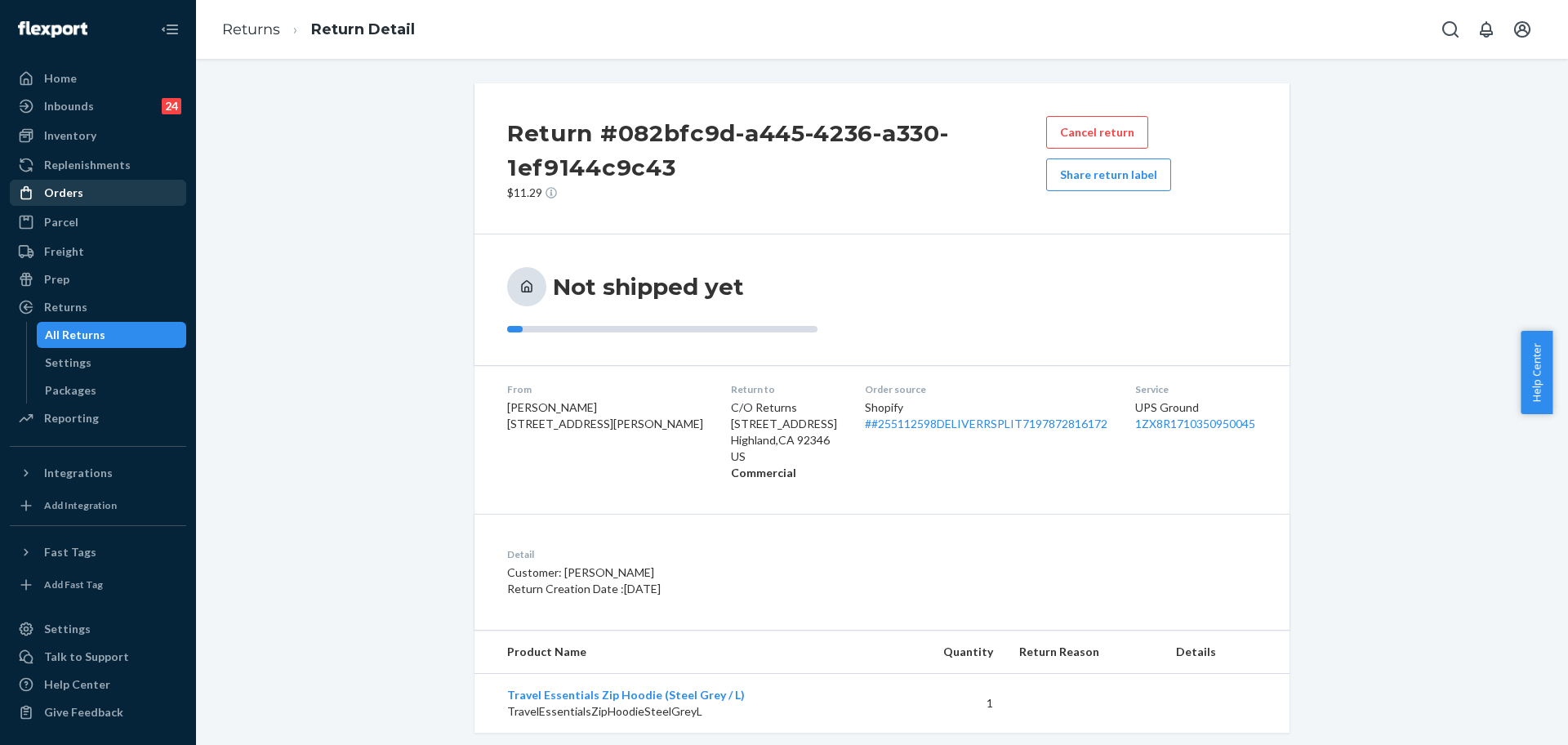
click at [137, 189] on div "Orders" at bounding box center [98, 193] width 173 height 23
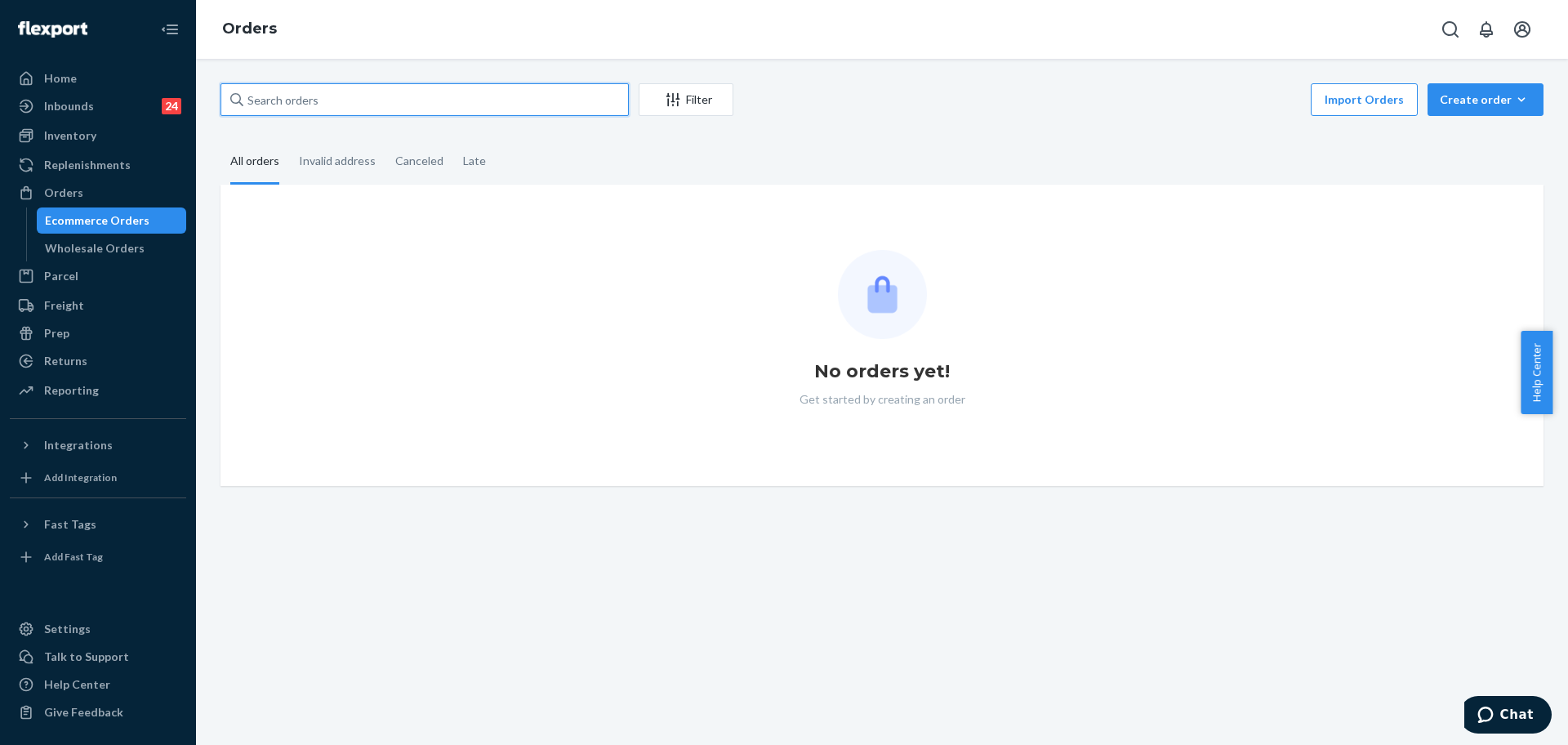
drag, startPoint x: 314, startPoint y: 98, endPoint x: 368, endPoint y: 116, distance: 56.9
click at [318, 100] on input "text" at bounding box center [425, 99] width 408 height 32
paste input "255112598"
type input "255112598"
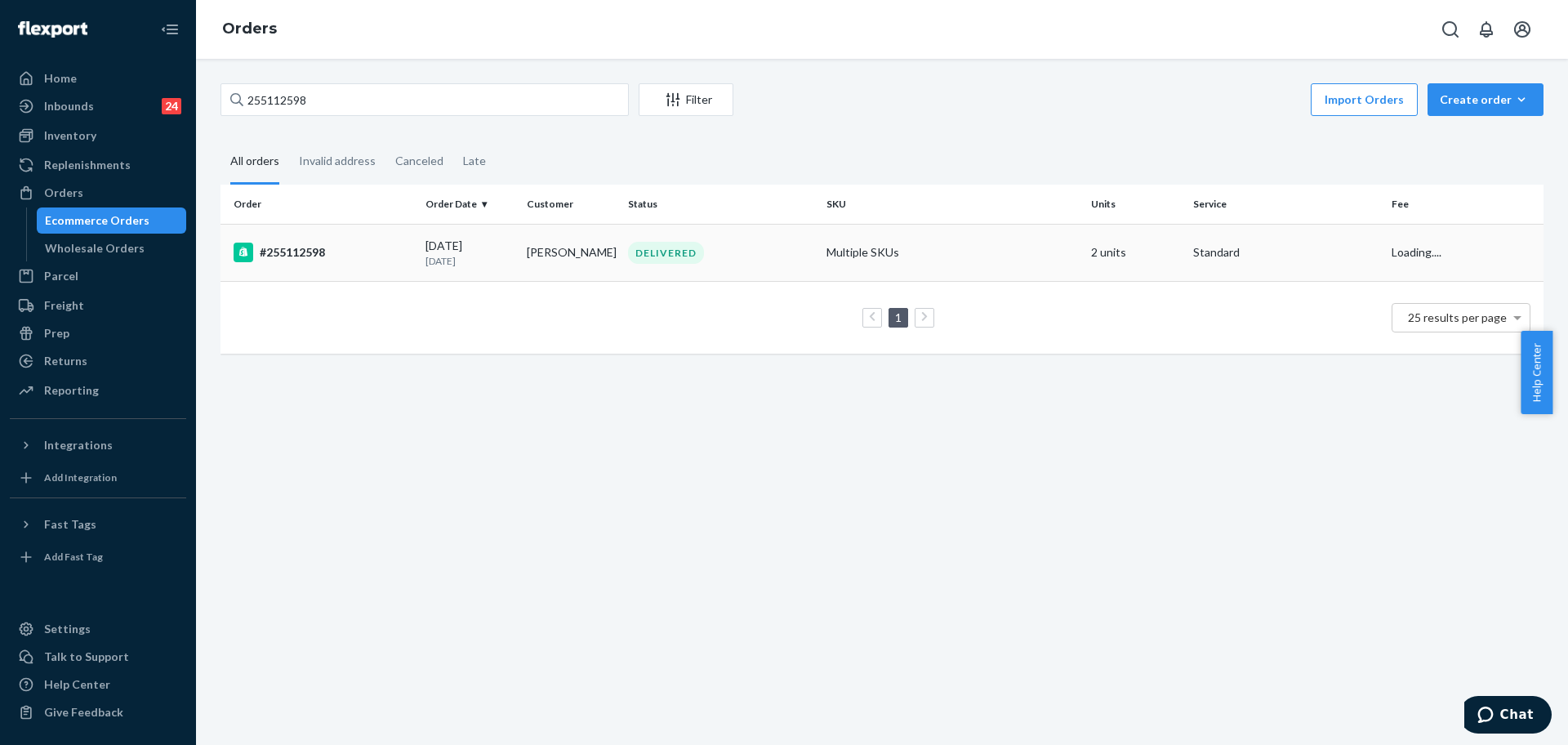
drag, startPoint x: 954, startPoint y: 270, endPoint x: 511, endPoint y: 240, distance: 444.0
click at [953, 270] on td "Multiple SKUs" at bounding box center [952, 252] width 265 height 57
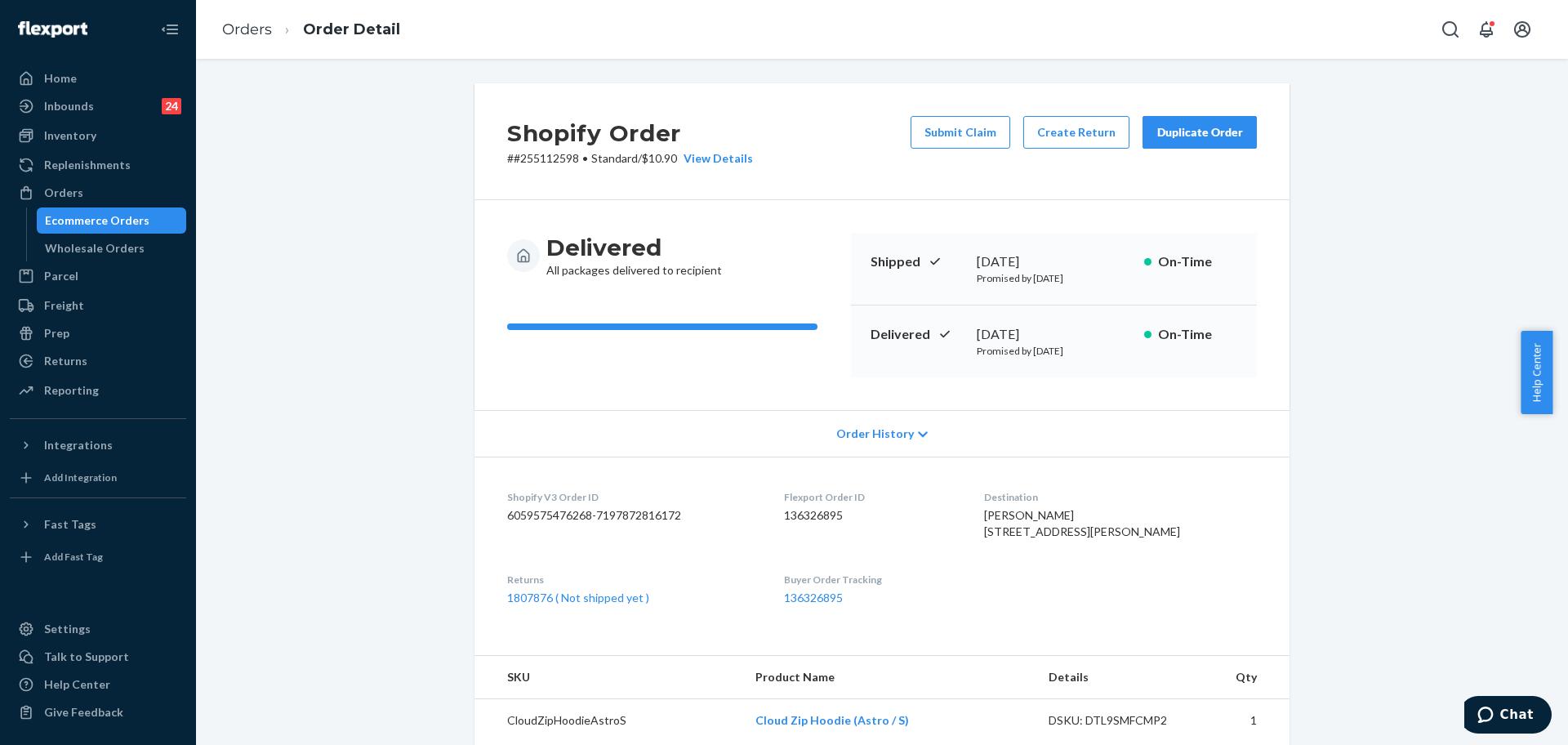
click at [1216, 144] on button "Duplicate Order" at bounding box center [1200, 132] width 114 height 32
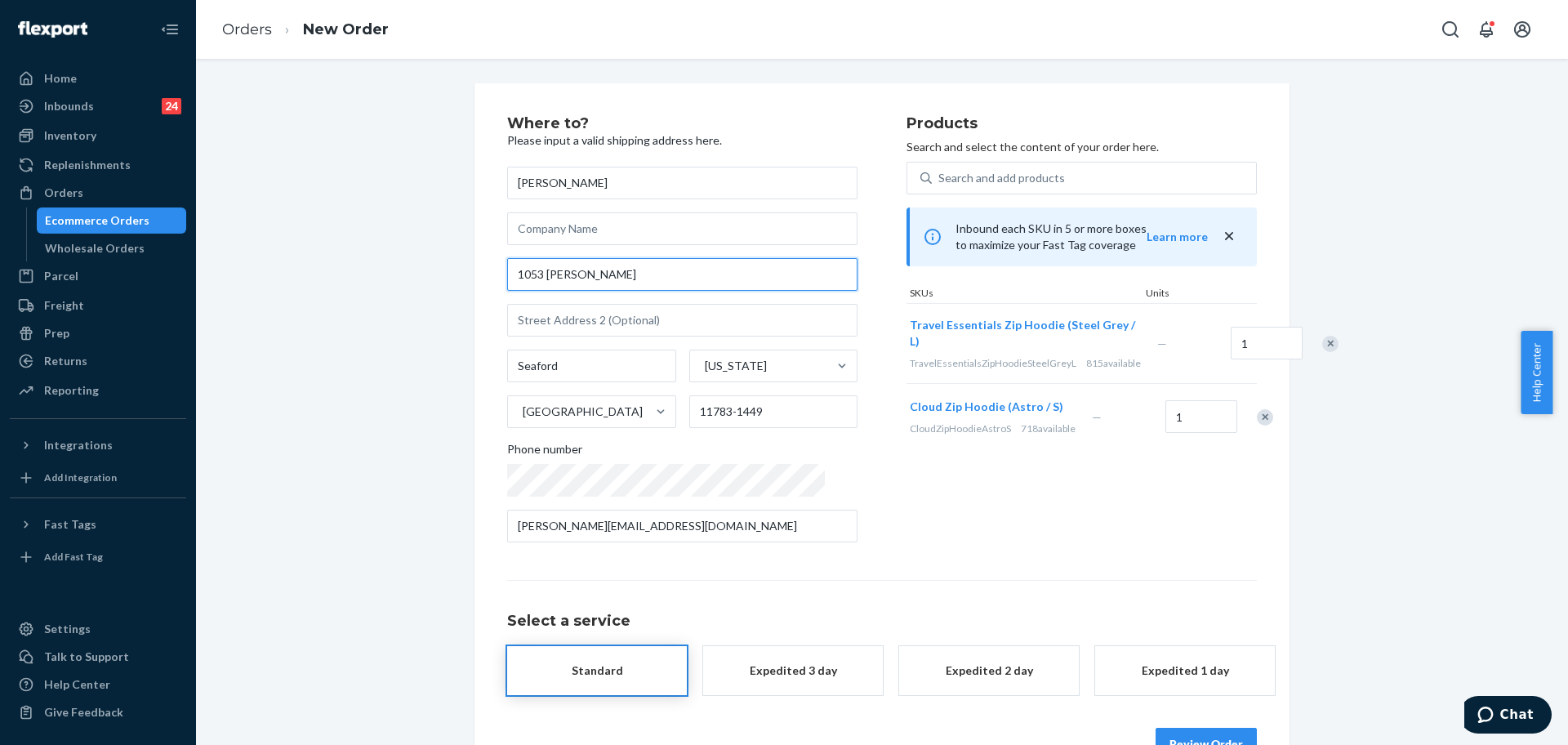
click at [712, 268] on input "1053 [PERSON_NAME]" at bounding box center [682, 274] width 351 height 32
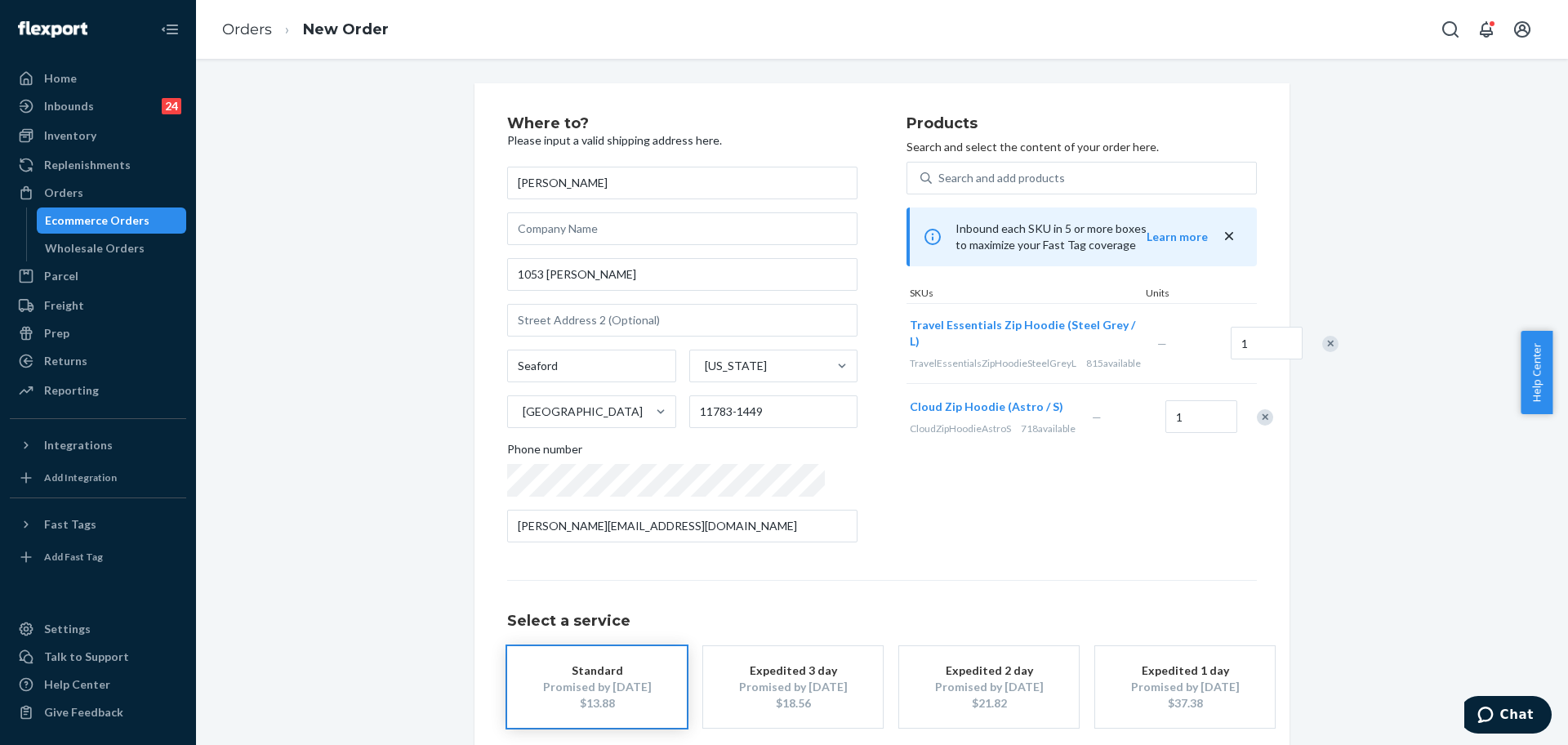
click at [1257, 426] on div "Remove Item" at bounding box center [1265, 417] width 17 height 17
click at [755, 280] on input "1053 [PERSON_NAME]" at bounding box center [682, 274] width 351 height 32
click at [755, 281] on input "1053 [PERSON_NAME]" at bounding box center [682, 274] width 351 height 32
paste input "[PERSON_NAME], [GEOGRAPHIC_DATA]"
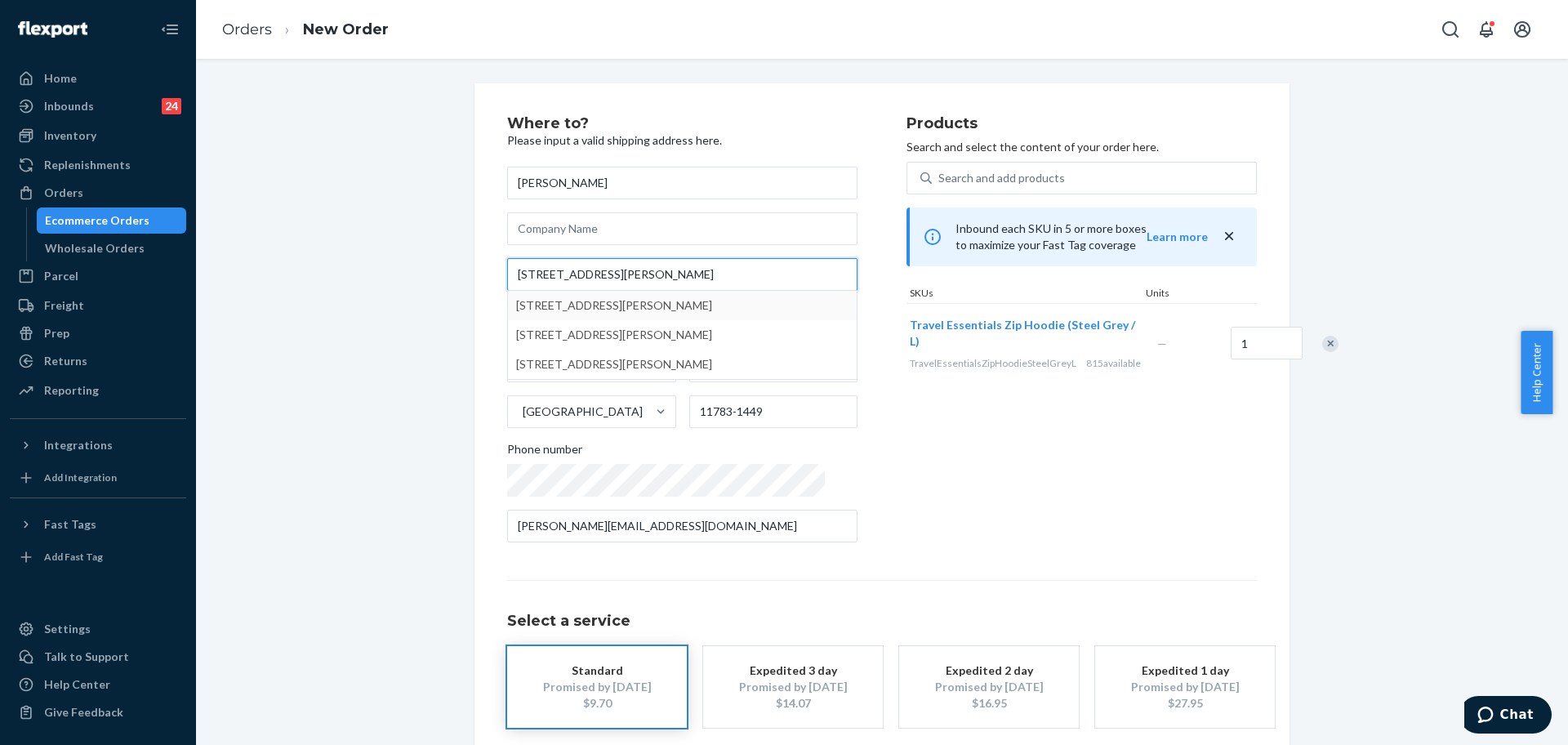
type input "[STREET_ADDRESS][PERSON_NAME]"
type input "11783"
type input "1053 [PERSON_NAME]"
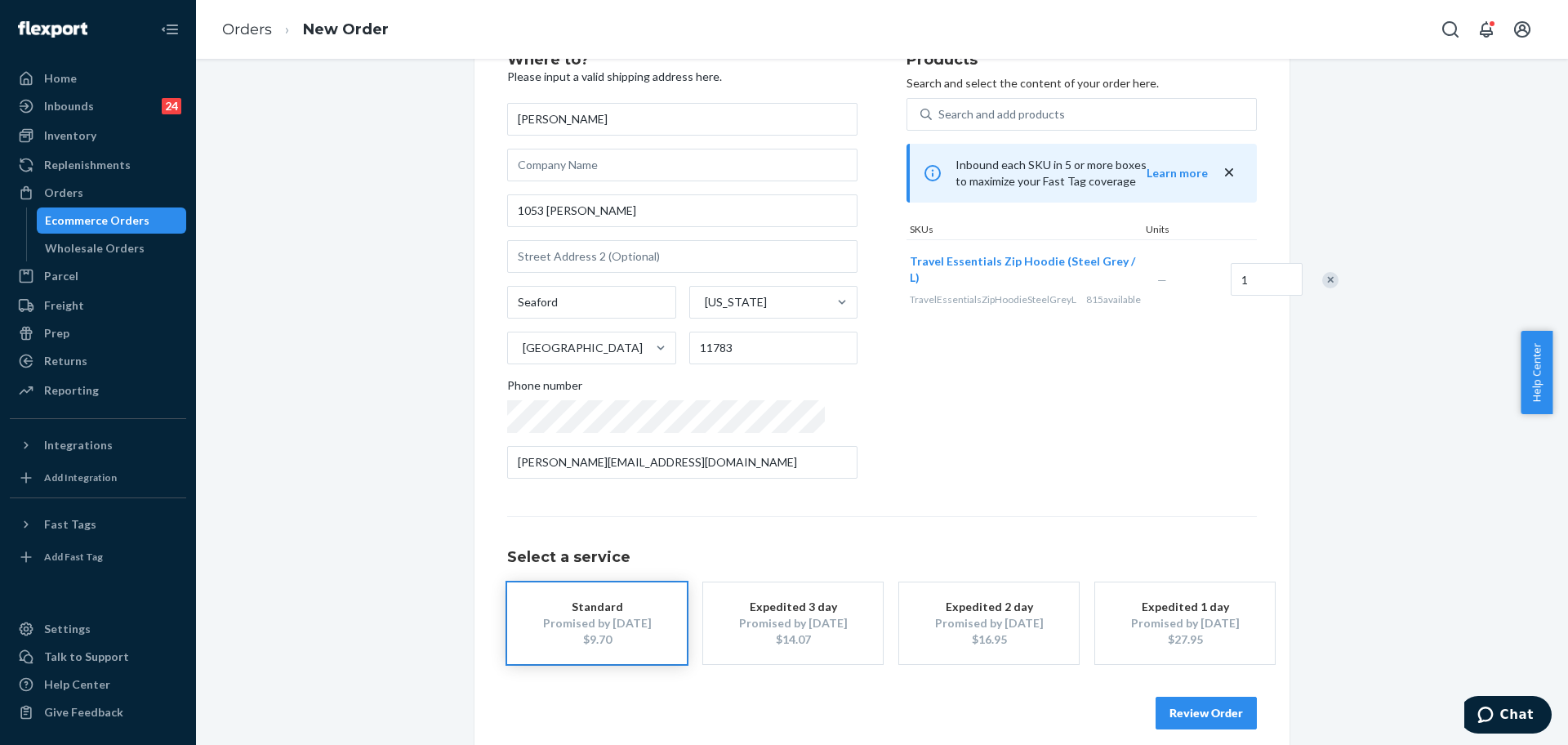
scroll to position [81, 0]
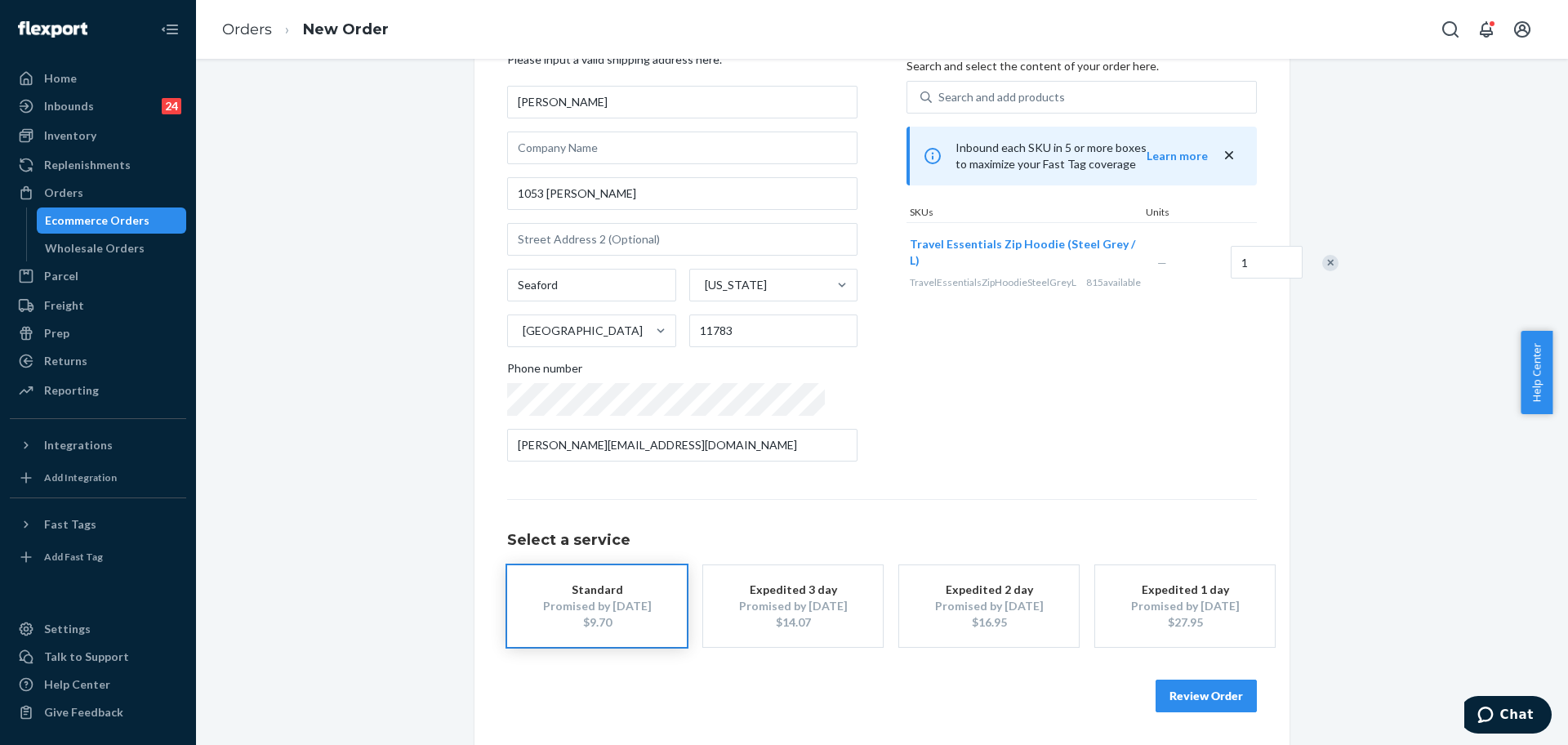
click at [1208, 695] on button "Review Order" at bounding box center [1206, 695] width 101 height 32
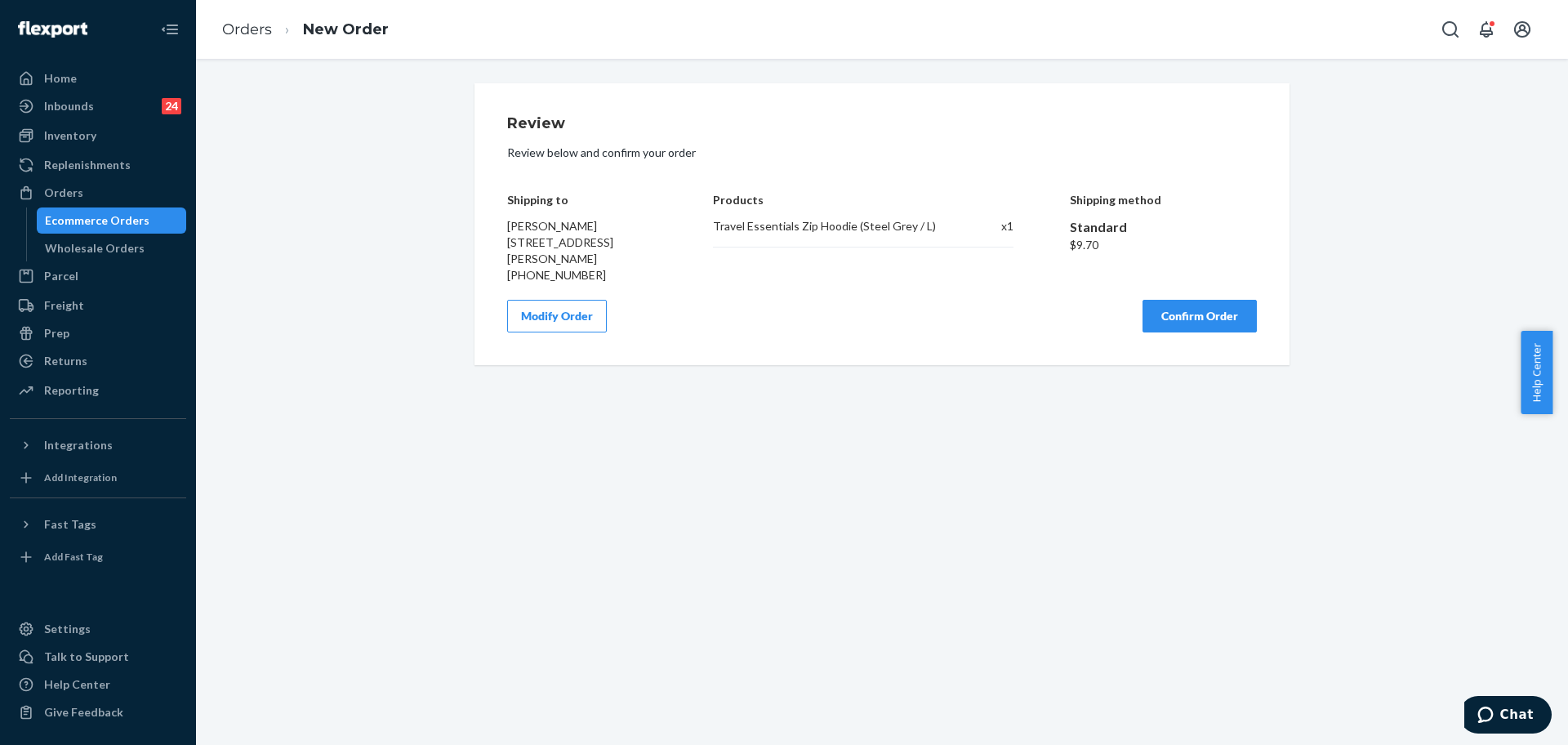
click at [1211, 309] on button "Confirm Order" at bounding box center [1200, 315] width 114 height 32
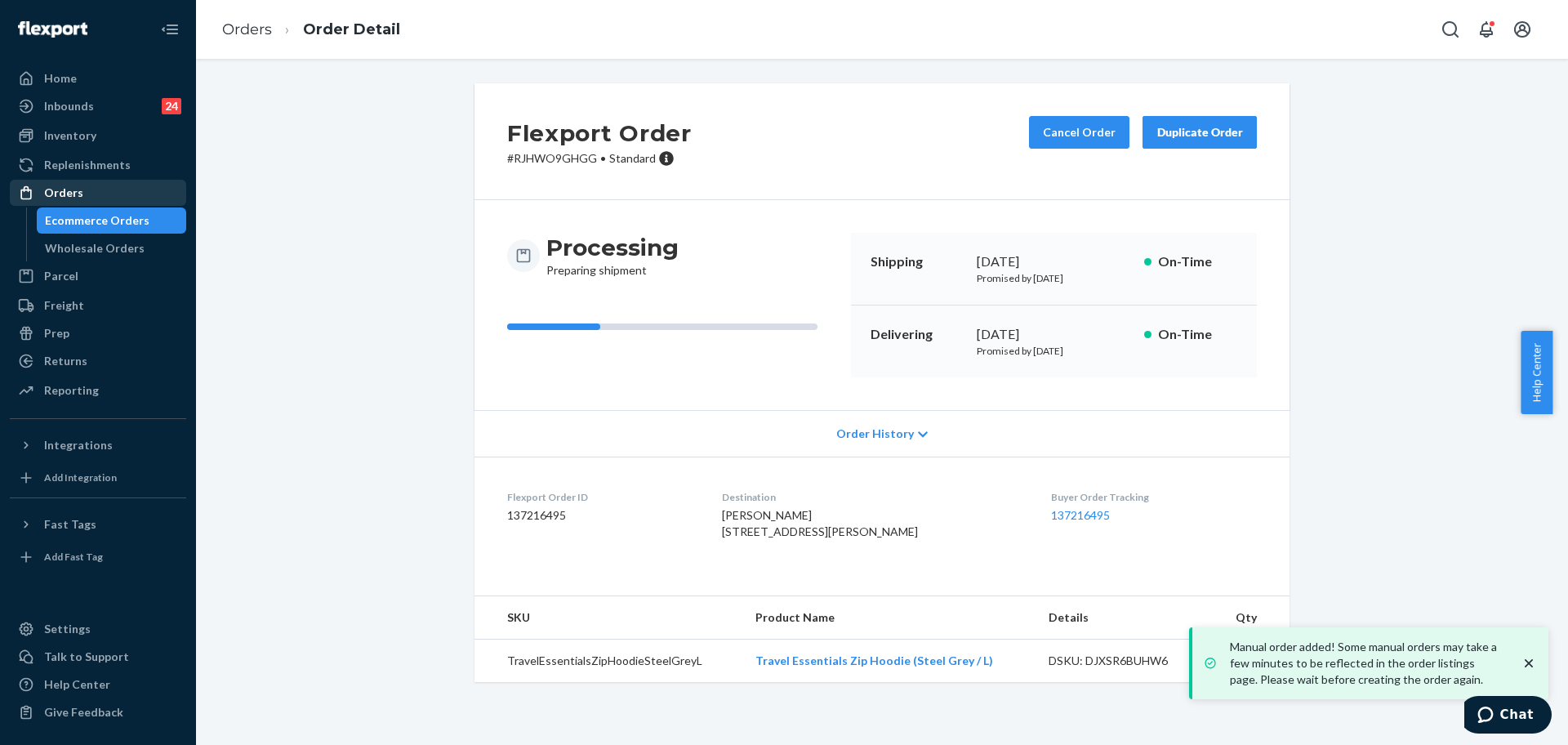
click at [87, 182] on div "Orders" at bounding box center [98, 193] width 173 height 23
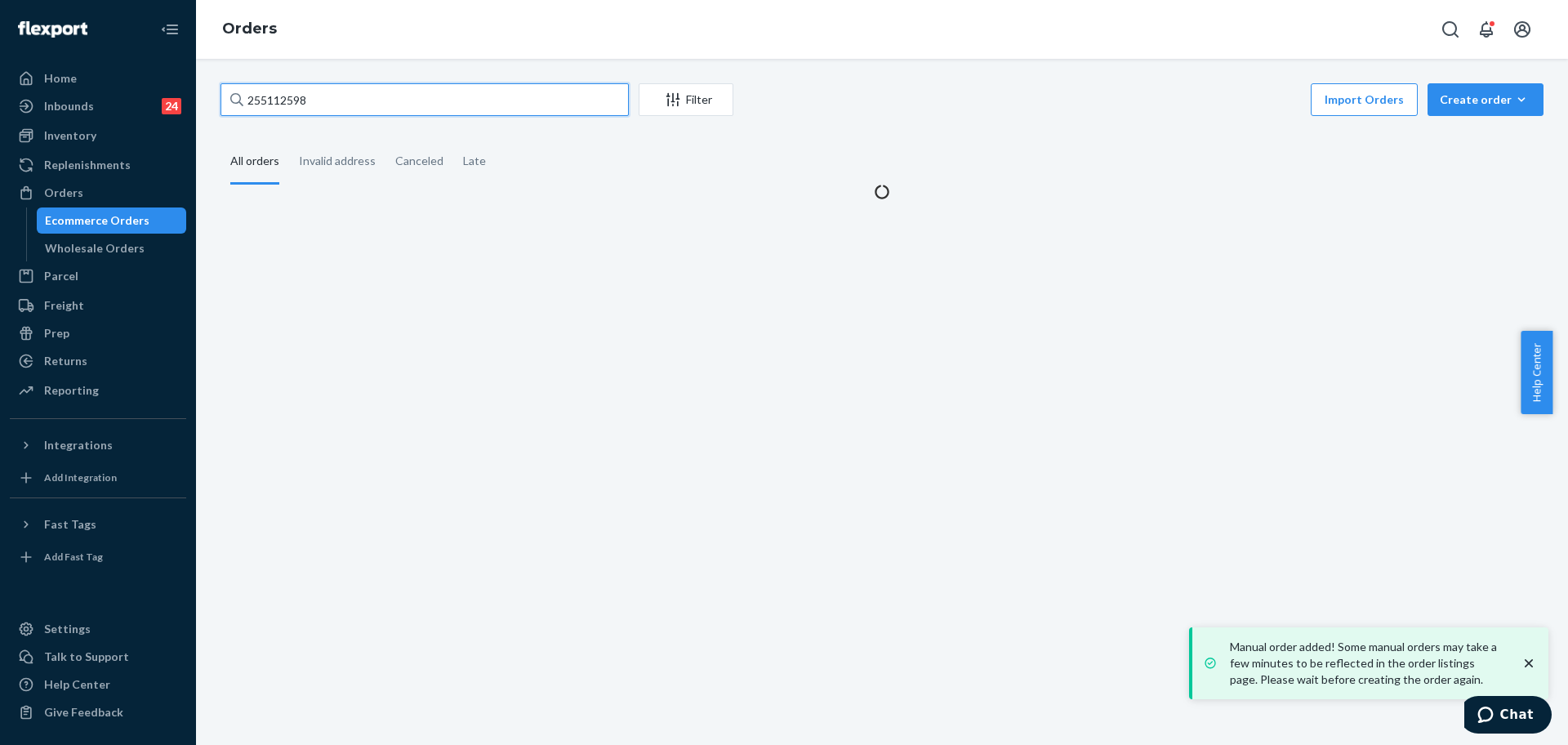
click at [400, 97] on input "255112598" at bounding box center [425, 99] width 408 height 32
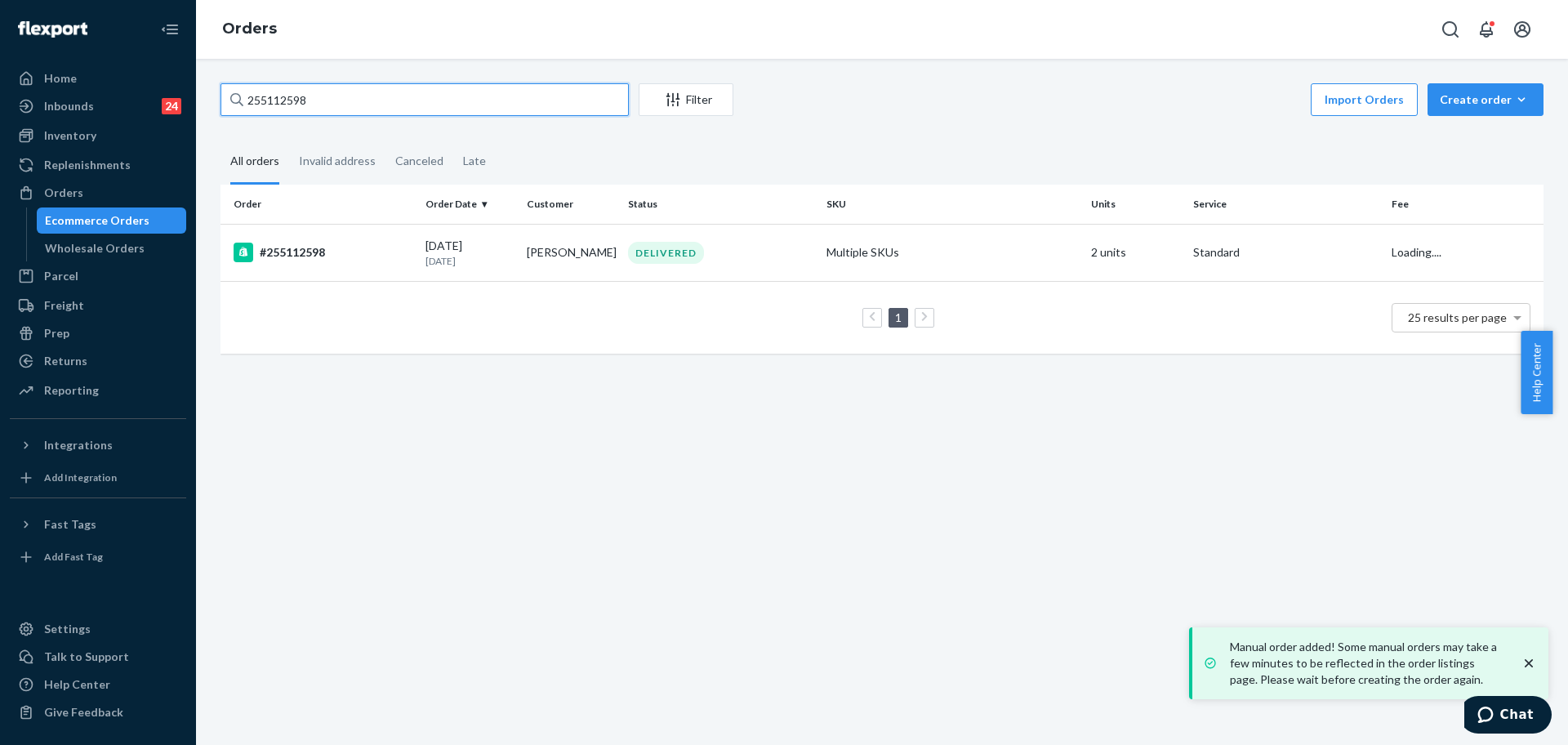
click at [400, 97] on input "255112598" at bounding box center [425, 99] width 408 height 32
paste input "016080"
type input "255016080"
click at [896, 265] on td "CoralHoodie2XL" at bounding box center [952, 252] width 265 height 57
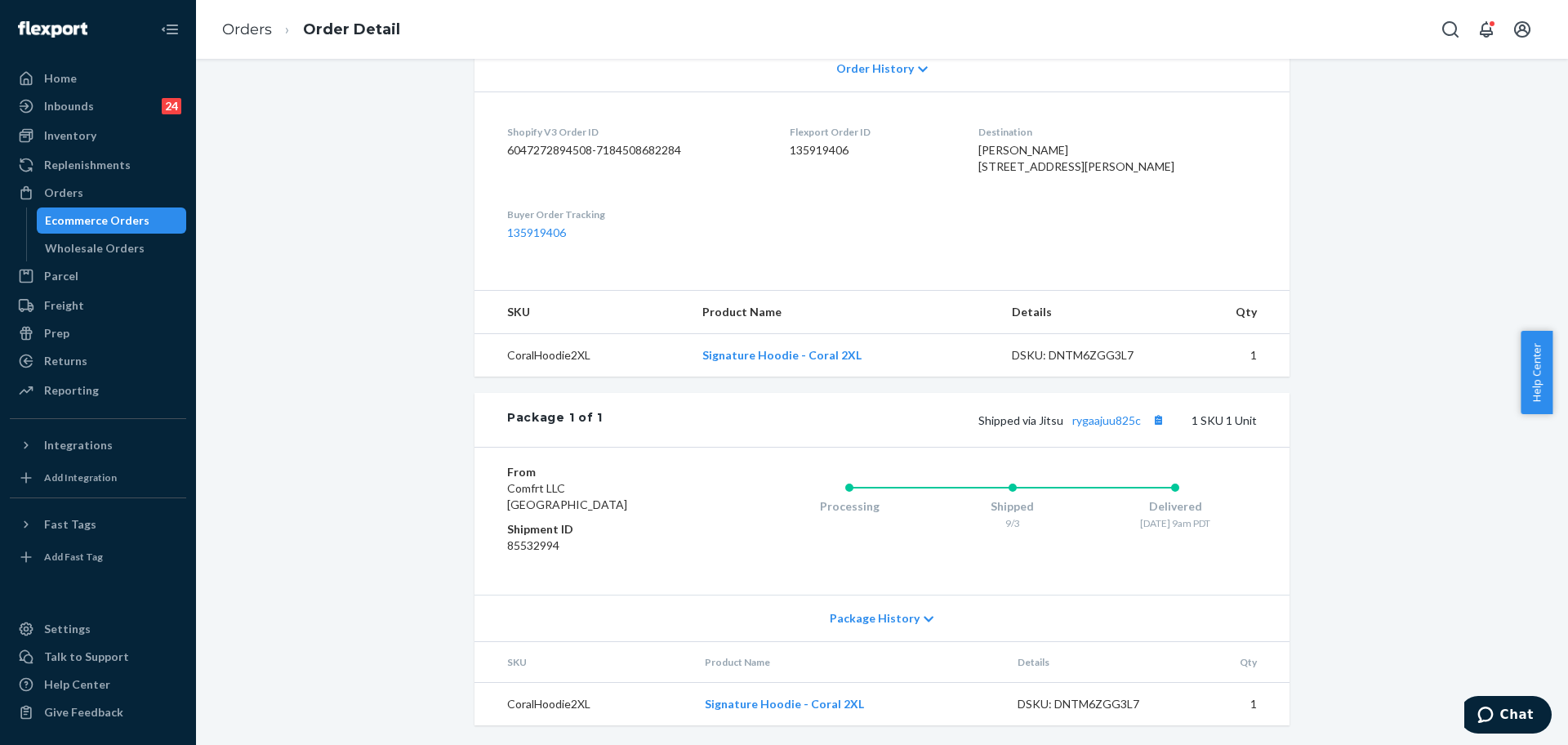
scroll to position [398, 0]
click at [1078, 427] on div "Shipped via Jitsu rygaajuu825c 1 SKU 1 Unit" at bounding box center [930, 420] width 654 height 22
click at [1112, 431] on div "Package 1 of 1 Shipped via Jitsu rygaajuu825c 1 SKU 1 Unit" at bounding box center [881, 420] width 815 height 54
click at [1109, 433] on div "Package 1 of 1 Shipped via Jitsu rygaajuu825c 1 SKU 1 Unit" at bounding box center [881, 420] width 815 height 54
click at [1101, 421] on link "rygaajuu825c" at bounding box center [1106, 420] width 69 height 14
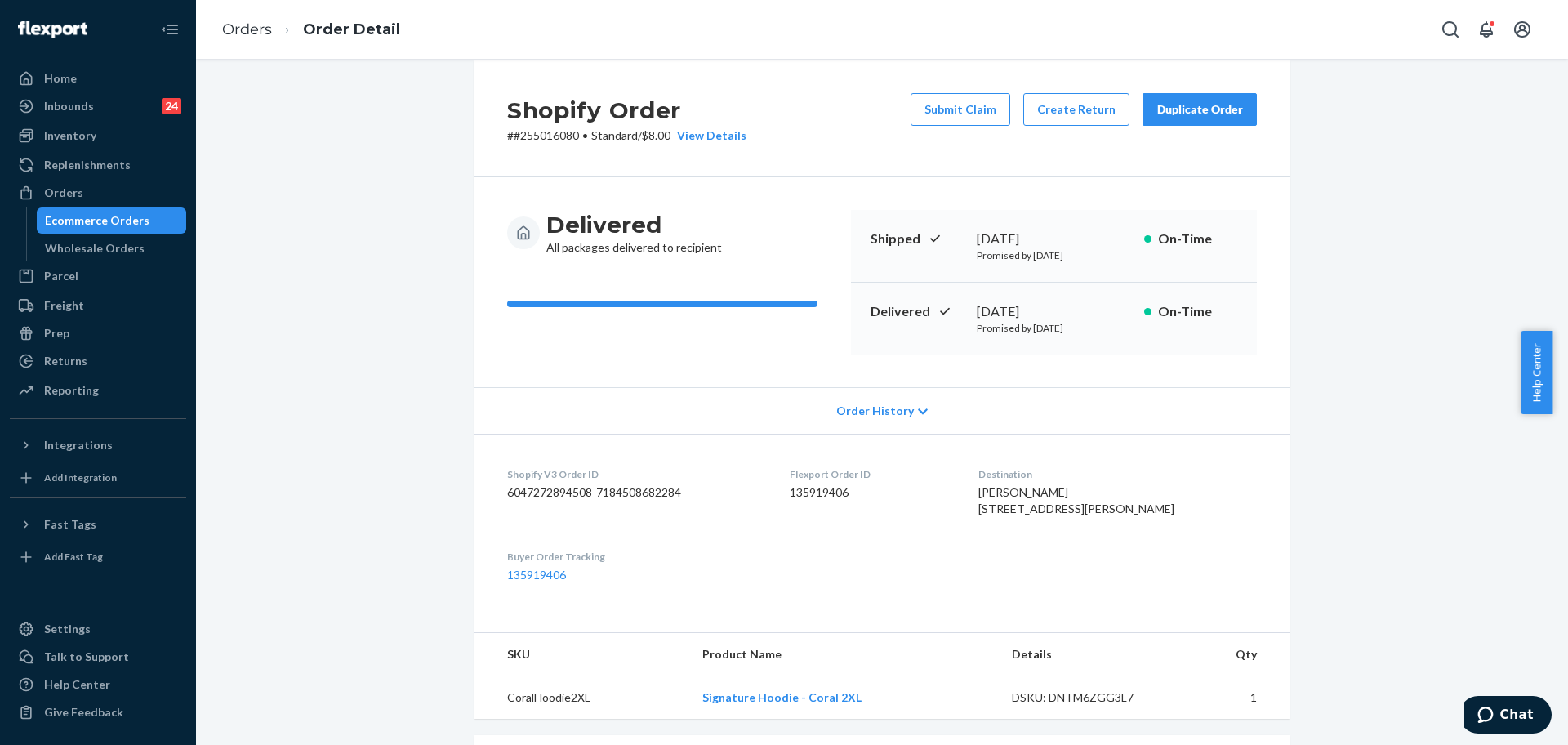
scroll to position [0, 0]
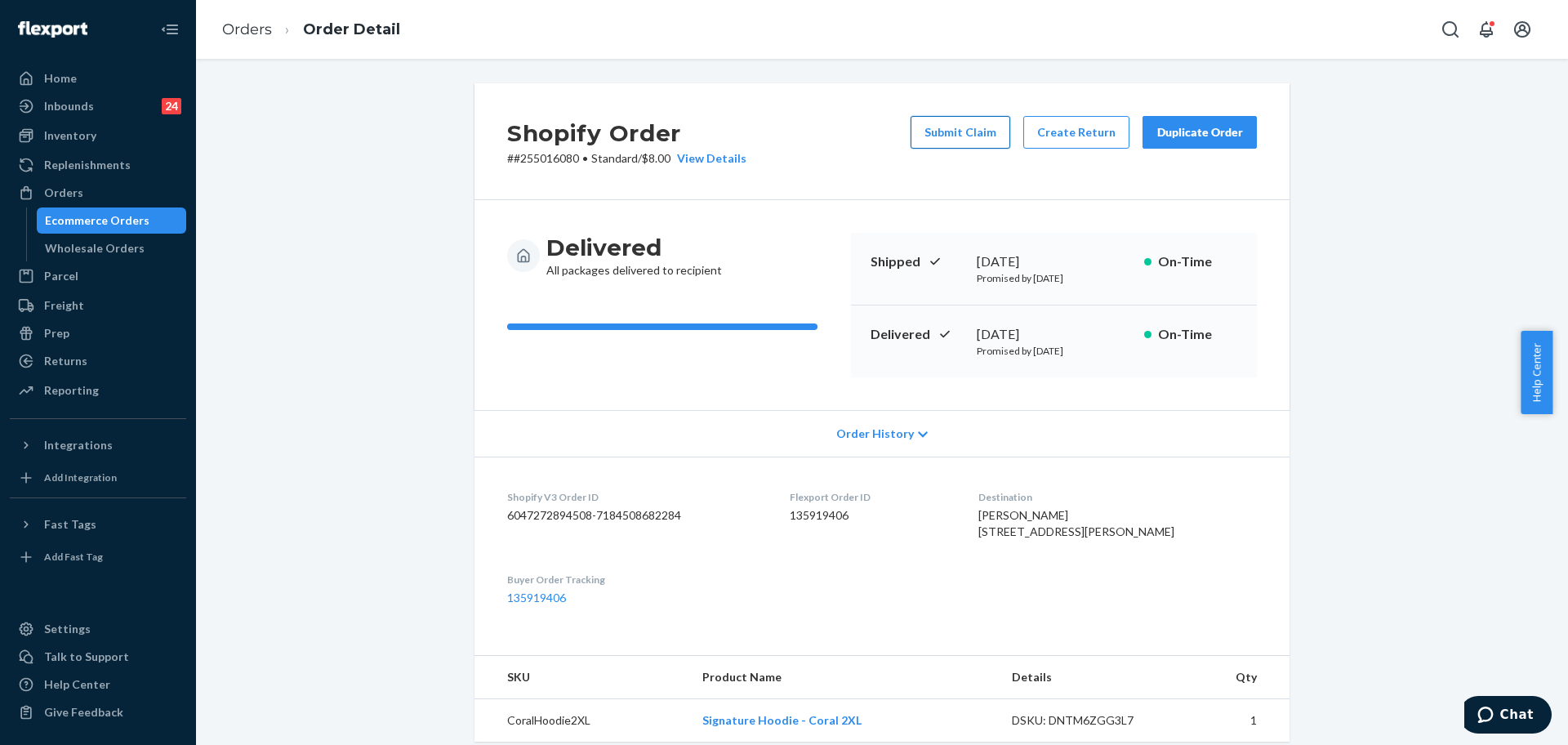
click at [988, 133] on button "Submit Claim" at bounding box center [960, 132] width 100 height 32
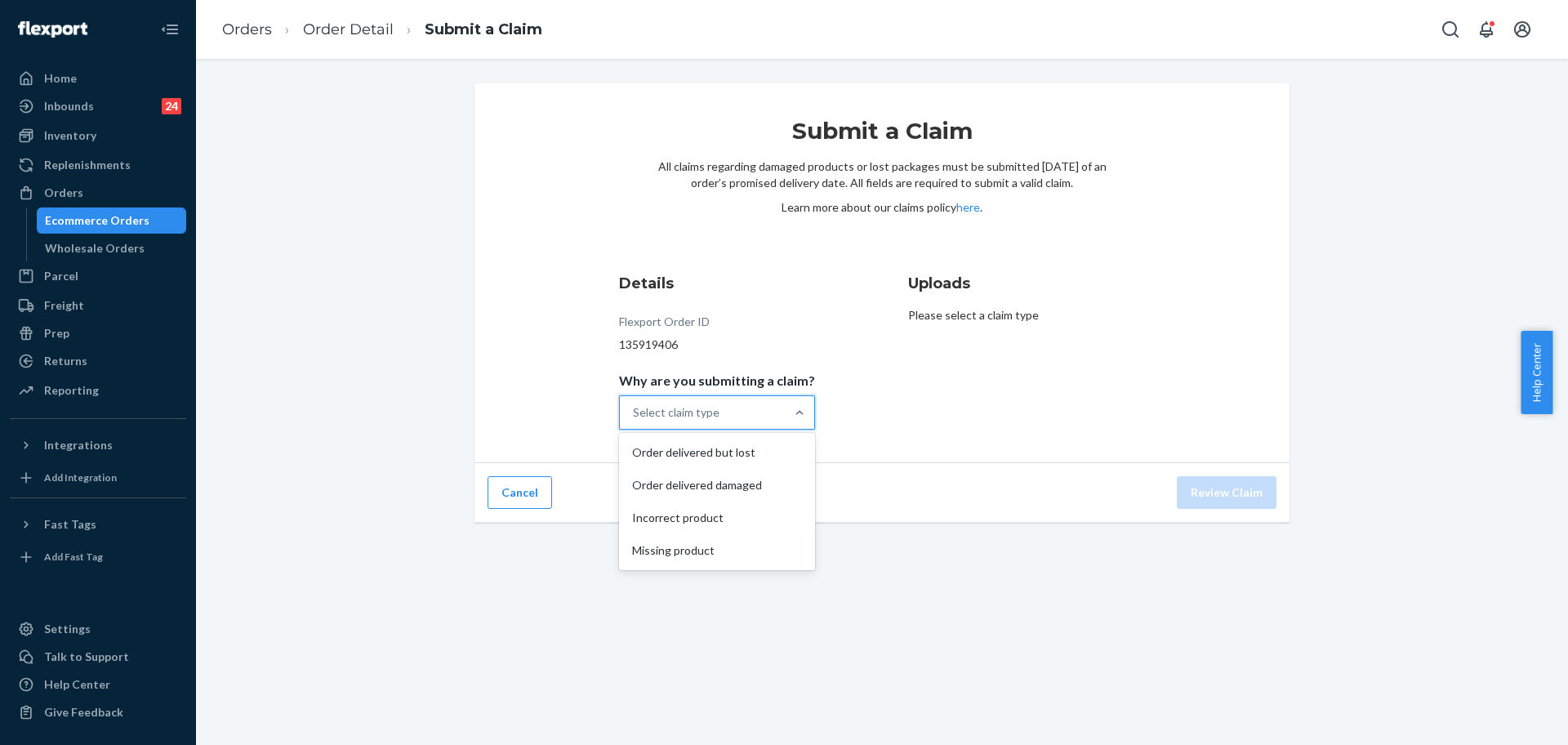
click at [745, 402] on div "Select claim type" at bounding box center [702, 412] width 165 height 32
click at [634, 405] on input "Why are you submitting a claim? option Order delivered but lost focused, 1 of 4…" at bounding box center [634, 413] width 2 height 17
click at [731, 448] on div "Order delivered but lost" at bounding box center [716, 452] width 189 height 32
click at [634, 421] on input "Why are you submitting a claim? option Order delivered but lost focused, 1 of 4…" at bounding box center [634, 413] width 2 height 17
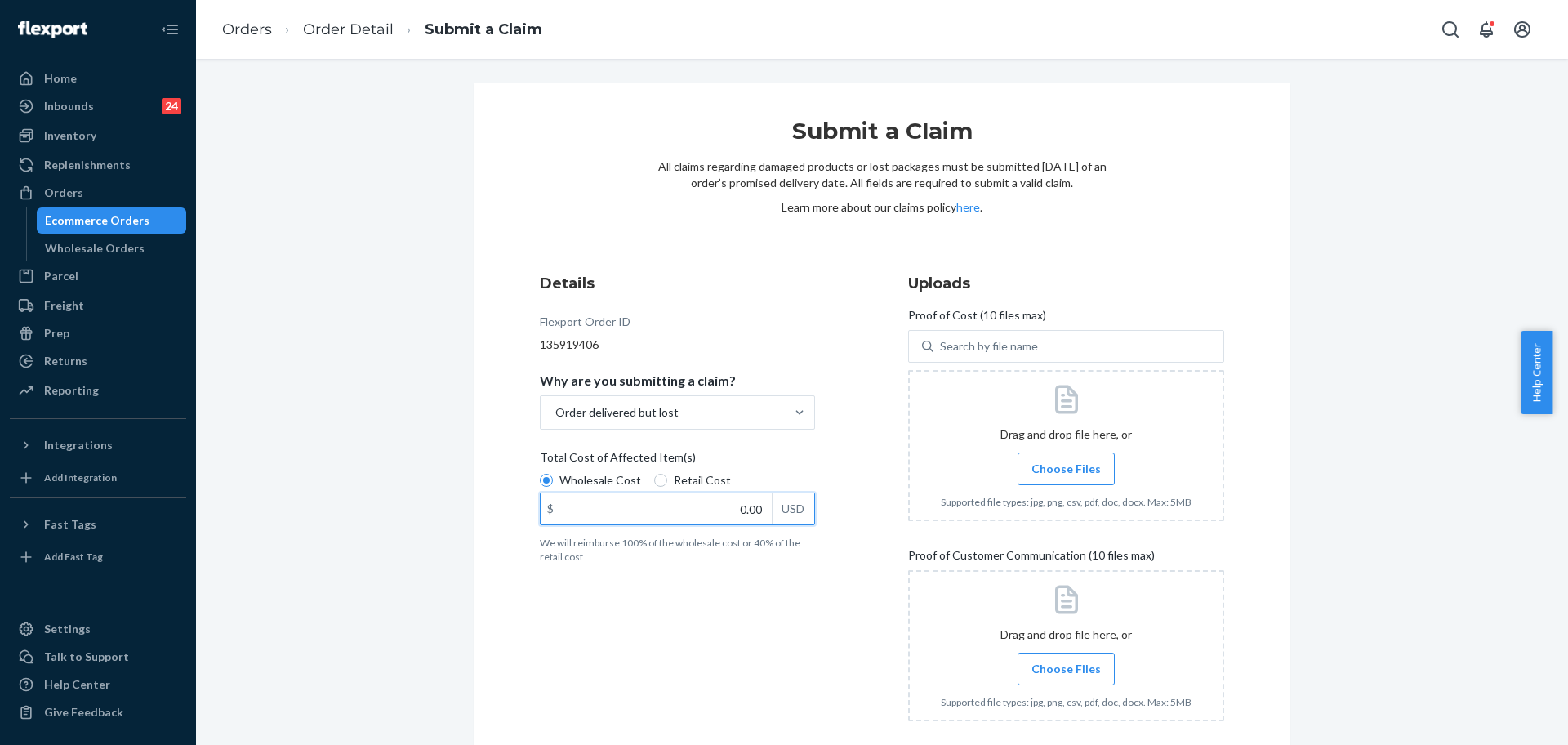
click at [746, 503] on input "0.00" at bounding box center [656, 509] width 231 height 31
type input "47.00"
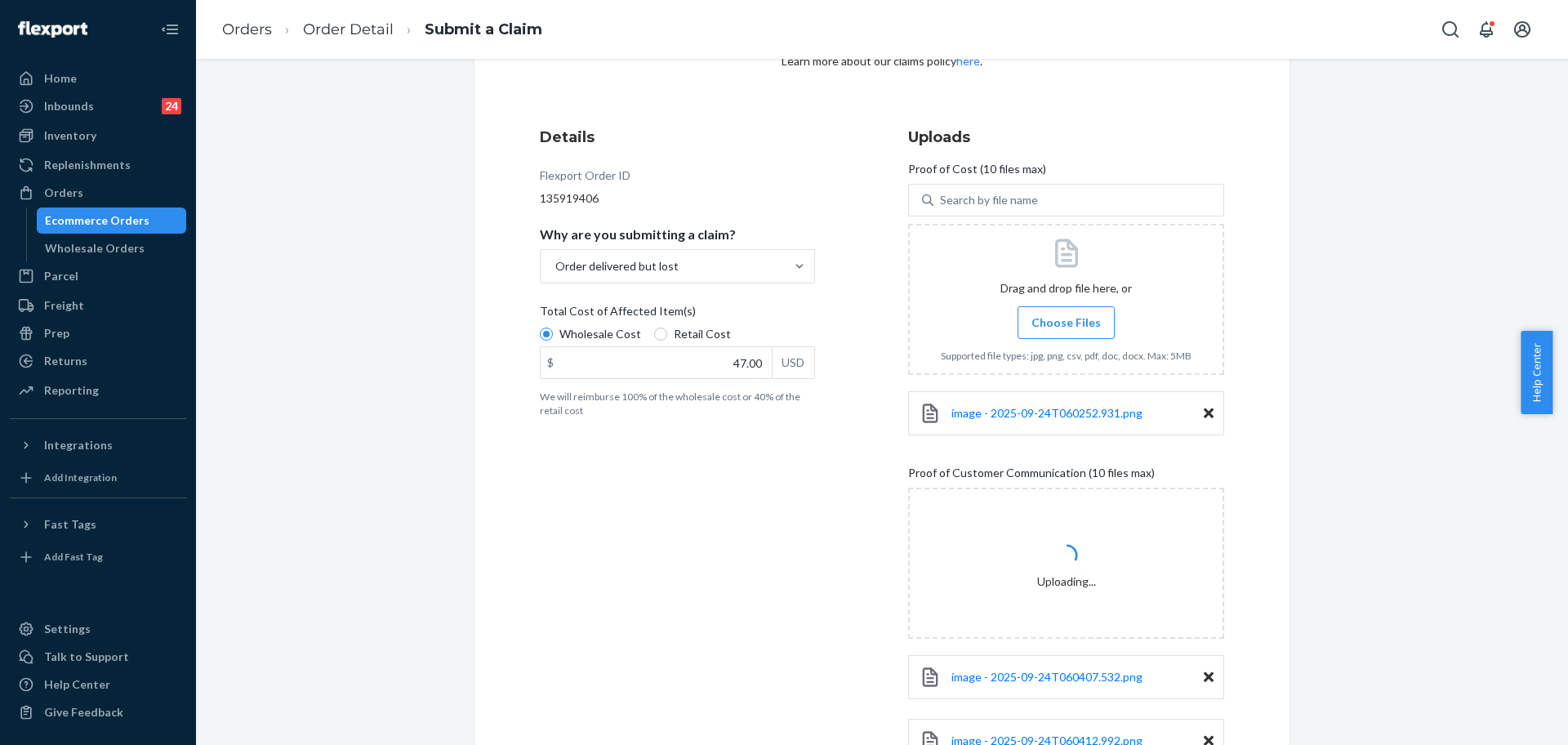
scroll to position [274, 0]
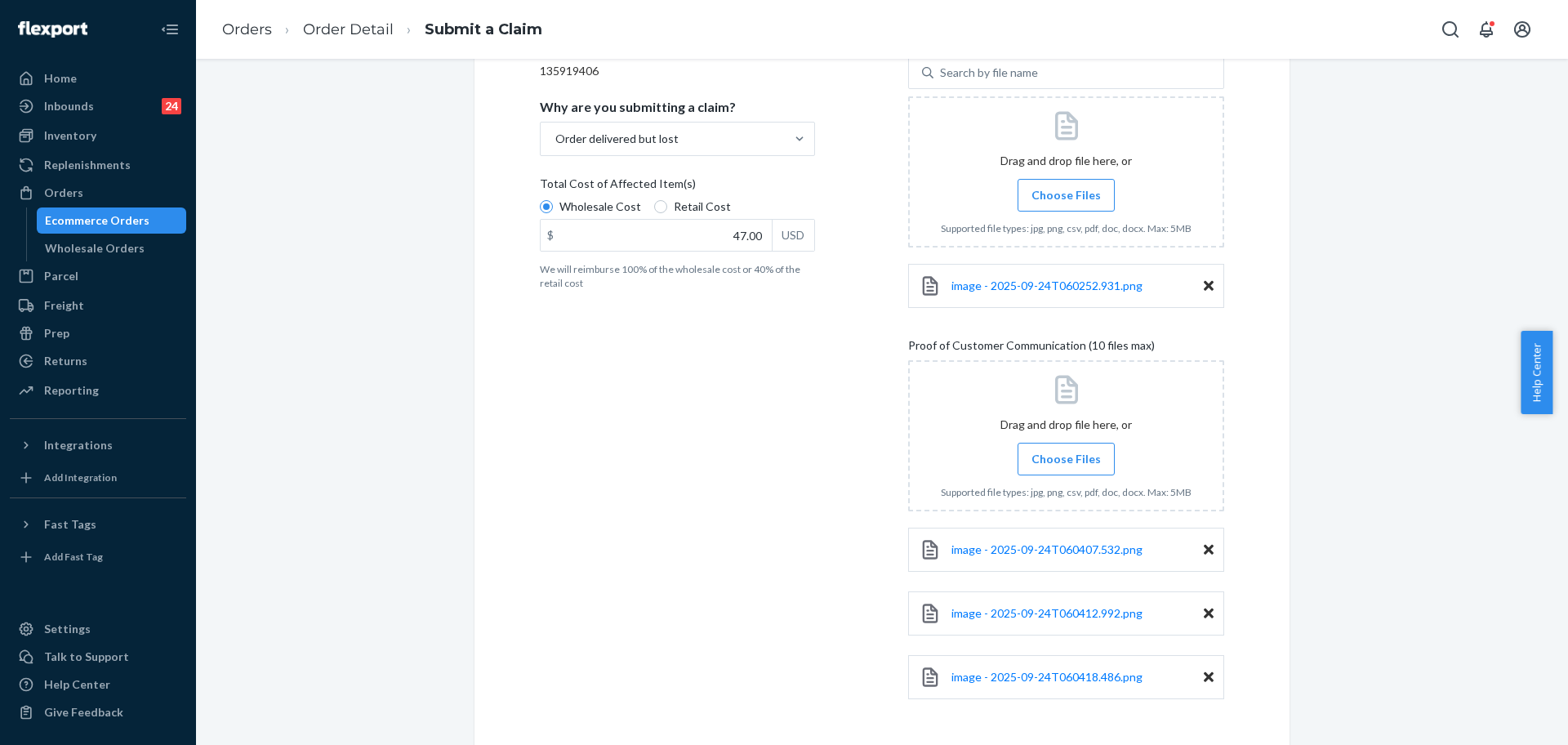
click at [769, 598] on div "Details Flexport Order ID 135919406 Why are you submitting a claim? Order deliv…" at bounding box center [697, 357] width 316 height 736
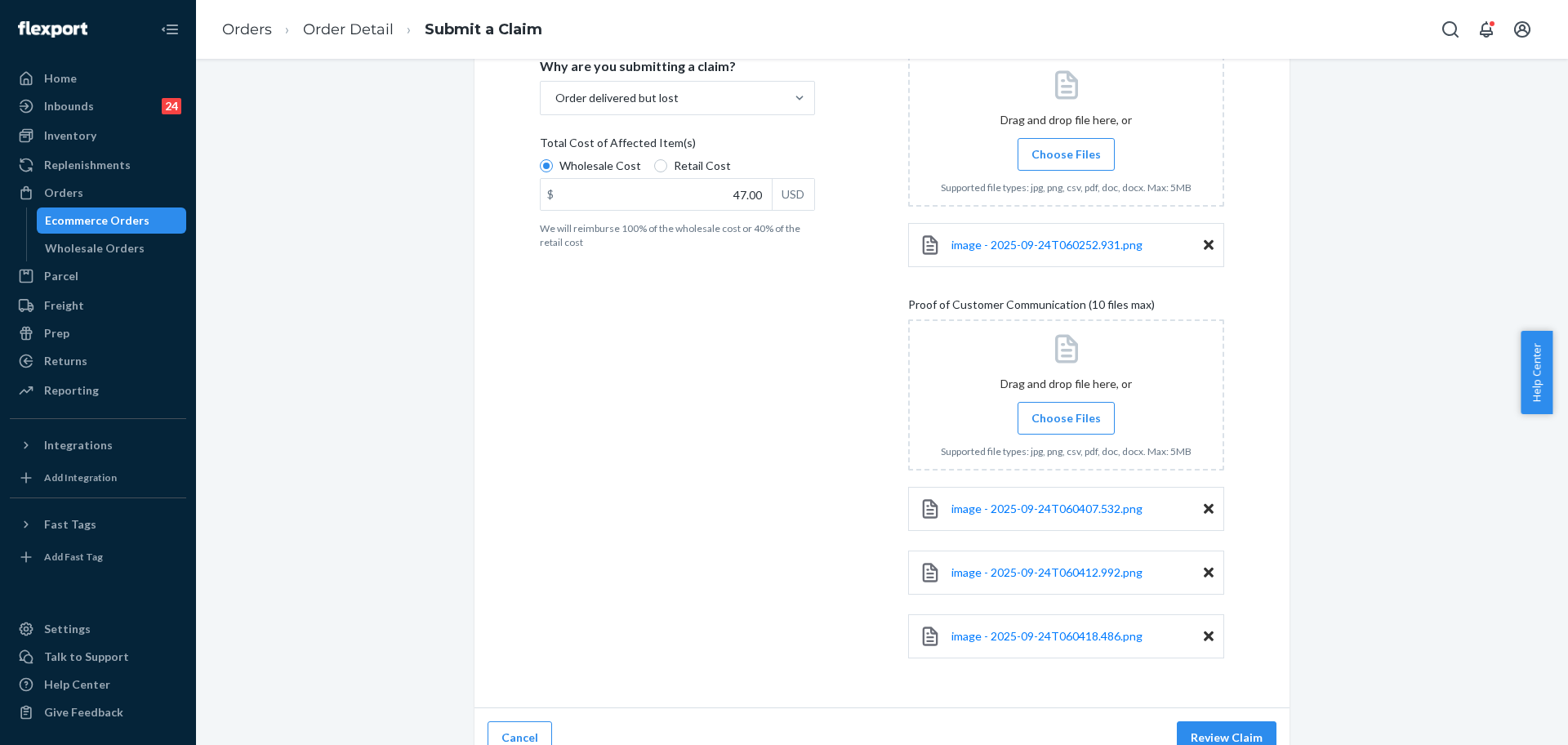
scroll to position [338, 0]
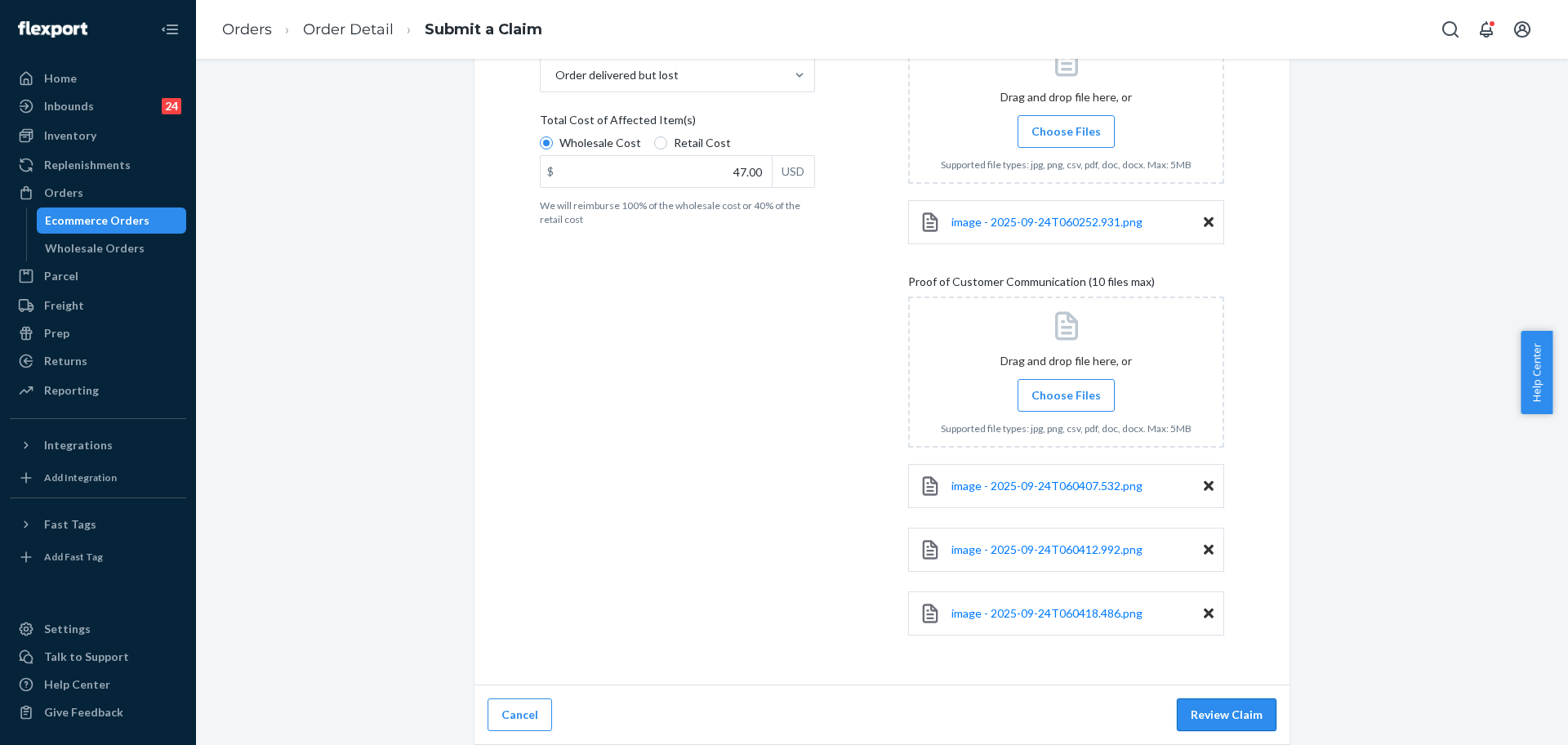
click at [1197, 721] on button "Review Claim" at bounding box center [1226, 714] width 100 height 32
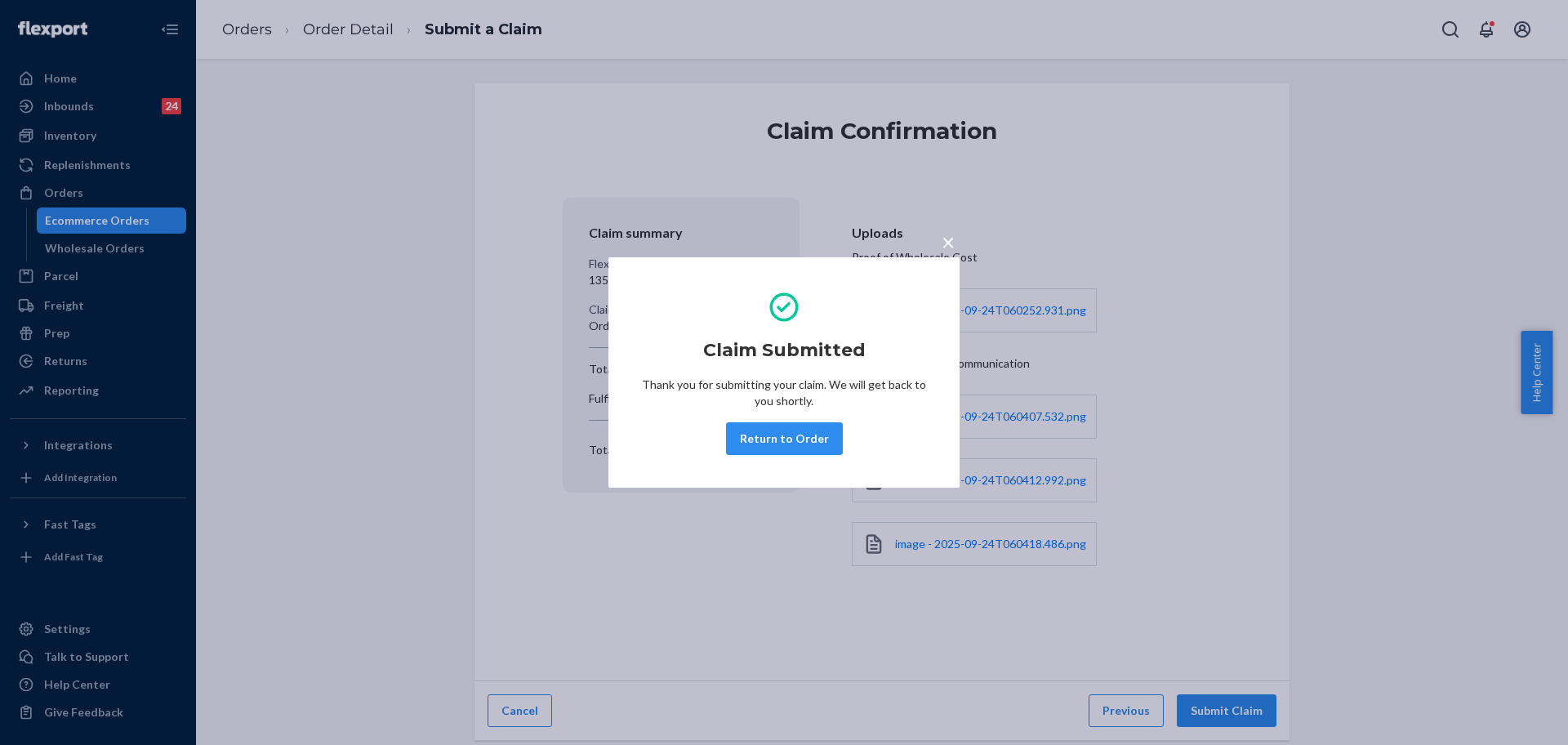
click at [824, 446] on button "Return to Order" at bounding box center [784, 438] width 117 height 32
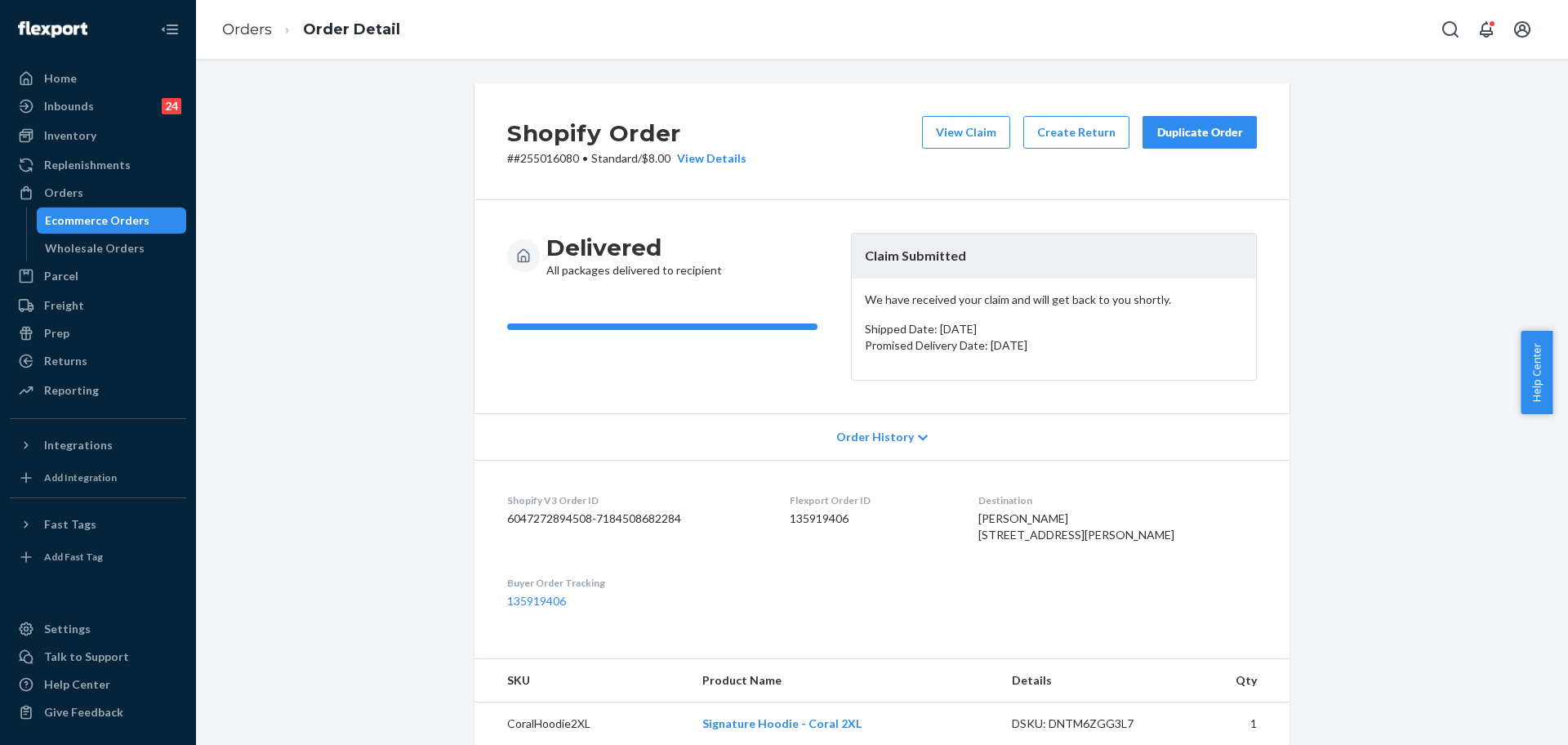
click at [538, 159] on p "# #255016080 • Standard / $8.00 View Details" at bounding box center [627, 158] width 240 height 17
copy p "# #255016080 • Standard / $8.00"
click at [561, 155] on p "# #255016080 • Standard / $8.00 View Details" at bounding box center [627, 158] width 240 height 17
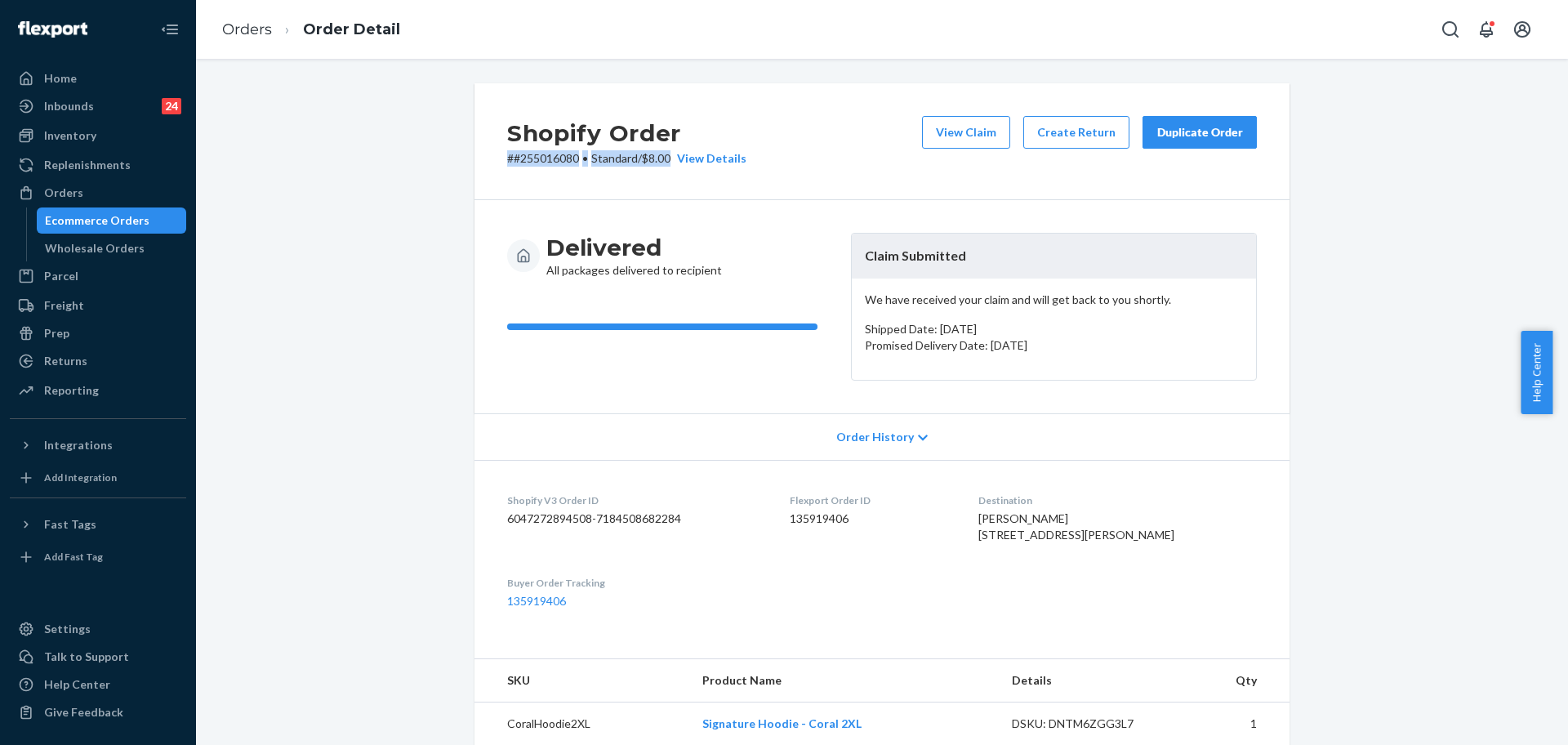
click at [558, 152] on p "# #255016080 • Standard / $8.00 View Details" at bounding box center [627, 158] width 240 height 17
